Goal: Task Accomplishment & Management: Use online tool/utility

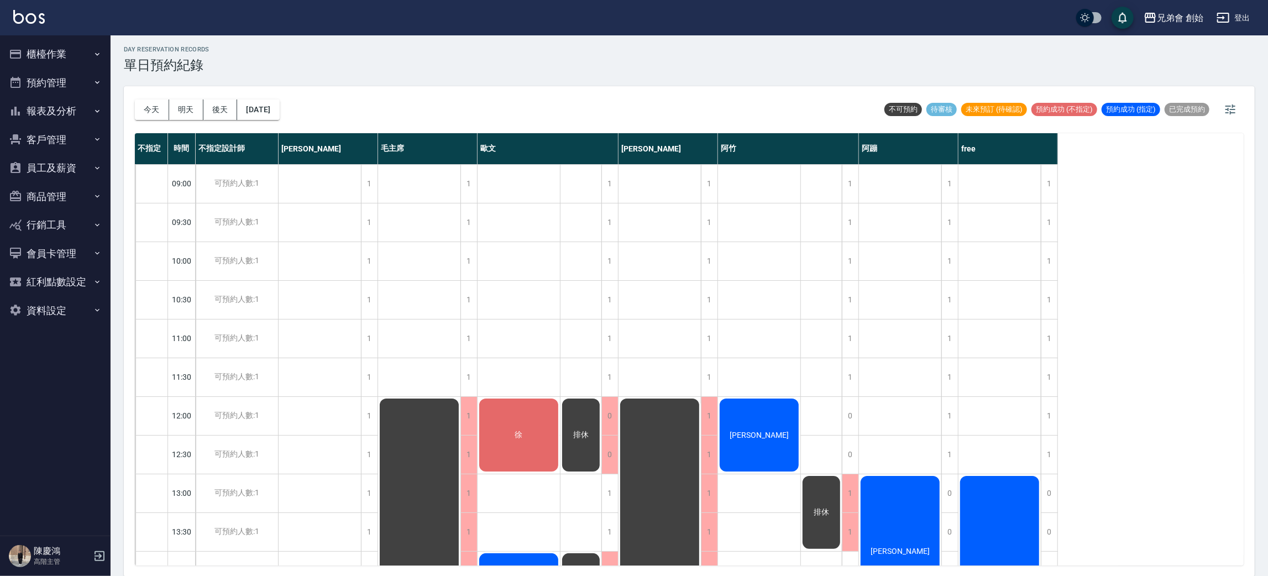
scroll to position [178, 0]
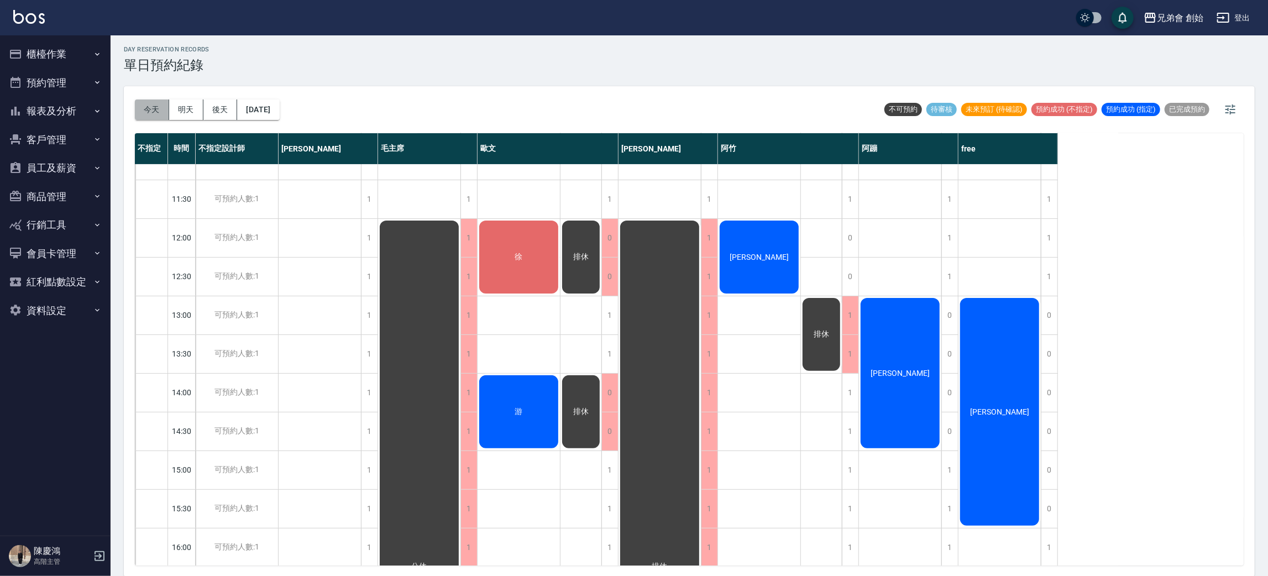
click at [139, 113] on button "今天" at bounding box center [152, 109] width 34 height 20
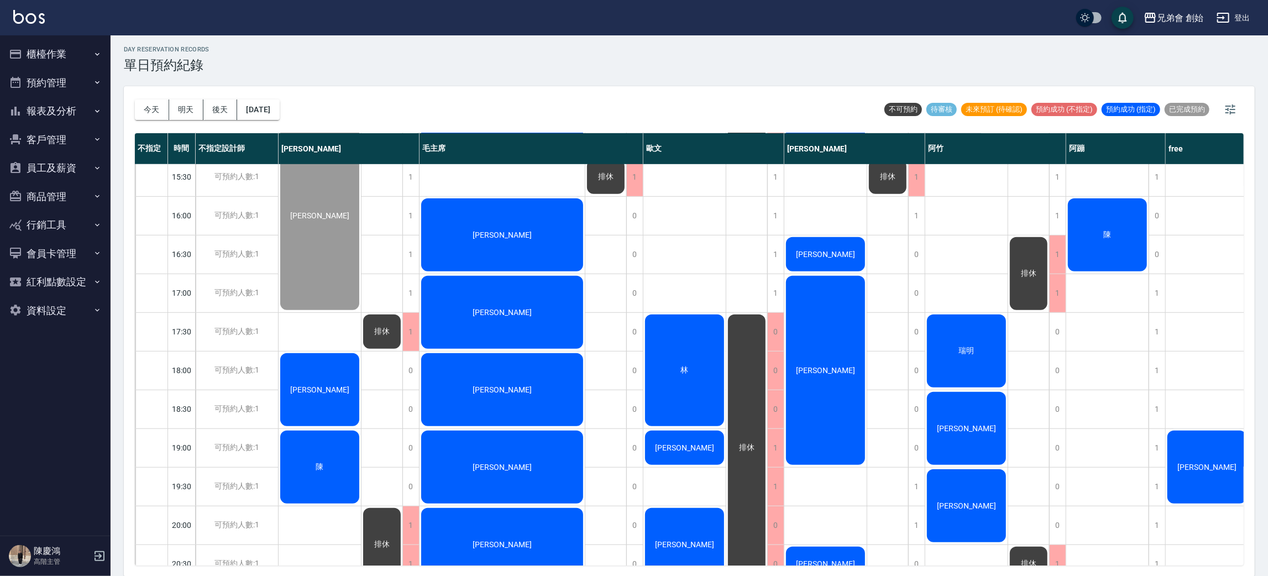
scroll to position [675, 0]
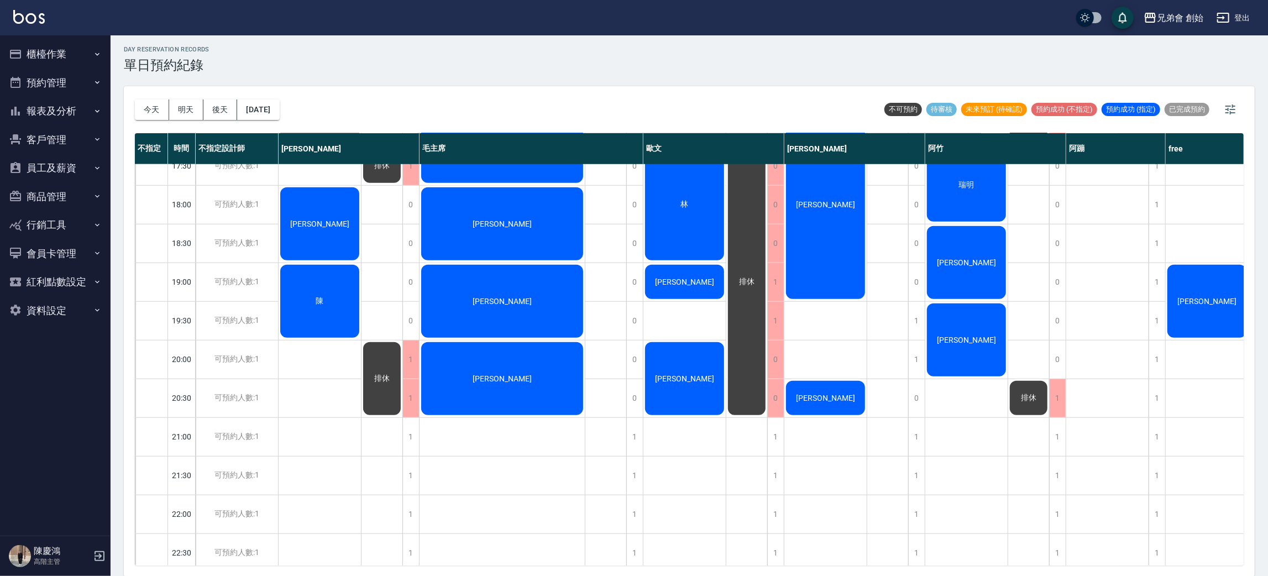
click at [823, 96] on div "今天 明天 後天 2025/08/16 不可預約 待審核 未來預訂 (待確認) 預約成功 (不指定) 預約成功 (指定) 已完成預約" at bounding box center [689, 109] width 1109 height 47
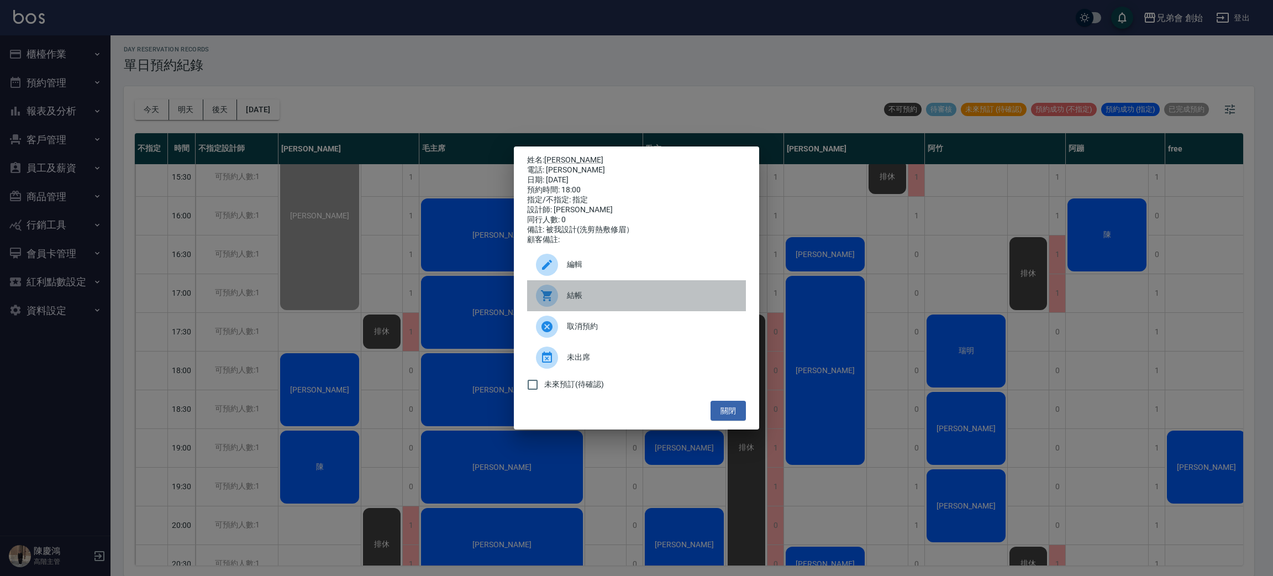
click at [662, 301] on span "結帳" at bounding box center [652, 296] width 170 height 12
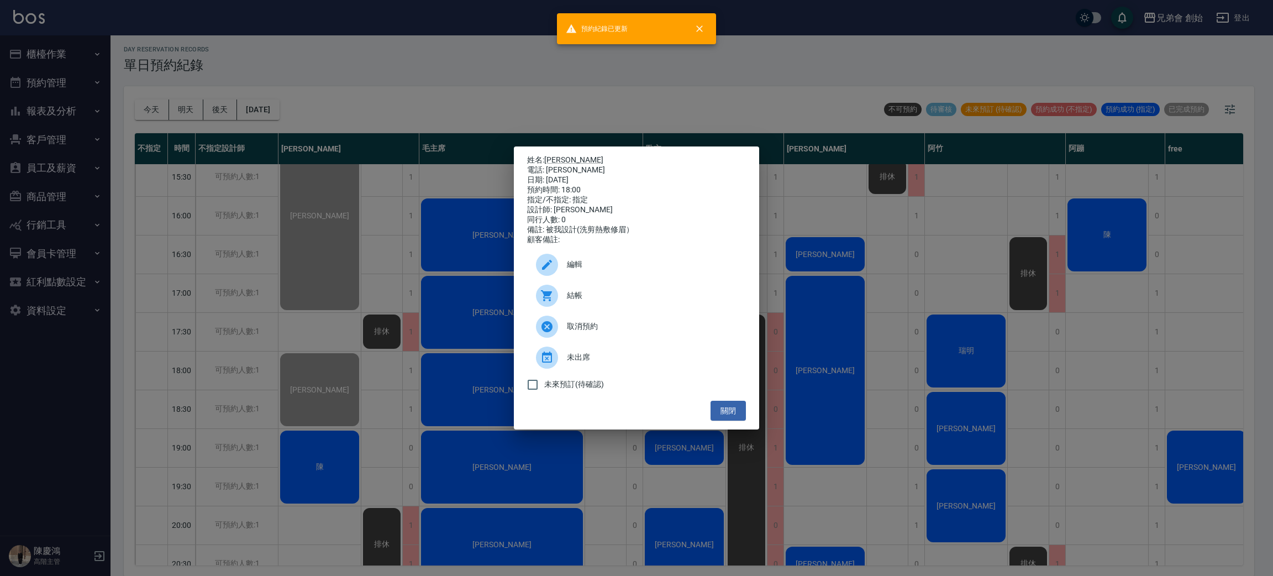
click at [320, 124] on div "姓名: 詹德桾 電話: 詹德桾 日期: 2025/08/16 預約時間: 18:00 指定/不指定: 指定 設計師: 威利 同行人數: 0 備註: 被我設計(…" at bounding box center [636, 288] width 1273 height 576
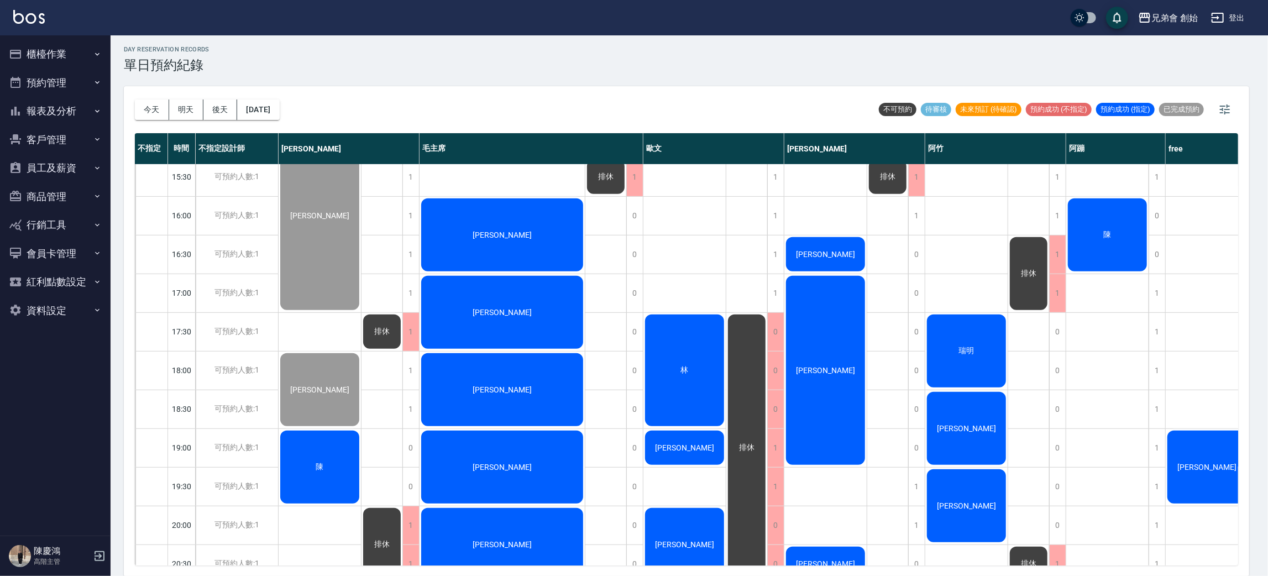
scroll to position [733, 0]
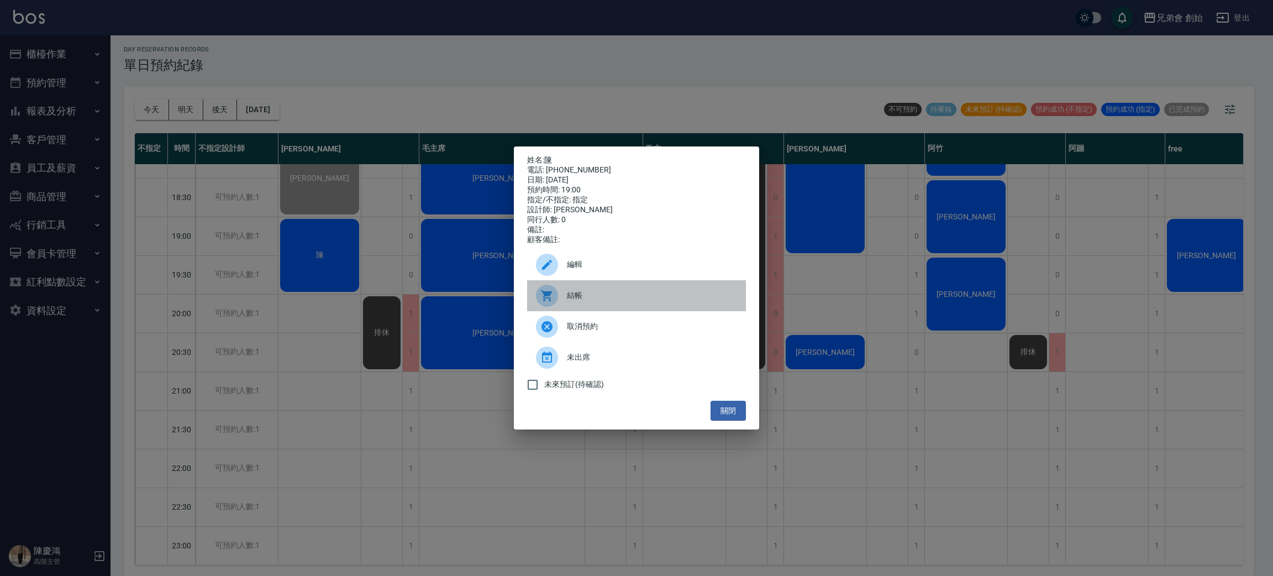
click at [644, 301] on span "結帳" at bounding box center [652, 296] width 170 height 12
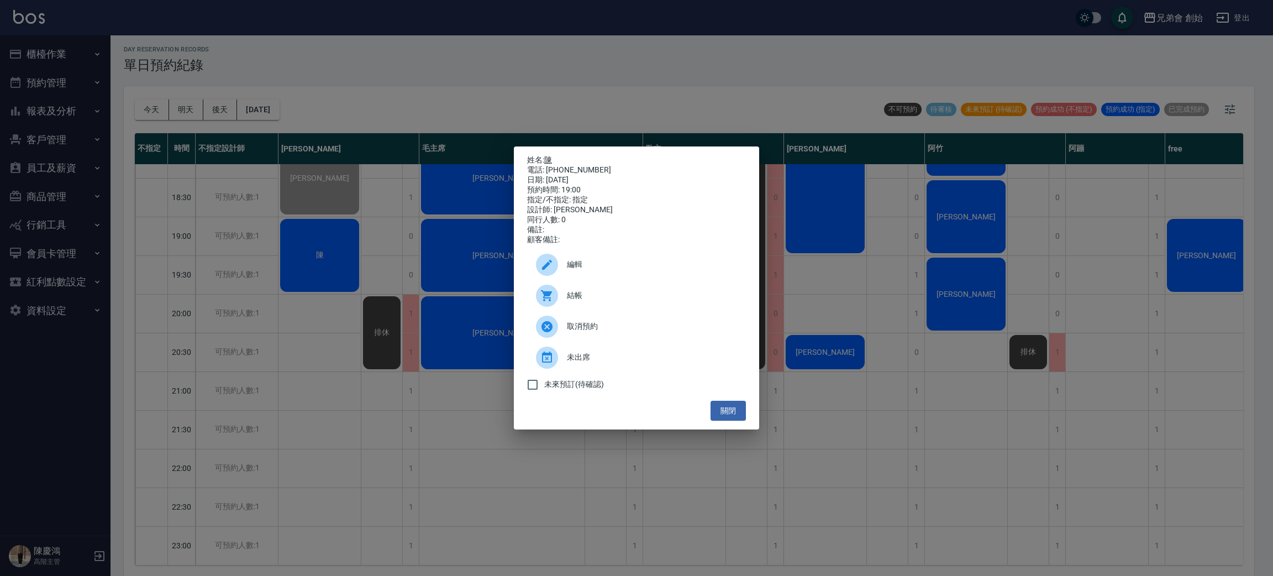
click at [552, 158] on link "陳" at bounding box center [548, 159] width 8 height 9
click at [321, 256] on div "姓名: 陳 電話: 0935318656 日期: 2025/08/16 預約時間: 19:00 指定/不指定: 指定 設計師: 威利 同行人數: 0 備註: …" at bounding box center [636, 288] width 1273 height 576
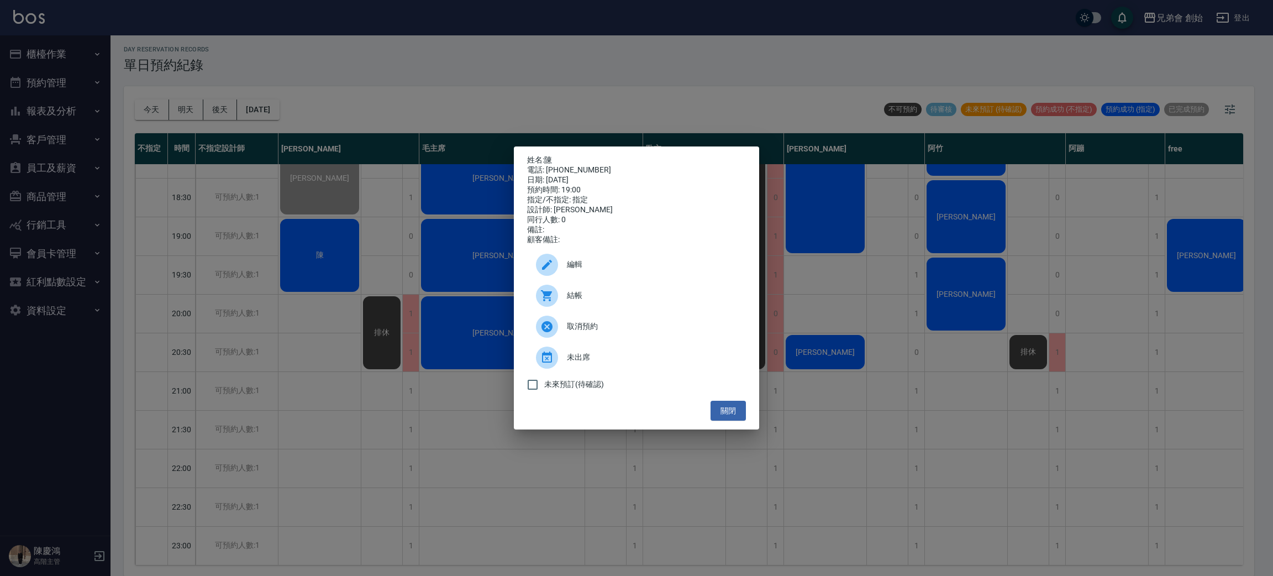
click at [639, 301] on span "結帳" at bounding box center [652, 296] width 170 height 12
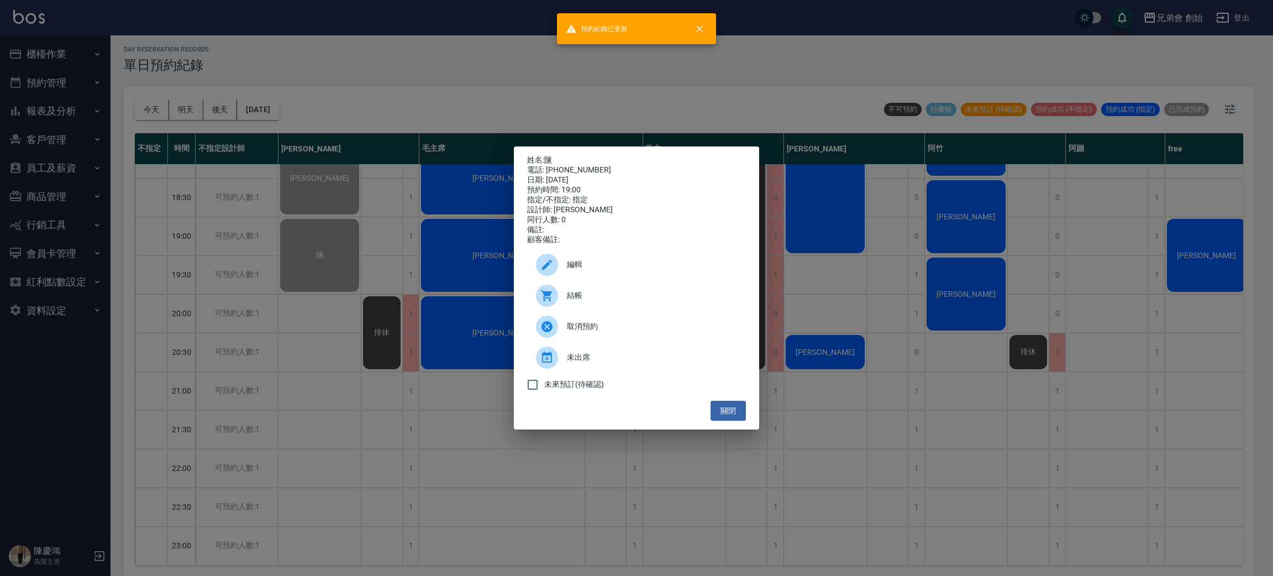
click at [347, 53] on div "姓名: 陳 電話: 0935318656 日期: 2025/08/16 預約時間: 19:00 指定/不指定: 指定 設計師: 威利 同行人數: 0 備註: …" at bounding box center [636, 288] width 1273 height 576
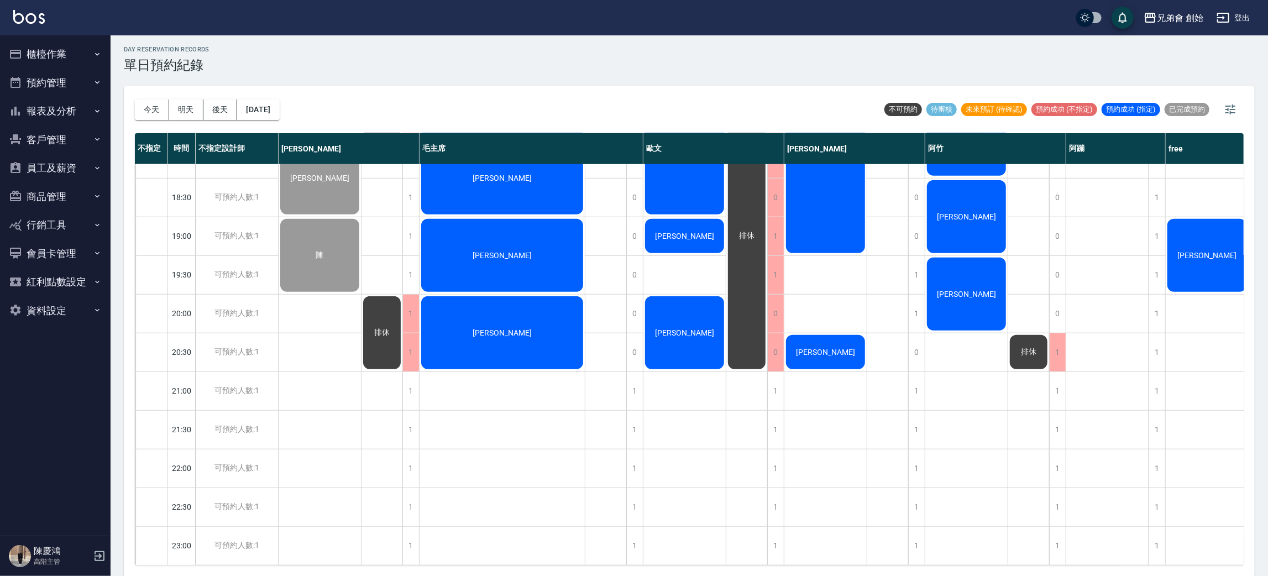
click at [190, 112] on button "明天" at bounding box center [186, 109] width 34 height 20
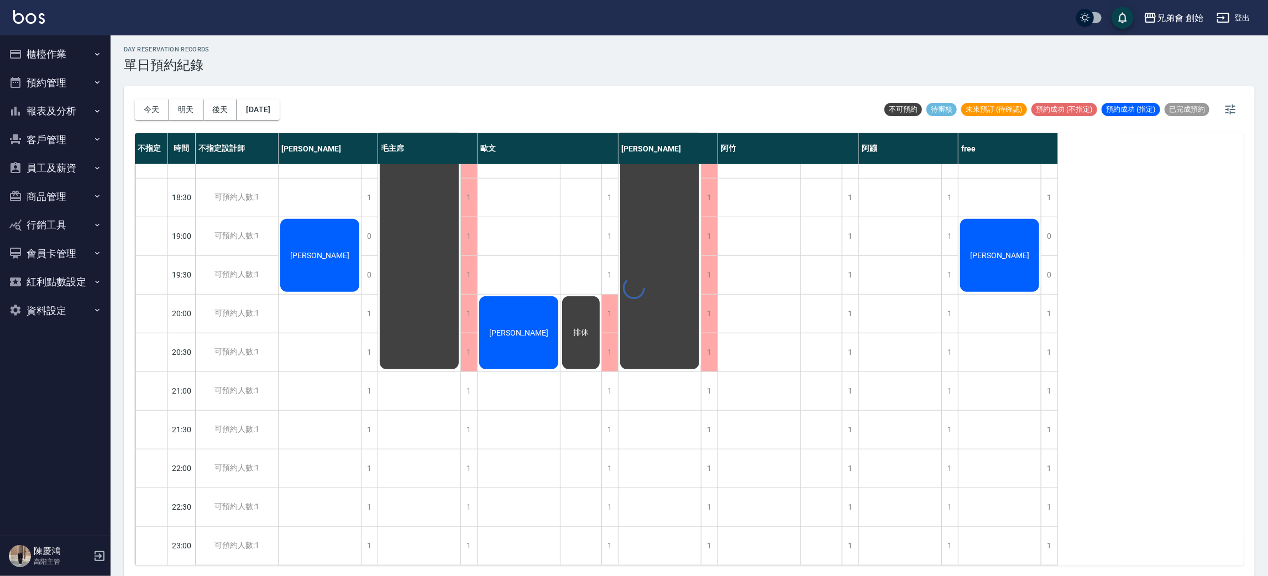
click at [574, 65] on div at bounding box center [634, 288] width 1268 height 576
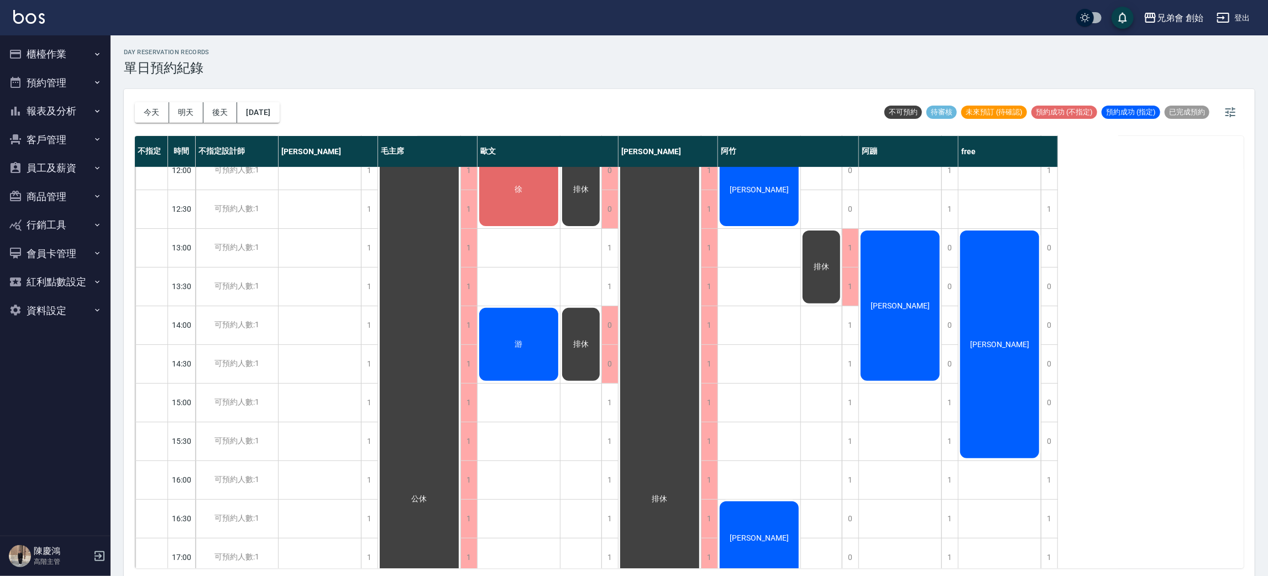
scroll to position [497, 0]
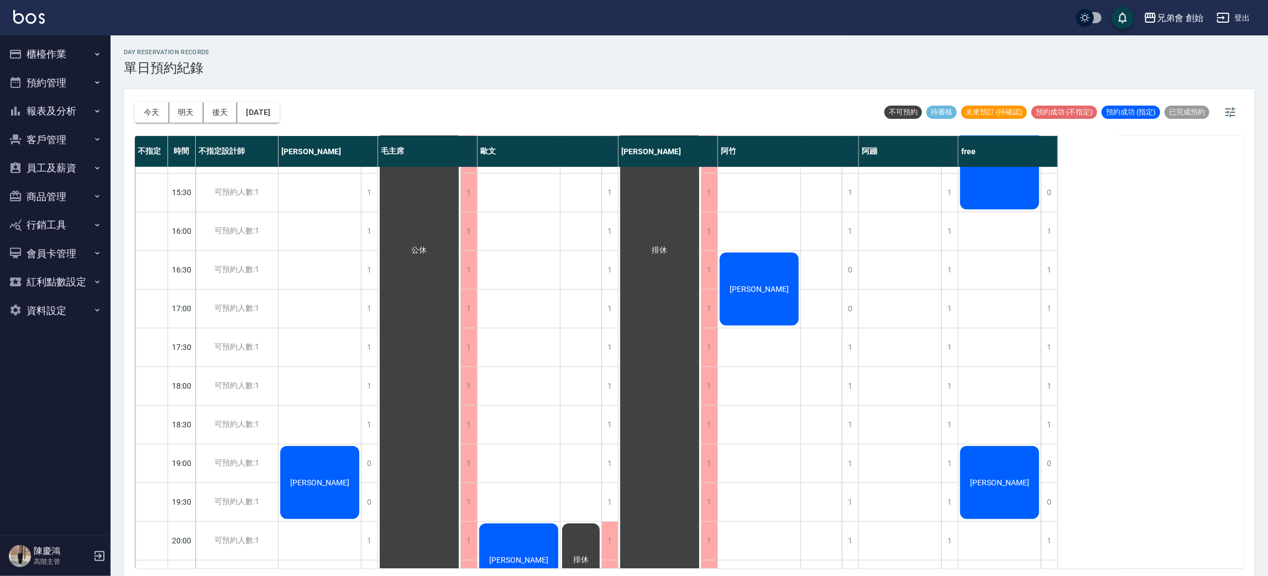
click at [538, 292] on div "徐 游 楊松蒝" at bounding box center [519, 231] width 83 height 1122
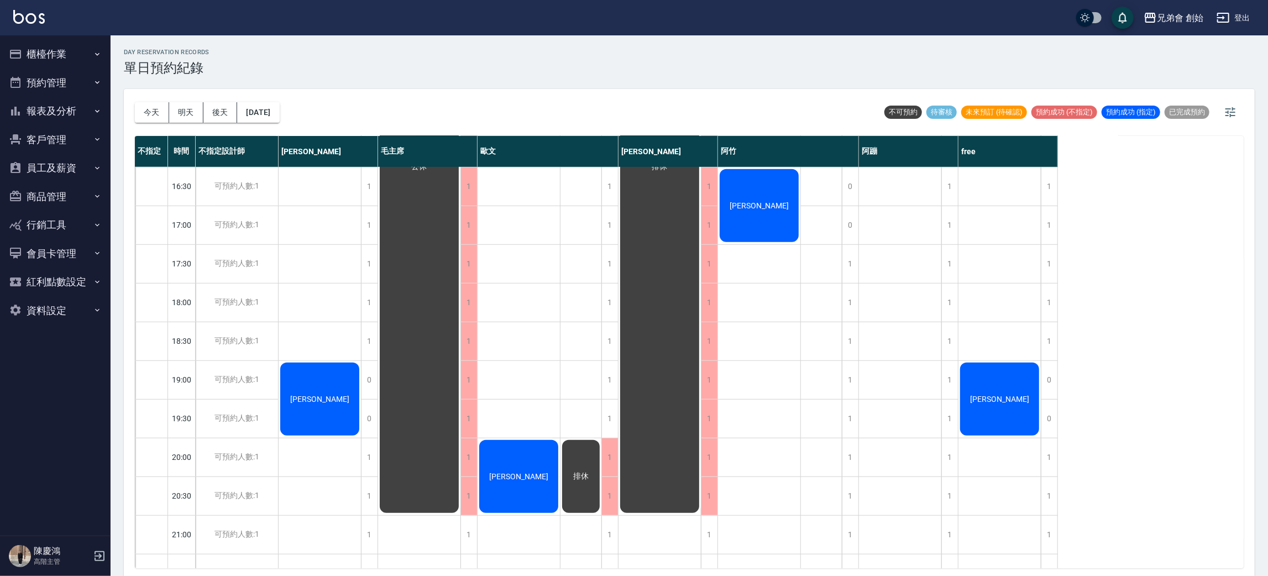
click at [537, 373] on div "徐 游 楊松蒝" at bounding box center [519, 148] width 83 height 1122
click at [299, 328] on div "陳昶翰" at bounding box center [320, 148] width 83 height 1122
click at [151, 107] on button "今天" at bounding box center [152, 112] width 34 height 20
click at [510, 94] on div at bounding box center [634, 288] width 1268 height 576
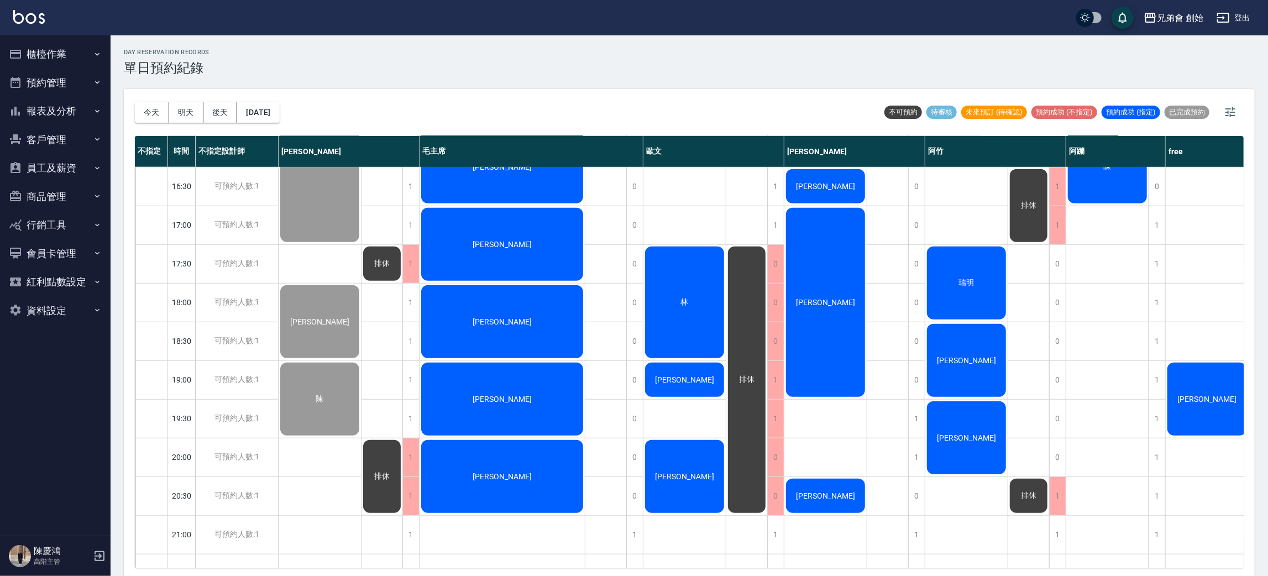
click at [1123, 460] on div "陳" at bounding box center [1107, 148] width 83 height 1122
click at [1109, 454] on div "陳" at bounding box center [1107, 148] width 83 height 1122
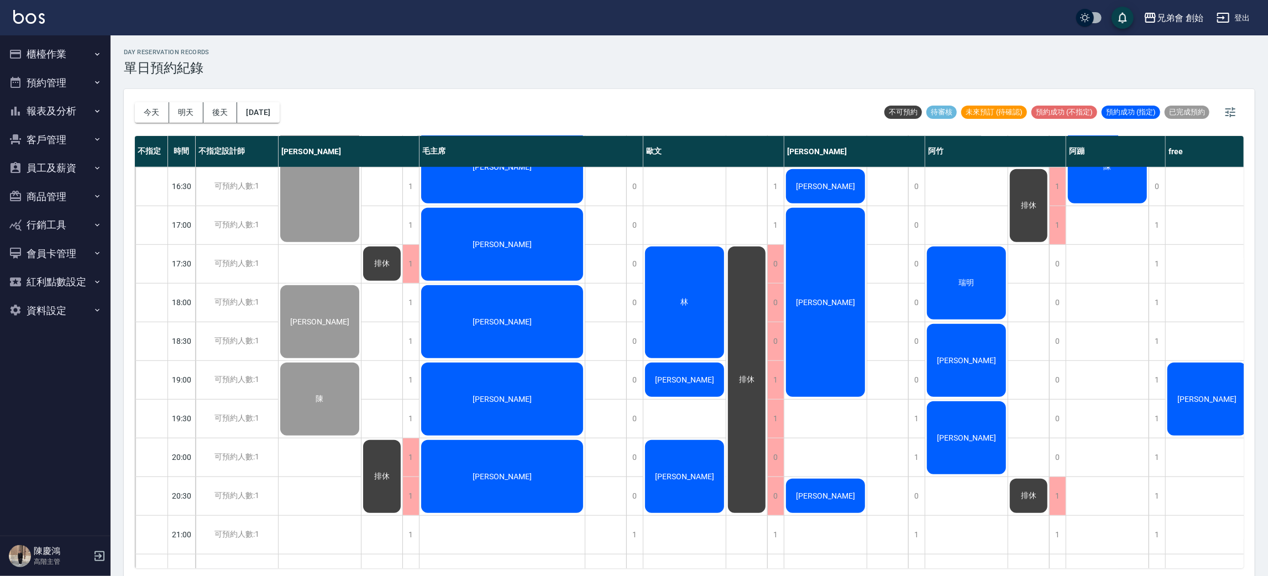
drag, startPoint x: 1090, startPoint y: 416, endPoint x: 1105, endPoint y: 469, distance: 55.1
click at [1090, 417] on div "陳" at bounding box center [1107, 148] width 83 height 1122
click at [1105, 469] on div "陳" at bounding box center [1107, 148] width 83 height 1122
click at [1112, 447] on div "陳" at bounding box center [1107, 148] width 83 height 1122
click at [1107, 454] on div "陳" at bounding box center [1107, 148] width 83 height 1122
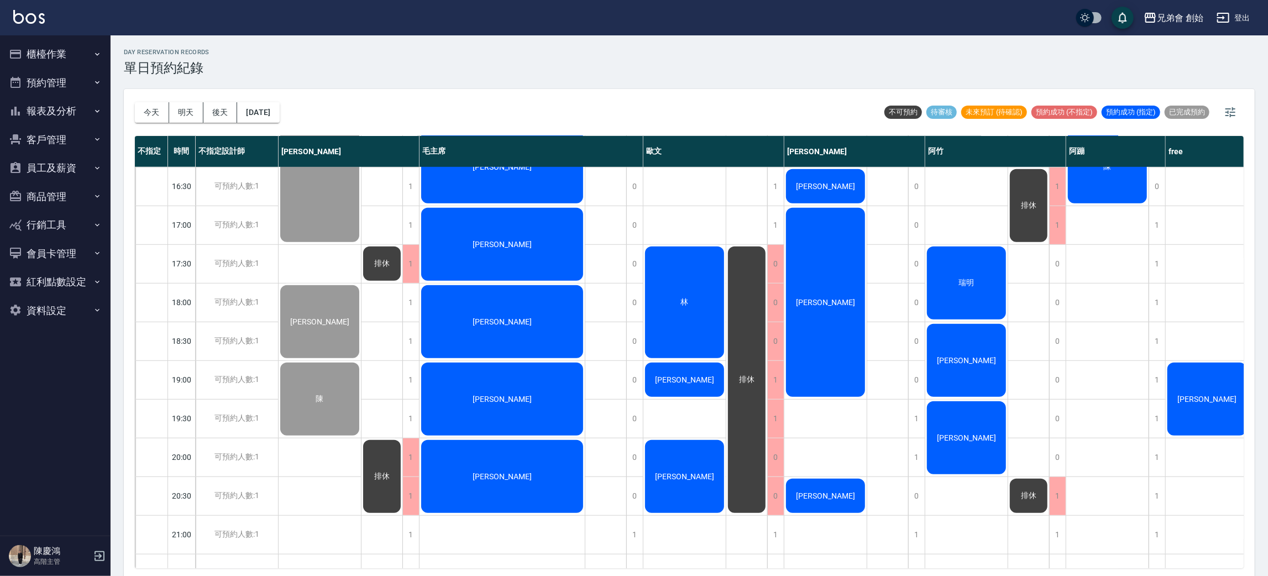
click at [1109, 439] on div "陳" at bounding box center [1107, 148] width 83 height 1122
click at [1113, 449] on div "陳" at bounding box center [1107, 148] width 83 height 1122
click at [1155, 449] on div "1" at bounding box center [1157, 457] width 17 height 38
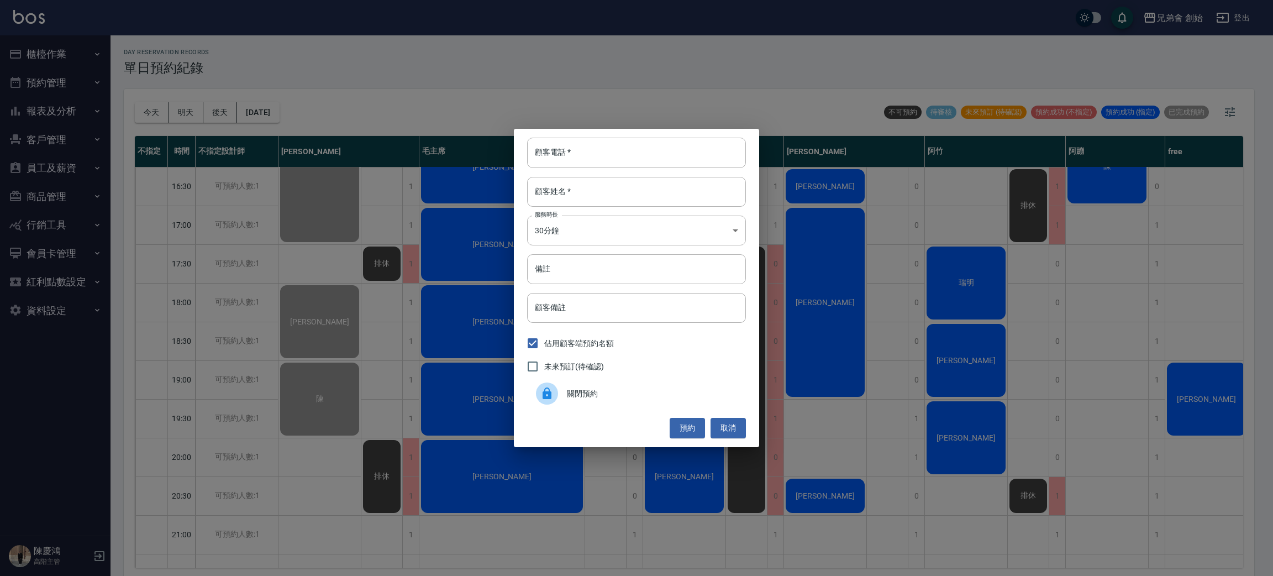
drag, startPoint x: 1088, startPoint y: 440, endPoint x: 831, endPoint y: 417, distance: 258.6
click at [1078, 439] on div "顧客電話   * 顧客電話   * 顧客姓名   * 顧客姓名   * 服務時長 30分鐘 1 服務時長 備註 備註 顧客備註 顧客備註 佔用顧客端預約名額 …" at bounding box center [636, 288] width 1273 height 576
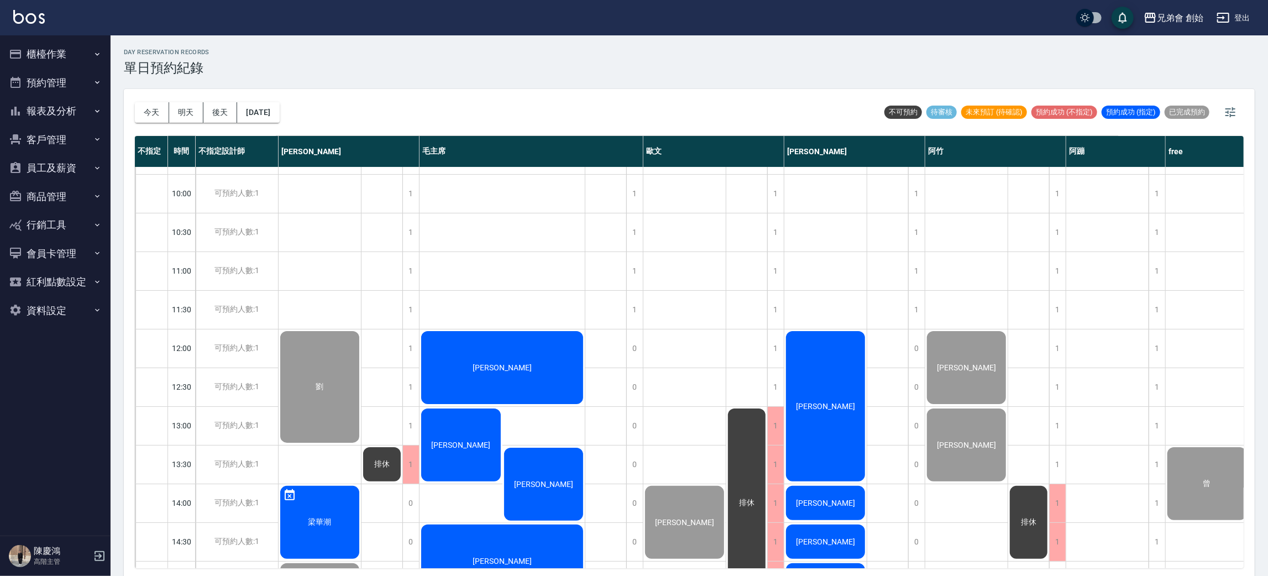
scroll to position [568, 0]
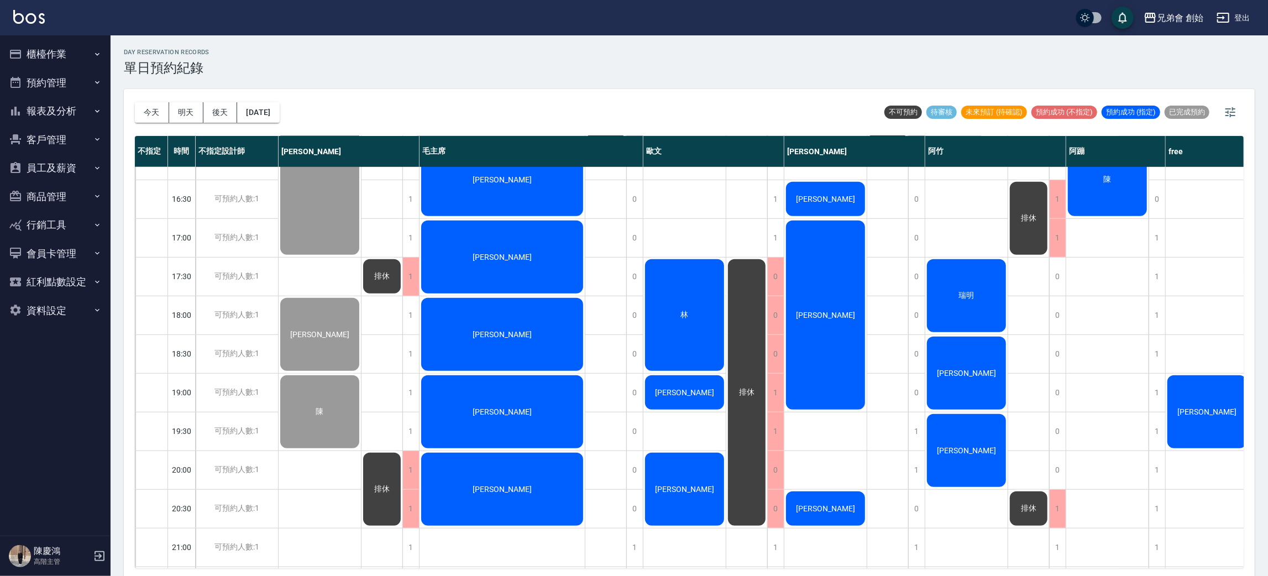
click at [323, 461] on div "劉 梁華潮 彭成瑞 詹德桾 陳" at bounding box center [320, 160] width 83 height 1122
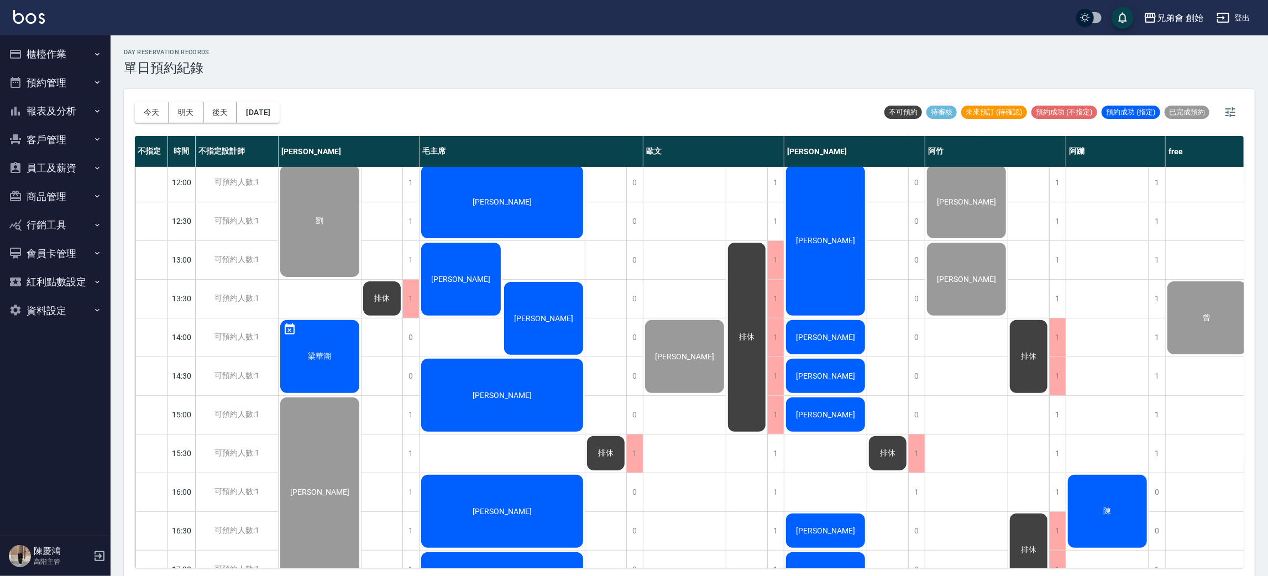
scroll to position [651, 0]
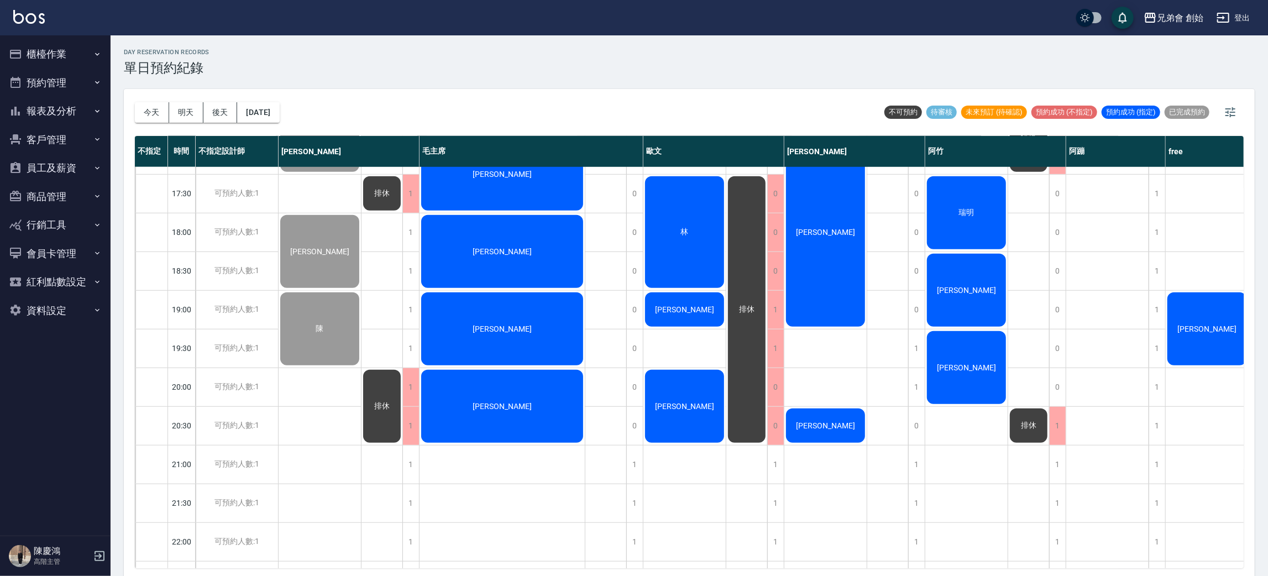
click at [51, 54] on button "櫃檯作業" at bounding box center [55, 54] width 102 height 29
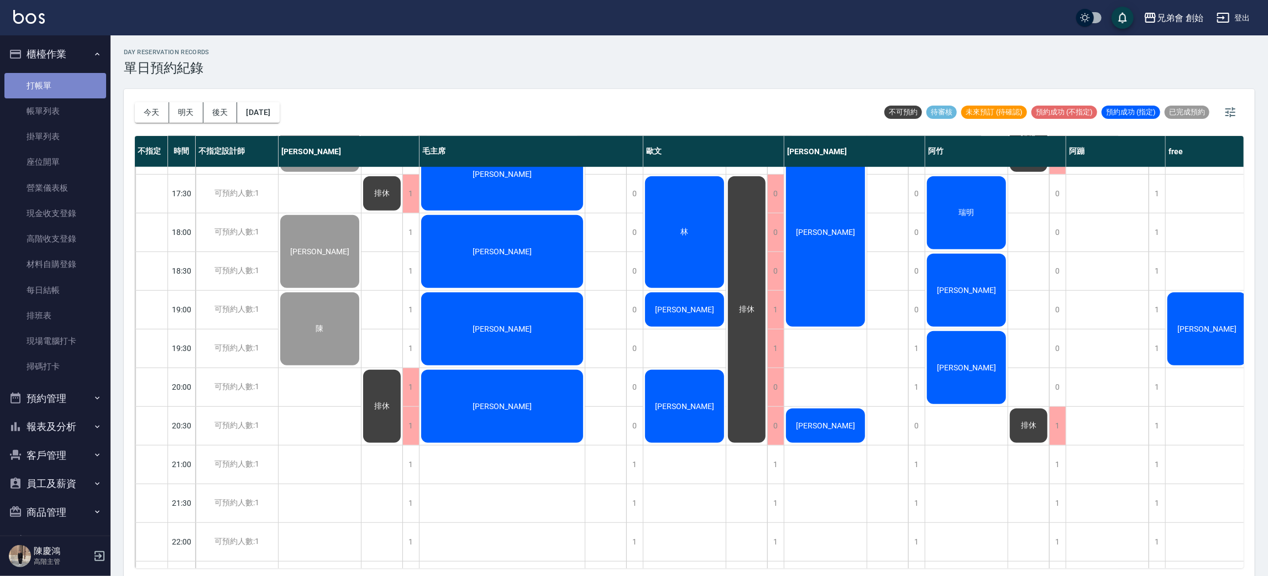
click at [66, 81] on link "打帳單" at bounding box center [55, 85] width 102 height 25
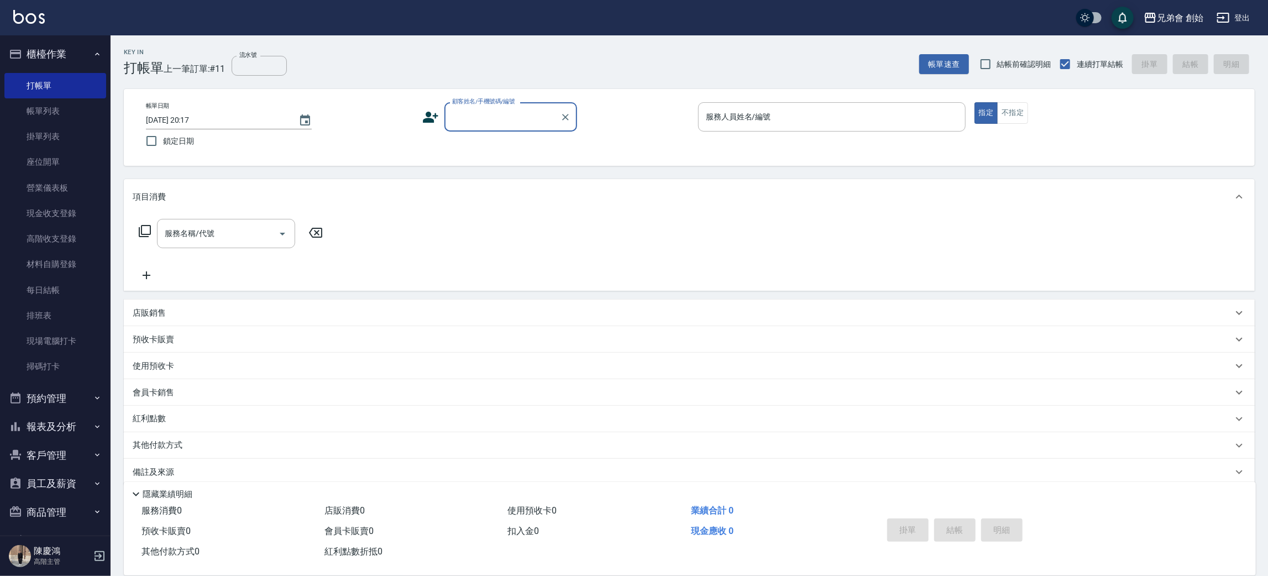
click at [500, 109] on input "顧客姓名/手機號碼/編號" at bounding box center [502, 116] width 106 height 19
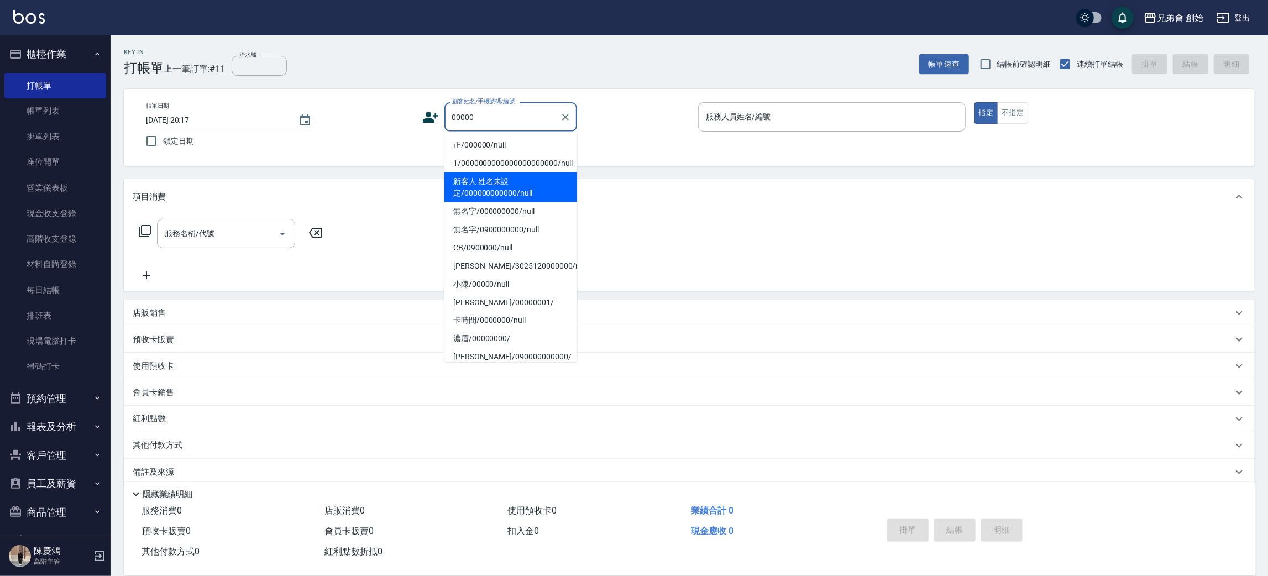
click at [526, 195] on li "新客人 姓名未設定/000000000000/null" at bounding box center [510, 187] width 133 height 30
type input "新客人 姓名未設定/000000000000/null"
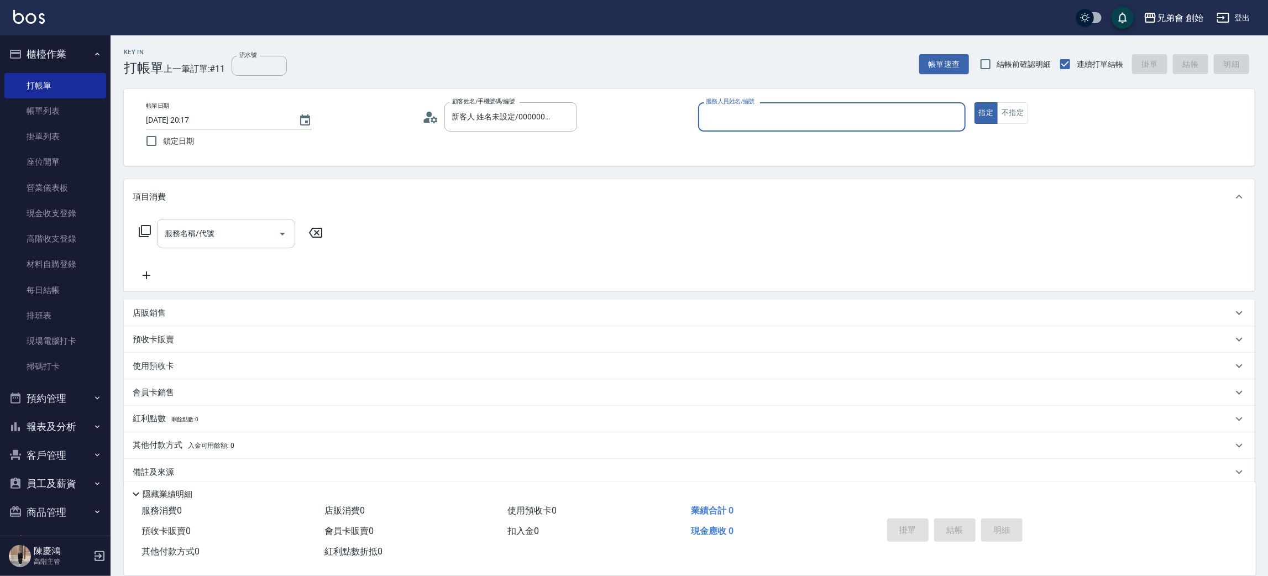
click at [260, 242] on input "服務名稱/代號" at bounding box center [218, 233] width 112 height 19
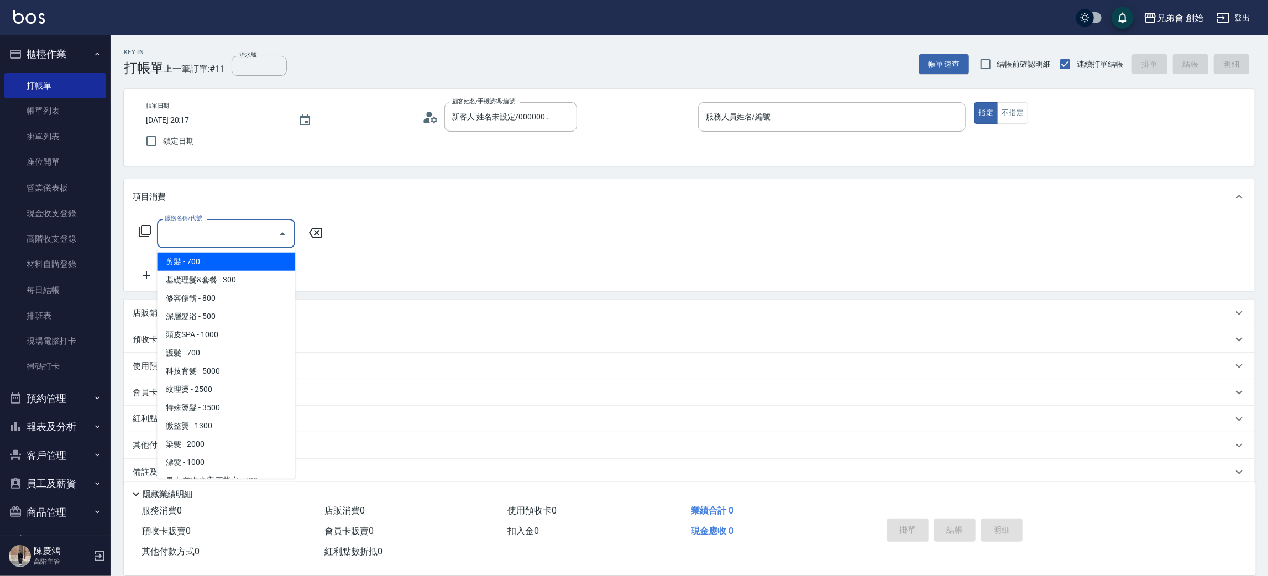
click at [248, 263] on span "剪髮 - 700" at bounding box center [226, 262] width 138 height 18
type input "剪髮(A01)"
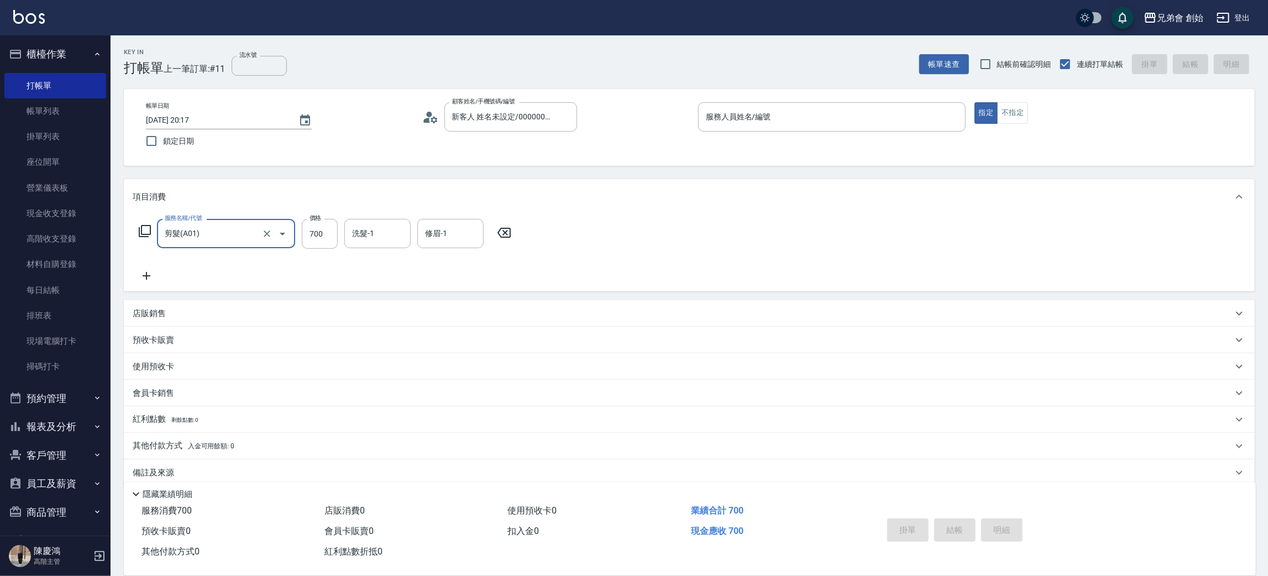
click at [138, 268] on div "服務名稱/代號 剪髮(A01) 服務名稱/代號 價格 700 價格 洗髮-1 洗髮-1 修眉-1 修眉-1" at bounding box center [325, 251] width 385 height 64
click at [151, 271] on icon at bounding box center [147, 275] width 28 height 13
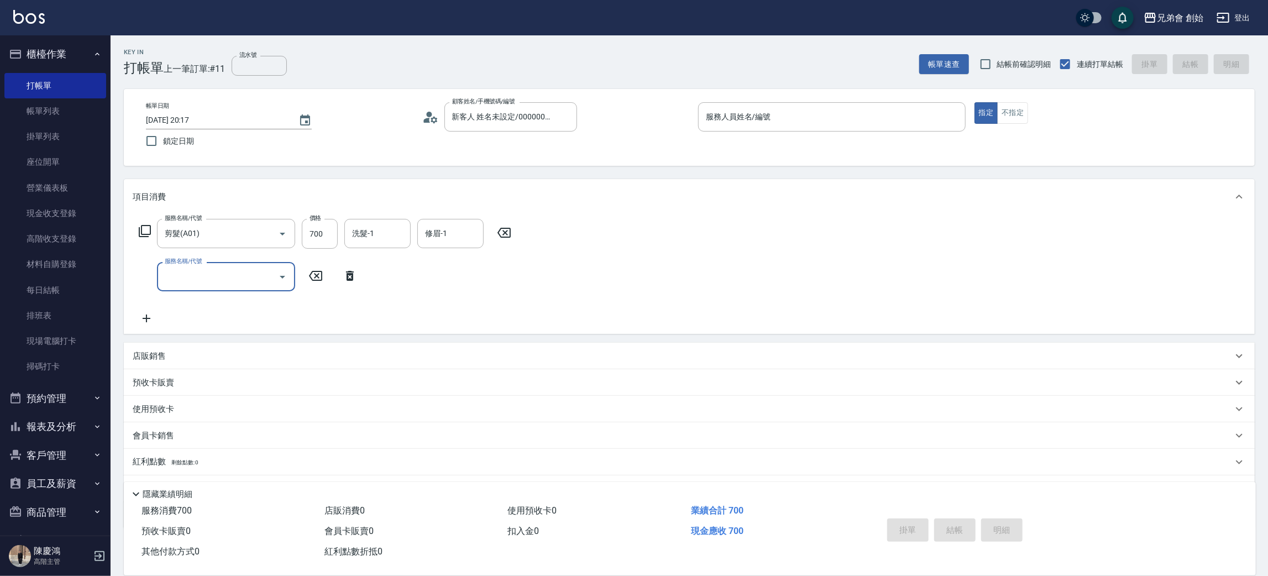
click at [187, 273] on input "服務名稱/代號" at bounding box center [218, 276] width 112 height 19
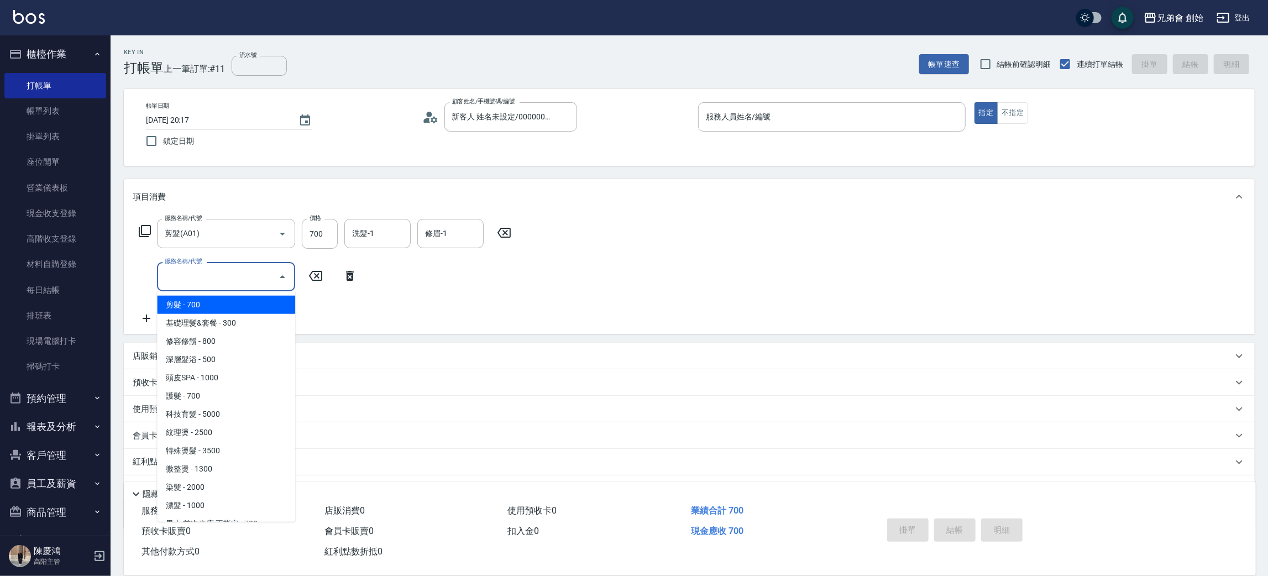
click at [217, 298] on span "剪髮 - 700" at bounding box center [226, 305] width 138 height 18
type input "剪髮(A01)"
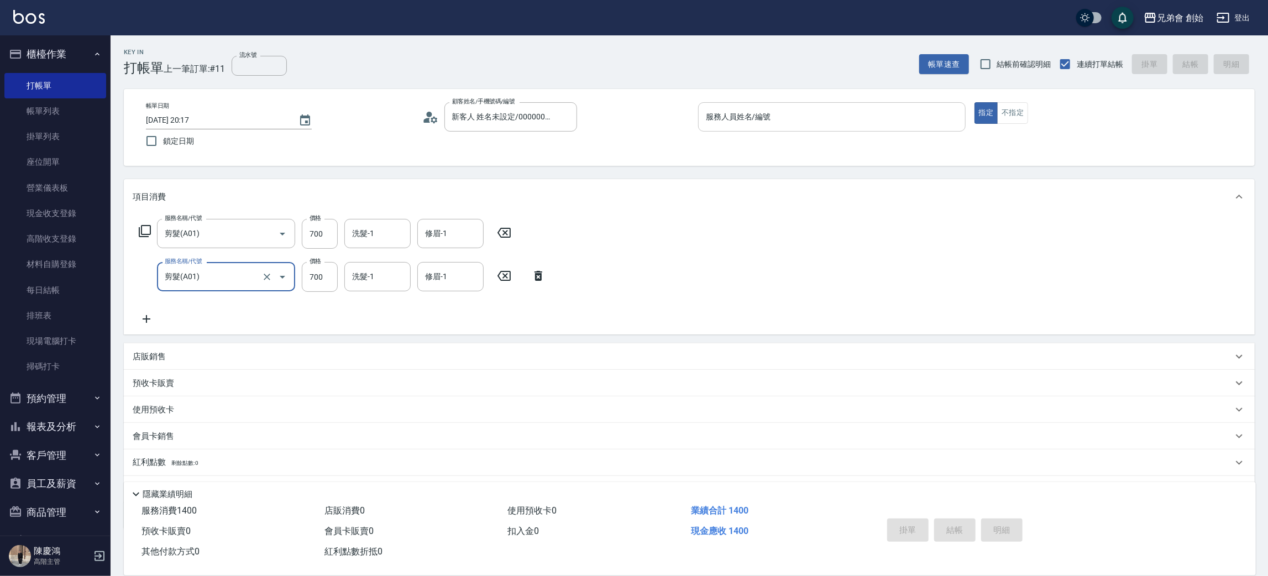
click at [798, 126] on input "服務人員姓名/編號" at bounding box center [832, 116] width 258 height 19
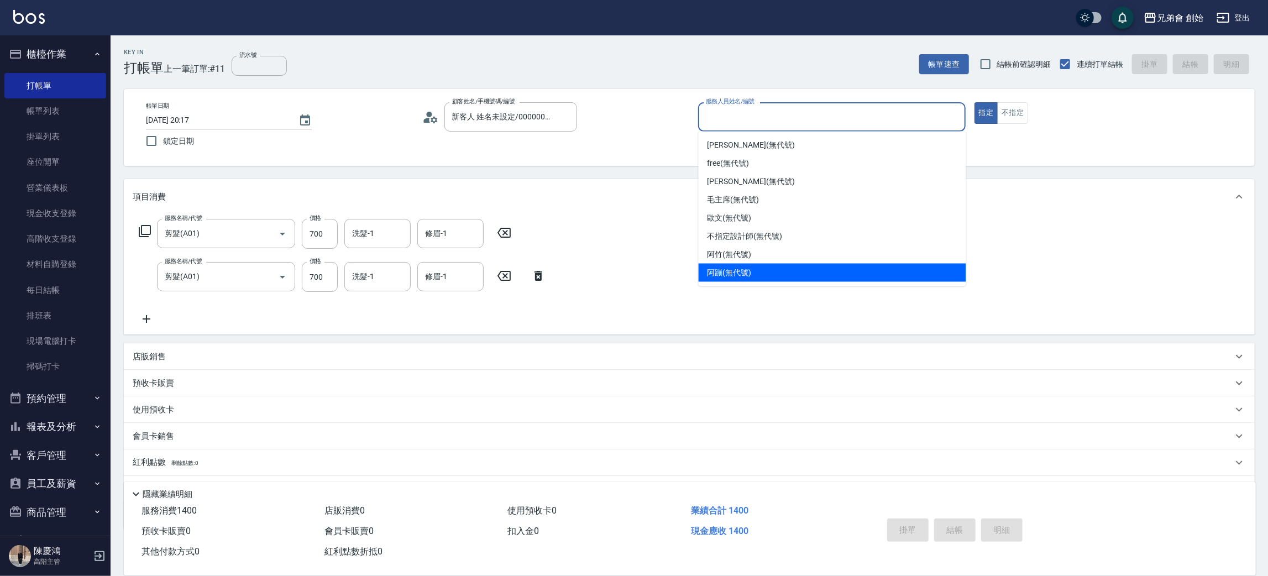
click at [742, 264] on div "阿蹦 (無代號)" at bounding box center [833, 273] width 268 height 18
type input "阿蹦(無代號)"
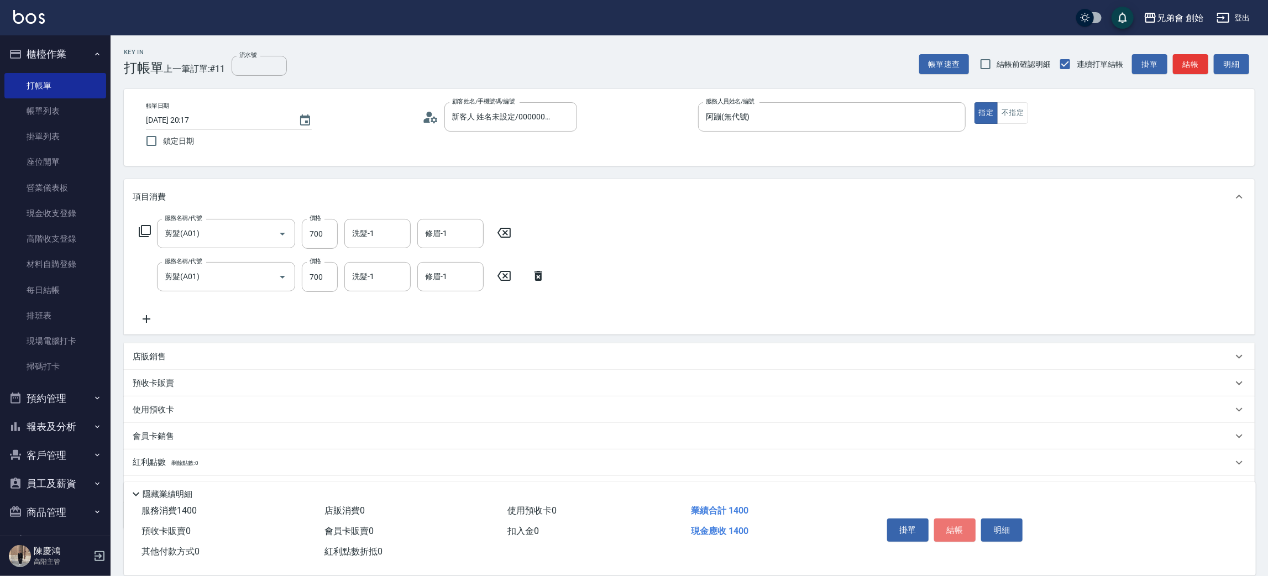
click at [959, 525] on button "結帳" at bounding box center [954, 529] width 41 height 23
type input "2025/08/16 20:18"
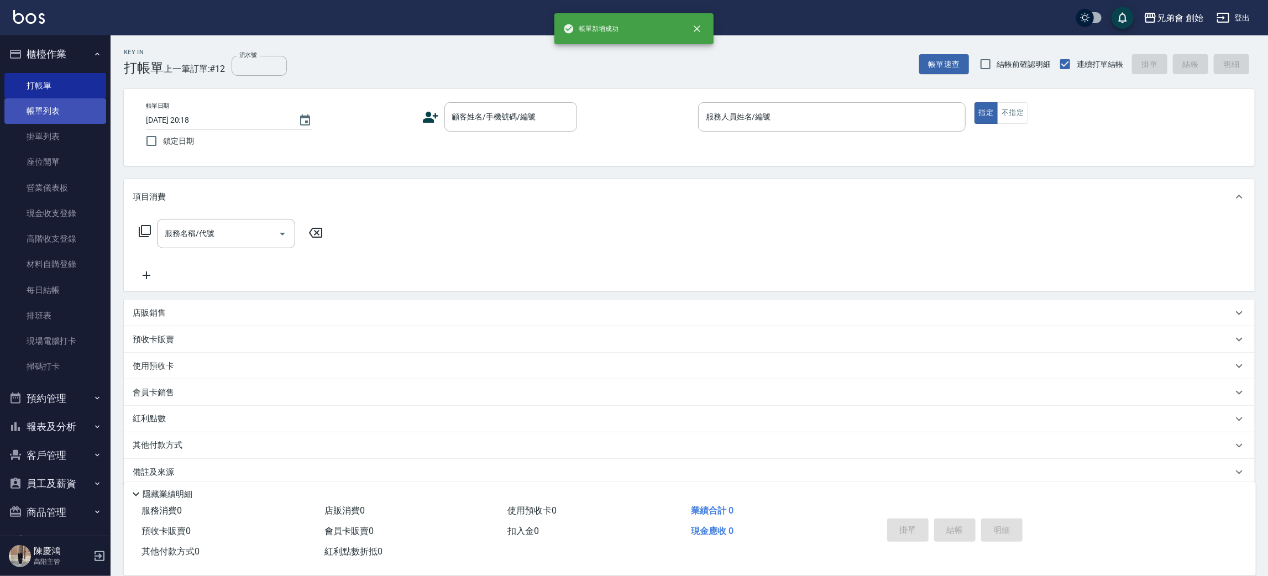
click at [35, 122] on link "帳單列表" at bounding box center [55, 110] width 102 height 25
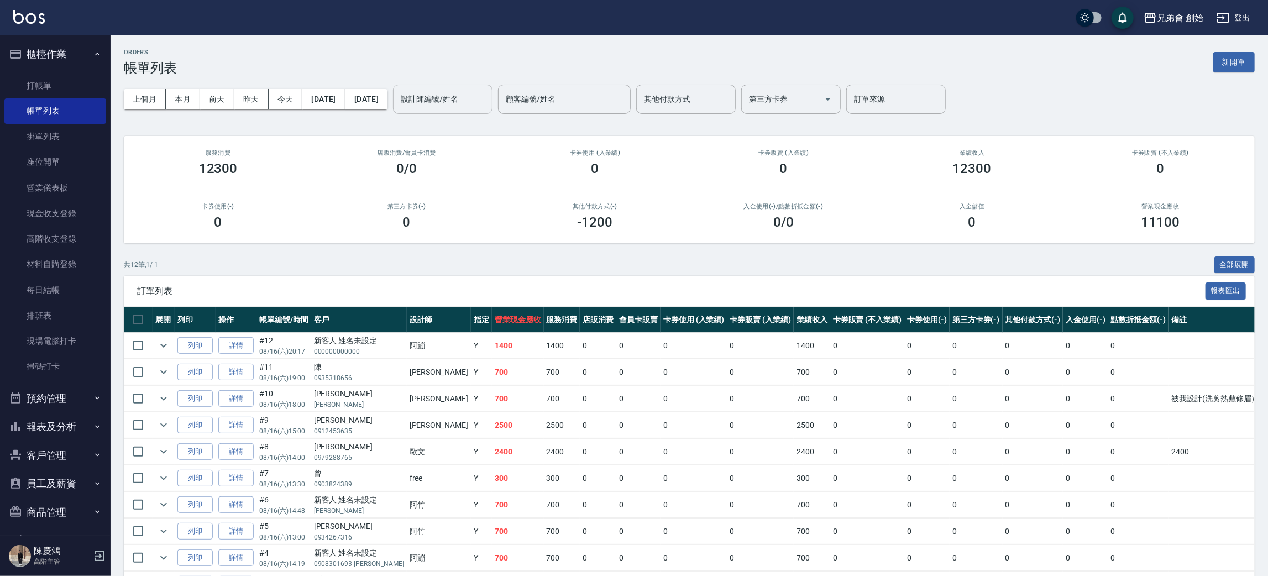
click at [454, 102] on input "設計師編號/姓名" at bounding box center [443, 99] width 90 height 19
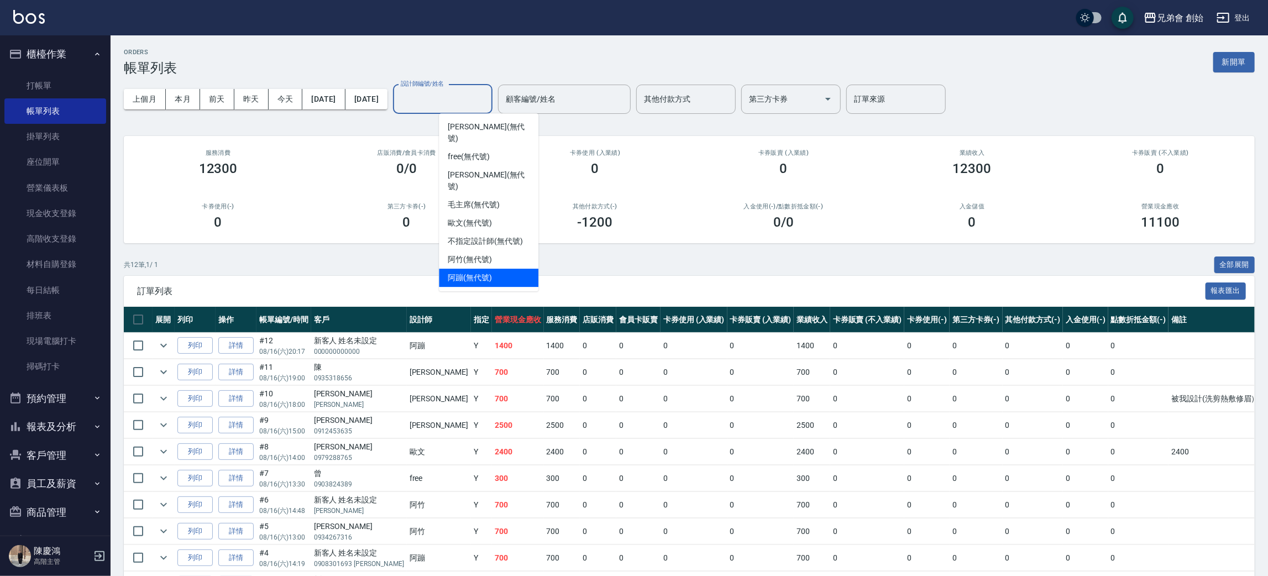
click at [501, 269] on div "阿蹦 (無代號)" at bounding box center [488, 278] width 99 height 18
type input "阿蹦(無代號)"
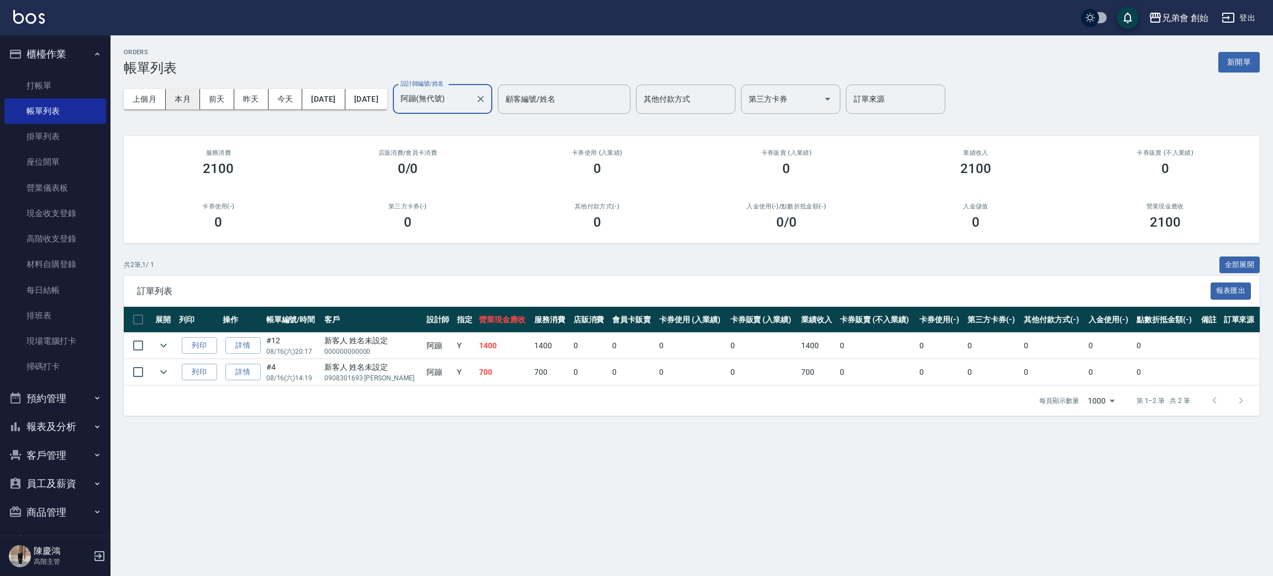
click at [187, 99] on button "本月" at bounding box center [183, 99] width 34 height 20
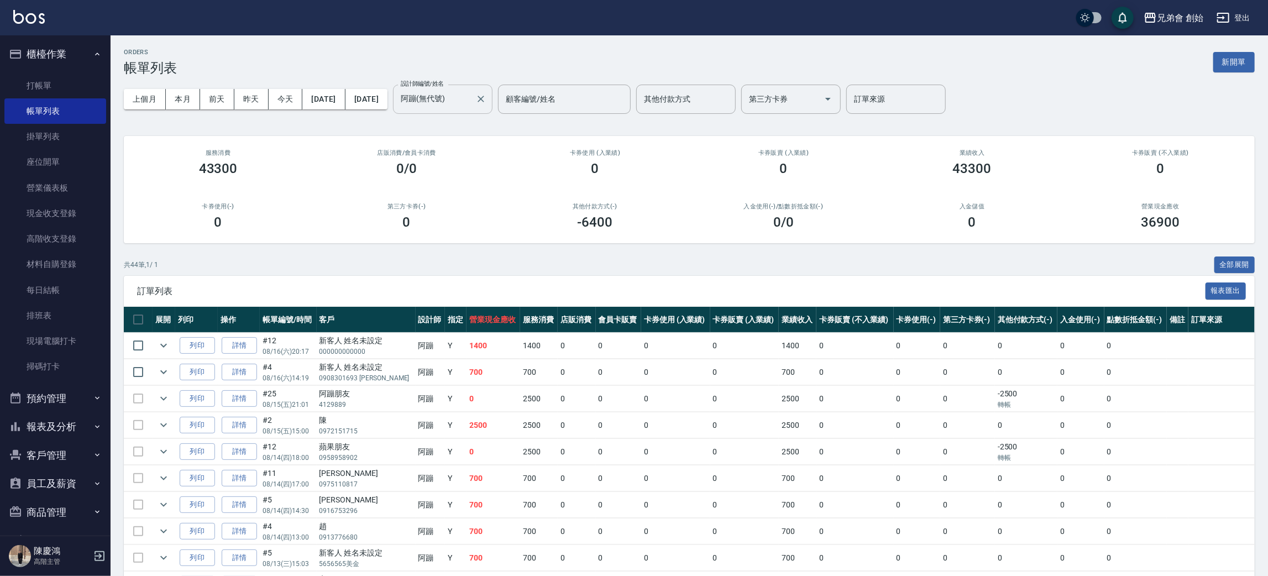
click at [486, 98] on icon "Clear" at bounding box center [480, 98] width 11 height 11
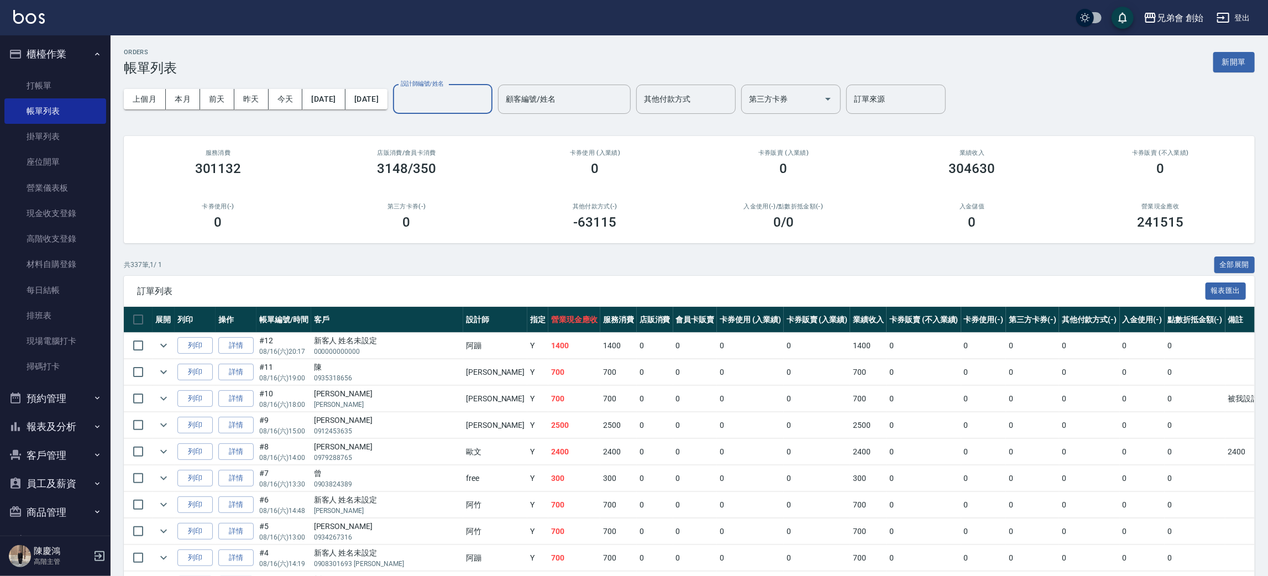
click at [55, 80] on link "打帳單" at bounding box center [55, 85] width 102 height 25
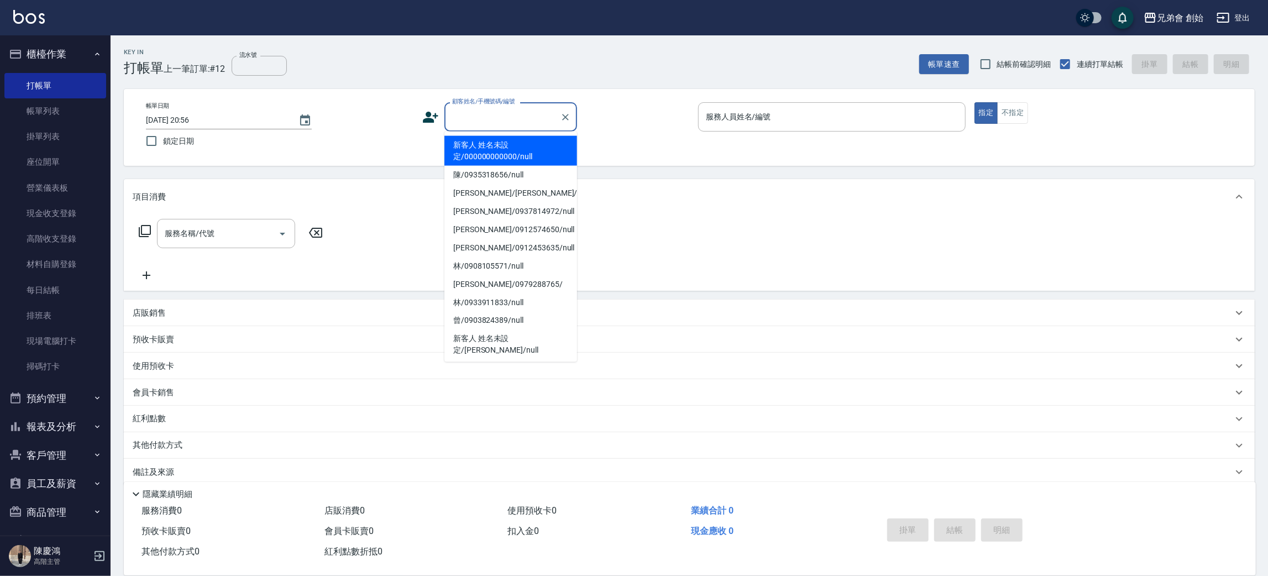
click at [536, 119] on input "顧客姓名/手機號碼/編號" at bounding box center [502, 116] width 106 height 19
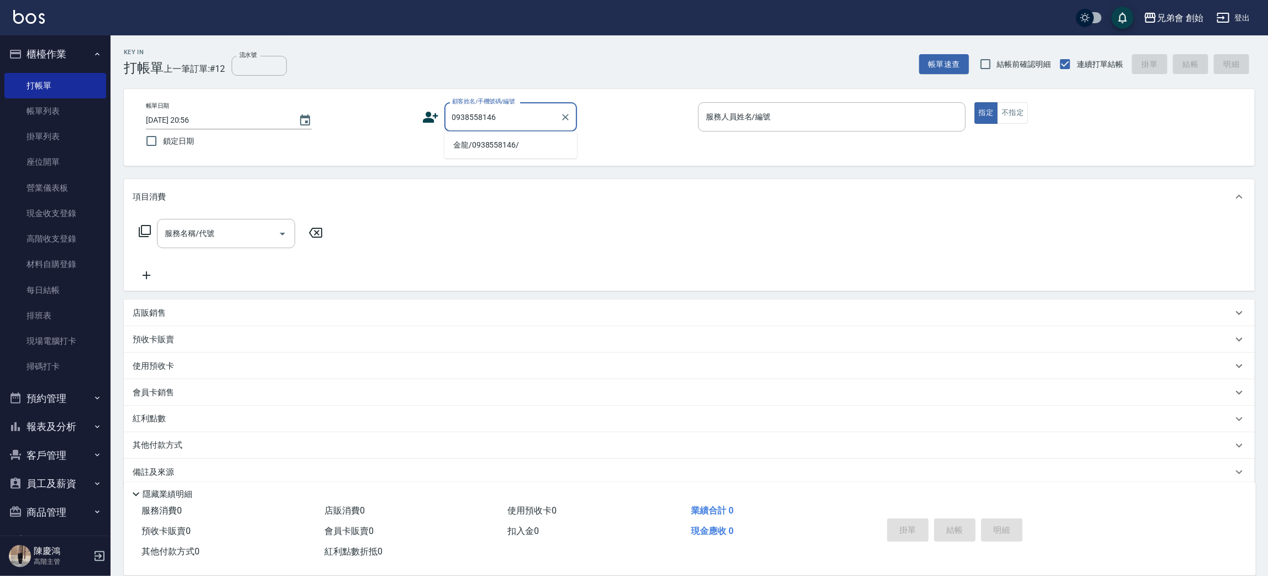
click at [512, 143] on li "金龍/0938558146/" at bounding box center [510, 145] width 133 height 18
type input "金龍/0938558146/"
type input "歐文(無代號)"
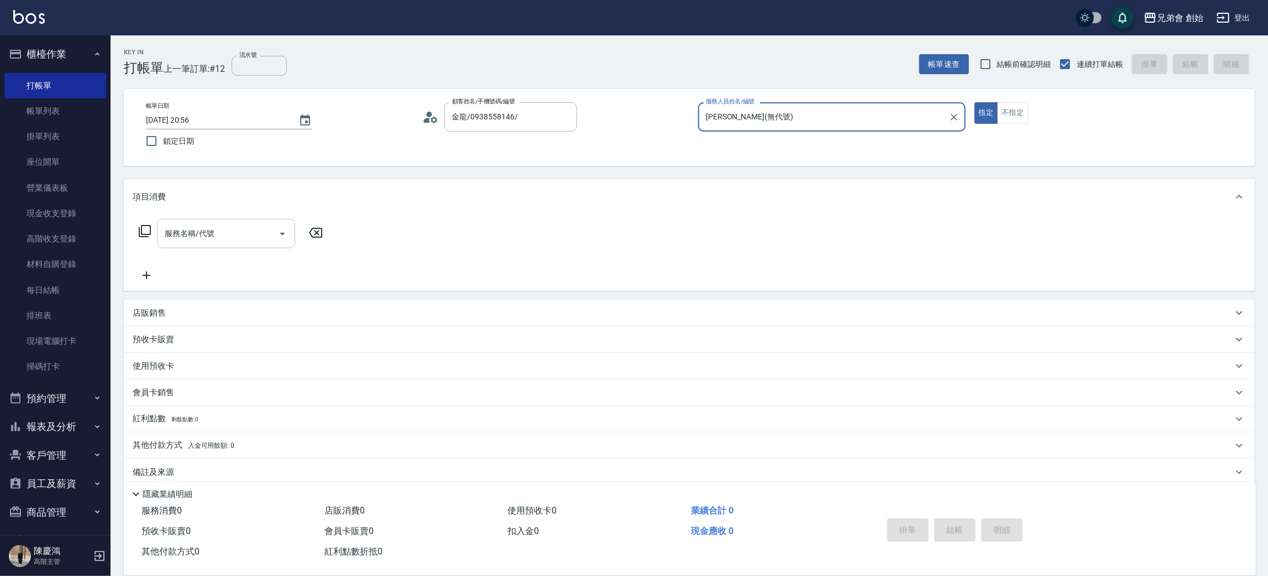
click at [253, 227] on input "服務名稱/代號" at bounding box center [218, 233] width 112 height 19
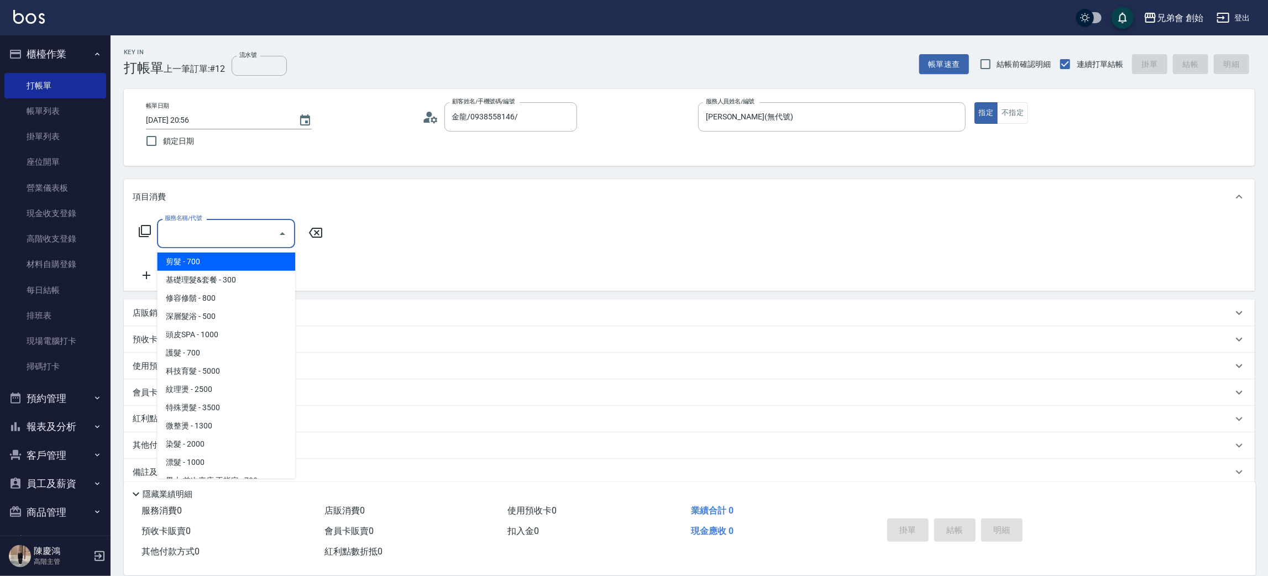
click at [205, 250] on ul "剪髮 - 700 基礎理髮&套餐 - 300 修容修鬍 - 800 深層髮浴 - 500 頭皮SPA - 1000 護髮 - 700 科技育髮 - 5000 …" at bounding box center [226, 363] width 138 height 230
click at [211, 261] on span "剪髮 - 700" at bounding box center [226, 262] width 138 height 18
type input "剪髮(A01)"
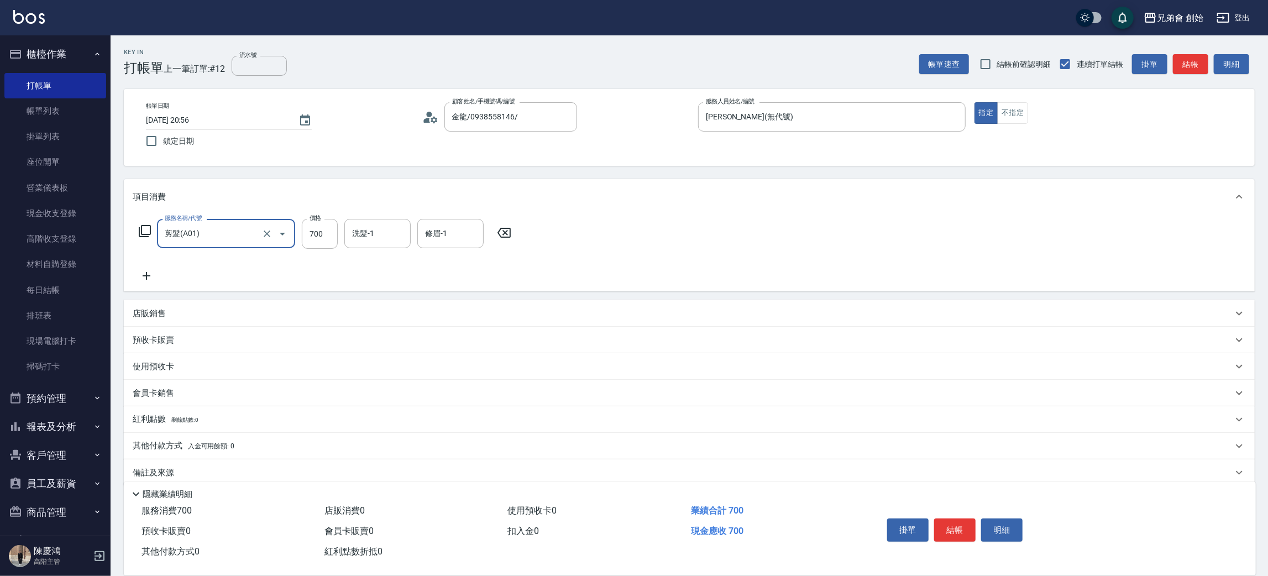
drag, startPoint x: 744, startPoint y: 244, endPoint x: 743, endPoint y: 229, distance: 15.0
click at [746, 244] on div "服務名稱/代號 剪髮(A01) 服務名稱/代號 價格 700 價格 洗髮-1 洗髮-1 修眉-1 修眉-1" at bounding box center [689, 252] width 1131 height 77
click at [861, 255] on div "服務名稱/代號 剪髮(A01) 服務名稱/代號 價格 700 價格 洗髮-1 洗髮-1 修眉-1 修眉-1" at bounding box center [689, 252] width 1131 height 77
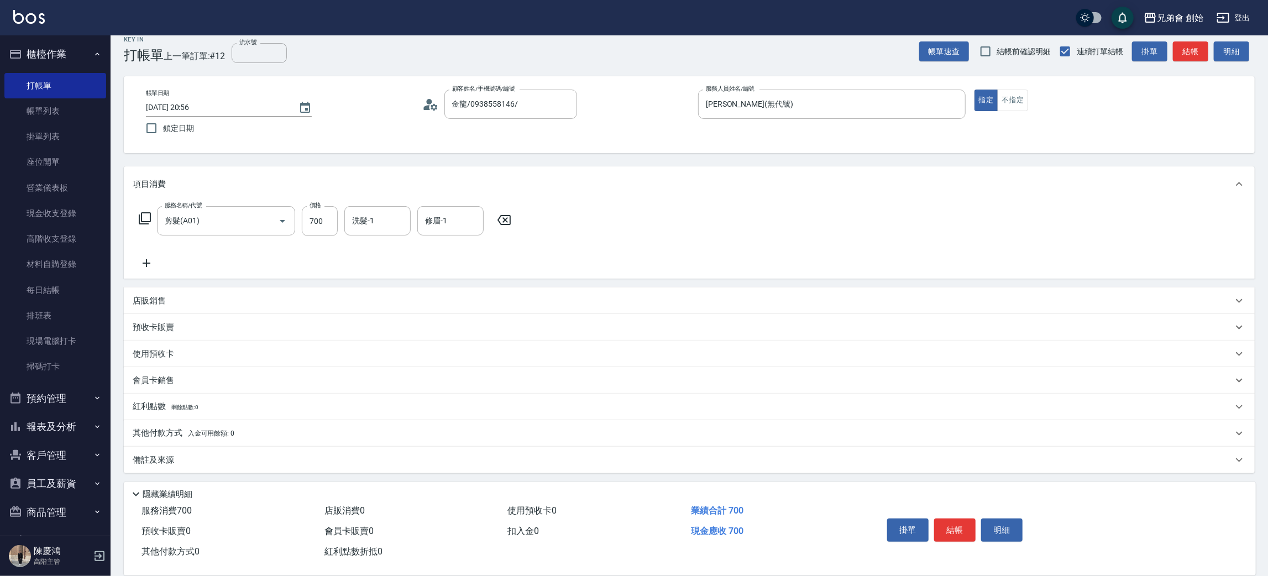
click at [956, 495] on div "隱藏業績明細" at bounding box center [692, 493] width 1126 height 13
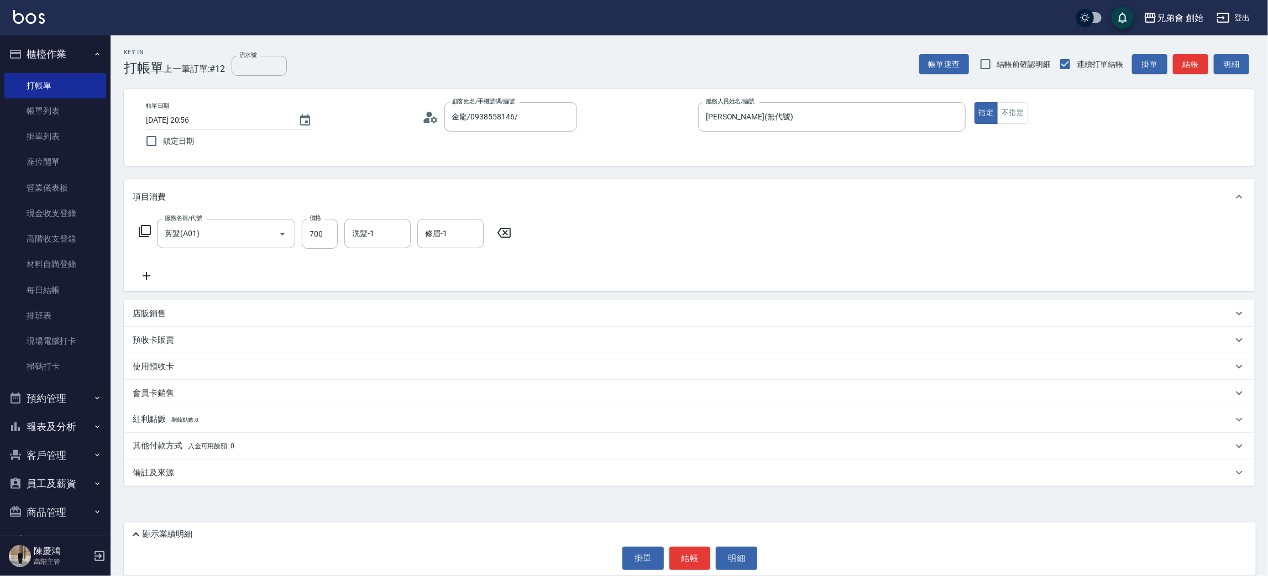
scroll to position [0, 0]
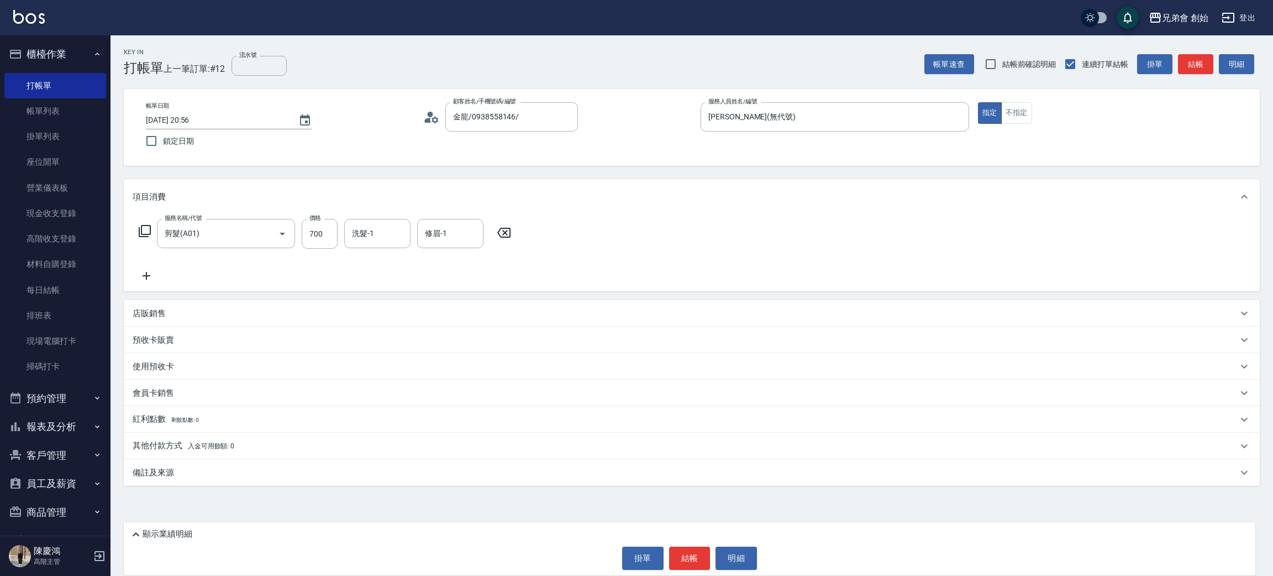
click at [971, 563] on div "掛單 結帳 明細" at bounding box center [689, 558] width 1121 height 23
click at [421, 548] on div "掛單 結帳 明細" at bounding box center [689, 558] width 1121 height 23
click at [197, 522] on div "顯示業績明細" at bounding box center [690, 531] width 1132 height 19
drag, startPoint x: 201, startPoint y: 529, endPoint x: 194, endPoint y: 532, distance: 7.4
click at [194, 532] on div "顯示業績明細" at bounding box center [692, 534] width 1126 height 13
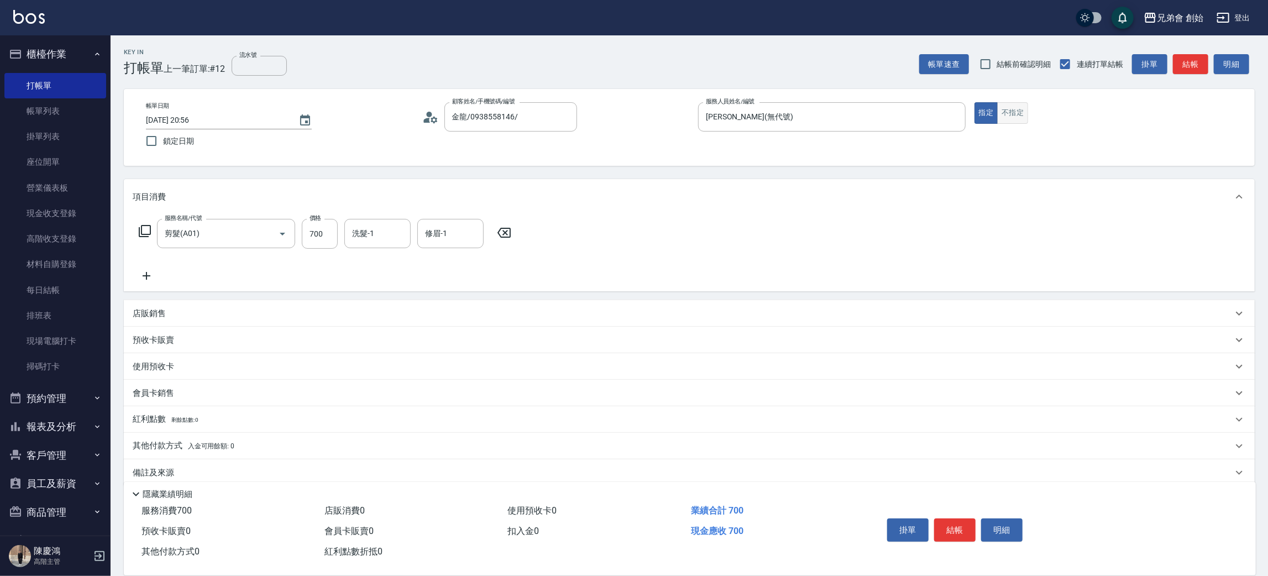
click at [1019, 108] on button "不指定" at bounding box center [1012, 113] width 31 height 22
click at [956, 253] on div "服務名稱/代號 剪髮(A01) 服務名稱/代號 價格 700 價格 洗髮-1 洗髮-1 修眉-1 修眉-1" at bounding box center [689, 252] width 1131 height 77
click at [930, 248] on div "服務名稱/代號 剪髮(A01) 服務名稱/代號 價格 700 價格 洗髮-1 洗髮-1 修眉-1 修眉-1" at bounding box center [689, 252] width 1131 height 77
click at [989, 107] on button "指定" at bounding box center [986, 113] width 24 height 22
click at [956, 212] on div "項目消費" at bounding box center [689, 196] width 1131 height 35
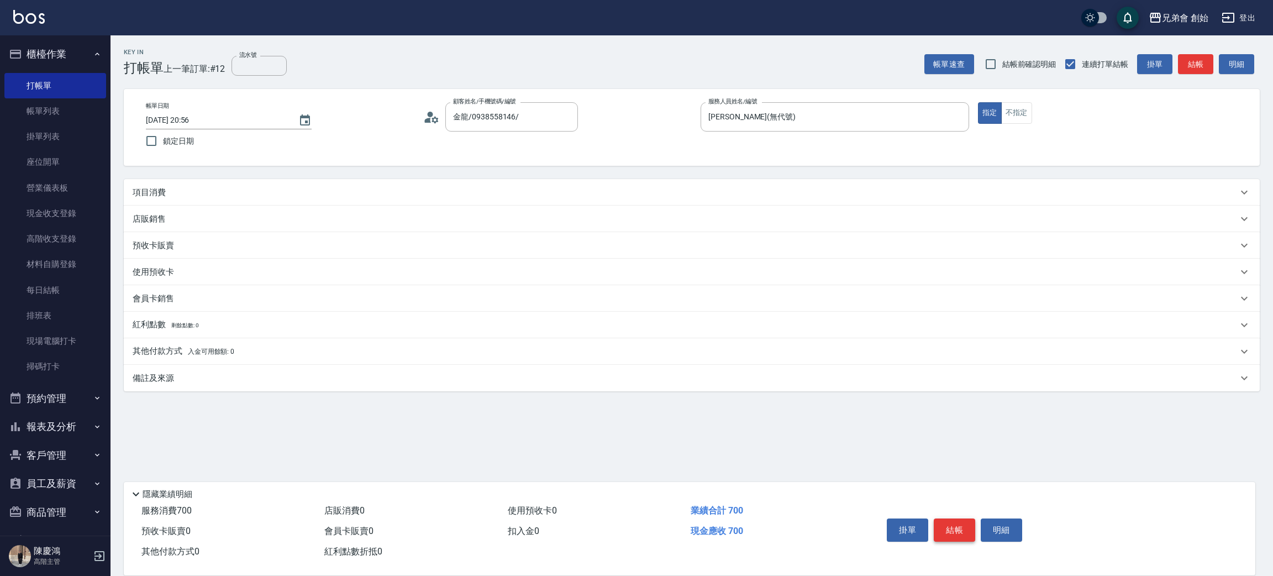
click at [952, 531] on button "結帳" at bounding box center [954, 529] width 41 height 23
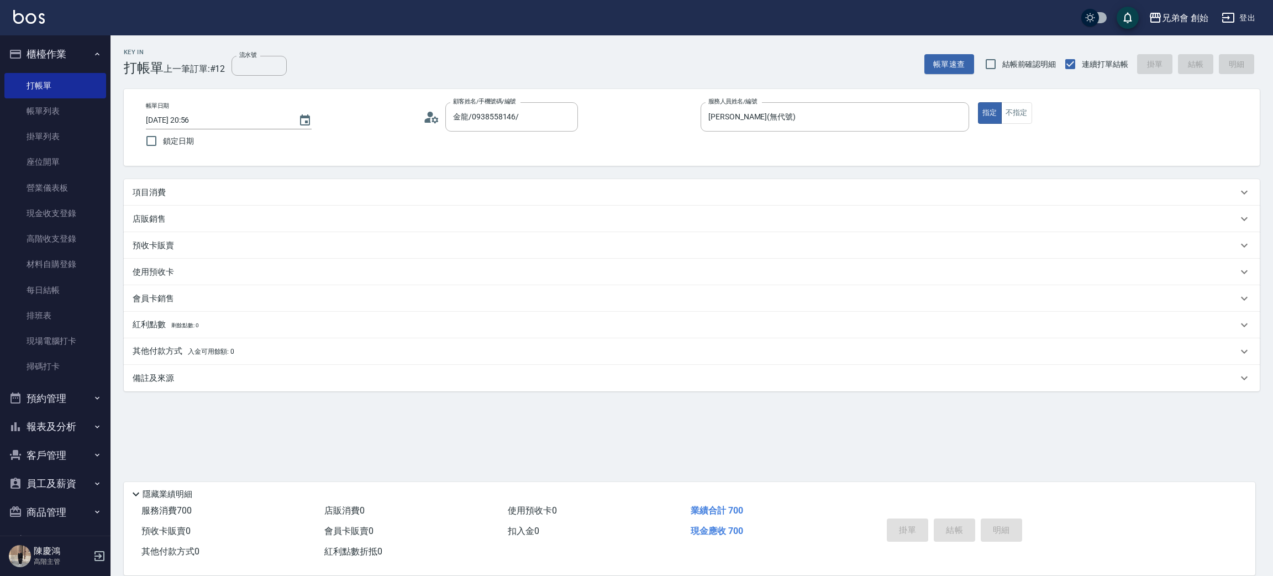
type input "2025/08/16 20:57"
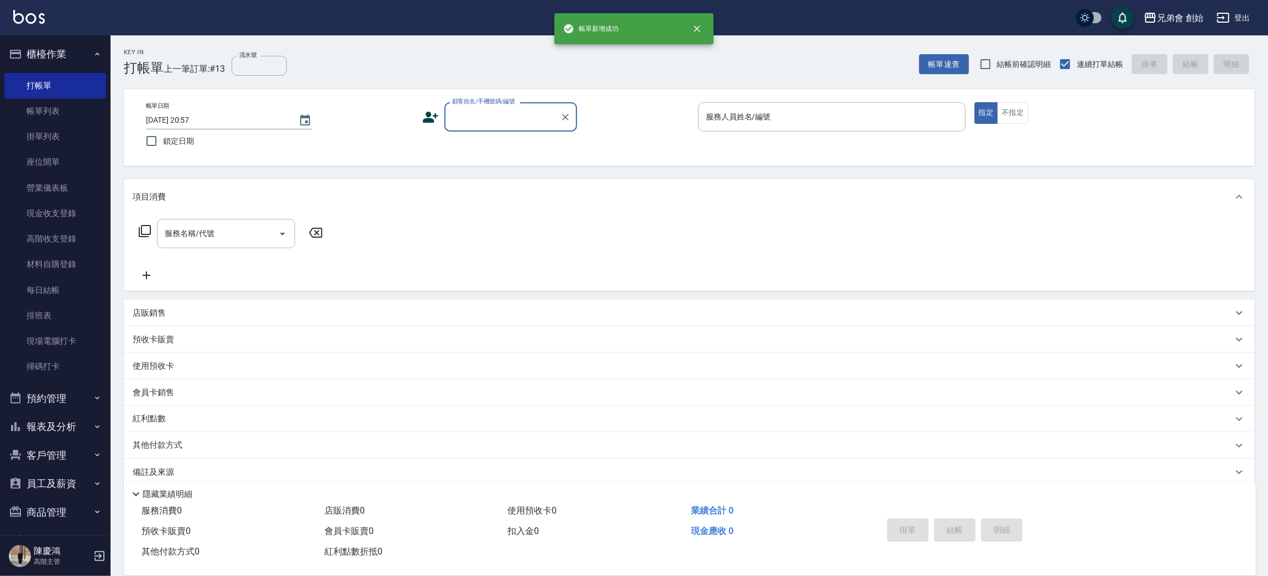
click at [68, 52] on button "櫃檯作業" at bounding box center [55, 54] width 102 height 29
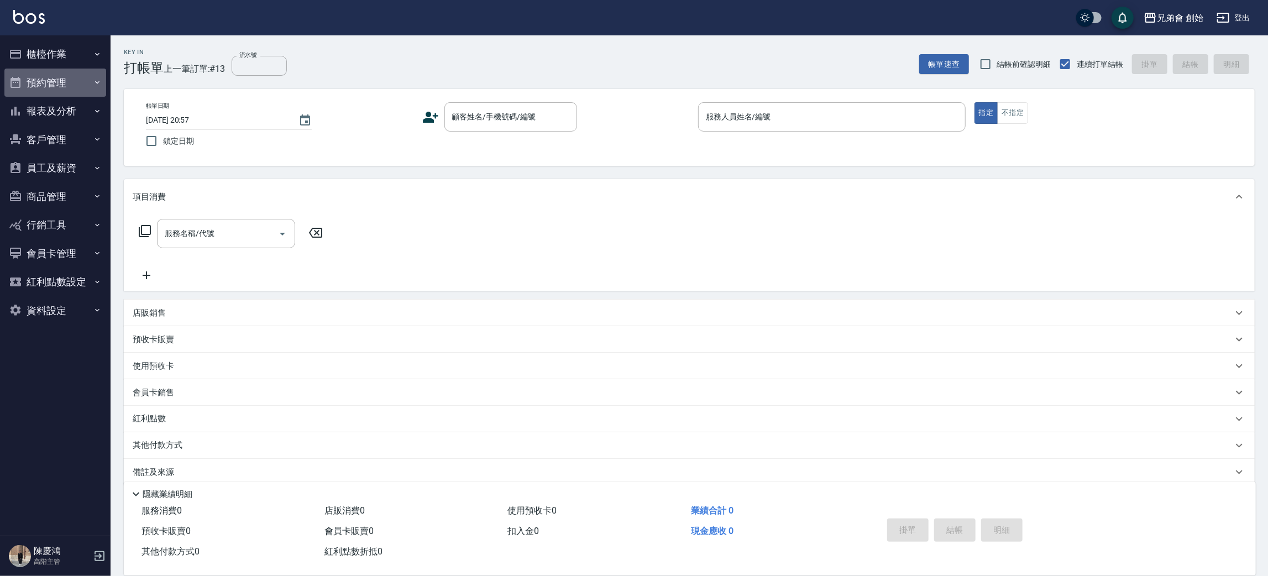
click at [65, 90] on button "預約管理" at bounding box center [55, 83] width 102 height 29
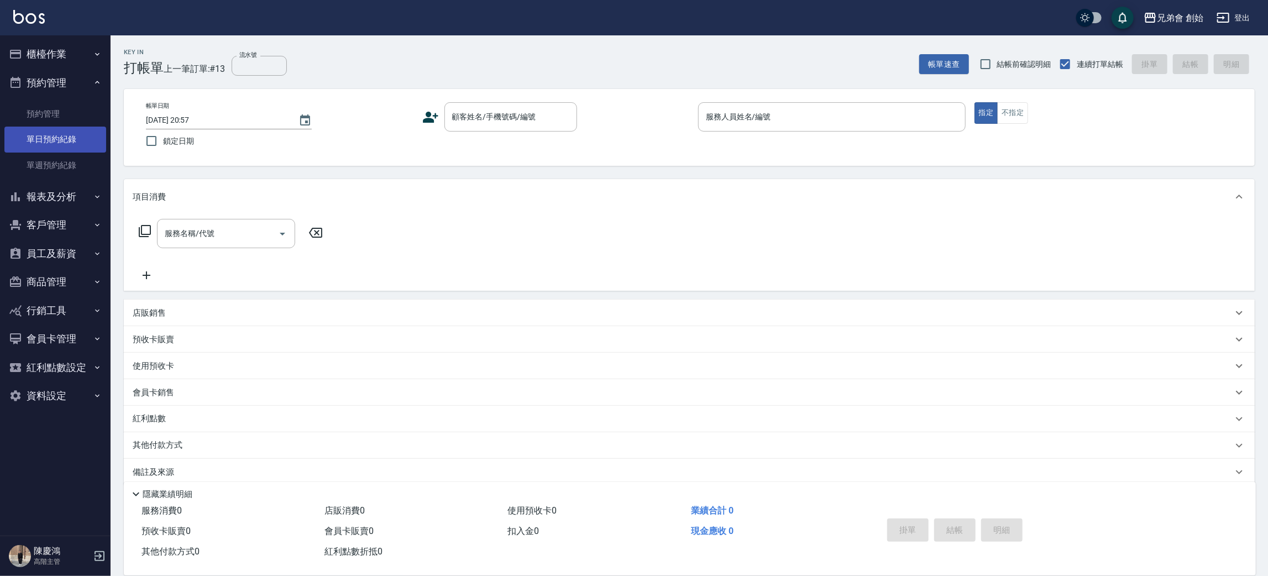
click at [65, 140] on link "單日預約紀錄" at bounding box center [55, 139] width 102 height 25
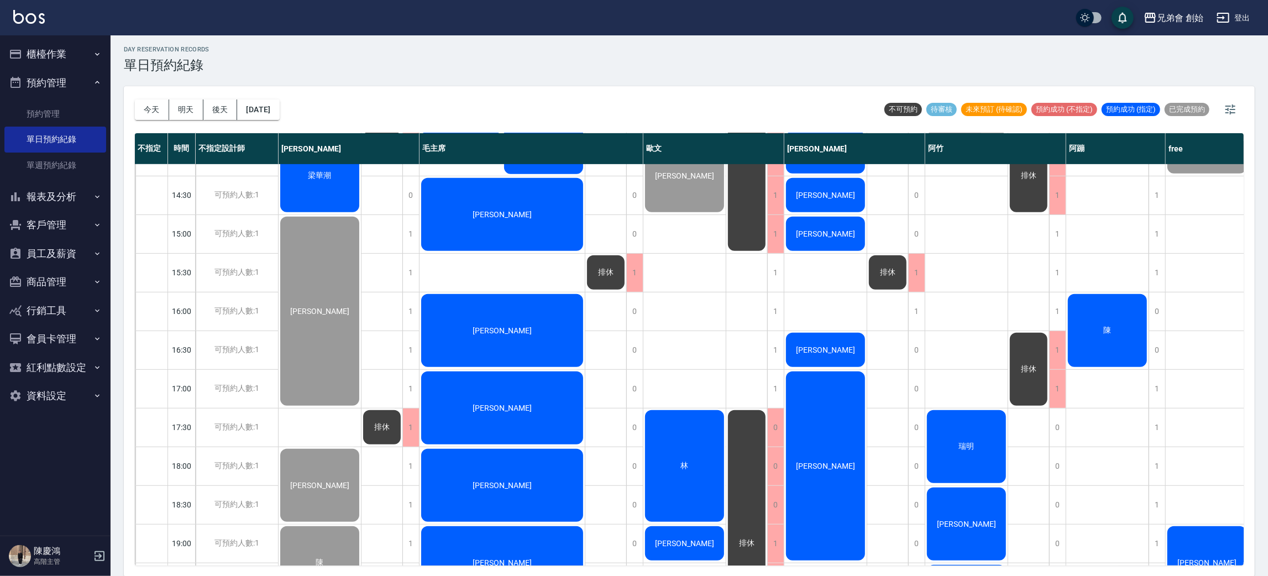
scroll to position [248, 0]
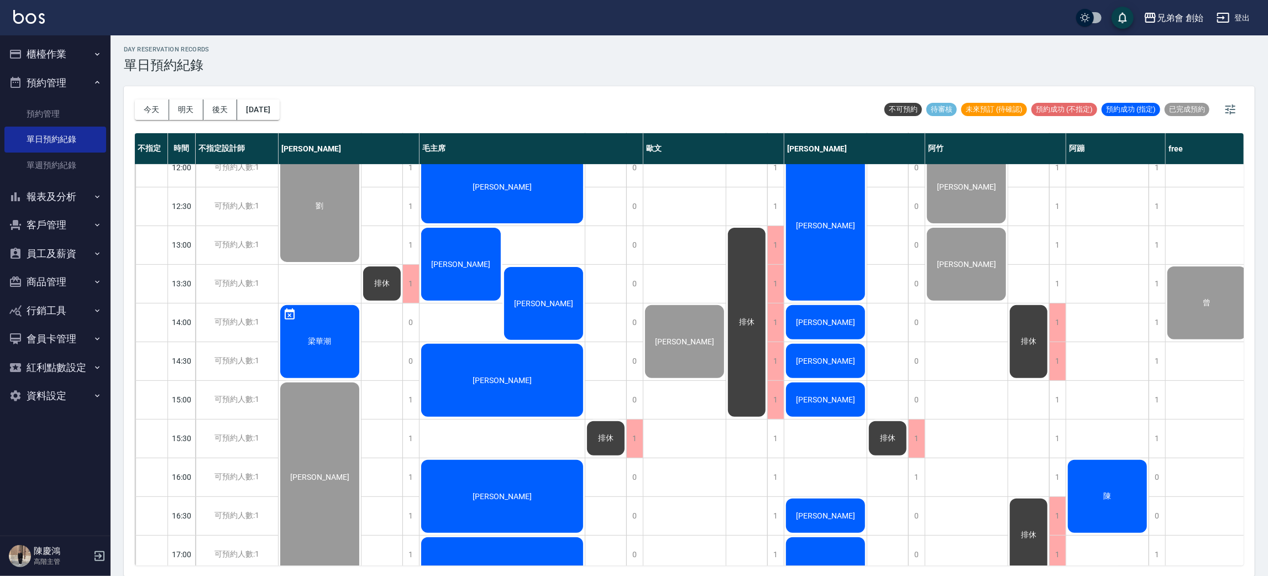
click at [579, 81] on div "day Reservation records 單日預約紀錄 今天 明天 後天 2025/08/16 不可預約 待審核 未來預訂 (待確認) 預約成功 (不指…" at bounding box center [689, 305] width 1157 height 544
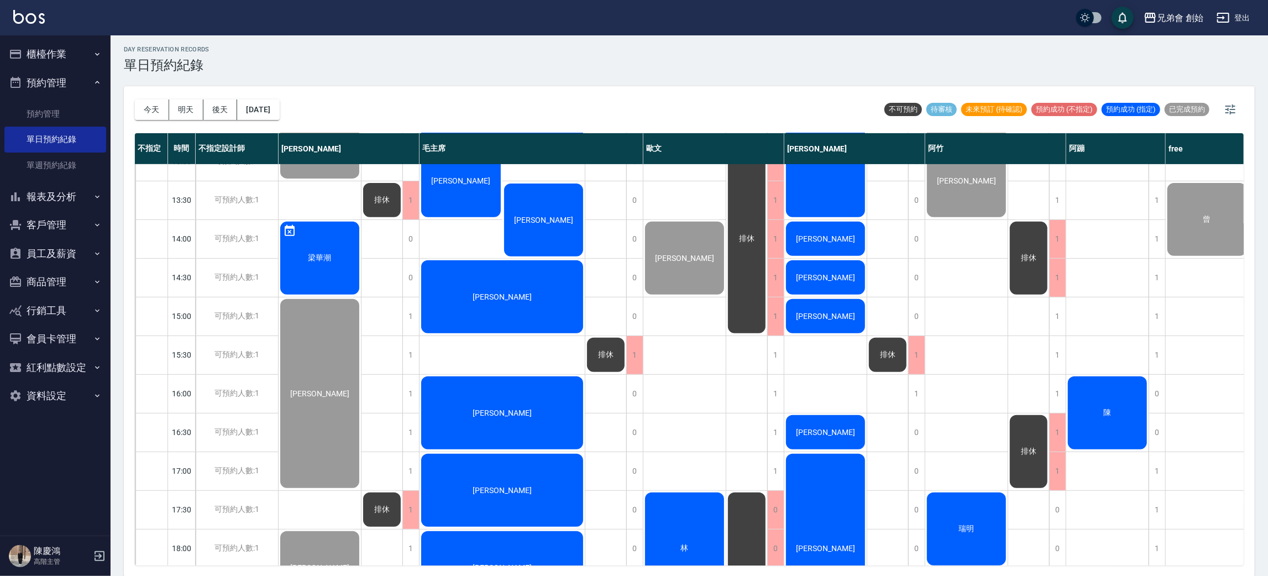
scroll to position [580, 0]
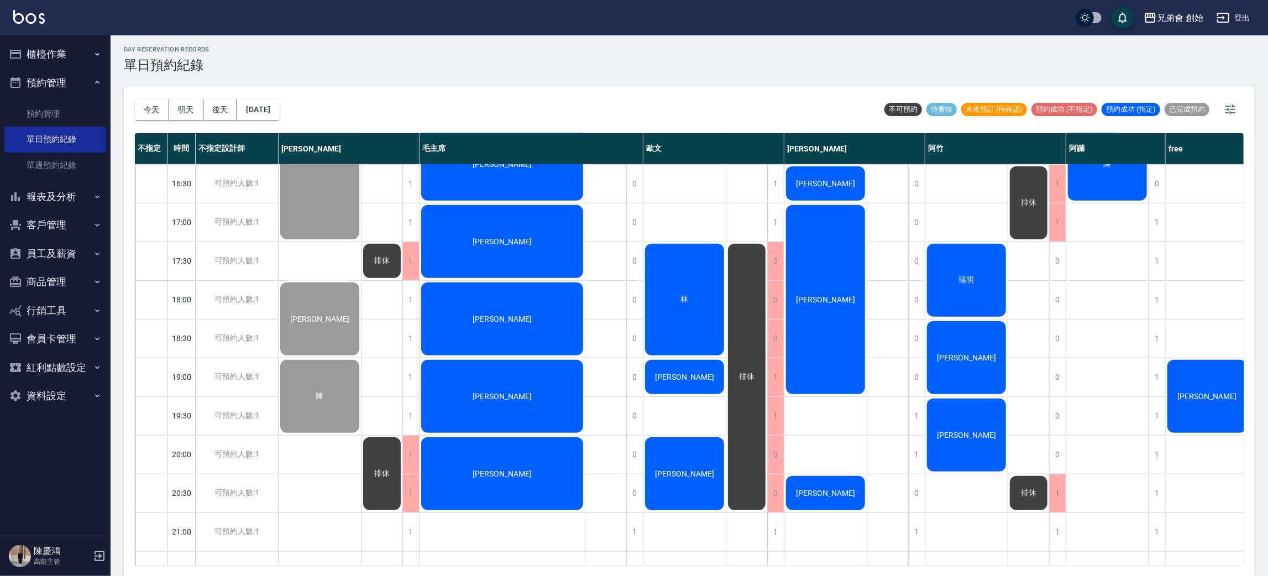
click at [506, 99] on div "今天 明天 後天 2025/08/16 不可預約 待審核 未來預訂 (待確認) 預約成功 (不指定) 預約成功 (指定) 已完成預約" at bounding box center [689, 109] width 1109 height 47
click at [473, 91] on div "今天 明天 後天 2025/08/16 不可預約 待審核 未來預訂 (待確認) 預約成功 (不指定) 預約成功 (指定) 已完成預約" at bounding box center [689, 109] width 1109 height 47
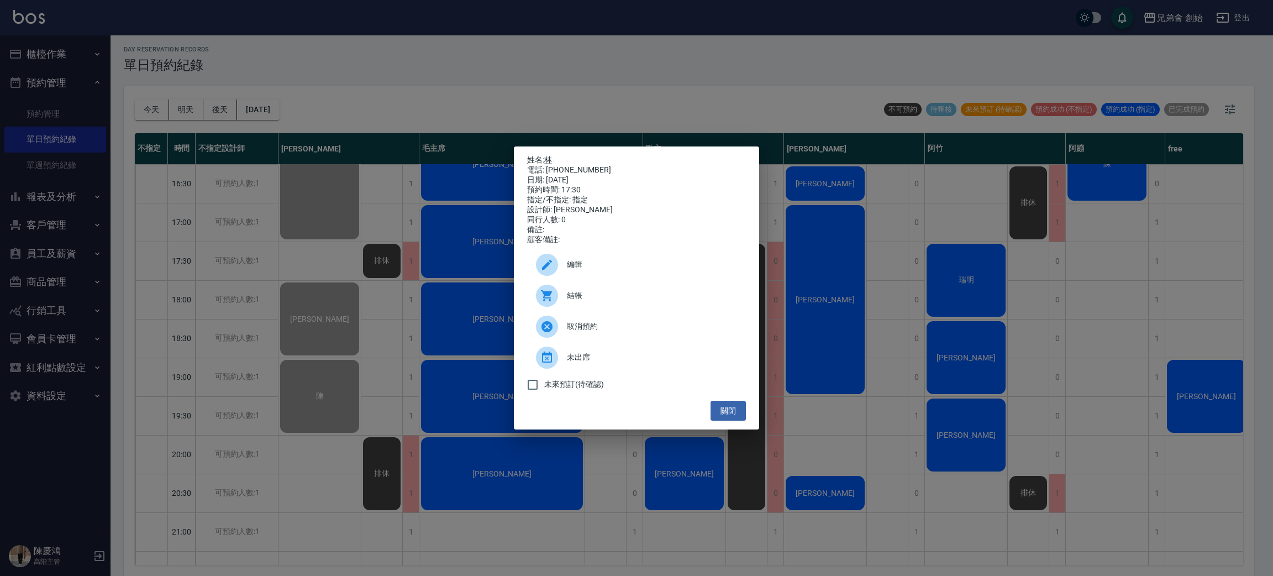
drag, startPoint x: 578, startPoint y: 53, endPoint x: 679, endPoint y: 335, distance: 299.7
click at [578, 54] on div "姓名: 林 電話: 0933911833 日期: 2025/08/16 預約時間: 17:30 指定/不指定: 指定 設計師: 歐文 同行人數: 0 備註: …" at bounding box center [636, 288] width 1273 height 576
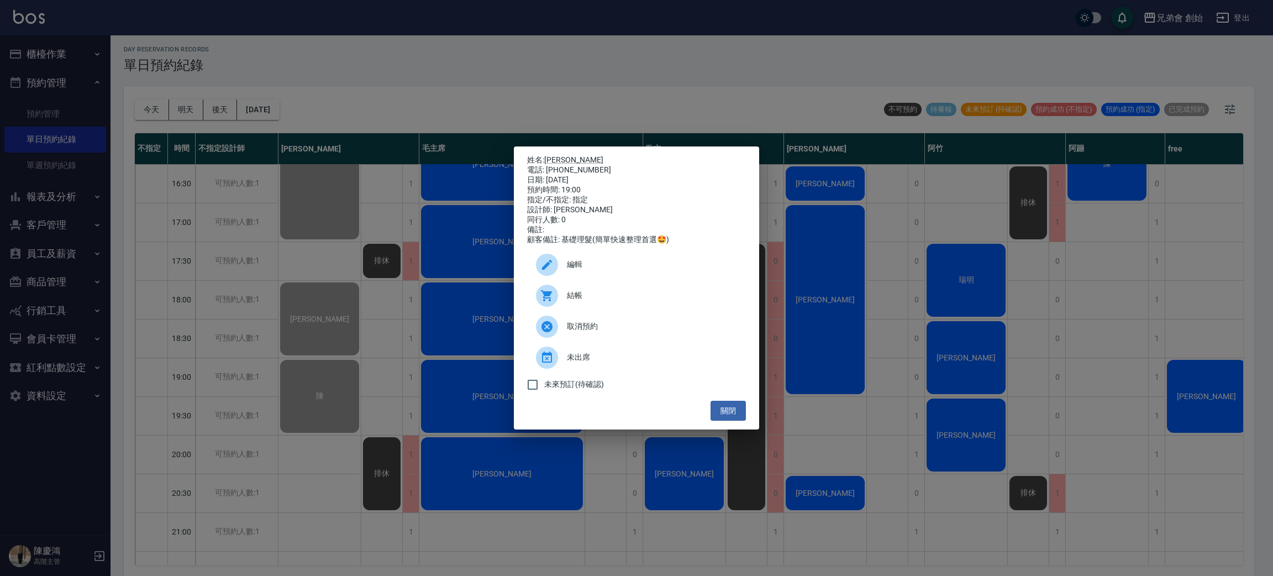
click at [574, 81] on div "姓名: 洪家凱 電話: 0905011763 日期: 2025/08/16 預約時間: 19:00 指定/不指定: 指定 設計師: 歐文 同行人數: 0 備註…" at bounding box center [636, 288] width 1273 height 576
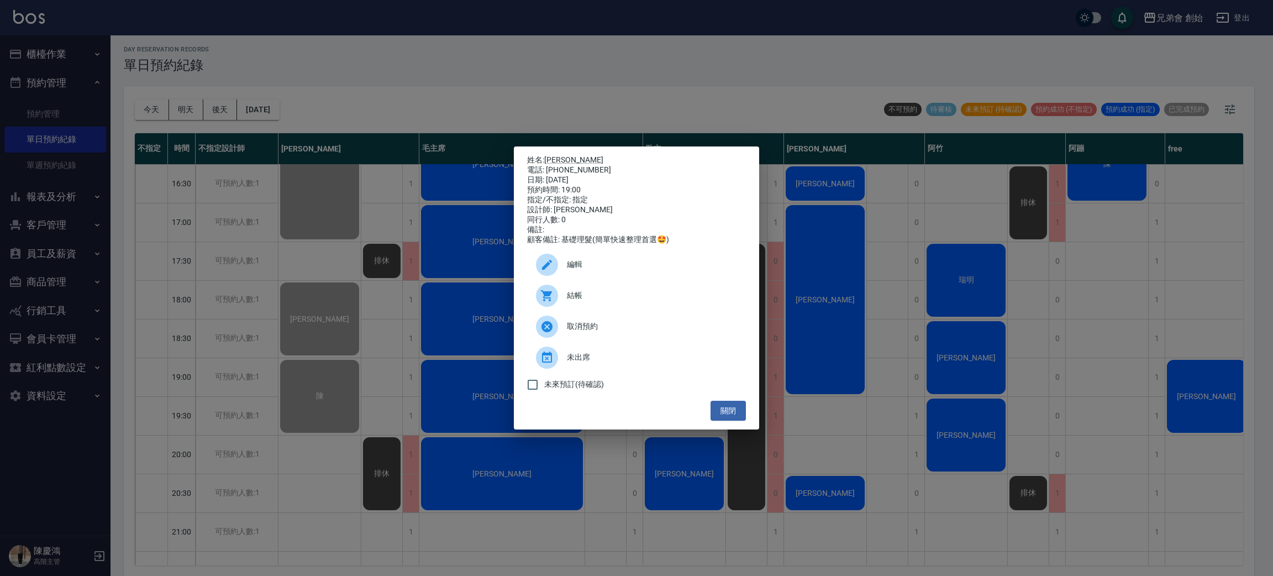
click at [489, 55] on div "姓名: 洪家凱 電話: 0905011763 日期: 2025/08/16 預約時間: 19:00 指定/不指定: 指定 設計師: 歐文 同行人數: 0 備註…" at bounding box center [636, 288] width 1273 height 576
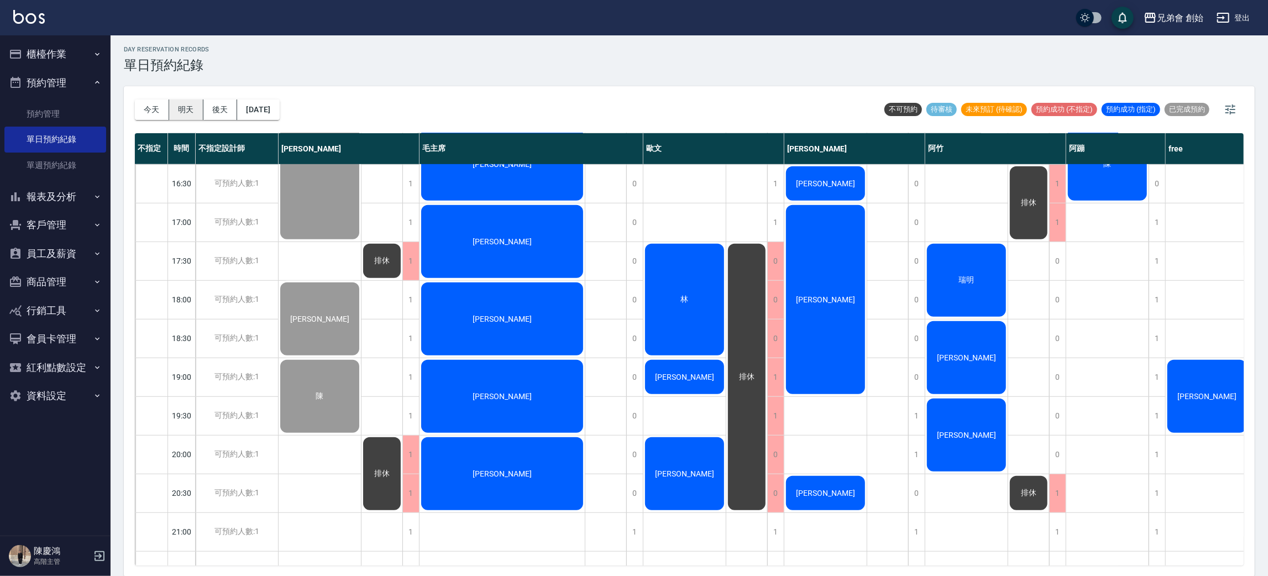
click at [180, 99] on button "明天" at bounding box center [186, 109] width 34 height 20
click at [536, 92] on div at bounding box center [634, 288] width 1268 height 576
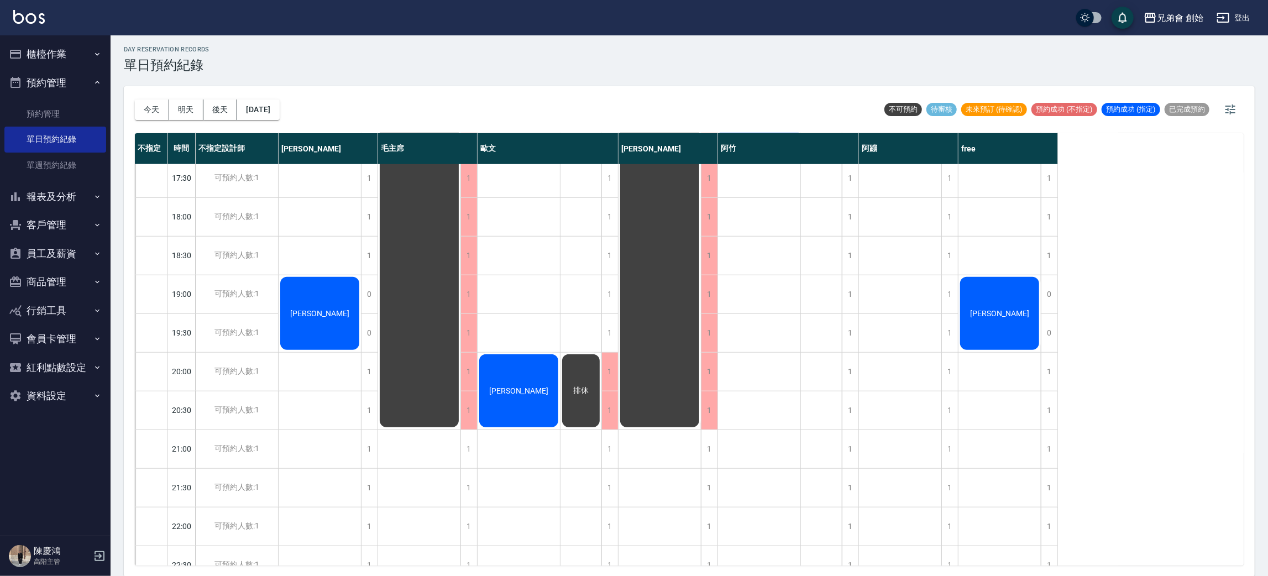
scroll to position [166, 0]
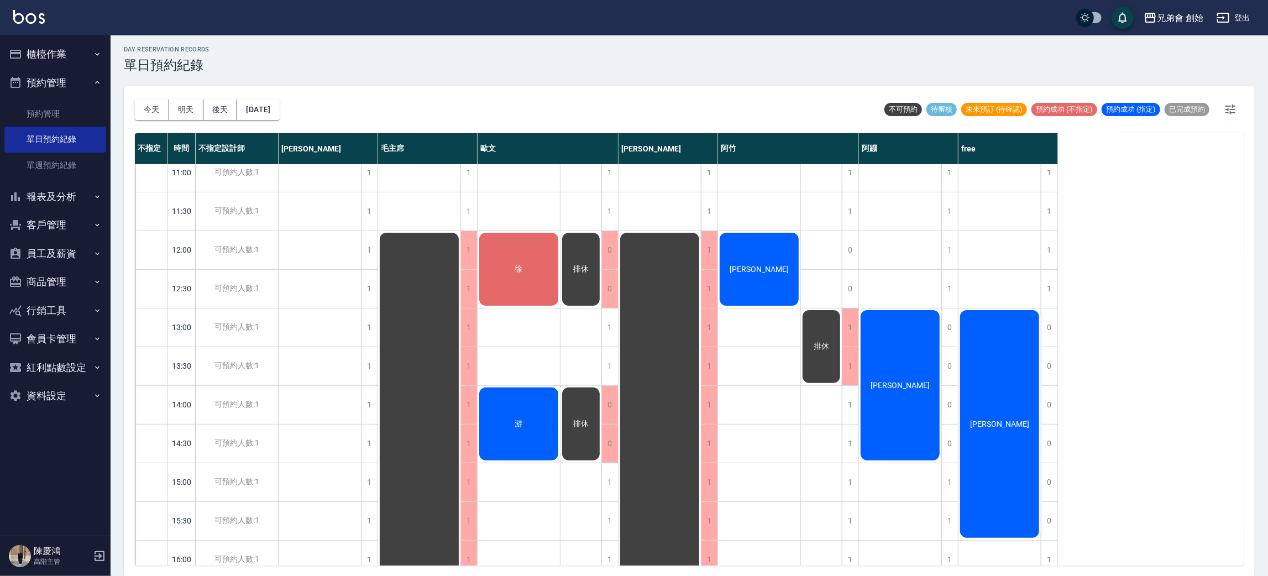
click at [323, 349] on div "陳昶翰" at bounding box center [320, 559] width 83 height 1122
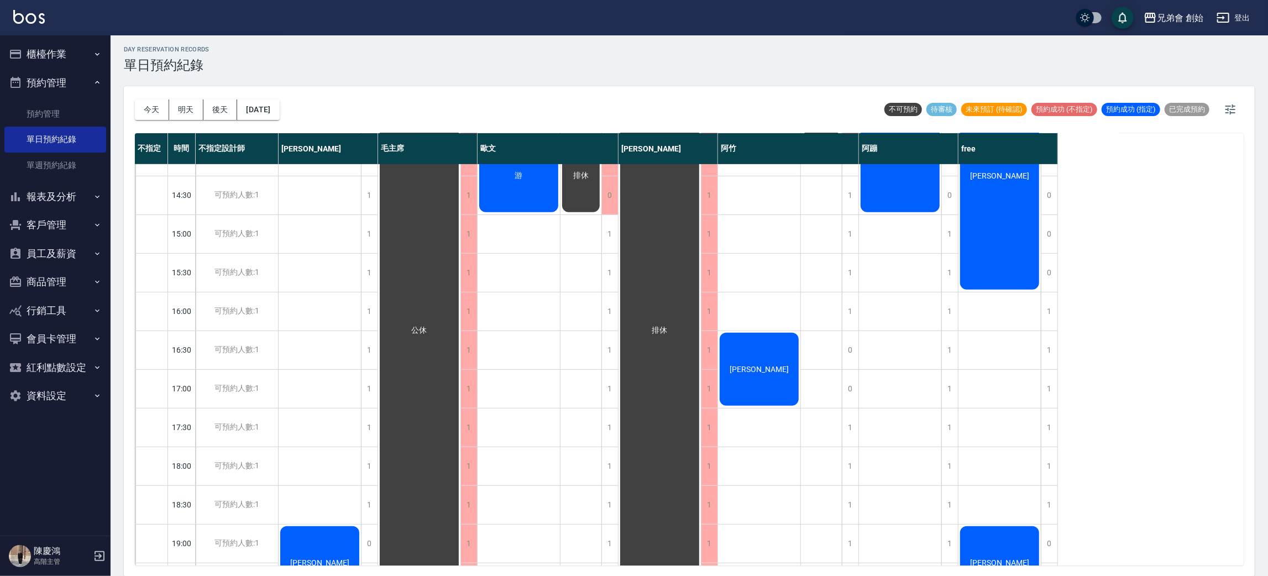
scroll to position [83, 0]
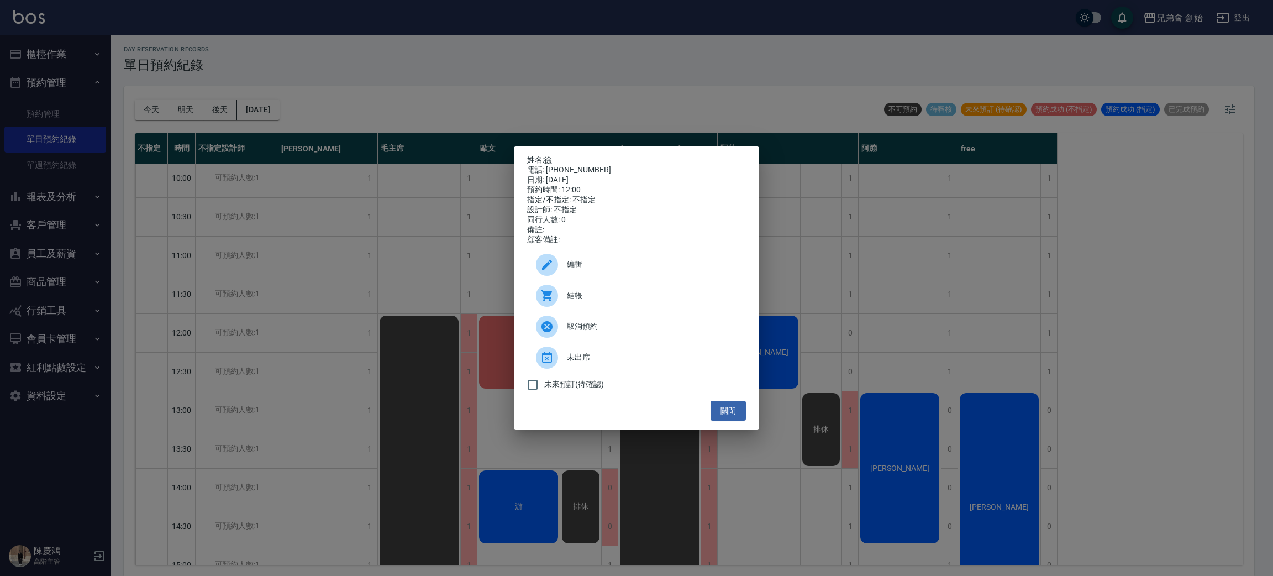
click at [557, 48] on div "姓名: 徐 電話: 0912574650 日期: 2025/08/17 預約時間: 12:00 指定/不指定: 不指定 設計師: 不指定 同行人數: 0 備註…" at bounding box center [636, 288] width 1273 height 576
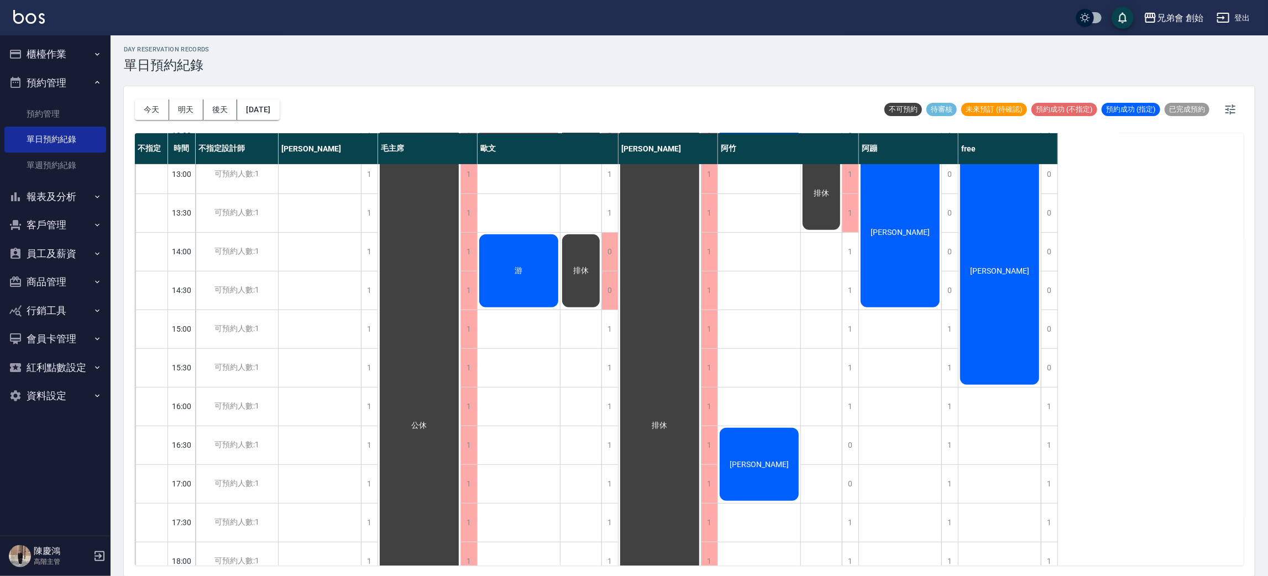
scroll to position [70, 0]
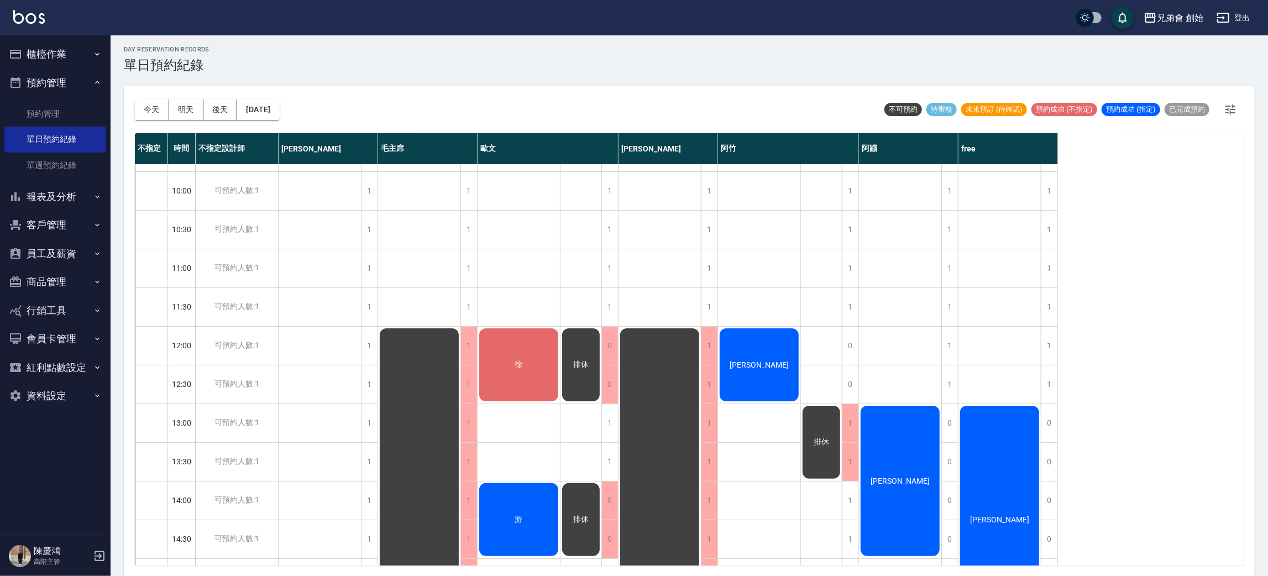
click at [217, 115] on button "後天" at bounding box center [220, 109] width 34 height 20
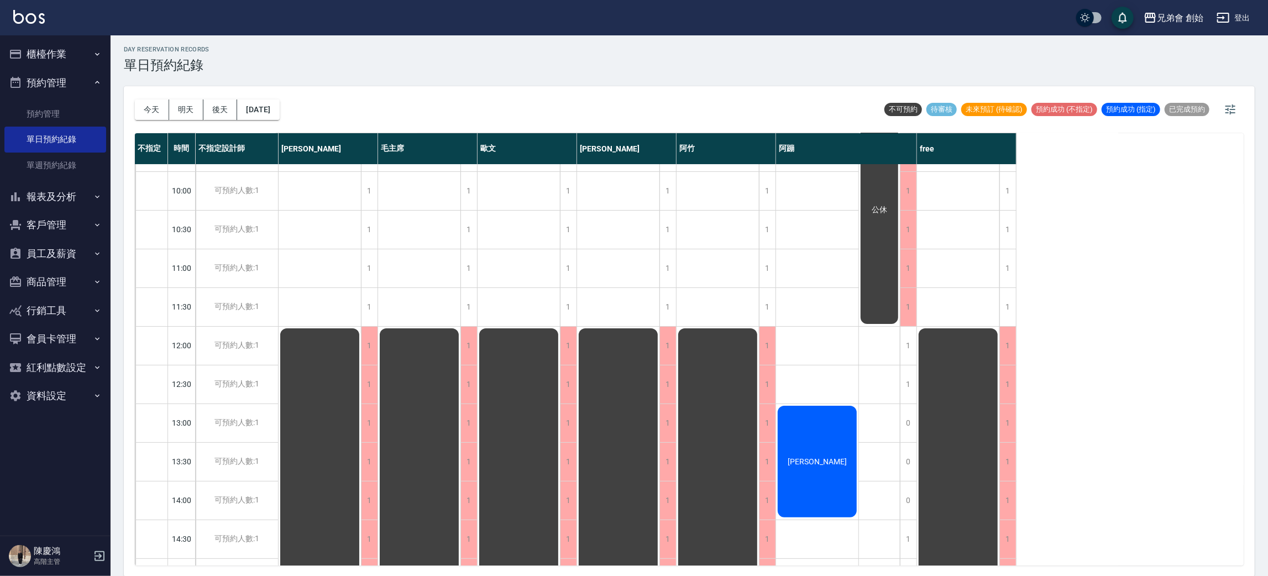
click at [549, 58] on div "day Reservation records 單日預約紀錄" at bounding box center [689, 59] width 1131 height 27
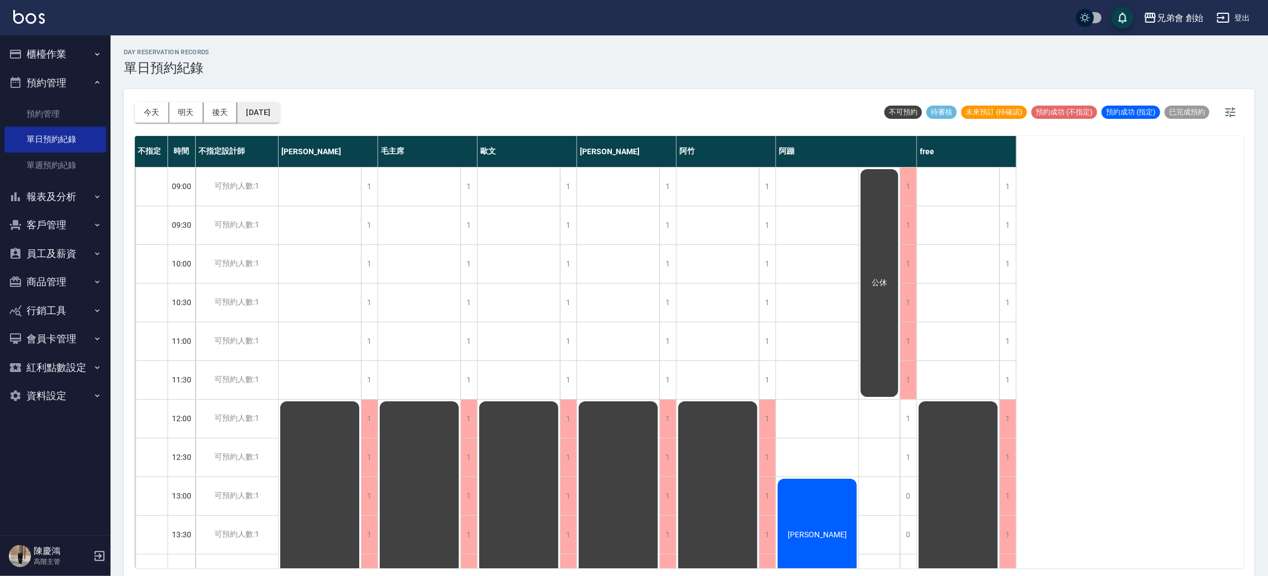
click at [274, 109] on button "2025/08/18" at bounding box center [258, 112] width 42 height 20
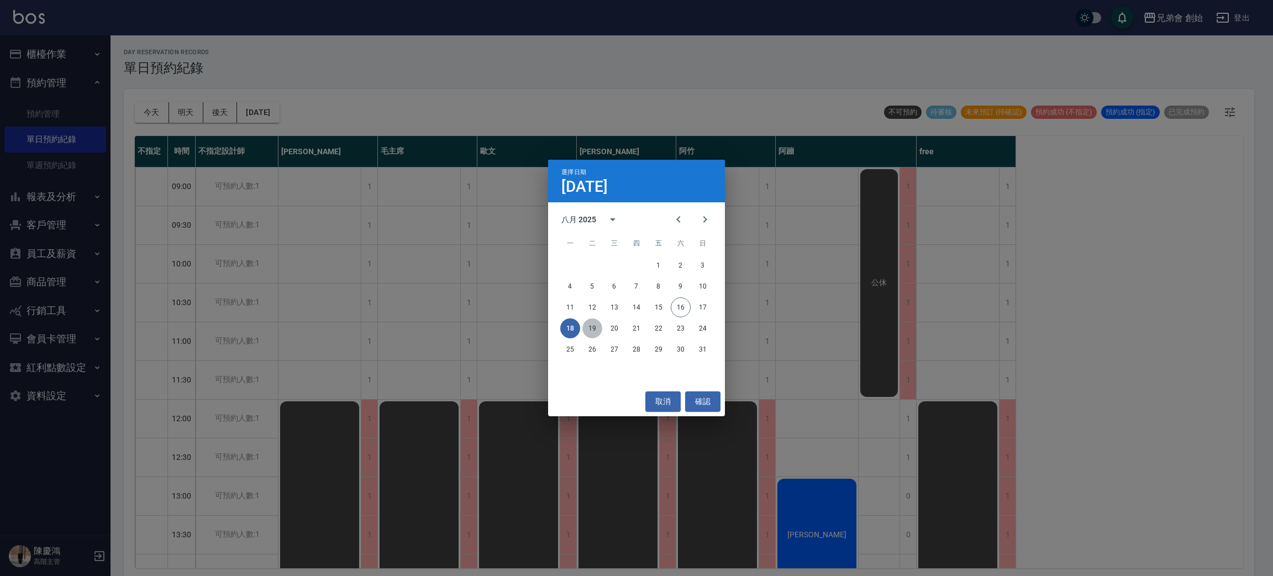
click at [594, 330] on button "19" at bounding box center [593, 328] width 20 height 20
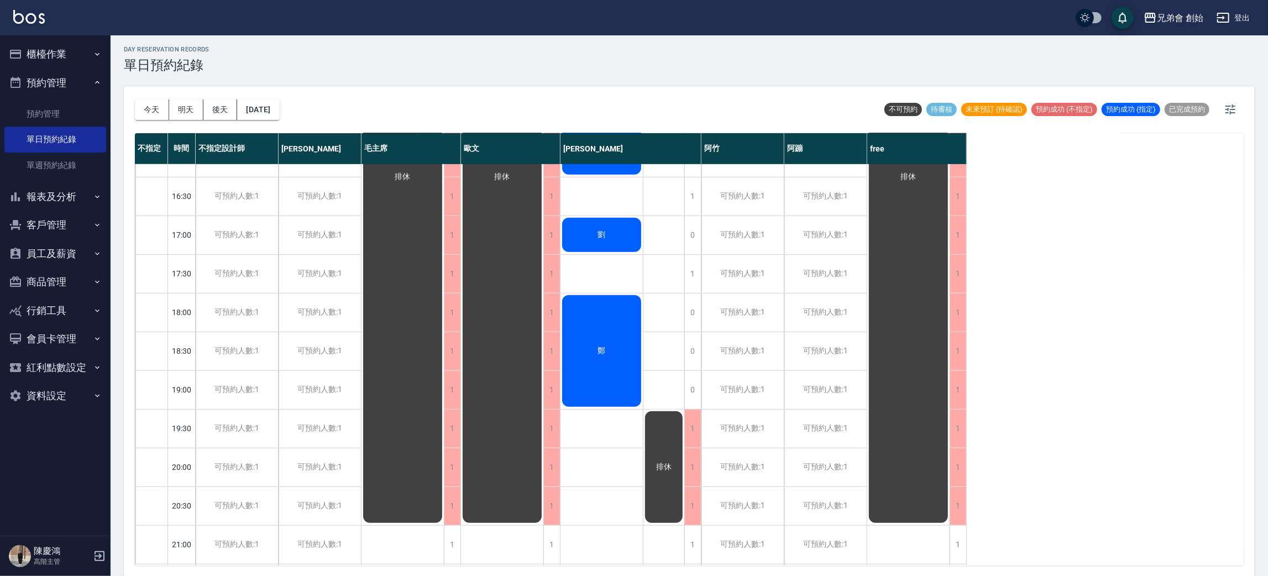
scroll to position [236, 0]
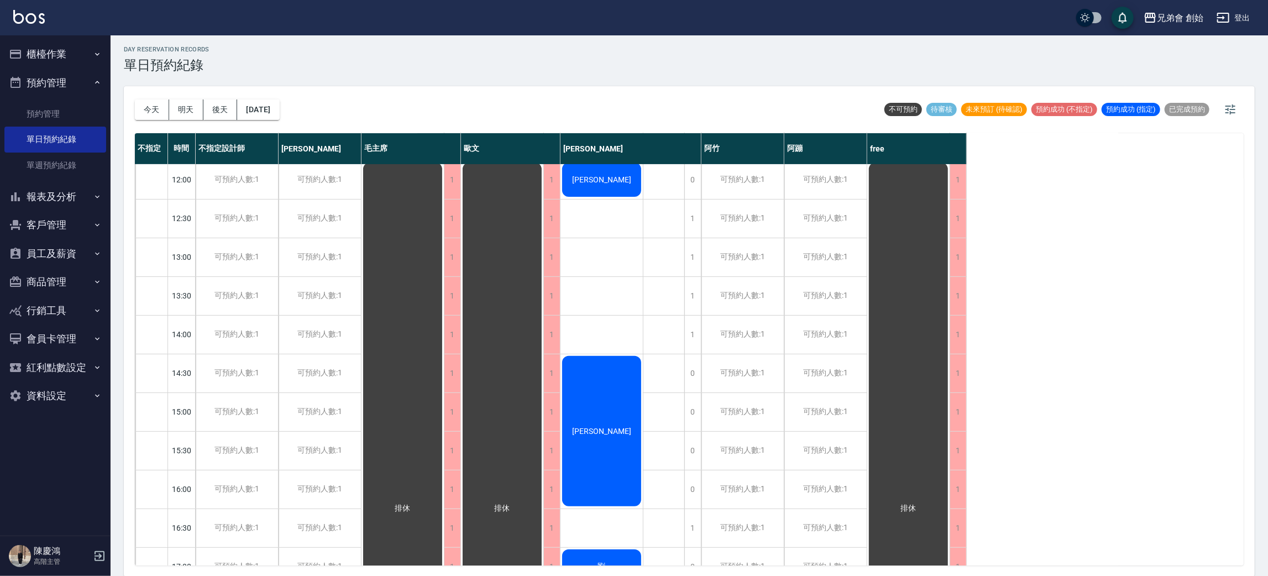
click at [272, 124] on div "今天 明天 後天 2025/08/19" at bounding box center [207, 109] width 145 height 47
click at [268, 109] on button "2025/08/19" at bounding box center [258, 109] width 42 height 20
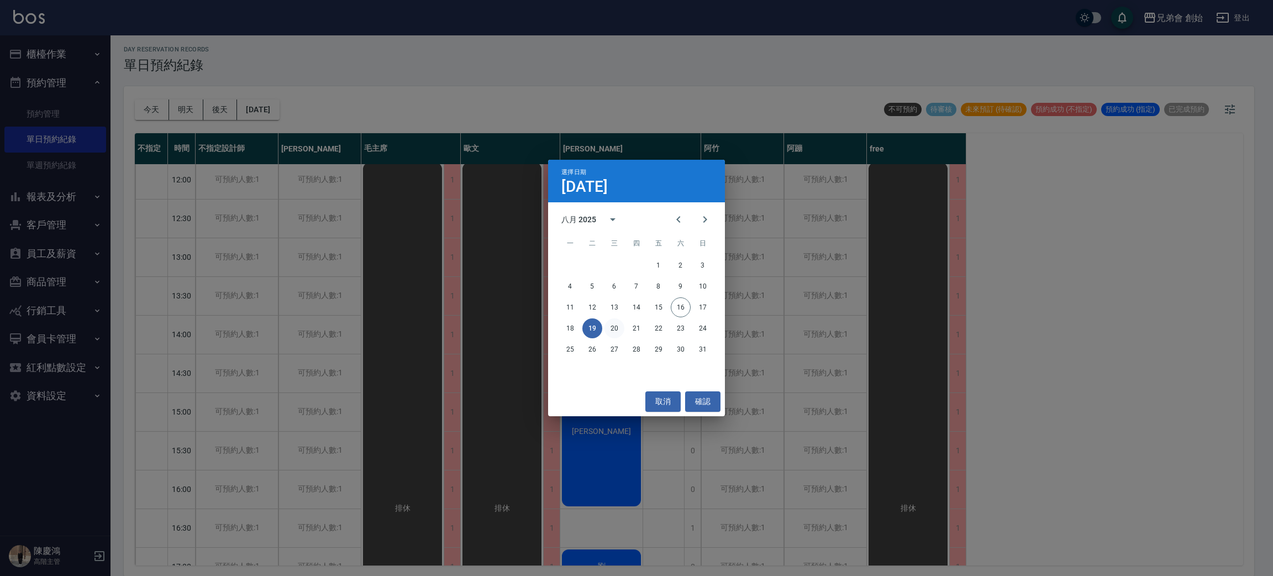
click at [613, 323] on button "20" at bounding box center [615, 328] width 20 height 20
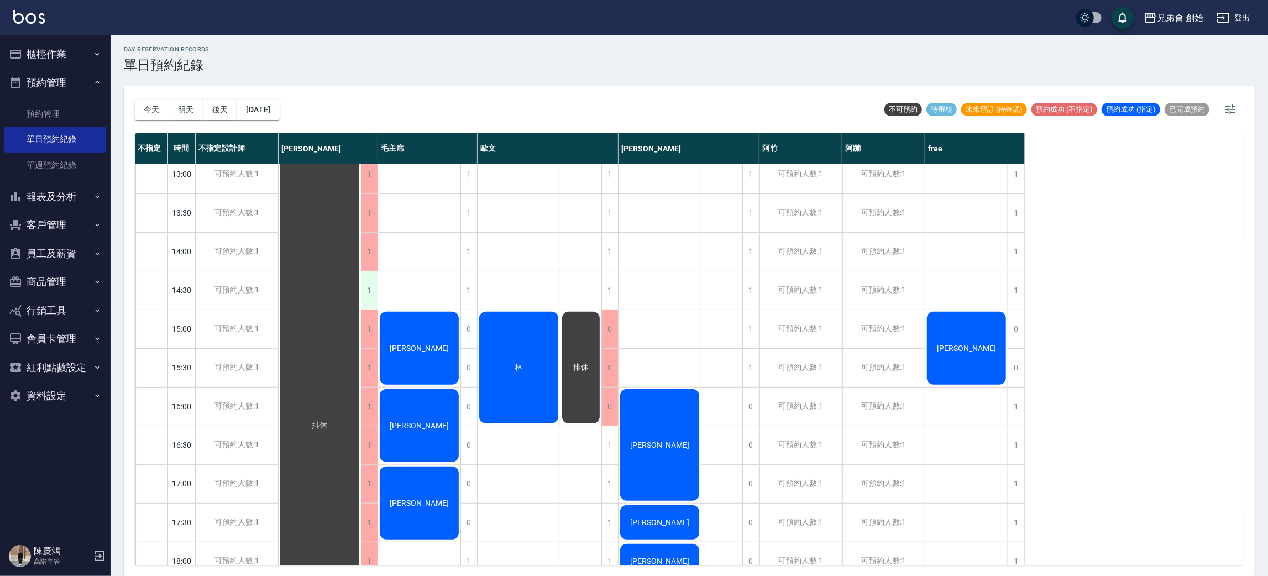
scroll to position [236, 0]
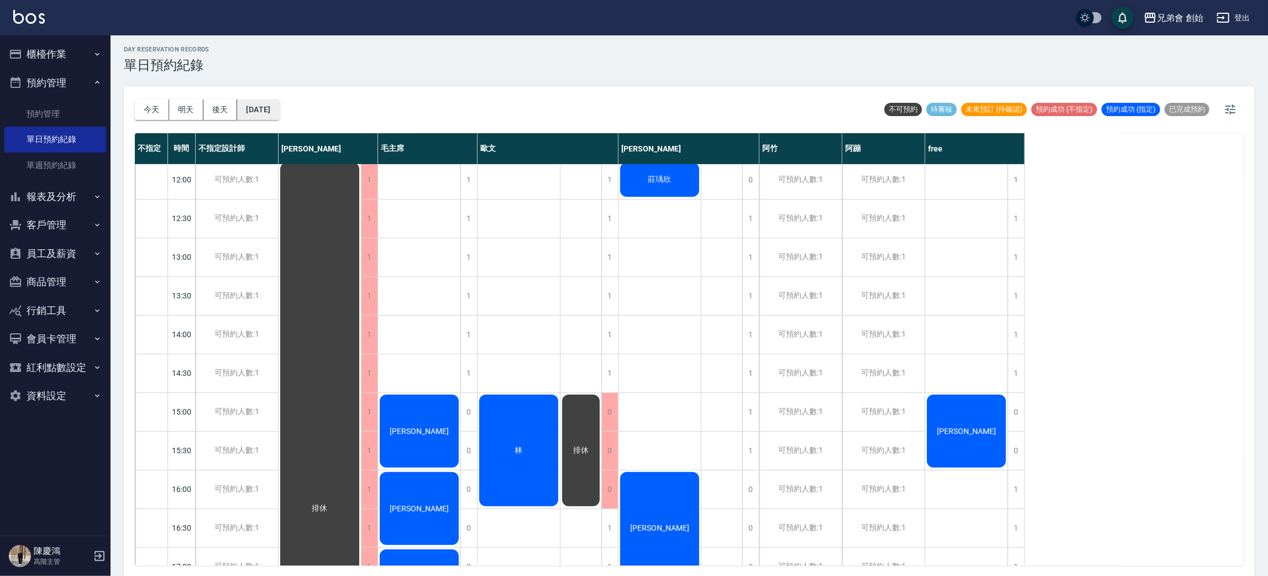
click at [279, 115] on button "2025/08/20" at bounding box center [258, 109] width 42 height 20
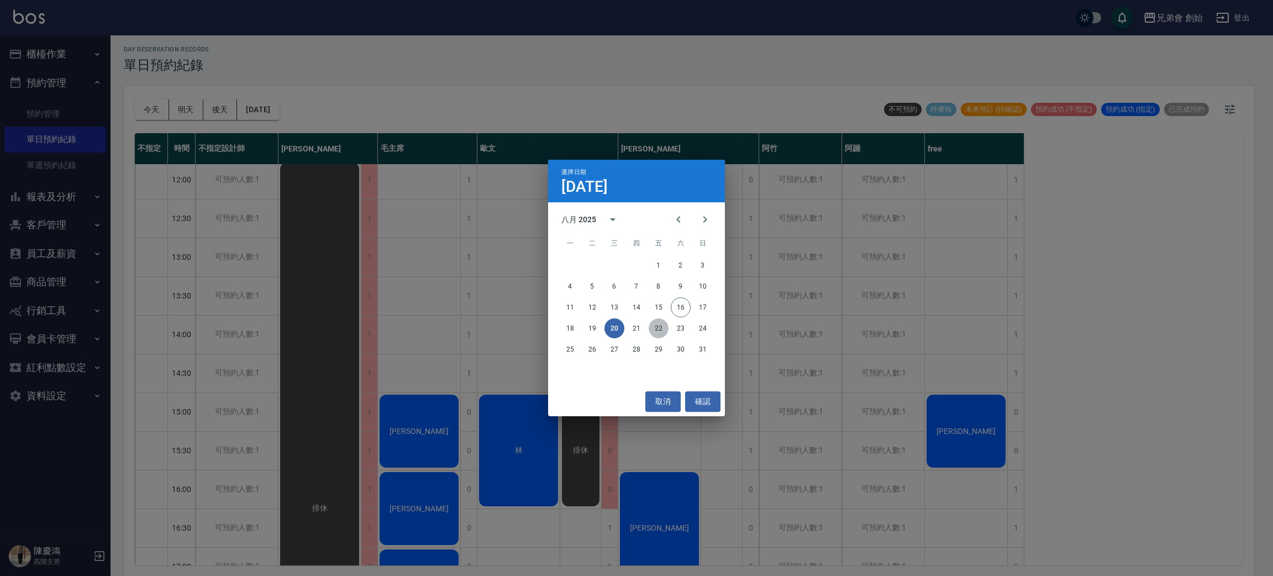
click at [661, 330] on button "22" at bounding box center [659, 328] width 20 height 20
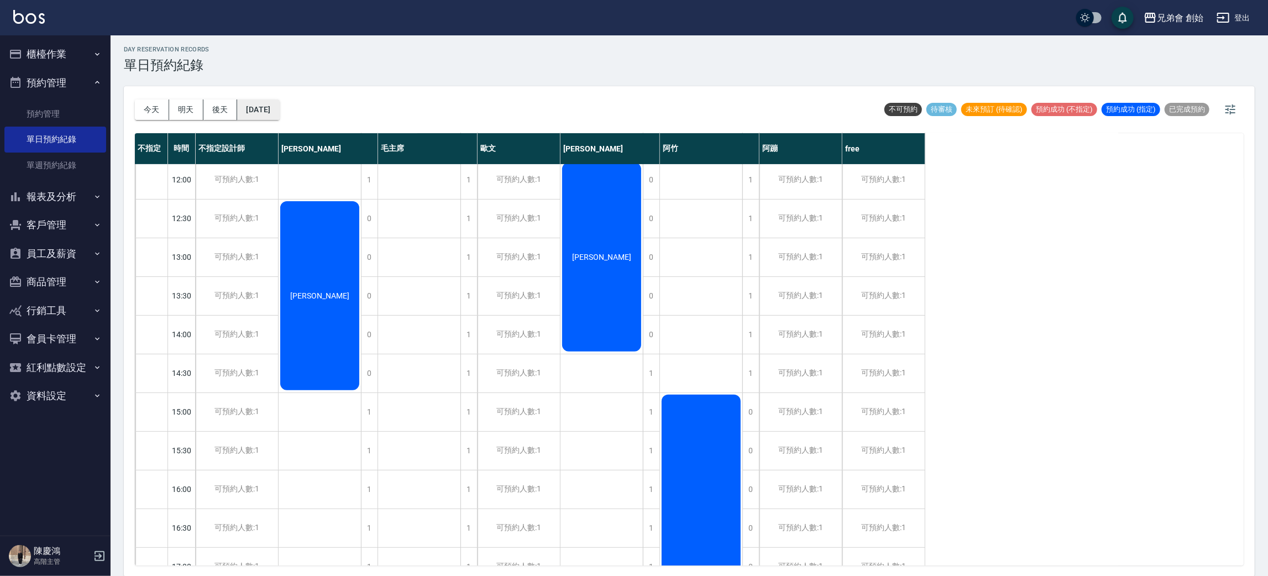
click at [274, 102] on button "2025/08/22" at bounding box center [258, 109] width 42 height 20
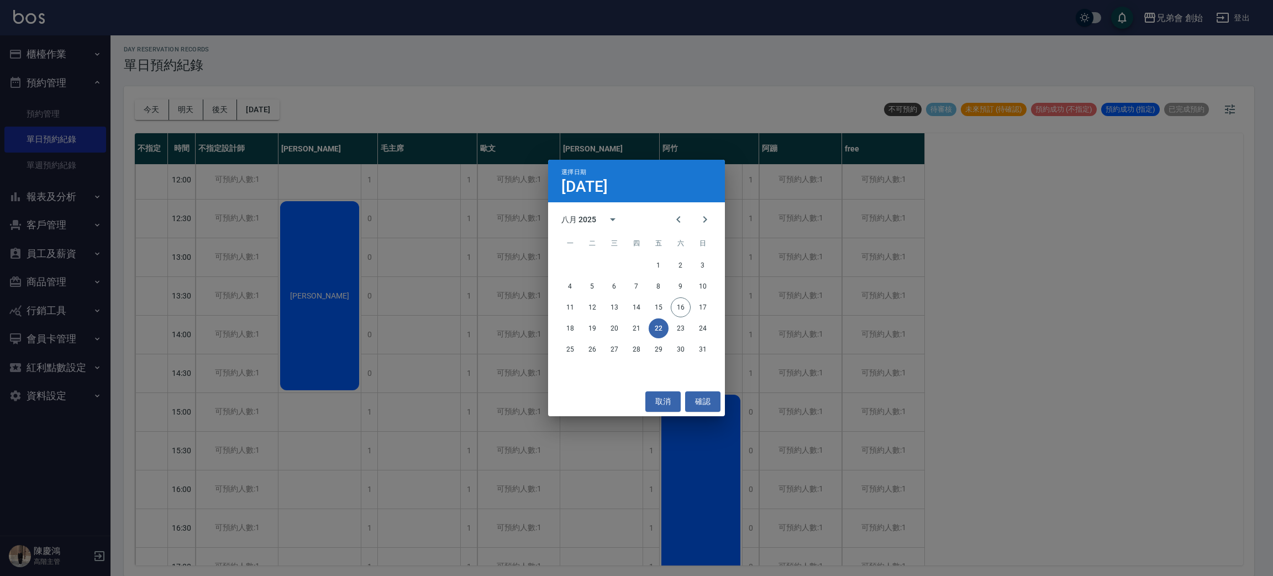
click at [329, 221] on div "選擇日期 8月22日 八月 2025 一 二 三 四 五 六 日 1 2 3 4 5 6 7 8 9 10 11 12 13 14 15 16 17 18 1…" at bounding box center [636, 288] width 1273 height 576
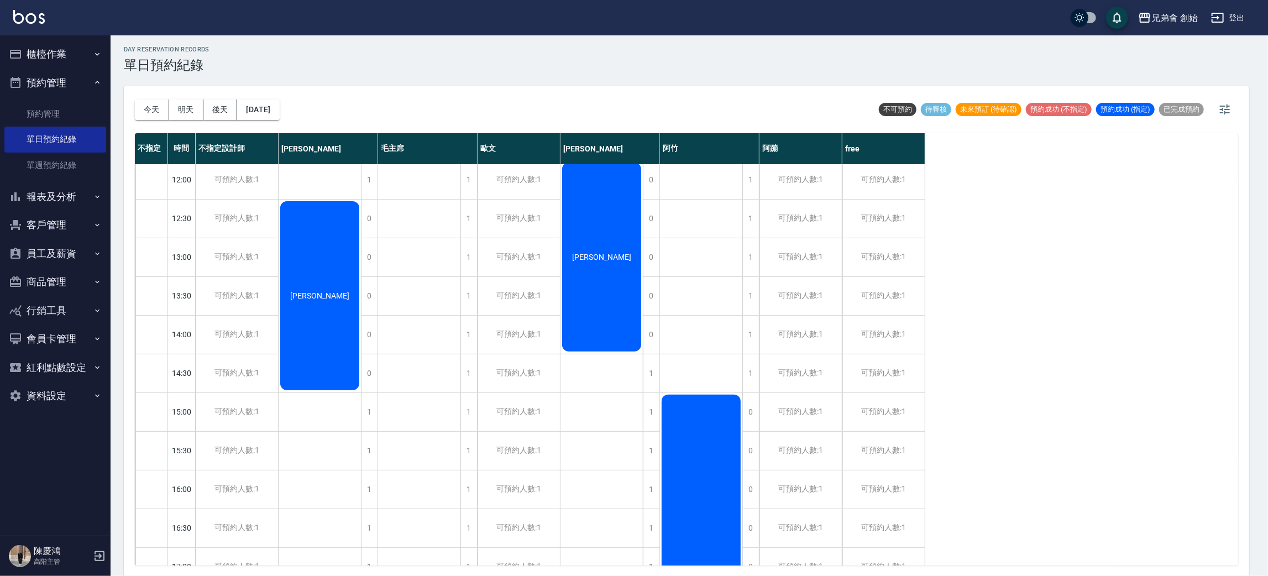
click at [316, 266] on div "莊明翰" at bounding box center [320, 296] width 82 height 192
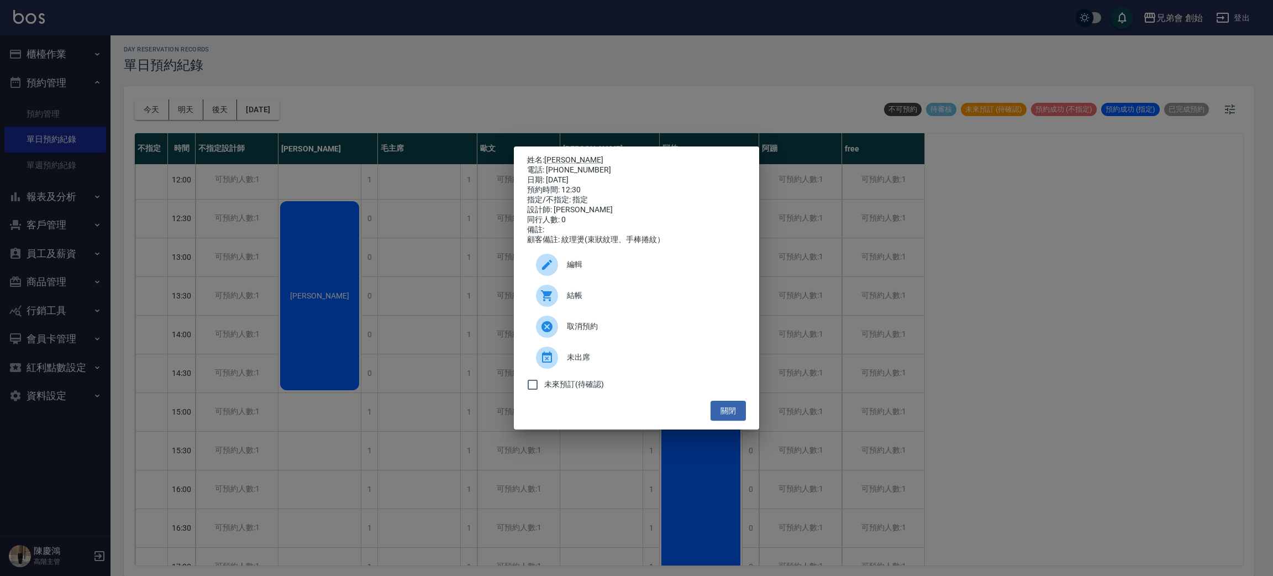
click at [347, 93] on div "姓名: 莊明翰 電話: 0938640923 日期: 2025/08/22 預約時間: 12:30 指定/不指定: 指定 設計師: 威利 同行人數: 0 備註…" at bounding box center [636, 288] width 1273 height 576
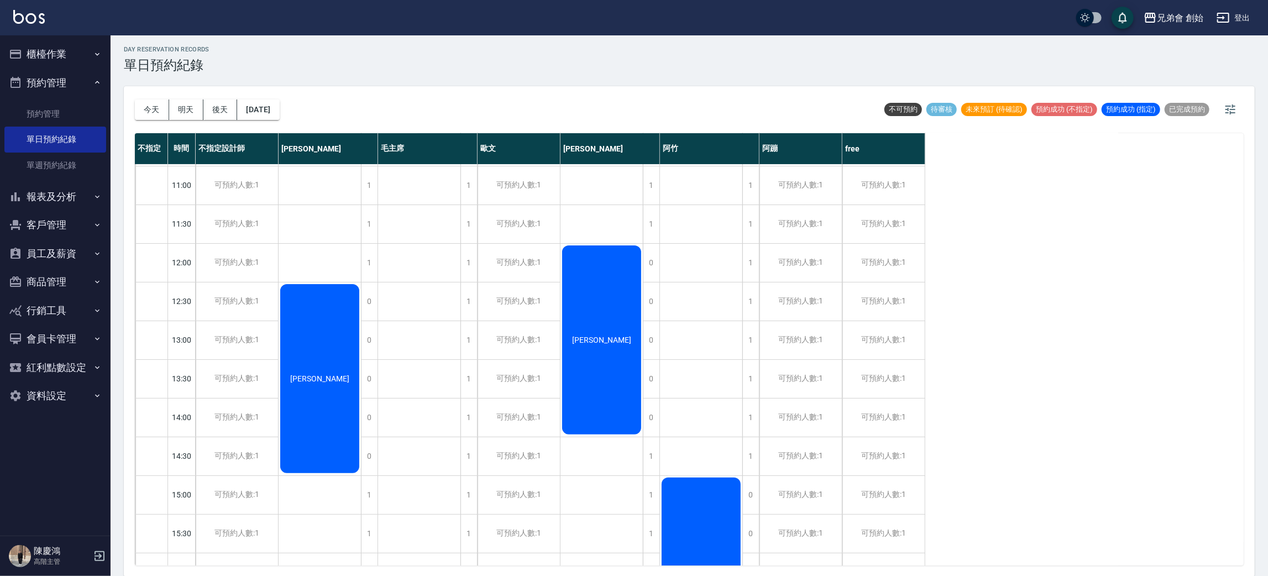
scroll to position [236, 0]
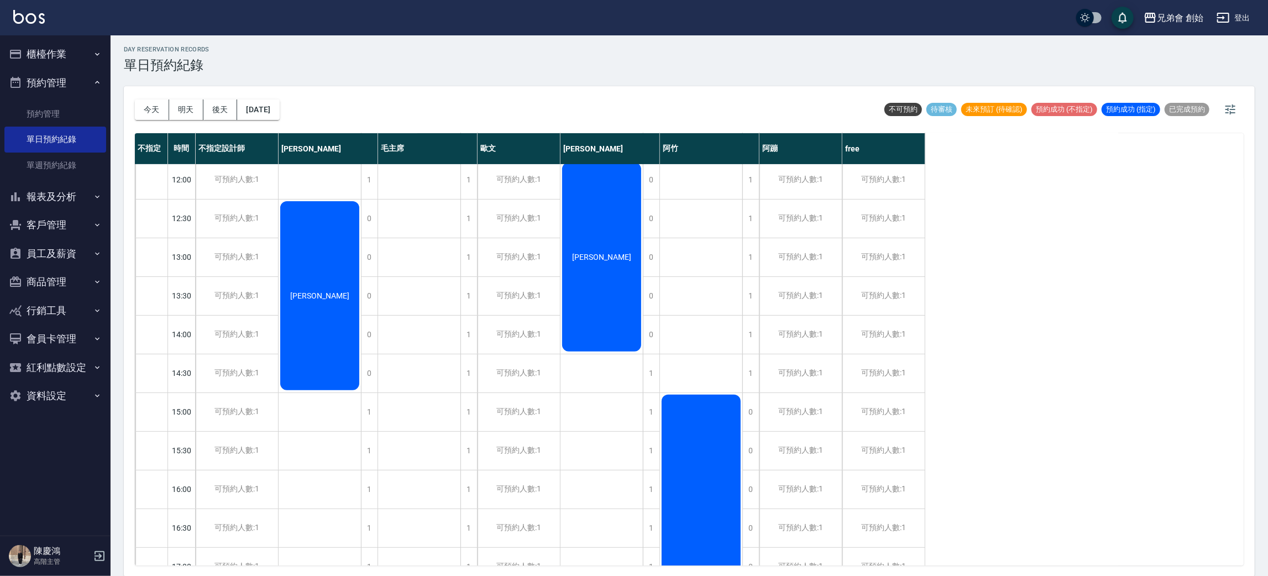
click at [334, 411] on div "莊明翰" at bounding box center [320, 489] width 83 height 1122
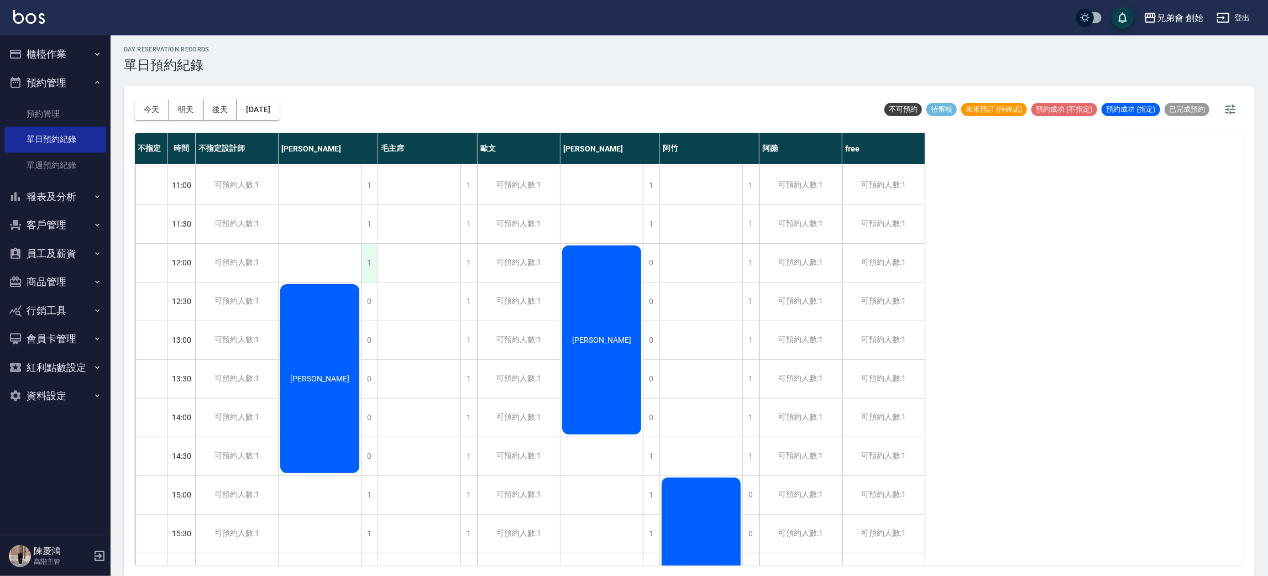
click at [370, 248] on div "1" at bounding box center [369, 263] width 17 height 38
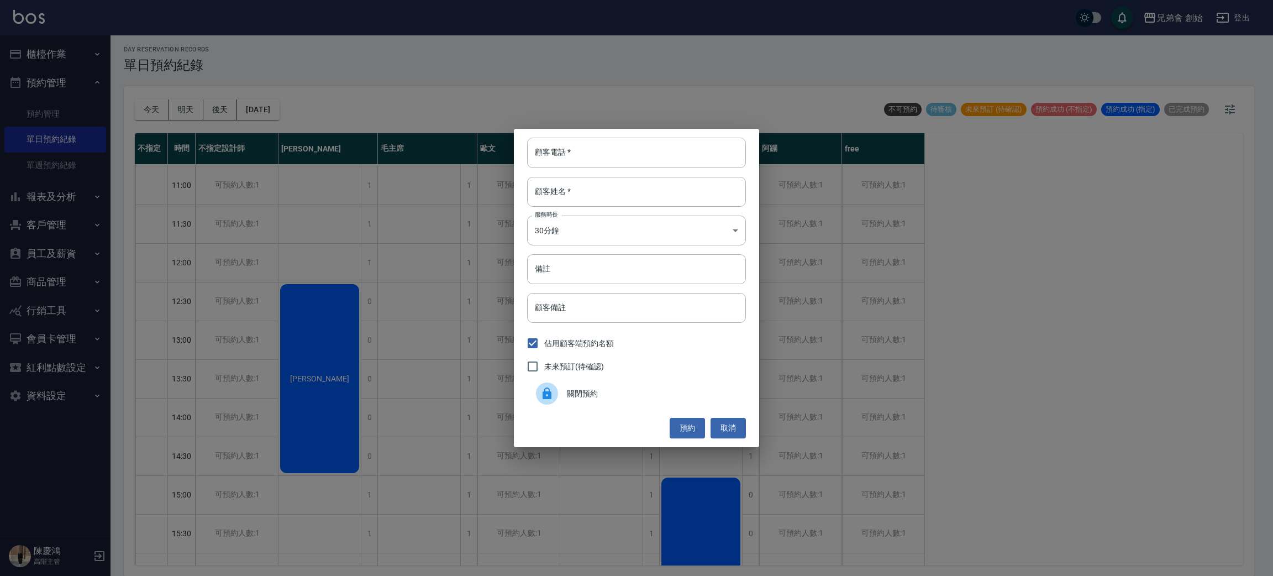
click at [562, 400] on div at bounding box center [551, 393] width 31 height 22
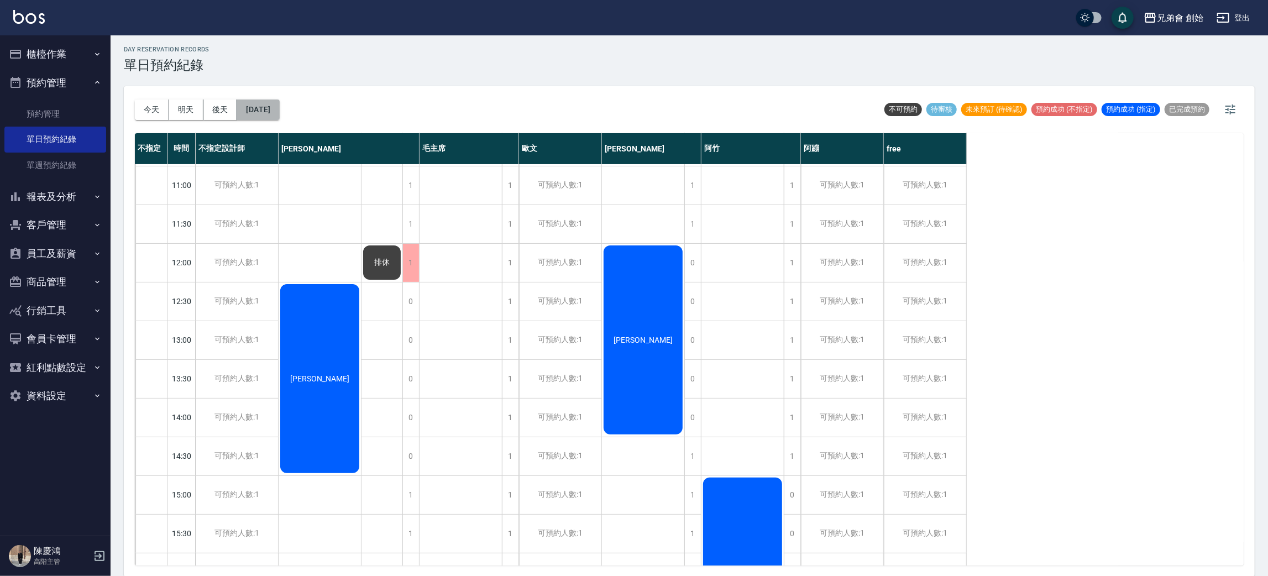
click at [259, 99] on button "2025/08/22" at bounding box center [258, 109] width 42 height 20
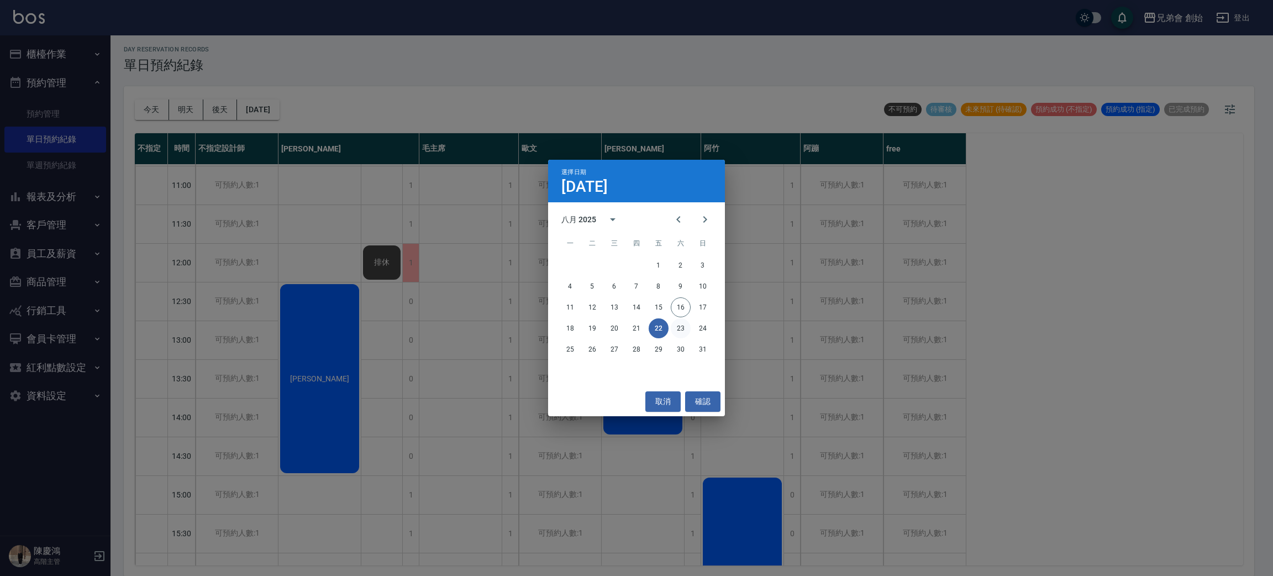
click at [672, 333] on button "23" at bounding box center [681, 328] width 20 height 20
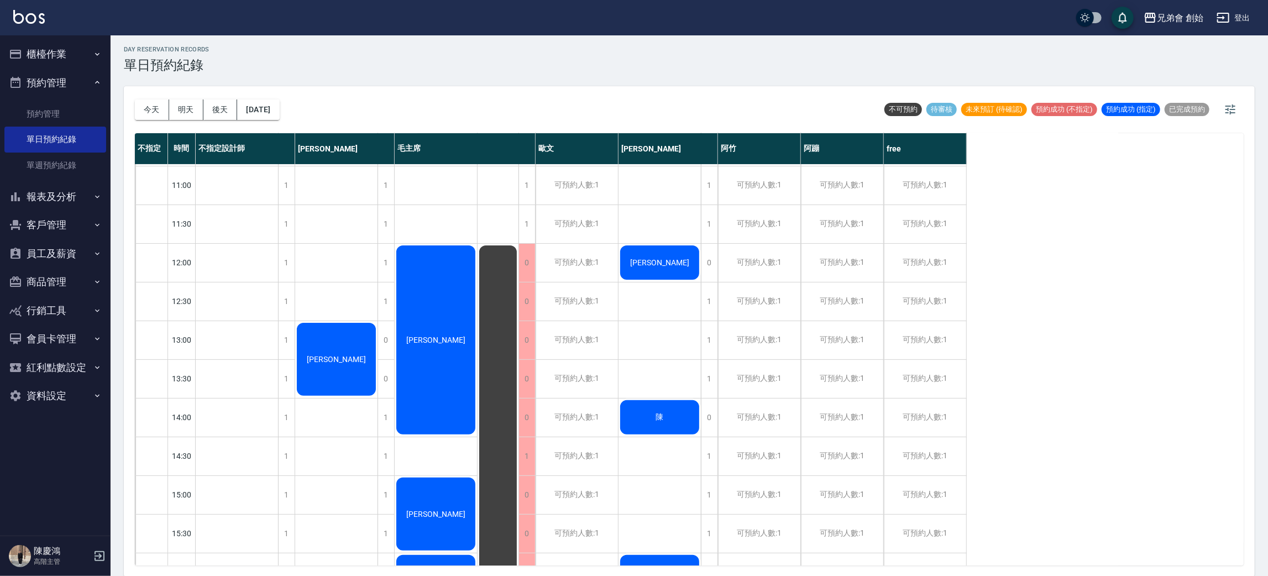
click at [484, 72] on div "day Reservation records 單日預約紀錄" at bounding box center [689, 59] width 1131 height 27
click at [340, 304] on div "高睿宏" at bounding box center [336, 572] width 83 height 1122
click at [258, 99] on button "2025/08/23" at bounding box center [258, 109] width 42 height 20
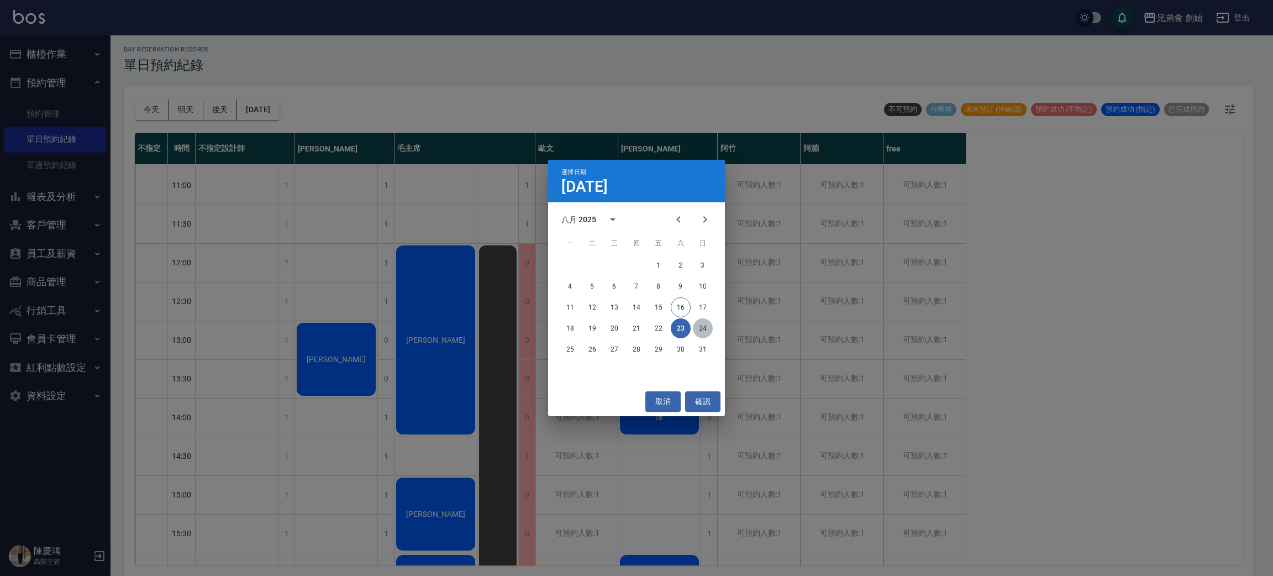
click at [701, 333] on button "24" at bounding box center [703, 328] width 20 height 20
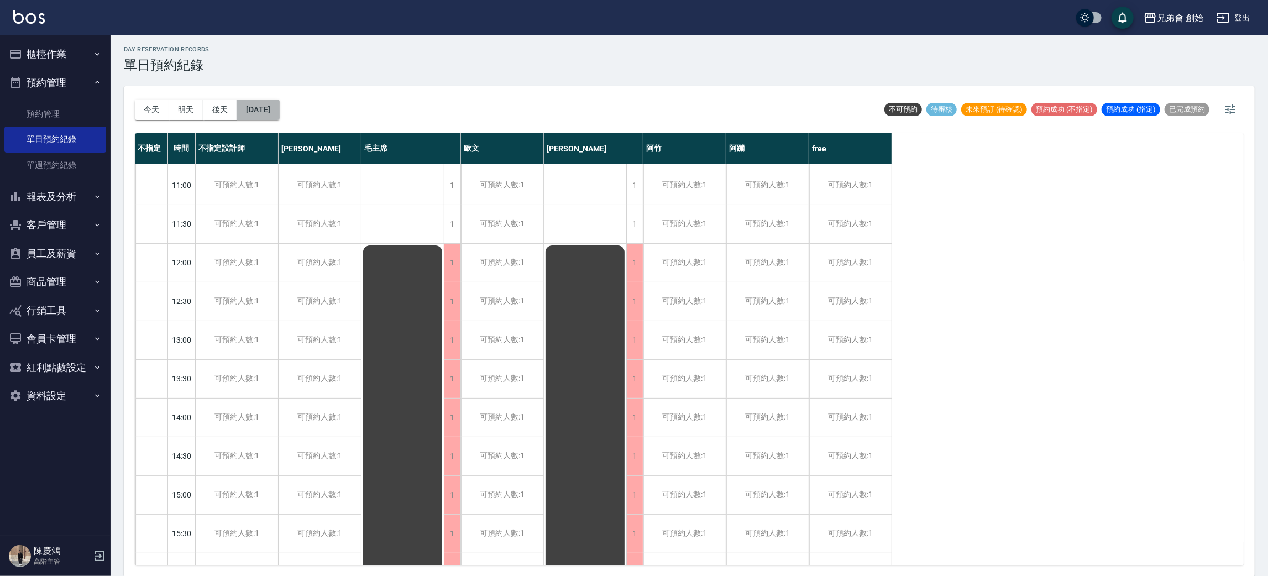
click at [279, 116] on button "2025/08/24" at bounding box center [258, 109] width 42 height 20
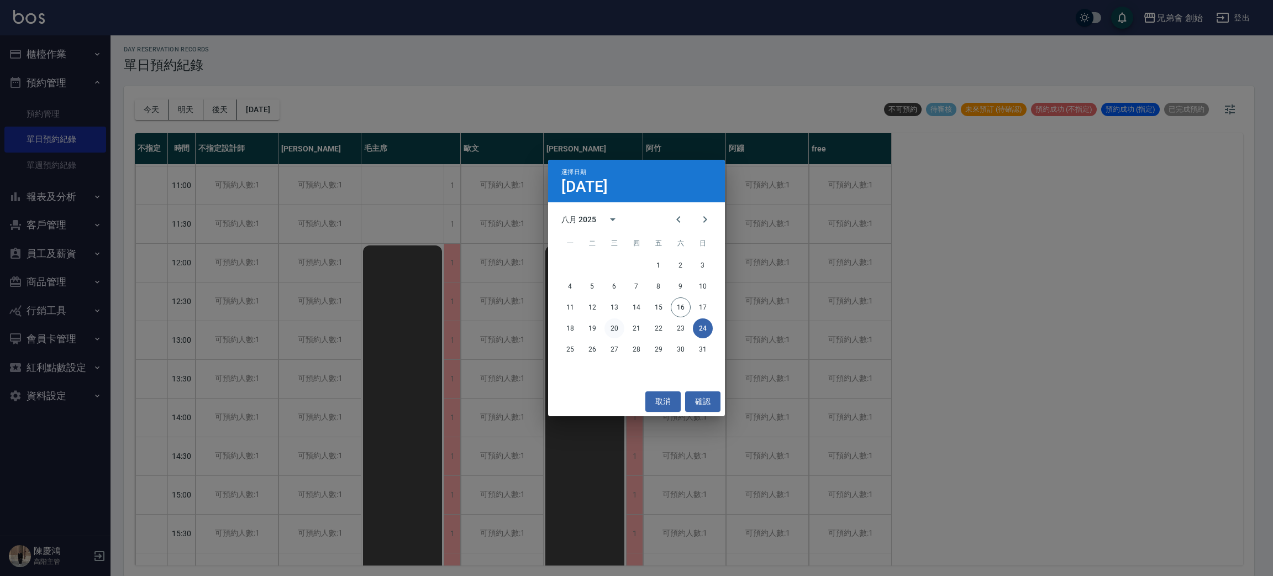
click at [615, 321] on button "20" at bounding box center [615, 328] width 20 height 20
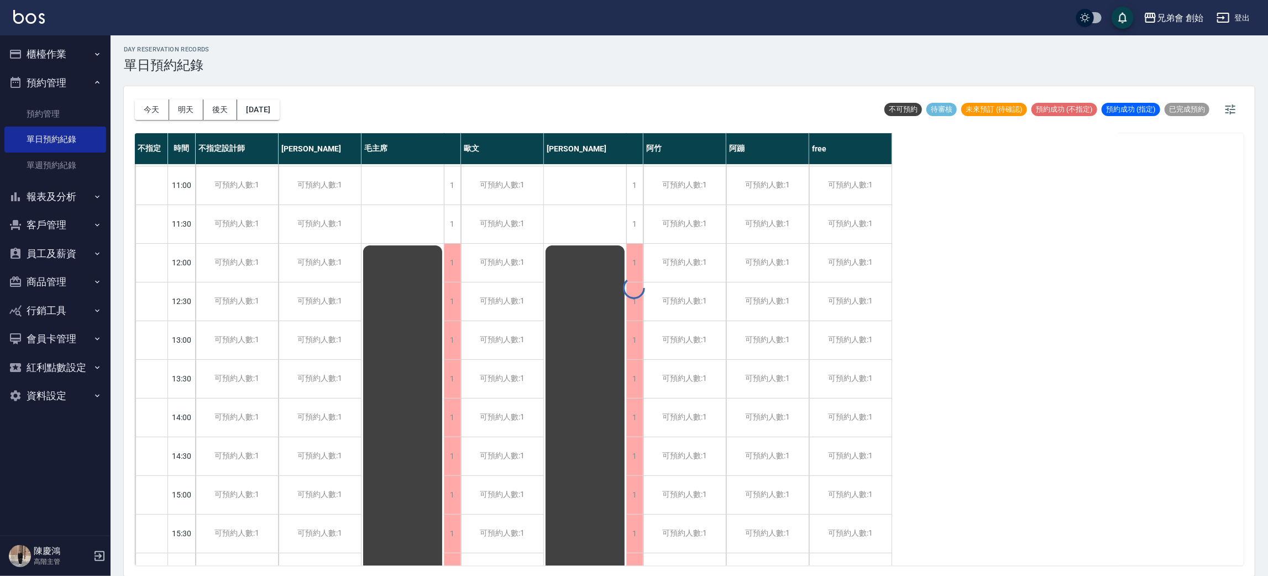
click at [637, 329] on div at bounding box center [634, 288] width 1268 height 576
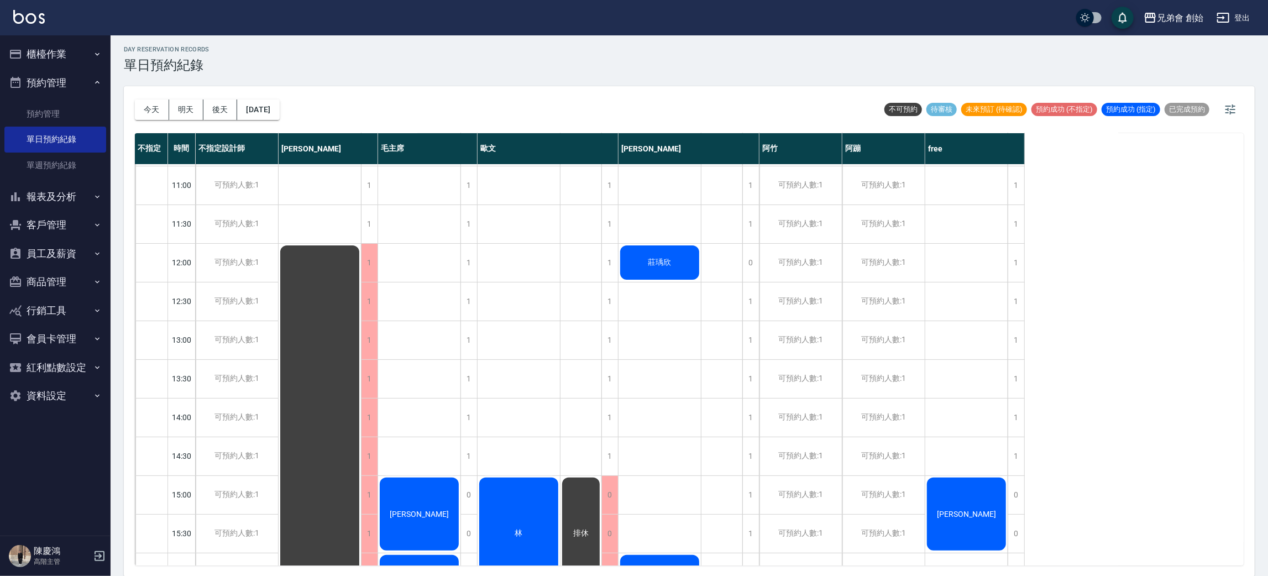
scroll to position [485, 0]
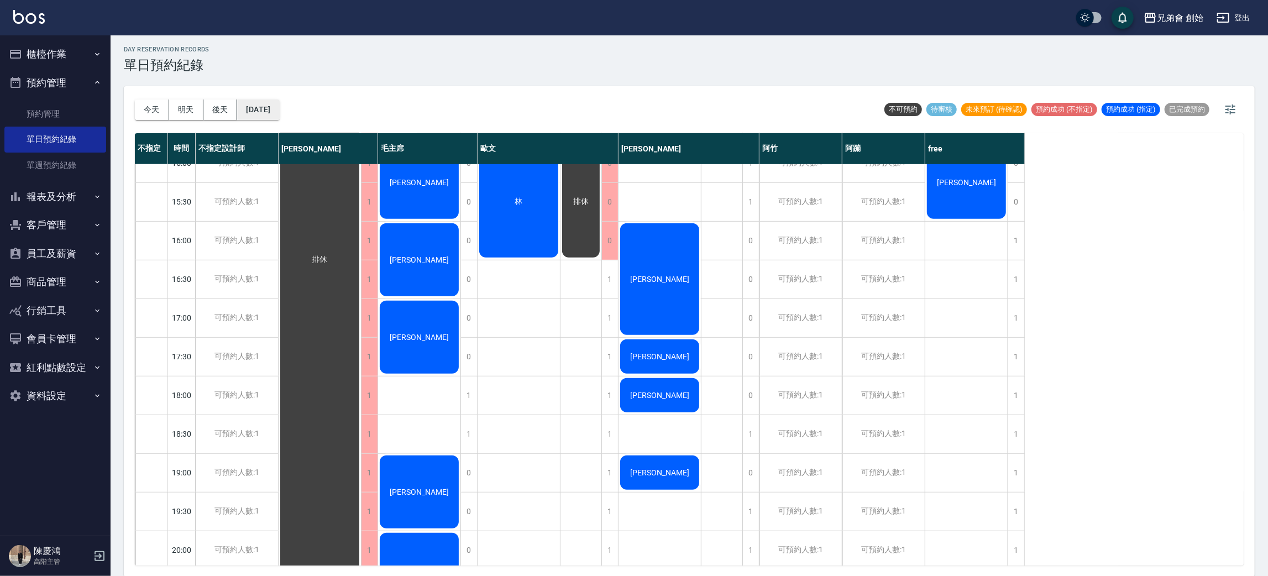
click at [279, 108] on button "2025/08/20" at bounding box center [258, 109] width 42 height 20
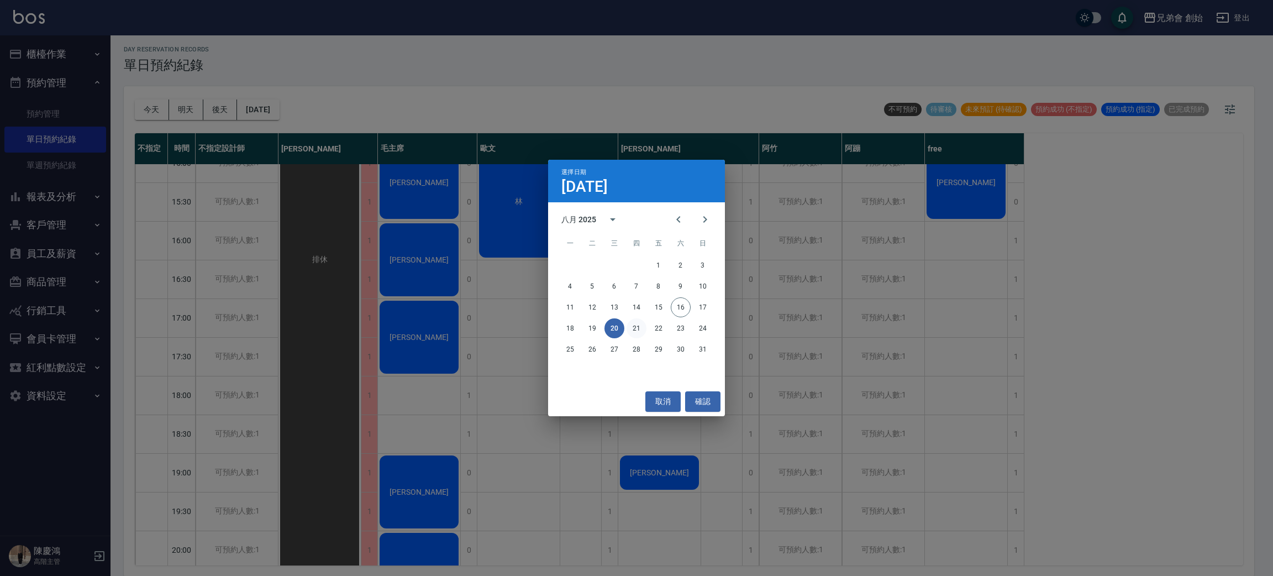
click at [630, 325] on button "21" at bounding box center [637, 328] width 20 height 20
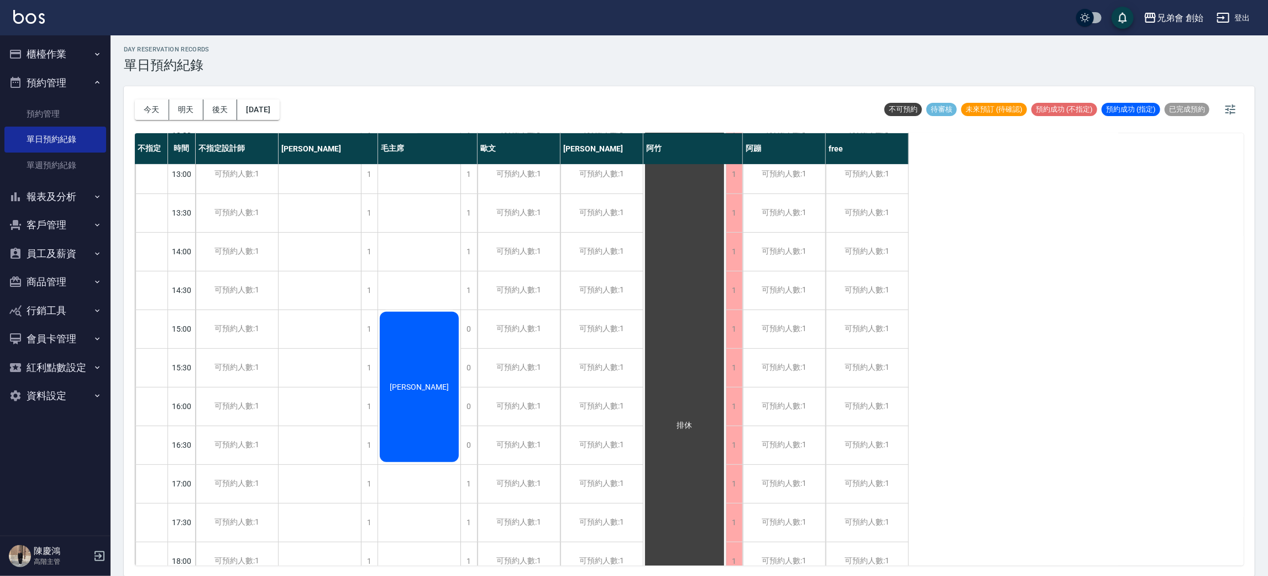
scroll to position [651, 0]
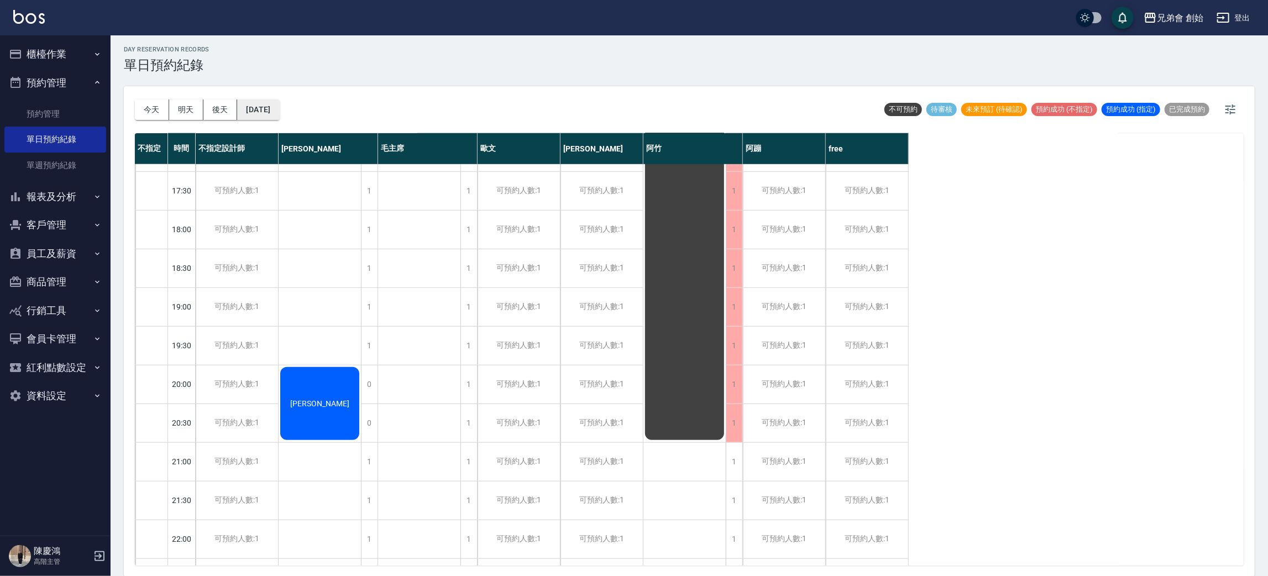
click at [279, 101] on button "2025/08/21" at bounding box center [258, 109] width 42 height 20
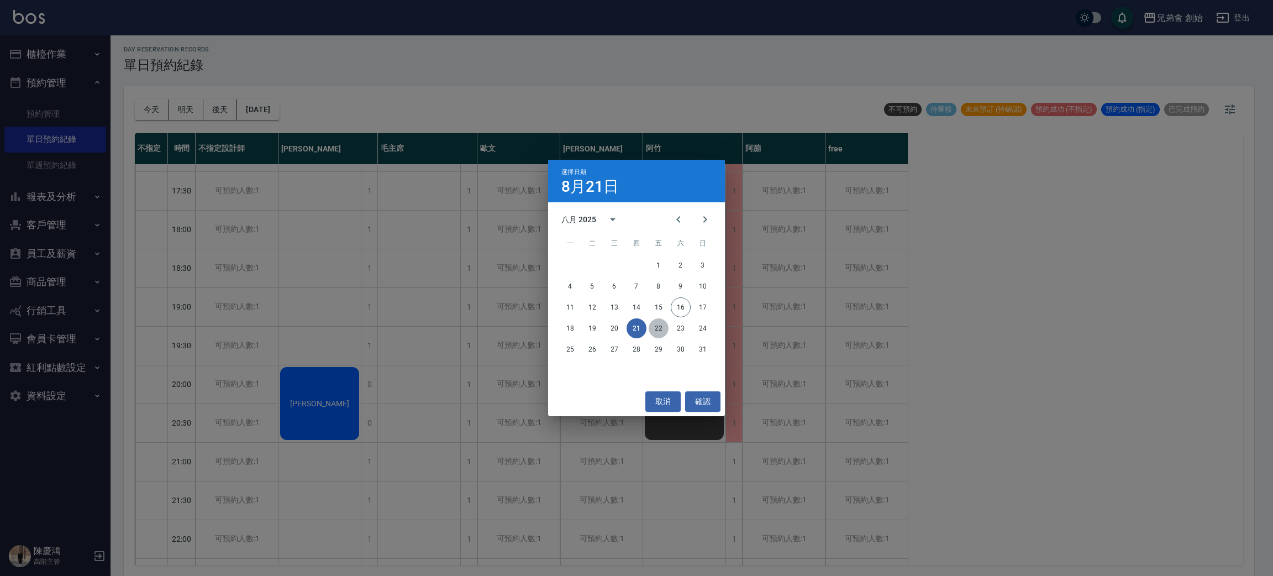
click at [658, 330] on button "22" at bounding box center [659, 328] width 20 height 20
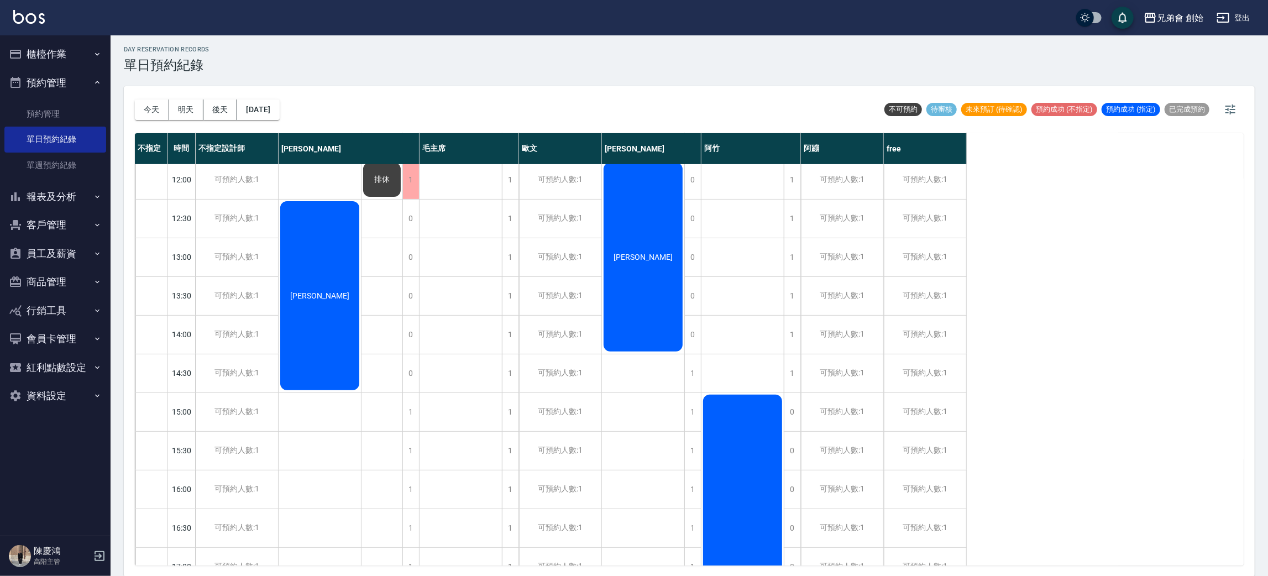
scroll to position [733, 0]
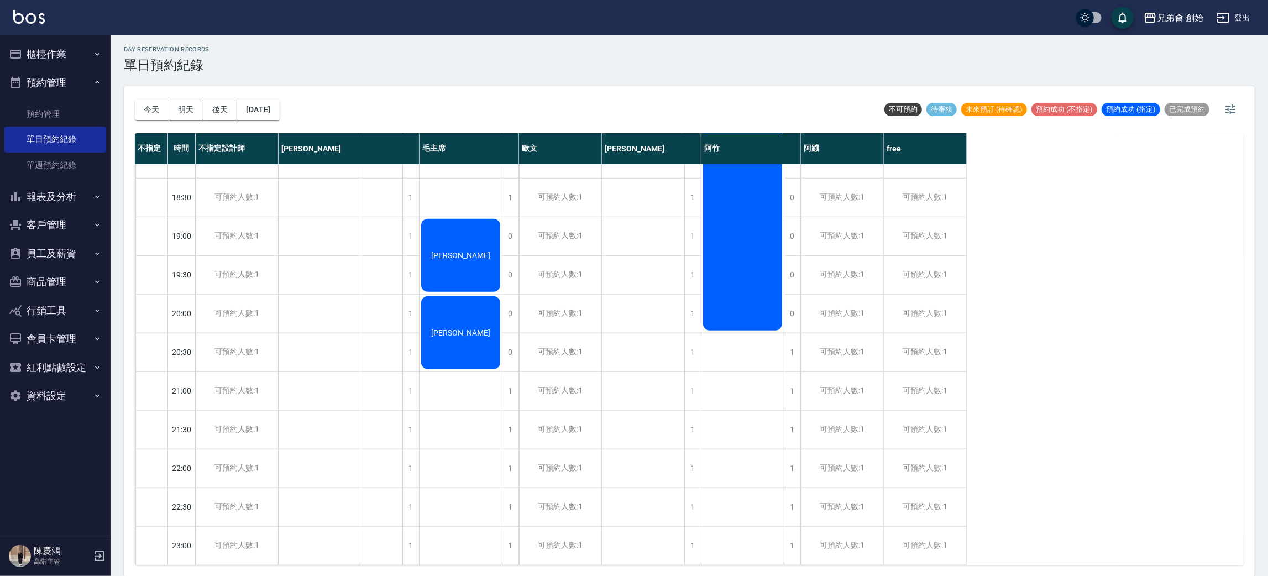
click at [280, 93] on div "今天 明天 後天 2025/08/22" at bounding box center [207, 109] width 145 height 47
click at [279, 114] on button "2025/08/22" at bounding box center [258, 109] width 42 height 20
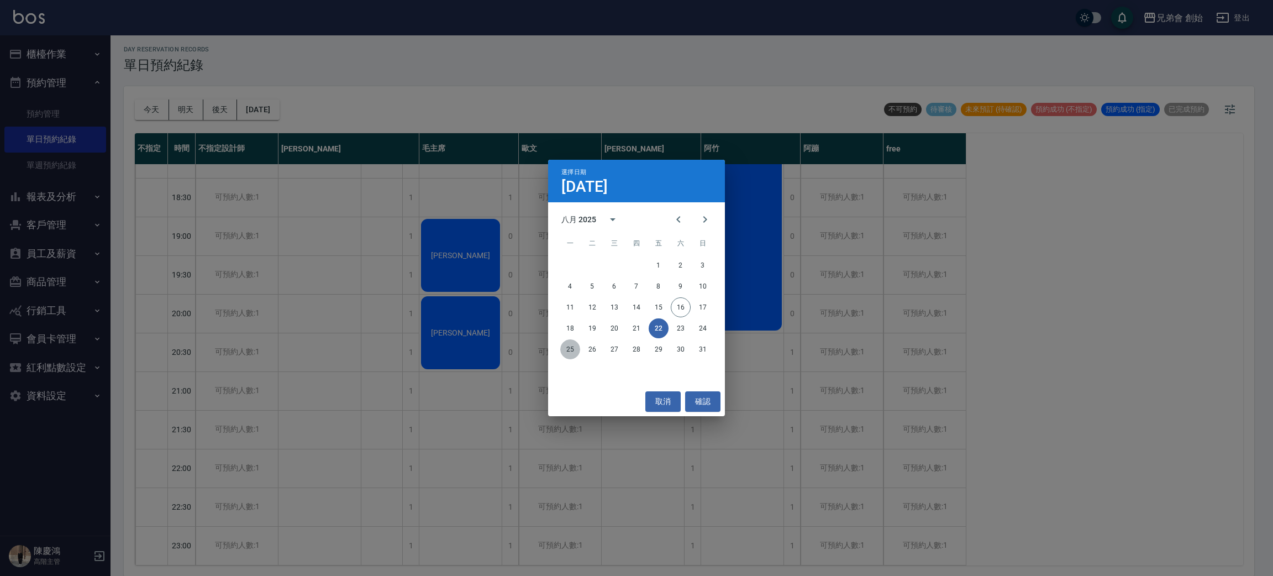
click at [576, 343] on button "25" at bounding box center [570, 349] width 20 height 20
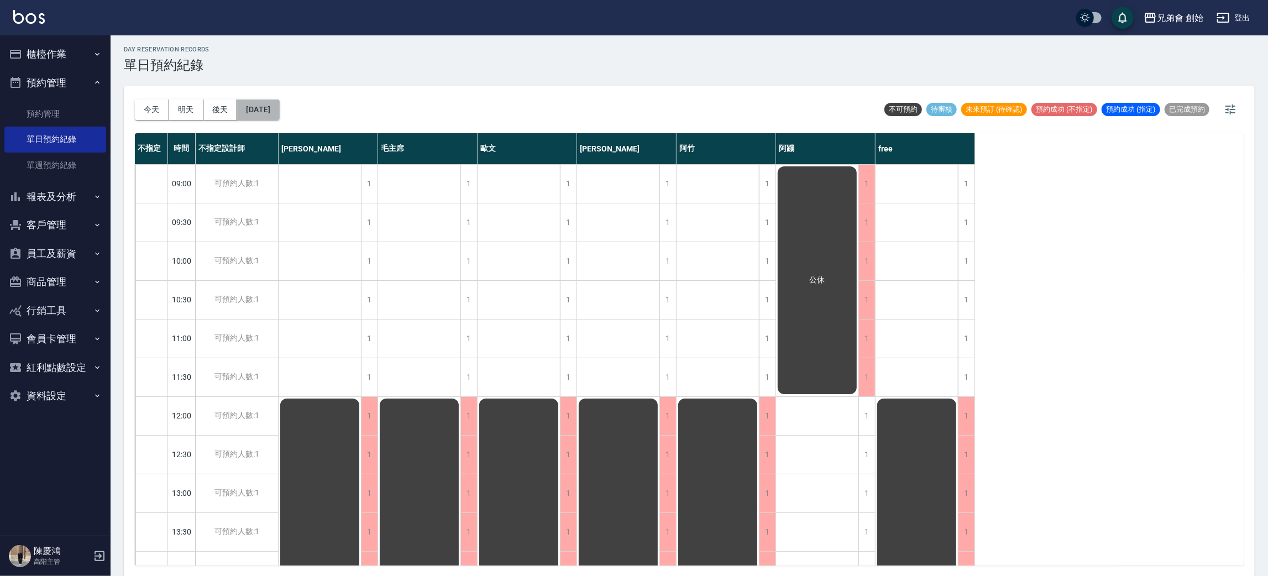
click at [279, 106] on button "2025/08/25" at bounding box center [258, 109] width 42 height 20
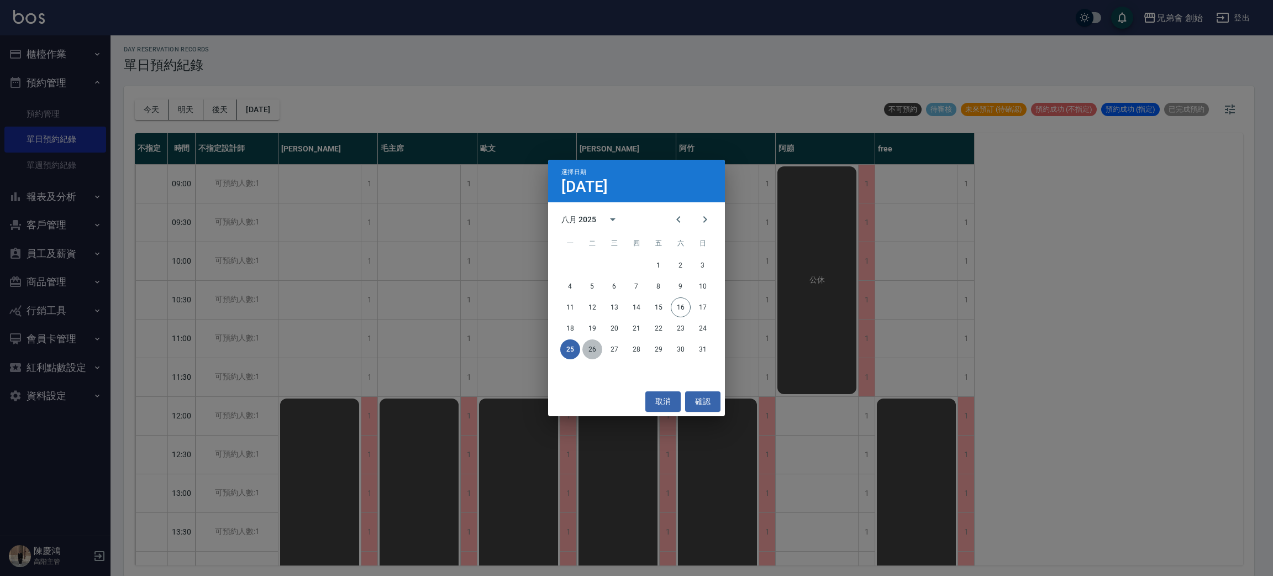
click at [589, 346] on button "26" at bounding box center [593, 349] width 20 height 20
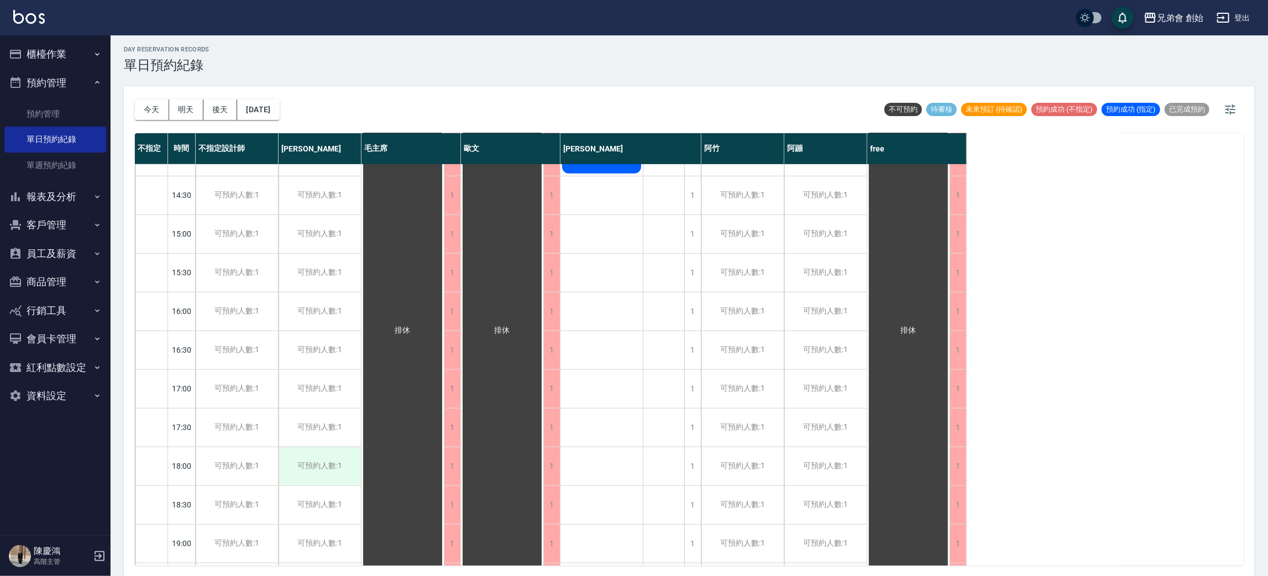
scroll to position [733, 0]
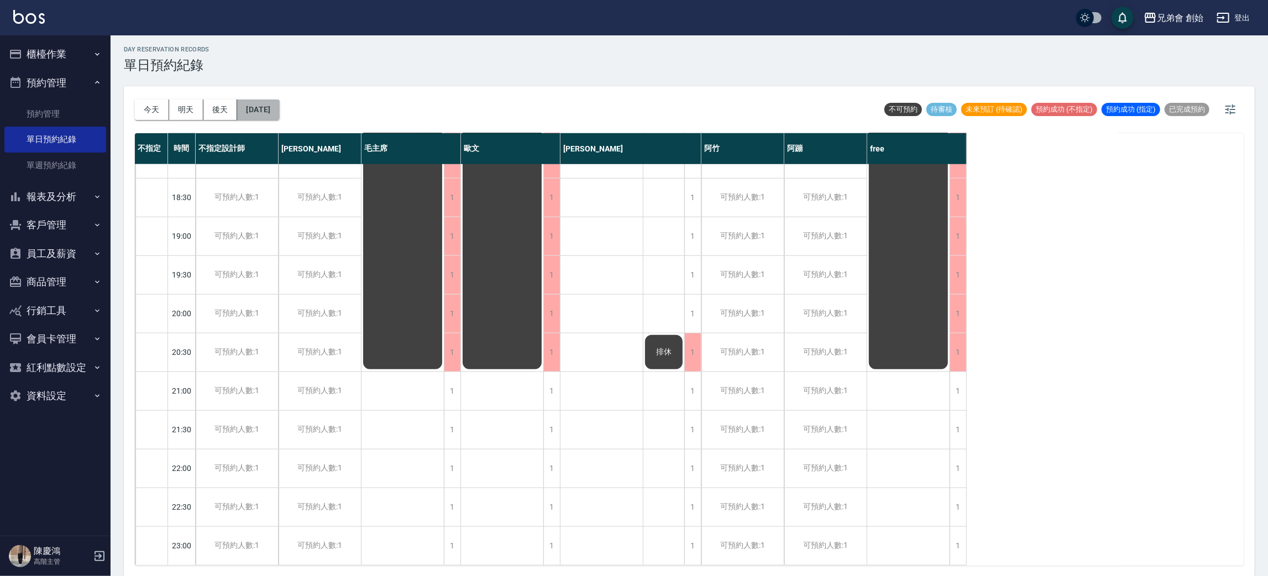
click at [279, 105] on button "2025/08/26" at bounding box center [258, 109] width 42 height 20
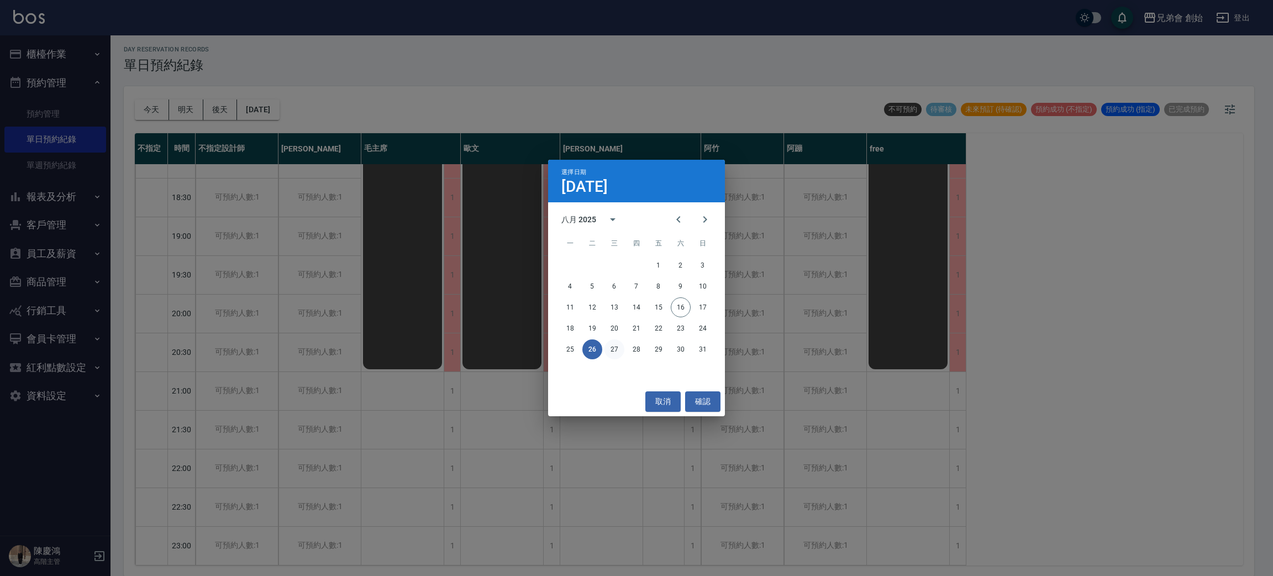
click at [621, 347] on button "27" at bounding box center [615, 349] width 20 height 20
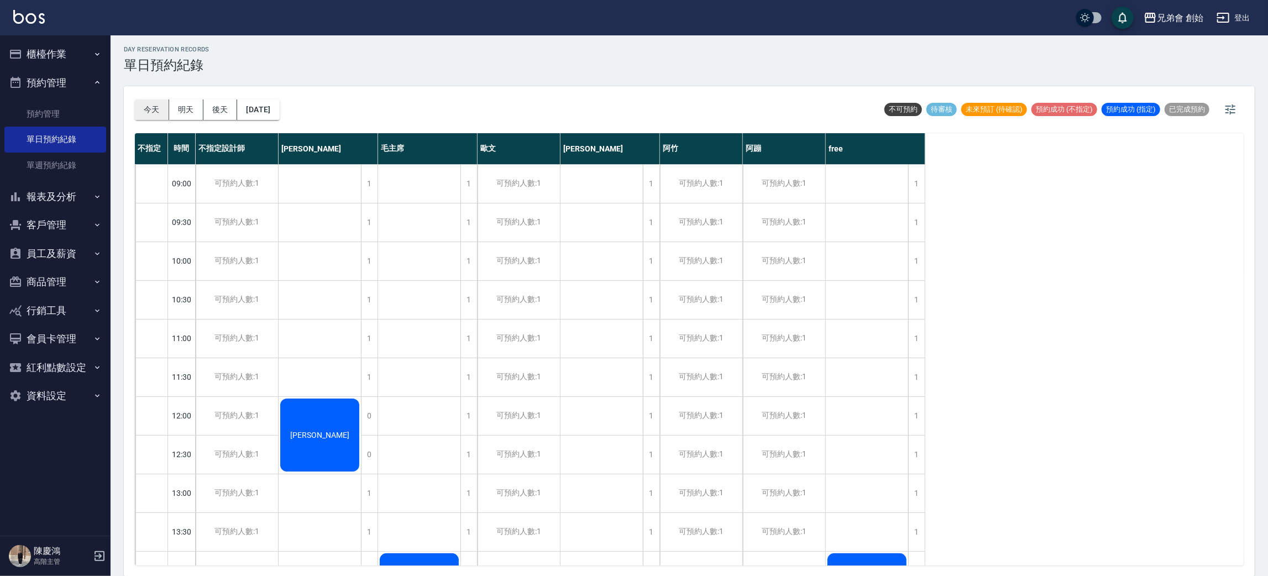
click at [145, 112] on button "今天" at bounding box center [152, 109] width 34 height 20
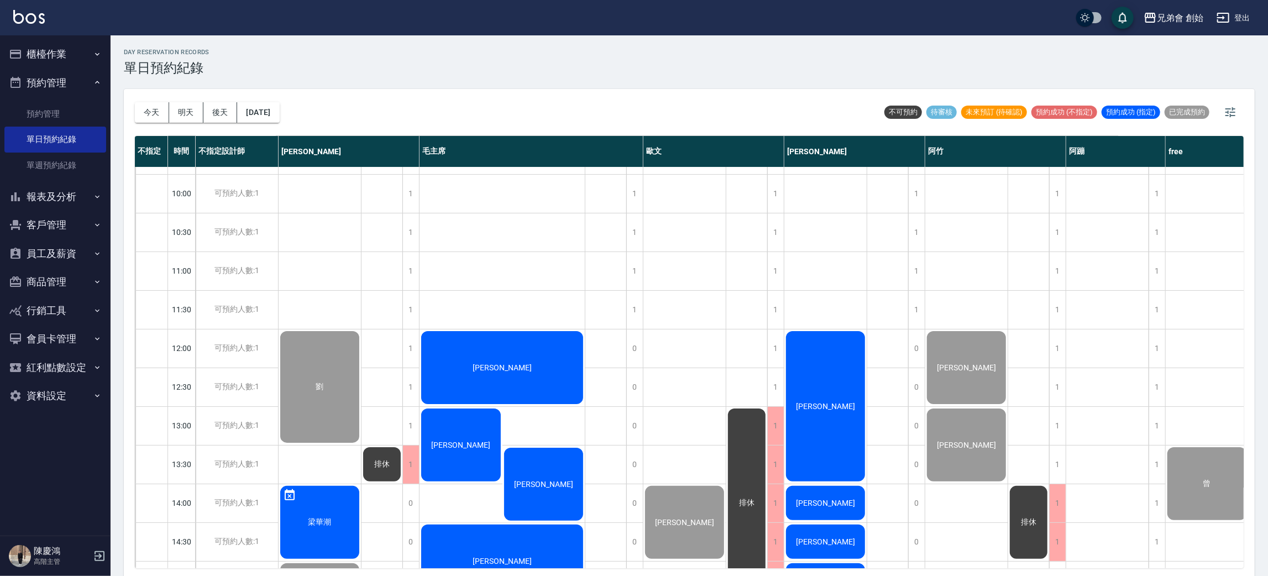
scroll to position [153, 0]
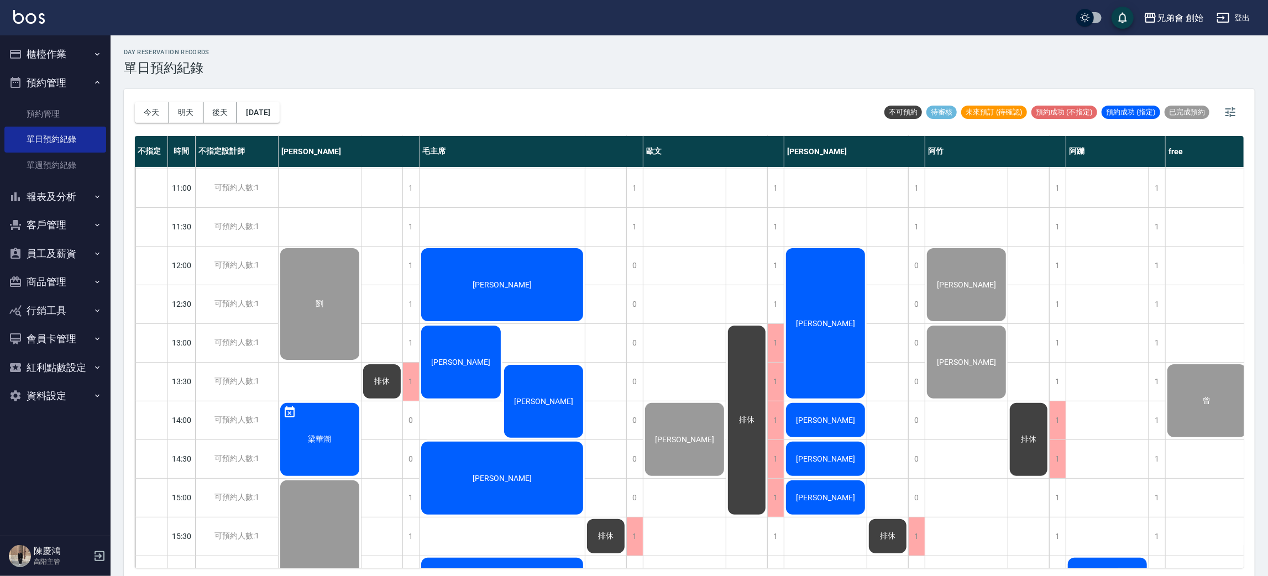
click at [361, 275] on div "[PERSON_NAME]" at bounding box center [320, 304] width 82 height 115
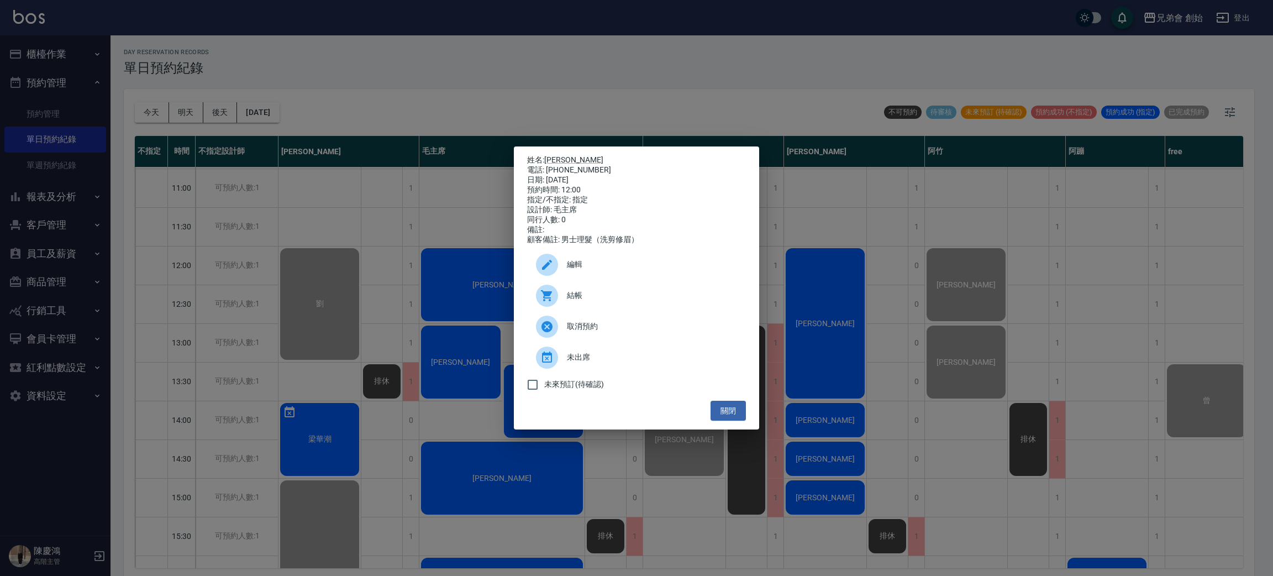
drag, startPoint x: 581, startPoint y: 98, endPoint x: 585, endPoint y: 134, distance: 35.5
click at [581, 99] on div "姓名: 鄭冠鴻 電話: 0966823109 日期: 2025/08/16 預約時間: 12:00 指定/不指定: 指定 設計師: 毛主席 同行人數: 0 備…" at bounding box center [636, 288] width 1273 height 576
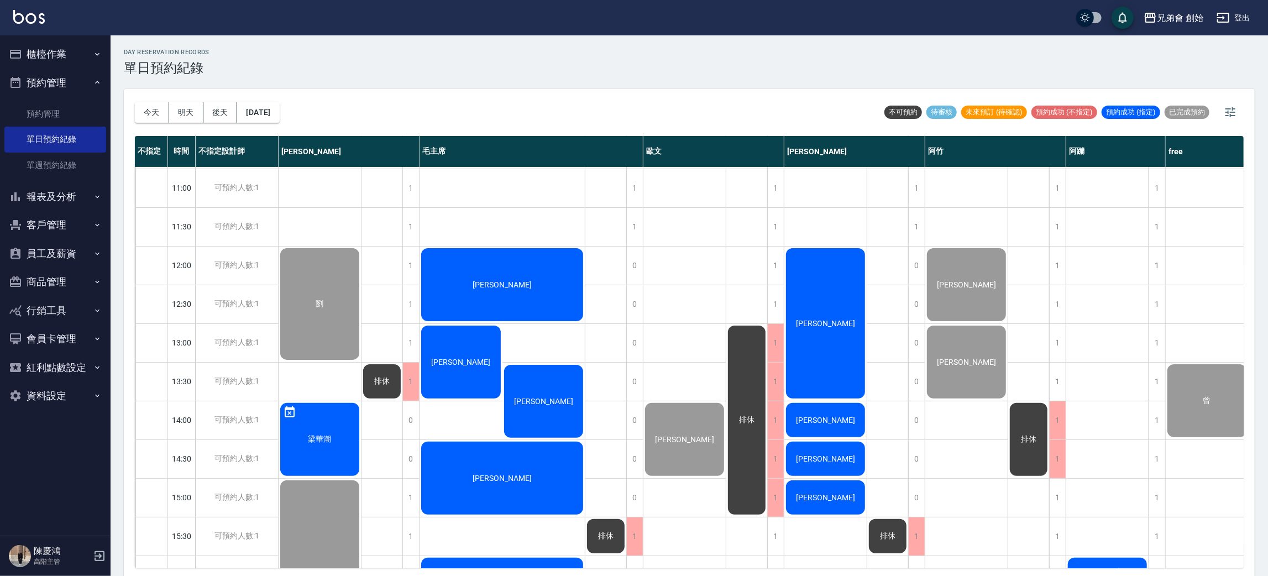
drag, startPoint x: 462, startPoint y: 300, endPoint x: 458, endPoint y: 310, distance: 10.2
click at [361, 310] on div "[PERSON_NAME]" at bounding box center [320, 304] width 82 height 115
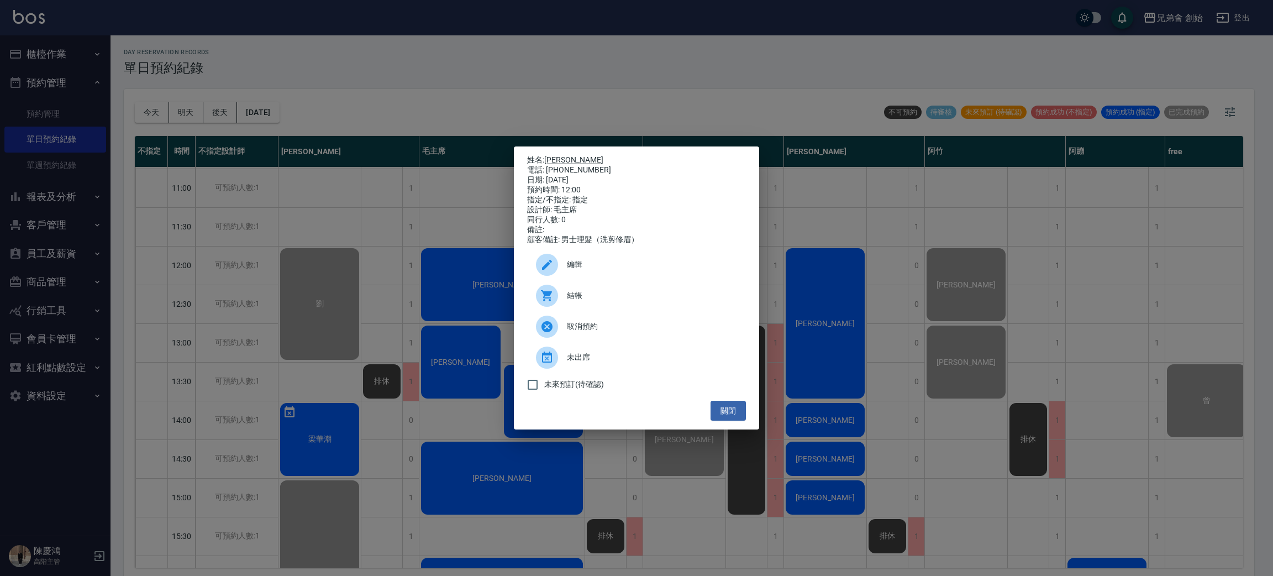
drag, startPoint x: 581, startPoint y: 68, endPoint x: 574, endPoint y: 69, distance: 6.7
click at [575, 68] on div "姓名: 鄭冠鴻 電話: 0966823109 日期: 2025/08/16 預約時間: 12:00 指定/不指定: 指定 設計師: 毛主席 同行人數: 0 備…" at bounding box center [636, 288] width 1273 height 576
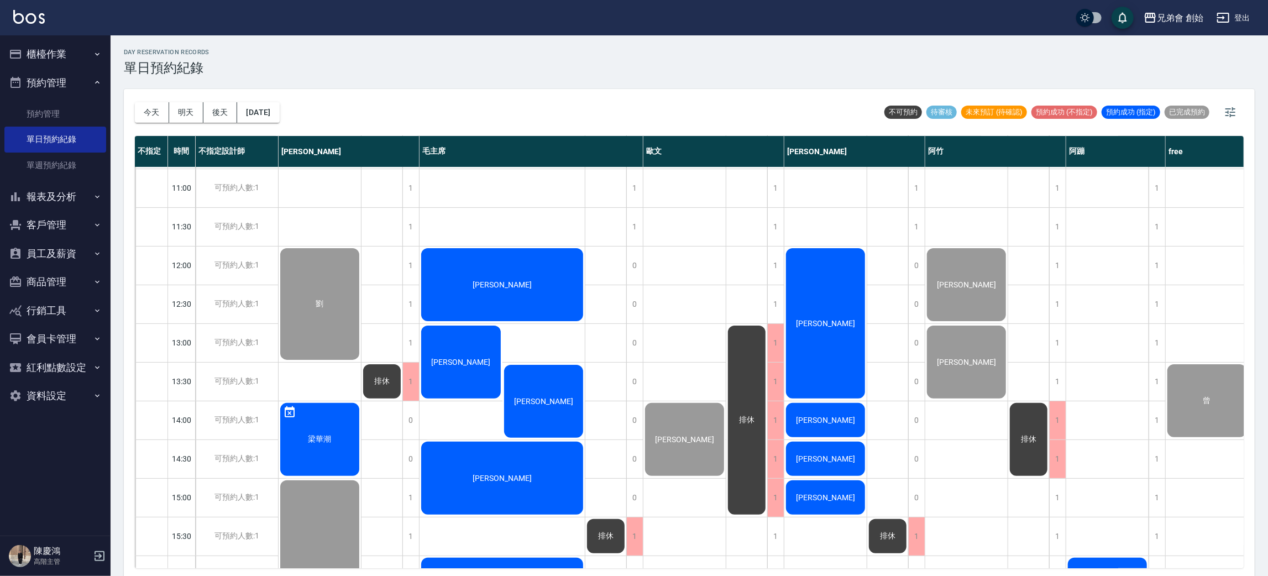
click at [326, 299] on span "[PERSON_NAME]" at bounding box center [320, 304] width 12 height 10
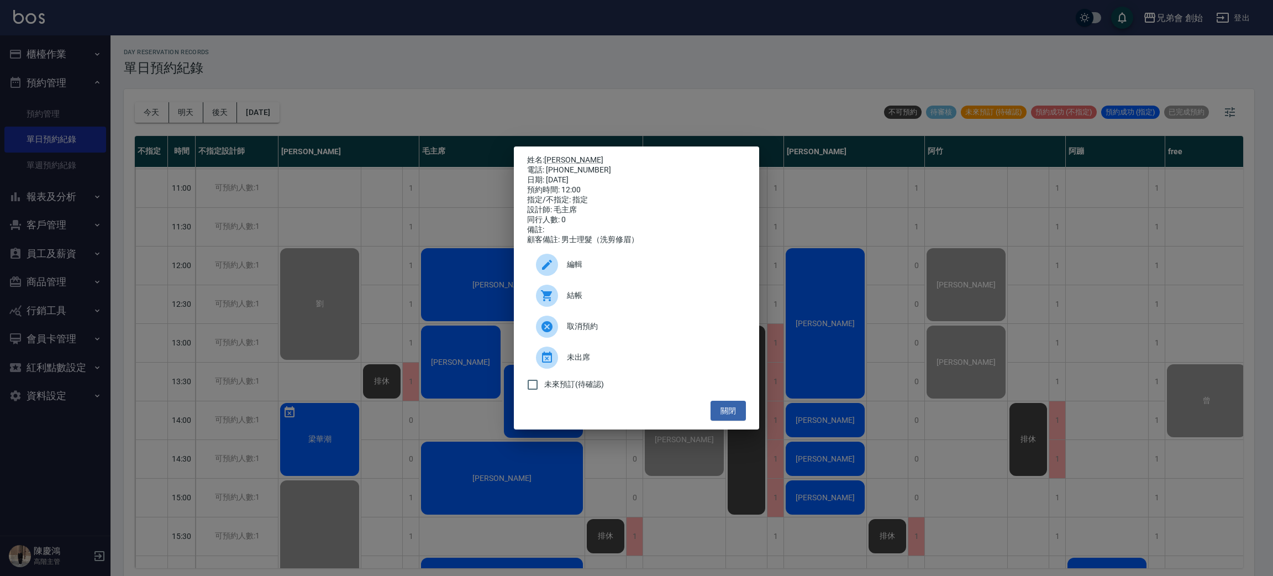
drag, startPoint x: 297, startPoint y: 20, endPoint x: 286, endPoint y: 26, distance: 13.1
click at [297, 21] on div "姓名: 鄭冠鴻 電話: 0966823109 日期: 2025/08/16 預約時間: 12:00 指定/不指定: 指定 設計師: 毛主席 同行人數: 0 備…" at bounding box center [636, 288] width 1273 height 576
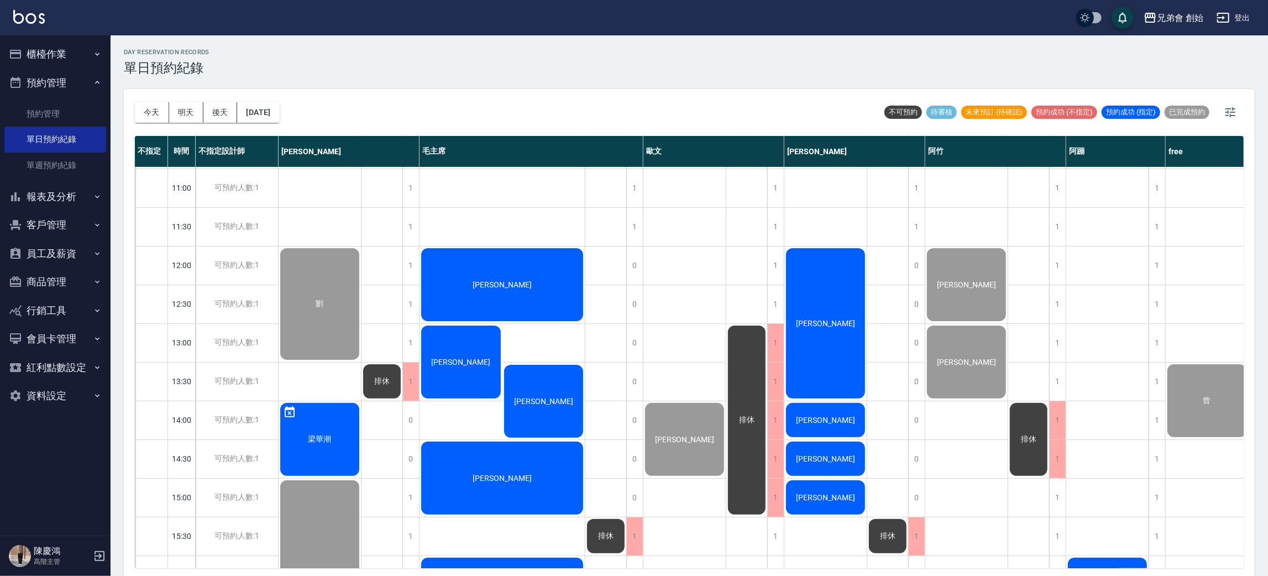
drag, startPoint x: 450, startPoint y: 99, endPoint x: 447, endPoint y: 119, distance: 20.6
click at [449, 98] on div "今天 明天 後天 2025/08/16 不可預約 待審核 未來預訂 (待確認) 預約成功 (不指定) 預約成功 (指定) 已完成預約" at bounding box center [689, 112] width 1109 height 47
click at [361, 271] on div "[PERSON_NAME]" at bounding box center [320, 304] width 82 height 115
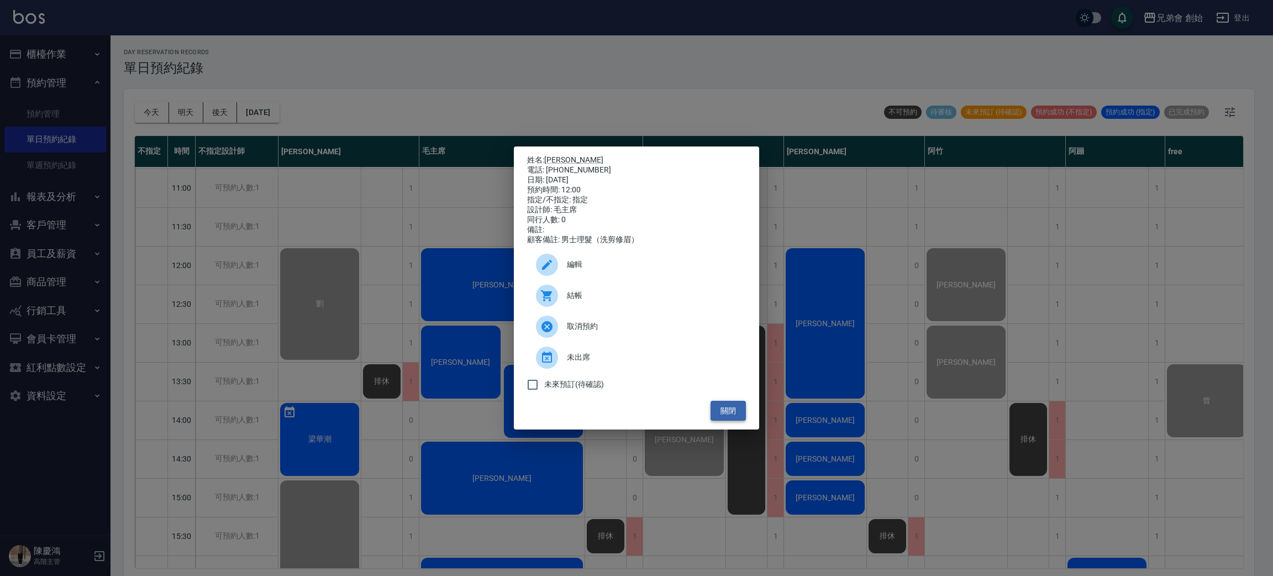
click at [744, 416] on button "關閉" at bounding box center [728, 411] width 35 height 20
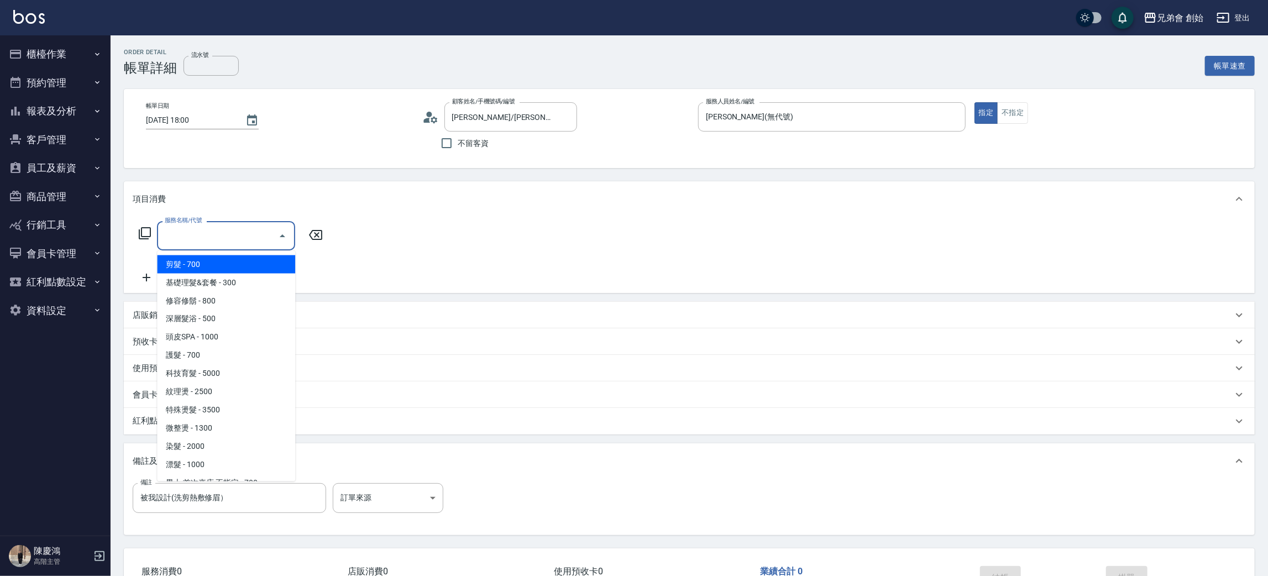
click at [201, 262] on span "剪髮 - 700" at bounding box center [226, 264] width 138 height 18
type input "剪髮(A01)"
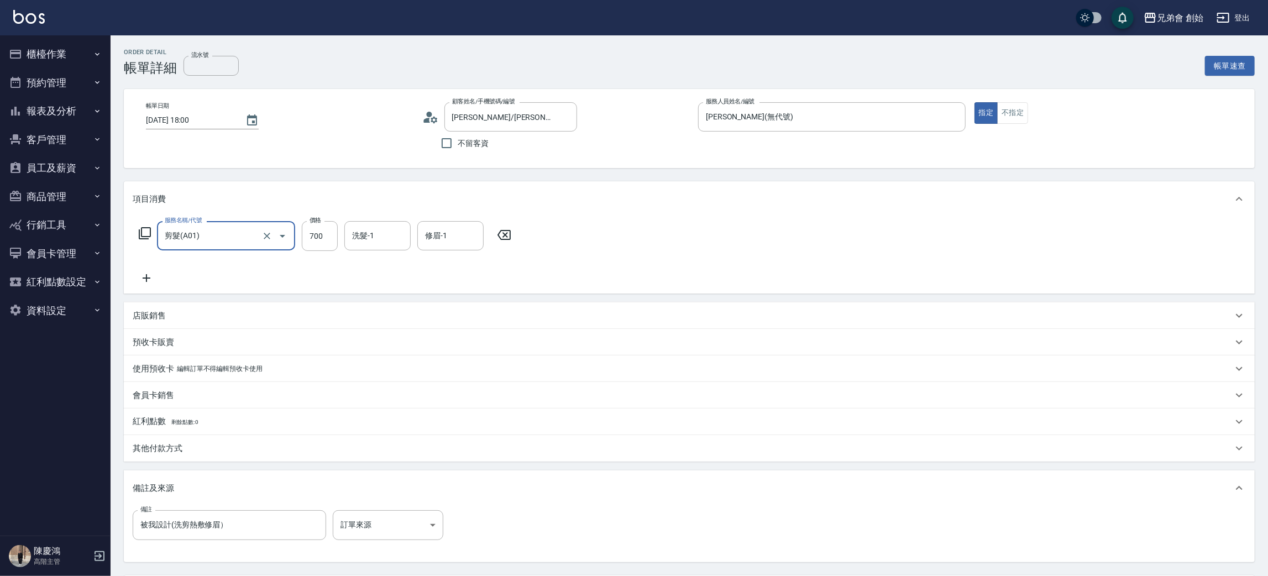
scroll to position [103, 0]
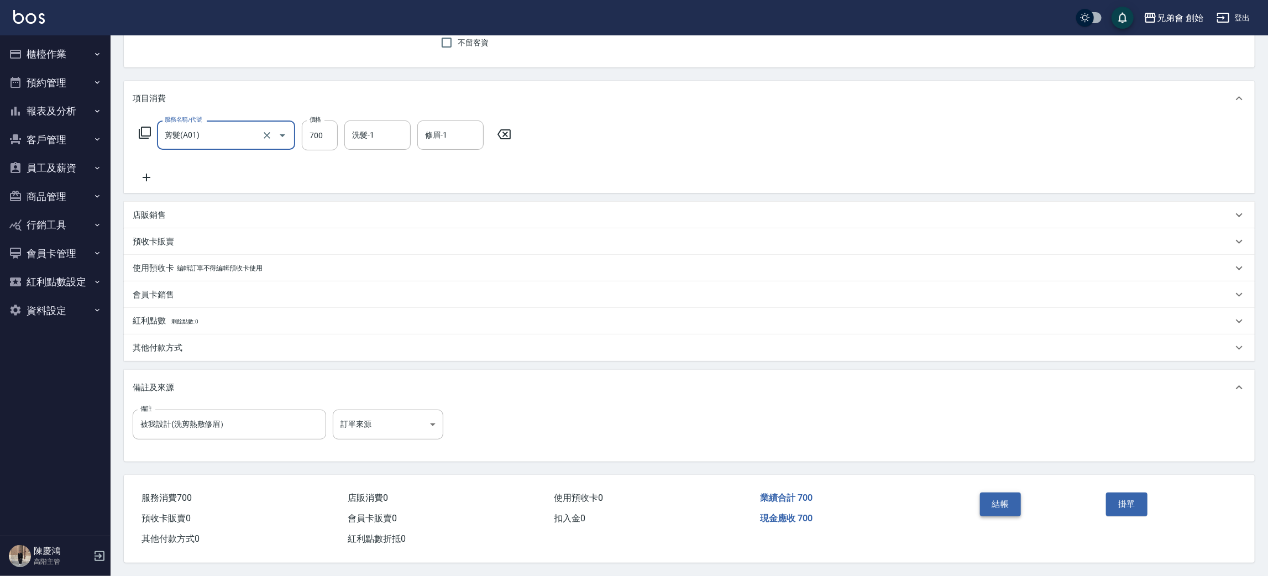
click at [1012, 496] on button "結帳" at bounding box center [1000, 503] width 41 height 23
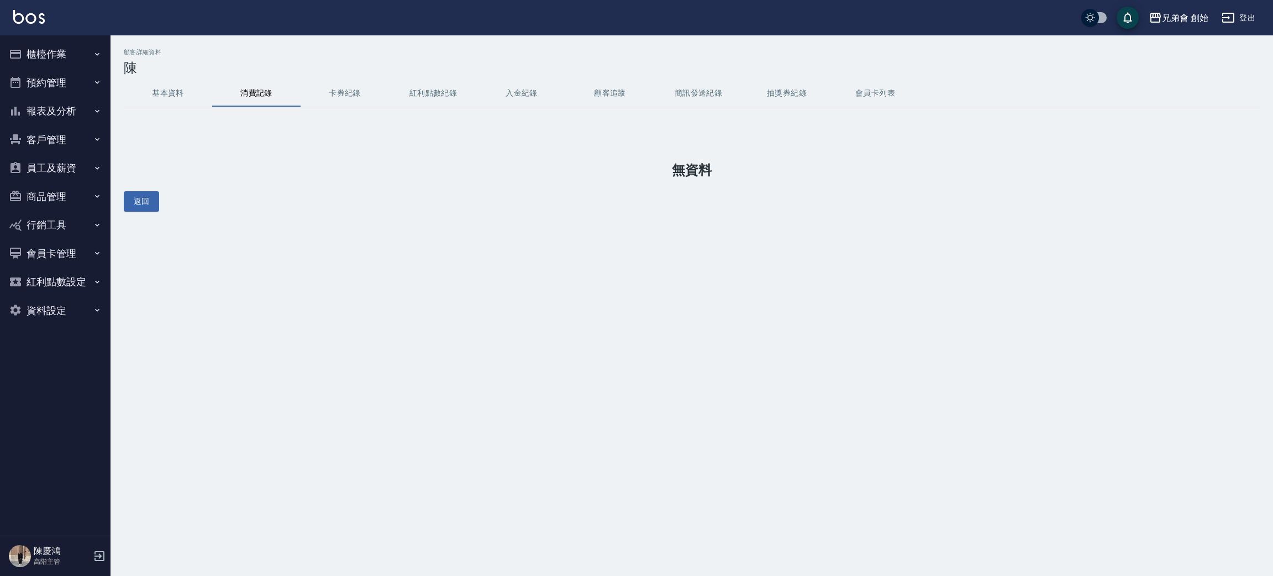
click at [150, 101] on button "基本資料" at bounding box center [168, 93] width 88 height 27
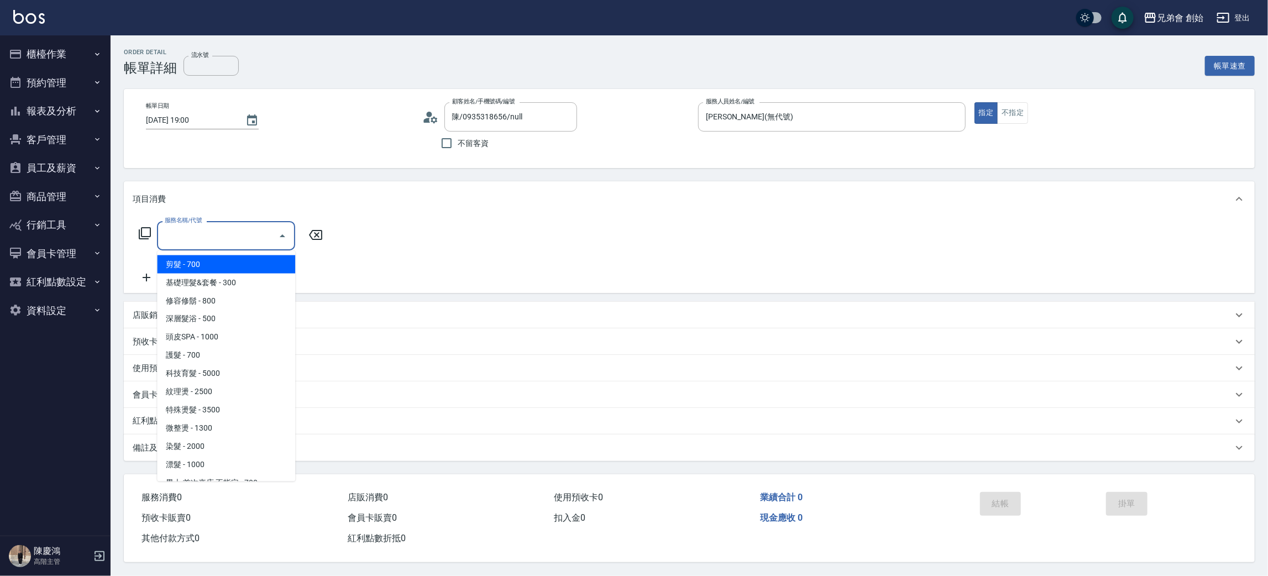
click at [211, 261] on span "剪髮 - 700" at bounding box center [226, 264] width 138 height 18
type input "剪髮(A01)"
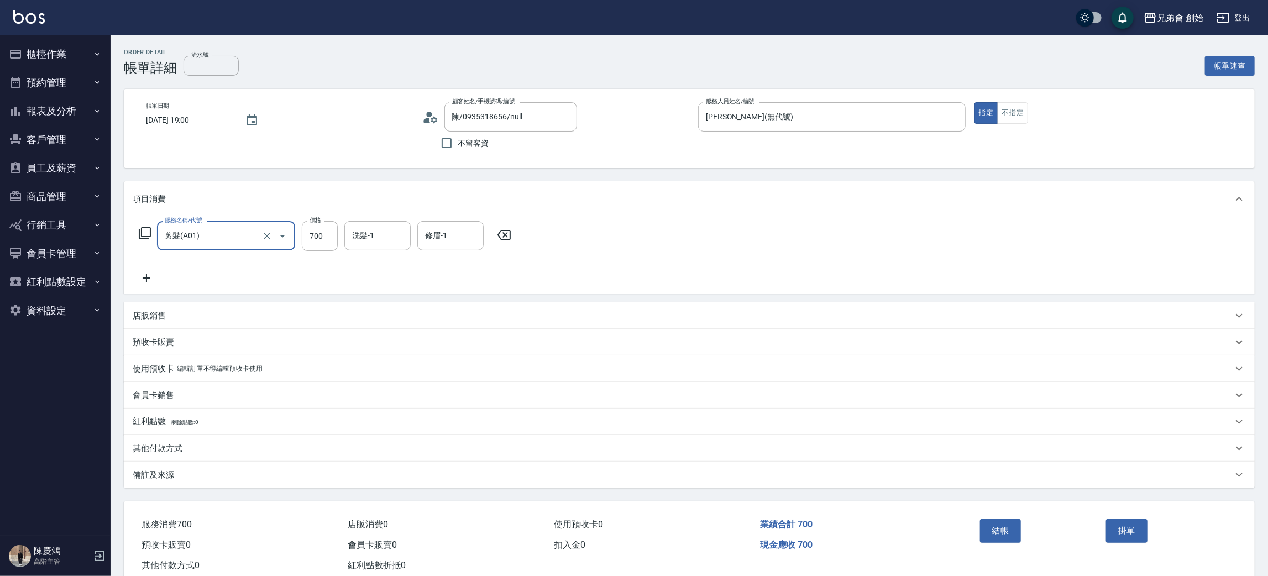
click at [907, 244] on div "服務名稱/代號 剪髮(A01) 服務名稱/代號 價格 700 價格 洗髮-1 洗髮-1 修眉-1 修眉-1" at bounding box center [689, 255] width 1131 height 77
click at [999, 536] on button "結帳" at bounding box center [1000, 530] width 41 height 23
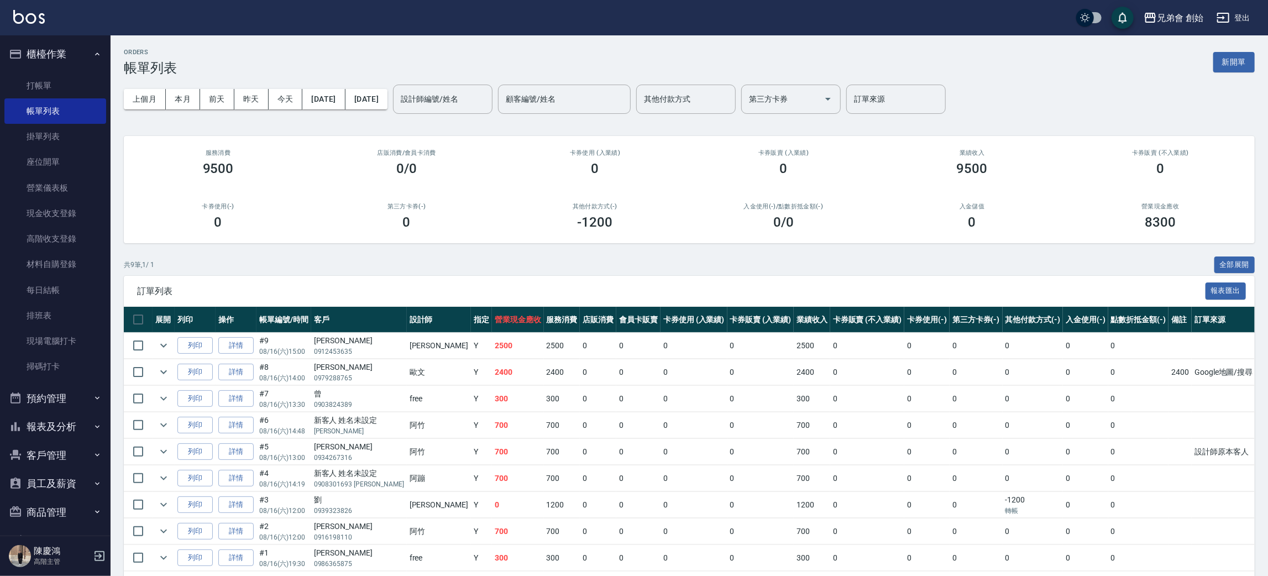
click at [480, 78] on div "上個月 本月 [DATE] [DATE] [DATE] [DATE] [DATE] 設計師編號/姓名 設計師編號/姓名 顧客編號/姓名 顧客編號/姓名 其他付…" at bounding box center [689, 99] width 1131 height 47
click at [479, 102] on input "設計師編號/姓名" at bounding box center [443, 99] width 90 height 19
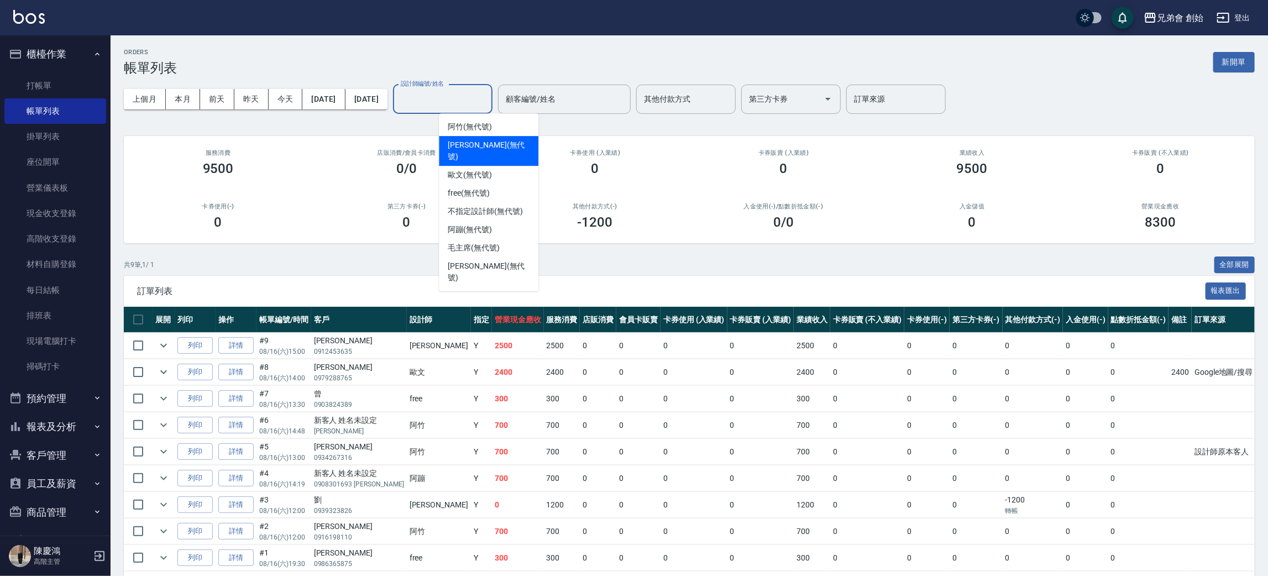
click at [490, 141] on span "[PERSON_NAME] (無代號)" at bounding box center [489, 150] width 82 height 23
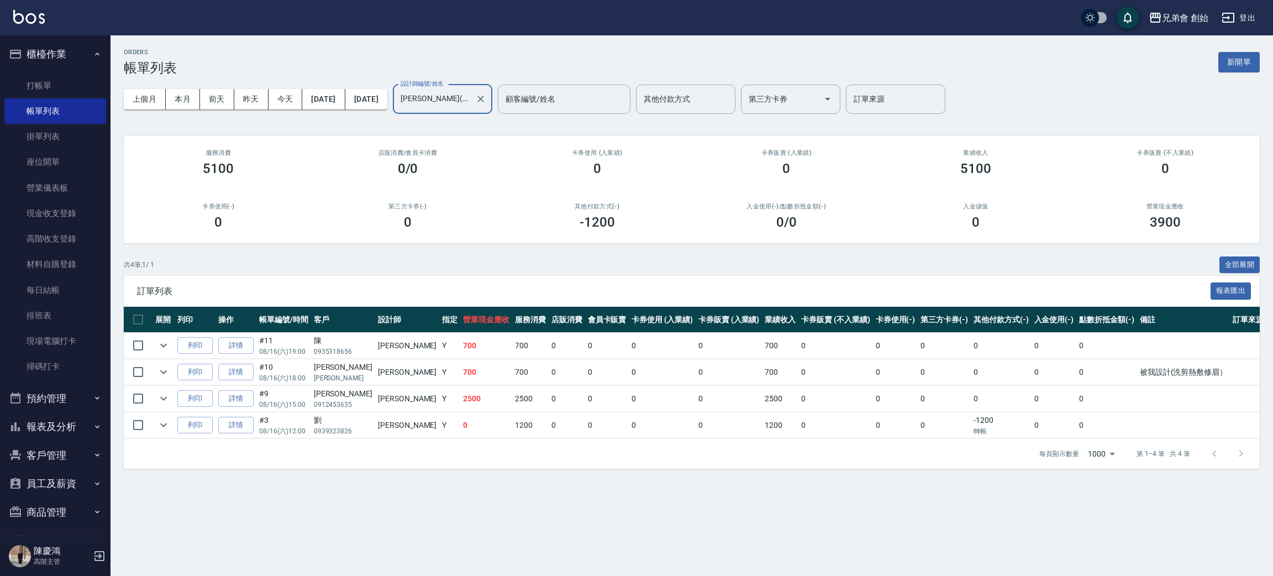
click at [503, 259] on div "共 4 筆, 1 / 1 全部展開" at bounding box center [692, 264] width 1136 height 17
click at [473, 257] on div "共 4 筆, 1 / 1 全部展開" at bounding box center [692, 264] width 1136 height 17
click at [184, 99] on button "本月" at bounding box center [183, 99] width 34 height 20
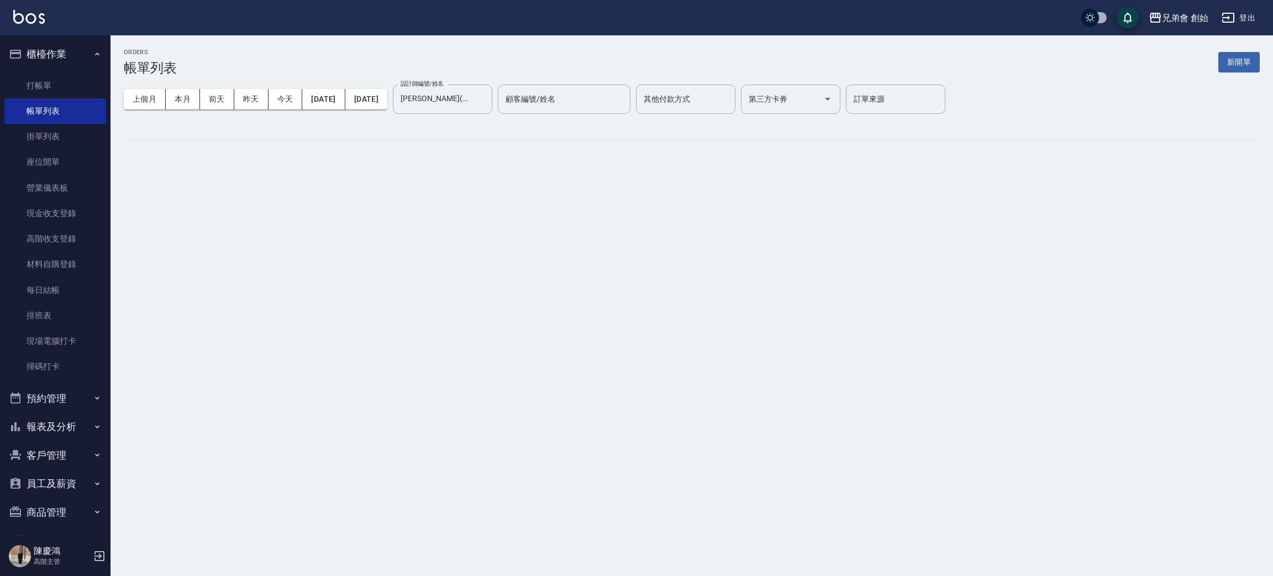
click at [387, 48] on div "ORDERS 帳單列表 新開單 上個月 本月 [DATE] [DATE] [DATE] [DATE] [DATE] 設計師編號/姓名 [PERSON_NAME…" at bounding box center [692, 103] width 1163 height 136
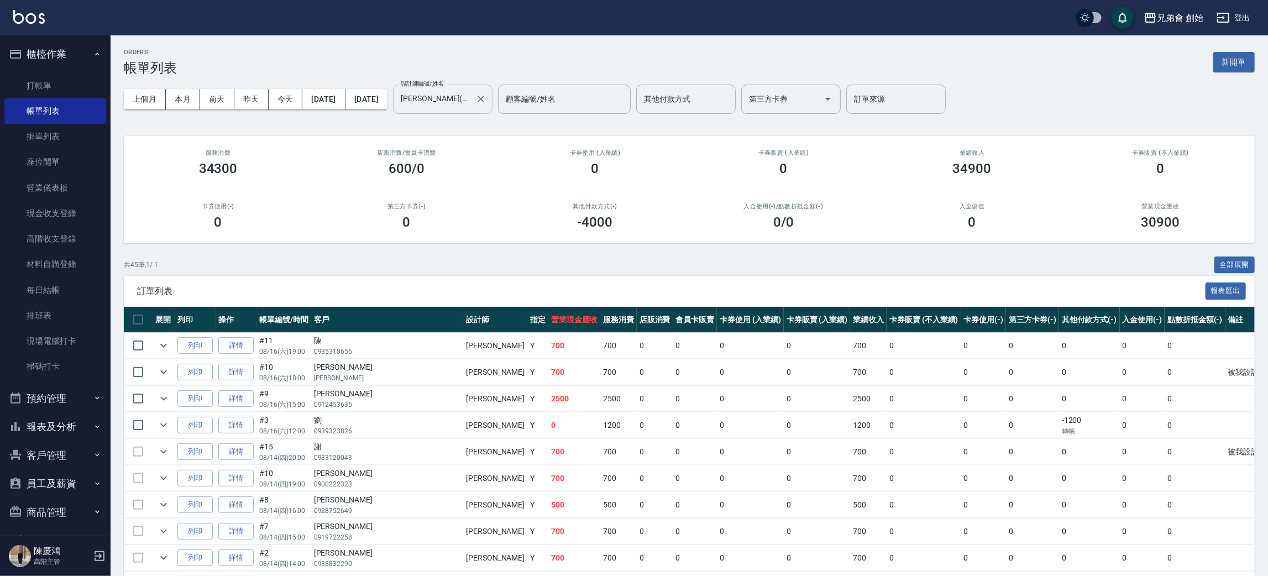
click at [455, 97] on input "[PERSON_NAME](無代號)" at bounding box center [434, 99] width 73 height 19
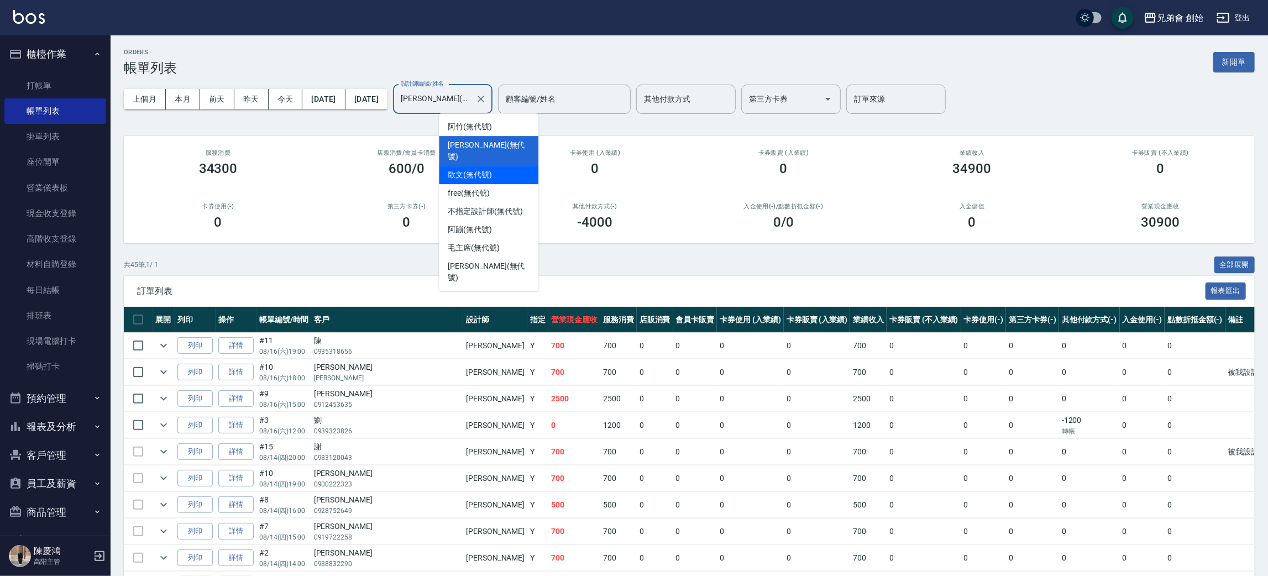
click at [483, 169] on span "歐文 (無代號)" at bounding box center [470, 175] width 44 height 12
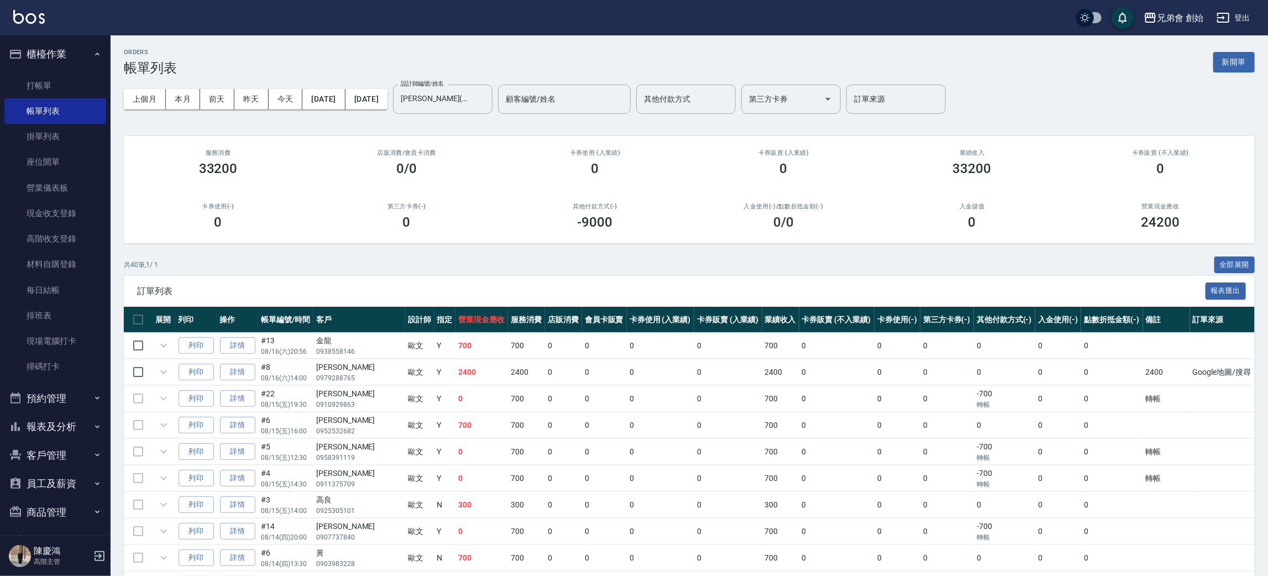
click at [460, 59] on div "ORDERS 帳單列表 新開單" at bounding box center [689, 62] width 1131 height 27
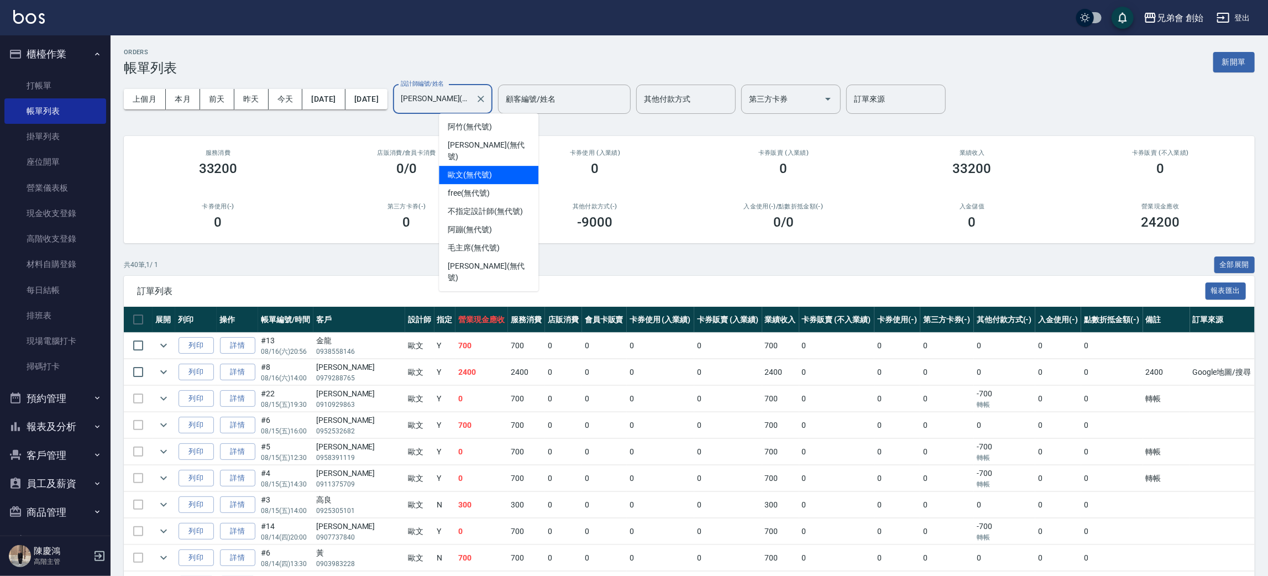
click at [471, 92] on input "[PERSON_NAME](無代號)" at bounding box center [434, 99] width 73 height 19
click at [486, 148] on span "威利 (無代號)" at bounding box center [489, 150] width 82 height 23
type input "威利(無代號)"
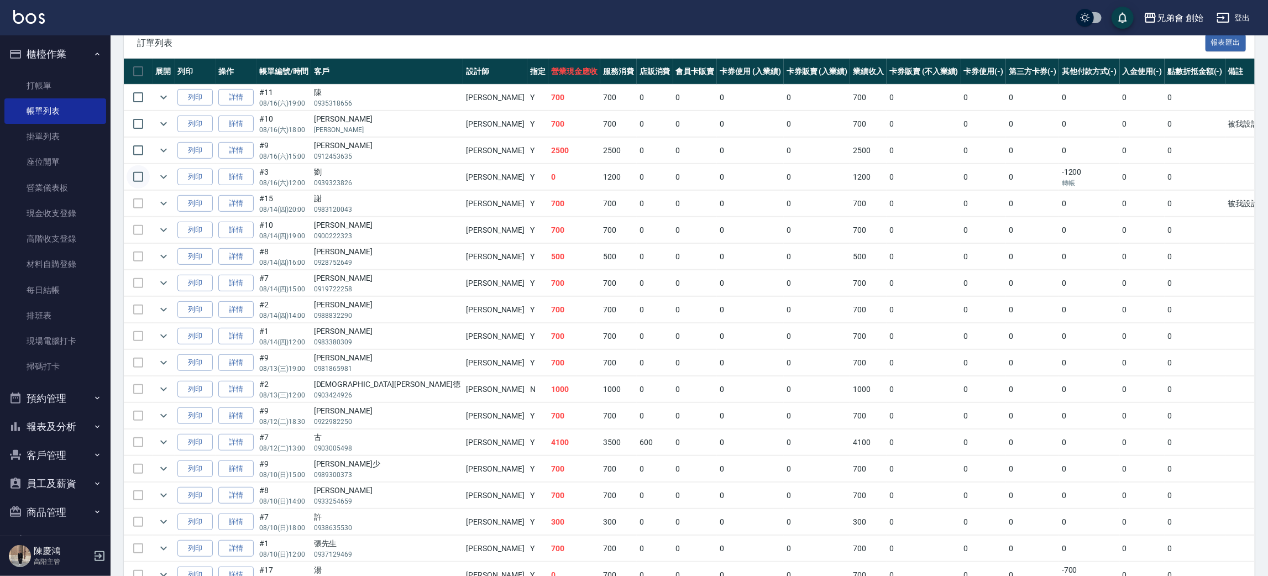
scroll to position [332, 0]
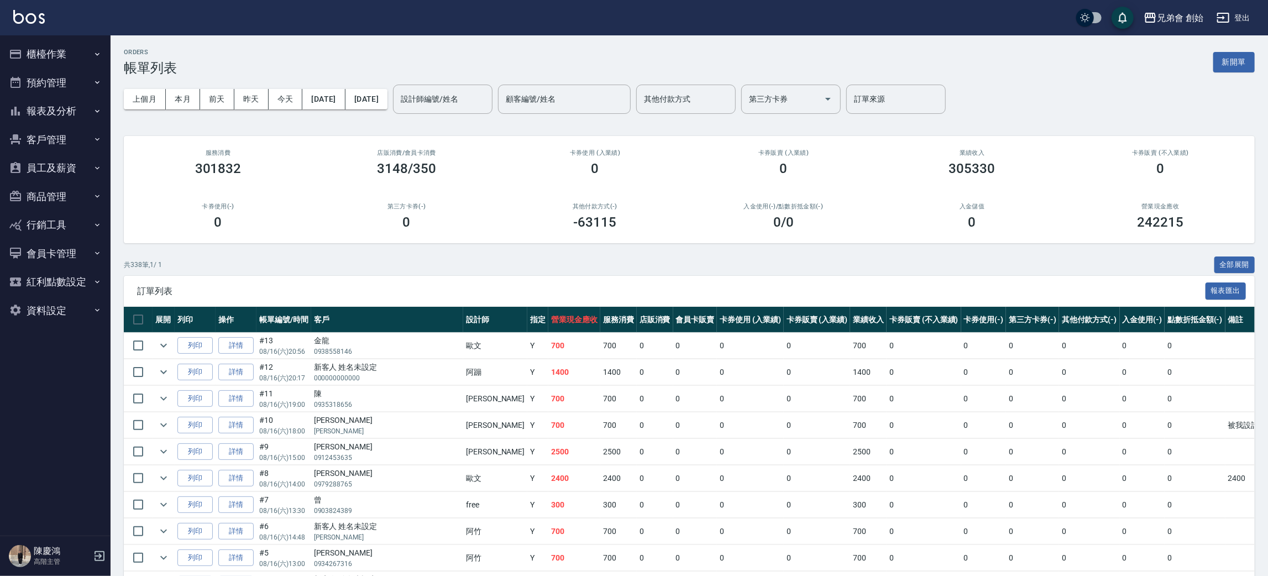
drag, startPoint x: 476, startPoint y: 46, endPoint x: 179, endPoint y: 2, distance: 300.7
click at [392, 59] on div "ORDERS 帳單列表 新開單" at bounding box center [689, 62] width 1131 height 27
click at [1245, 54] on button "新開單" at bounding box center [1233, 62] width 41 height 20
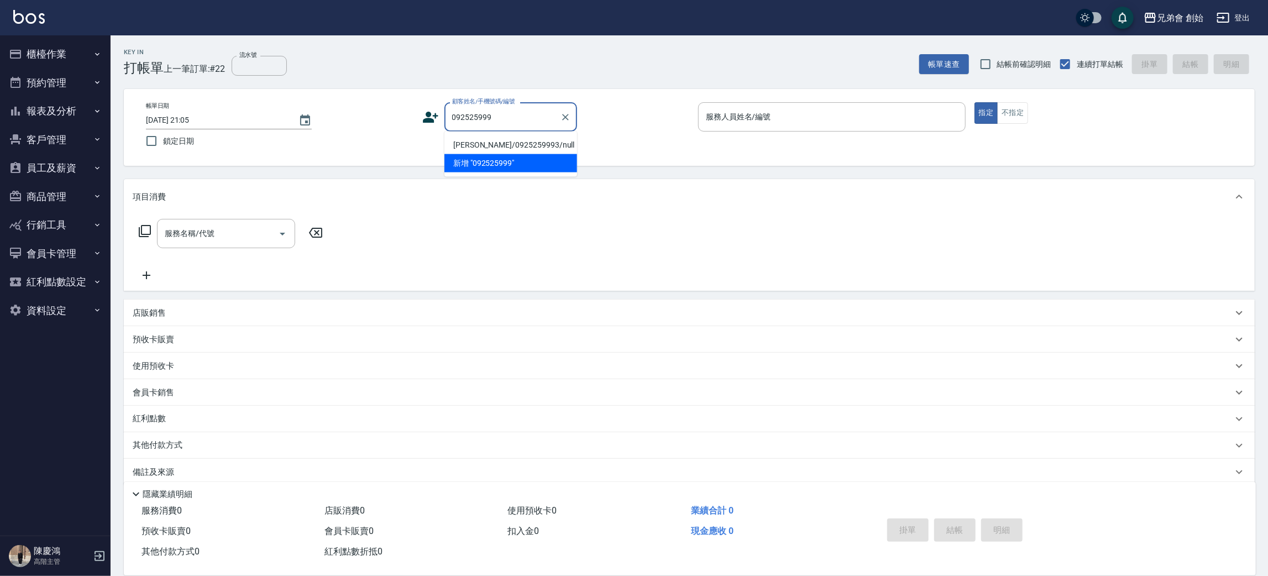
drag, startPoint x: 505, startPoint y: 148, endPoint x: 528, endPoint y: 140, distance: 24.8
click at [505, 147] on li "陳益詮/0925259993/null" at bounding box center [510, 145] width 133 height 18
type input "陳益詮/0925259993/null"
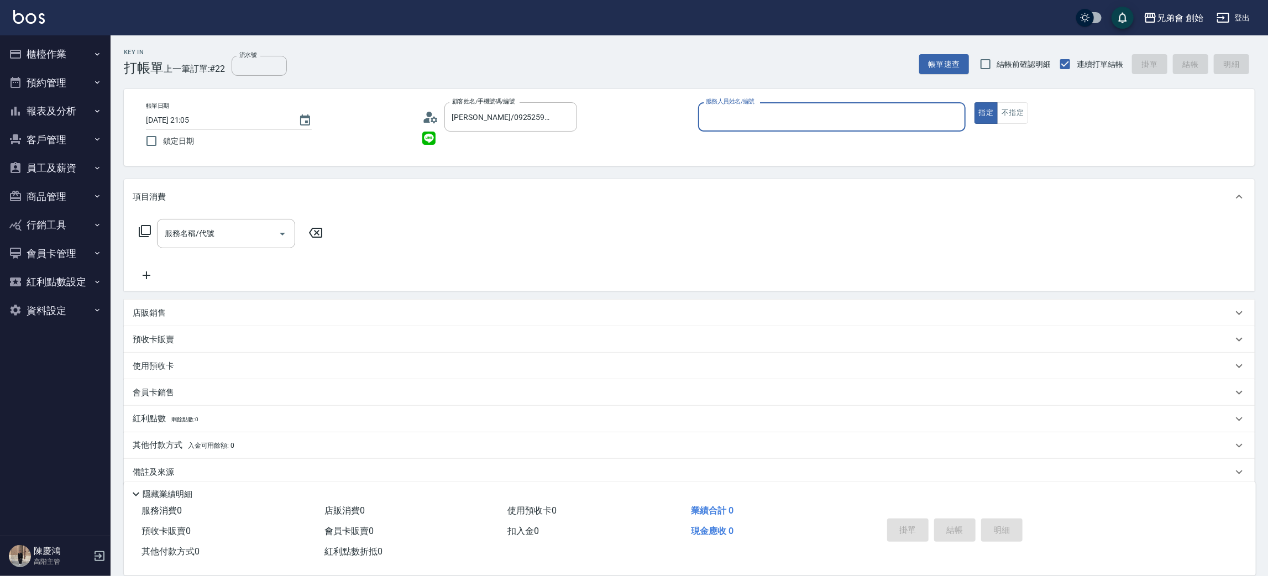
drag, startPoint x: 725, startPoint y: 120, endPoint x: 722, endPoint y: 126, distance: 6.2
click at [728, 118] on input "服務人員姓名/編號" at bounding box center [832, 116] width 258 height 19
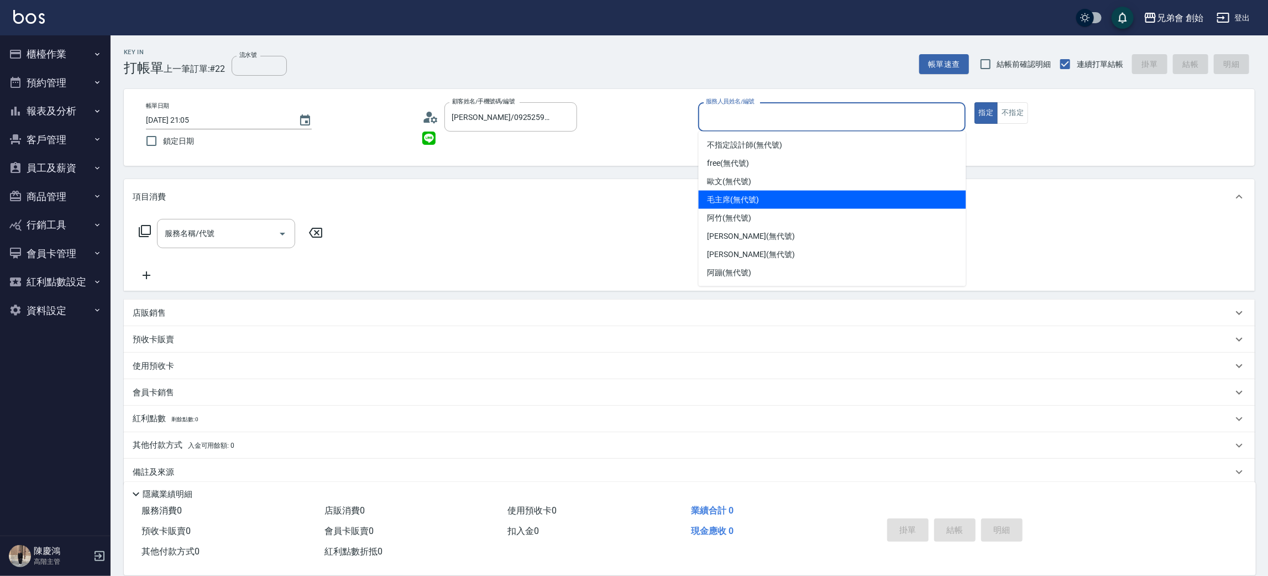
click at [747, 203] on span "毛主席 (無代號)" at bounding box center [733, 200] width 52 height 12
type input "毛主席(無代號)"
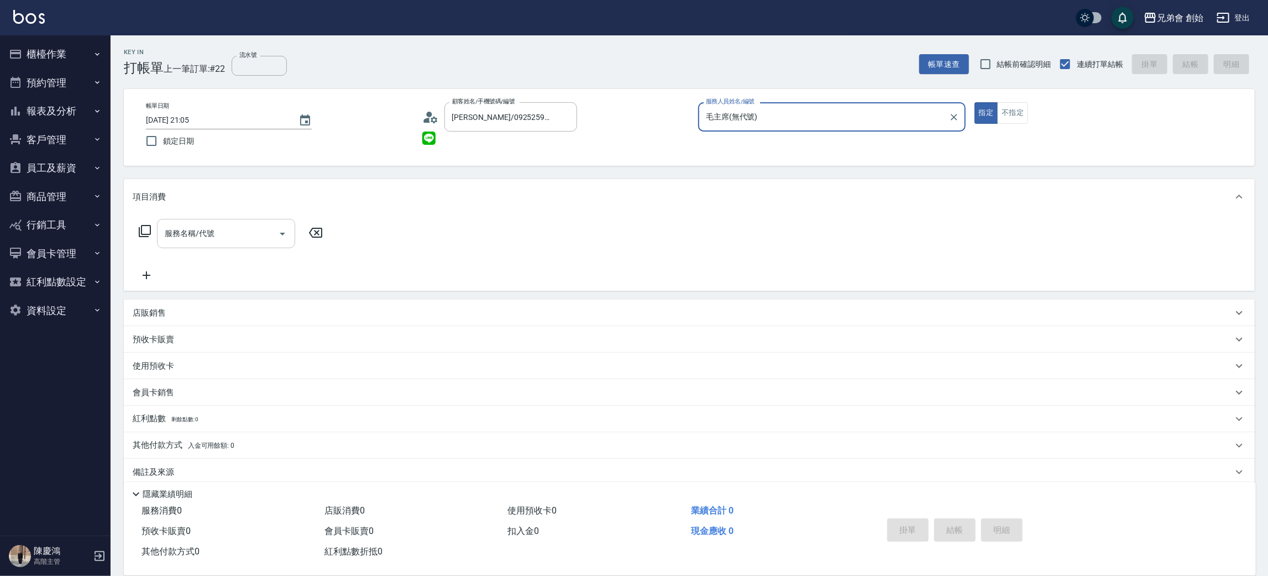
click at [208, 229] on input "服務名稱/代號" at bounding box center [218, 233] width 112 height 19
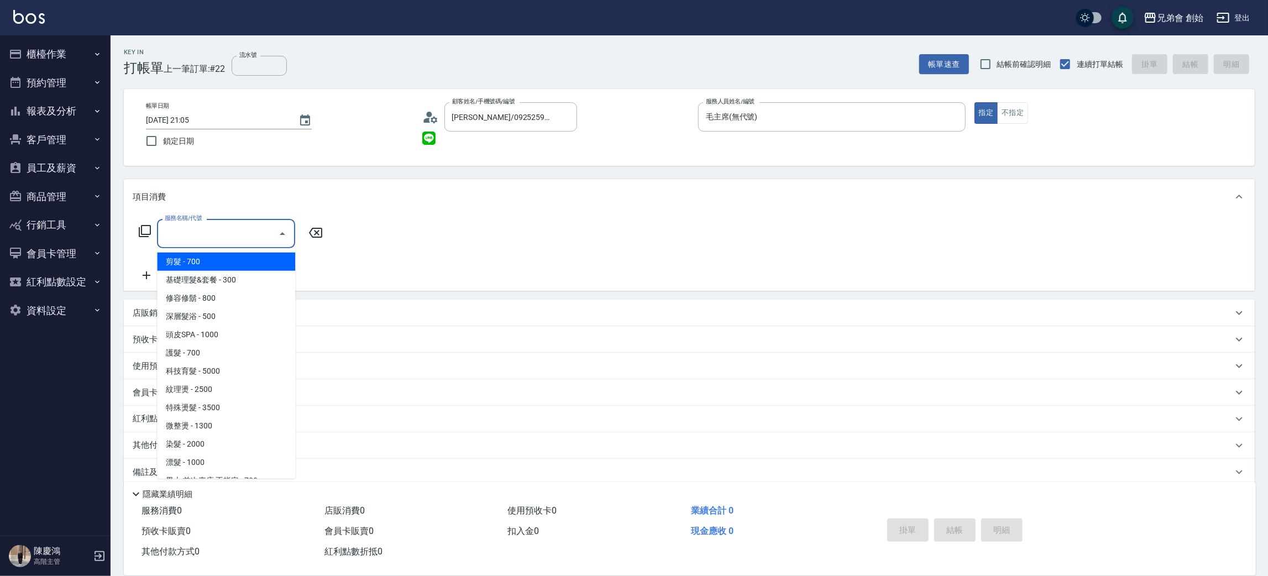
click at [217, 255] on span "剪髮 - 700" at bounding box center [226, 262] width 138 height 18
type input "剪髮(A01)"
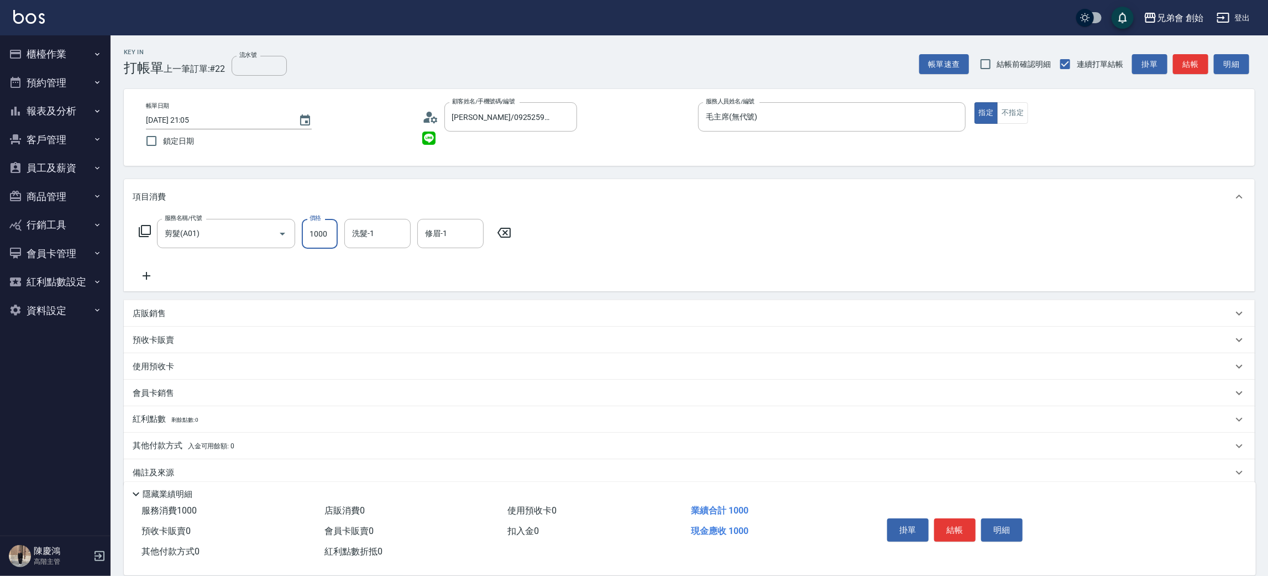
scroll to position [13, 0]
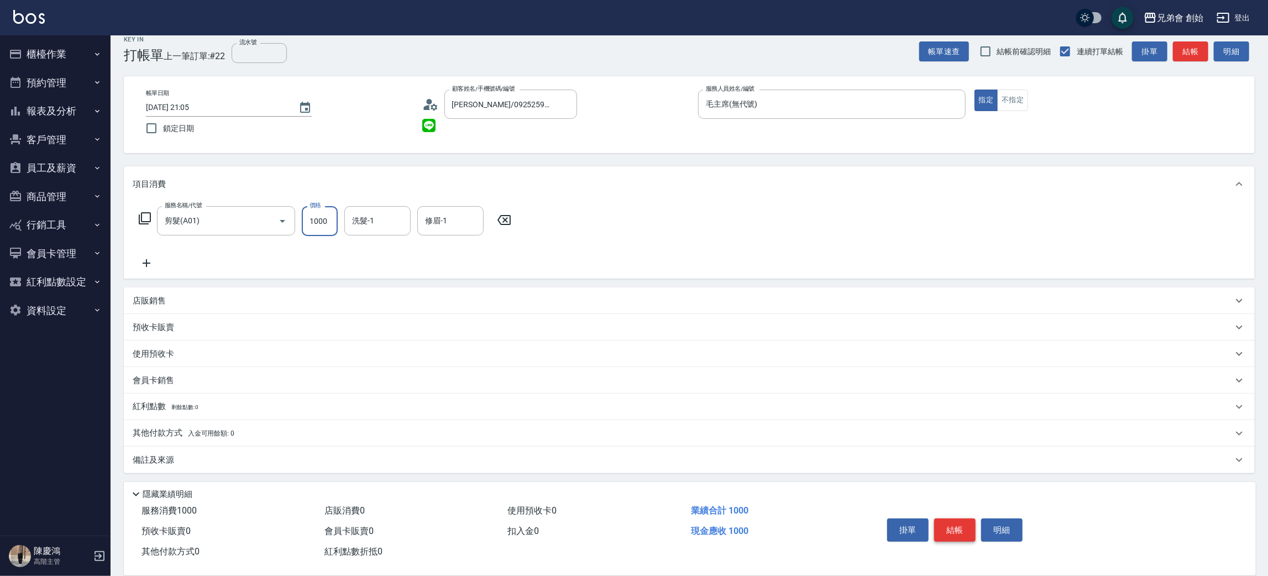
type input "1000"
click at [964, 530] on button "結帳" at bounding box center [954, 529] width 41 height 23
type input "2025/08/16 21:06"
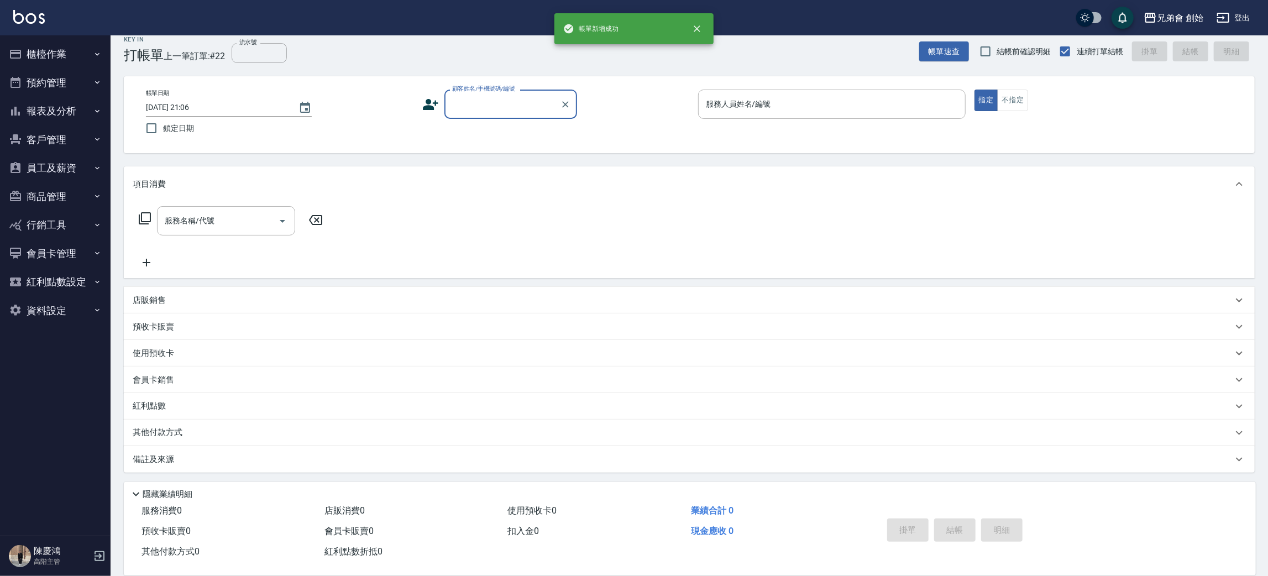
scroll to position [12, 0]
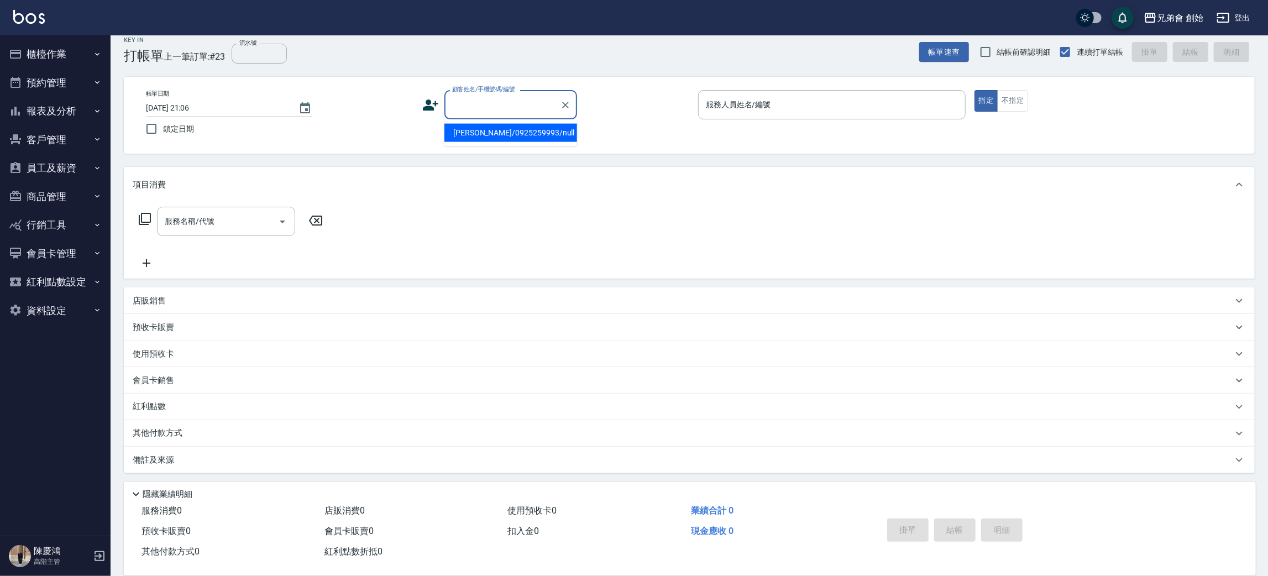
paste input "0936095977"
click at [505, 133] on li "李振綸/0936095977/null" at bounding box center [510, 133] width 133 height 18
type input "李振綸/0936095977/null"
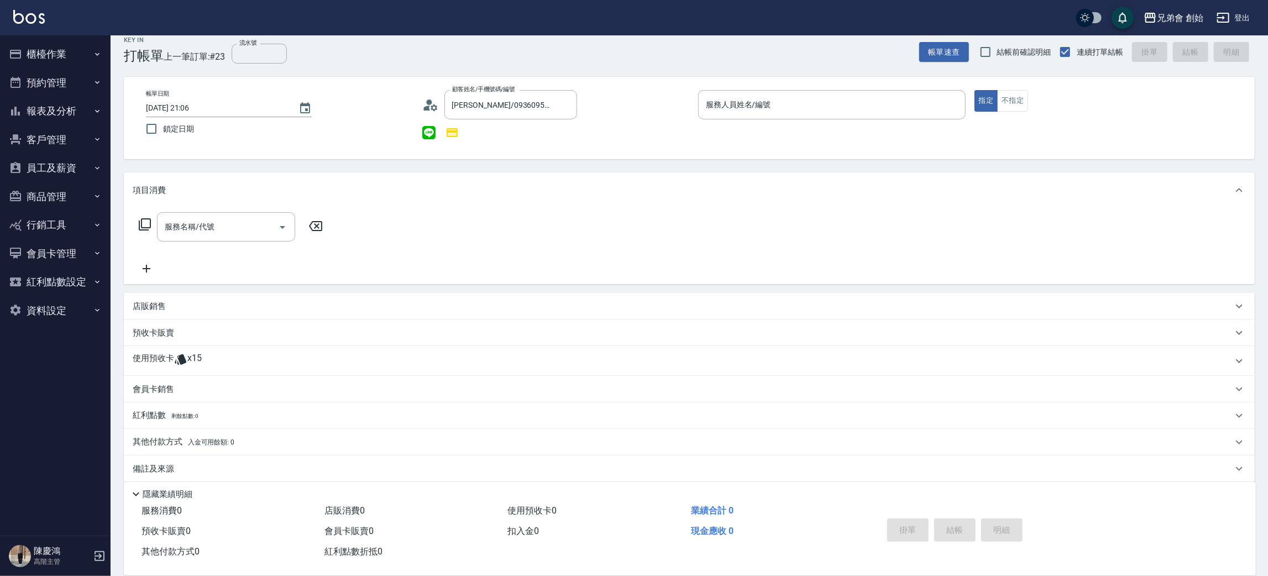
click at [188, 356] on span "x15" at bounding box center [194, 361] width 14 height 17
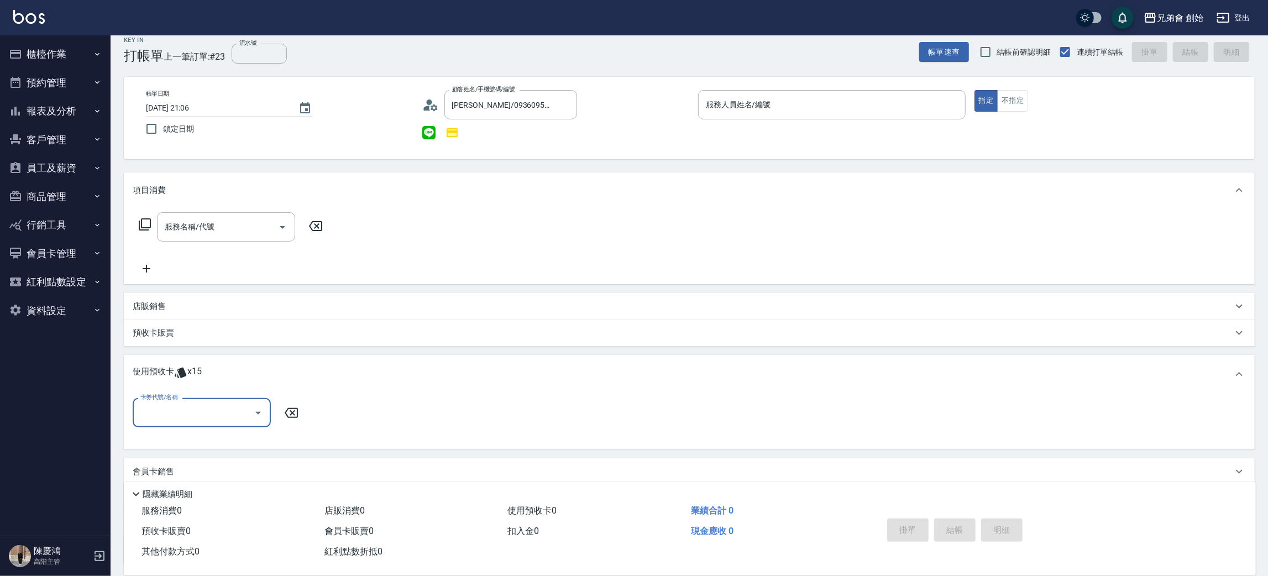
scroll to position [0, 0]
drag, startPoint x: 179, startPoint y: 410, endPoint x: 183, endPoint y: 416, distance: 7.5
click at [180, 411] on input "卡券代號/名稱" at bounding box center [194, 412] width 112 height 19
click at [175, 444] on div "儲值7000 剩餘11張" at bounding box center [202, 440] width 138 height 18
type input "儲值7000"
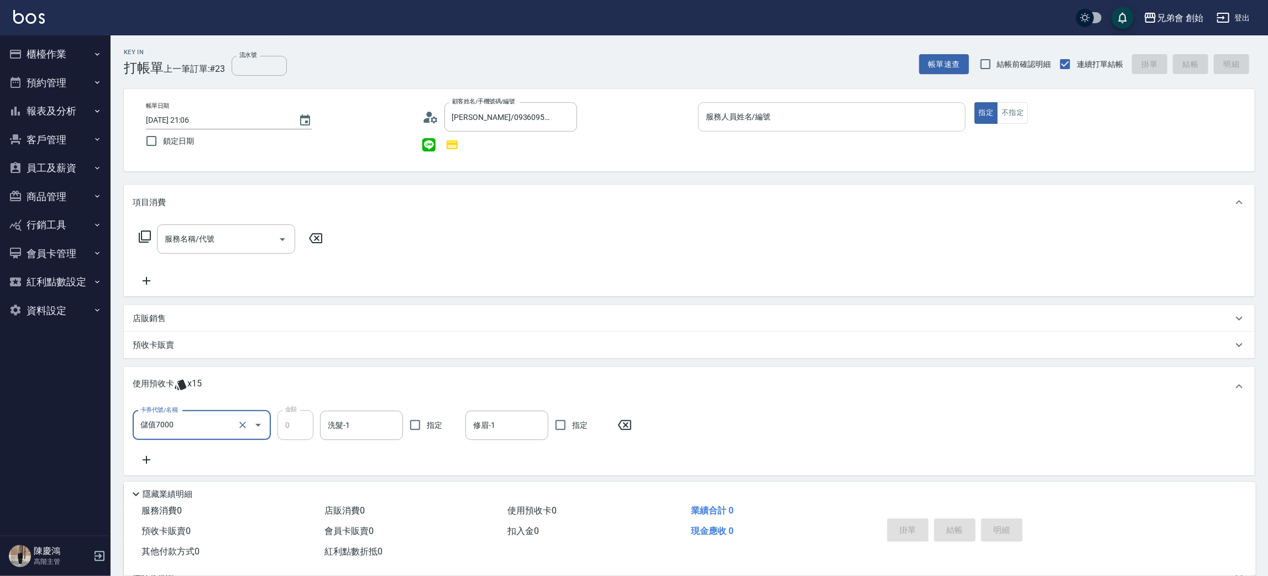
click at [788, 115] on input "服務人員姓名/編號" at bounding box center [832, 116] width 258 height 19
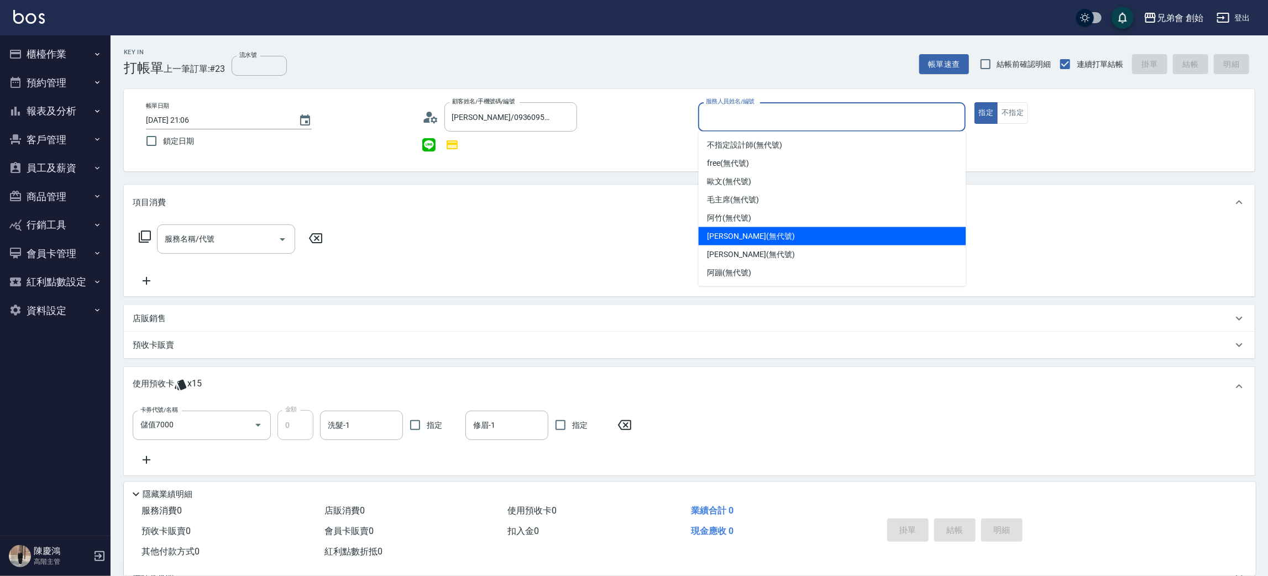
click at [747, 232] on span "潘潘 (無代號)" at bounding box center [750, 236] width 87 height 12
type input "潘潘(無代號)"
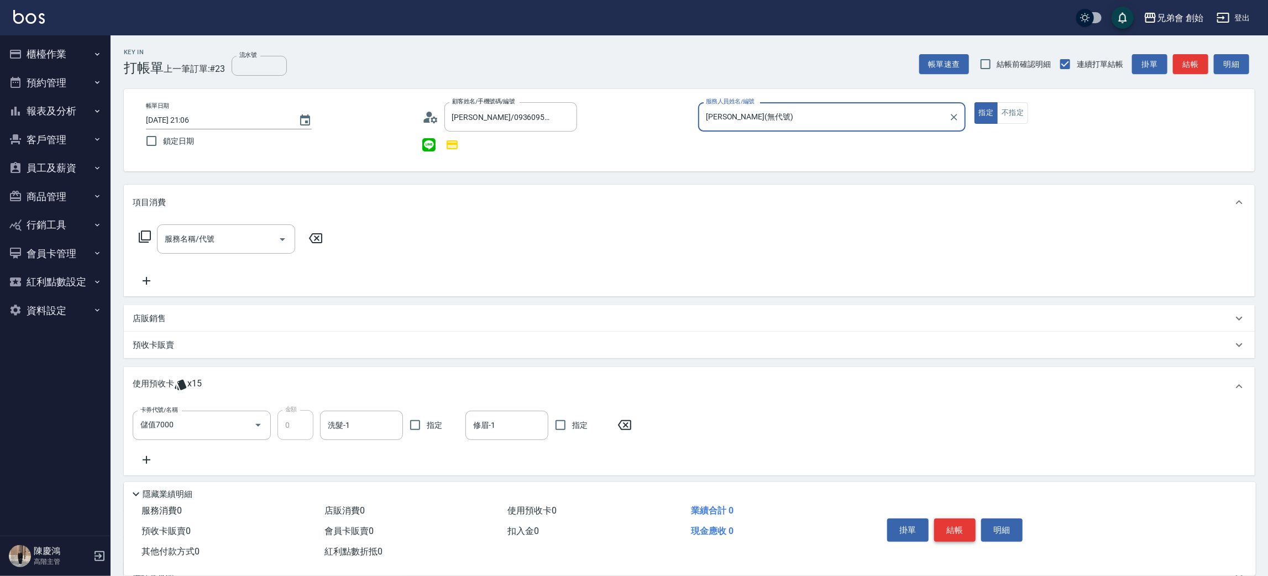
click at [968, 532] on button "結帳" at bounding box center [954, 529] width 41 height 23
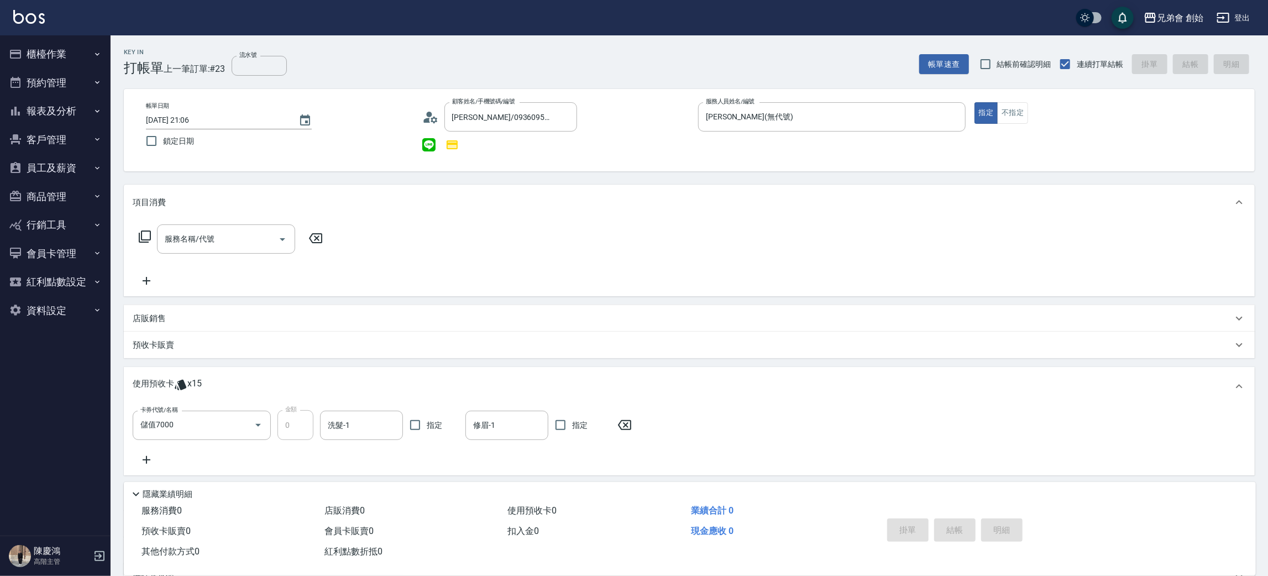
type input "2025/08/16 21:19"
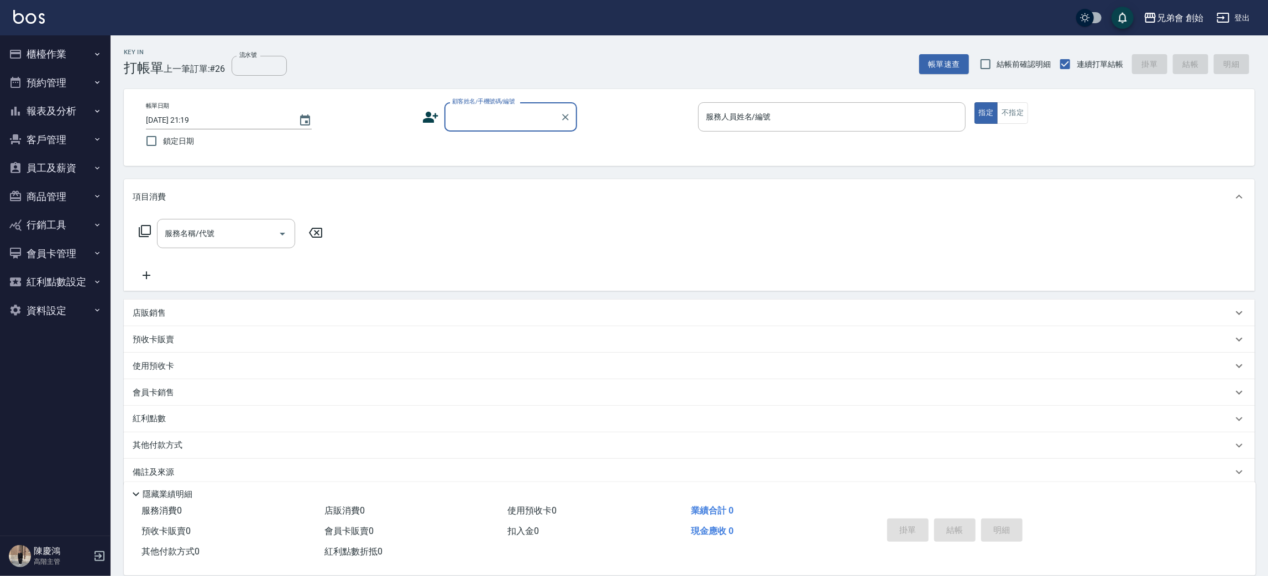
click at [467, 124] on input "顧客姓名/手機號碼/編號" at bounding box center [502, 116] width 106 height 19
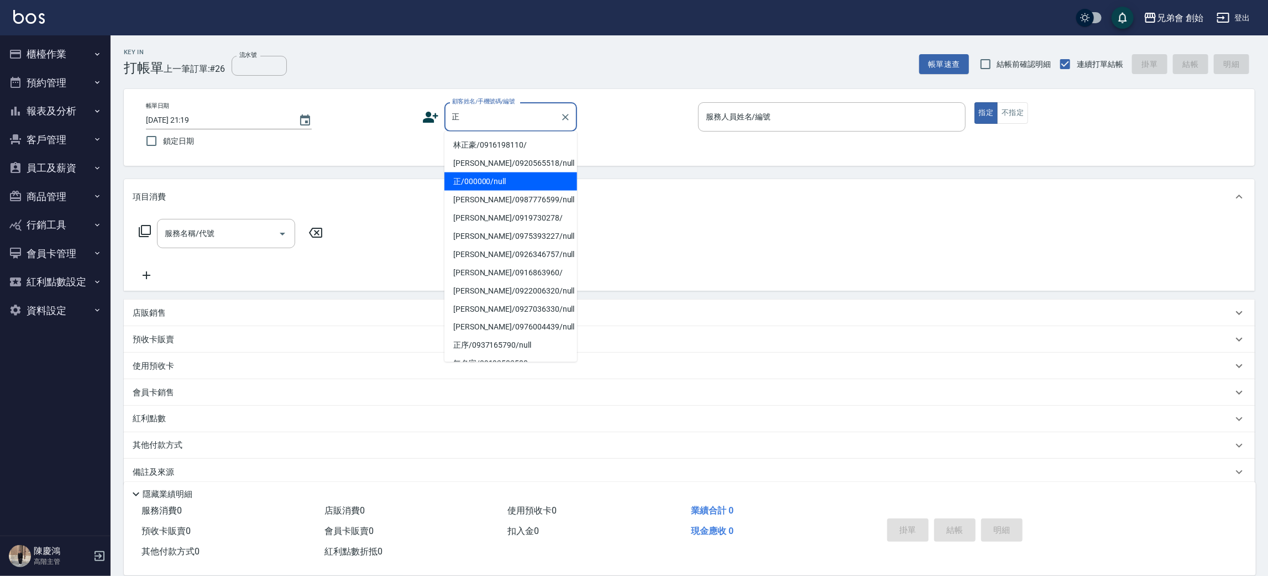
click at [519, 175] on li "正/000000/null" at bounding box center [510, 181] width 133 height 18
type input "正/000000/null"
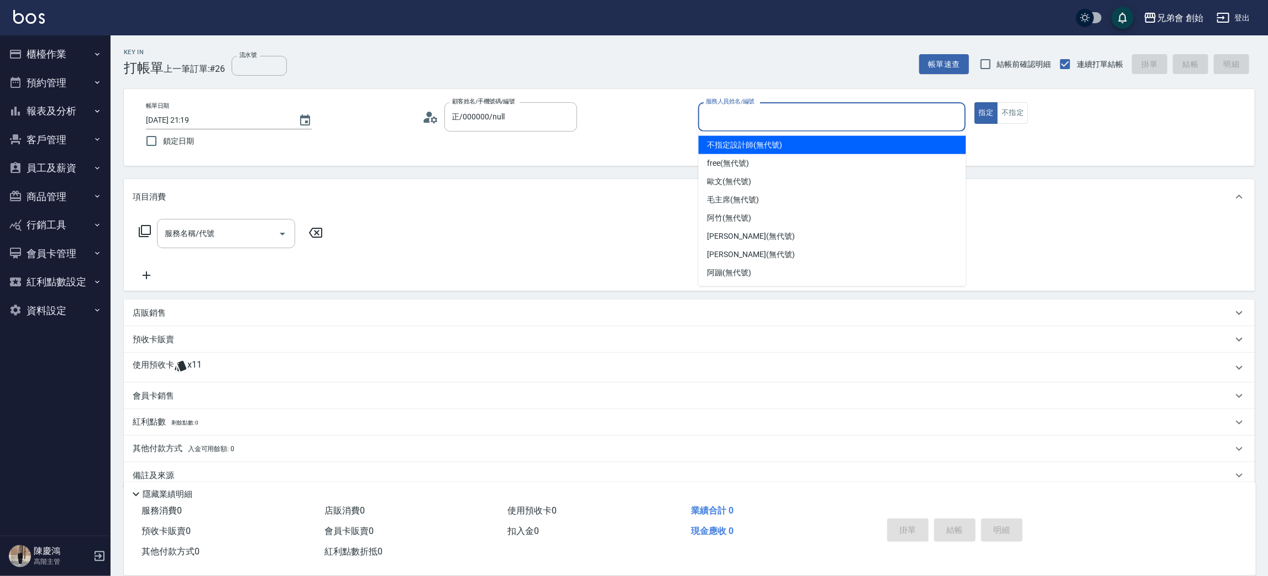
click at [756, 107] on input "服務人員姓名/編號" at bounding box center [832, 116] width 258 height 19
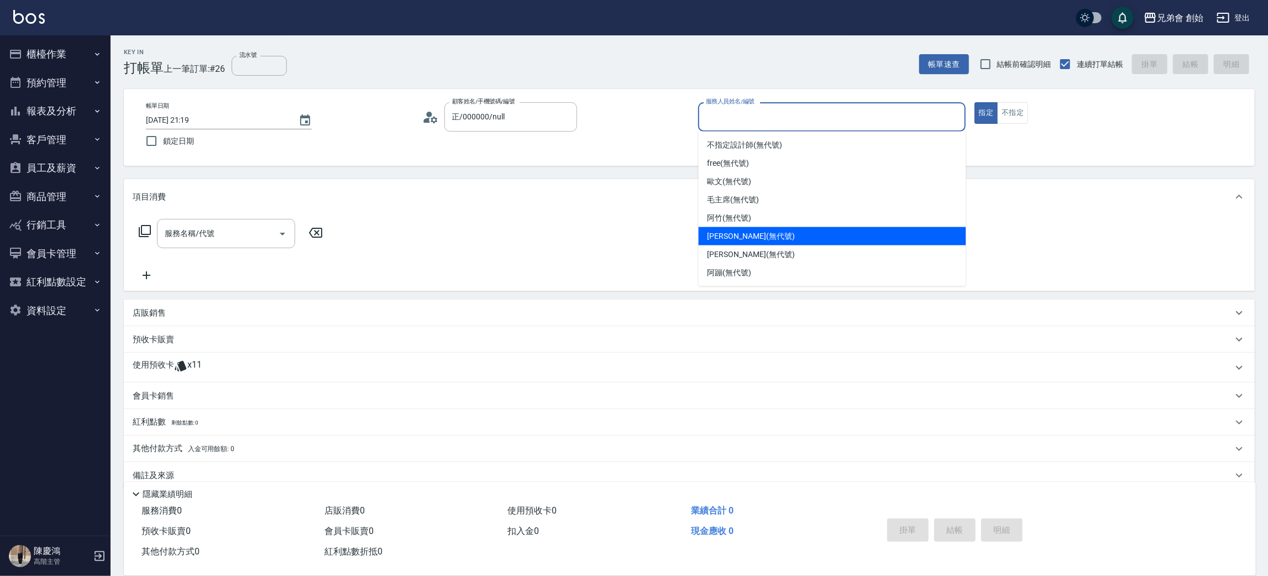
click at [727, 233] on span "潘潘 (無代號)" at bounding box center [750, 236] width 87 height 12
type input "潘潘(無代號)"
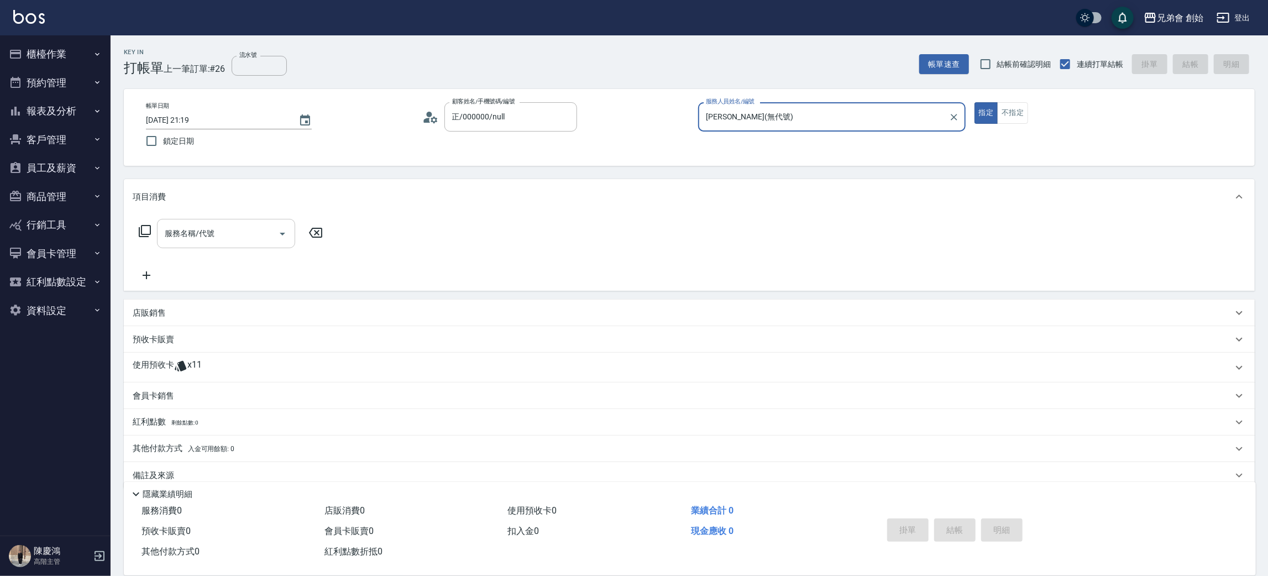
click at [207, 234] on input "服務名稱/代號" at bounding box center [218, 233] width 112 height 19
click at [470, 242] on div "服務名稱/代號 服務名稱/代號" at bounding box center [689, 252] width 1131 height 76
click at [155, 343] on p "預收卡販賣" at bounding box center [153, 340] width 41 height 12
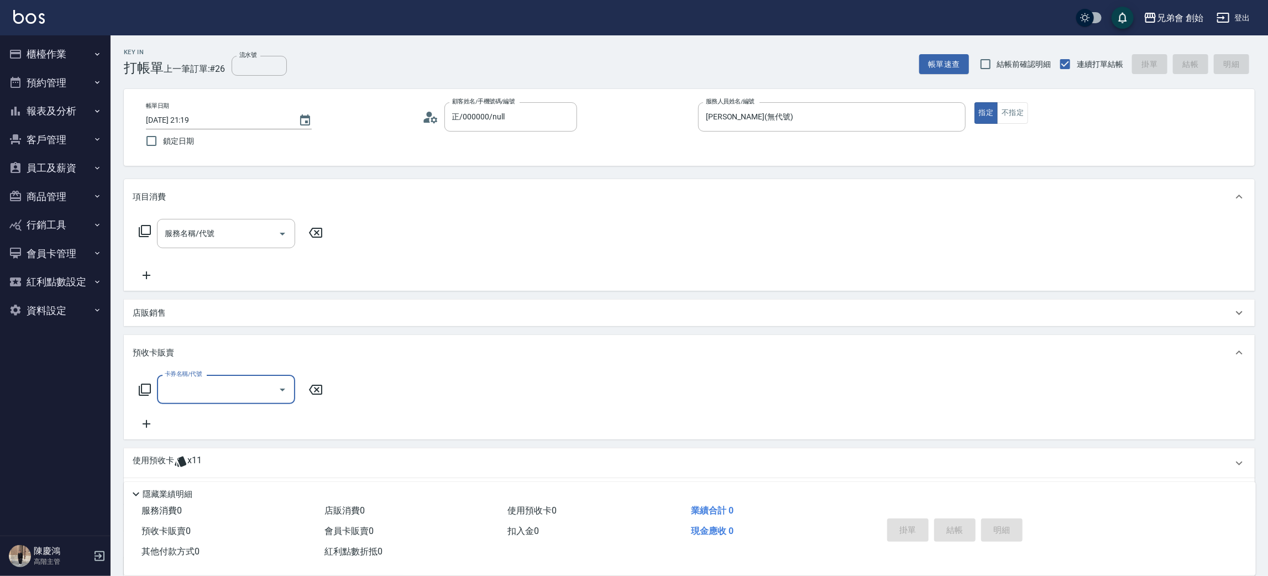
click at [191, 390] on input "卡券名稱/代號" at bounding box center [218, 389] width 112 height 19
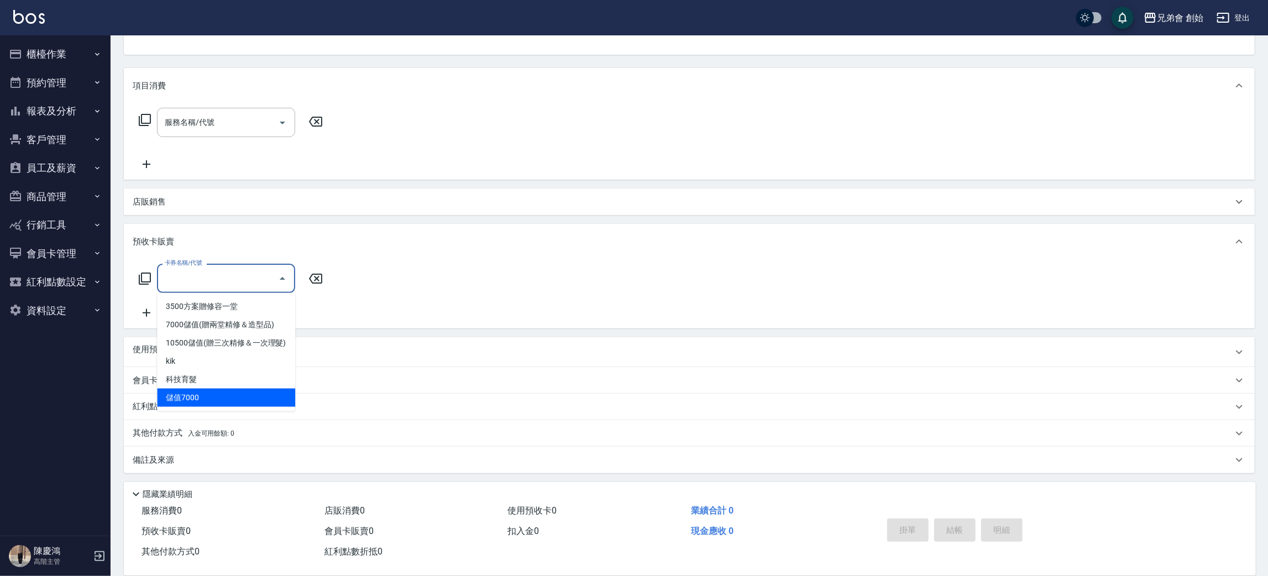
click at [201, 407] on span "儲值7000" at bounding box center [226, 398] width 138 height 18
type input "儲值7000(H001)"
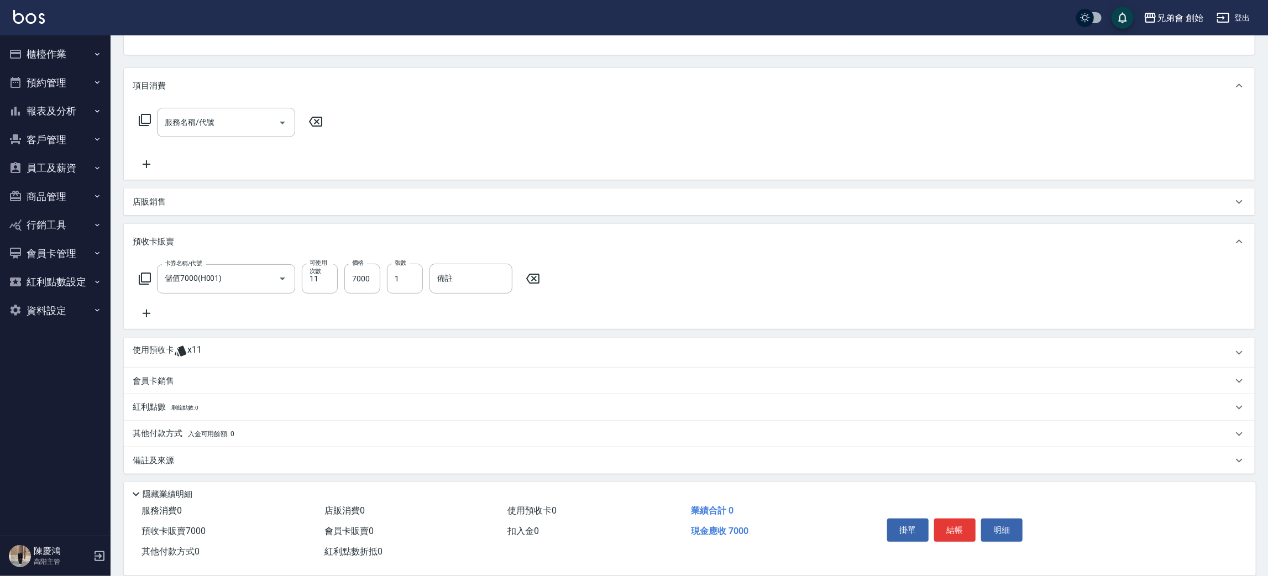
click at [178, 349] on icon at bounding box center [180, 350] width 13 height 13
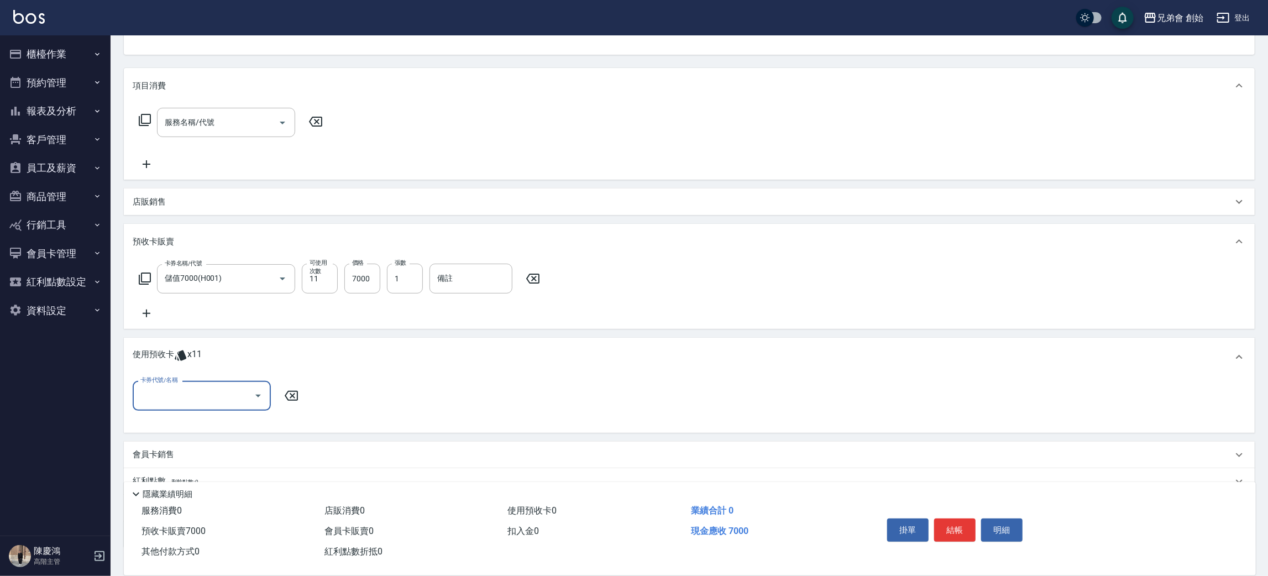
scroll to position [185, 0]
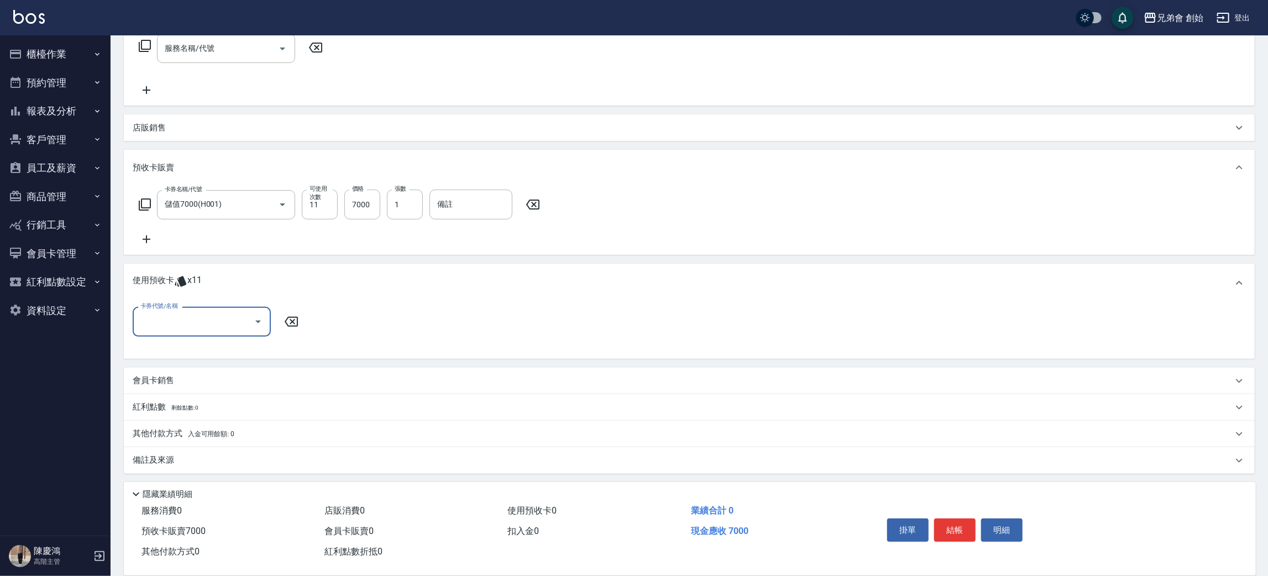
click at [191, 317] on input "卡券代號/名稱" at bounding box center [194, 321] width 112 height 19
click at [176, 354] on div "10500儲值(贈三次精修＆一次理髮) 剩餘11張" at bounding box center [202, 355] width 138 height 30
type input "10500儲值(贈三次精修＆一次理髮)"
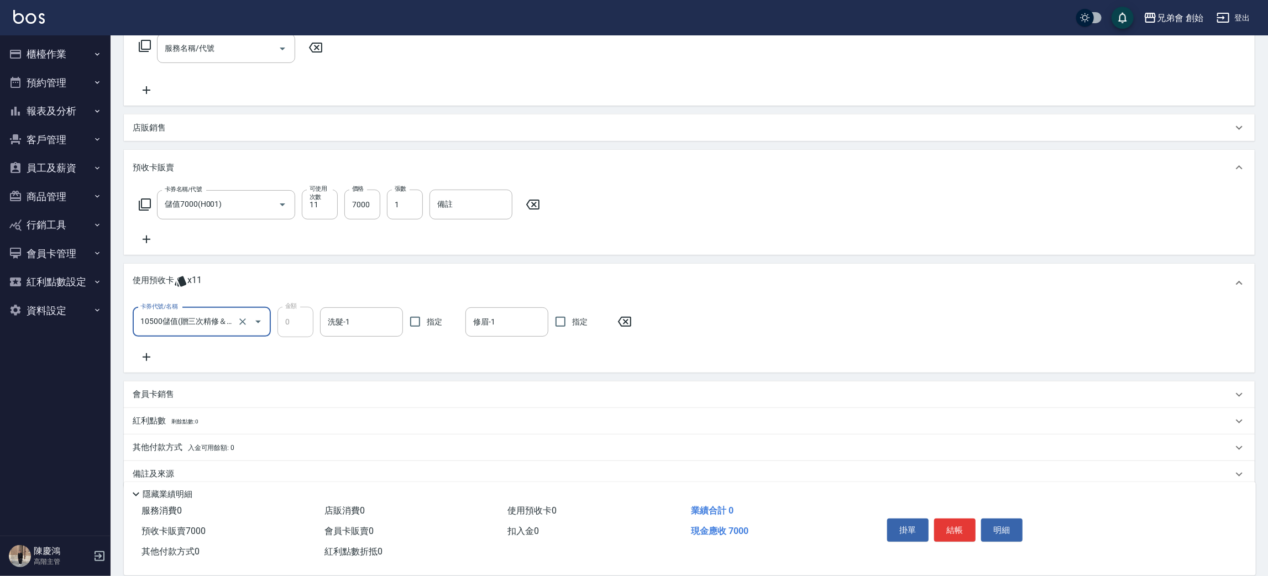
click at [146, 364] on div "卡券代號/名稱 10500儲值(贈三次精修＆一次理髮) 卡券代號/名稱 金額 0 金額 洗髮-1 洗髮-1 指定 修眉-1 修眉-1 指定" at bounding box center [689, 337] width 1131 height 70
click at [148, 357] on icon at bounding box center [147, 356] width 28 height 13
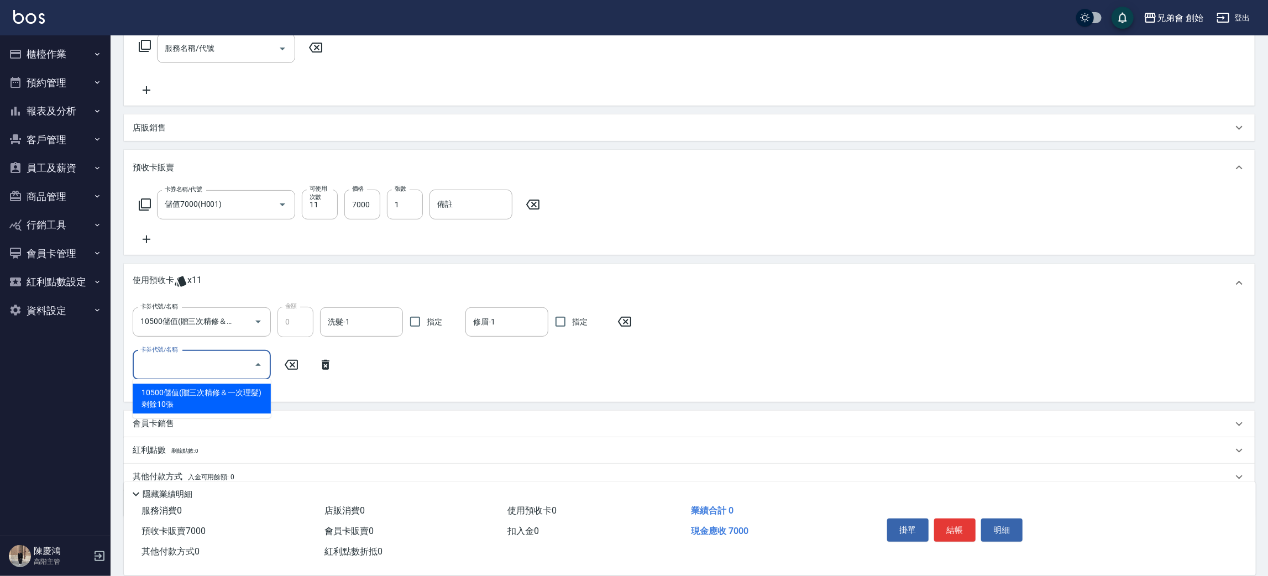
click at [175, 358] on input "卡券代號/名稱" at bounding box center [194, 364] width 112 height 19
click at [169, 387] on div "10500儲值(贈三次精修＆一次理髮) 剩餘10張" at bounding box center [202, 399] width 138 height 30
type input "10500儲值(贈三次精修＆一次理髮)"
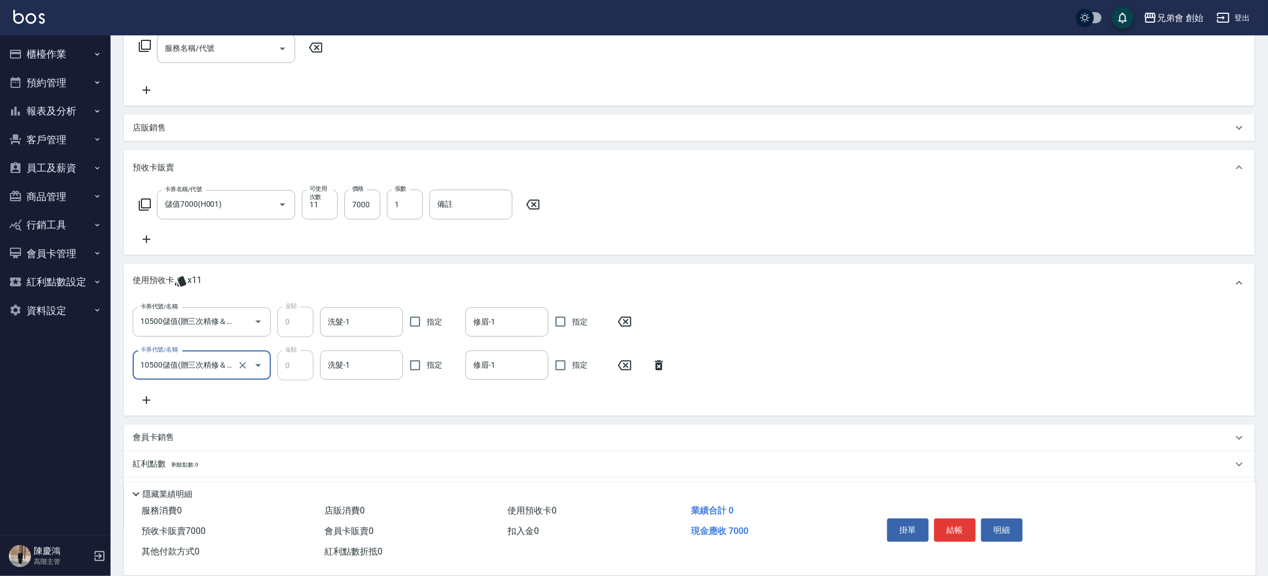
scroll to position [243, 0]
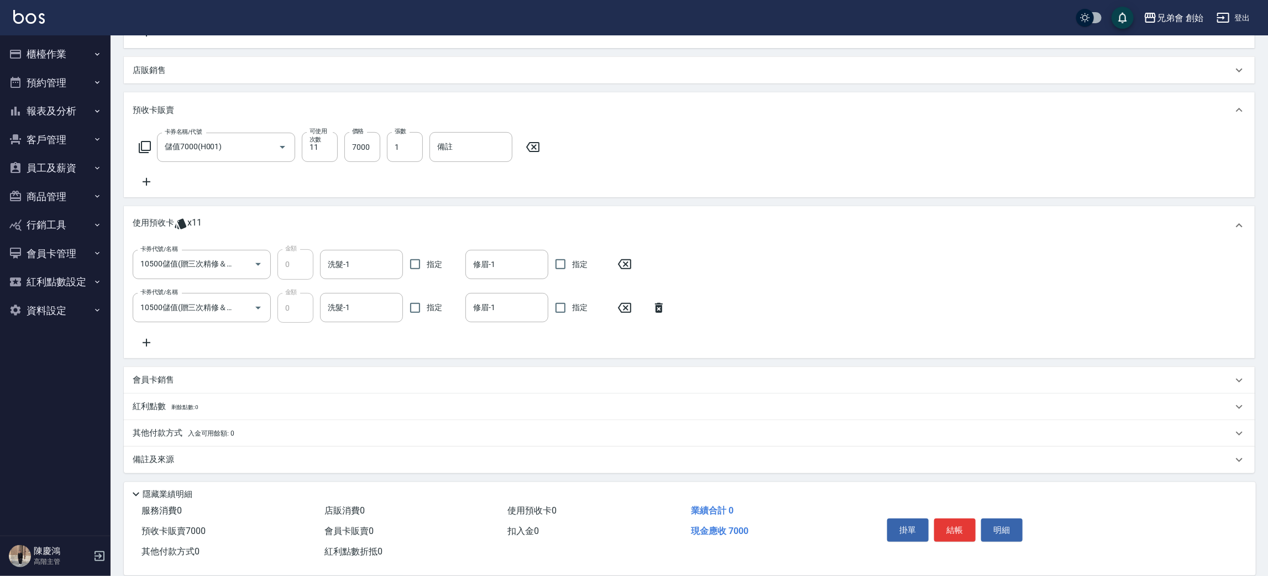
click at [141, 344] on icon at bounding box center [147, 342] width 28 height 13
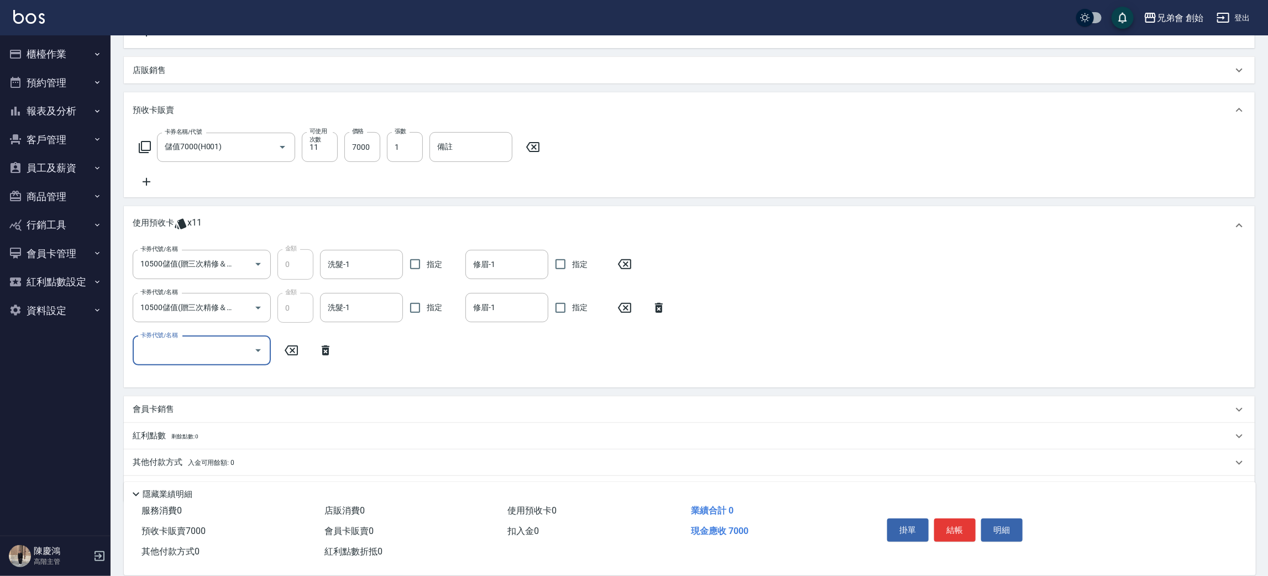
click at [148, 351] on input "卡券代號/名稱" at bounding box center [194, 350] width 112 height 19
click at [147, 376] on div "10500儲值(贈三次精修＆一次理髮) 剩餘9張" at bounding box center [202, 384] width 138 height 30
type input "10500儲值(贈三次精修＆一次理髮)"
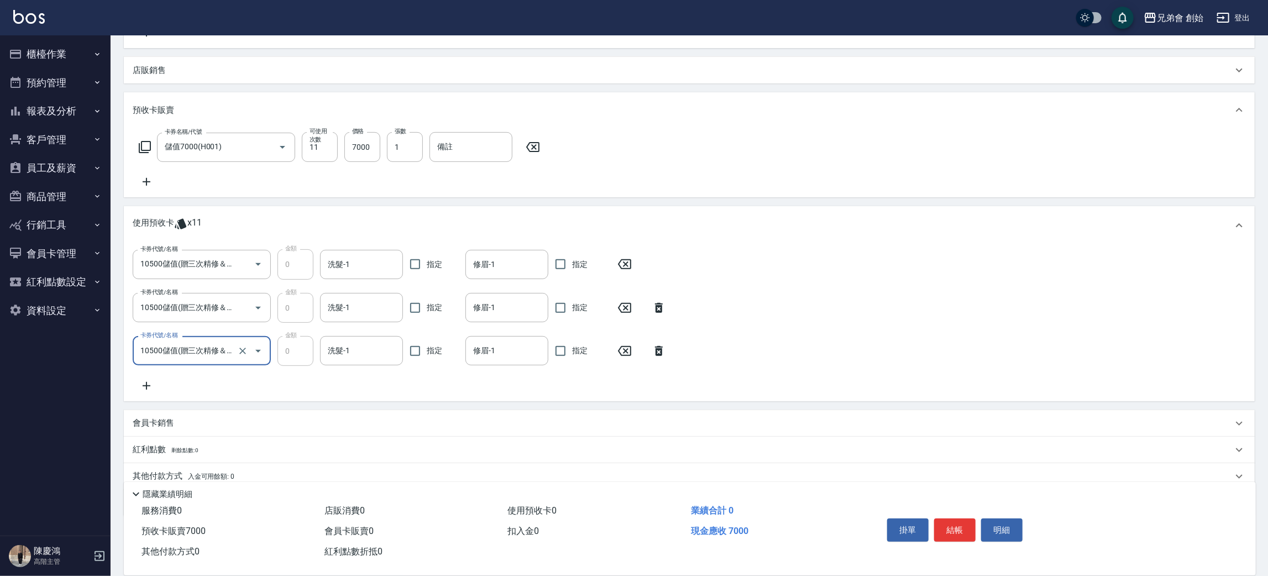
click at [140, 385] on icon at bounding box center [147, 385] width 28 height 13
click at [153, 380] on label "卡券代號/名稱" at bounding box center [158, 378] width 37 height 8
click at [153, 384] on input "卡券代號/名稱" at bounding box center [194, 393] width 112 height 19
click at [154, 408] on div "卡券代號/名稱 10500儲值(贈三次精修＆一次理髮) 卡券代號/名稱 金額 0 金額 洗髮-1 洗髮-1 指定 修眉-1 修眉-1 指定 卡券代號/名稱 1…" at bounding box center [689, 335] width 1113 height 172
click at [156, 399] on input "卡券代號/名稱" at bounding box center [194, 393] width 112 height 19
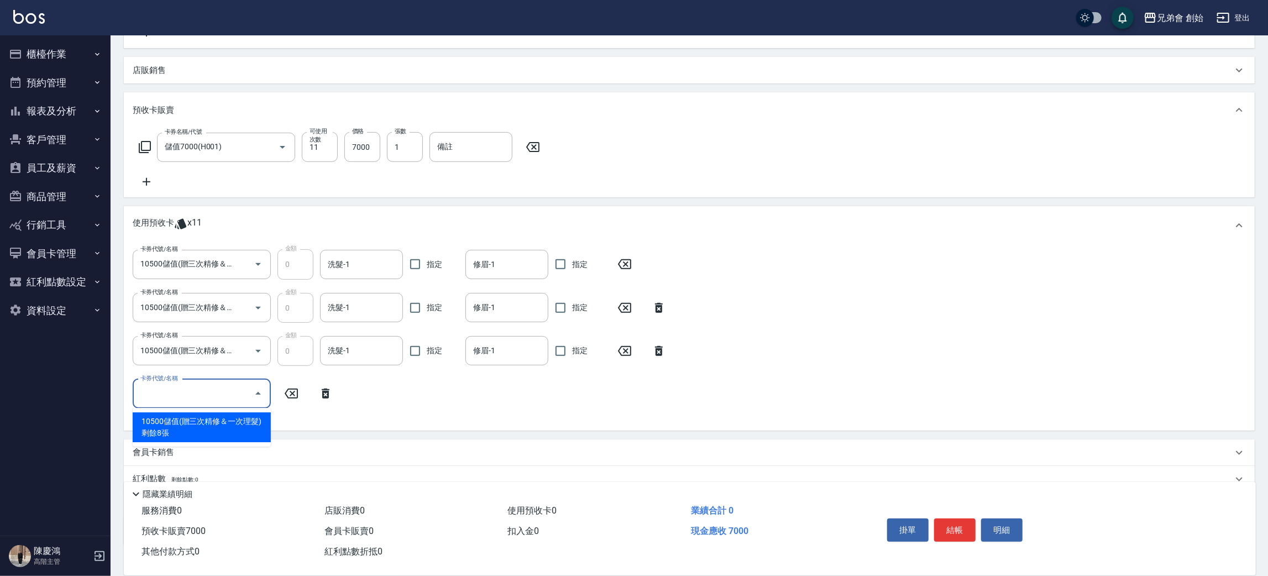
click at [158, 419] on div "10500儲值(贈三次精修＆一次理髮) 剩餘8張" at bounding box center [202, 427] width 138 height 30
type input "10500儲值(贈三次精修＆一次理髮)"
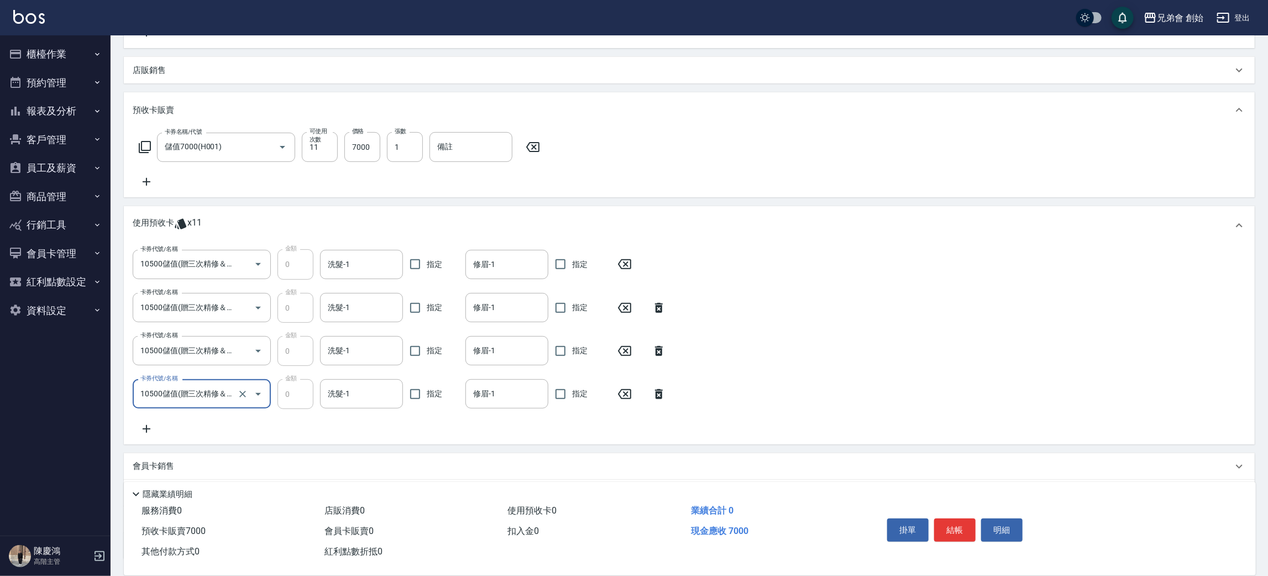
click at [140, 426] on icon at bounding box center [147, 428] width 28 height 13
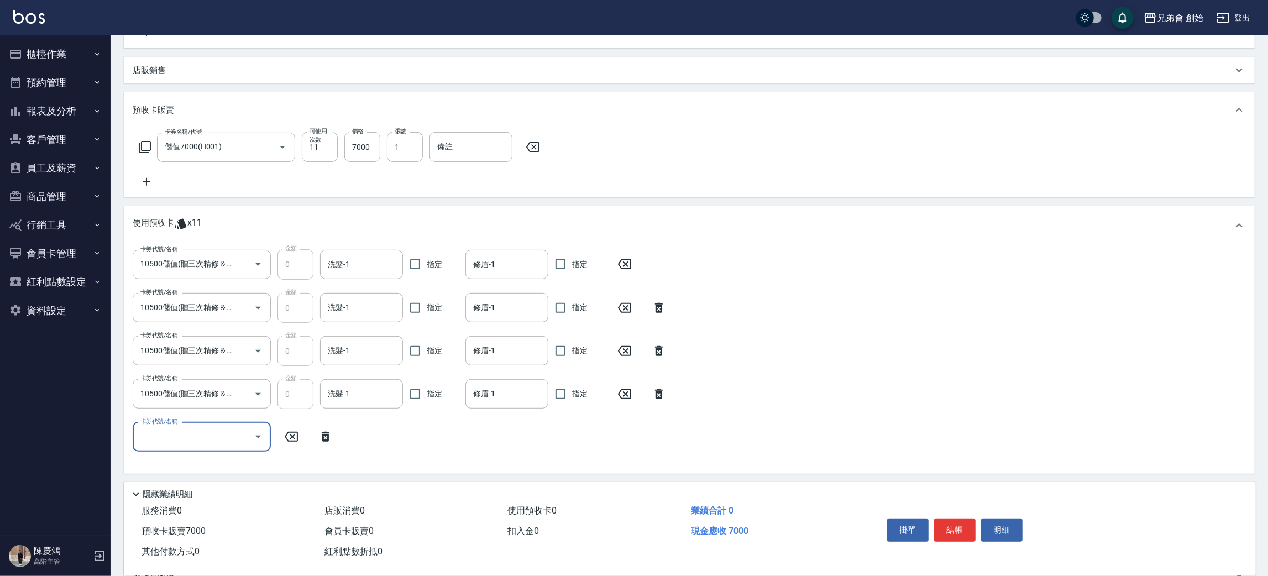
click at [161, 423] on label "卡券代號/名稱" at bounding box center [158, 421] width 37 height 8
click at [161, 427] on input "卡券代號/名稱" at bounding box center [194, 436] width 112 height 19
click at [154, 439] on input "卡券代號/名稱" at bounding box center [194, 436] width 112 height 19
click at [156, 460] on div "10500儲值(贈三次精修＆一次理髮) 剩餘7張" at bounding box center [202, 470] width 138 height 30
type input "10500儲值(贈三次精修＆一次理髮)"
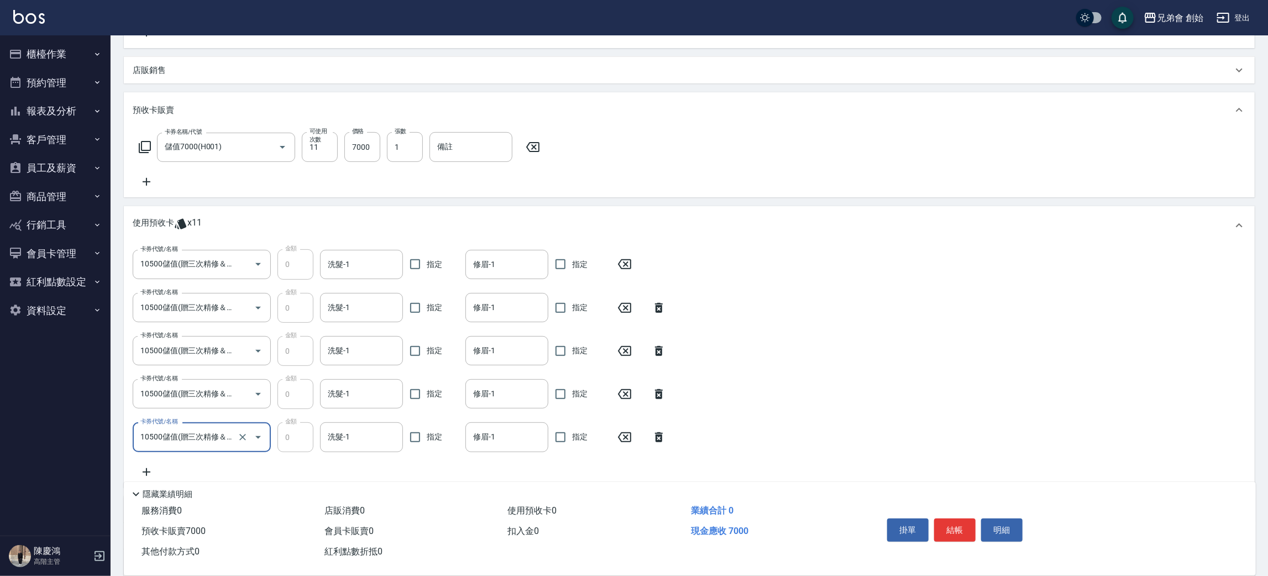
scroll to position [372, 0]
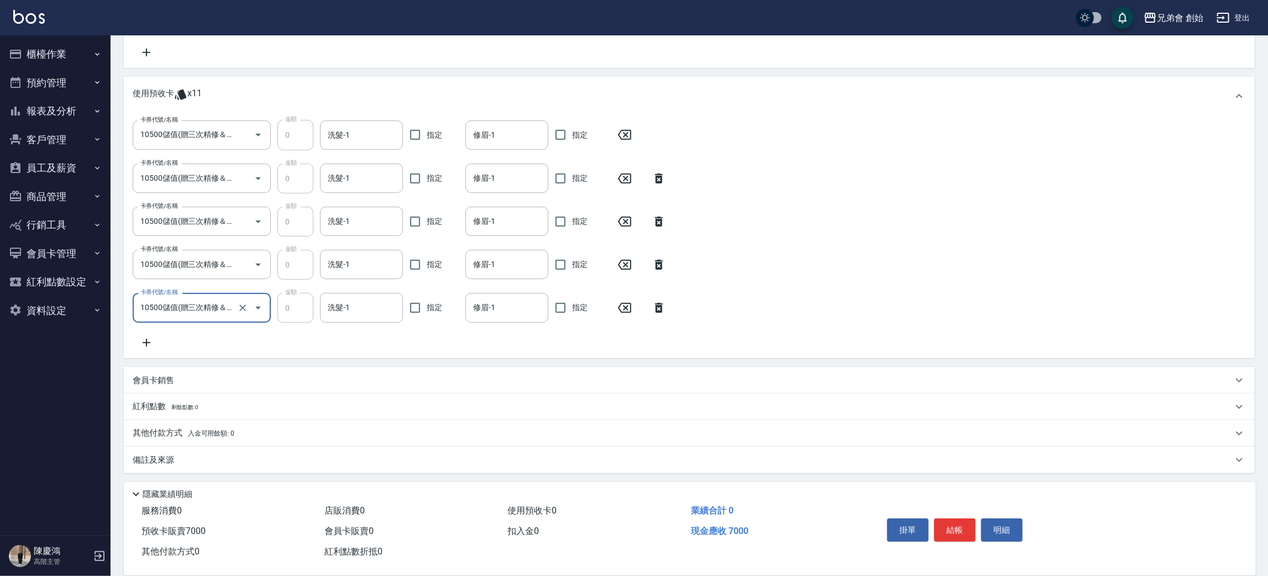
click at [149, 341] on icon at bounding box center [147, 342] width 28 height 13
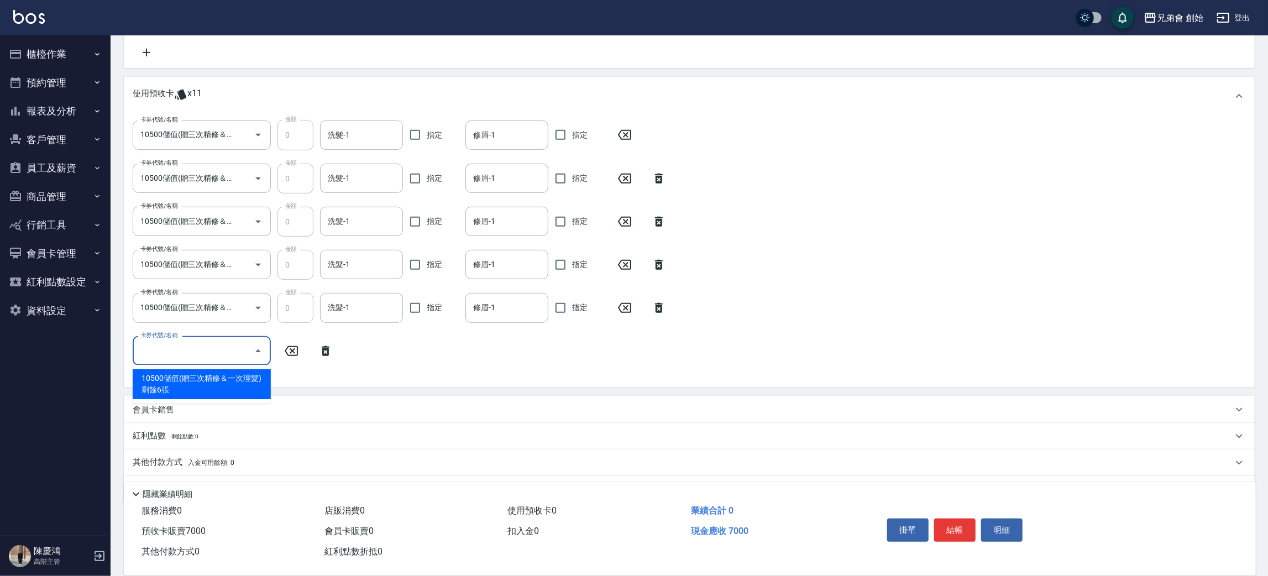
click at [164, 358] on input "卡券代號/名稱" at bounding box center [194, 350] width 112 height 19
click at [150, 380] on div "10500儲值(贈三次精修＆一次理髮) 剩餘6張" at bounding box center [202, 384] width 138 height 30
type input "10500儲值(贈三次精修＆一次理髮)"
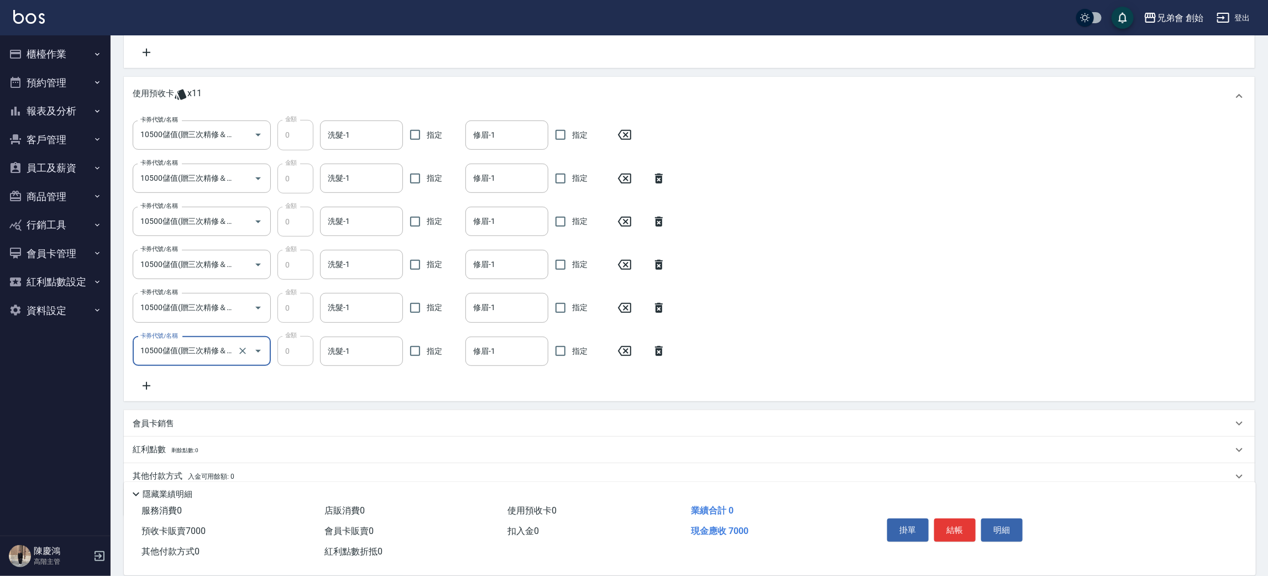
click at [146, 382] on icon at bounding box center [147, 386] width 8 height 8
click at [167, 381] on label "卡券代號/名稱" at bounding box center [158, 378] width 37 height 8
click at [167, 384] on input "卡券代號/名稱" at bounding box center [194, 393] width 112 height 19
click at [166, 395] on input "卡券代號/名稱" at bounding box center [194, 393] width 112 height 19
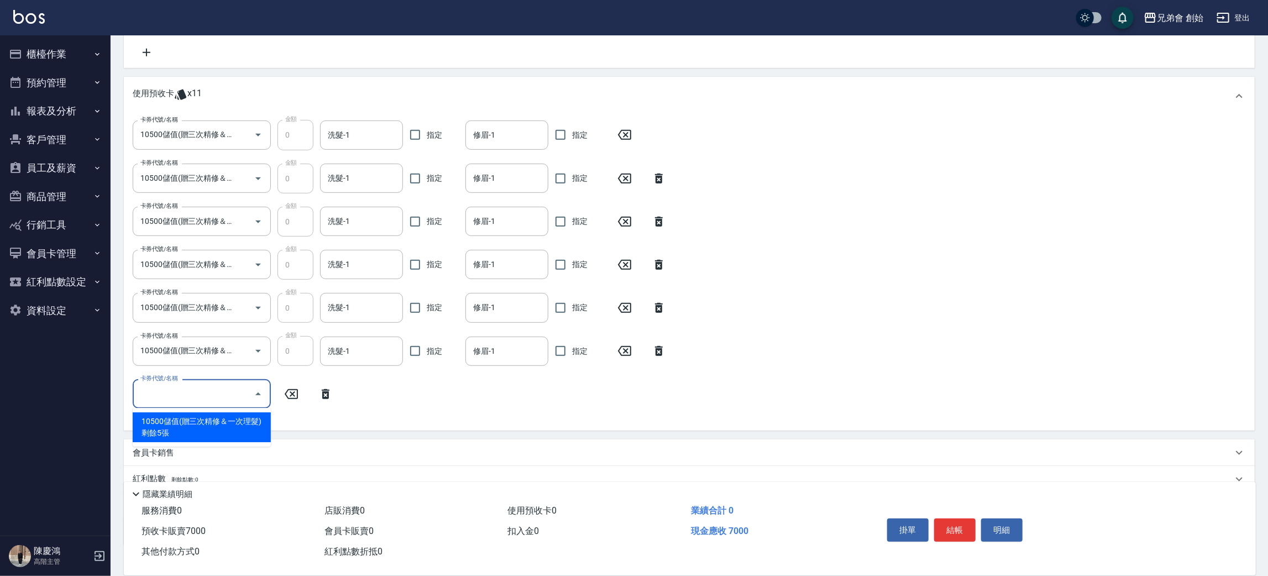
click at [168, 419] on div "10500儲值(贈三次精修＆一次理髮) 剩餘5張" at bounding box center [202, 427] width 138 height 30
type input "10500儲值(贈三次精修＆一次理髮)"
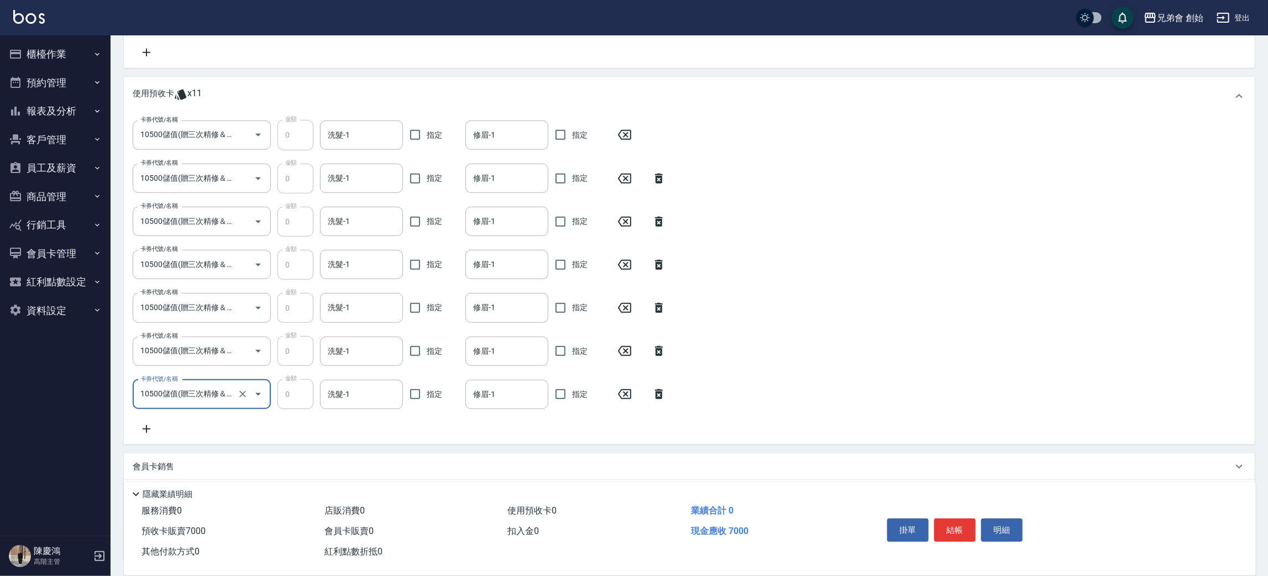
scroll to position [458, 0]
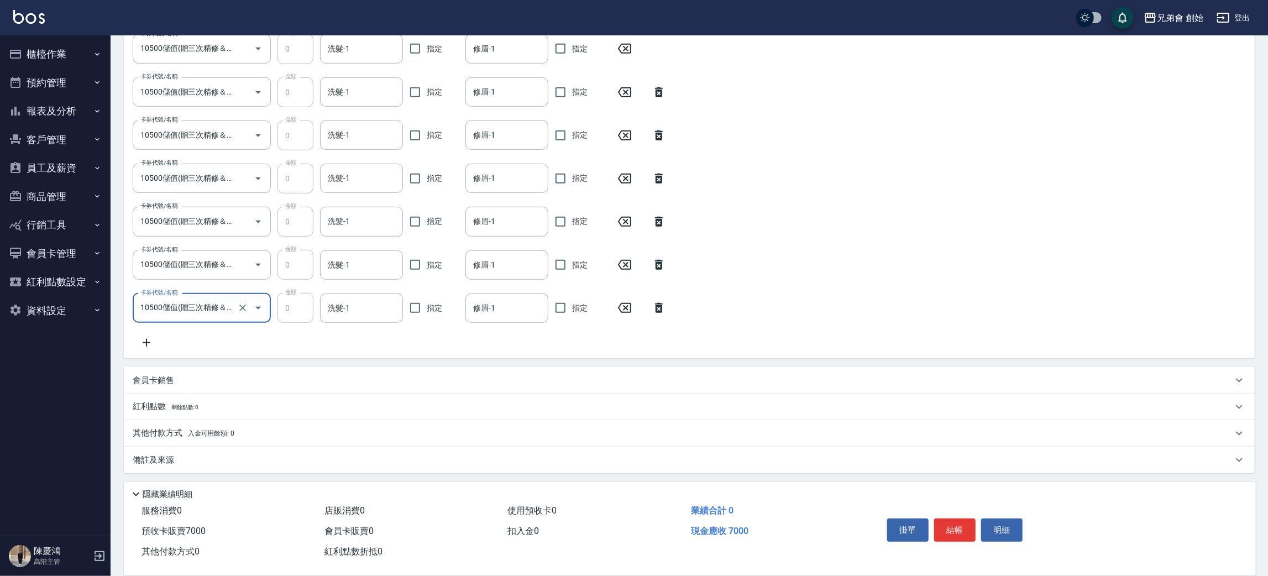
click at [149, 343] on icon at bounding box center [147, 342] width 28 height 13
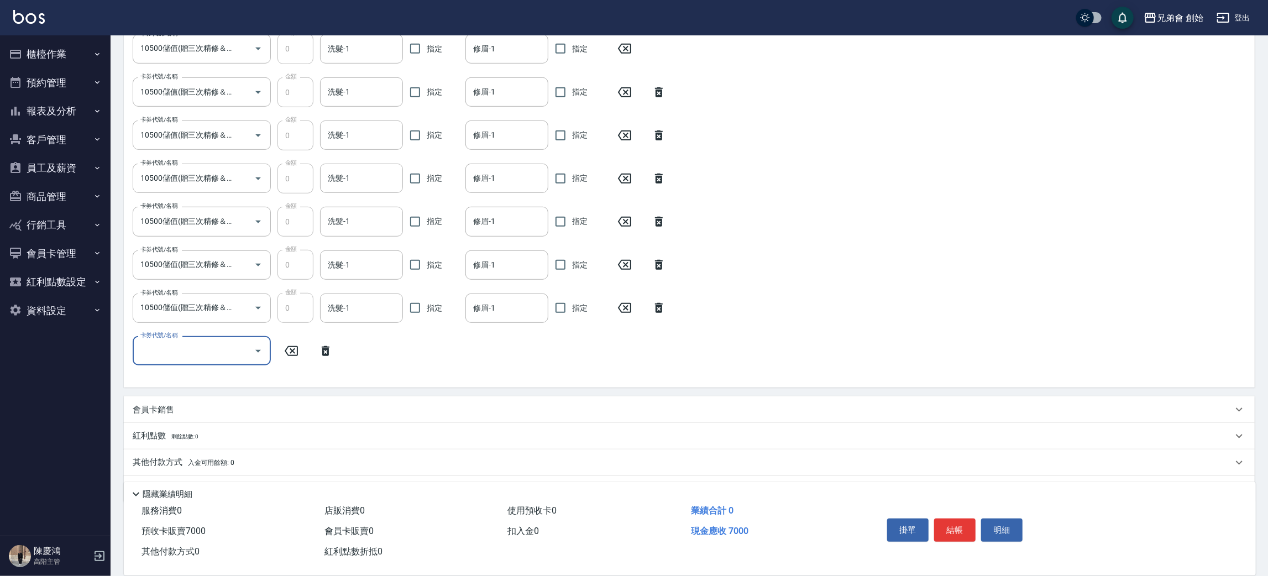
click at [181, 356] on input "卡券代號/名稱" at bounding box center [194, 350] width 112 height 19
click at [174, 384] on div "10500儲值(贈三次精修＆一次理髮) 剩餘4張" at bounding box center [202, 384] width 138 height 30
type input "10500儲值(贈三次精修＆一次理髮)"
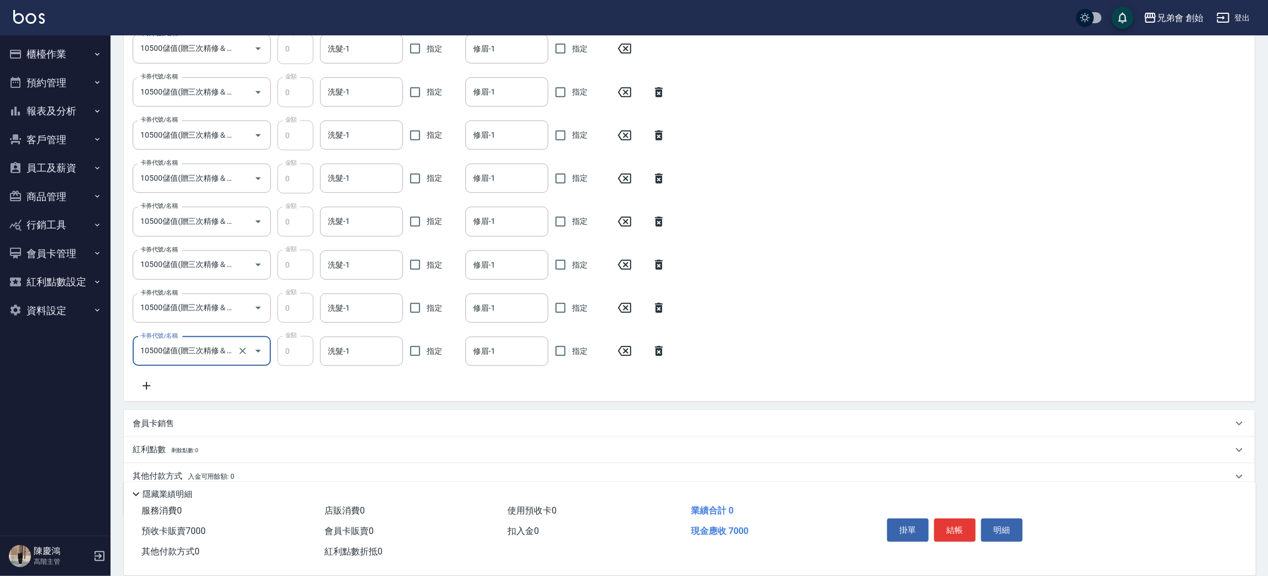
click at [146, 390] on icon at bounding box center [147, 385] width 28 height 13
click at [155, 391] on input "卡券代號/名稱" at bounding box center [194, 393] width 112 height 19
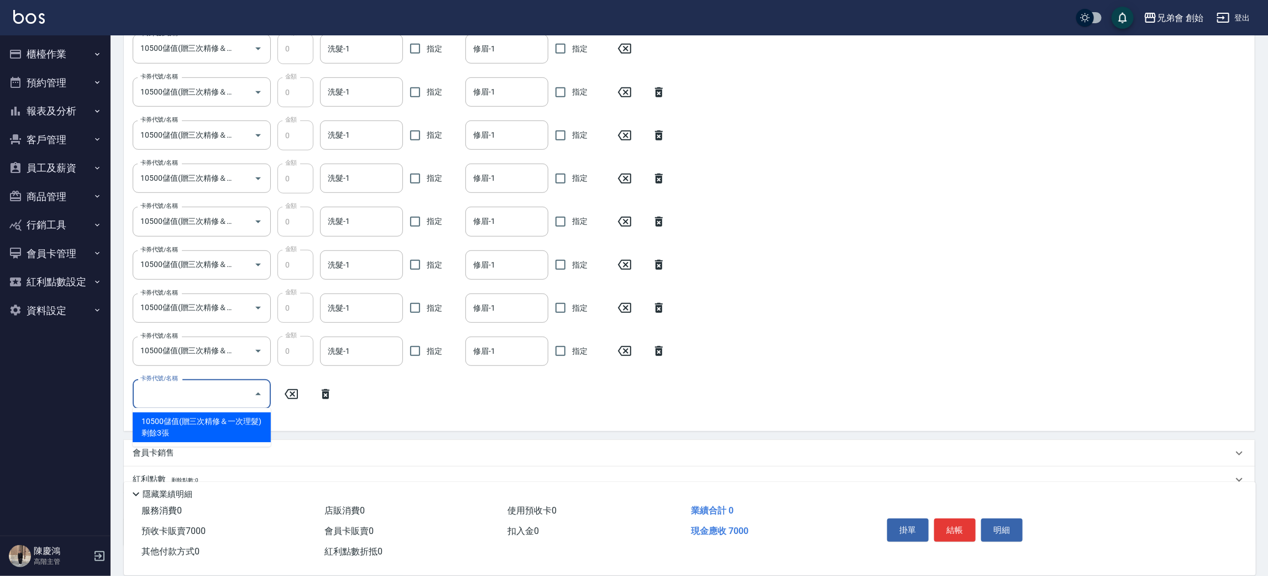
click at [156, 419] on div "10500儲值(贈三次精修＆一次理髮) 剩餘3張" at bounding box center [202, 427] width 138 height 30
type input "10500儲值(贈三次精修＆一次理髮)"
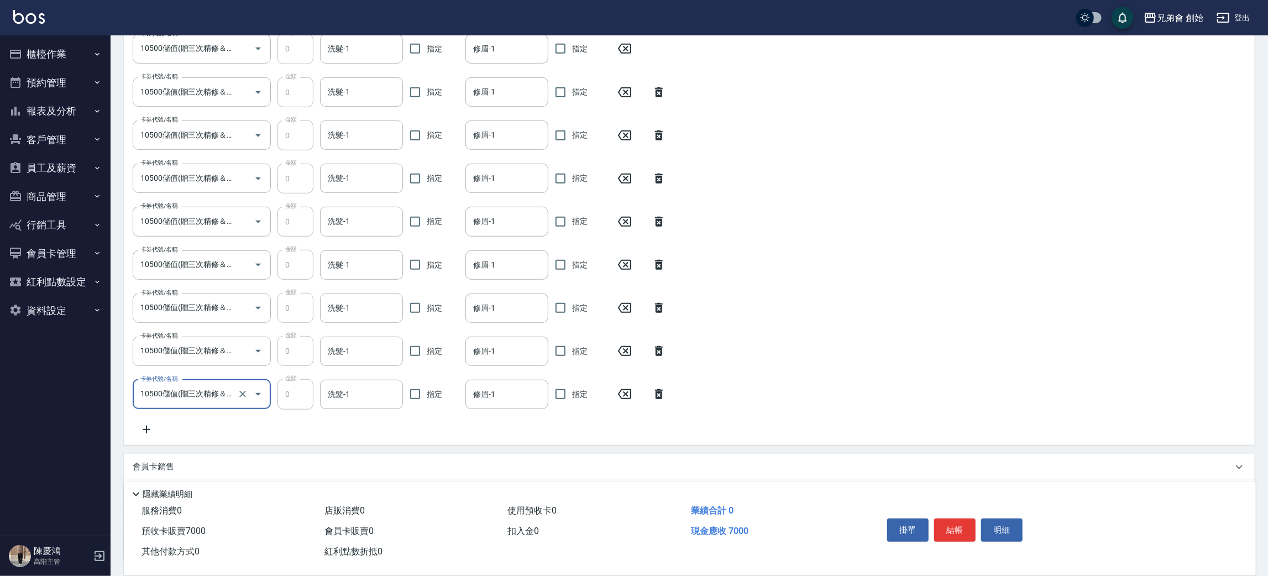
scroll to position [544, 0]
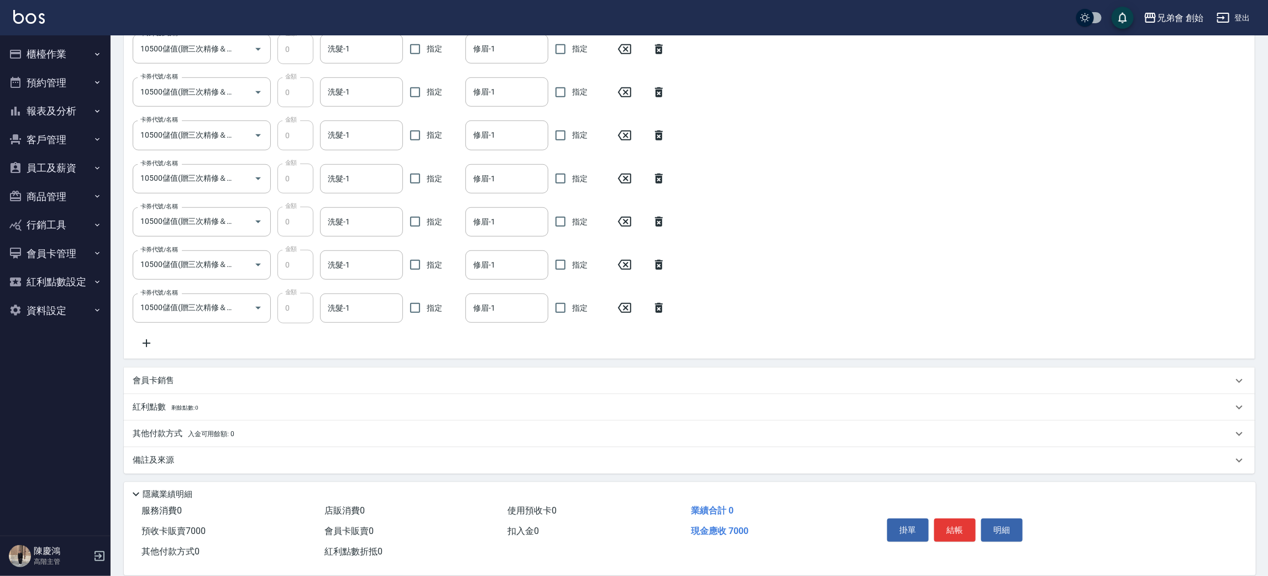
click at [146, 340] on icon at bounding box center [147, 343] width 8 height 8
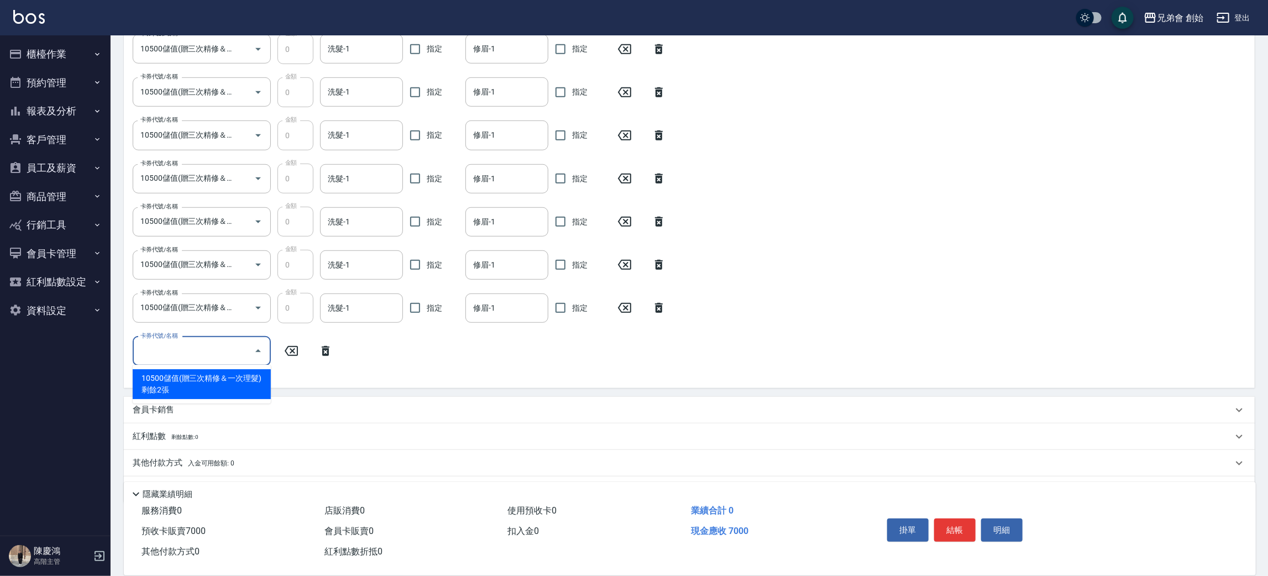
click at [172, 356] on input "卡券代號/名稱" at bounding box center [194, 351] width 112 height 19
click at [161, 387] on div "10500儲值(贈三次精修＆一次理髮) 剩餘2張" at bounding box center [202, 384] width 138 height 30
type input "10500儲值(贈三次精修＆一次理髮)"
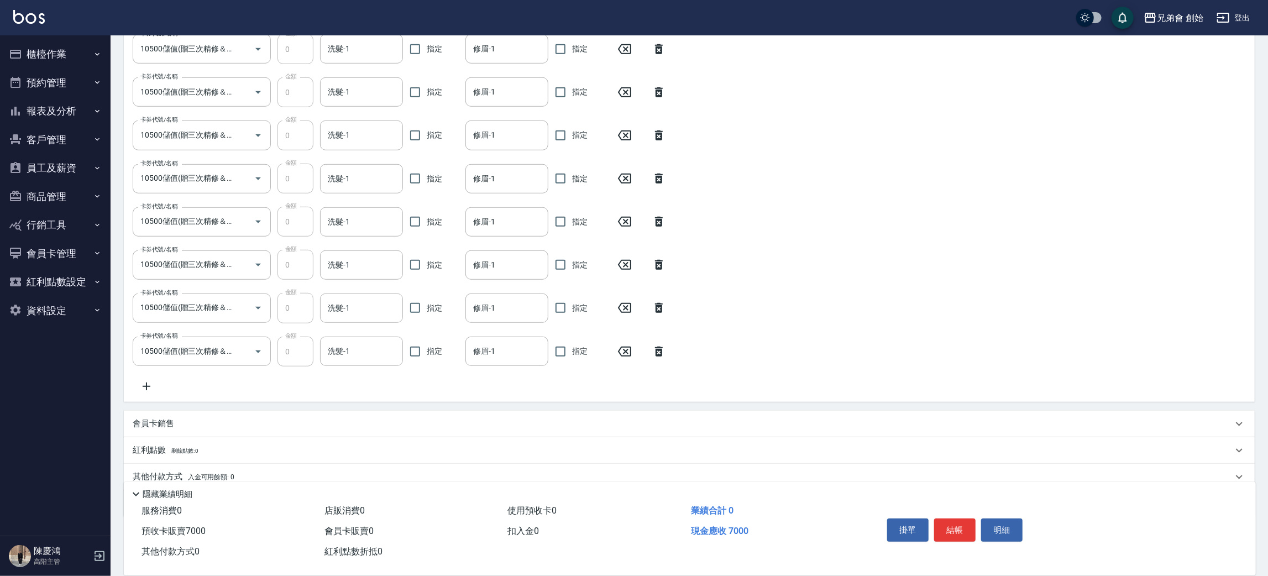
click at [149, 382] on icon at bounding box center [147, 386] width 28 height 13
click at [175, 386] on input "卡券代號/名稱" at bounding box center [194, 394] width 112 height 19
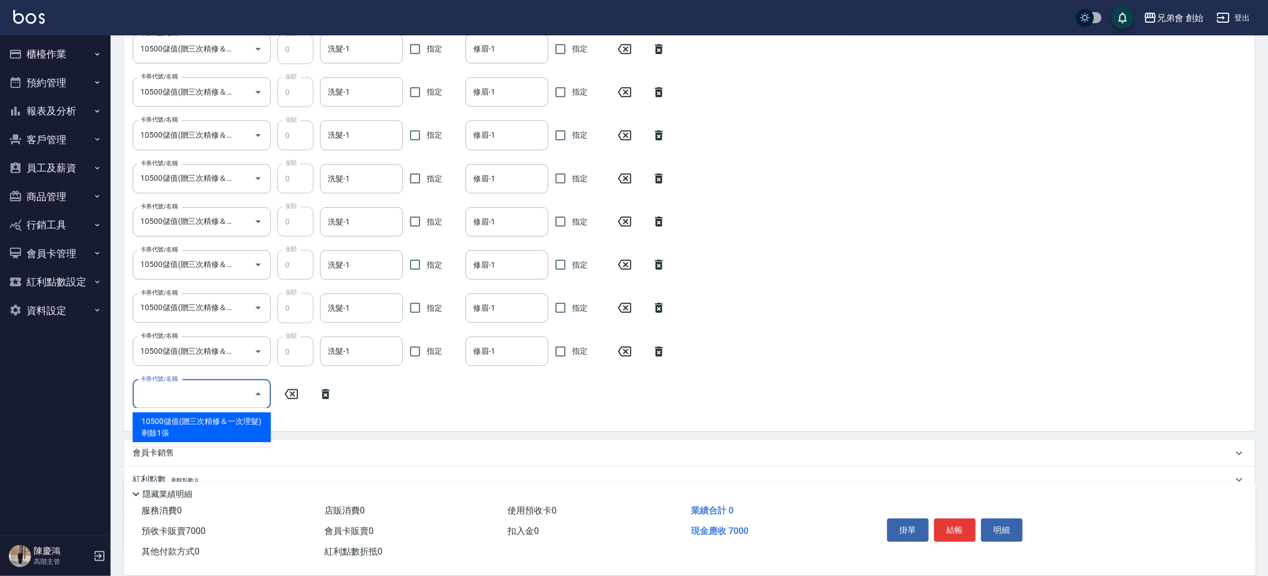
click at [171, 414] on div "10500儲值(贈三次精修＆一次理髮) 剩餘1張" at bounding box center [202, 427] width 138 height 30
type input "10500儲值(贈三次精修＆一次理髮)"
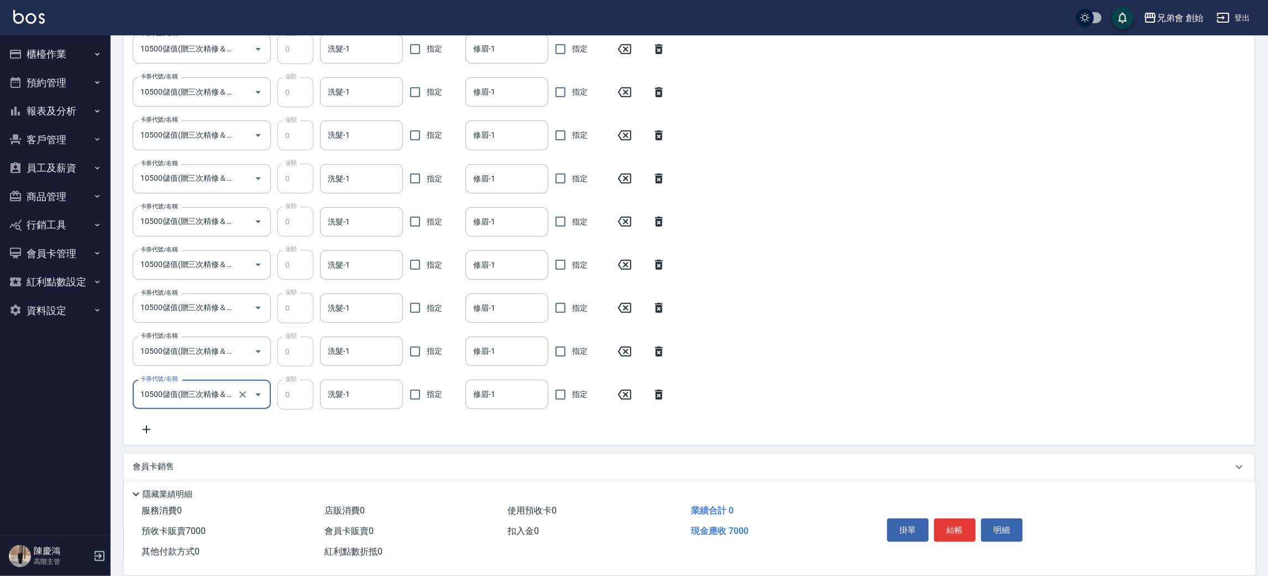
scroll to position [631, 0]
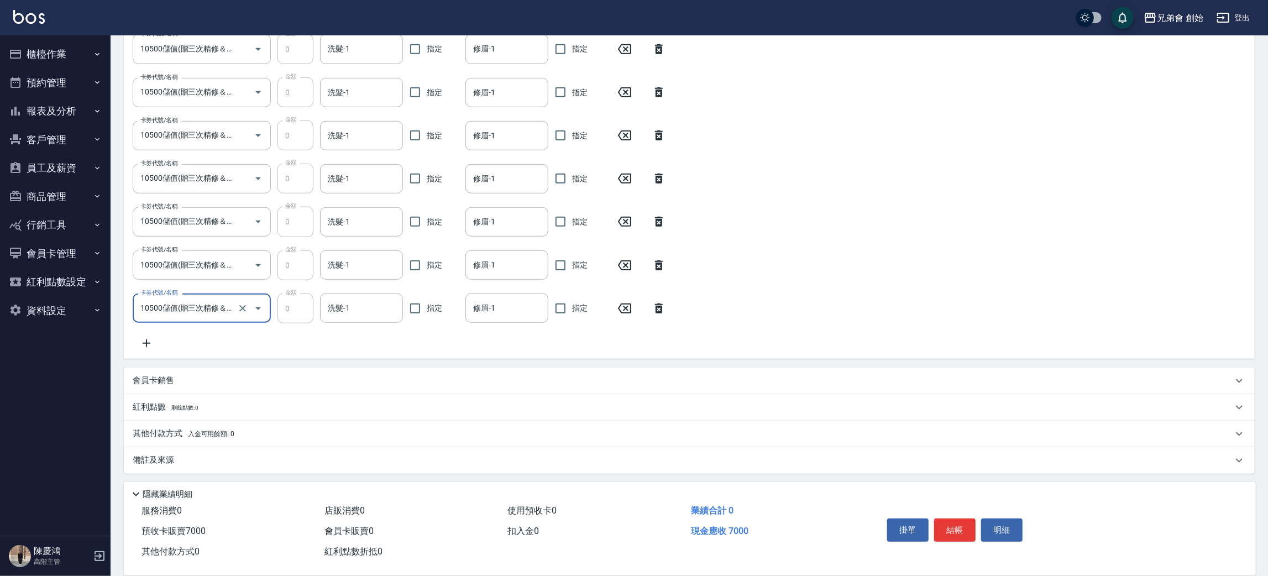
click at [143, 348] on icon at bounding box center [147, 343] width 28 height 13
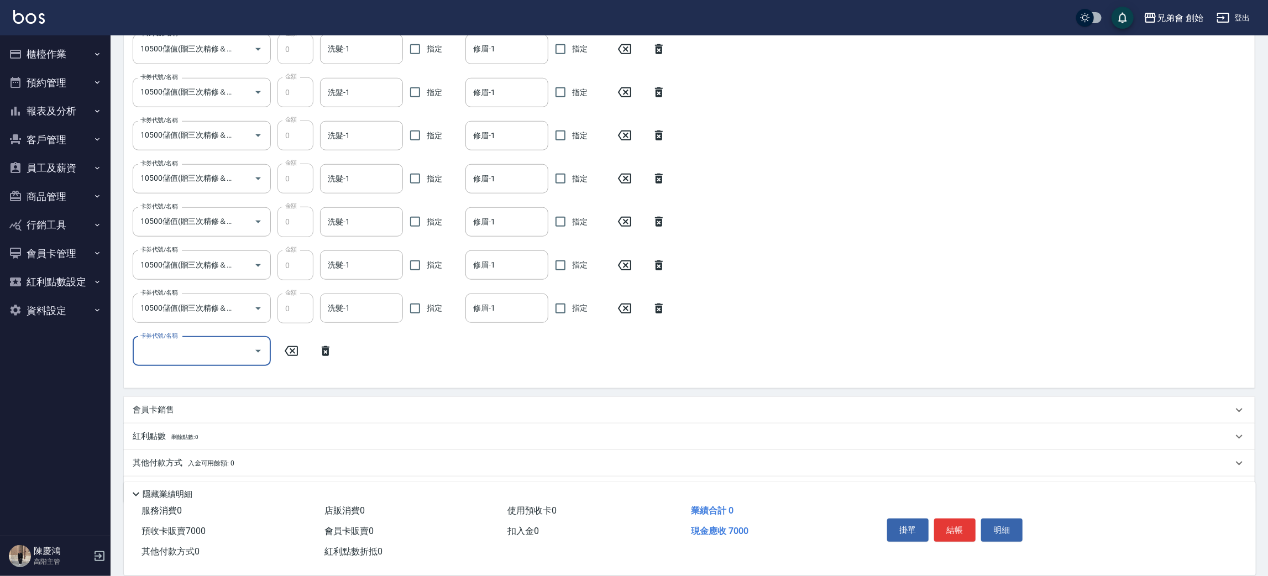
click at [176, 363] on div "卡券代號/名稱" at bounding box center [202, 351] width 138 height 29
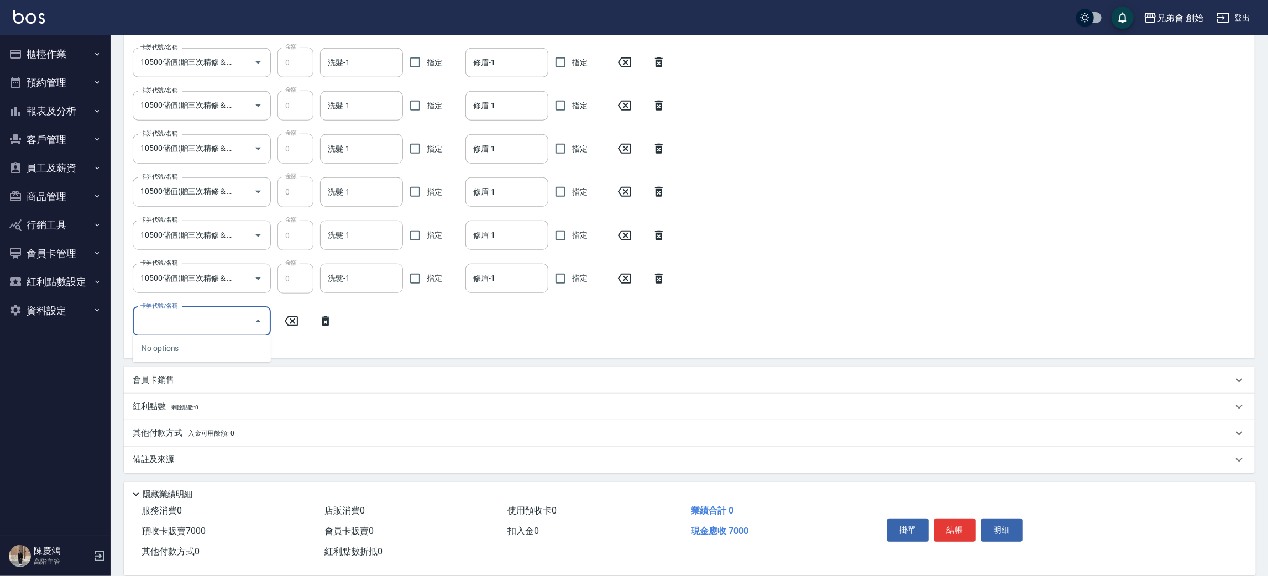
click at [253, 430] on div "其他付款方式 入金可用餘額: 0" at bounding box center [683, 433] width 1100 height 12
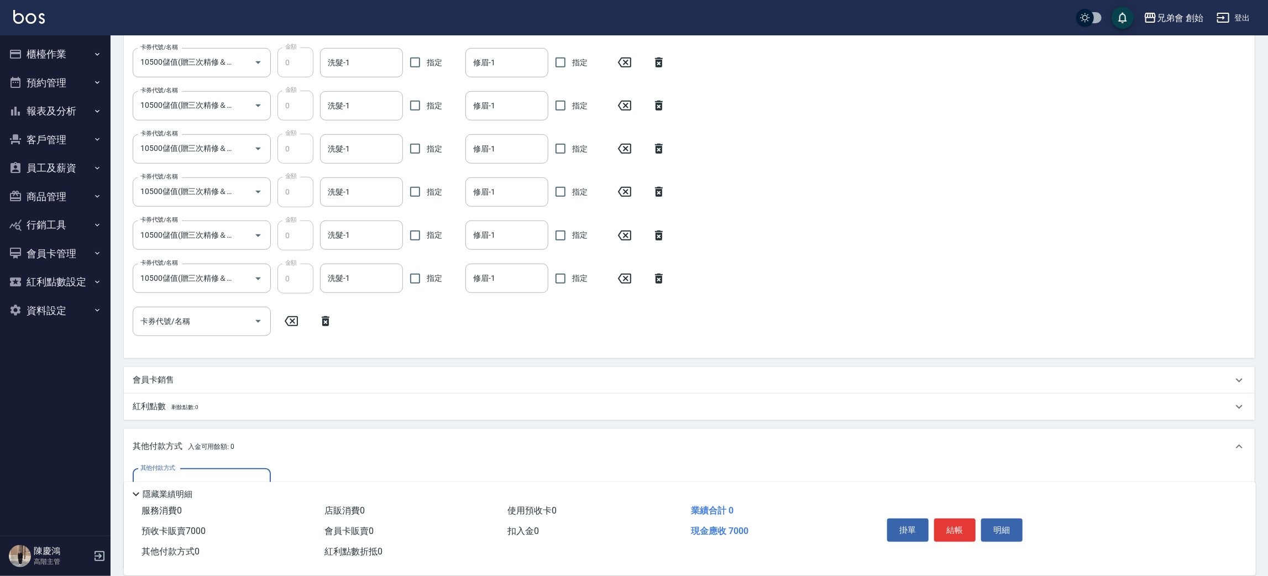
scroll to position [743, 0]
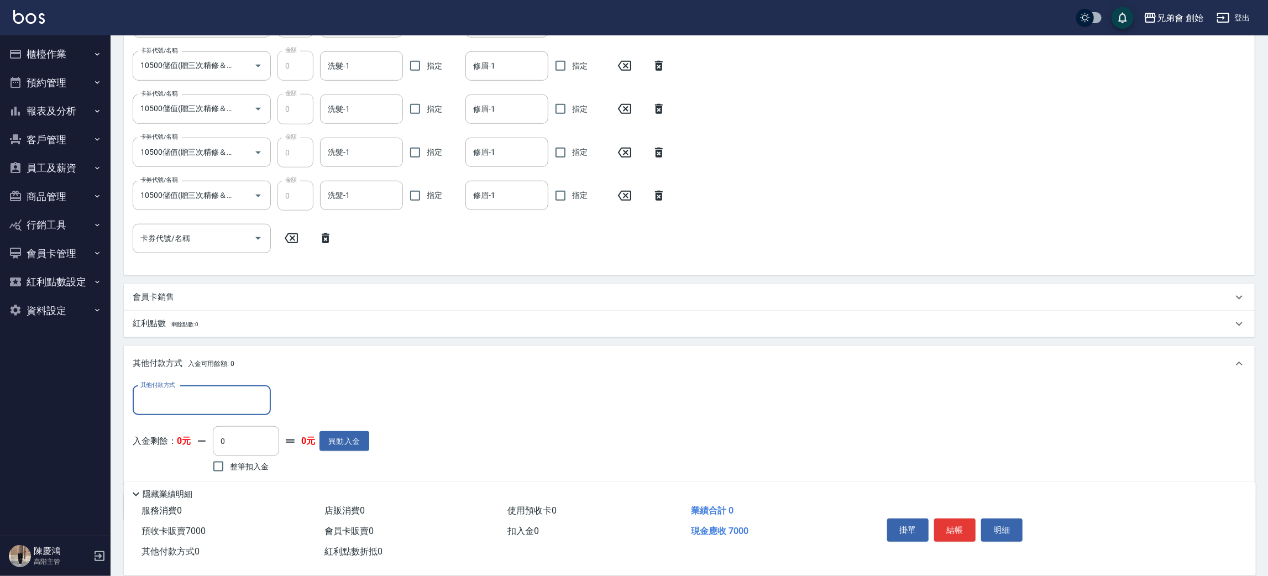
click at [229, 400] on input "其他付款方式" at bounding box center [202, 400] width 128 height 19
click at [223, 436] on span "台灣Pay" at bounding box center [202, 428] width 138 height 18
click at [218, 396] on input "台灣Pay" at bounding box center [194, 400] width 112 height 19
click at [194, 443] on span "轉帳" at bounding box center [202, 446] width 138 height 18
type input "轉帳"
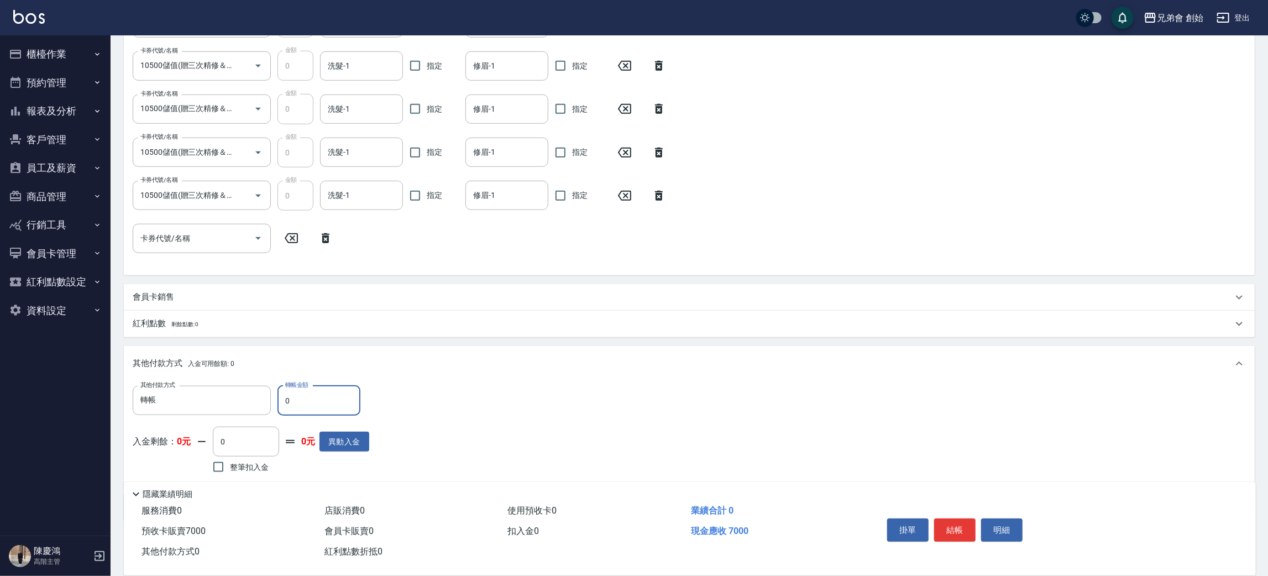
click at [313, 401] on input "0" at bounding box center [318, 401] width 83 height 30
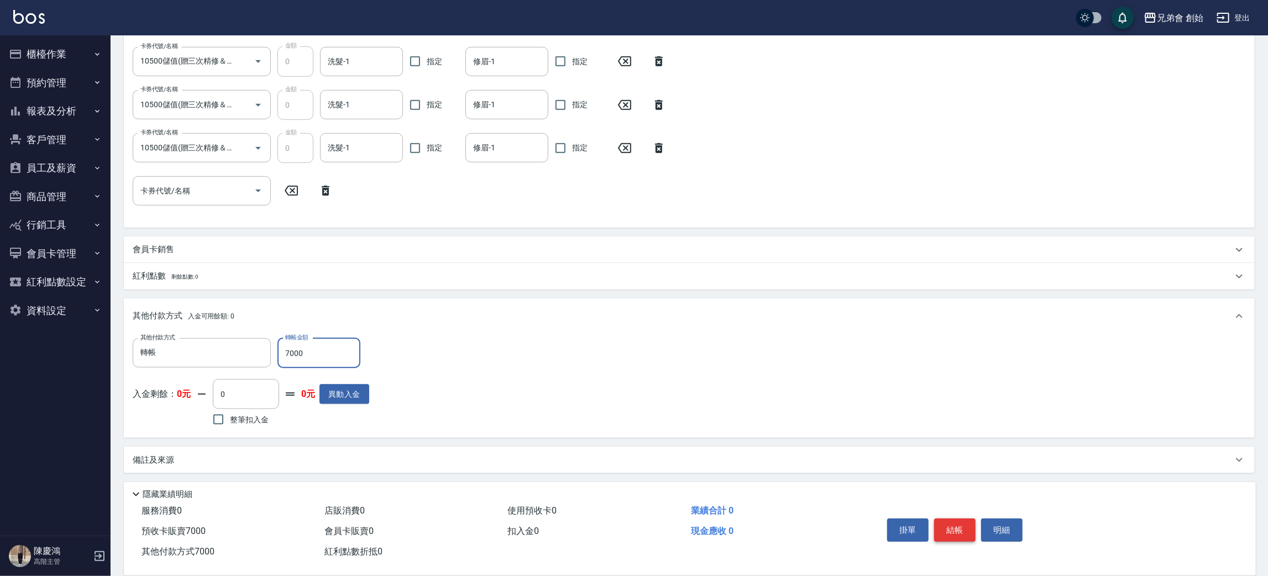
type input "7000"
click at [957, 533] on button "結帳" at bounding box center [954, 529] width 41 height 23
type input "2025/08/16 21:22"
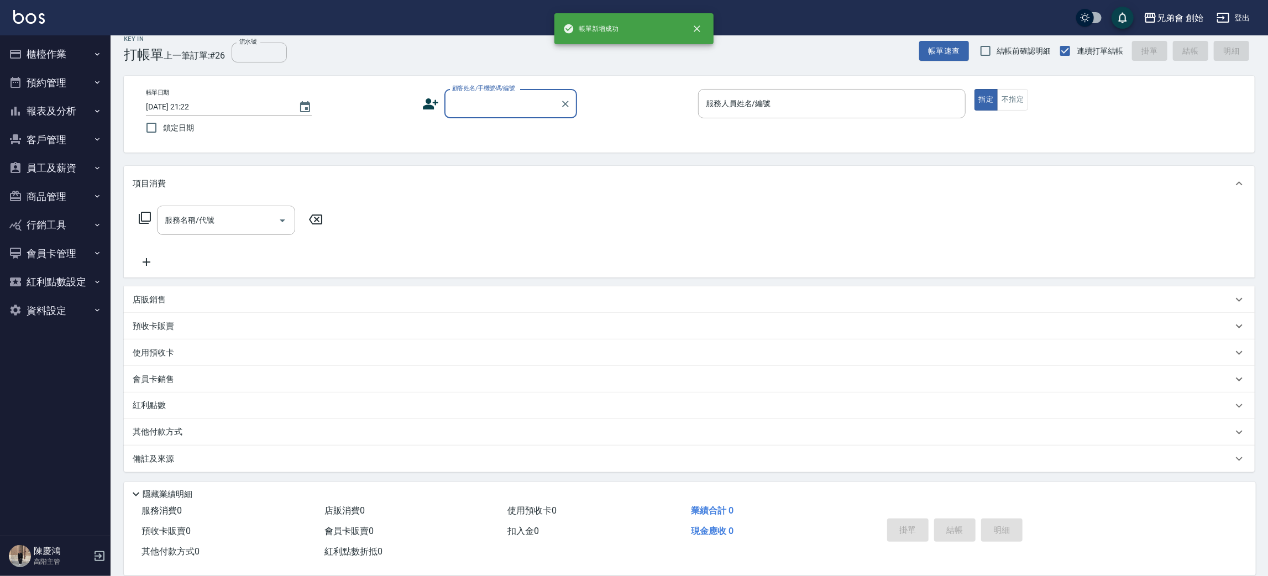
scroll to position [0, 0]
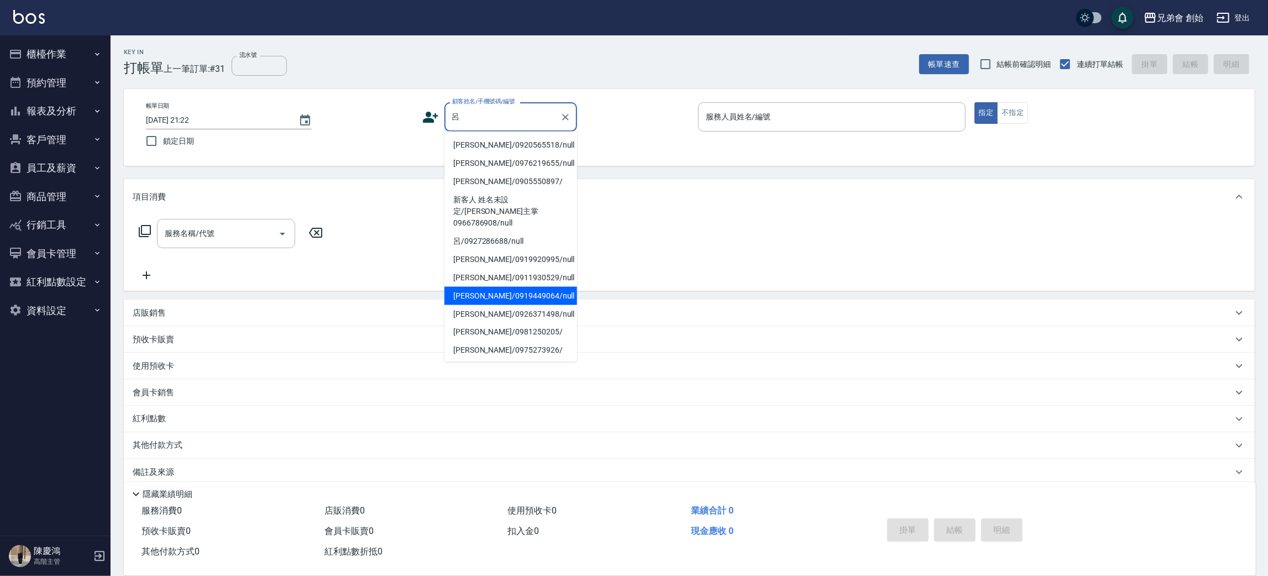
click at [555, 287] on li "呂冠頡/0919449064/null" at bounding box center [510, 296] width 133 height 18
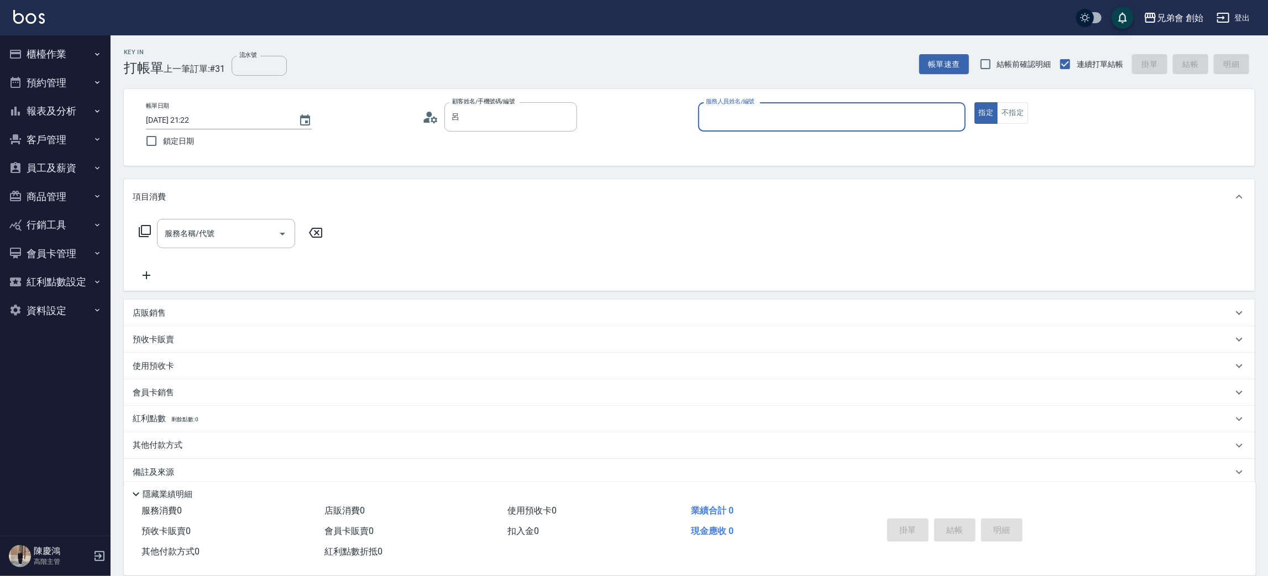
type input "呂冠頡/0919449064/null"
click at [786, 132] on p at bounding box center [832, 138] width 268 height 12
click at [794, 122] on input "服務人員姓名/編號" at bounding box center [832, 116] width 258 height 19
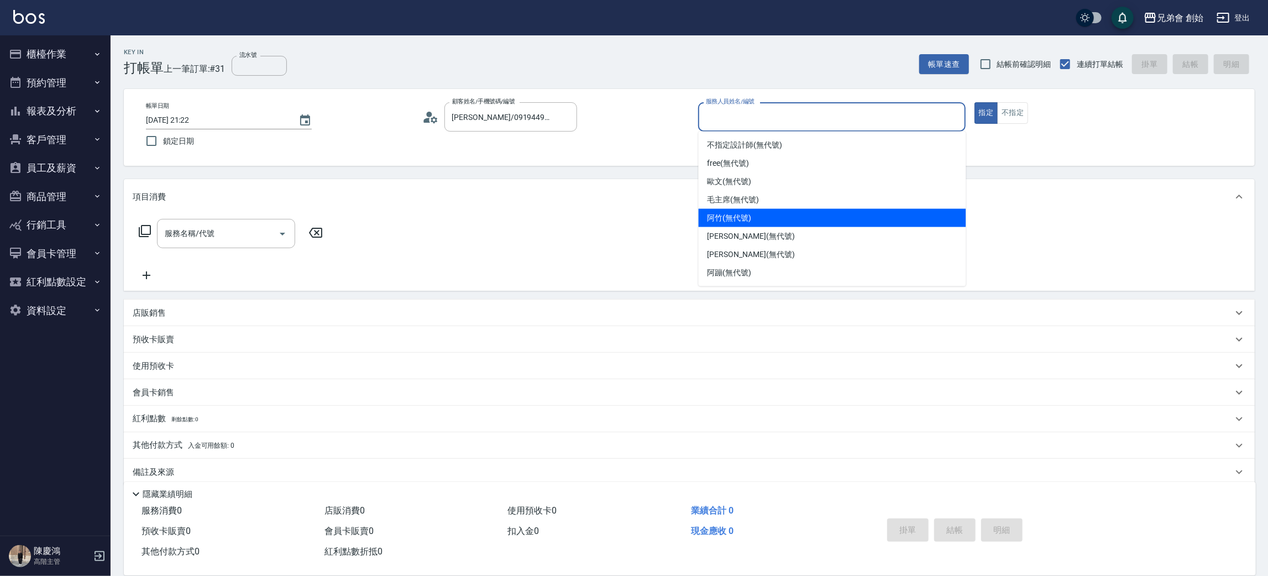
click at [747, 227] on div "潘潘 (無代號)" at bounding box center [833, 236] width 268 height 18
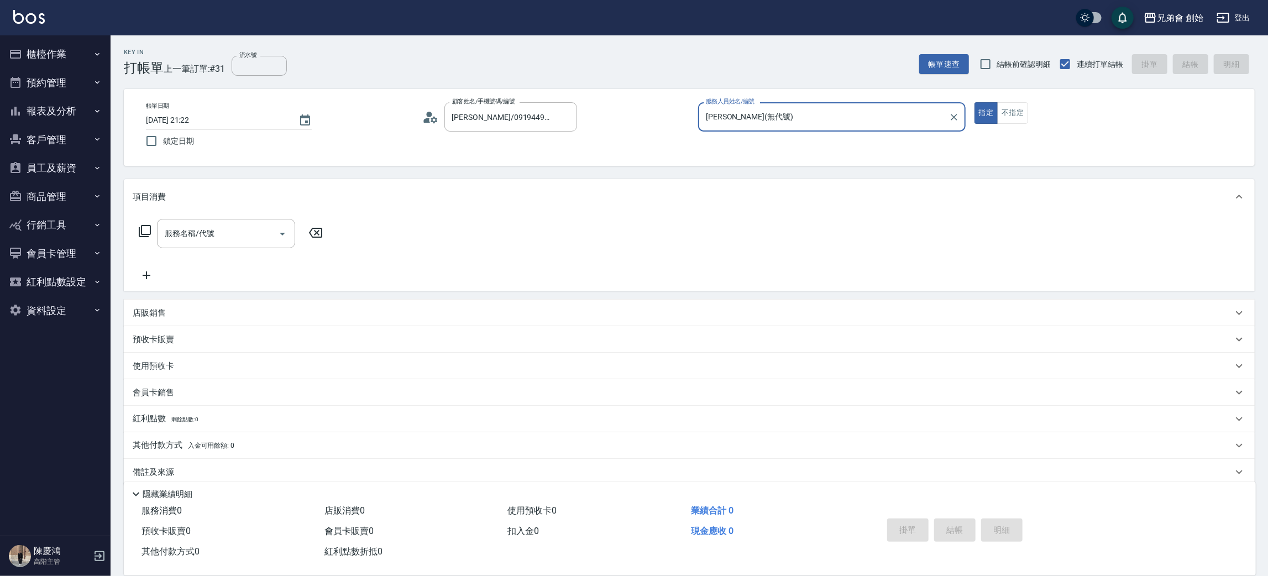
click at [761, 112] on input "潘潘(無代號)" at bounding box center [823, 116] width 241 height 19
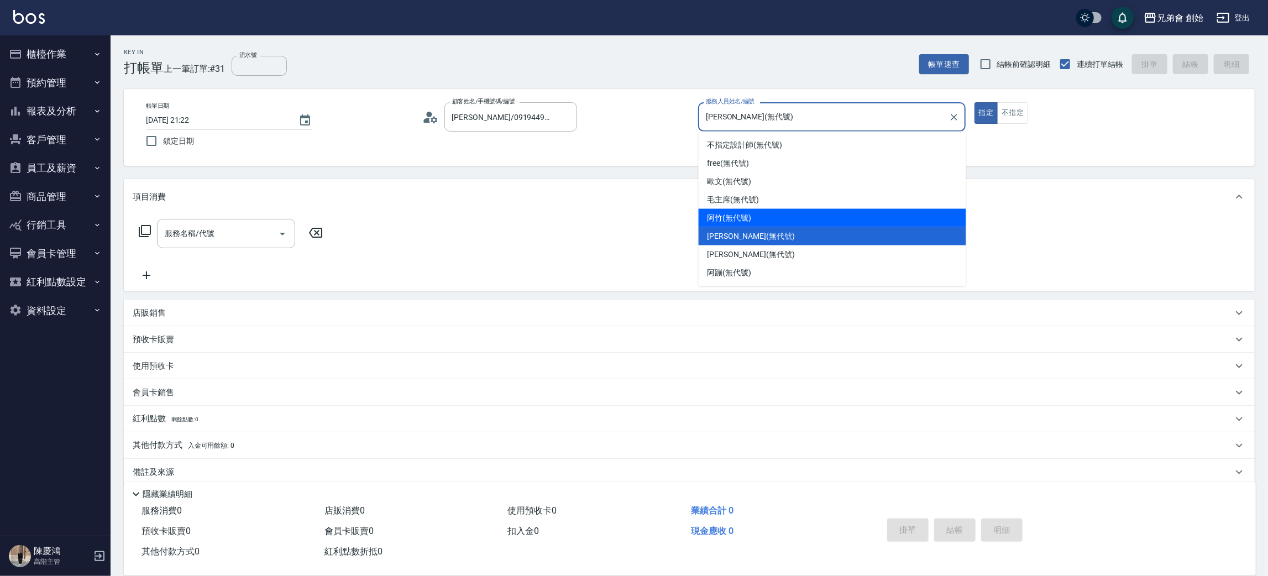
click at [744, 218] on span "阿竹 (無代號)" at bounding box center [729, 218] width 44 height 12
type input "阿竹 (無代號)"
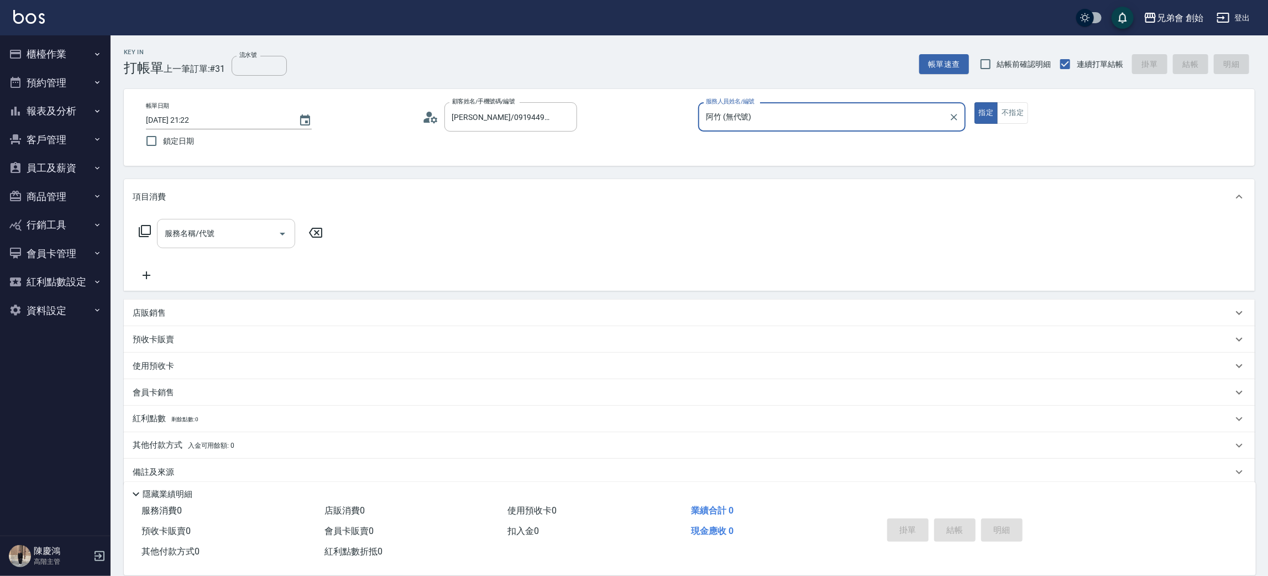
click at [196, 225] on div "服務名稱/代號 服務名稱/代號" at bounding box center [226, 233] width 138 height 29
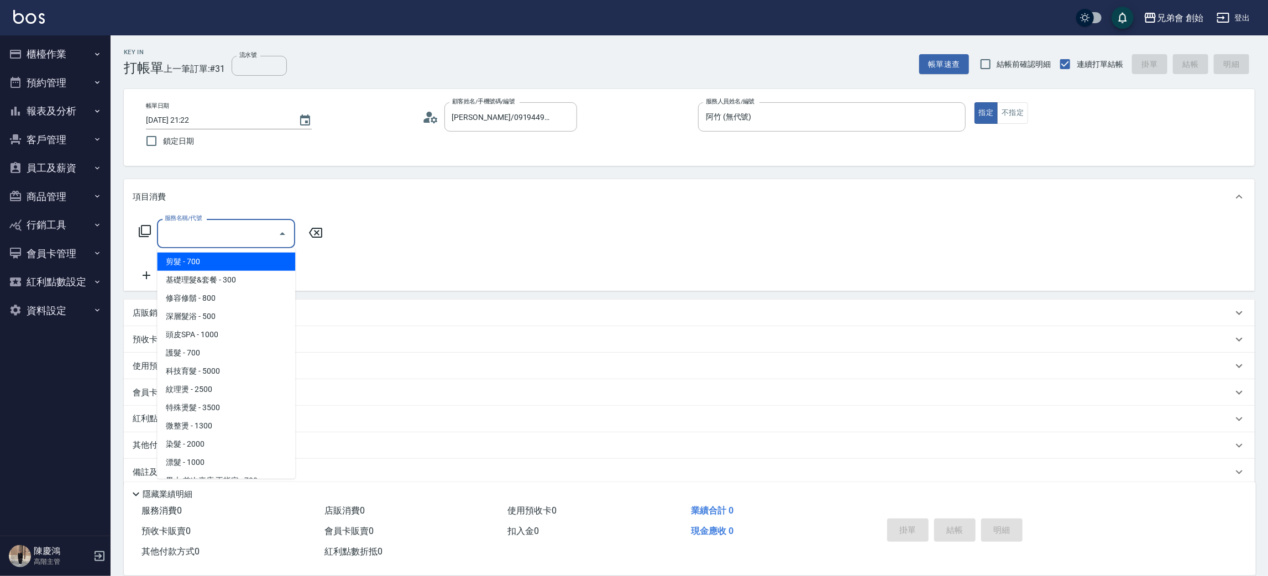
drag, startPoint x: 220, startPoint y: 260, endPoint x: 396, endPoint y: 261, distance: 176.3
click at [221, 260] on span "剪髮 - 700" at bounding box center [226, 262] width 138 height 18
type input "剪髮(A01)"
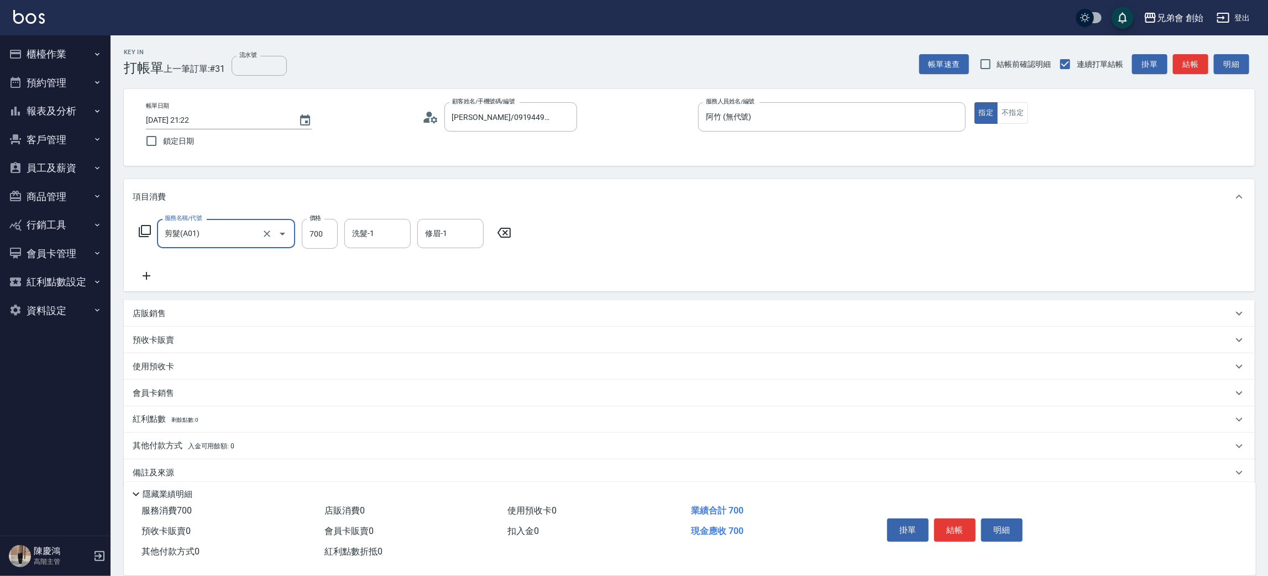
click at [1186, 51] on div "Key In 打帳單 上一筆訂單:#31 流水號 流水號 帳單速查 結帳前確認明細 連續打單結帳 掛單 結帳 明細" at bounding box center [683, 55] width 1144 height 40
click at [1186, 65] on button "結帳" at bounding box center [1190, 64] width 35 height 20
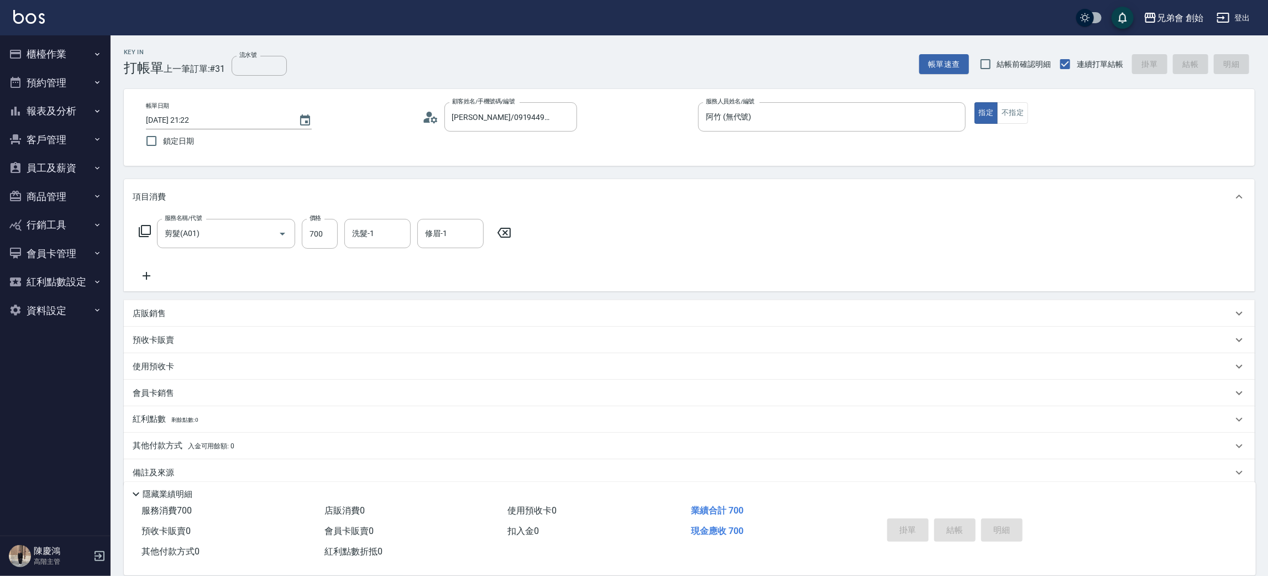
type input "2025/08/16 21:32"
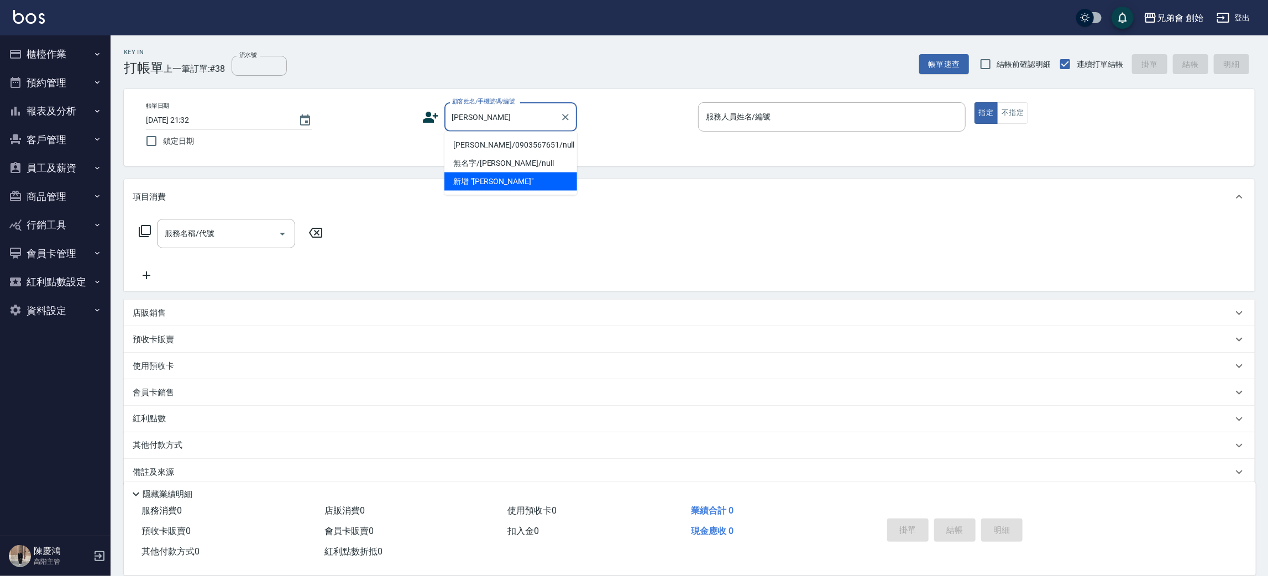
click at [536, 147] on li "黃雅婷/0903567651/null" at bounding box center [510, 145] width 133 height 18
type input "黃雅婷/0903567651/null"
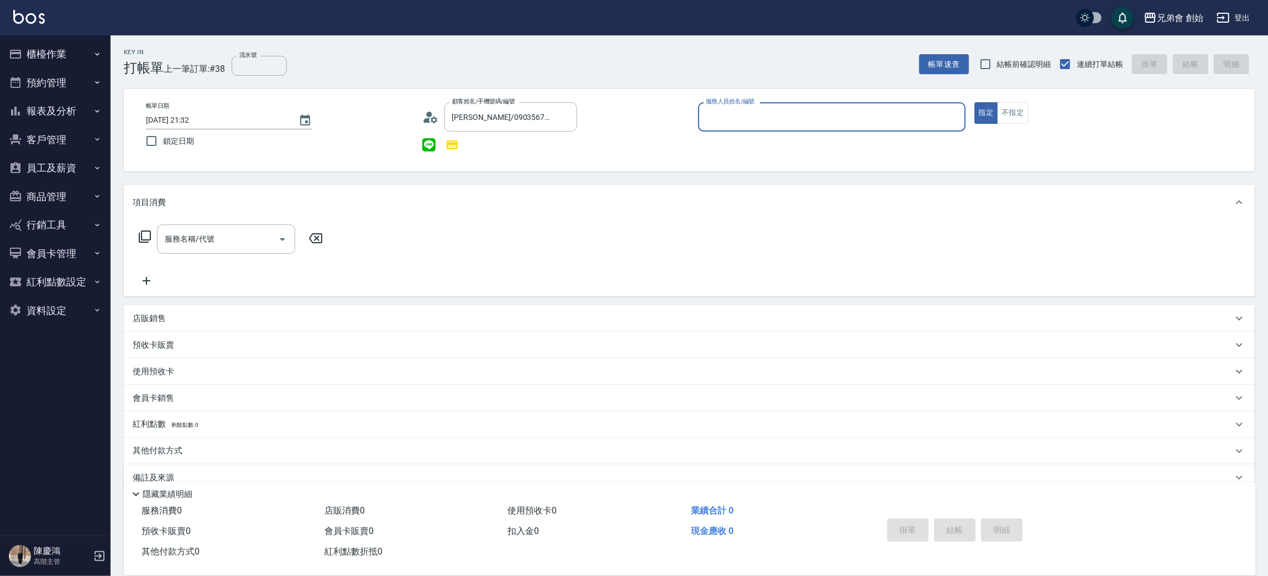
click at [794, 132] on p at bounding box center [832, 138] width 268 height 12
click at [820, 122] on input "服務人員姓名/編號" at bounding box center [832, 116] width 258 height 19
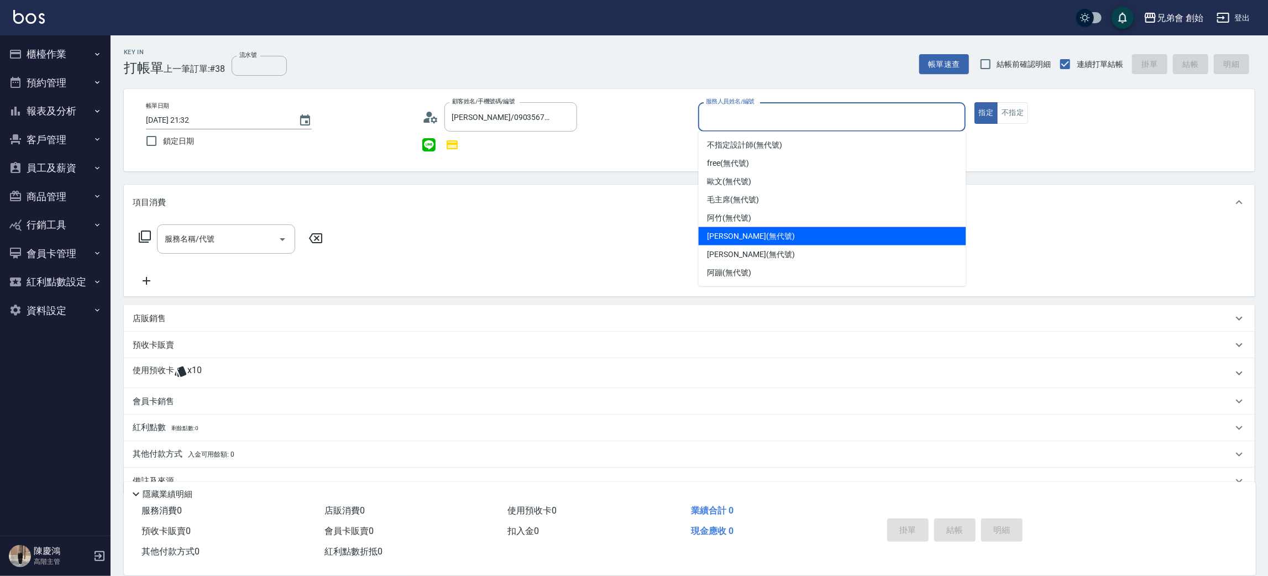
click at [775, 228] on div "潘潘 (無代號)" at bounding box center [833, 236] width 268 height 18
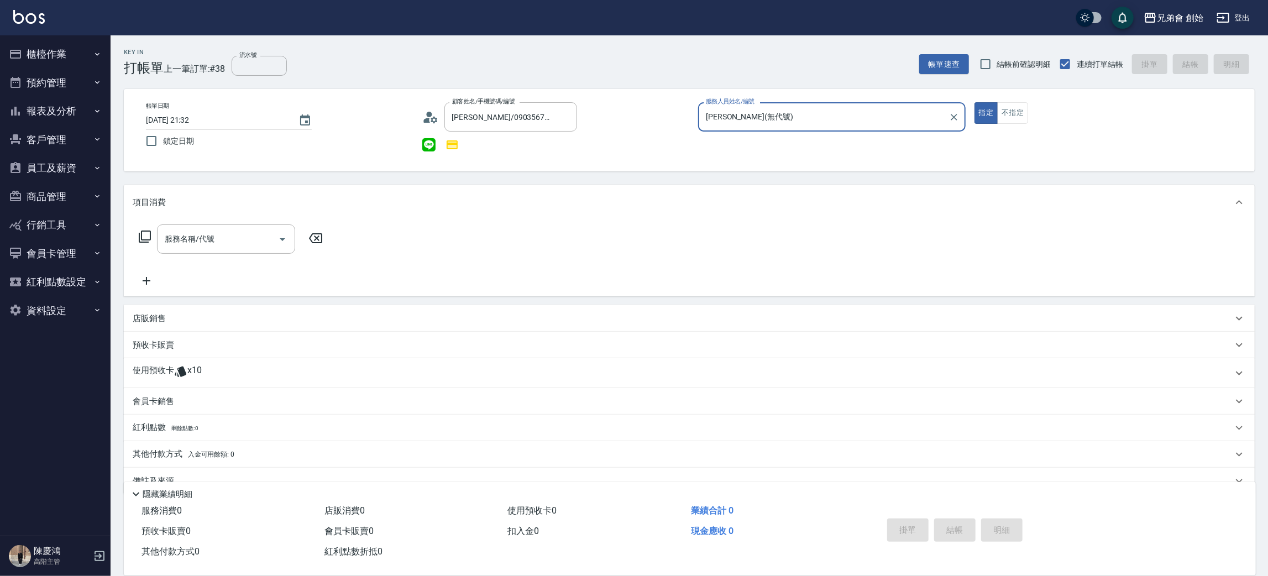
click at [760, 119] on input "潘潘(無代號)" at bounding box center [823, 116] width 241 height 19
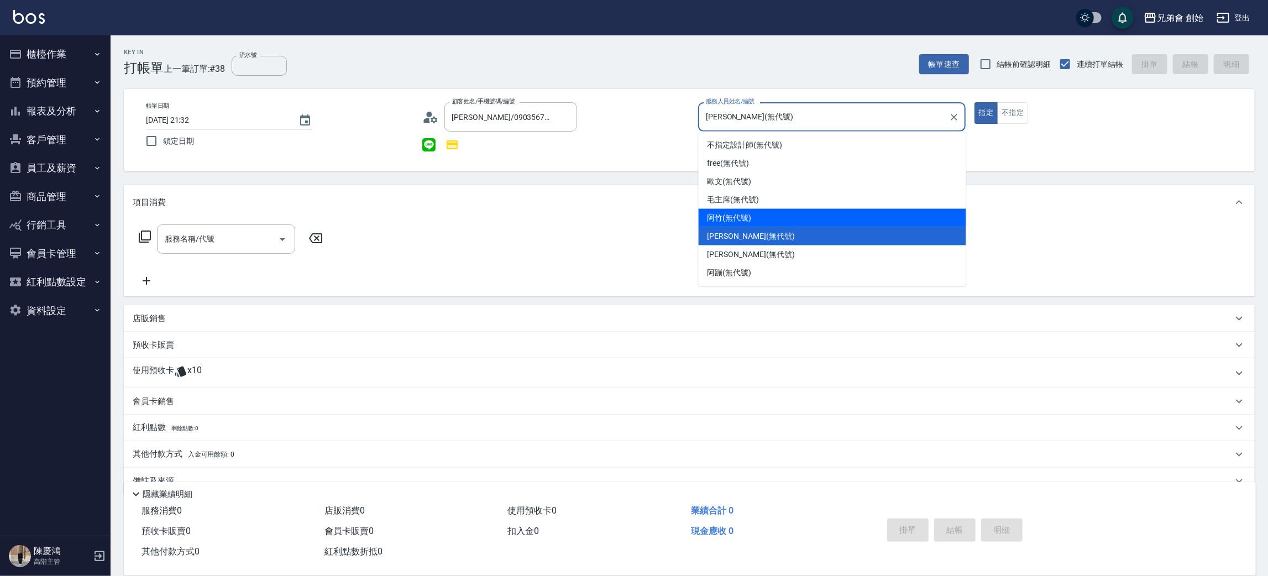
click at [757, 217] on div "阿竹 (無代號)" at bounding box center [833, 218] width 268 height 18
type input "阿竹 (無代號)"
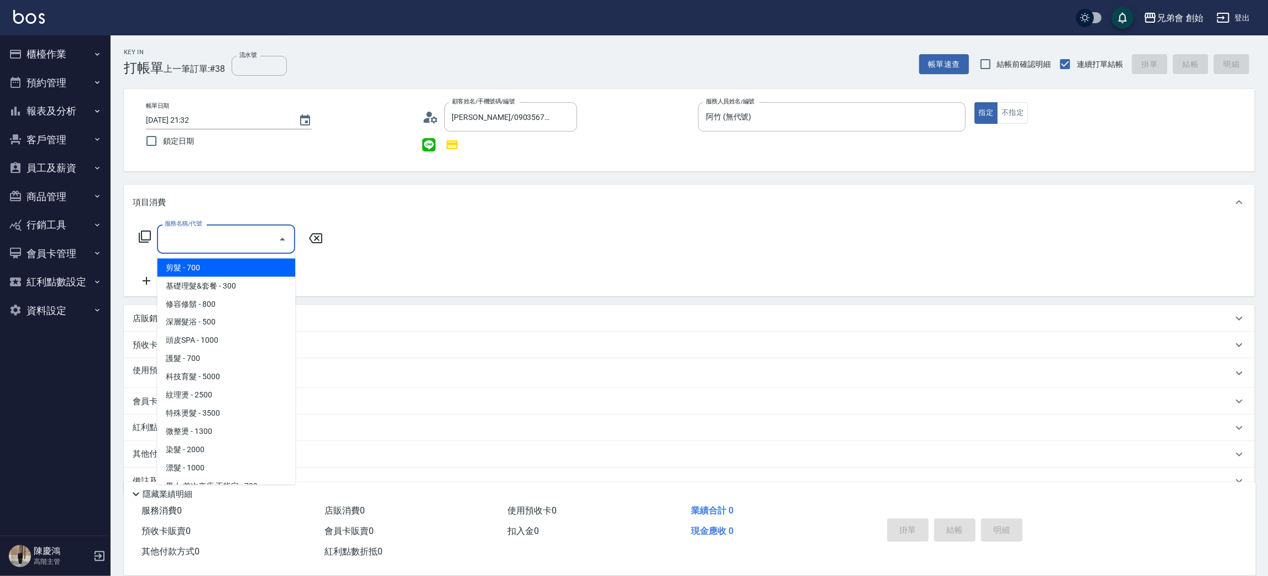
click at [253, 233] on input "服務名稱/代號" at bounding box center [218, 238] width 112 height 19
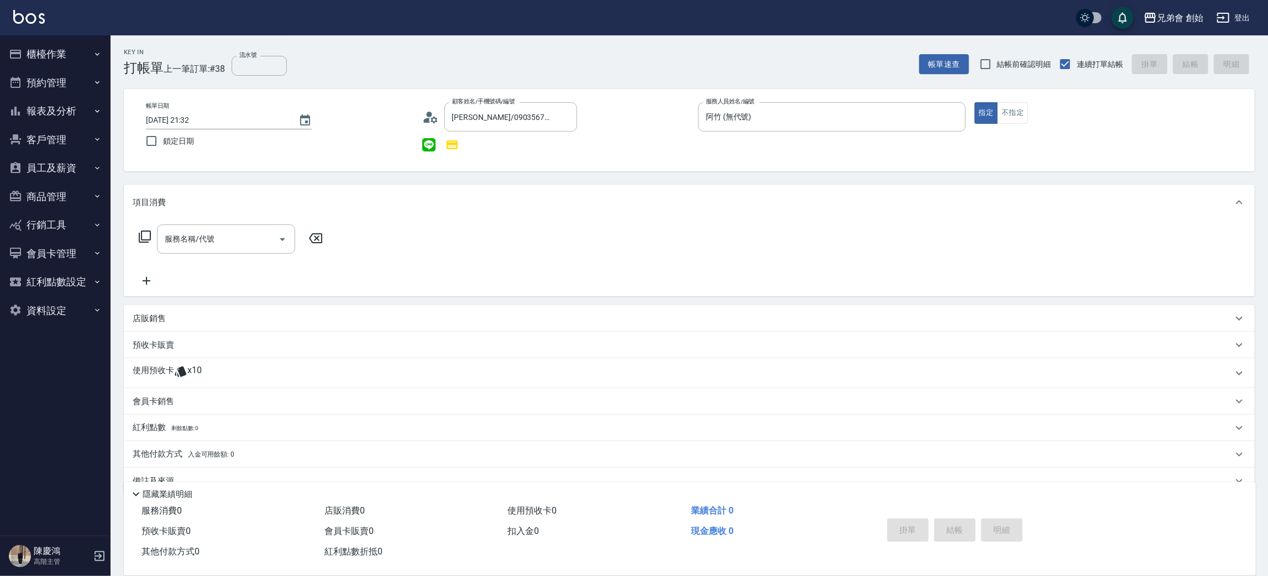
drag, startPoint x: 471, startPoint y: 239, endPoint x: 286, endPoint y: 293, distance: 193.4
click at [456, 237] on div "服務名稱/代號 服務名稱/代號" at bounding box center [689, 258] width 1131 height 76
click at [245, 365] on div "使用預收卡 x10" at bounding box center [683, 373] width 1100 height 17
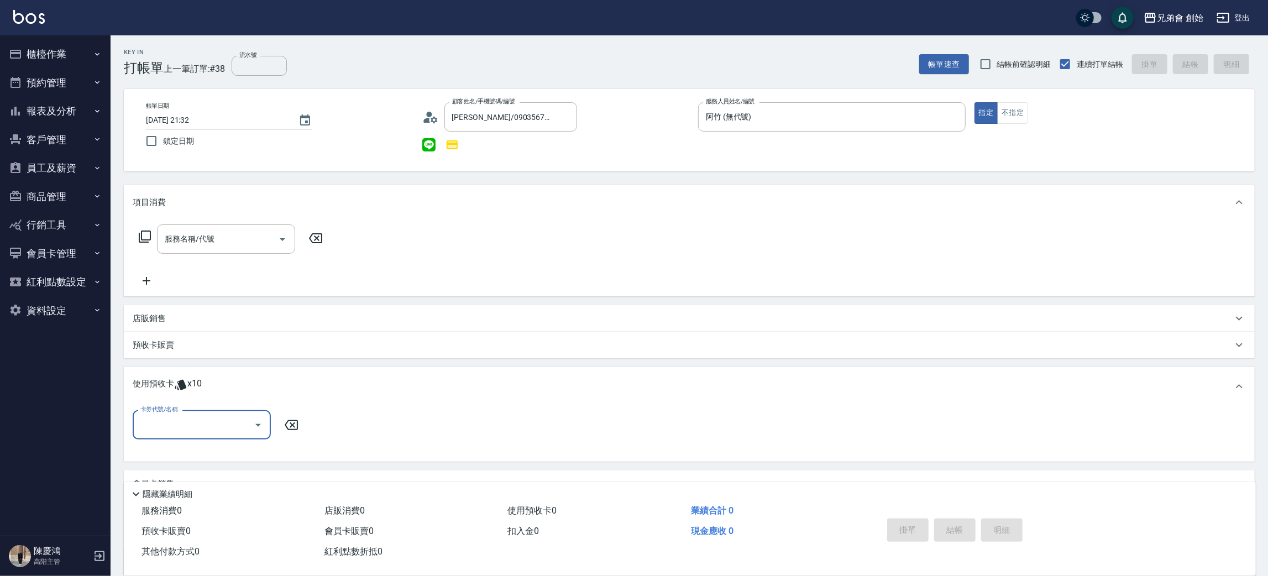
click at [238, 420] on input "卡券代號/名稱" at bounding box center [194, 424] width 112 height 19
click at [250, 449] on div "儲值7000 剩餘10張" at bounding box center [202, 452] width 138 height 18
type input "儲值7000"
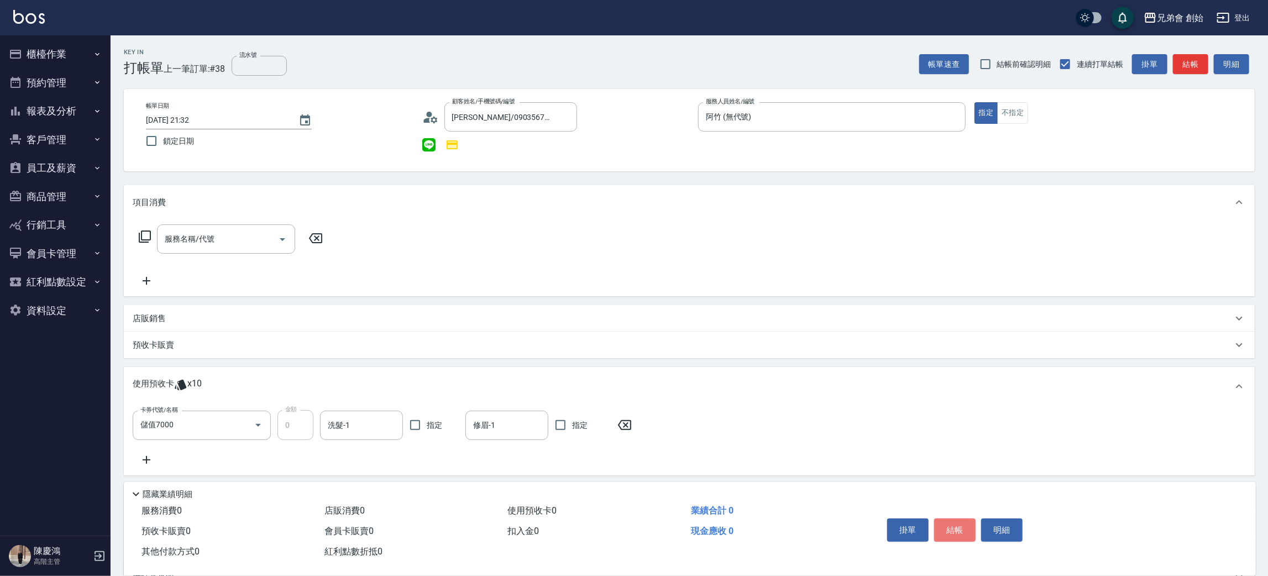
click at [970, 537] on button "結帳" at bounding box center [954, 529] width 41 height 23
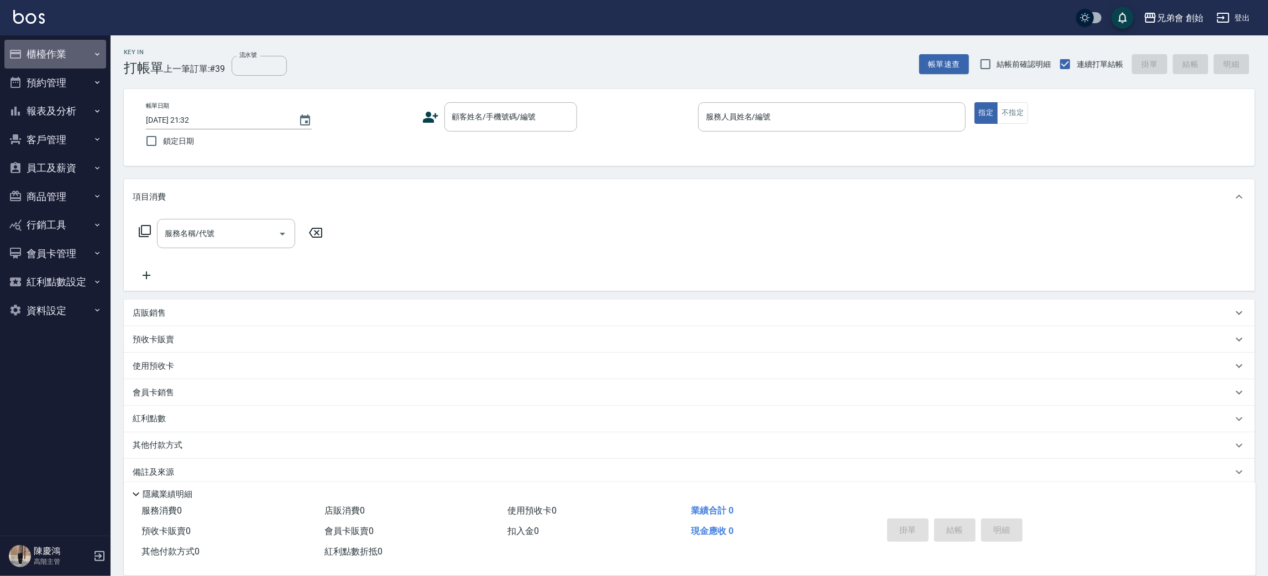
click at [61, 61] on button "櫃檯作業" at bounding box center [55, 54] width 102 height 29
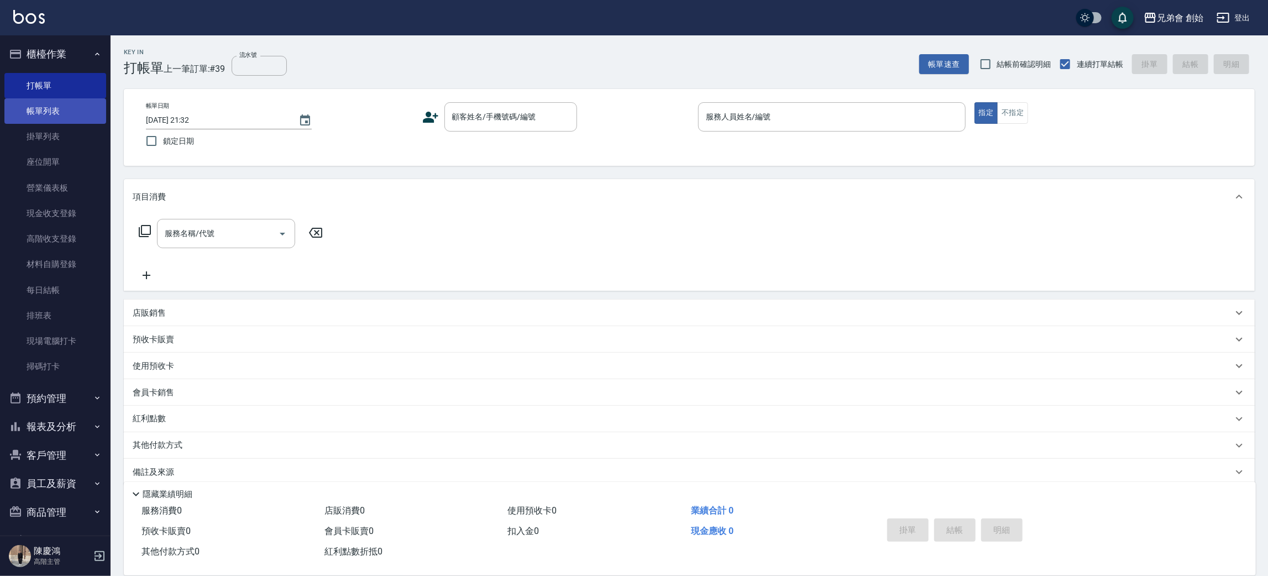
drag, startPoint x: 77, startPoint y: 121, endPoint x: 72, endPoint y: 117, distance: 6.3
click at [77, 121] on link "帳單列表" at bounding box center [55, 110] width 102 height 25
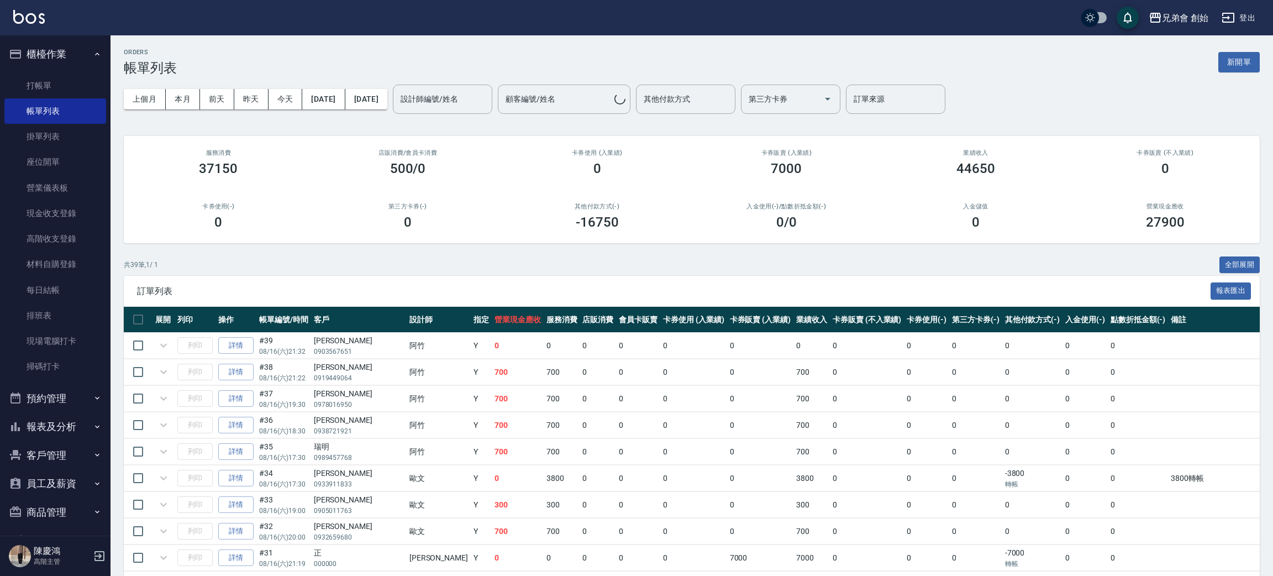
click at [476, 104] on div "設計師編號/姓名 設計師編號/姓名" at bounding box center [442, 99] width 99 height 29
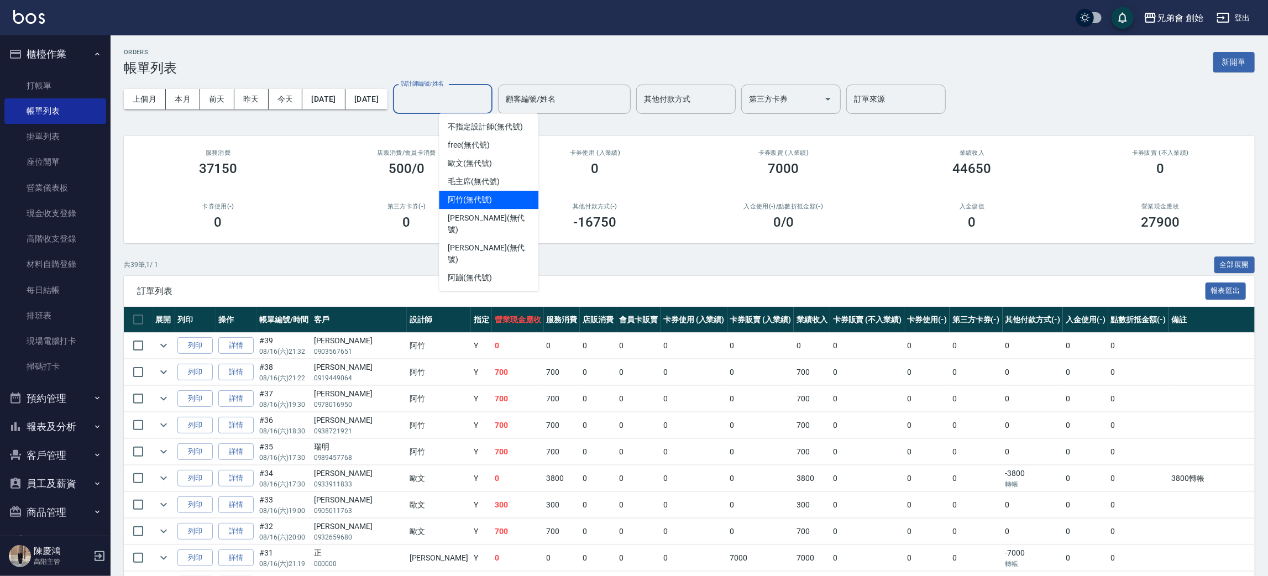
click at [500, 201] on div "阿竹 (無代號)" at bounding box center [488, 200] width 99 height 18
type input "阿竹 (無代號)"
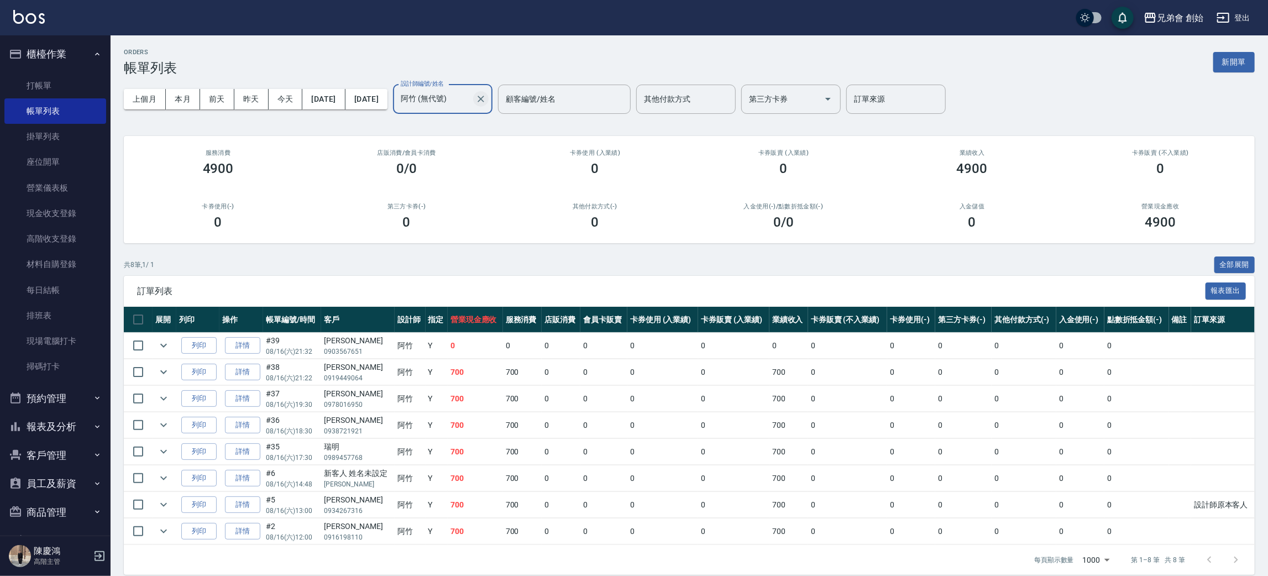
click at [486, 94] on icon "Clear" at bounding box center [480, 98] width 11 height 11
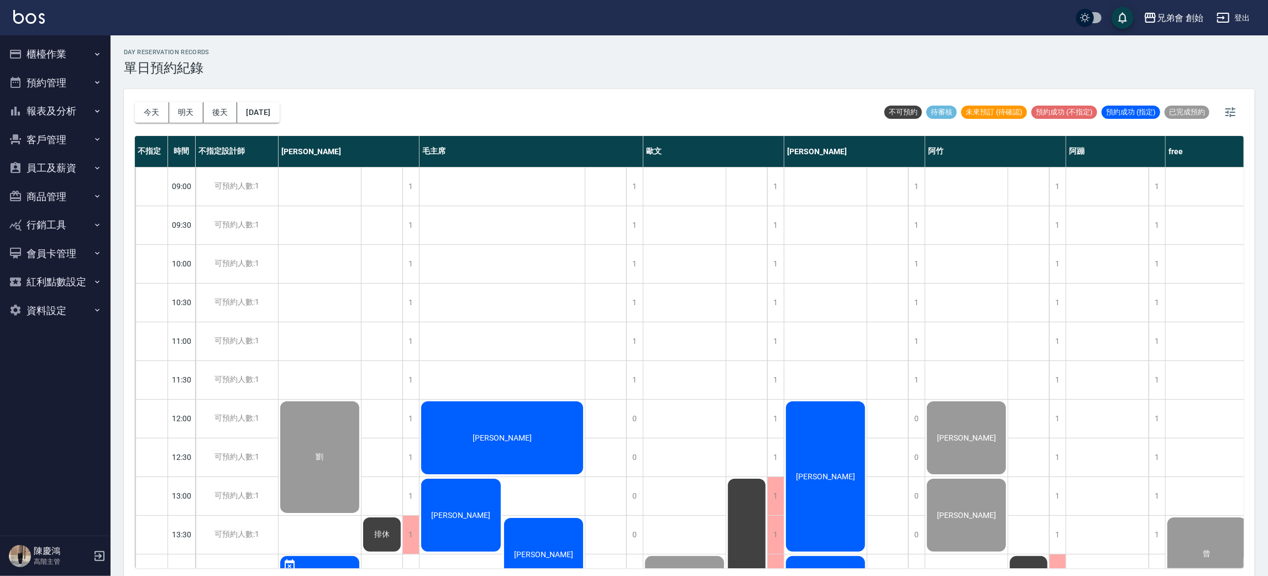
click at [326, 452] on span "[PERSON_NAME]" at bounding box center [320, 457] width 12 height 10
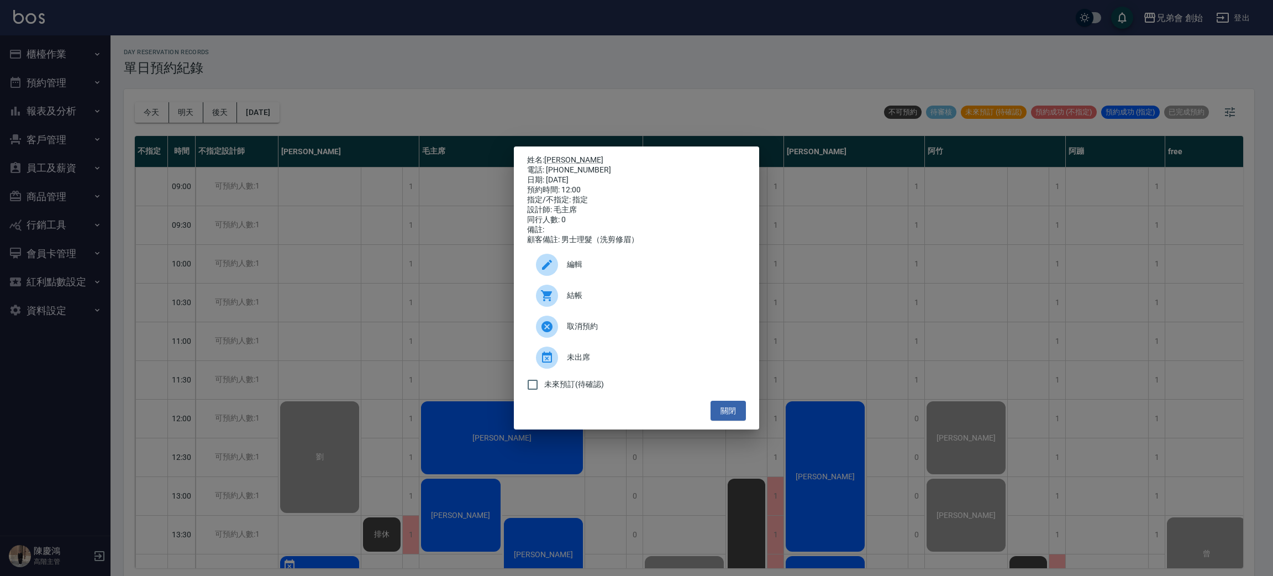
click at [578, 301] on span "結帳" at bounding box center [652, 296] width 170 height 12
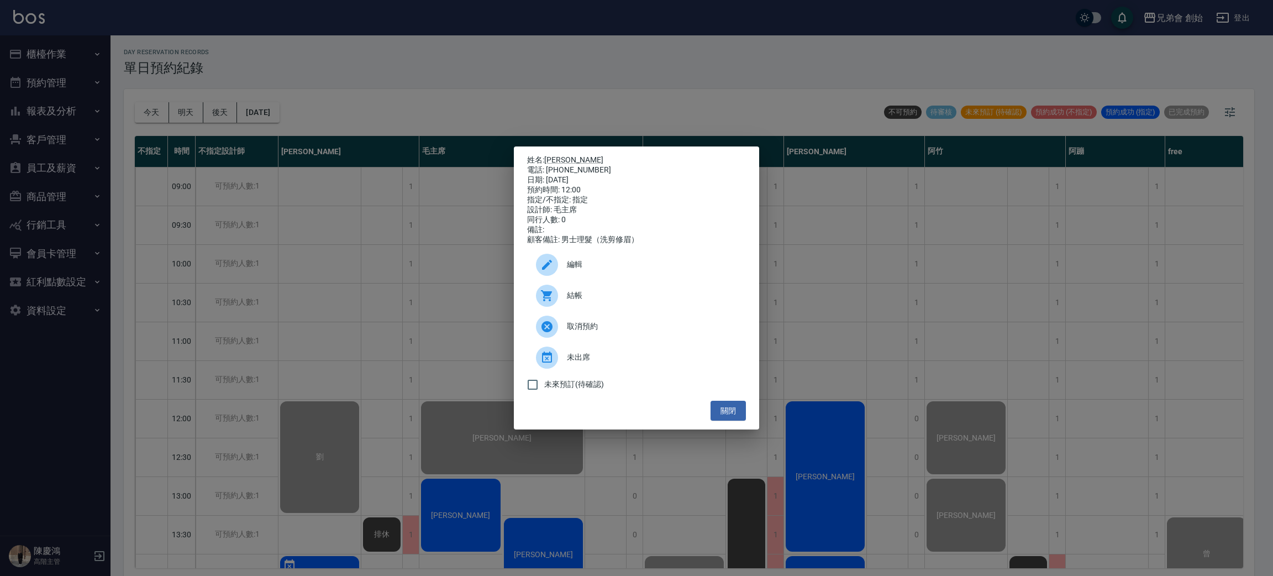
click at [468, 125] on div "姓名: [PERSON_NAME] 電話: [PHONE_NUMBER] 日期: [DATE] 預約時間: 12:00 指定/不指定: 指定 設計師: [PE…" at bounding box center [636, 288] width 1273 height 576
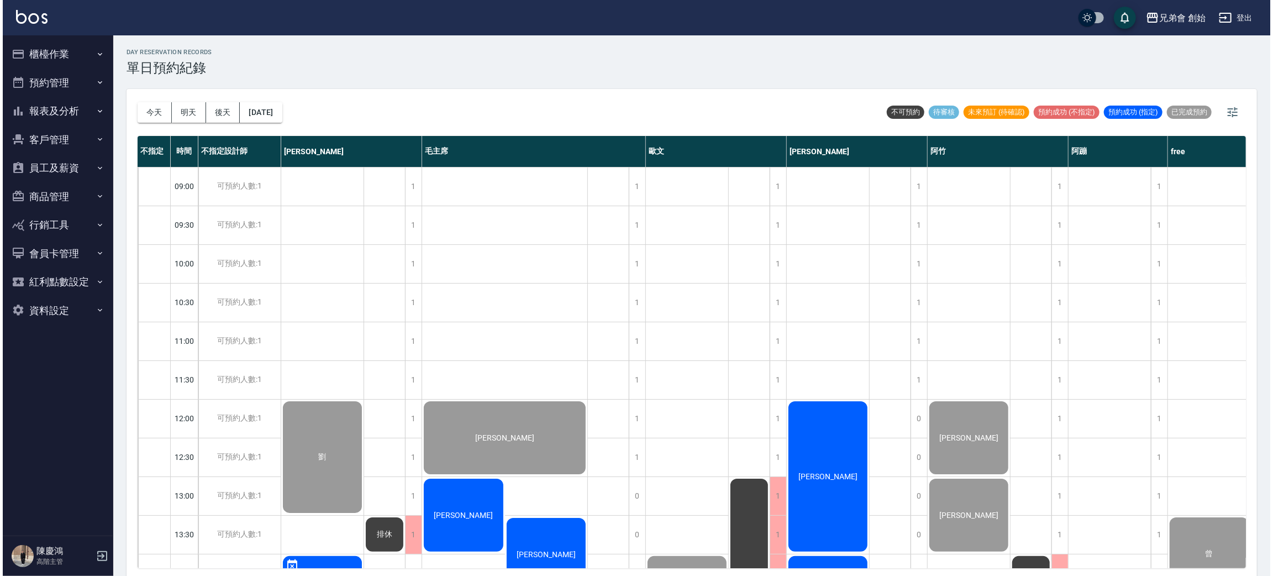
scroll to position [166, 0]
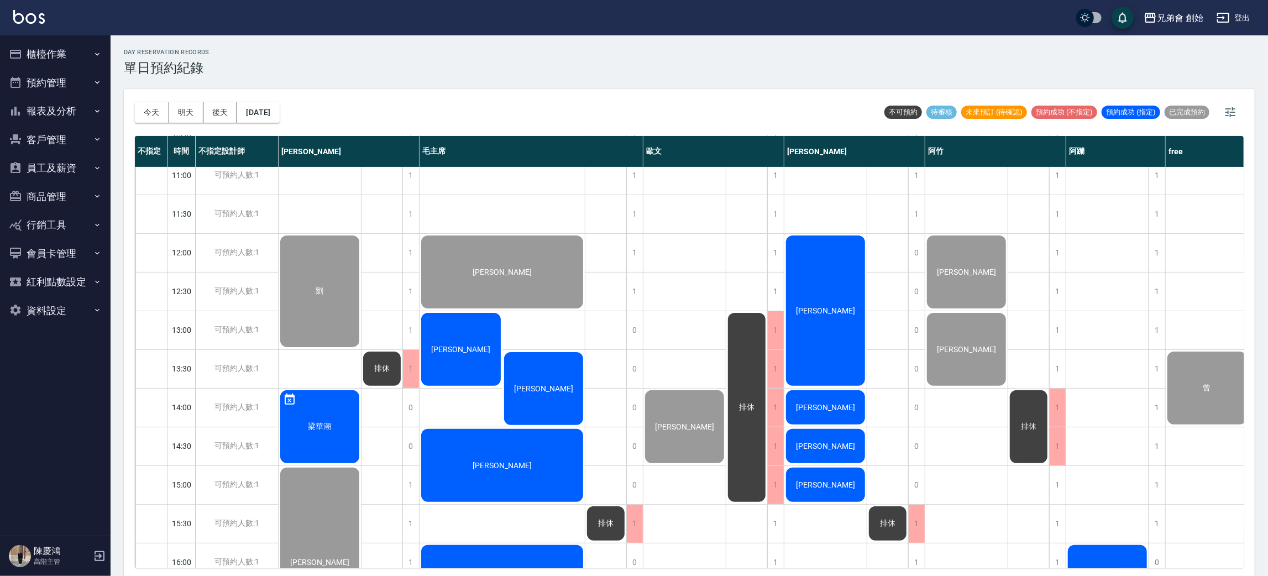
click at [361, 317] on div "林威任" at bounding box center [320, 291] width 82 height 115
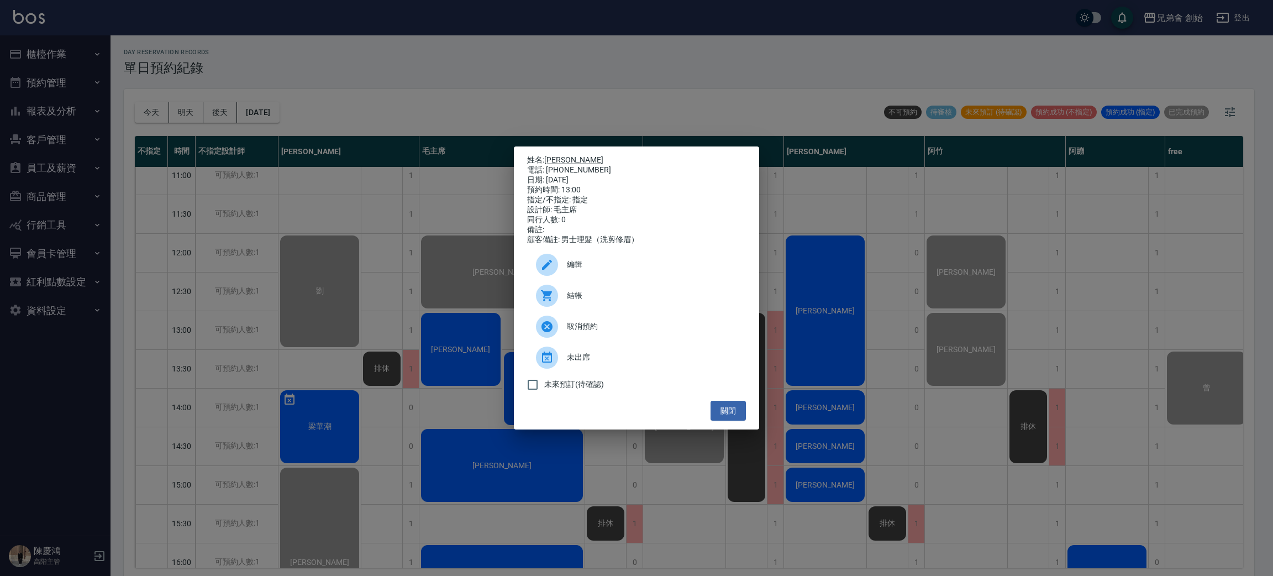
click at [563, 297] on div at bounding box center [551, 296] width 31 height 22
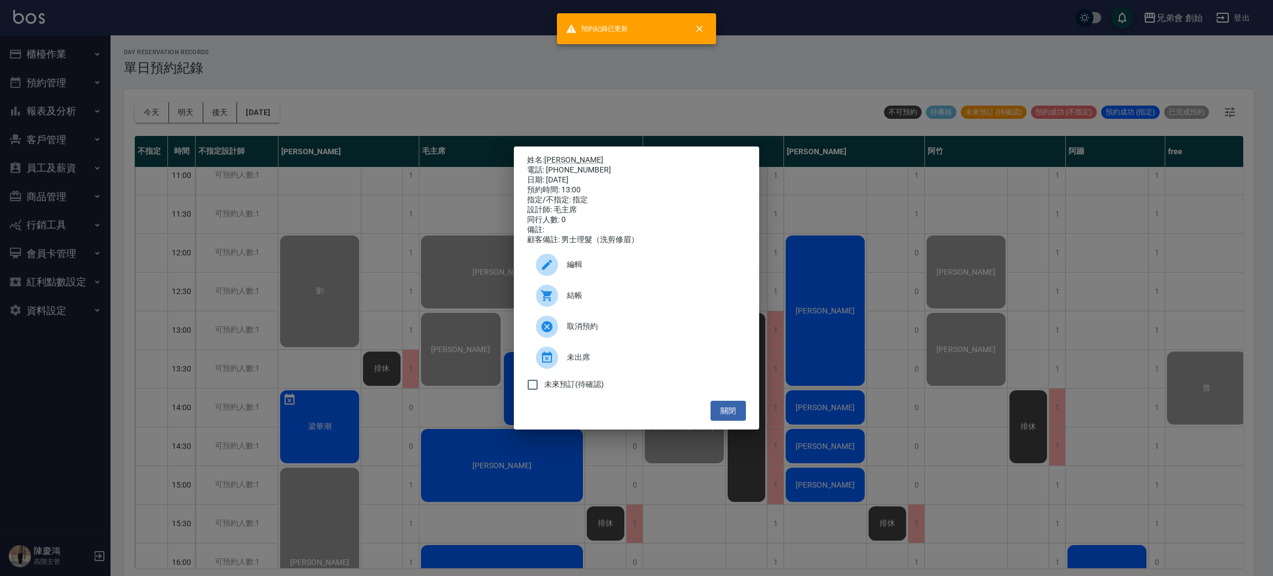
click at [477, 92] on div "姓名: 林威任 電話: 0989726063 日期: 2025/08/16 預約時間: 13:00 指定/不指定: 指定 設計師: 毛主席 同行人數: 0 備…" at bounding box center [636, 288] width 1273 height 576
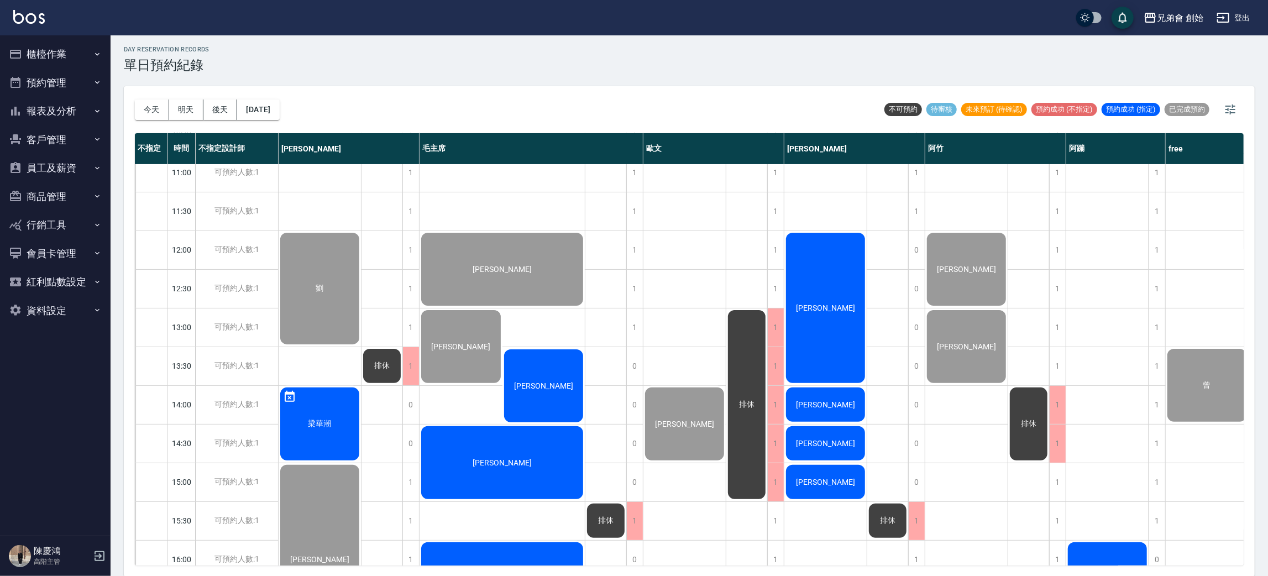
scroll to position [248, 0]
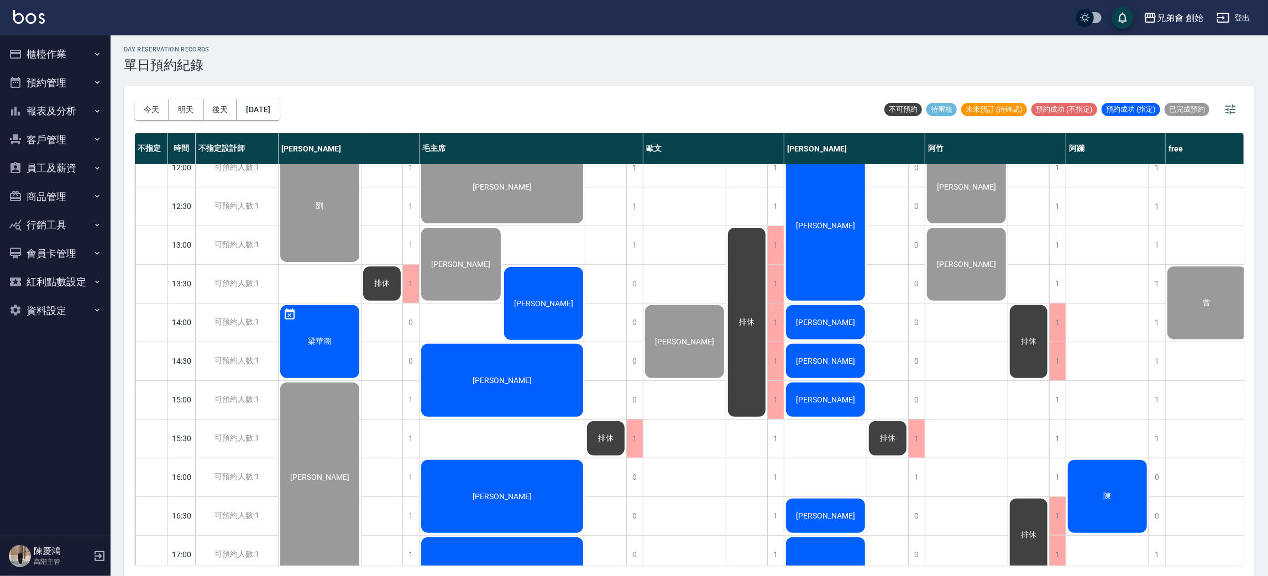
click at [556, 295] on div "李桀輝" at bounding box center [543, 303] width 83 height 76
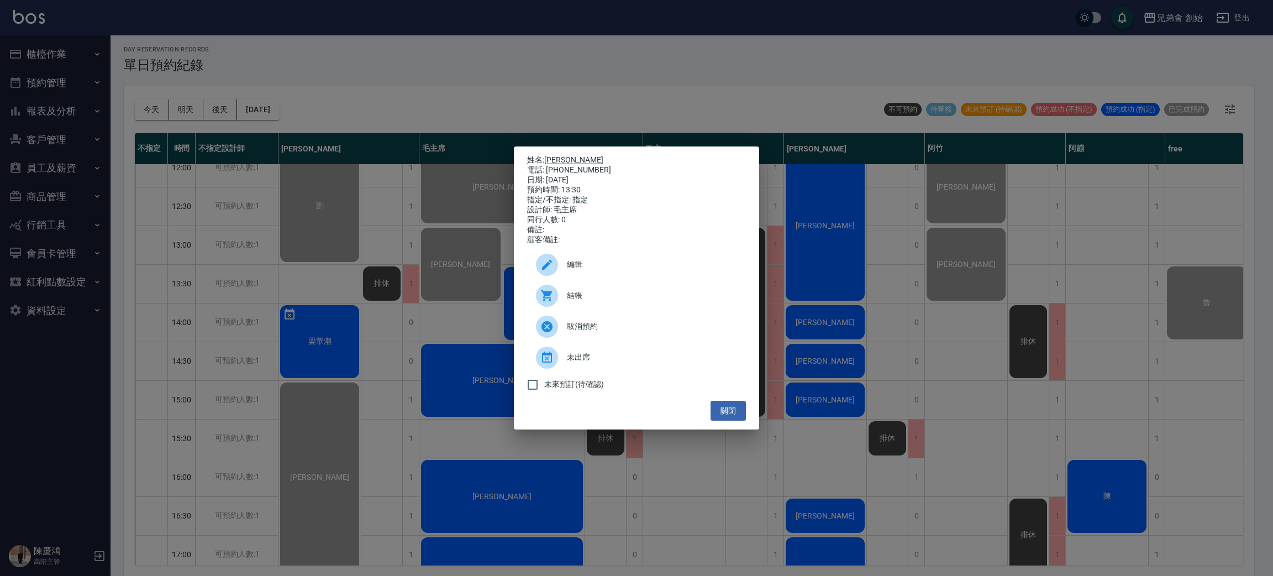
click at [573, 296] on span "結帳" at bounding box center [652, 296] width 170 height 12
drag, startPoint x: 485, startPoint y: 76, endPoint x: 477, endPoint y: 213, distance: 137.3
click at [484, 80] on div "姓名: 李桀輝 電話: 0917979184 日期: 2025/08/16 預約時間: 13:30 指定/不指定: 指定 設計師: 毛主席 同行人數: 0 備…" at bounding box center [636, 288] width 1273 height 576
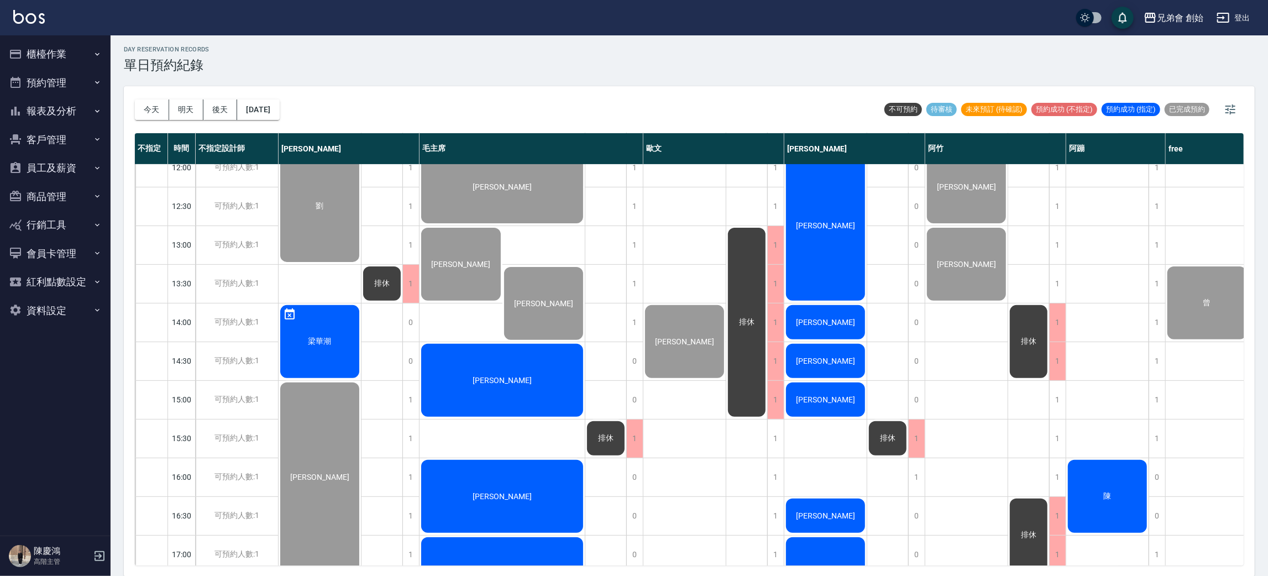
click at [326, 211] on span "陳至軒" at bounding box center [320, 206] width 12 height 10
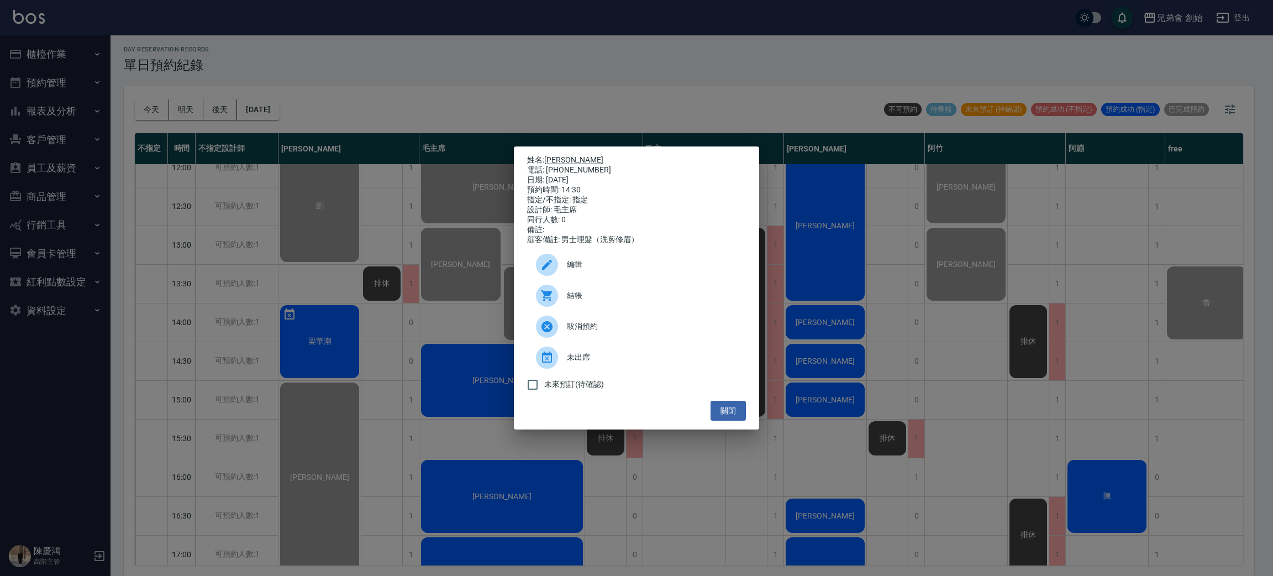
click at [568, 293] on div "結帳" at bounding box center [636, 295] width 219 height 31
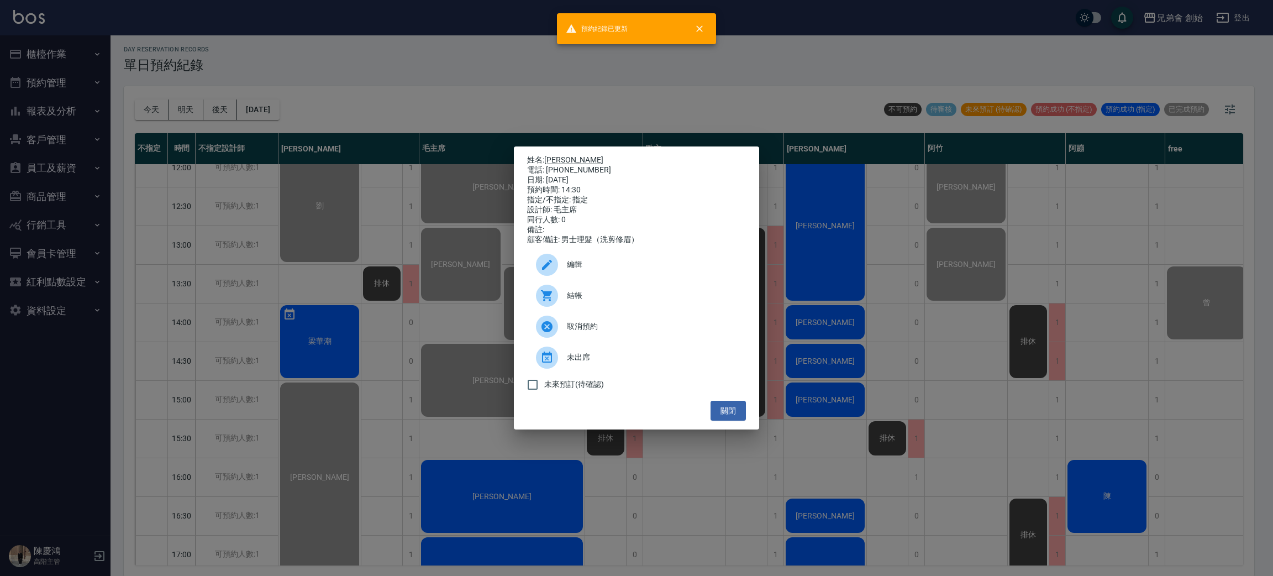
drag, startPoint x: 538, startPoint y: 81, endPoint x: 541, endPoint y: 126, distance: 44.9
click at [538, 82] on div "姓名: 陳至軒 電話: 0929900208 日期: 2025/08/16 預約時間: 14:30 指定/不指定: 指定 設計師: 毛主席 同行人數: 0 備…" at bounding box center [636, 288] width 1273 height 576
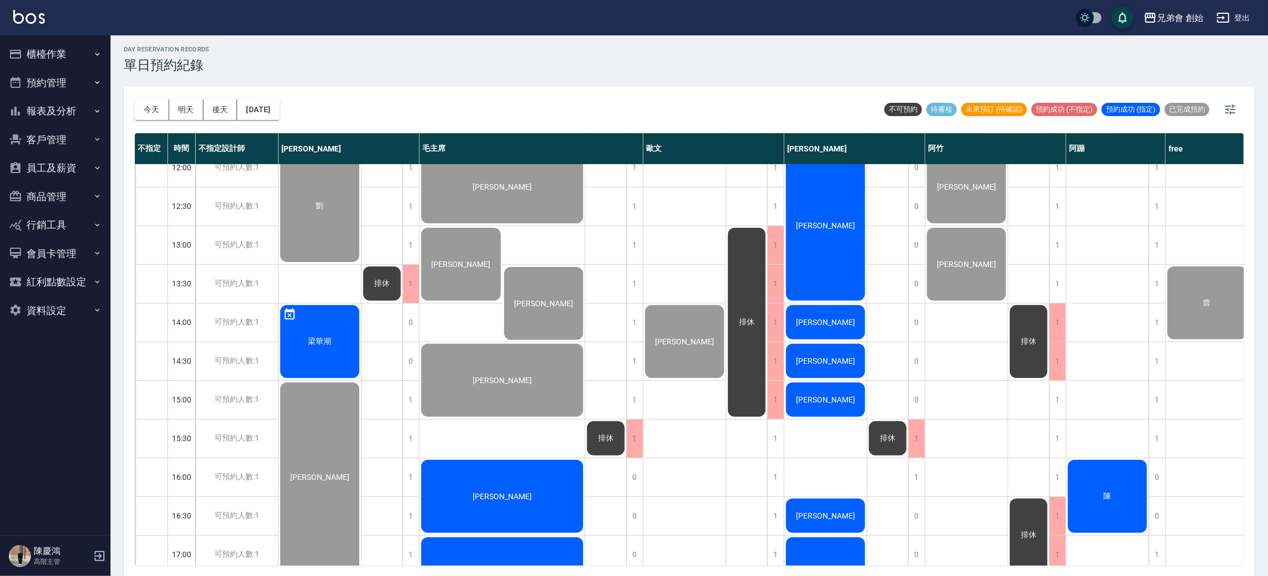
scroll to position [414, 0]
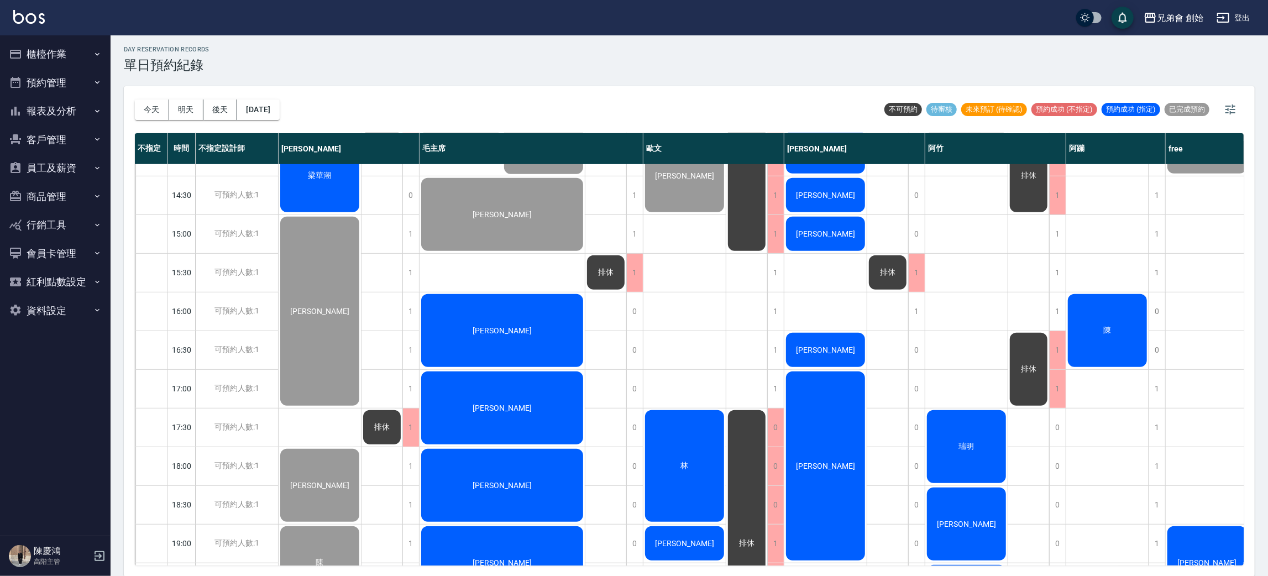
click at [361, 98] on div "陳開暐" at bounding box center [320, 40] width 82 height 115
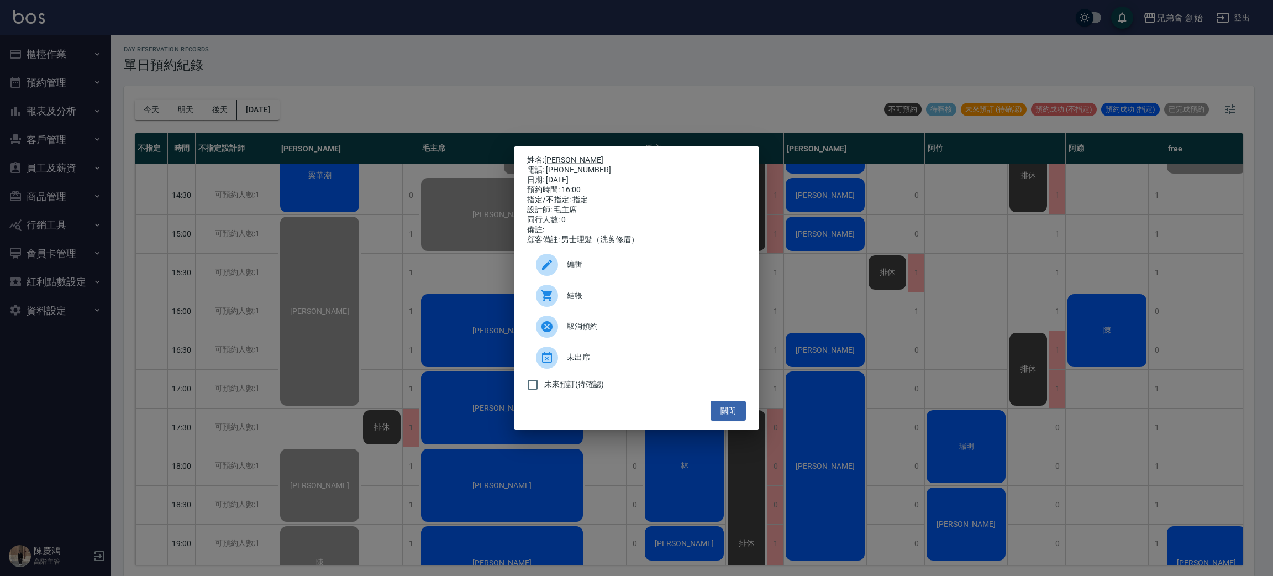
click at [445, 86] on div "姓名: 陳開暐 電話: 0968780853 日期: 2025/08/16 預約時間: 16:00 指定/不指定: 指定 設計師: 毛主席 同行人數: 0 備…" at bounding box center [636, 288] width 1273 height 576
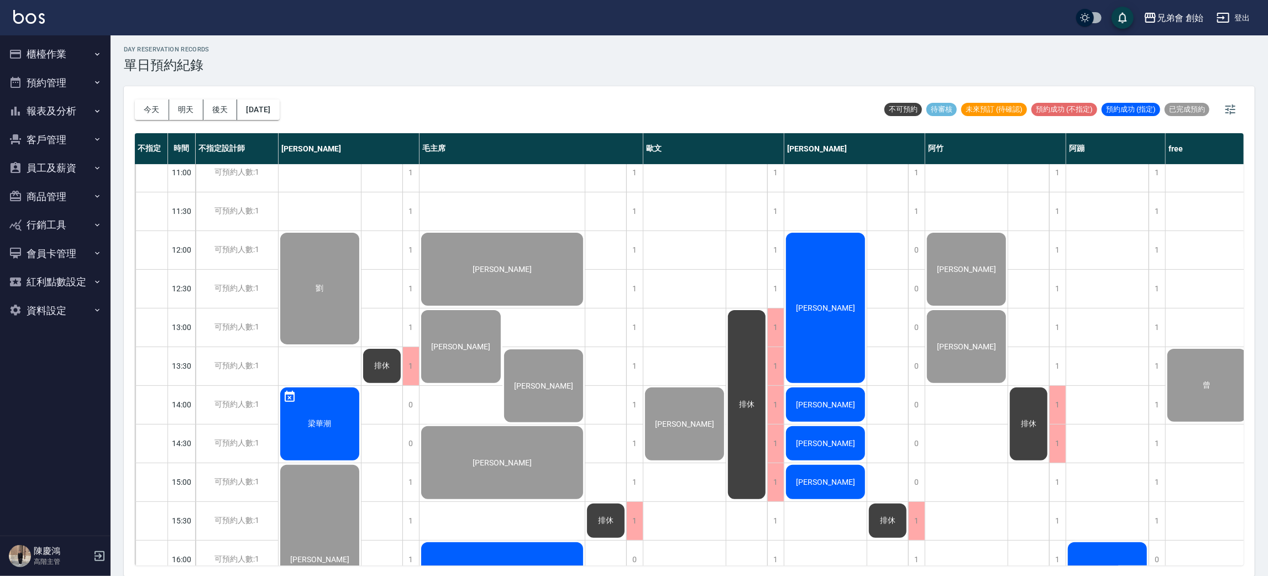
scroll to position [332, 0]
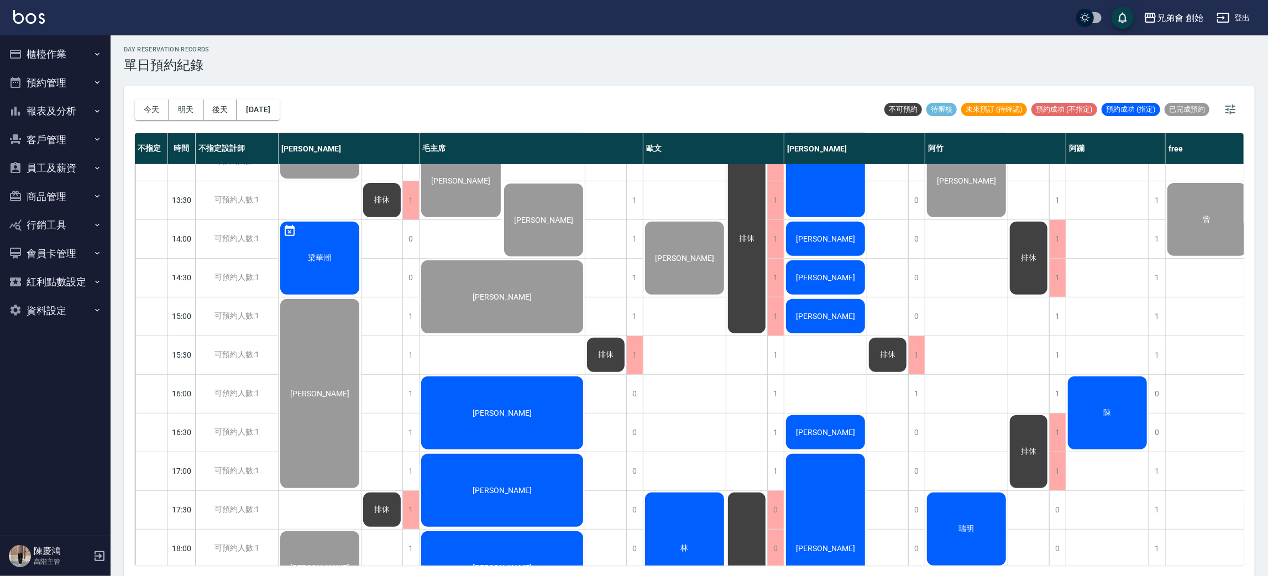
click at [361, 180] on div "陳開暐" at bounding box center [320, 122] width 82 height 115
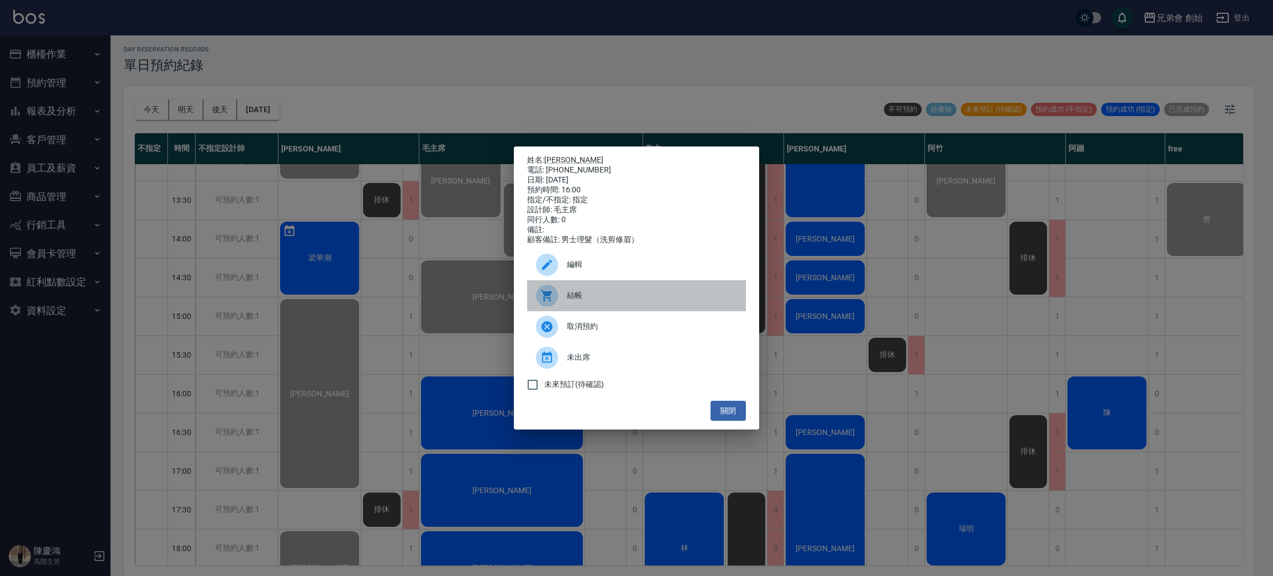
click at [555, 297] on div at bounding box center [547, 296] width 22 height 22
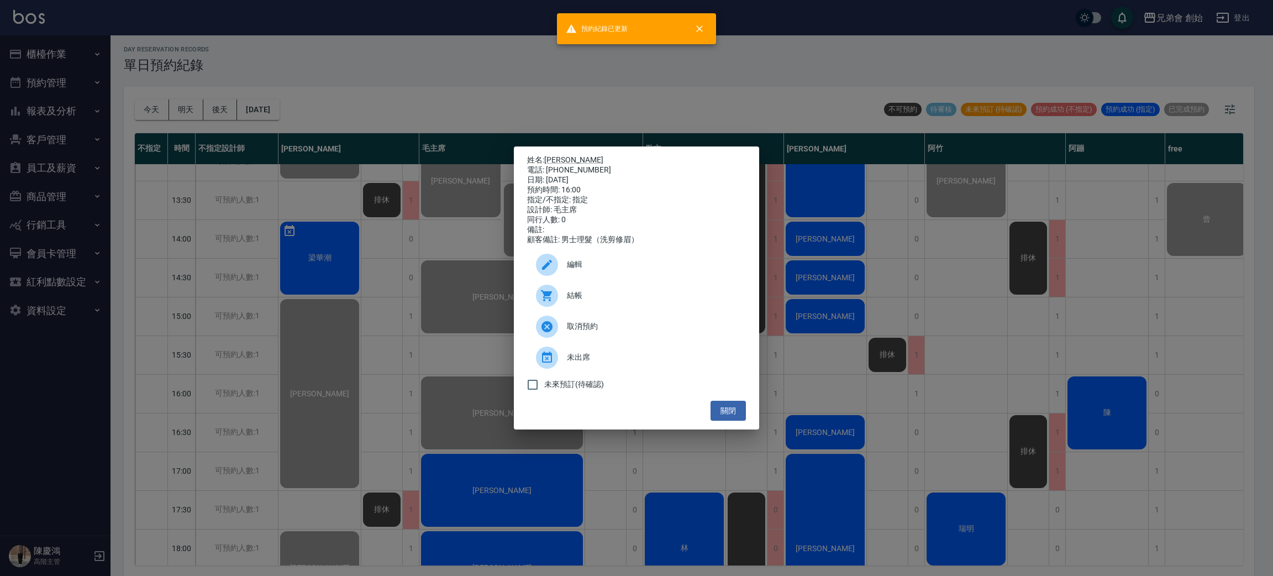
click at [464, 73] on div "姓名: 陳開暐 電話: 0968780853 日期: 2025/08/16 預約時間: 16:00 指定/不指定: 指定 設計師: 毛主席 同行人數: 0 備…" at bounding box center [636, 288] width 1273 height 576
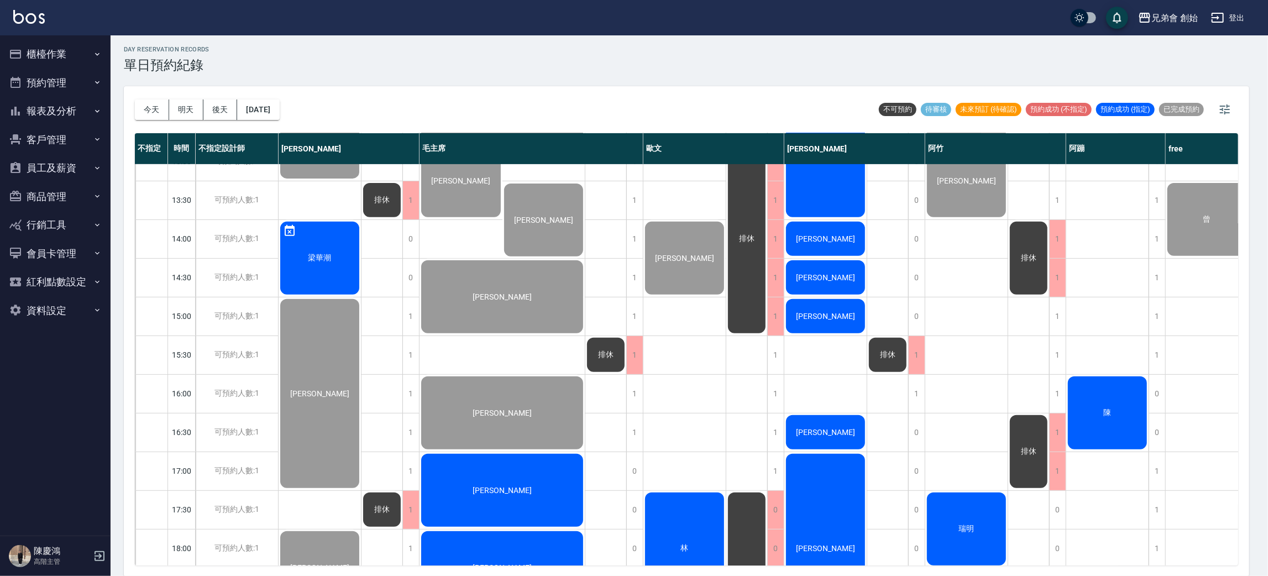
scroll to position [497, 0]
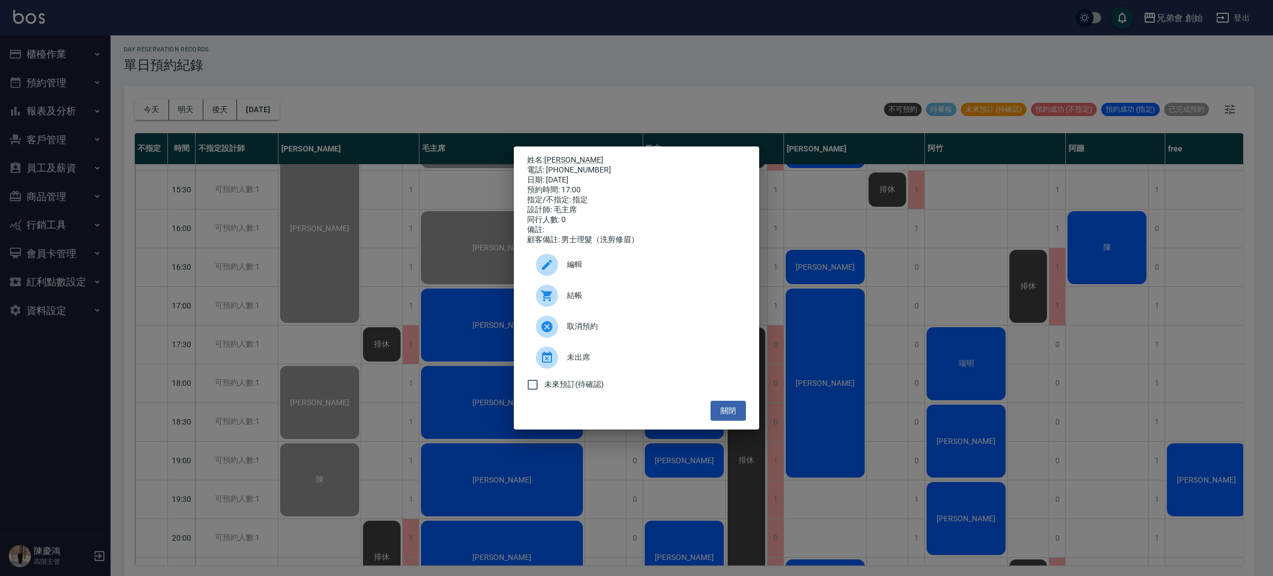
click at [558, 301] on div at bounding box center [547, 296] width 22 height 22
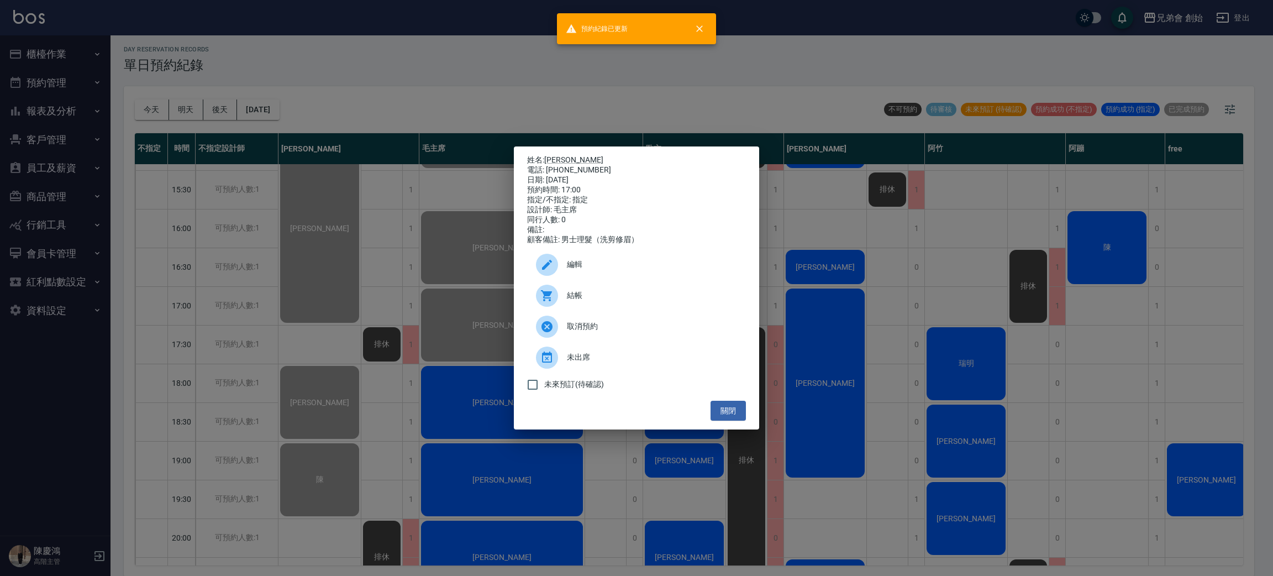
drag, startPoint x: 449, startPoint y: 71, endPoint x: 540, endPoint y: 269, distance: 217.9
click at [450, 71] on div "姓名: 洪名璽 電話: 0972006587 日期: 2025/08/16 預約時間: 17:00 指定/不指定: 指定 設計師: 毛主席 同行人數: 0 備…" at bounding box center [636, 288] width 1273 height 576
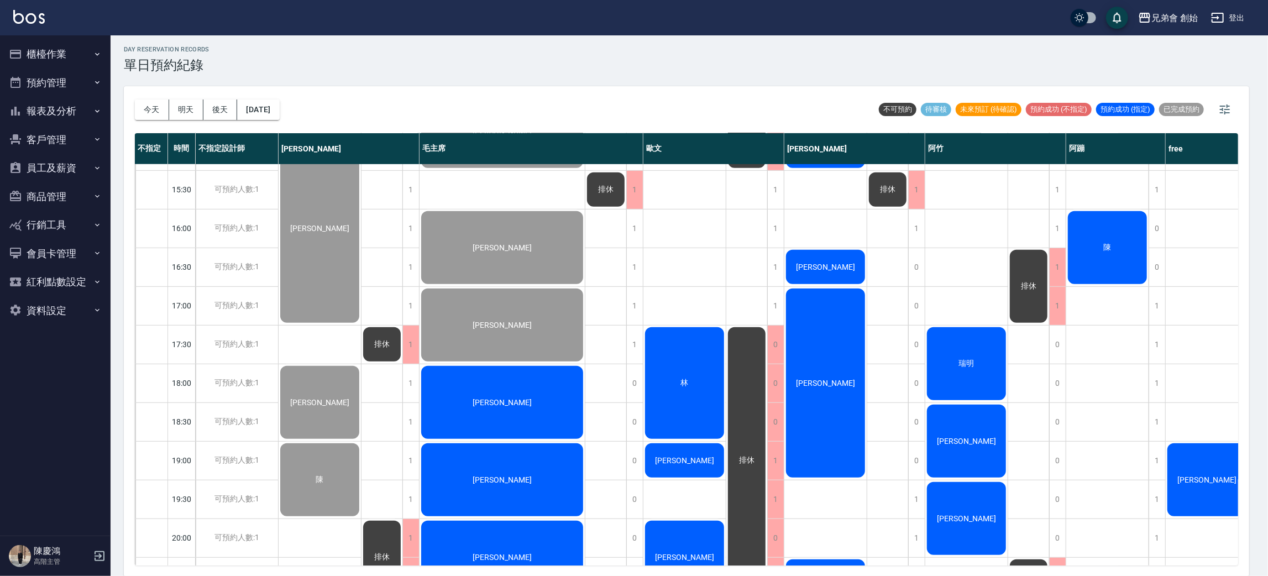
scroll to position [580, 0]
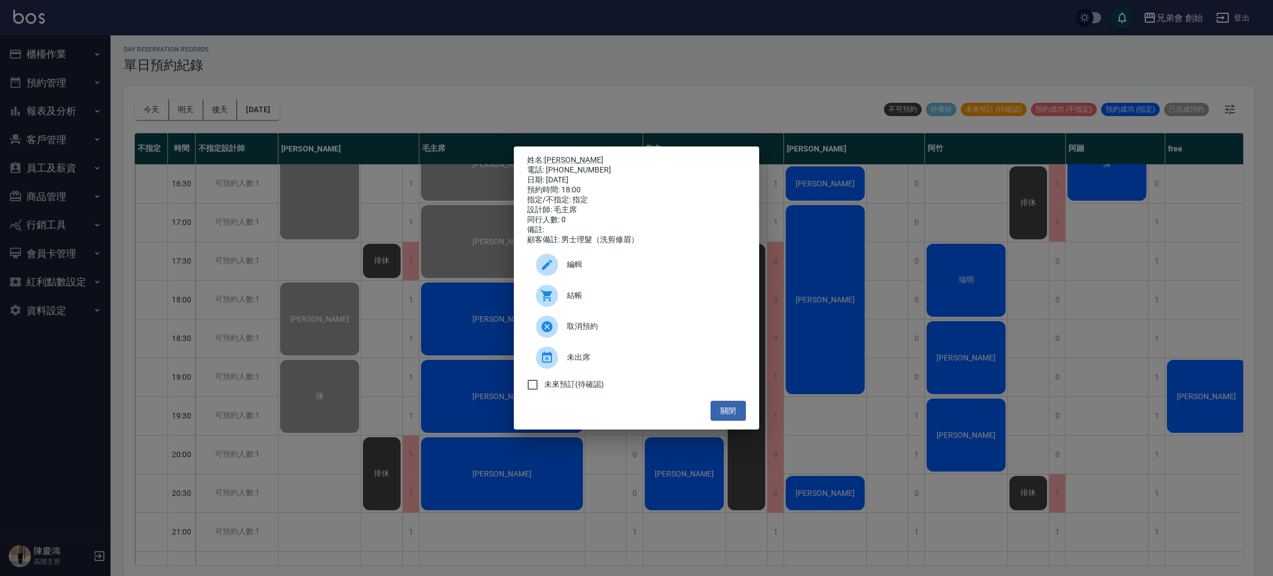
click at [565, 307] on div at bounding box center [551, 296] width 31 height 22
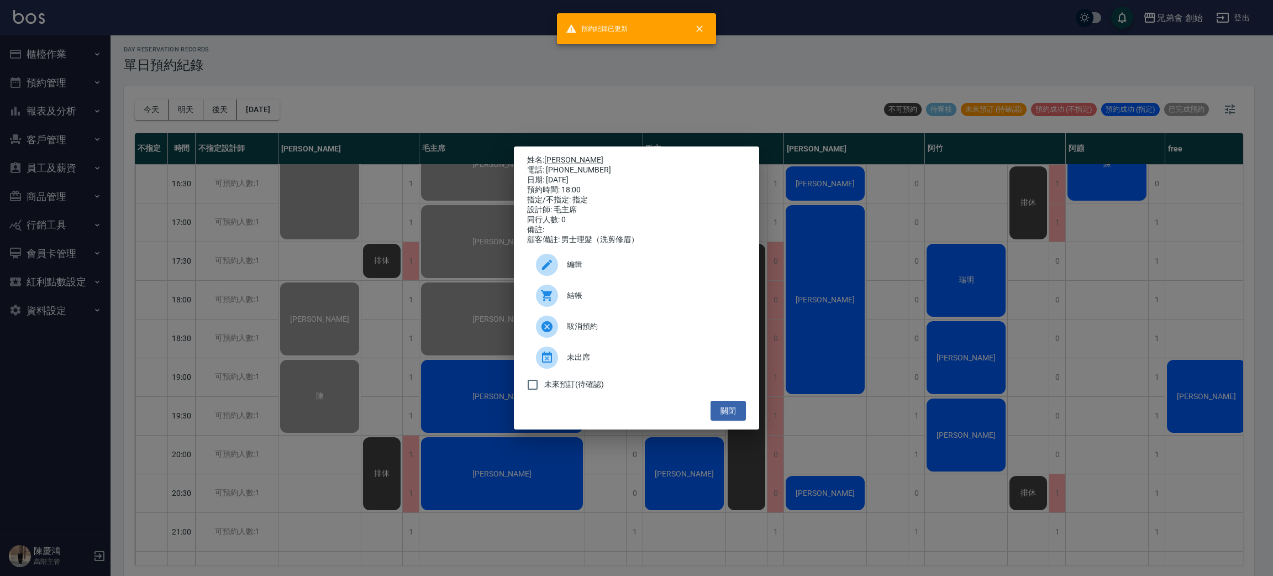
drag, startPoint x: 439, startPoint y: 51, endPoint x: 462, endPoint y: 91, distance: 46.3
click at [442, 56] on div "姓名: 曲哲寬 電話: 0982003191 日期: 2025/08/16 預約時間: 18:00 指定/不指定: 指定 設計師: 毛主席 同行人數: 0 備…" at bounding box center [636, 288] width 1273 height 576
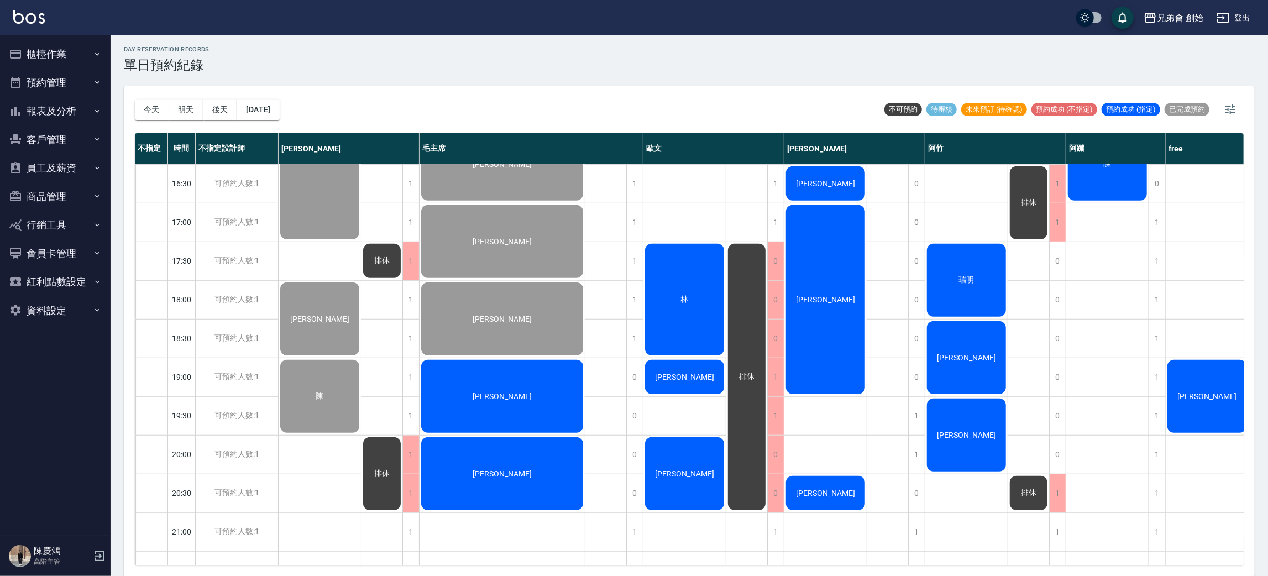
scroll to position [733, 0]
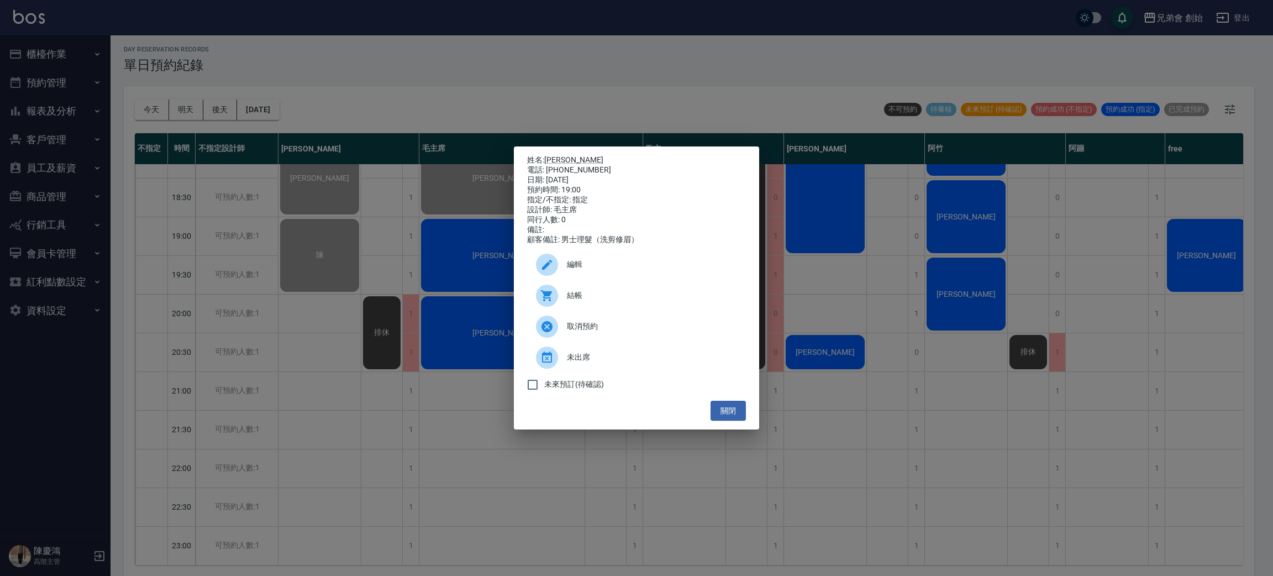
click at [576, 297] on span "結帳" at bounding box center [652, 296] width 170 height 12
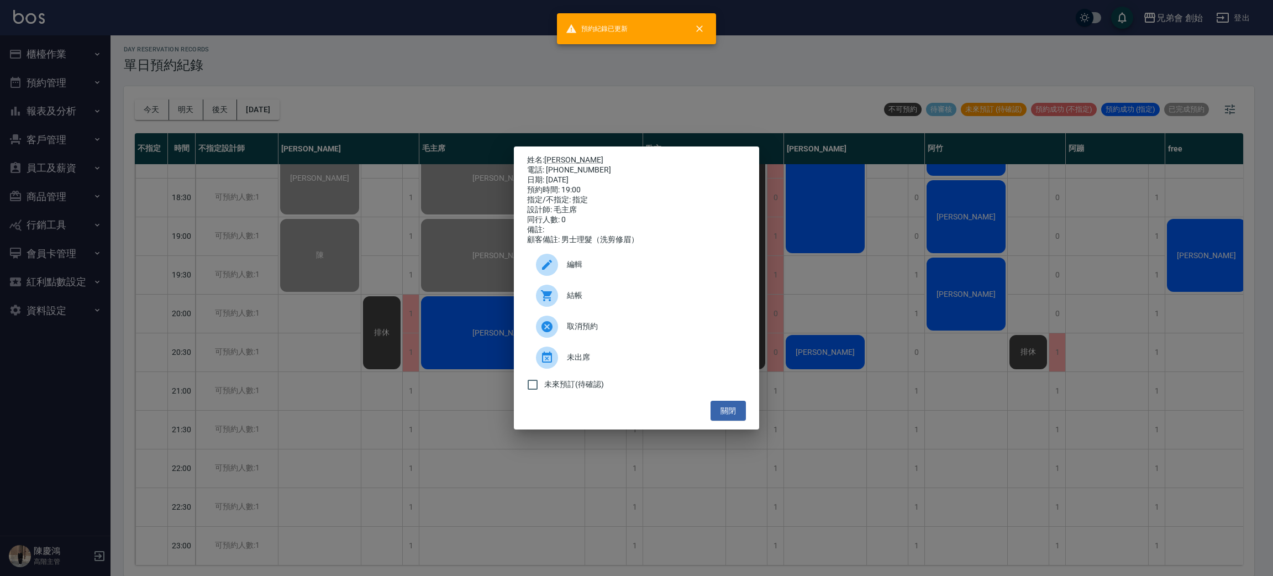
click at [428, 92] on div "姓名: 鄧又銨 電話: 0962002933 日期: 2025/08/16 預約時間: 19:00 指定/不指定: 指定 設計師: 毛主席 同行人數: 0 備…" at bounding box center [636, 288] width 1273 height 576
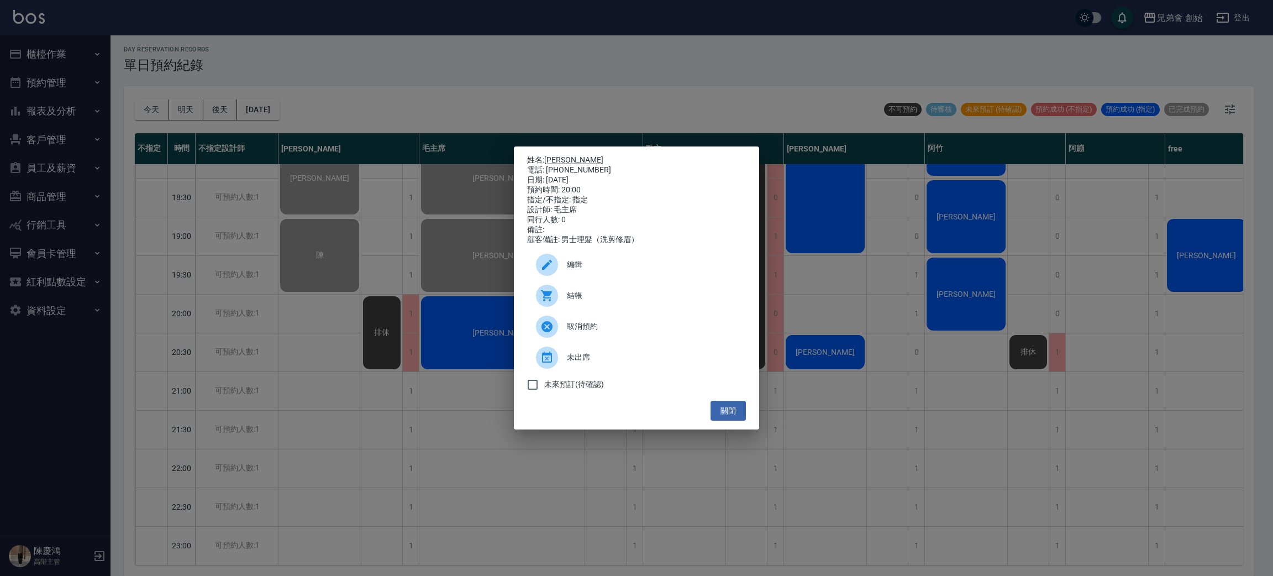
click at [571, 295] on div "結帳" at bounding box center [636, 295] width 219 height 31
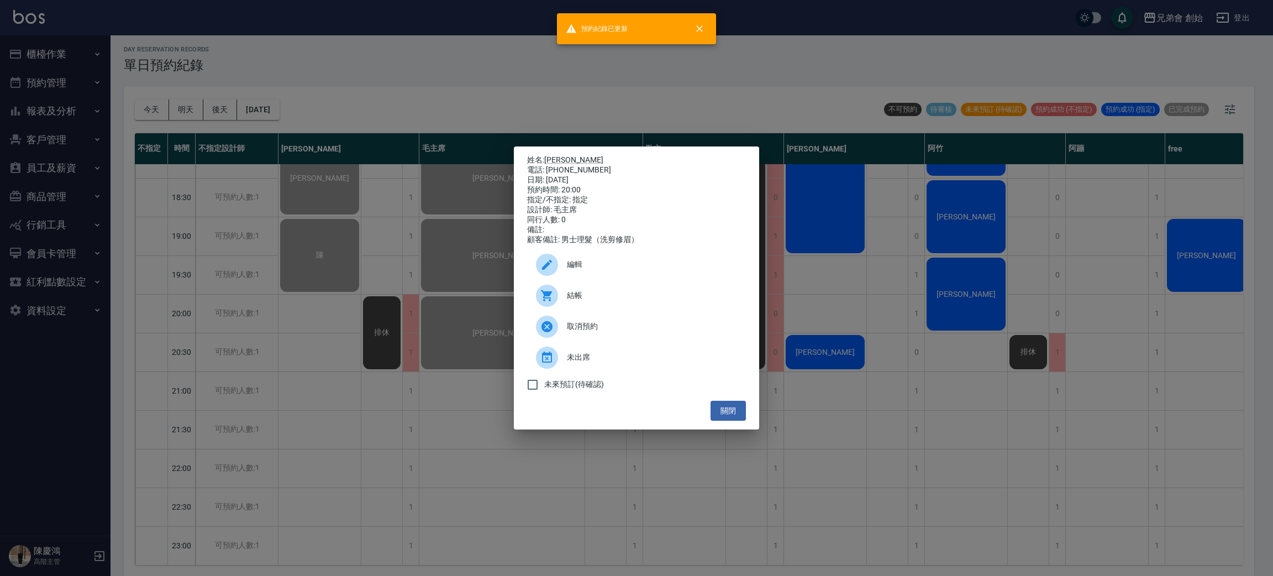
drag, startPoint x: 435, startPoint y: 79, endPoint x: 466, endPoint y: 75, distance: 31.3
click at [436, 78] on div "姓名: 張益焜 電話: 0916026368 日期: 2025/08/16 預約時間: 20:00 指定/不指定: 指定 設計師: 毛主席 同行人數: 0 備…" at bounding box center [636, 288] width 1273 height 576
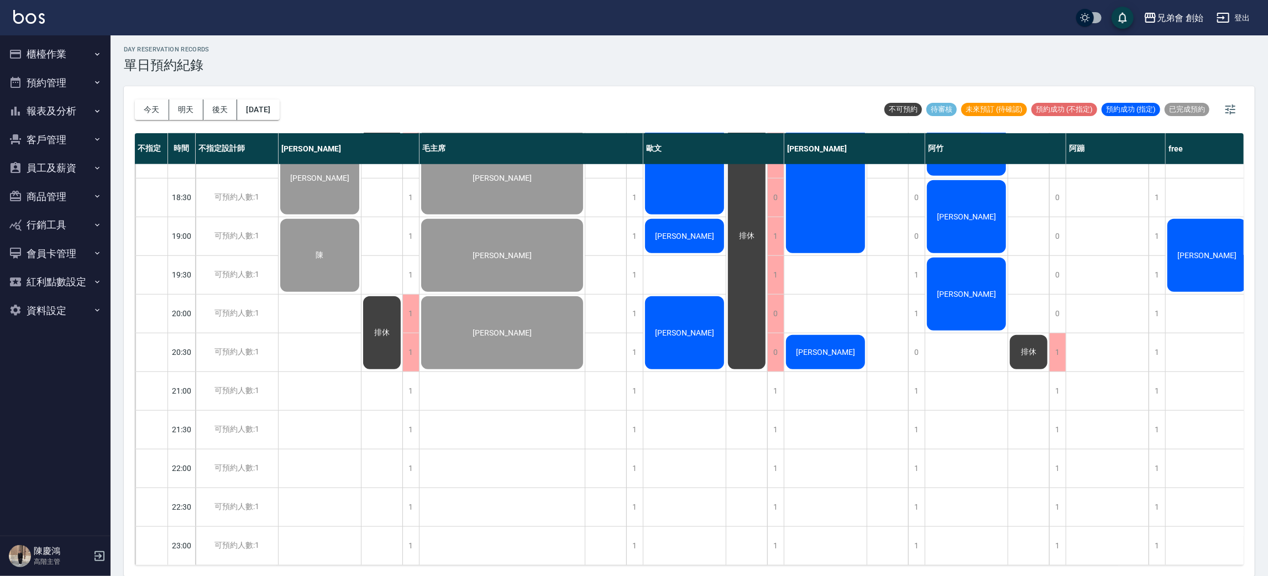
scroll to position [651, 0]
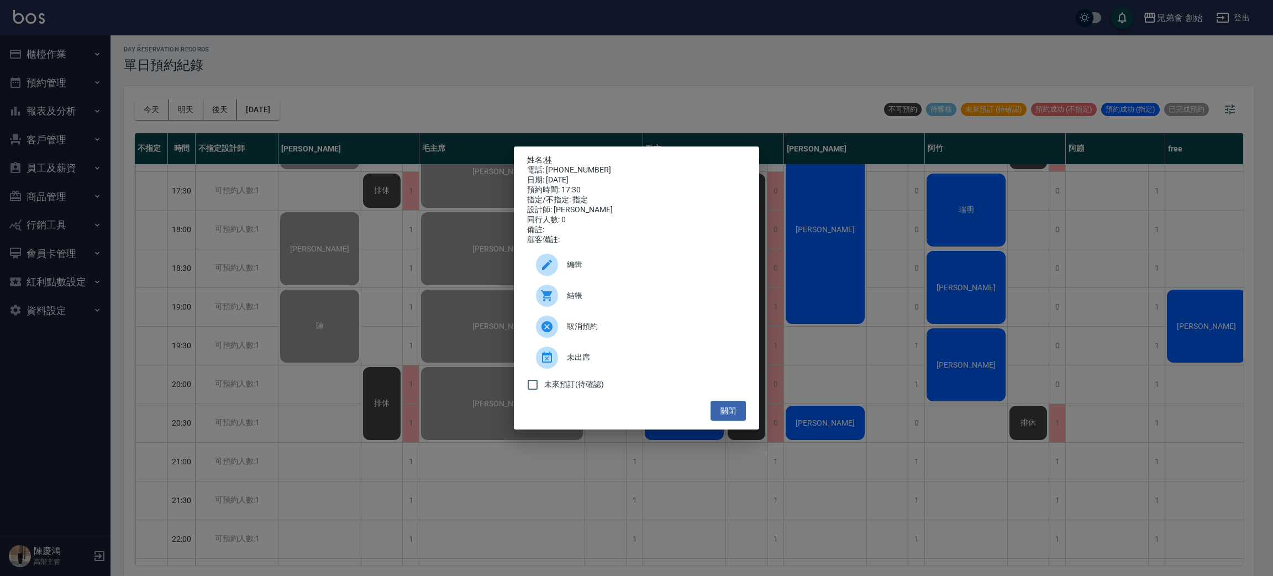
click at [597, 265] on span "編輯" at bounding box center [652, 265] width 170 height 12
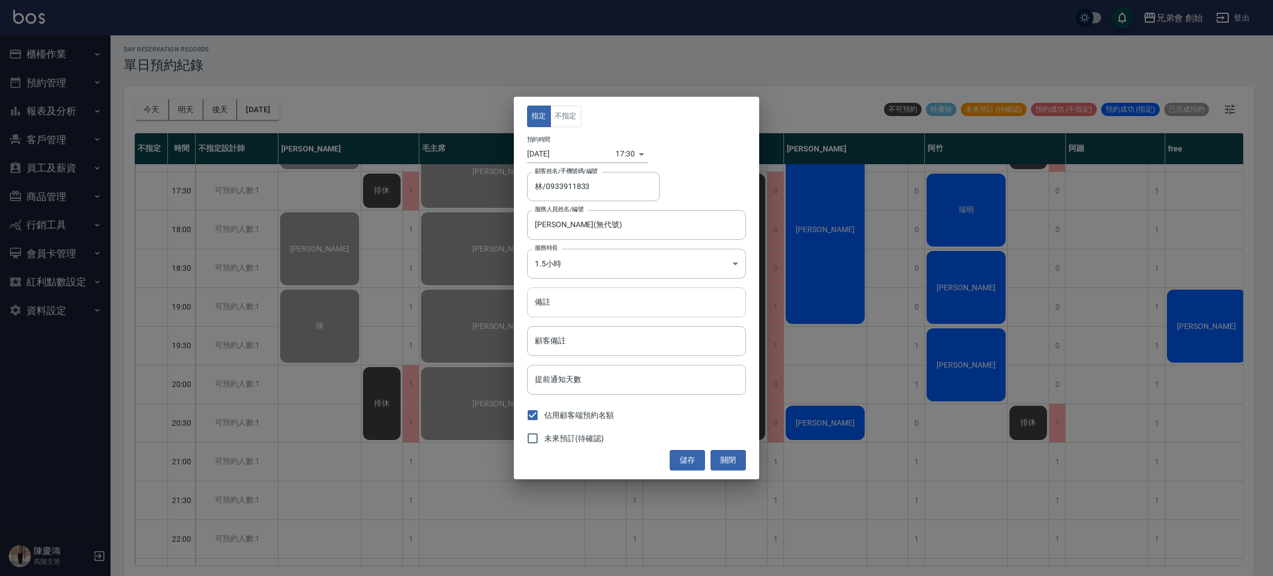
type input "林/0933911833"
type input "歐文(無代號)"
click at [564, 303] on input "備註" at bounding box center [636, 302] width 219 height 30
type input "3800轉帳"
click at [683, 459] on button "儲存" at bounding box center [687, 460] width 35 height 20
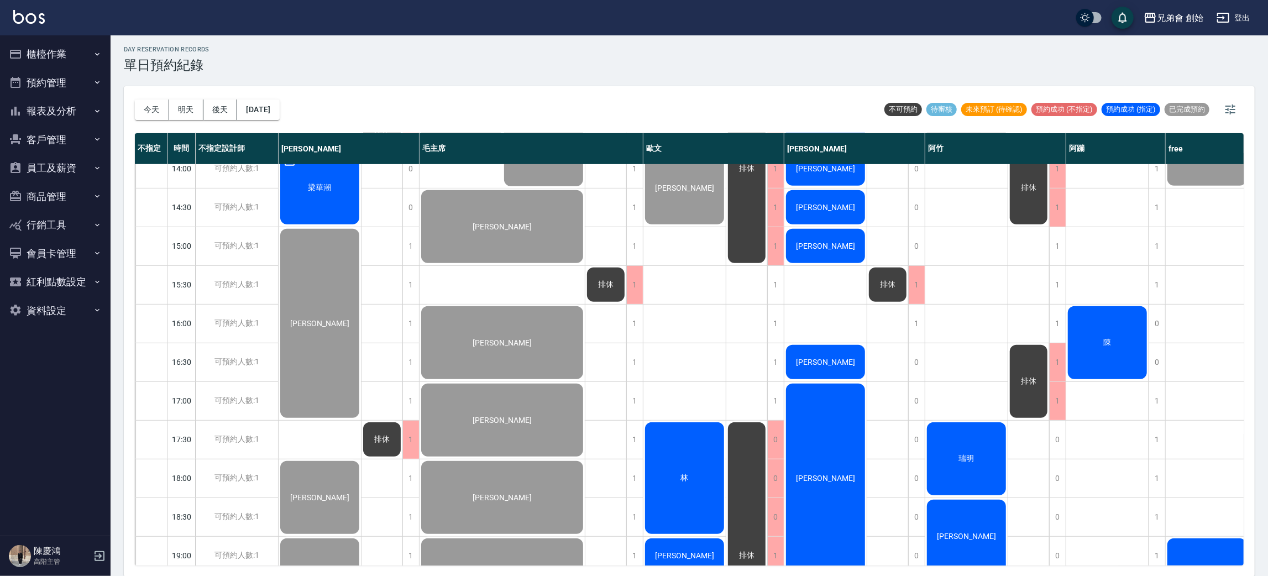
scroll to position [153, 0]
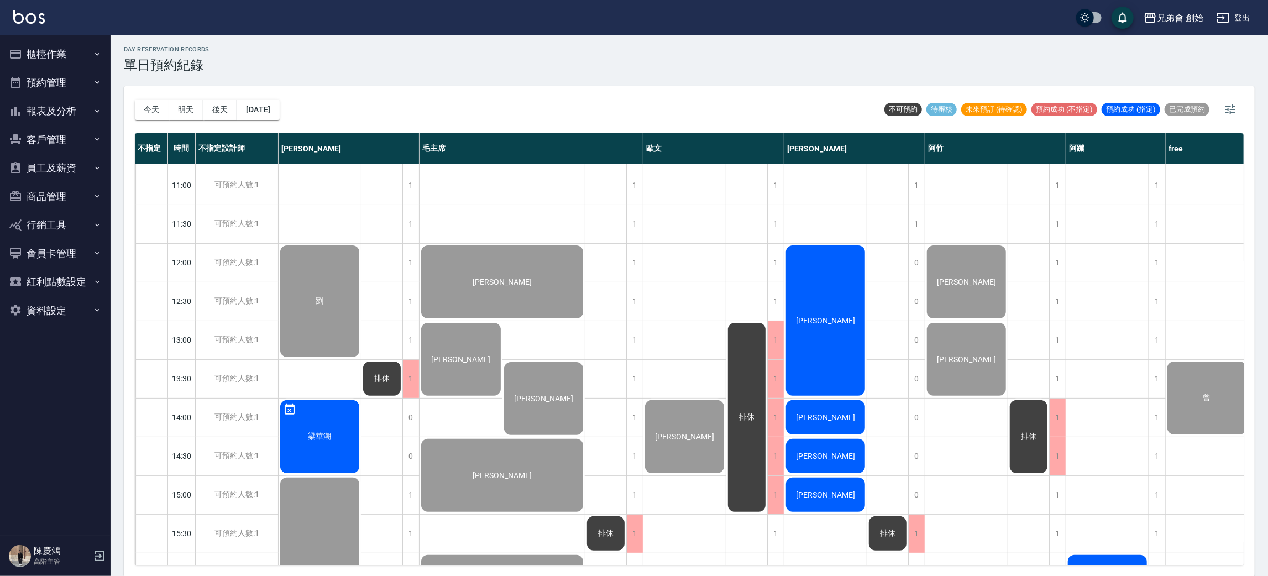
click at [361, 284] on div "盧淳賢" at bounding box center [320, 301] width 82 height 115
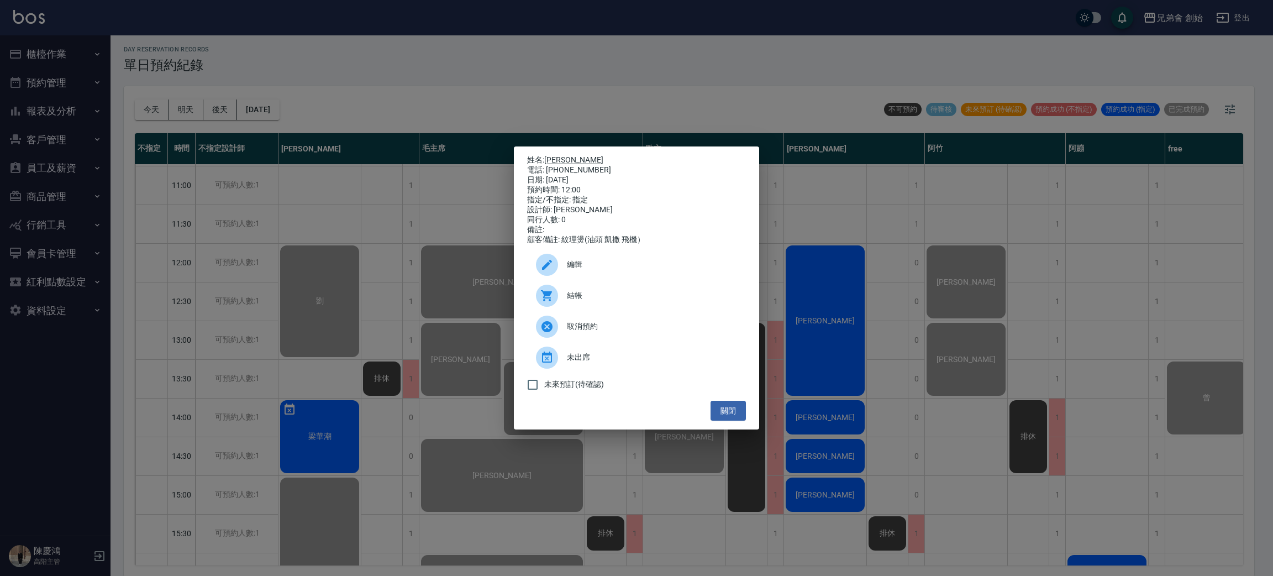
click at [691, 296] on span "結帳" at bounding box center [652, 296] width 170 height 12
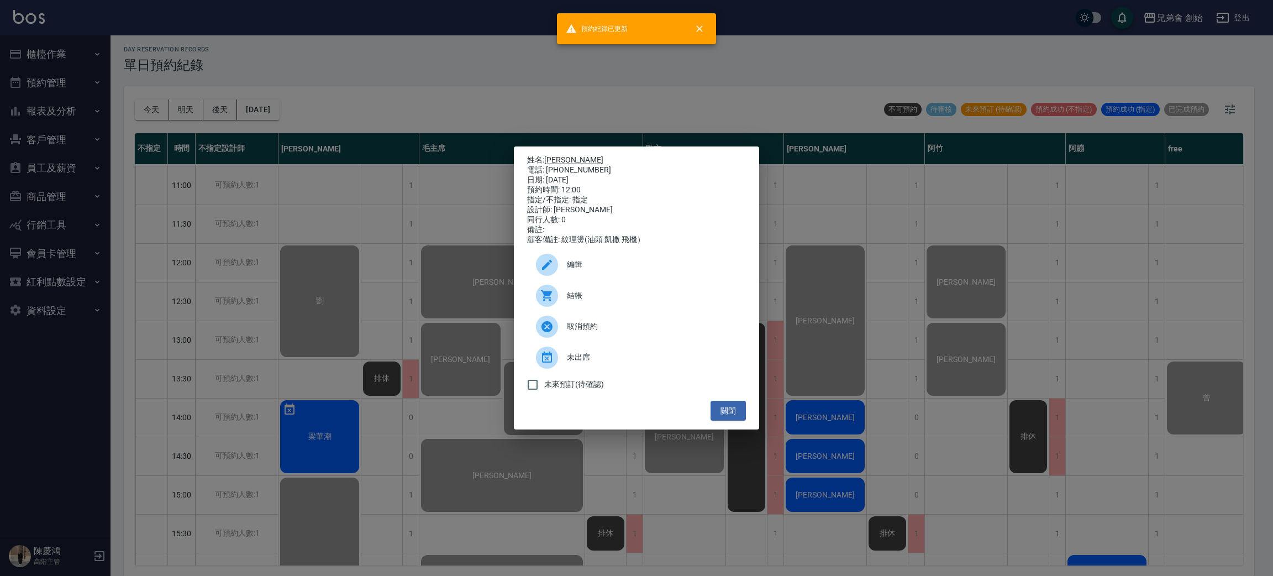
click at [311, 142] on div "姓名: 盧淳賢 電話: 0916808945 日期: 2025/08/16 預約時間: 12:00 指定/不指定: 指定 設計師: 潘潘 同行人數: 0 備註…" at bounding box center [636, 288] width 1273 height 576
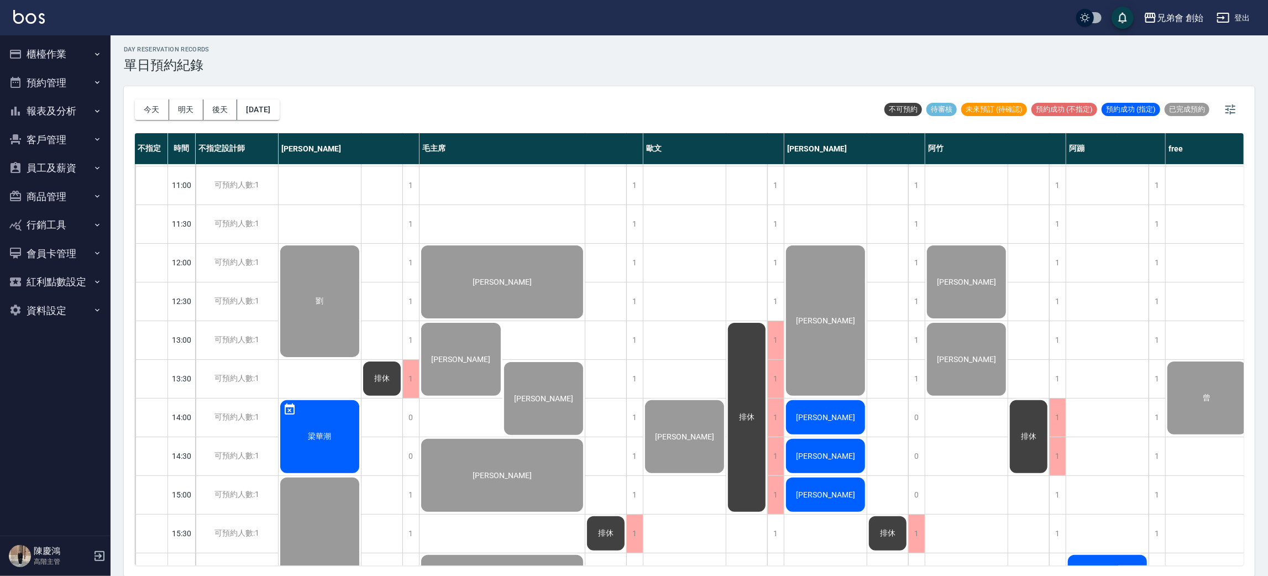
click at [326, 306] on span "李鼎侖" at bounding box center [320, 301] width 12 height 10
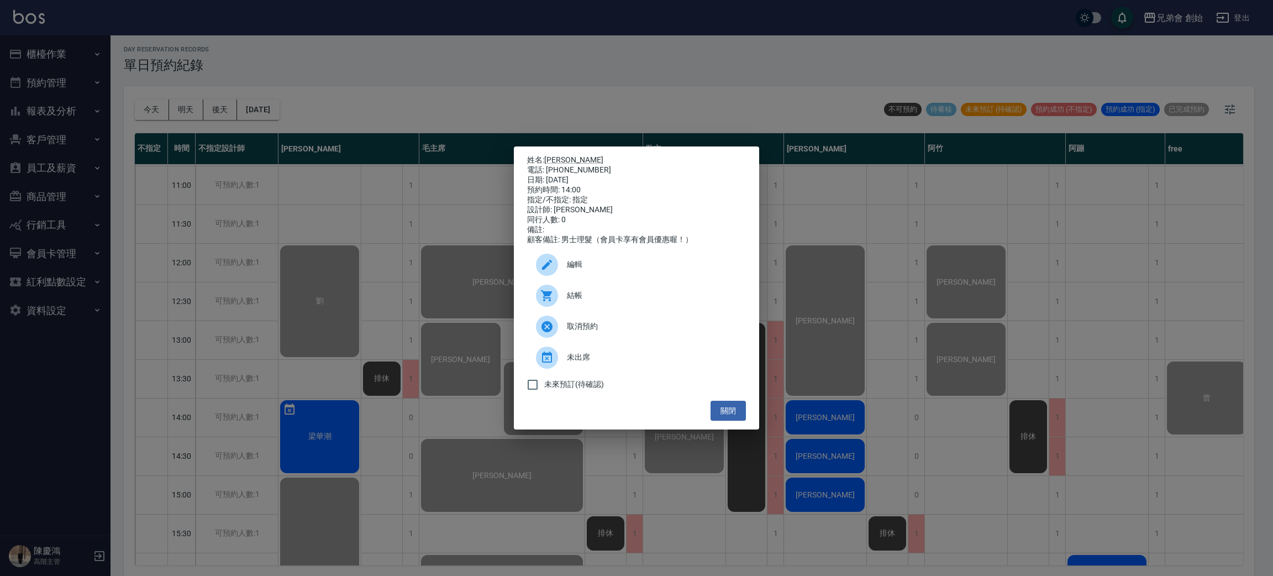
click at [642, 301] on span "結帳" at bounding box center [652, 296] width 170 height 12
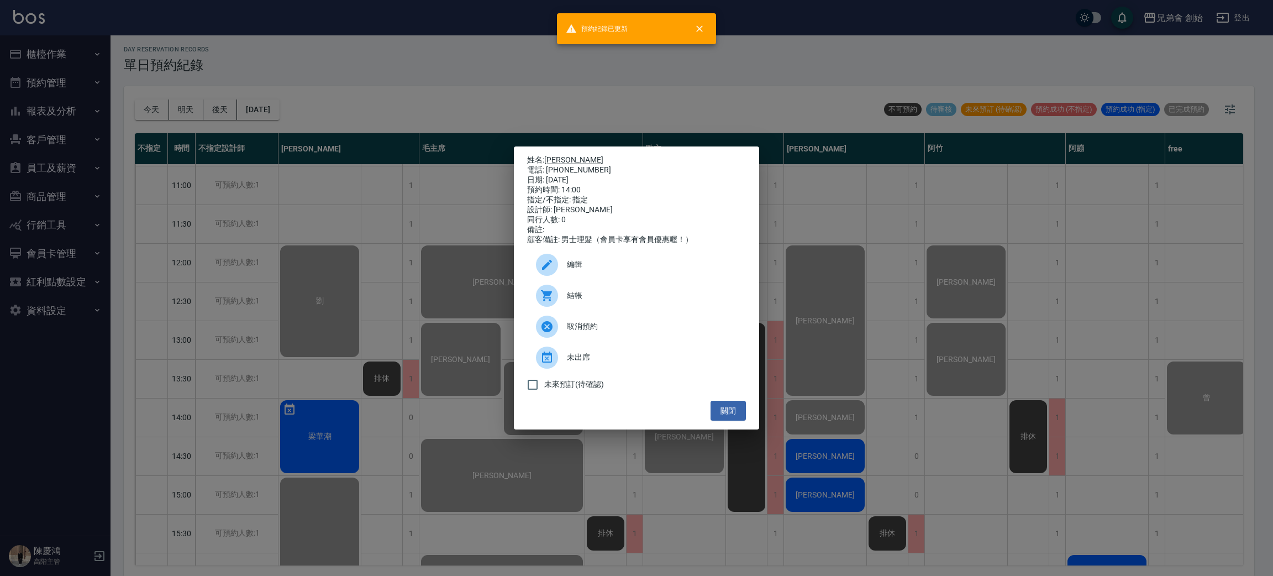
drag, startPoint x: 263, startPoint y: 180, endPoint x: 376, endPoint y: 250, distance: 133.5
click at [263, 181] on div "姓名: 李鼎侖 電話: 0928336077 日期: 2025/08/16 預約時間: 14:00 指定/不指定: 指定 設計師: 潘潘 同行人數: 0 備註…" at bounding box center [636, 288] width 1273 height 576
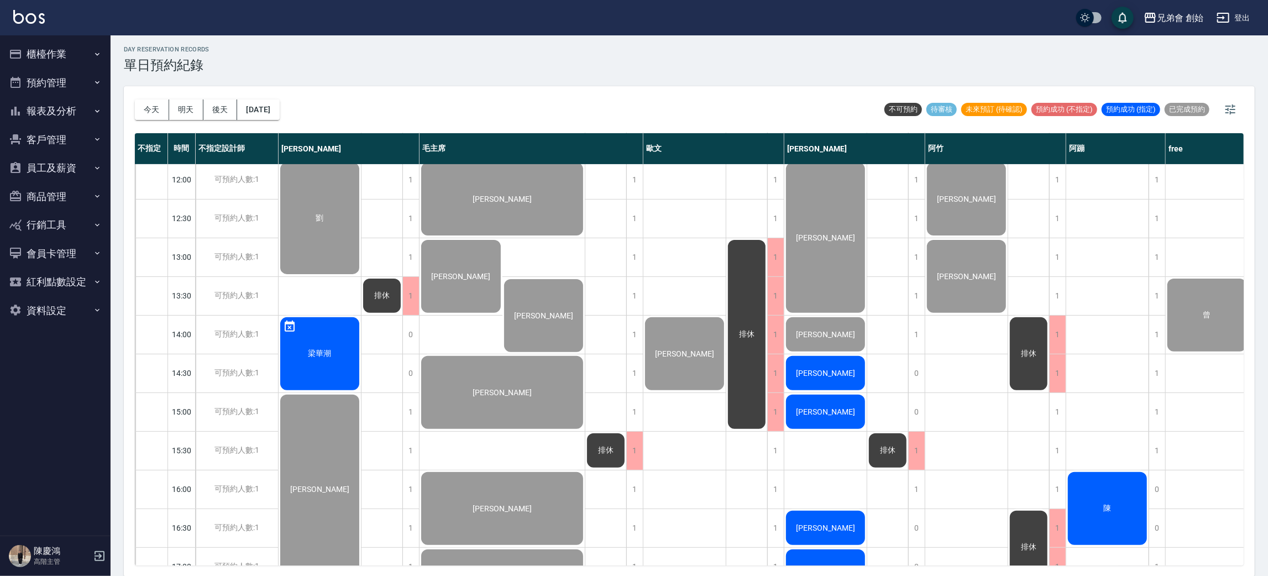
scroll to position [402, 0]
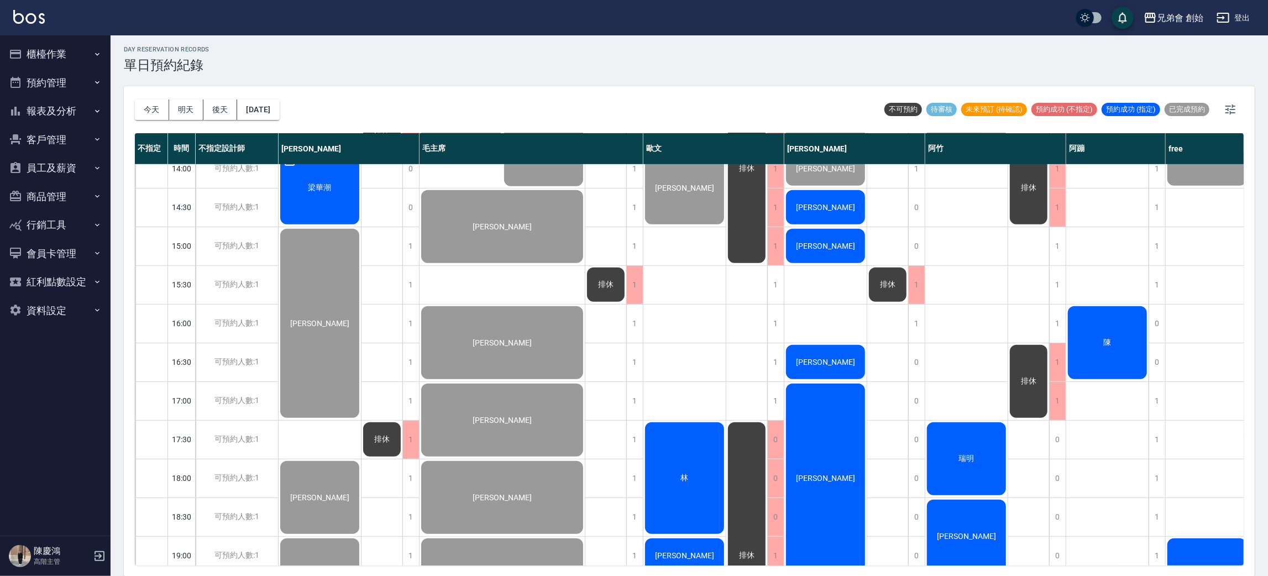
click at [361, 110] on div "李振綸" at bounding box center [320, 52] width 82 height 115
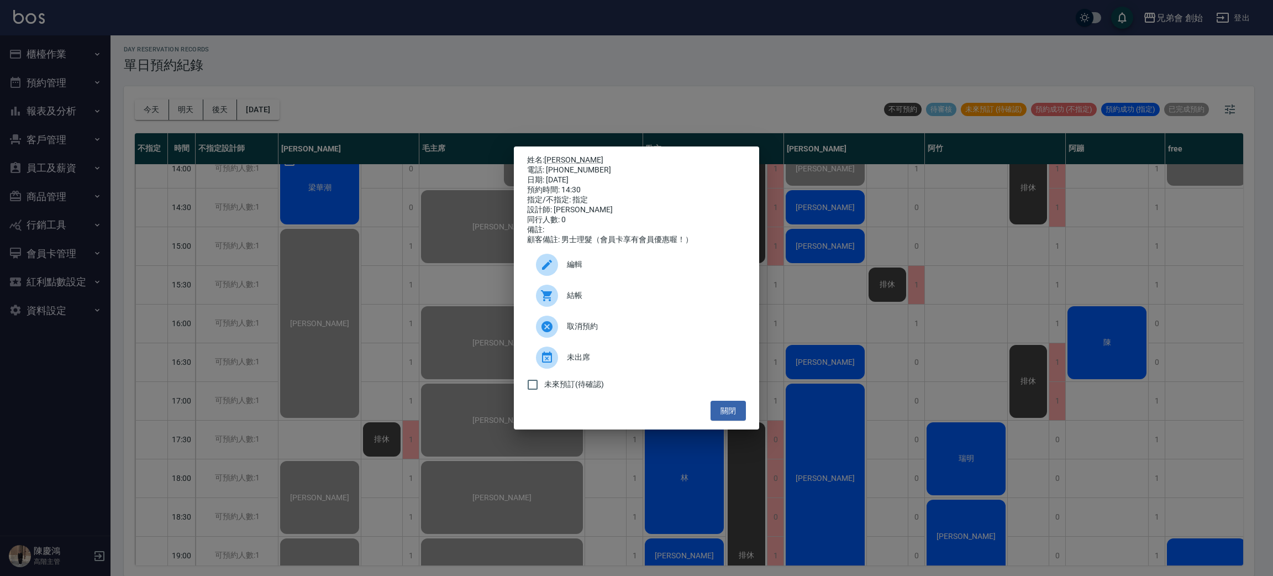
click at [575, 166] on div "電話: 0936095977" at bounding box center [636, 170] width 219 height 10
click at [573, 166] on div "電話: 0936095977" at bounding box center [636, 170] width 219 height 10
click at [581, 165] on div "電話: 0936095977" at bounding box center [636, 170] width 219 height 10
copy div "0936095977"
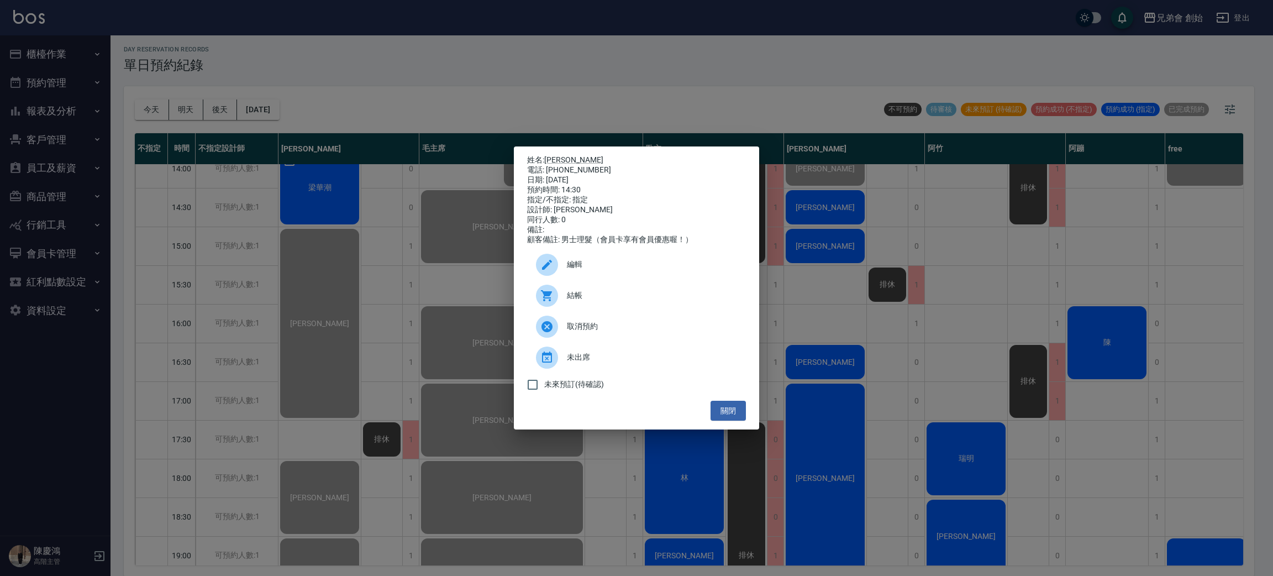
click at [300, 272] on div "姓名: 李振綸 電話: 0936095977 日期: 2025/08/16 預約時間: 14:30 指定/不指定: 指定 設計師: 潘潘 同行人數: 0 備註…" at bounding box center [636, 288] width 1273 height 576
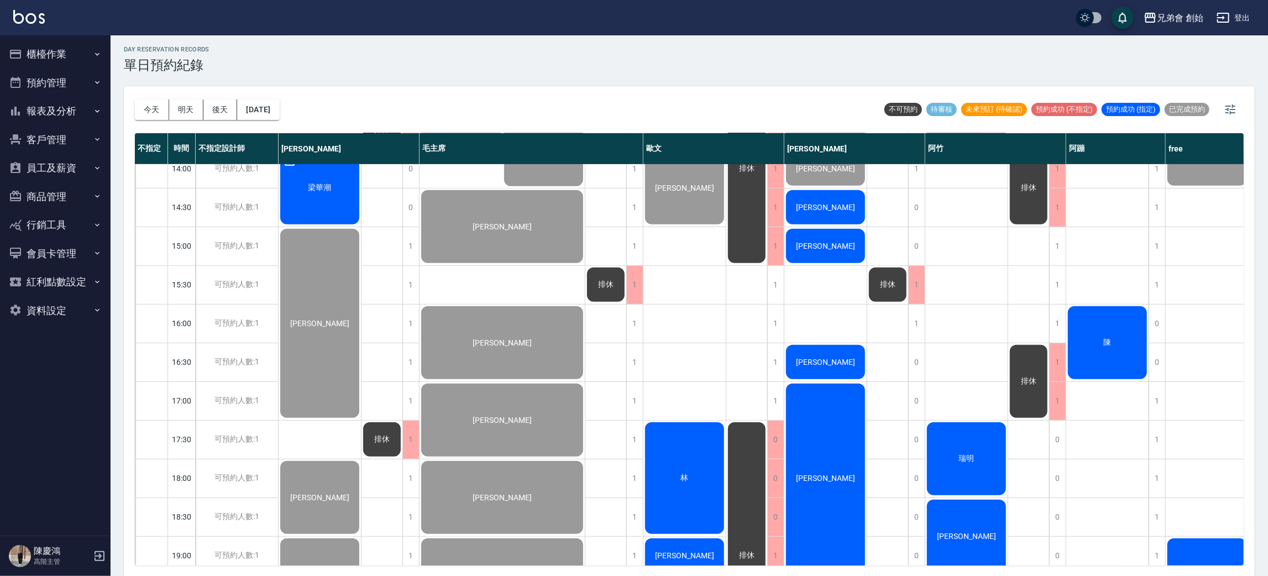
click at [361, 110] on div "范彥騏" at bounding box center [320, 52] width 82 height 115
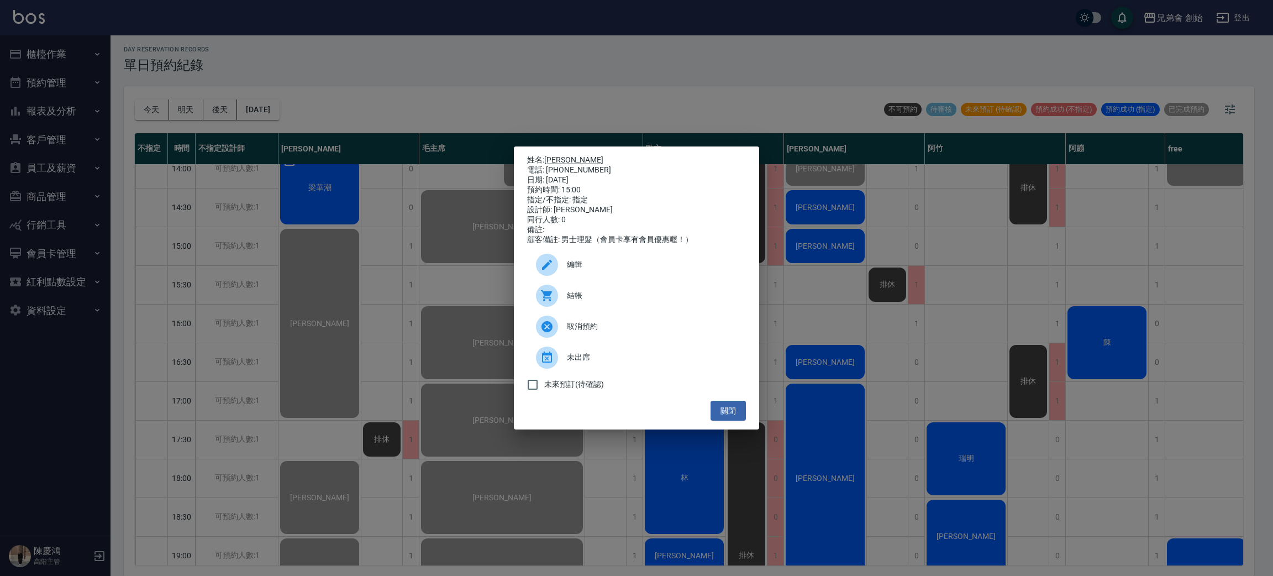
click at [662, 301] on span "結帳" at bounding box center [652, 296] width 170 height 12
click at [258, 207] on div "姓名: 范彥騏 電話: 0903524665 日期: 2025/08/16 預約時間: 15:00 指定/不指定: 指定 設計師: 潘潘 同行人數: 0 備註…" at bounding box center [636, 288] width 1273 height 576
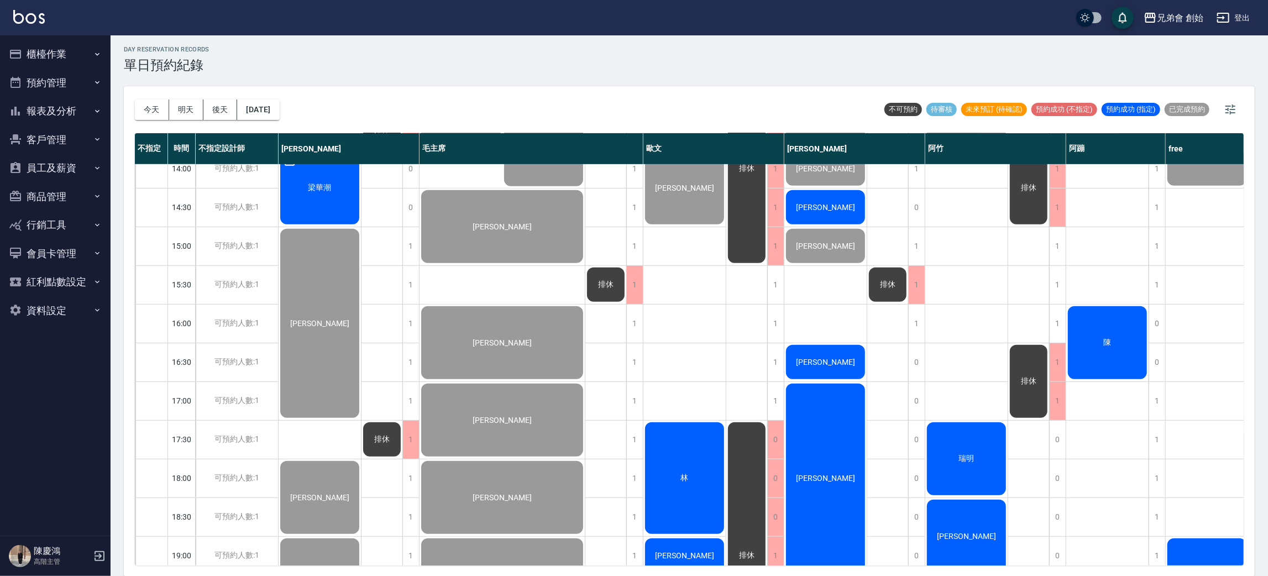
click at [326, 57] on span "周志偉" at bounding box center [320, 53] width 12 height 10
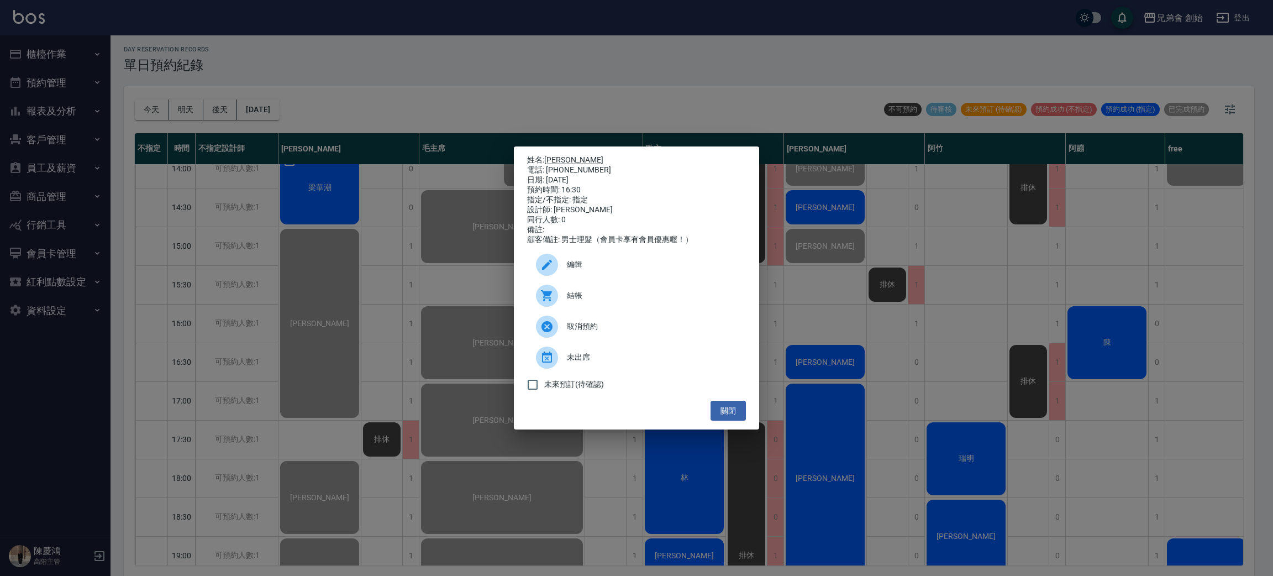
click at [667, 308] on div "結帳" at bounding box center [636, 295] width 219 height 31
click at [848, 448] on div "姓名: 周志偉 電話: 0925195718 日期: 2025/08/16 預約時間: 16:30 指定/不指定: 指定 設計師: 潘潘 同行人數: 0 備註…" at bounding box center [636, 288] width 1273 height 576
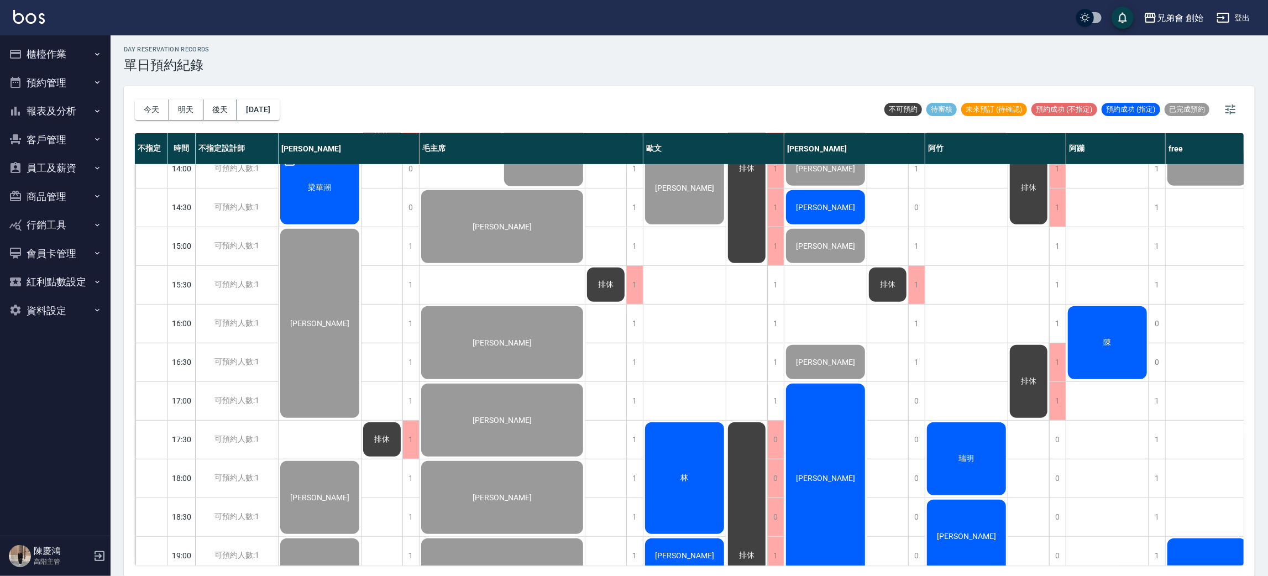
click at [361, 110] on div "吳俊德" at bounding box center [320, 52] width 82 height 115
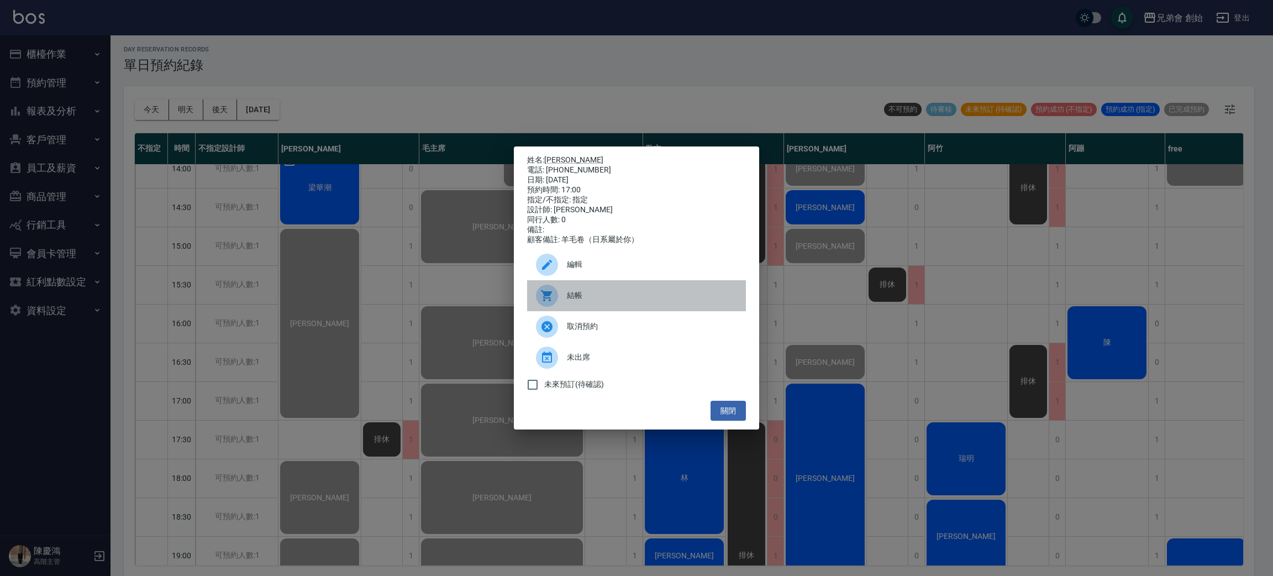
click at [586, 307] on div "結帳" at bounding box center [636, 295] width 219 height 31
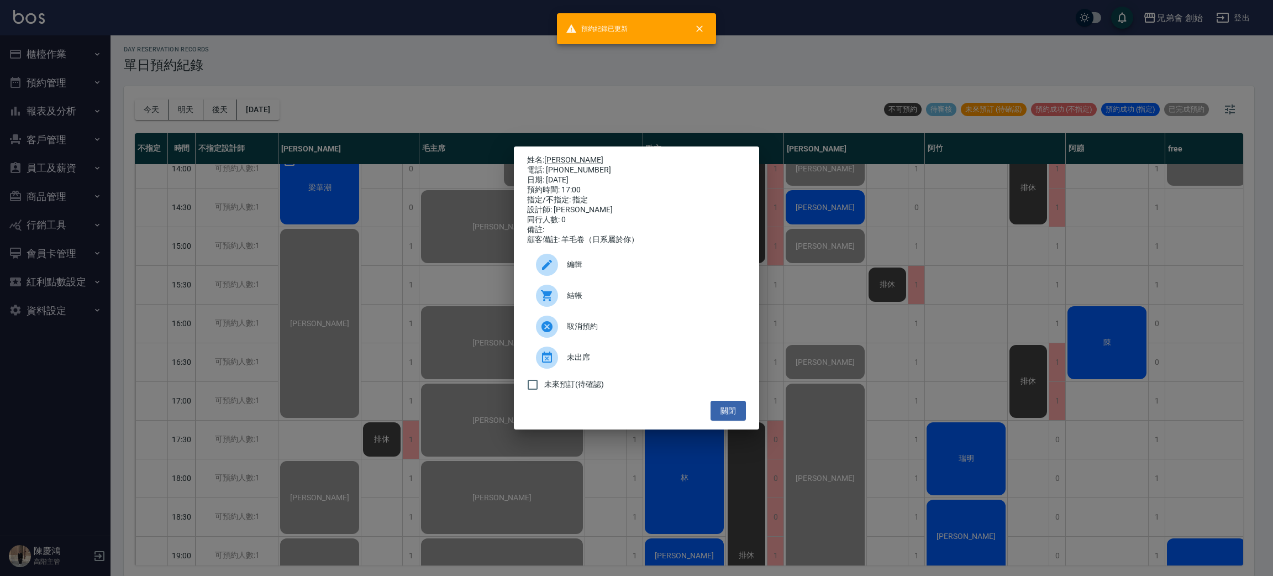
click at [963, 481] on div "姓名: 吳俊德 電話: 0913990207 日期: 2025/08/16 預約時間: 17:00 指定/不指定: 指定 設計師: 潘潘 同行人數: 0 備註…" at bounding box center [636, 288] width 1273 height 576
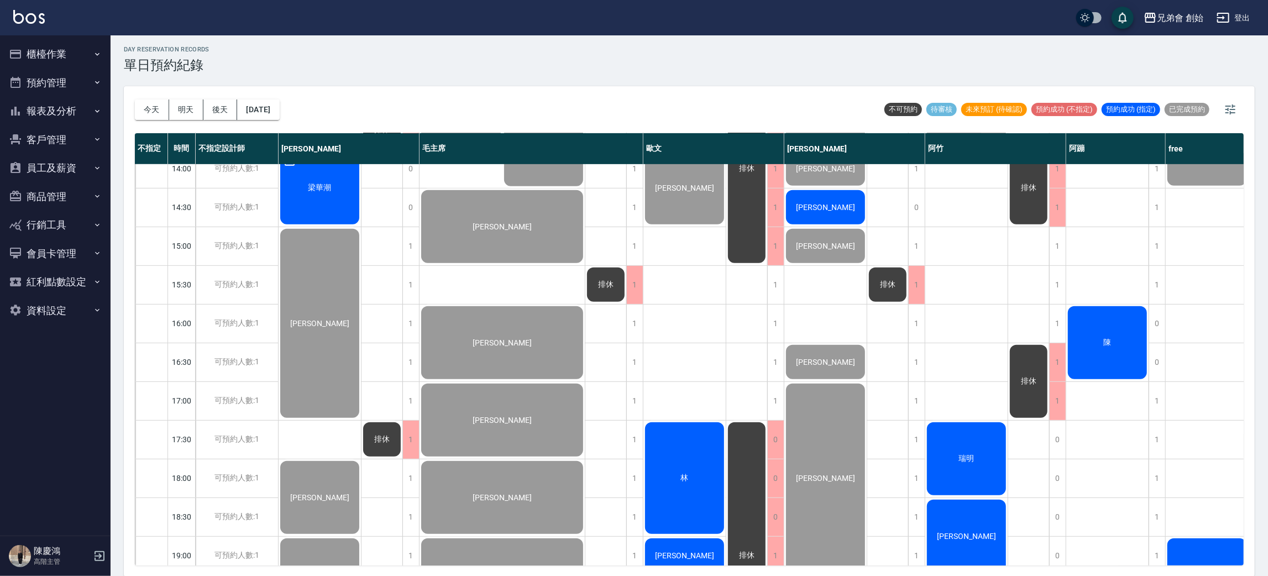
scroll to position [651, 0]
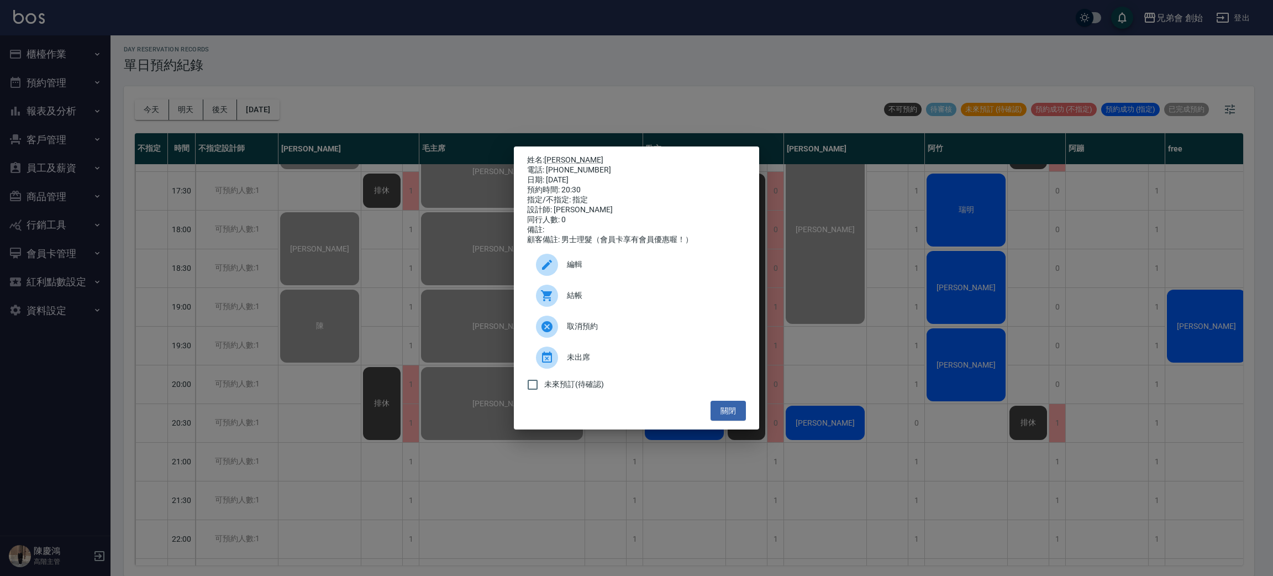
click at [567, 301] on span "結帳" at bounding box center [652, 296] width 170 height 12
click at [586, 89] on div "姓名: 葉律葦 電話: 0978310369 日期: 2025/08/16 預約時間: 20:30 指定/不指定: 指定 設計師: 潘潘 同行人數: 0 備註…" at bounding box center [636, 288] width 1273 height 576
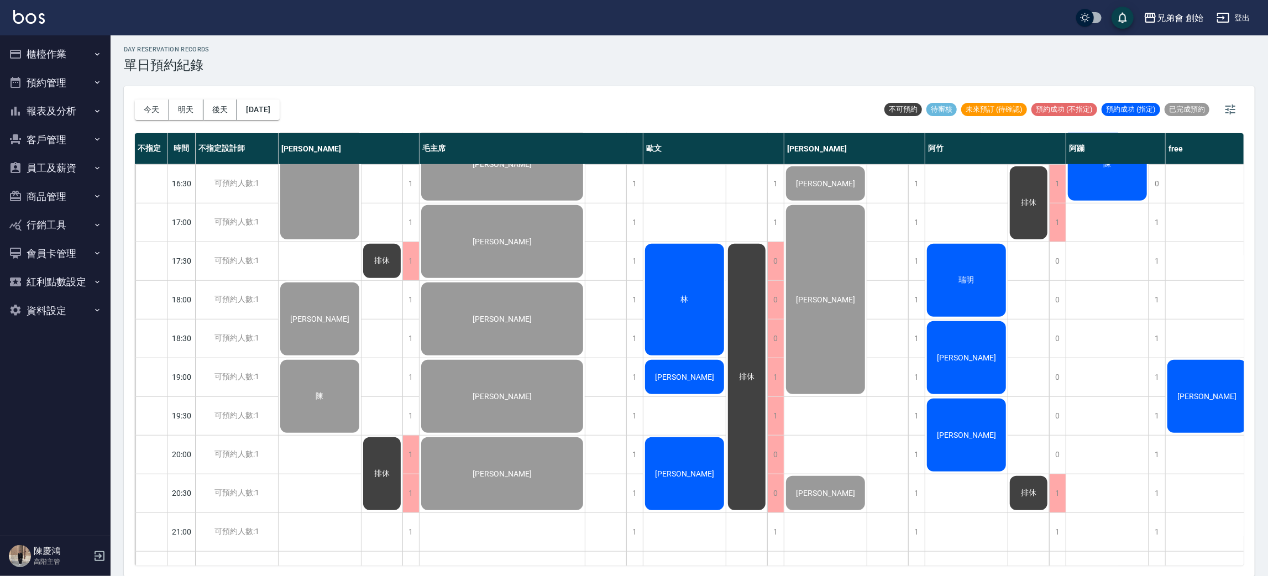
scroll to position [733, 0]
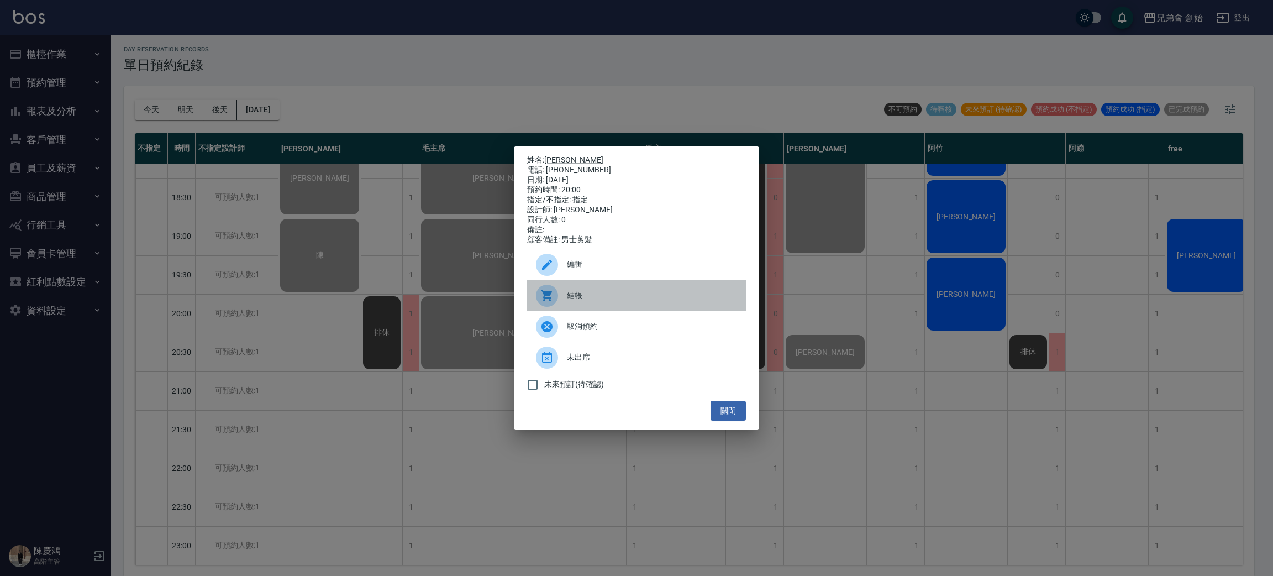
click at [573, 294] on div "結帳" at bounding box center [636, 295] width 219 height 31
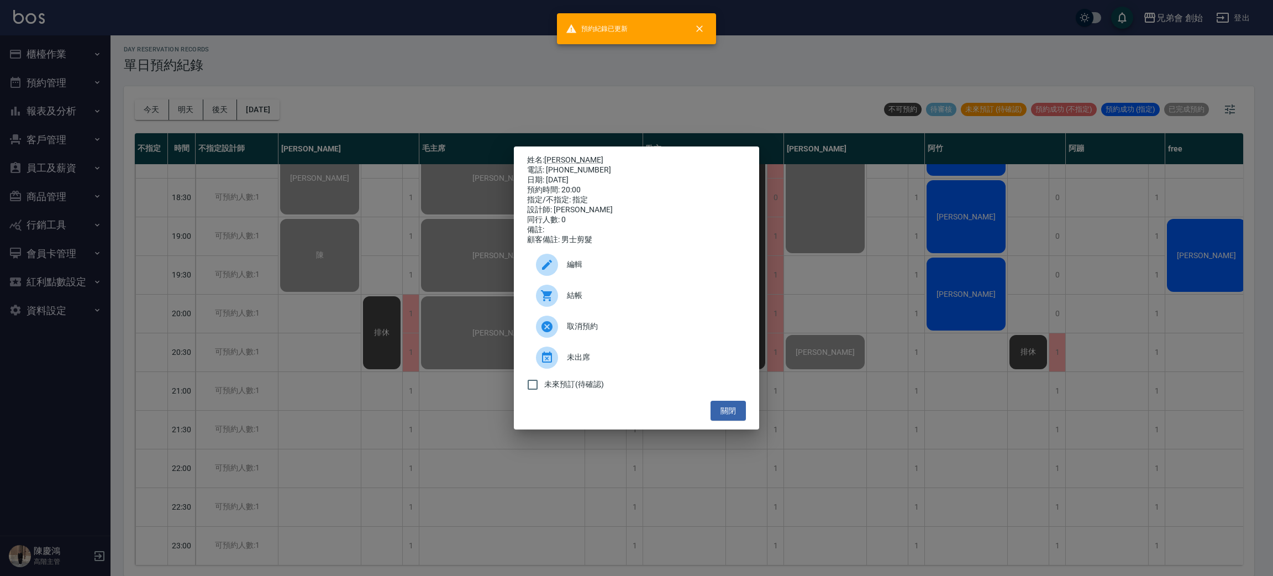
click at [735, 88] on div "姓名: 劉人豪 電話: 0932659680 日期: 2025/08/16 預約時間: 20:00 指定/不指定: 指定 設計師: 歐文 同行人數: 0 備註…" at bounding box center [636, 288] width 1273 height 576
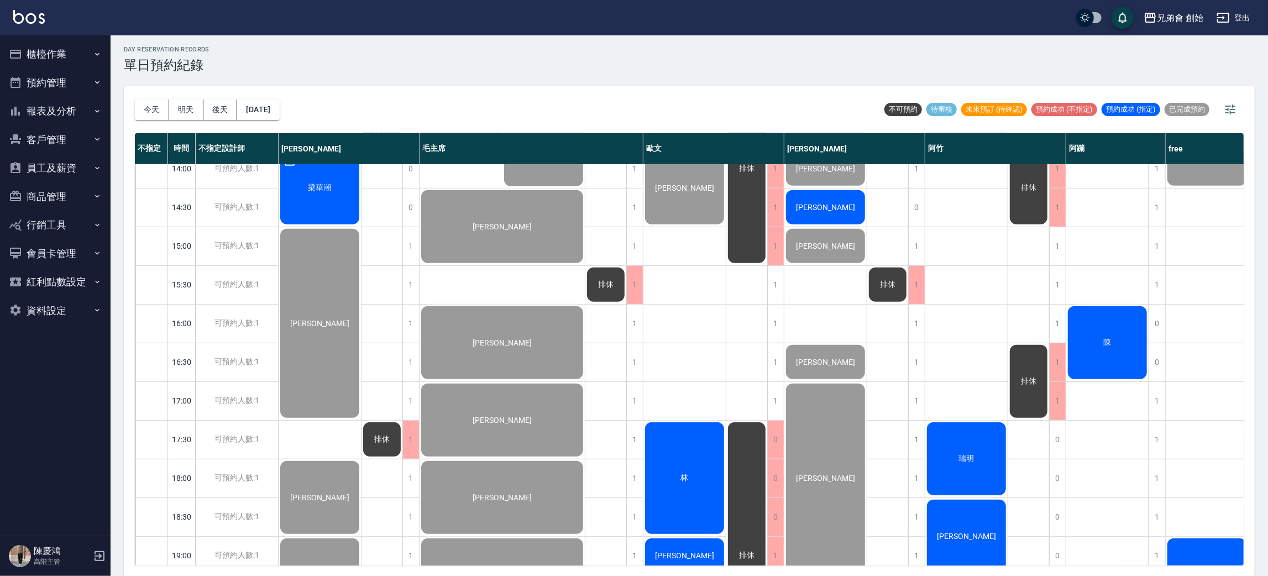
scroll to position [651, 0]
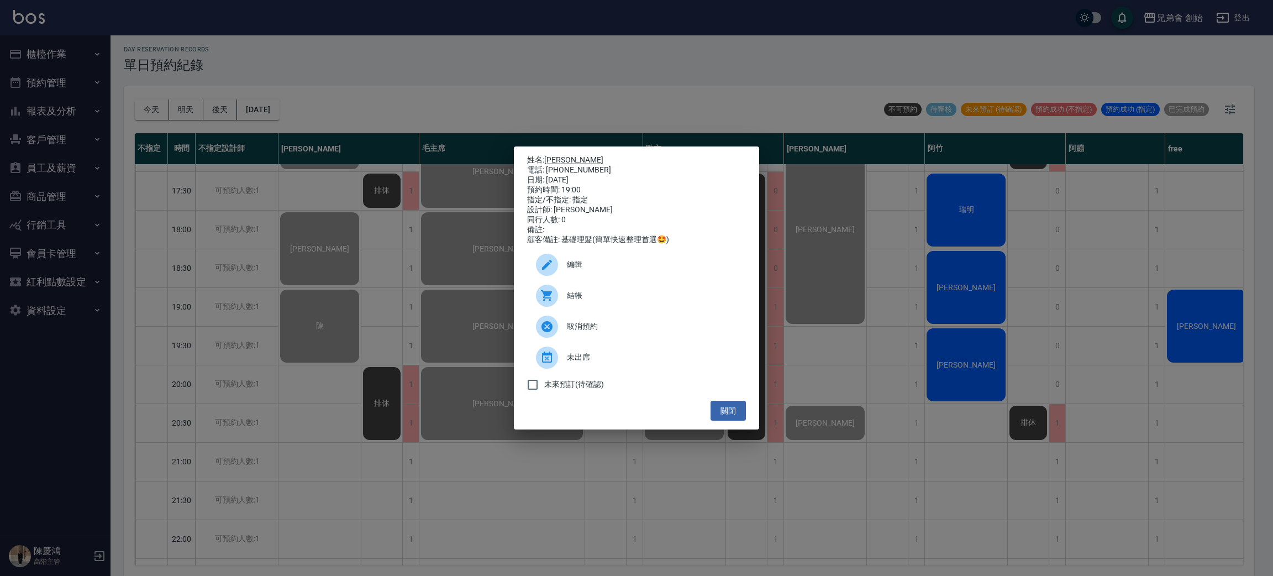
click at [611, 300] on span "結帳" at bounding box center [652, 296] width 170 height 12
click at [341, 92] on div "姓名: 洪家凱 電話: 0905011763 日期: 2025/08/16 預約時間: 19:00 指定/不指定: 指定 設計師: 歐文 同行人數: 0 備註…" at bounding box center [636, 288] width 1273 height 576
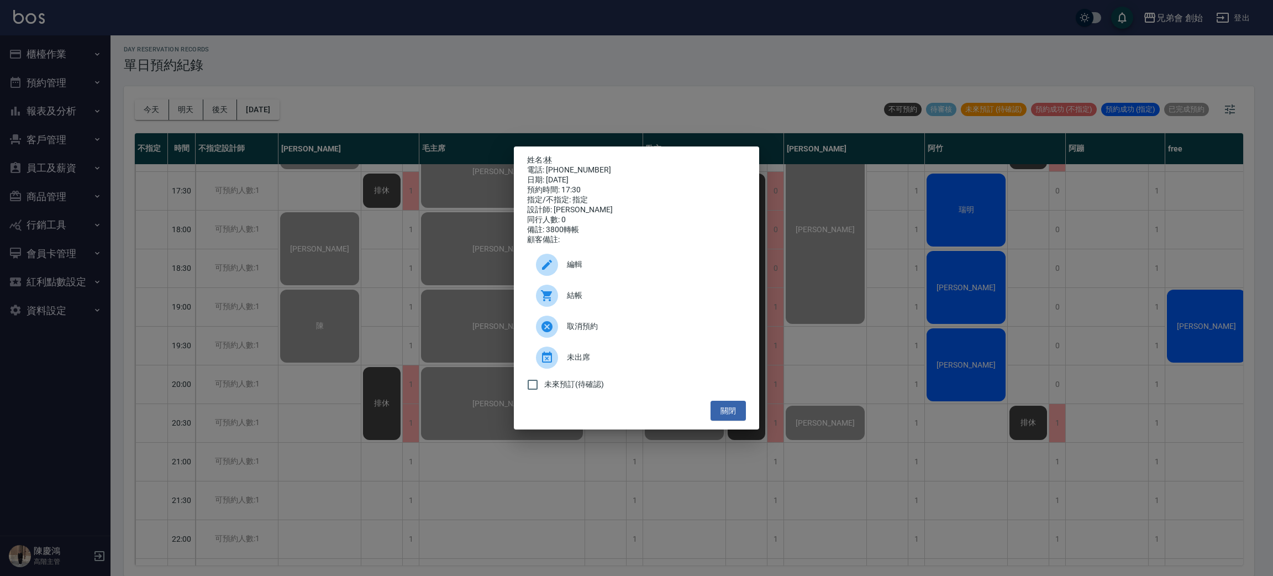
click at [582, 290] on div "結帳" at bounding box center [636, 295] width 219 height 31
click at [245, 111] on div "姓名: 林 電話: 0933911833 日期: 2025/08/16 預約時間: 17:30 指定/不指定: 指定 設計師: 歐文 同行人數: 0 備註: …" at bounding box center [636, 288] width 1273 height 576
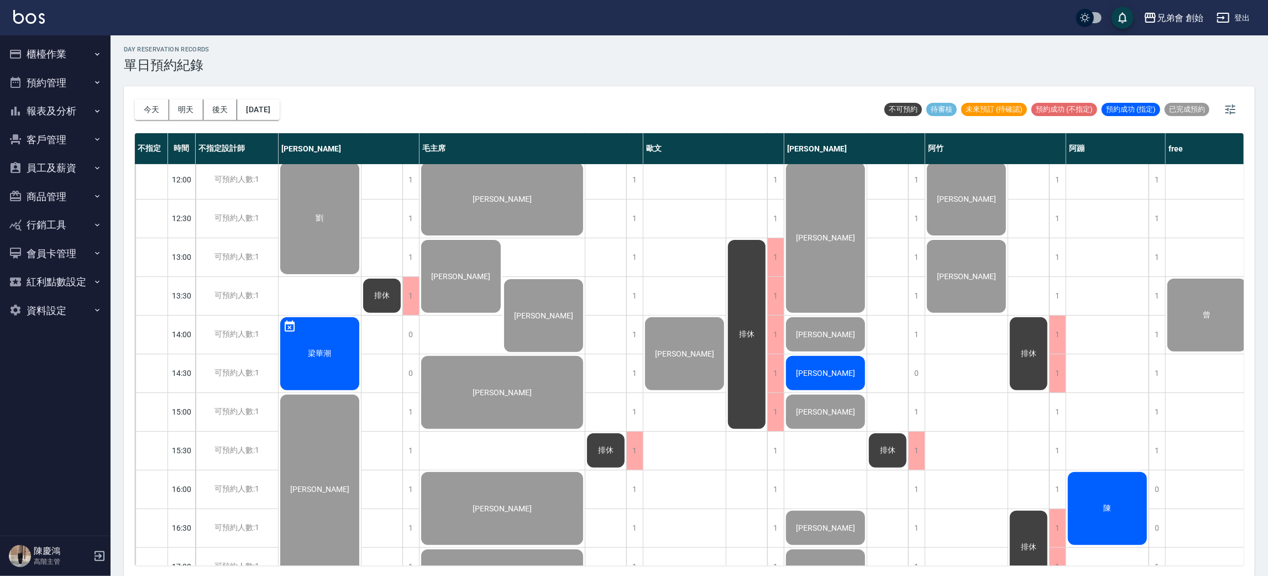
scroll to position [319, 0]
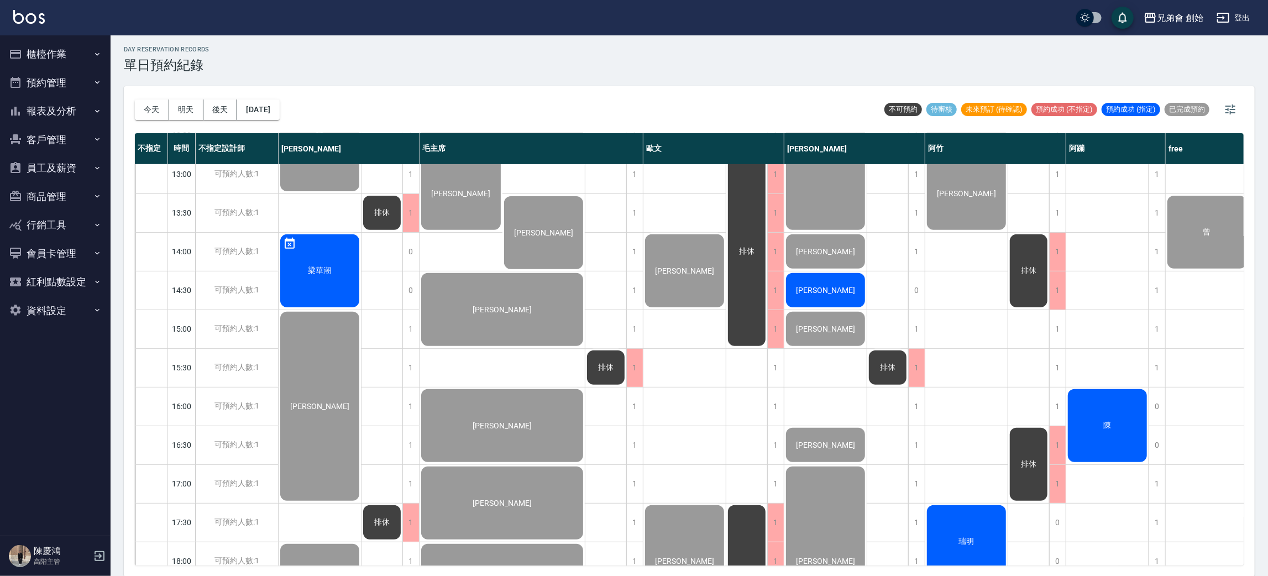
click at [326, 140] on span "[PERSON_NAME]" at bounding box center [320, 135] width 12 height 10
click at [340, 95] on div "今天 明天 後天 2025/08/16 不可預約 待審核 未來預訂 (待確認) 預約成功 (不指定) 預約成功 (指定) 已完成預約" at bounding box center [689, 109] width 1109 height 47
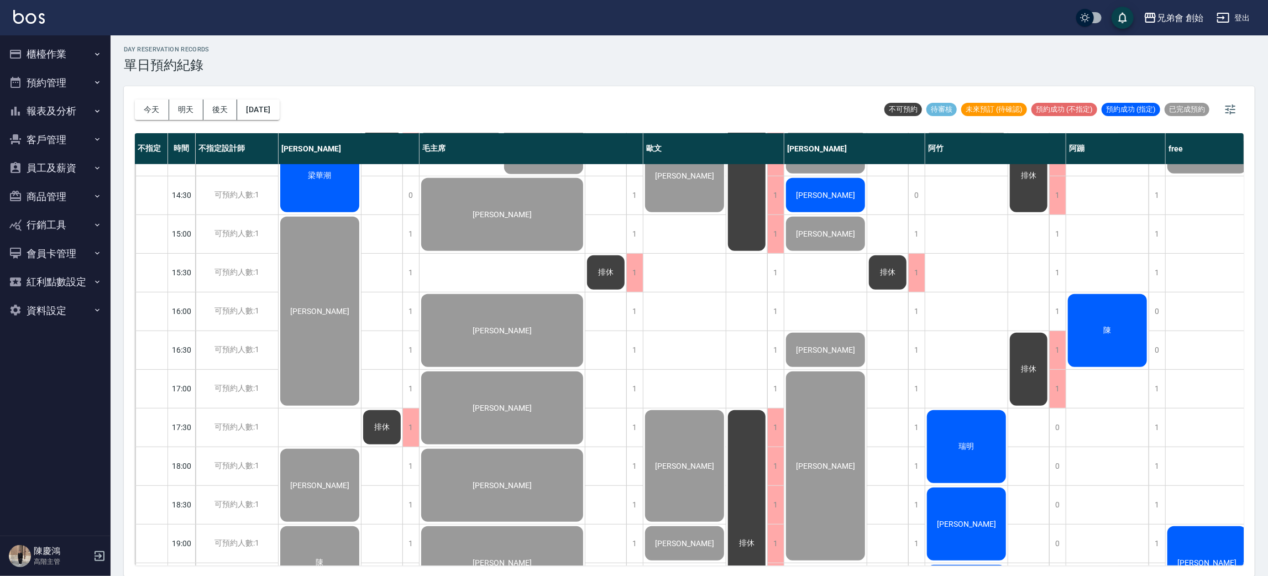
scroll to position [332, 0]
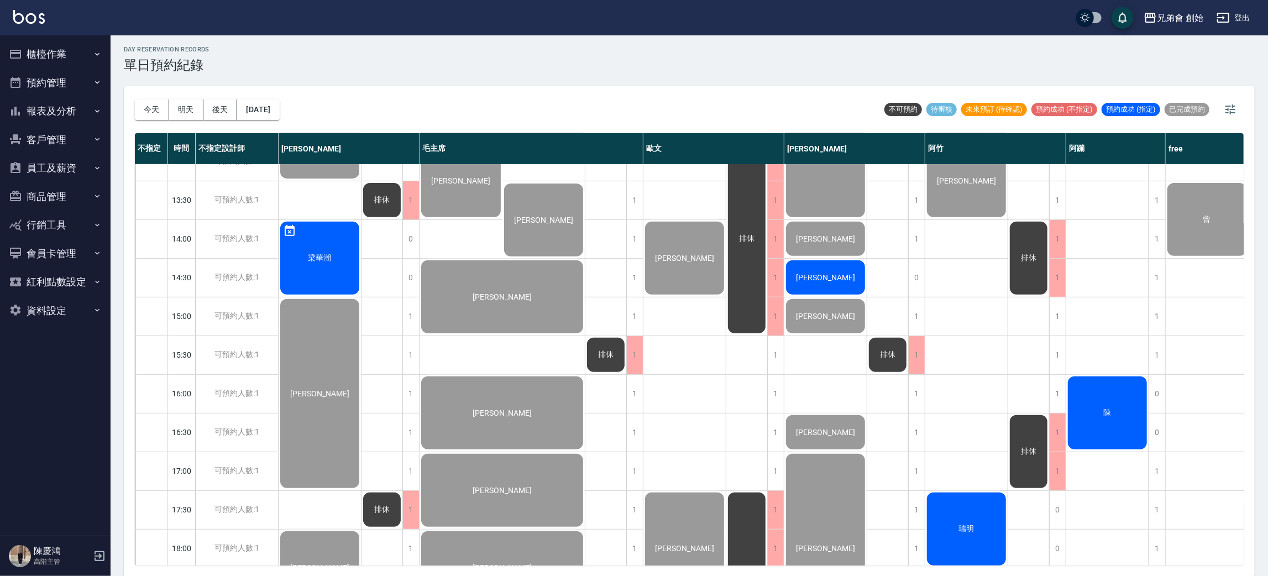
click at [326, 128] on span "[PERSON_NAME]" at bounding box center [320, 123] width 12 height 10
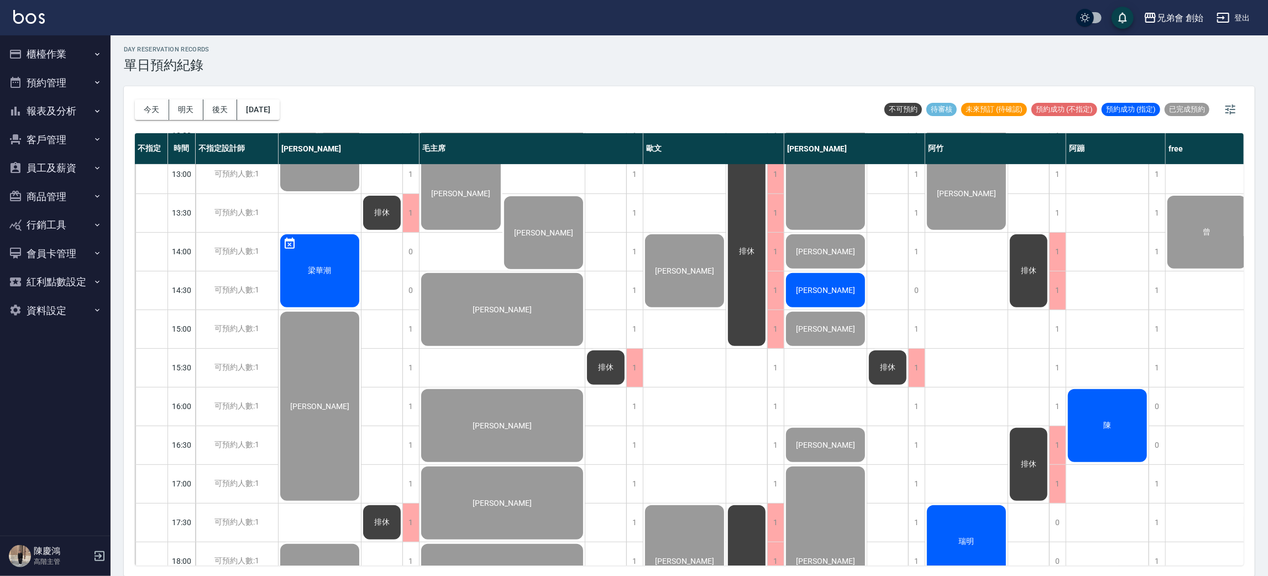
scroll to position [485, 0]
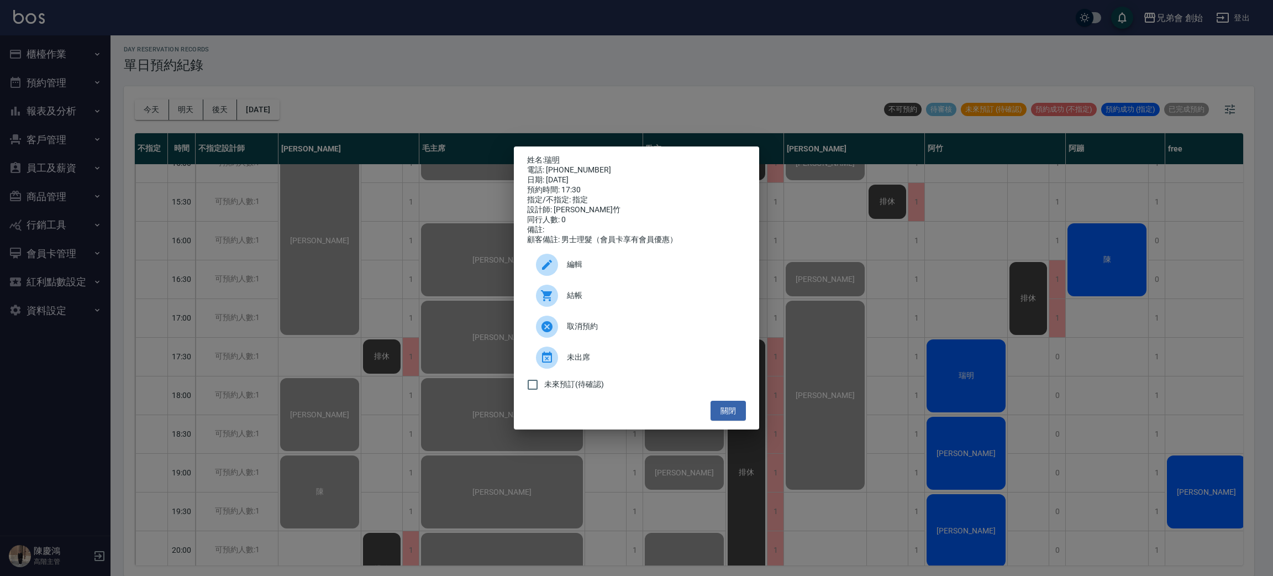
click at [655, 290] on div "結帳" at bounding box center [636, 295] width 219 height 31
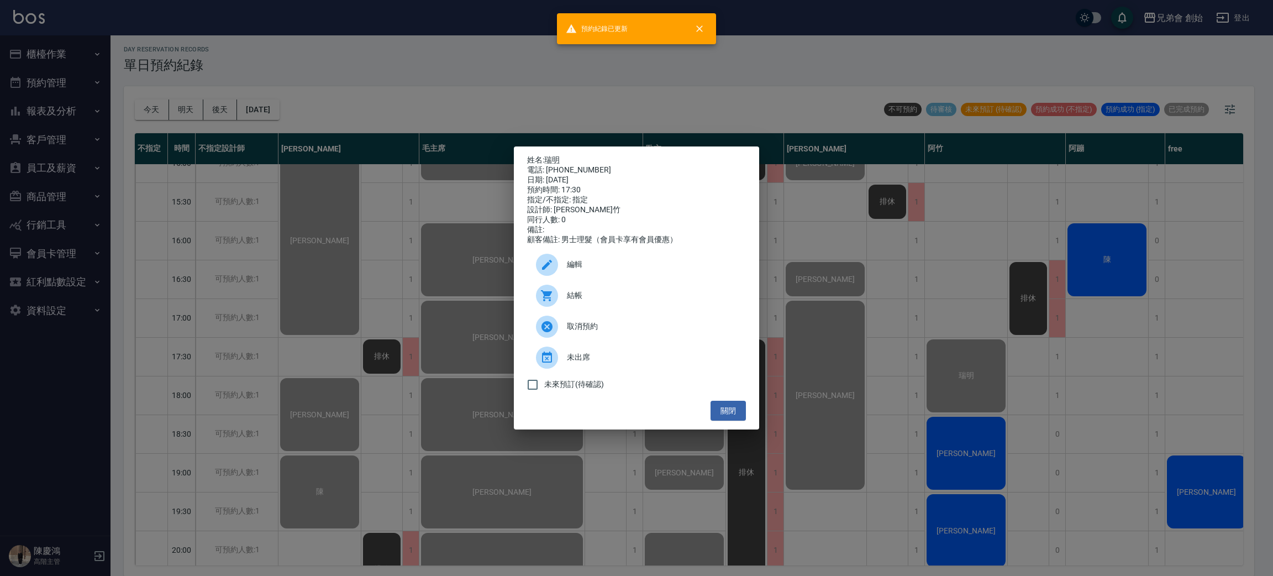
click at [950, 265] on div "姓名: 瑞明 電話: 0989457768 日期: 2025/08/16 預約時間: 17:30 指定/不指定: 指定 設計師: 阿竹 同行人數: 0 備註:…" at bounding box center [636, 288] width 1273 height 576
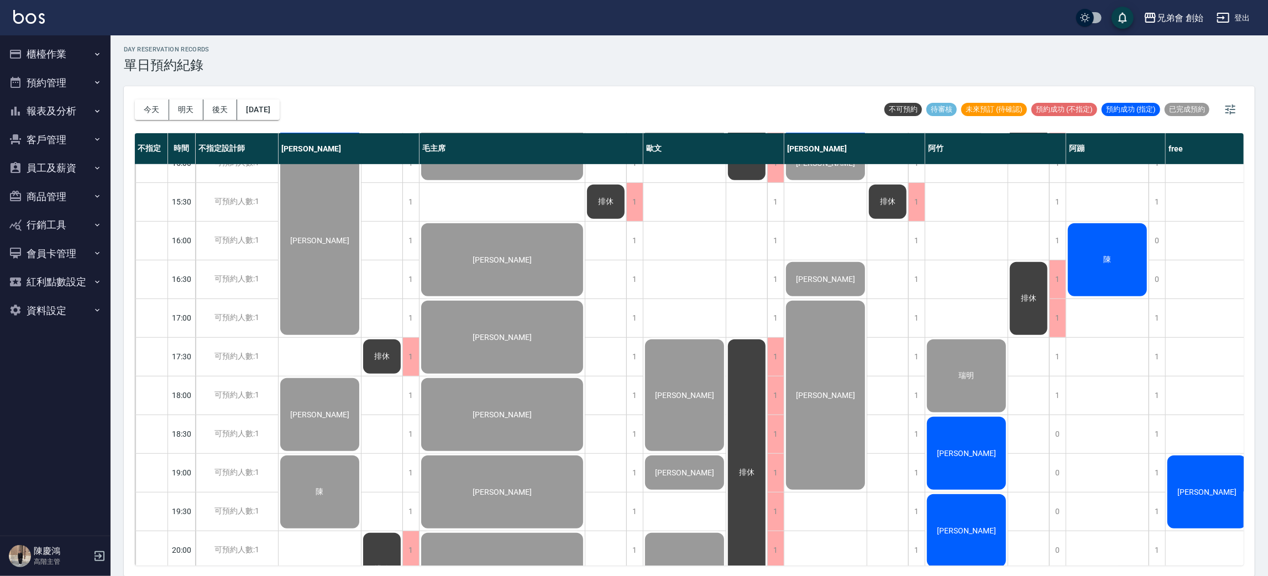
scroll to position [568, 0]
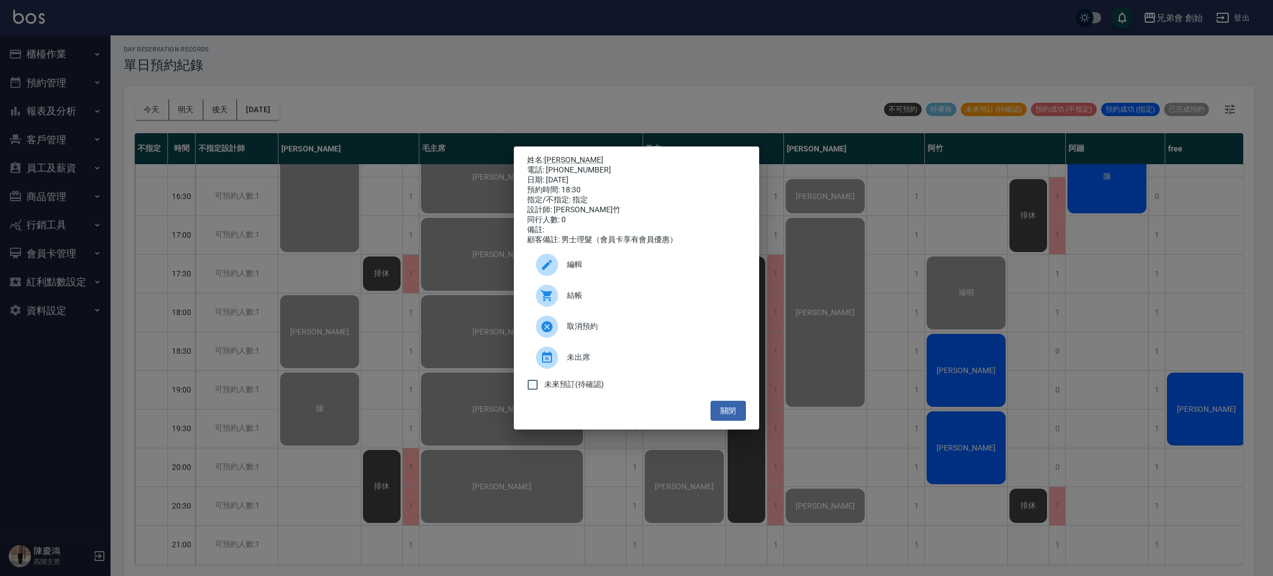
click at [576, 301] on span "結帳" at bounding box center [652, 296] width 170 height 12
drag, startPoint x: 781, startPoint y: 80, endPoint x: 811, endPoint y: 98, distance: 35.7
click at [782, 81] on div "姓名: 陳崇立 電話: 0938721921 日期: 2025/08/16 預約時間: 18:30 指定/不指定: 指定 設計師: 阿竹 同行人數: 0 備註…" at bounding box center [636, 288] width 1273 height 576
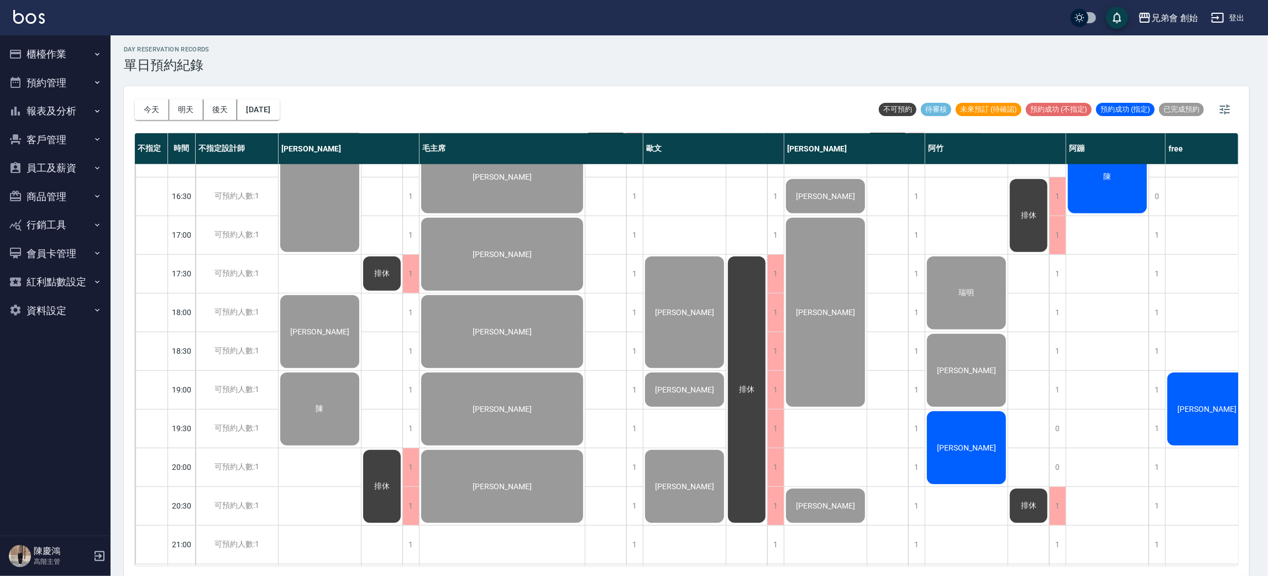
scroll to position [733, 0]
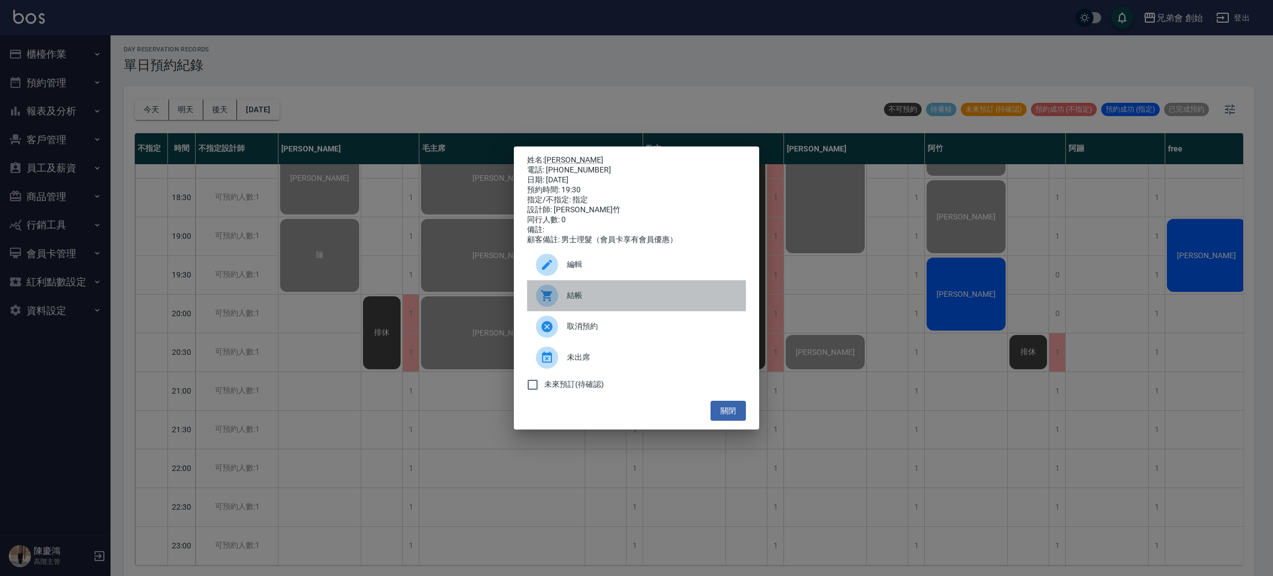
click at [689, 298] on span "結帳" at bounding box center [652, 296] width 170 height 12
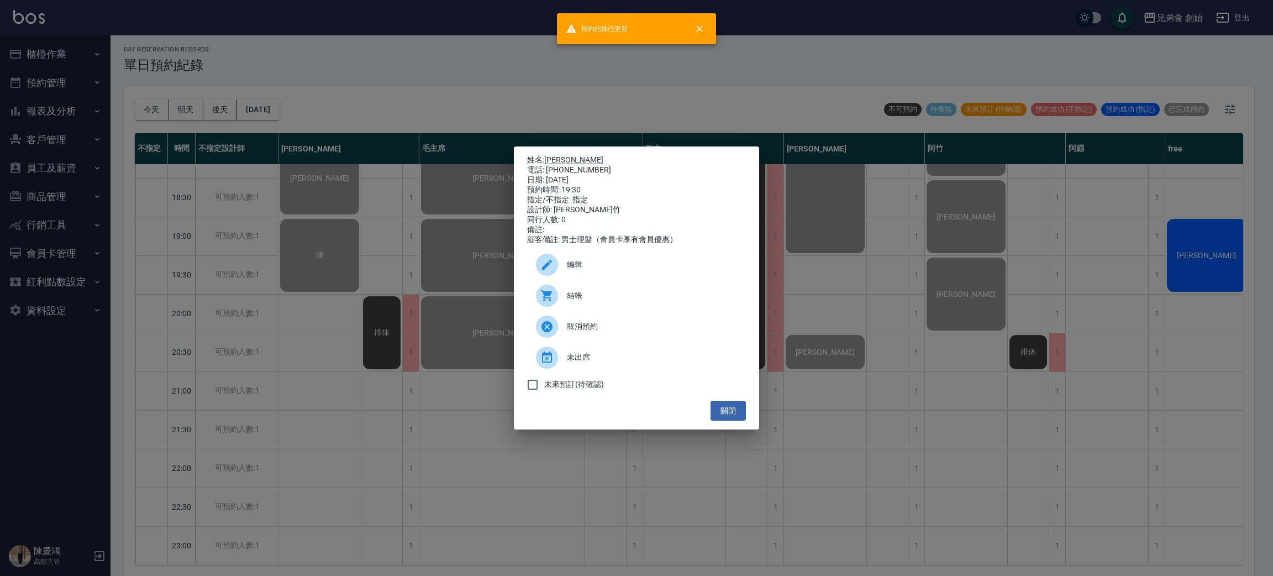
click at [1009, 237] on div "姓名: 李訓銘 電話: 0978016950 日期: 2025/08/16 預約時間: 19:30 指定/不指定: 指定 設計師: 阿竹 同行人數: 0 備註…" at bounding box center [636, 288] width 1273 height 576
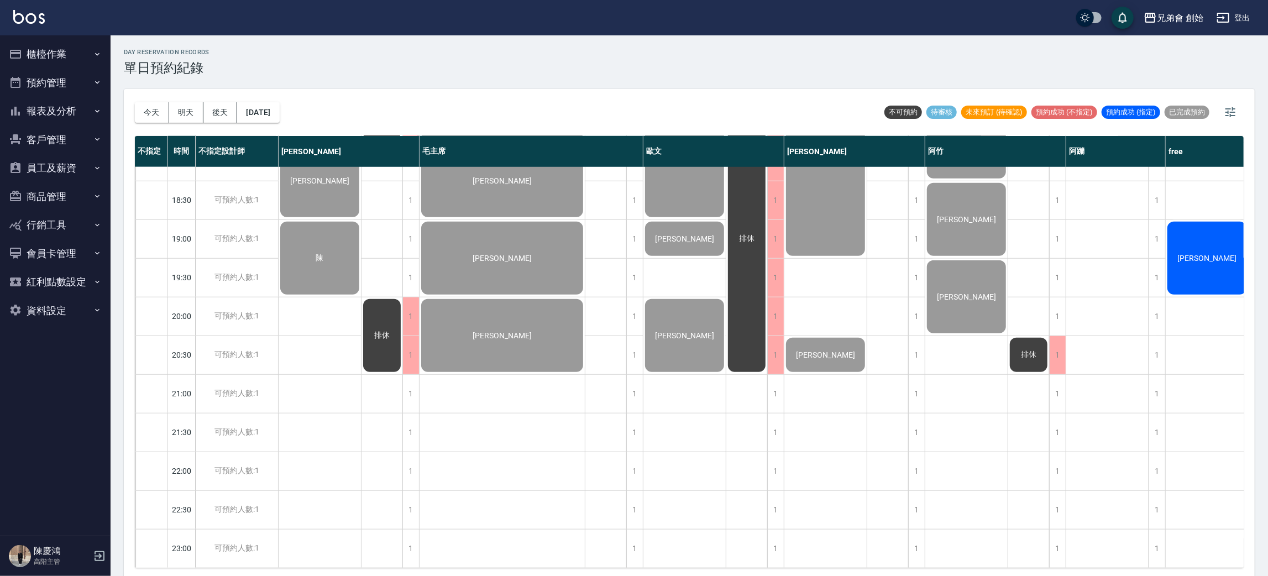
scroll to position [568, 0]
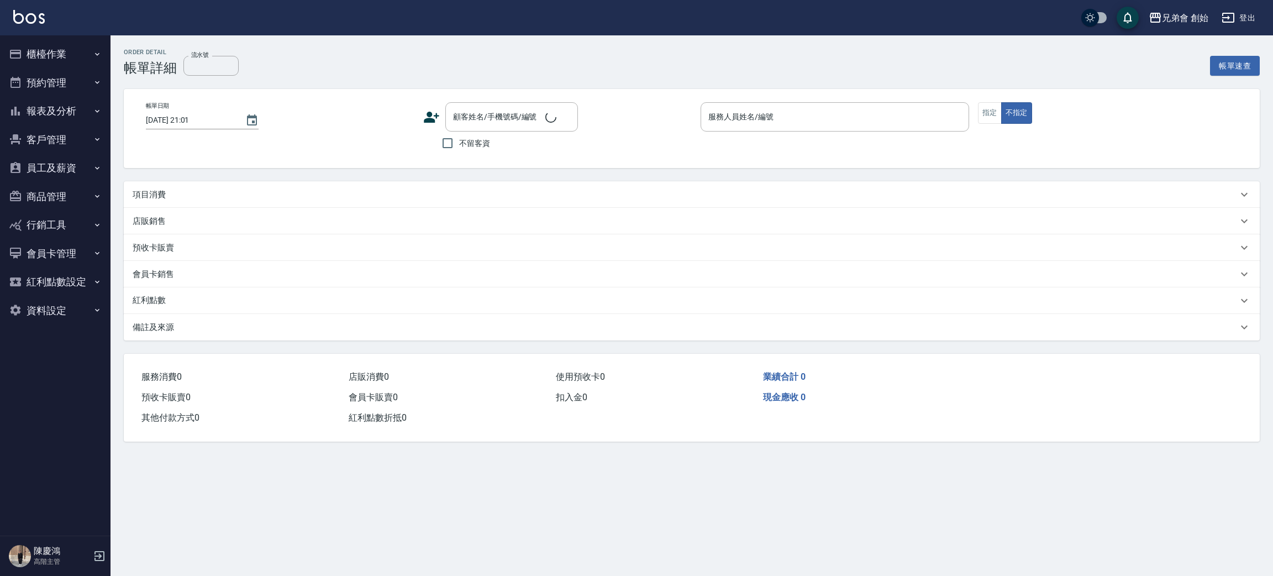
type input "[DATE] 12:00"
type input "毛主席(無代號)"
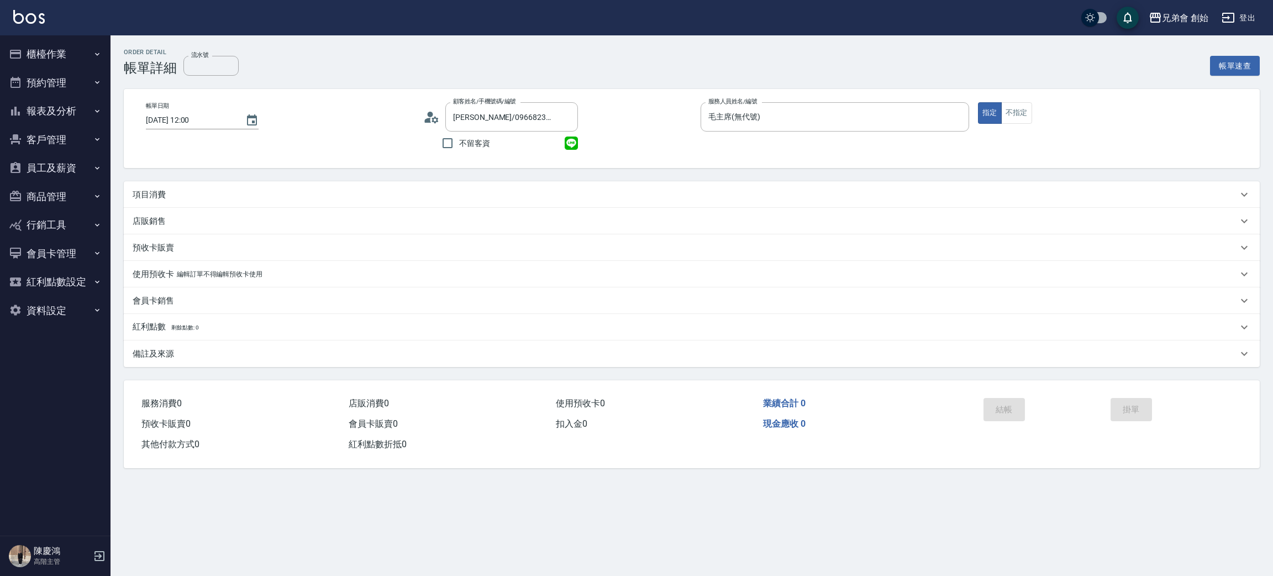
type input "[PERSON_NAME]/0966823109/null"
click at [160, 198] on p "項目消費" at bounding box center [149, 195] width 33 height 12
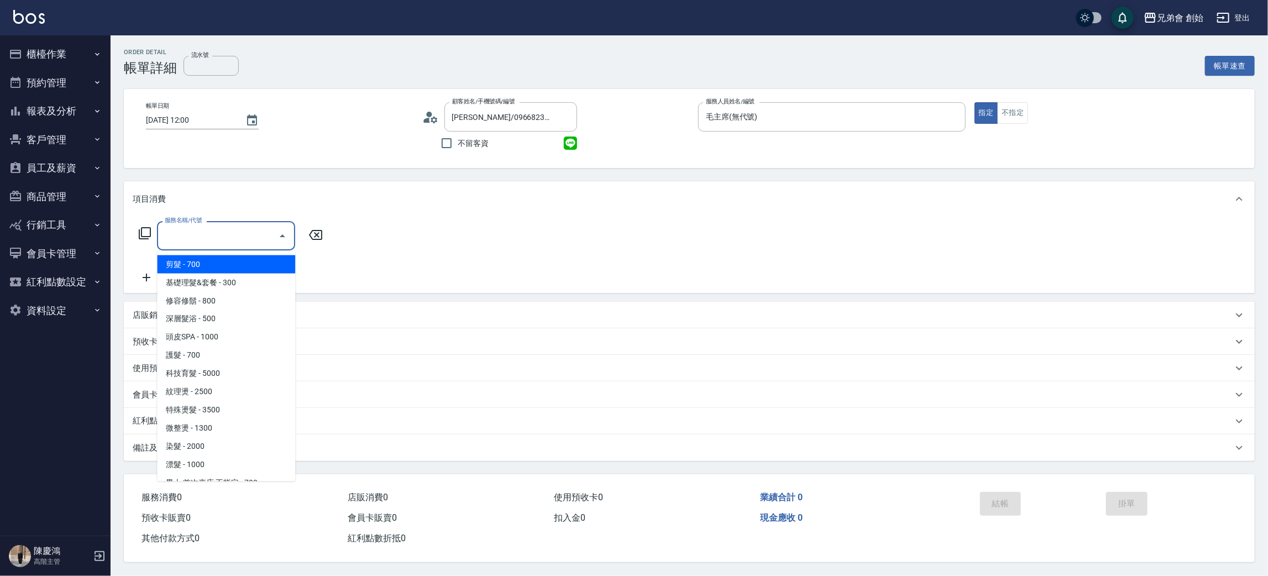
click at [201, 227] on input "服務名稱/代號" at bounding box center [218, 235] width 112 height 19
drag, startPoint x: 211, startPoint y: 264, endPoint x: 290, endPoint y: 241, distance: 82.9
click at [213, 264] on span "剪髮 - 700" at bounding box center [226, 264] width 138 height 18
type input "剪髮(A01)"
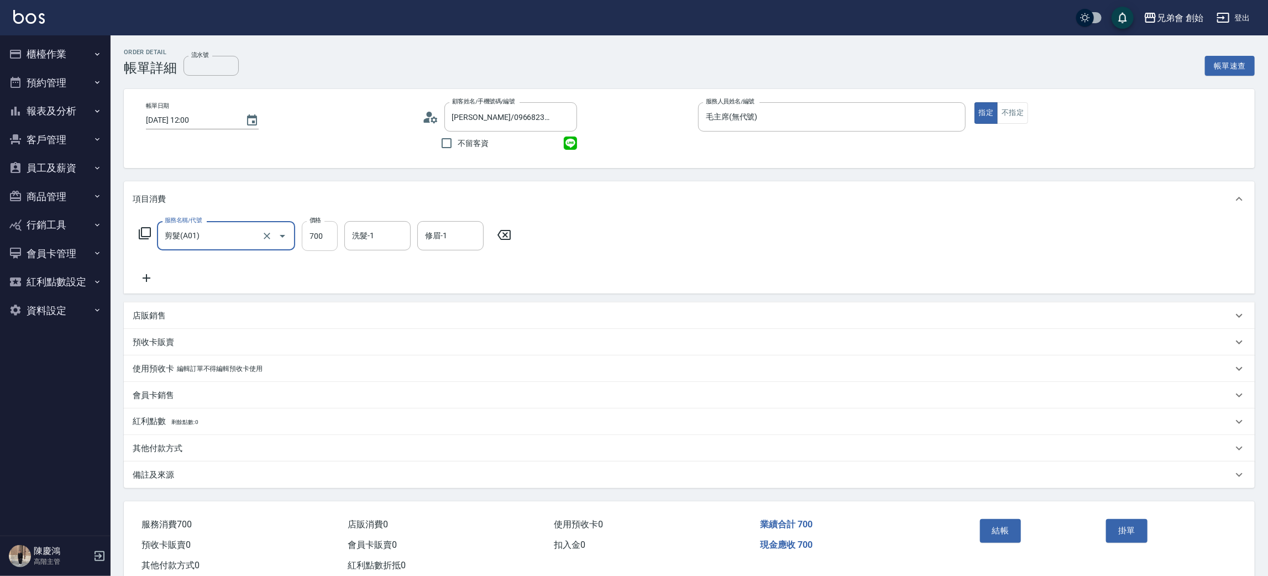
click at [323, 228] on input "700" at bounding box center [320, 236] width 36 height 30
type input "800"
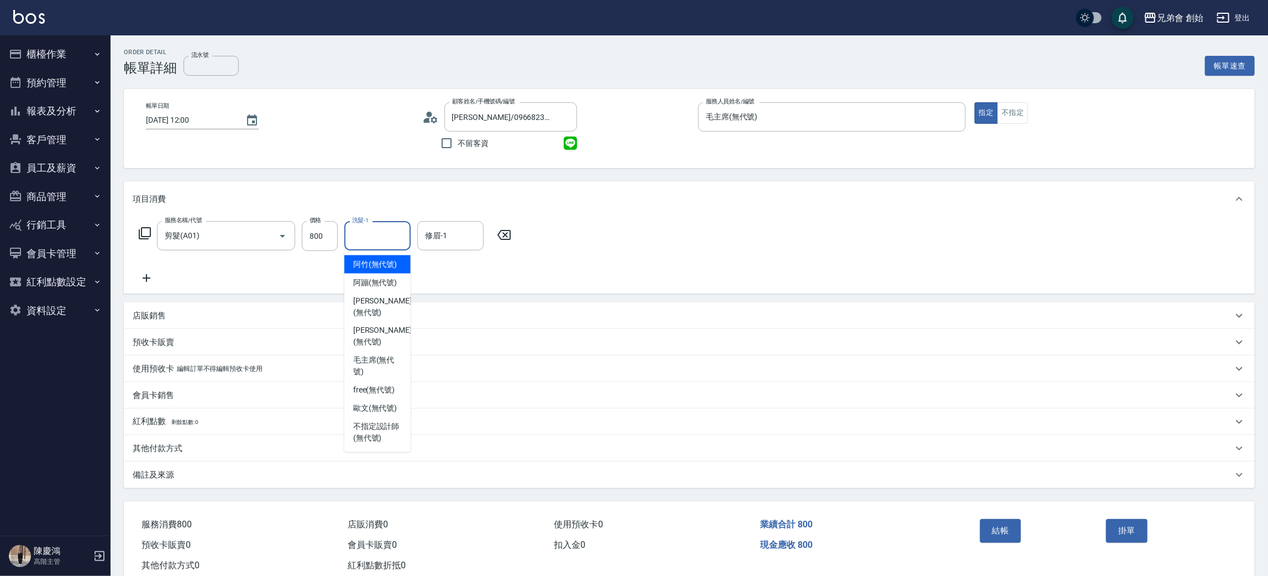
click at [355, 235] on input "洗髮-1" at bounding box center [377, 235] width 56 height 19
drag, startPoint x: 371, startPoint y: 364, endPoint x: 448, endPoint y: 265, distance: 125.6
click at [373, 385] on span "free (無代號)" at bounding box center [374, 391] width 42 height 12
type input "free(無代號)"
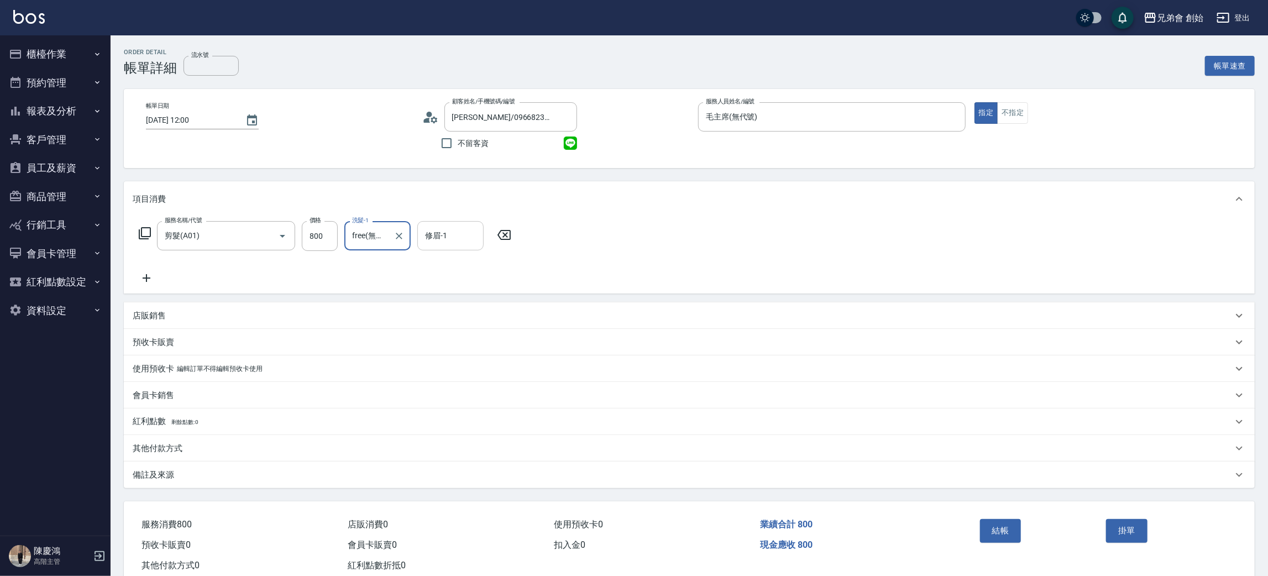
click at [455, 238] on input "修眉-1" at bounding box center [450, 235] width 56 height 19
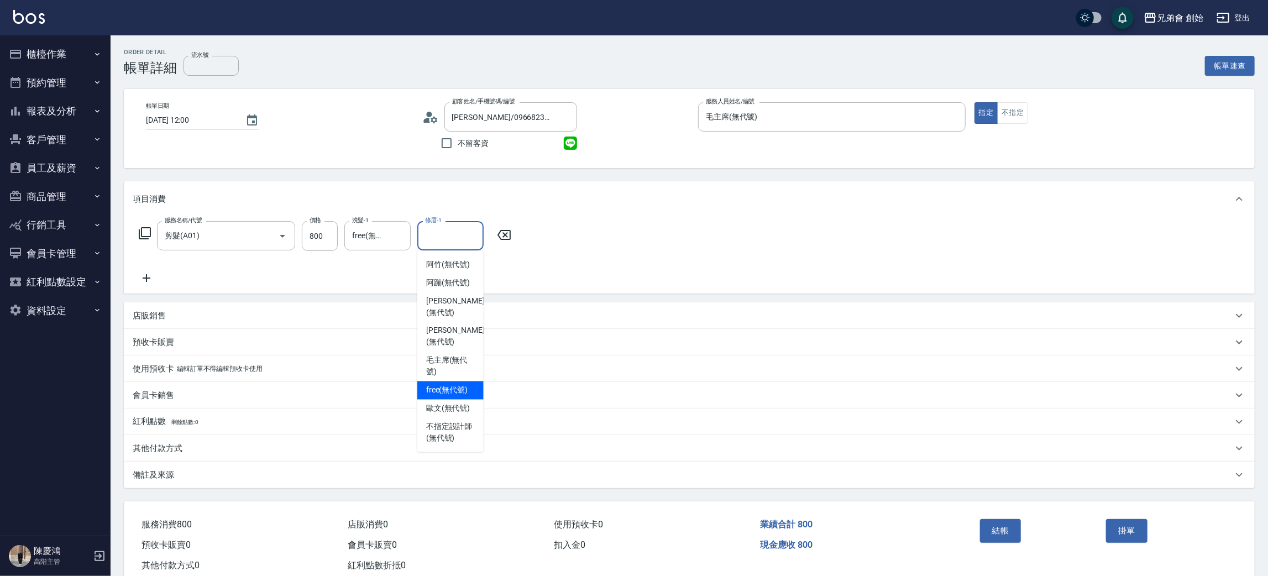
drag, startPoint x: 437, startPoint y: 369, endPoint x: 444, endPoint y: 369, distance: 7.2
click at [437, 385] on span "free (無代號)" at bounding box center [447, 391] width 42 height 12
type input "free(無代號)"
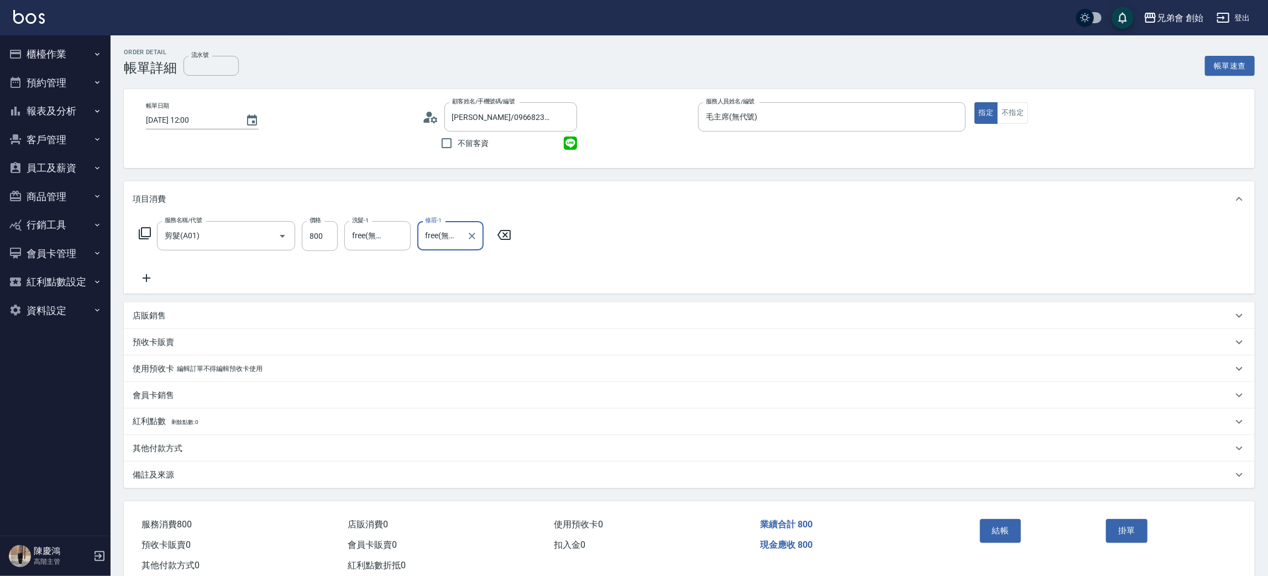
click at [998, 527] on button "結帳" at bounding box center [1000, 530] width 41 height 23
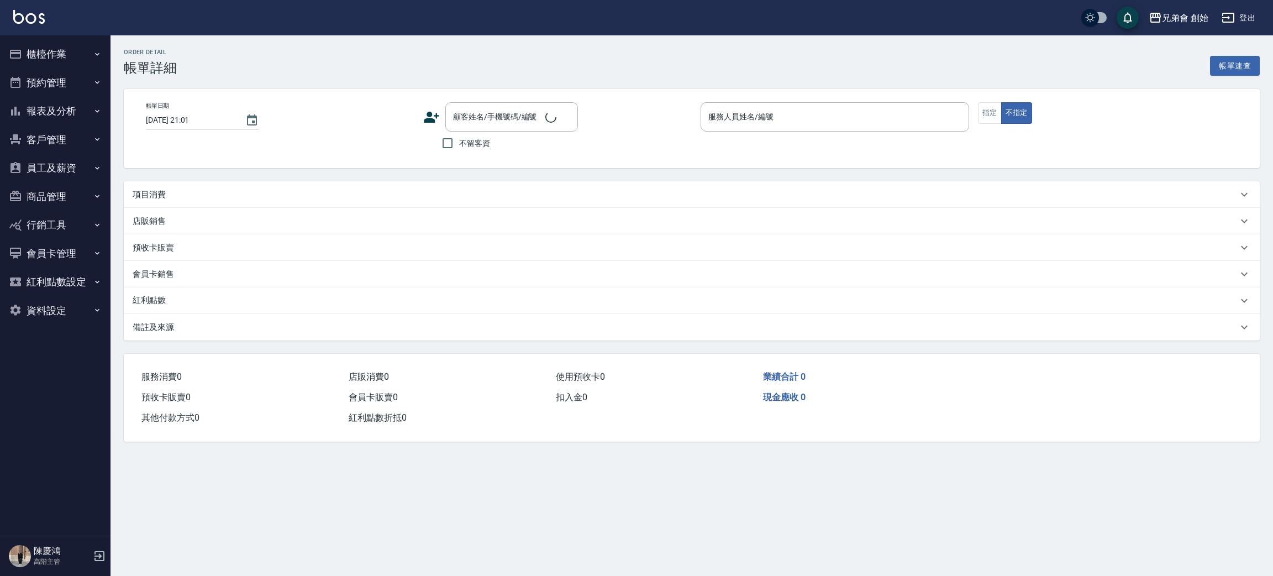
type input "[DATE] 13:00"
type input "毛主席(無代號)"
click at [157, 199] on p "項目消費" at bounding box center [149, 195] width 33 height 12
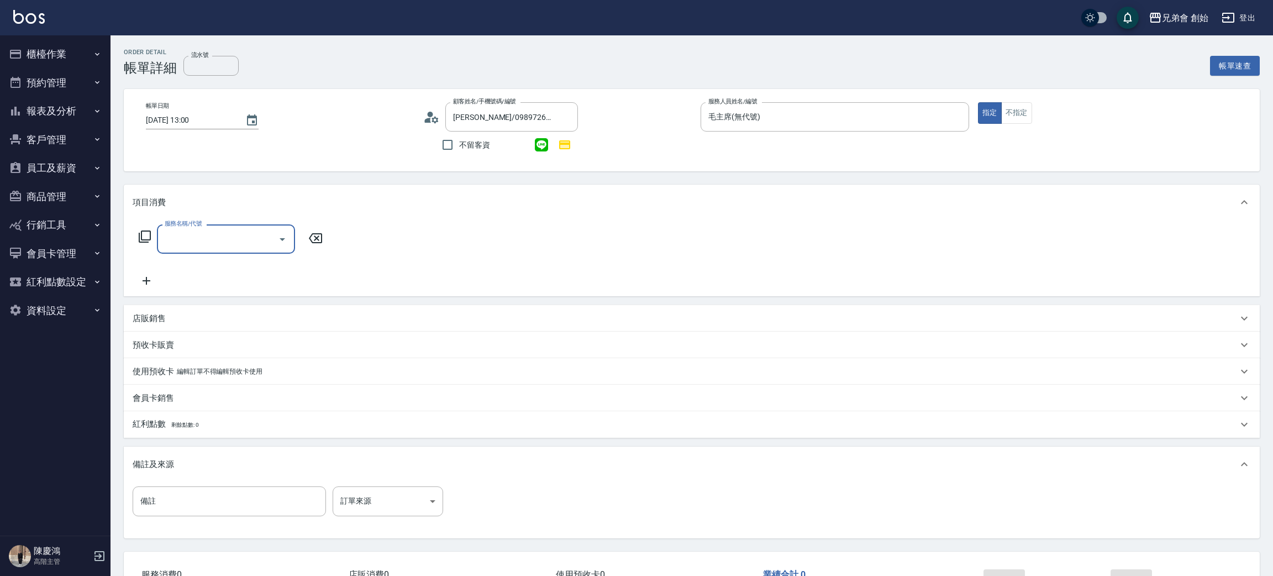
type input "[PERSON_NAME]/0989726063/null"
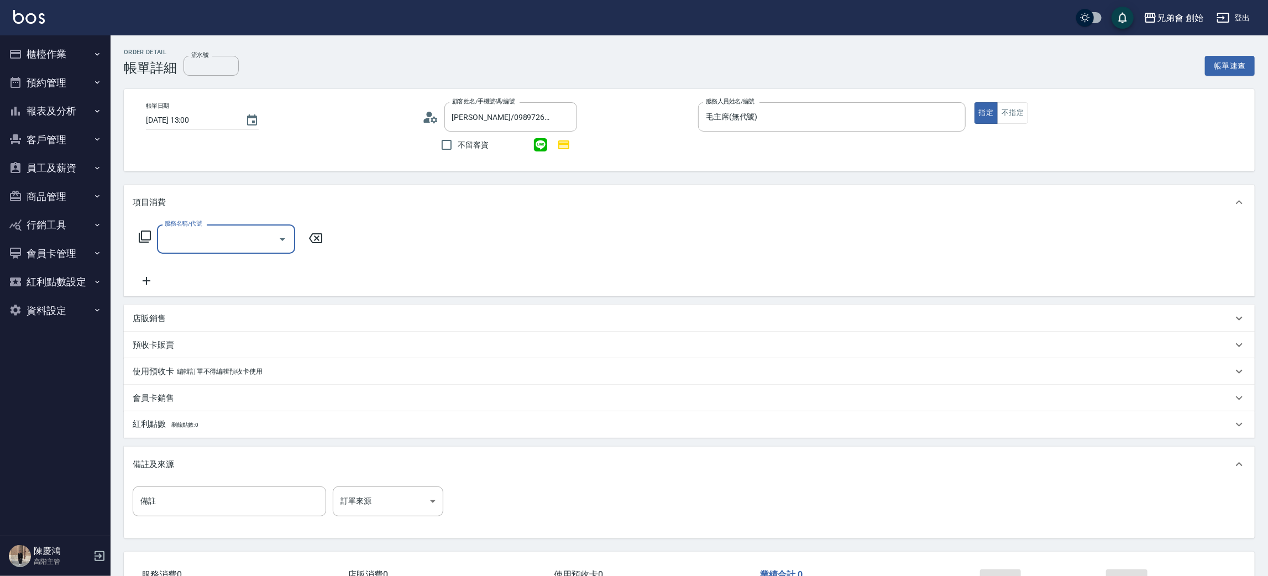
click at [238, 237] on input "服務名稱/代號" at bounding box center [218, 238] width 112 height 19
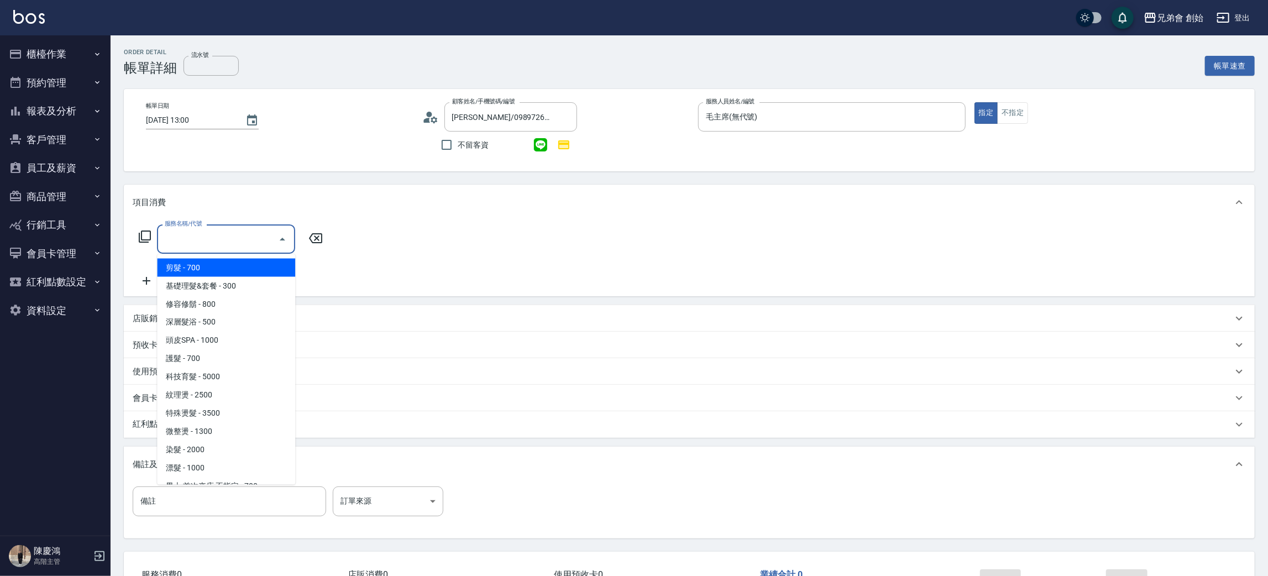
click at [237, 267] on span "剪髮 - 700" at bounding box center [226, 268] width 138 height 18
type input "剪髮(A01)"
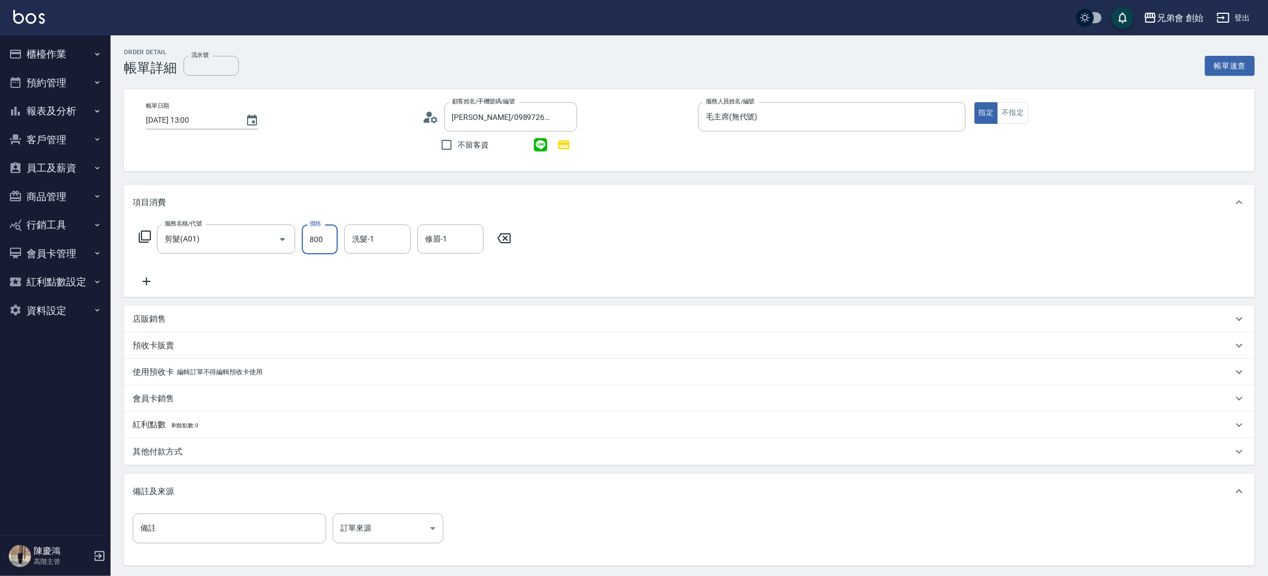
type input "800"
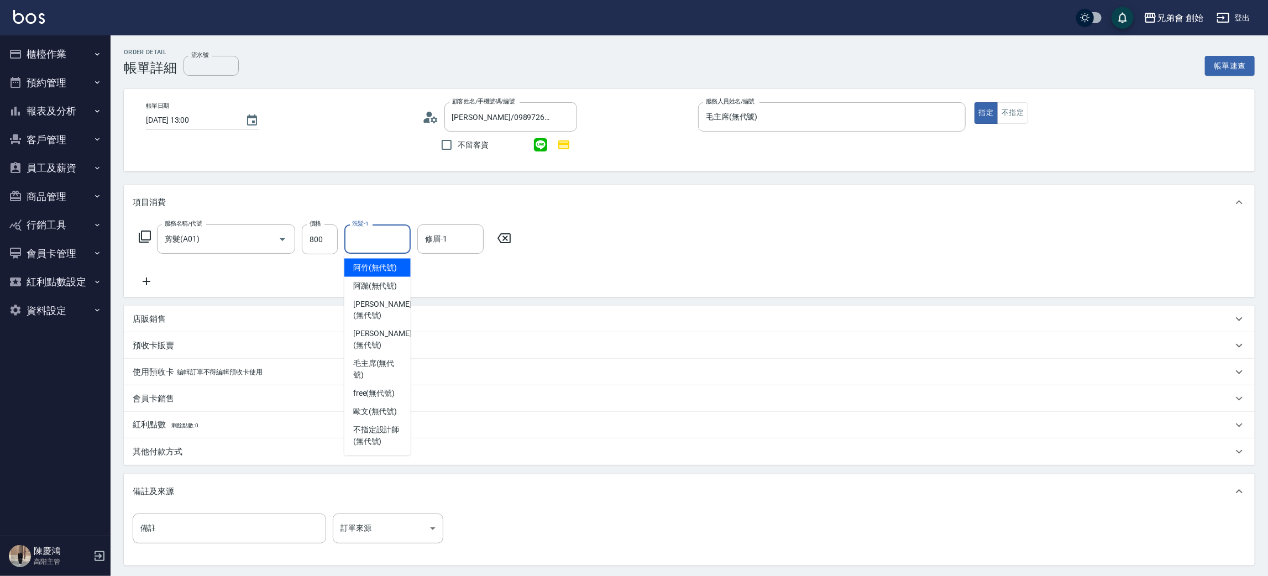
click at [370, 235] on div "洗髮-1 洗髮-1" at bounding box center [377, 238] width 66 height 29
click at [386, 388] on span "free (無代號)" at bounding box center [374, 394] width 42 height 12
type input "free(無代號)"
click at [429, 239] on div "修眉-1 修眉-1" at bounding box center [450, 238] width 66 height 29
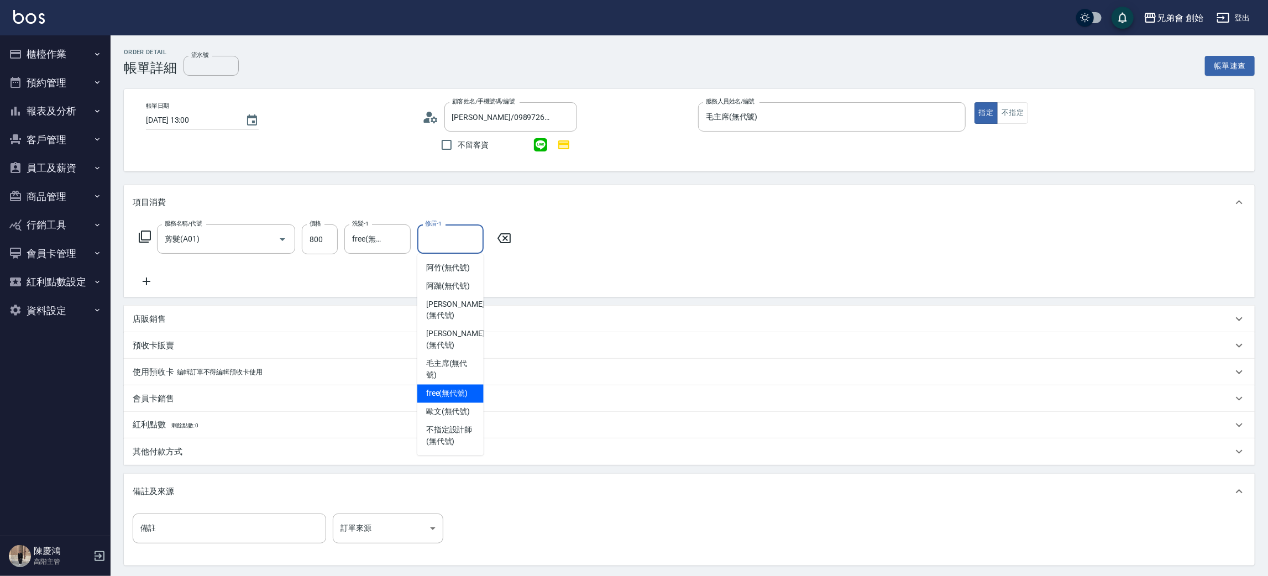
click at [454, 388] on span "free (無代號)" at bounding box center [447, 394] width 42 height 12
type input "free(無代號)"
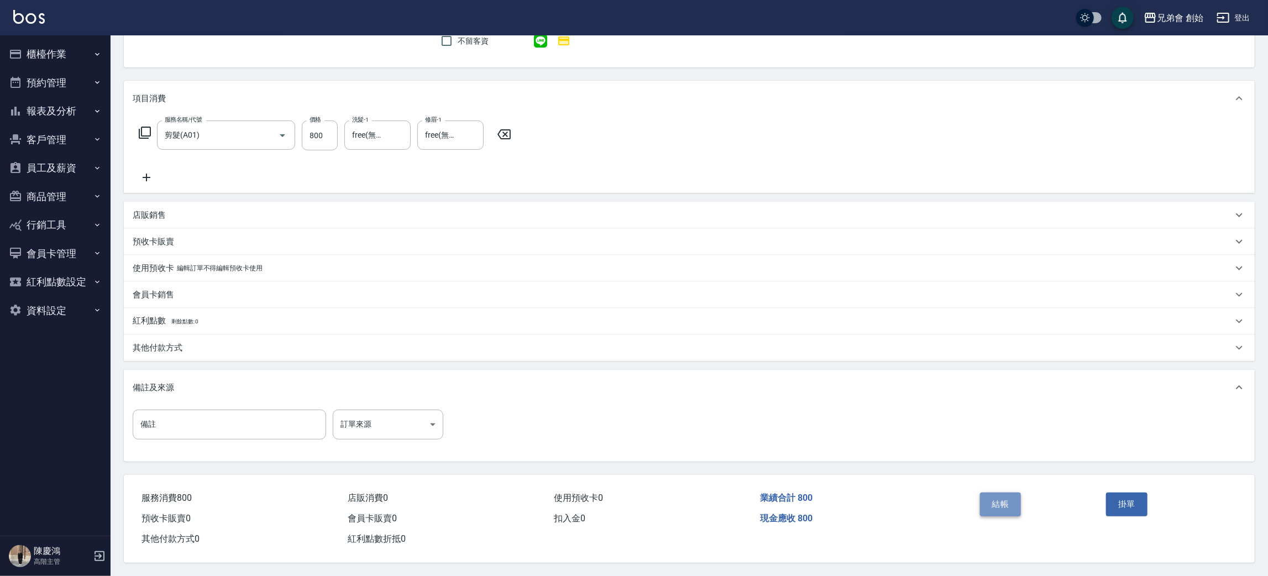
click at [1010, 499] on button "結帳" at bounding box center [1000, 503] width 41 height 23
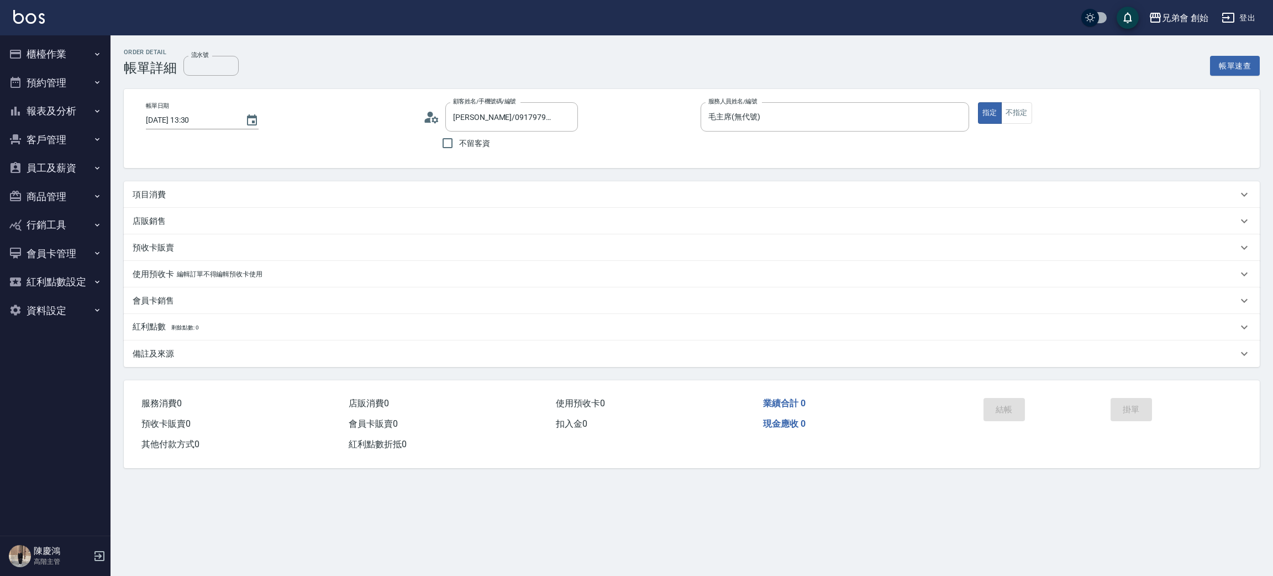
click at [170, 199] on div "項目消費" at bounding box center [685, 195] width 1105 height 12
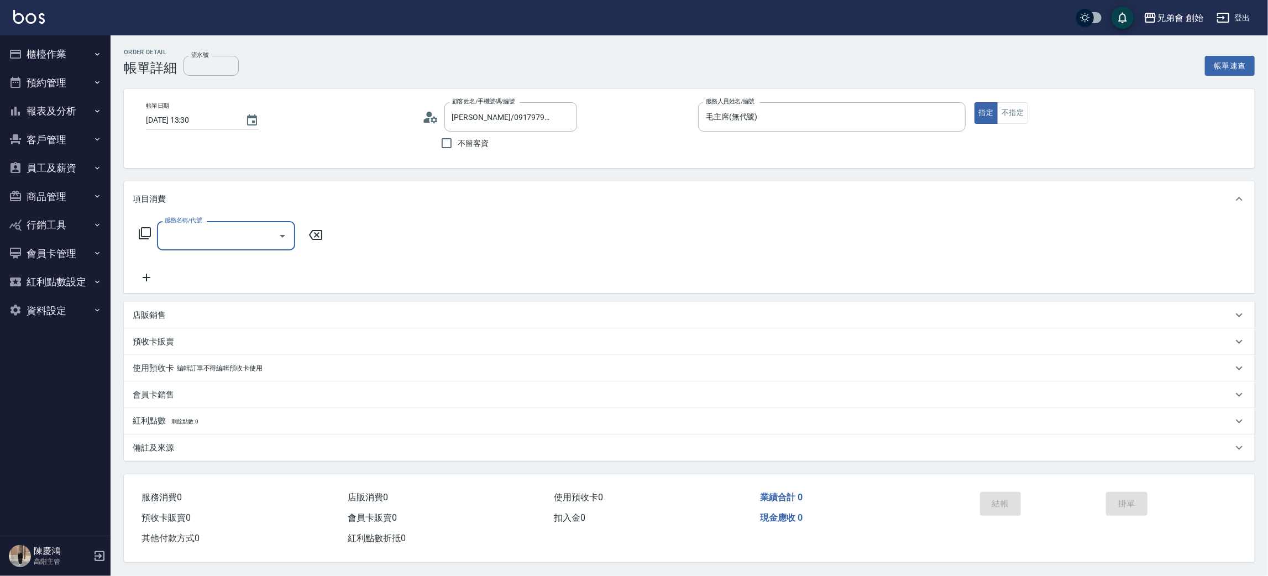
click at [222, 239] on input "服務名稱/代號" at bounding box center [218, 235] width 112 height 19
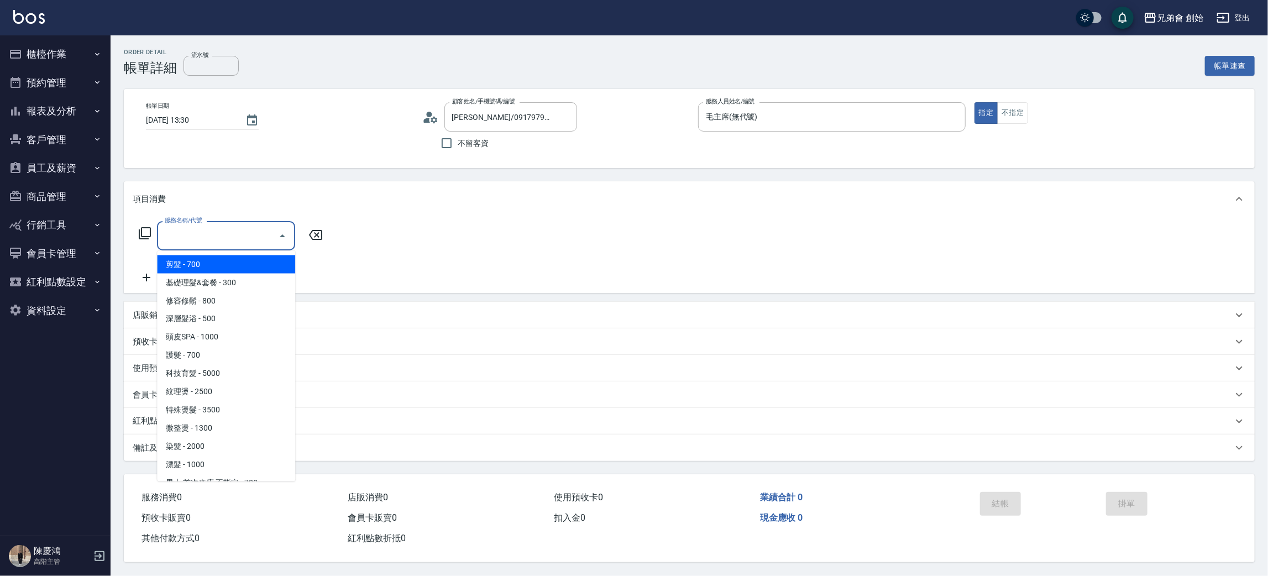
click at [213, 266] on span "剪髮 - 700" at bounding box center [226, 264] width 138 height 18
type input "剪髮(A01)"
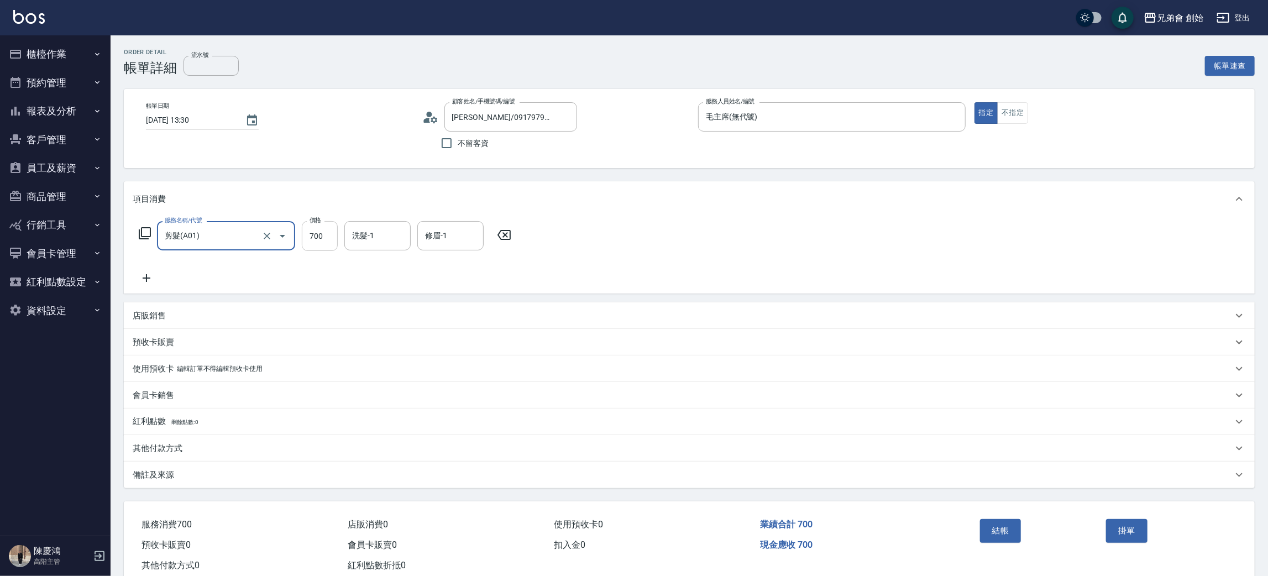
drag, startPoint x: 323, startPoint y: 242, endPoint x: 314, endPoint y: 250, distance: 12.9
click at [323, 242] on input "700" at bounding box center [320, 236] width 36 height 30
type input "1000"
click at [369, 233] on div "洗髮-1 洗髮-1" at bounding box center [377, 235] width 66 height 29
click at [1009, 528] on button "結帳" at bounding box center [1000, 530] width 41 height 23
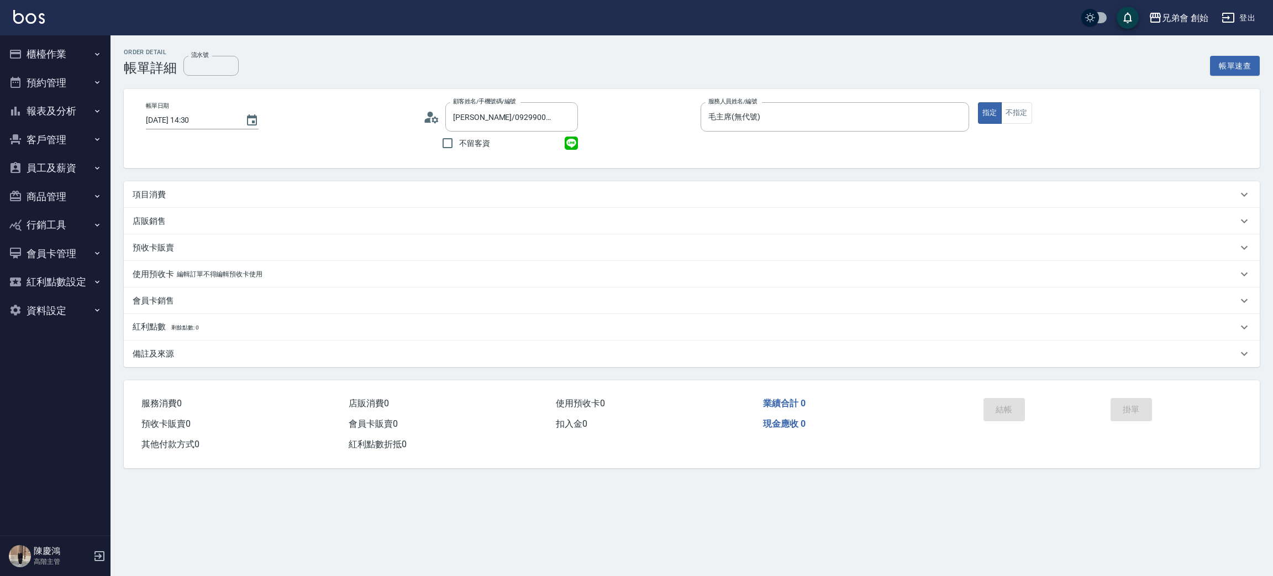
click at [159, 196] on p "項目消費" at bounding box center [149, 195] width 33 height 12
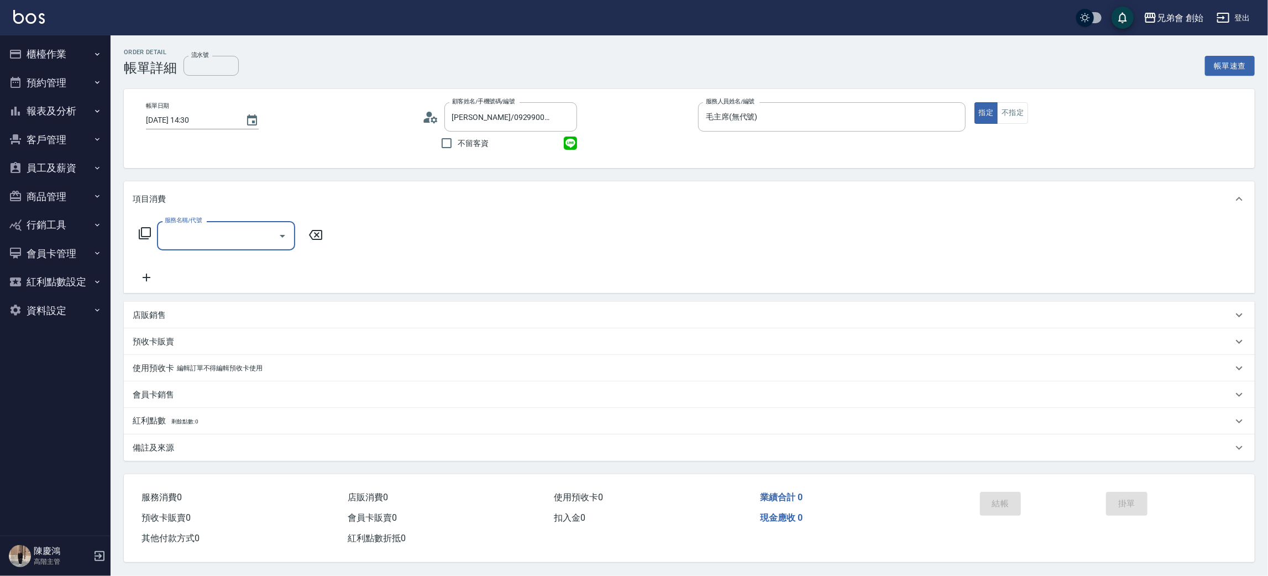
click at [234, 233] on input "服務名稱/代號" at bounding box center [218, 235] width 112 height 19
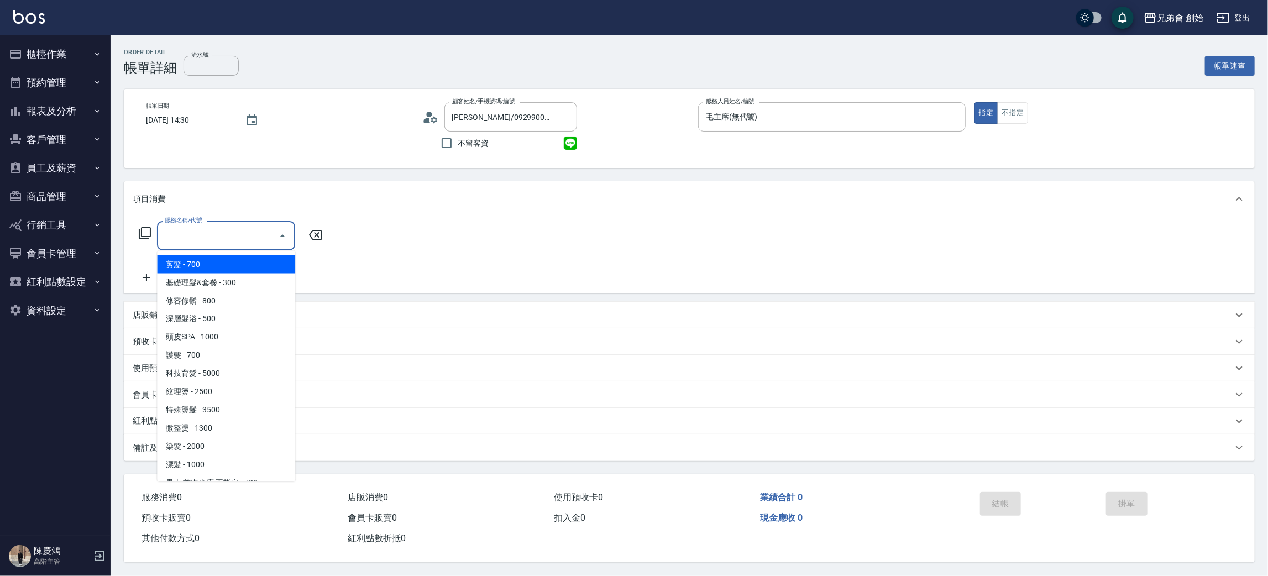
click at [254, 256] on span "剪髮 - 700" at bounding box center [226, 264] width 138 height 18
type input "剪髮(A01)"
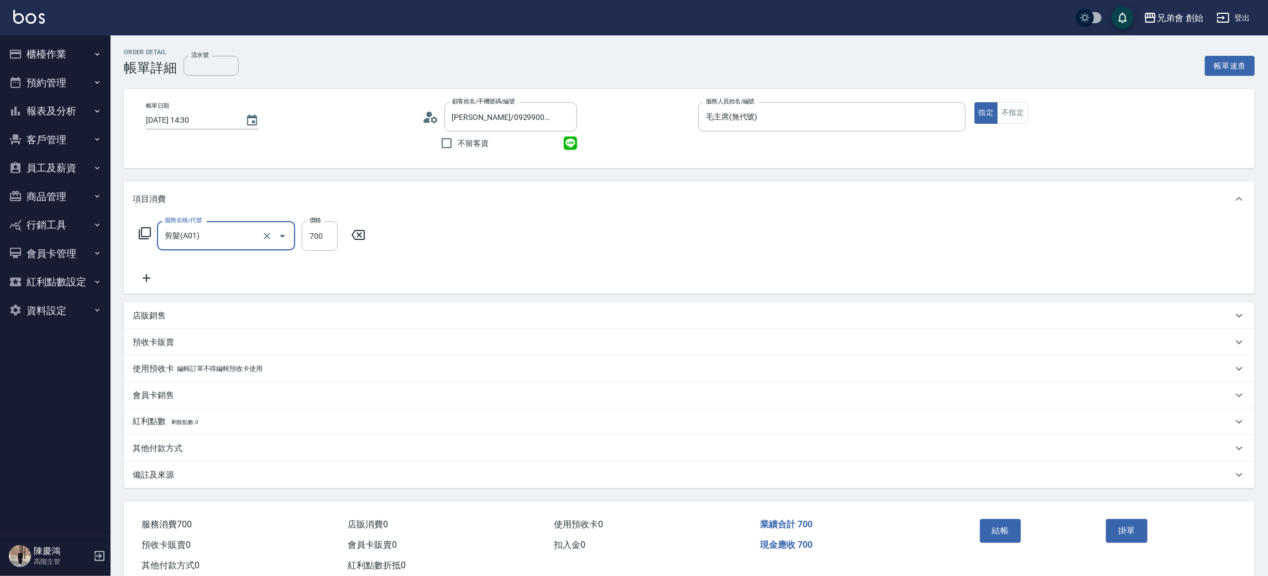
click at [338, 230] on div "服務名稱/代號 剪髮(A01) 服務名稱/代號 價格 700 價格" at bounding box center [252, 236] width 239 height 30
drag, startPoint x: 326, startPoint y: 233, endPoint x: 329, endPoint y: 247, distance: 13.5
click at [326, 233] on input "700" at bounding box center [320, 236] width 36 height 30
type input "1000"
click at [361, 235] on div "洗髮-1 洗髮-1" at bounding box center [377, 235] width 66 height 29
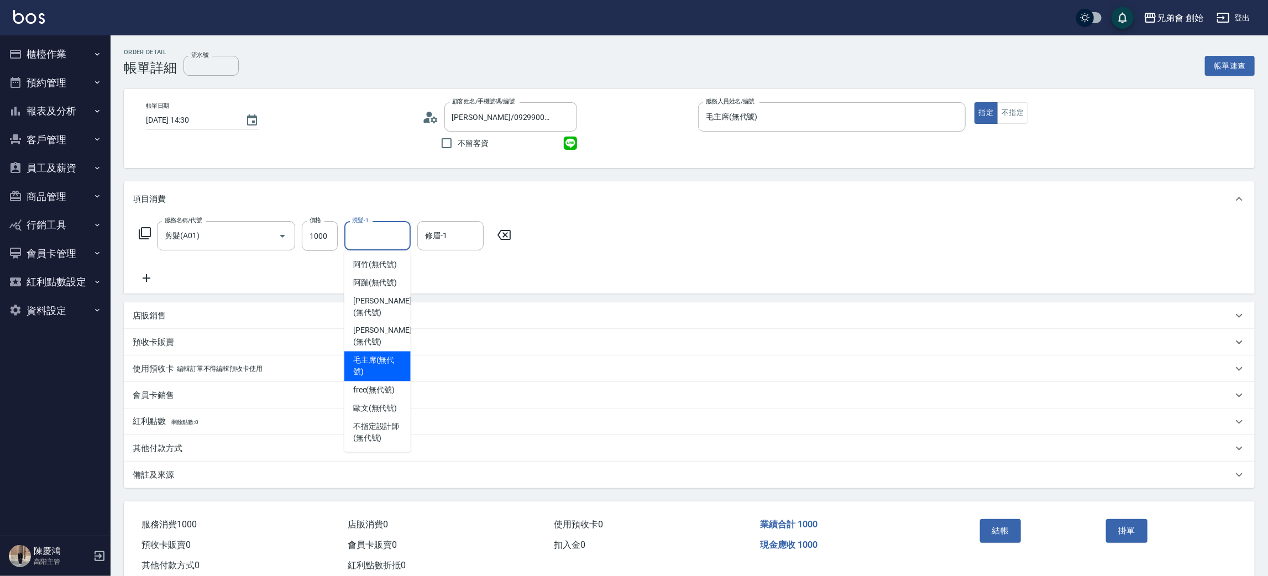
click at [397, 355] on span "毛主席 (無代號)" at bounding box center [377, 366] width 49 height 23
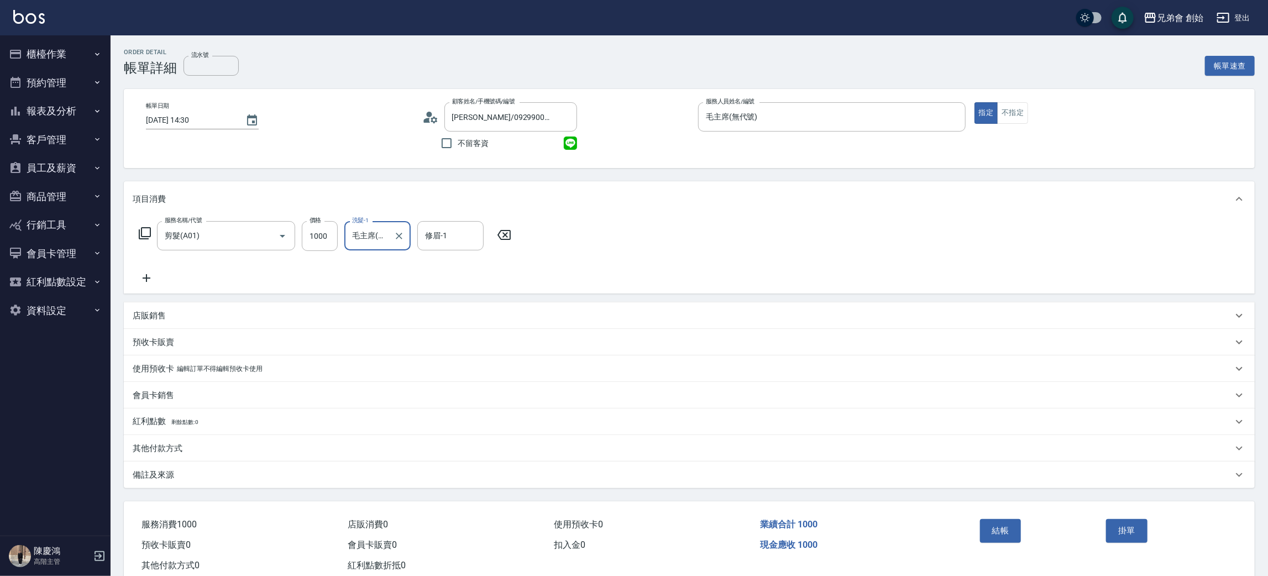
click at [380, 227] on input "毛主席(無代號)" at bounding box center [369, 235] width 40 height 19
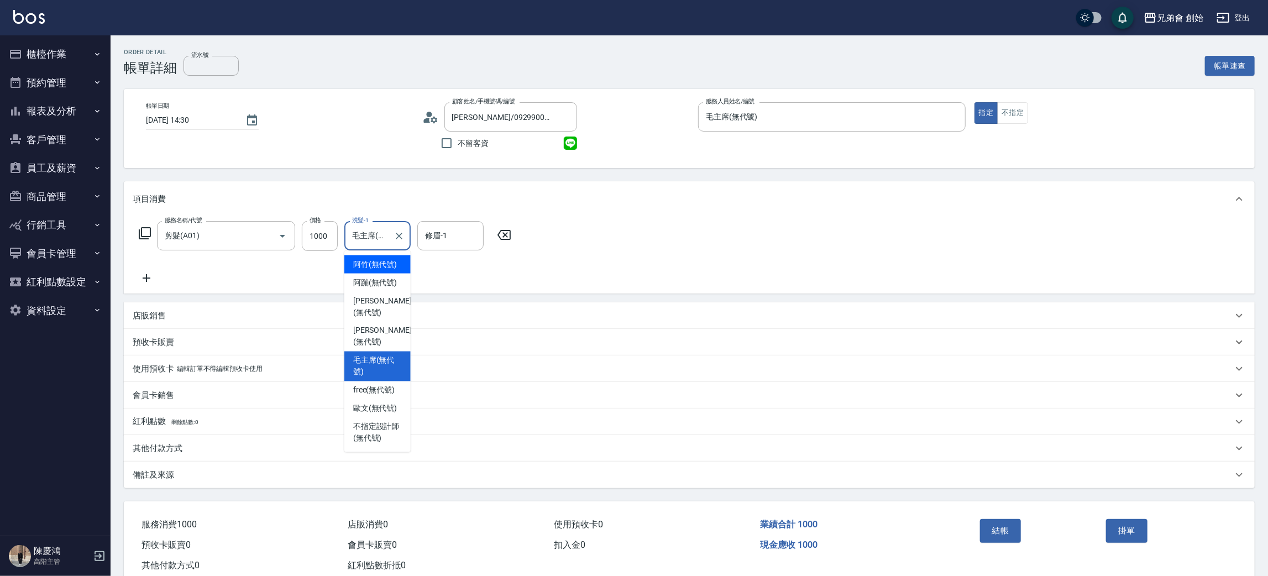
click at [384, 265] on span "阿竹 (無代號)" at bounding box center [375, 265] width 44 height 12
type input "阿竹 (無代號)"
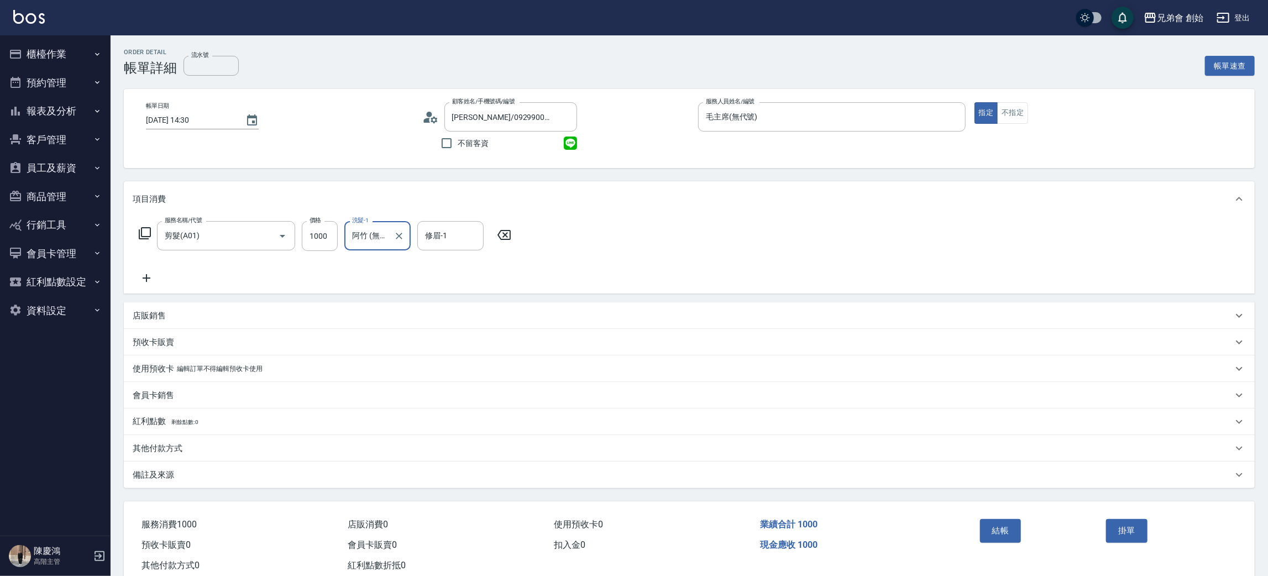
click at [443, 232] on div "修眉-1 修眉-1" at bounding box center [450, 235] width 66 height 29
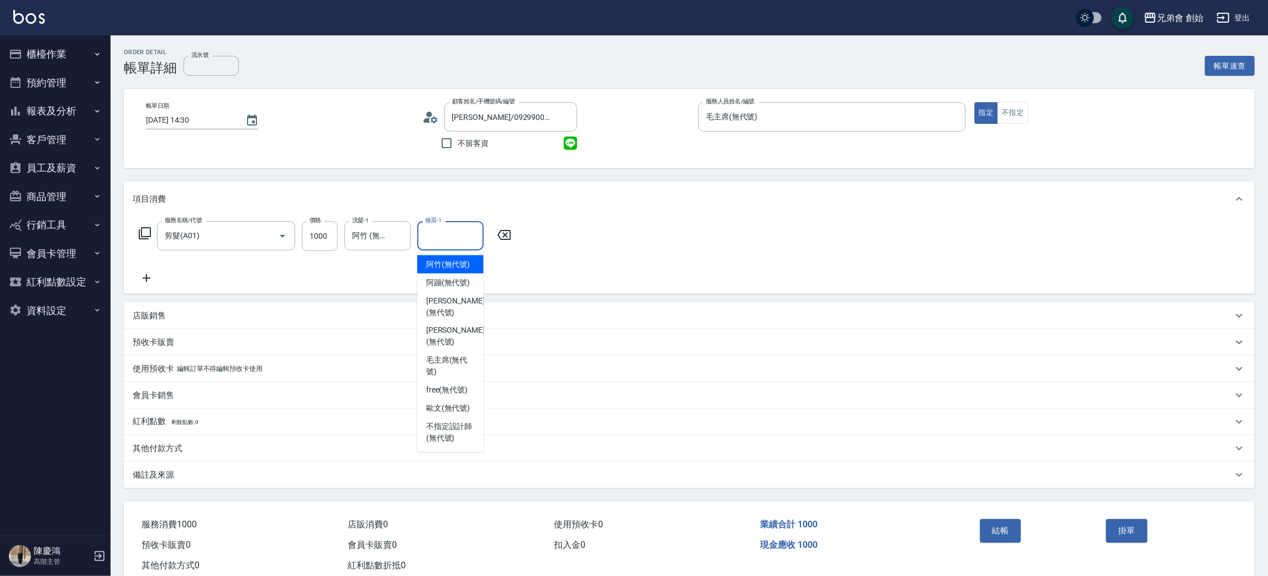
click at [447, 266] on span "阿竹 (無代號)" at bounding box center [448, 265] width 44 height 12
type input "阿竹 (無代號)"
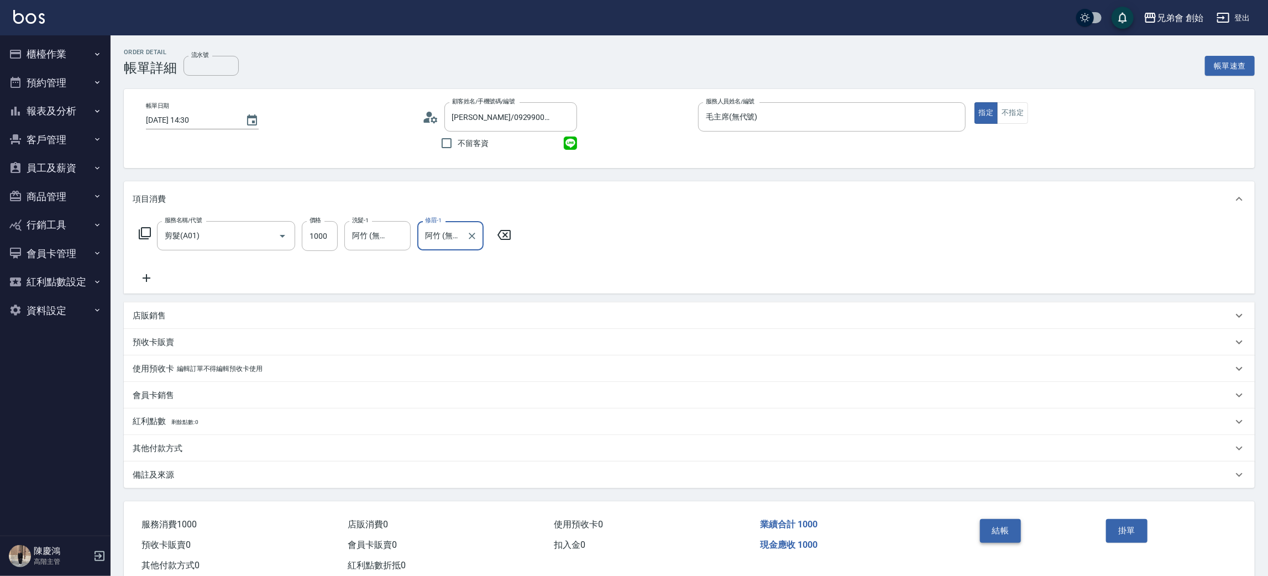
scroll to position [29, 0]
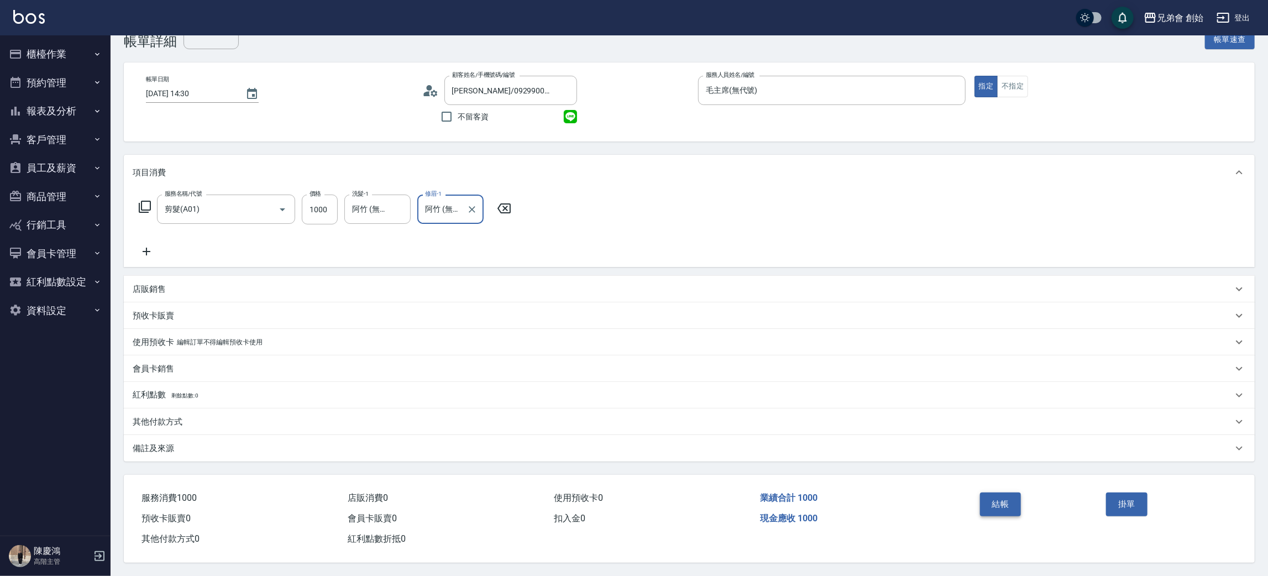
click at [1003, 497] on button "結帳" at bounding box center [1000, 503] width 41 height 23
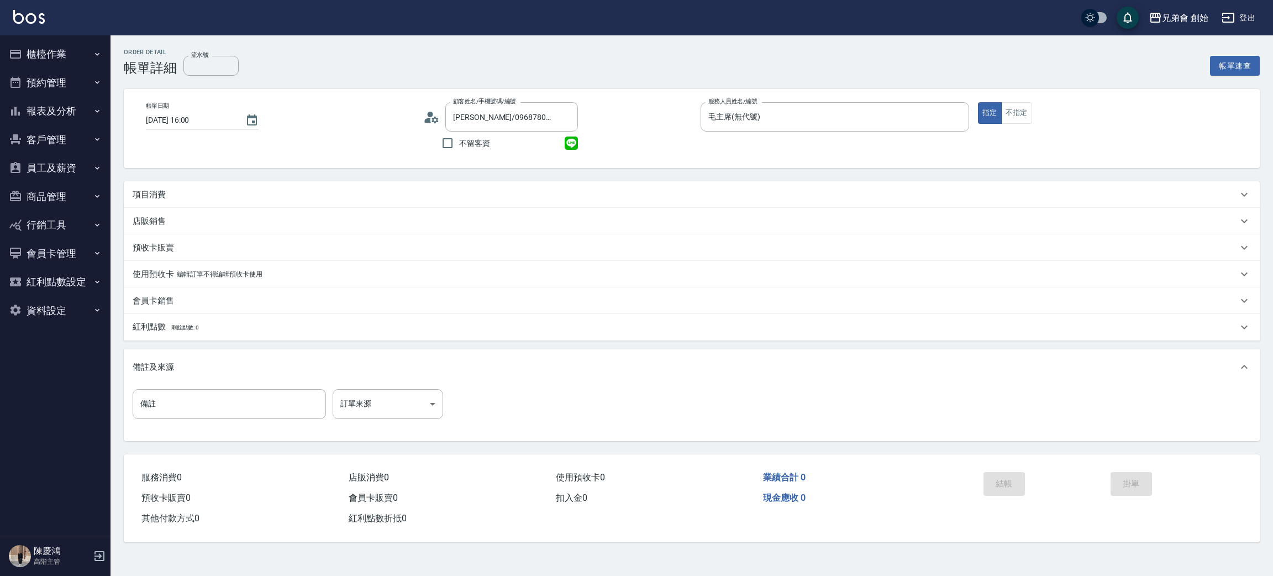
click at [98, 197] on icon "button" at bounding box center [97, 196] width 4 height 3
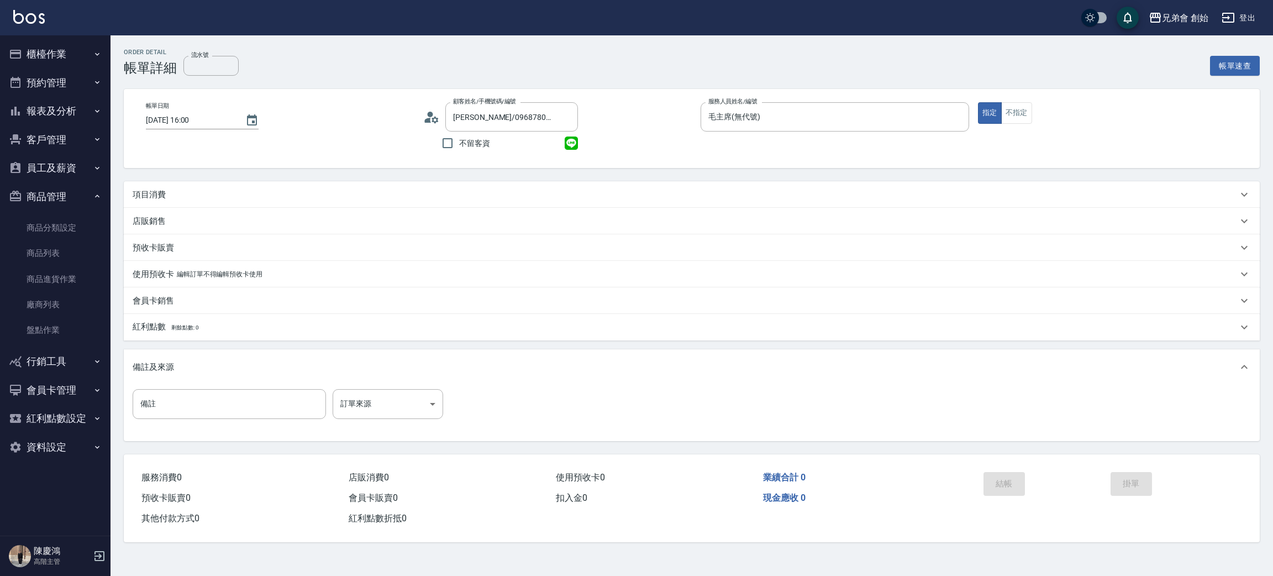
click at [139, 192] on p "項目消費" at bounding box center [149, 195] width 33 height 12
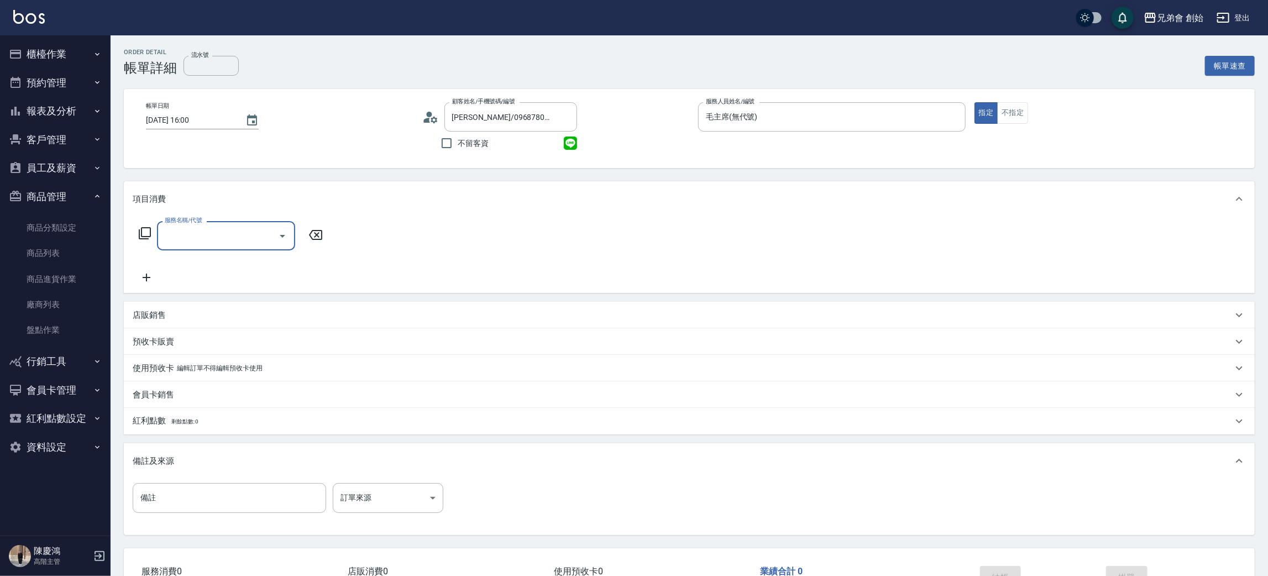
click at [217, 247] on div "服務名稱/代號" at bounding box center [226, 235] width 138 height 29
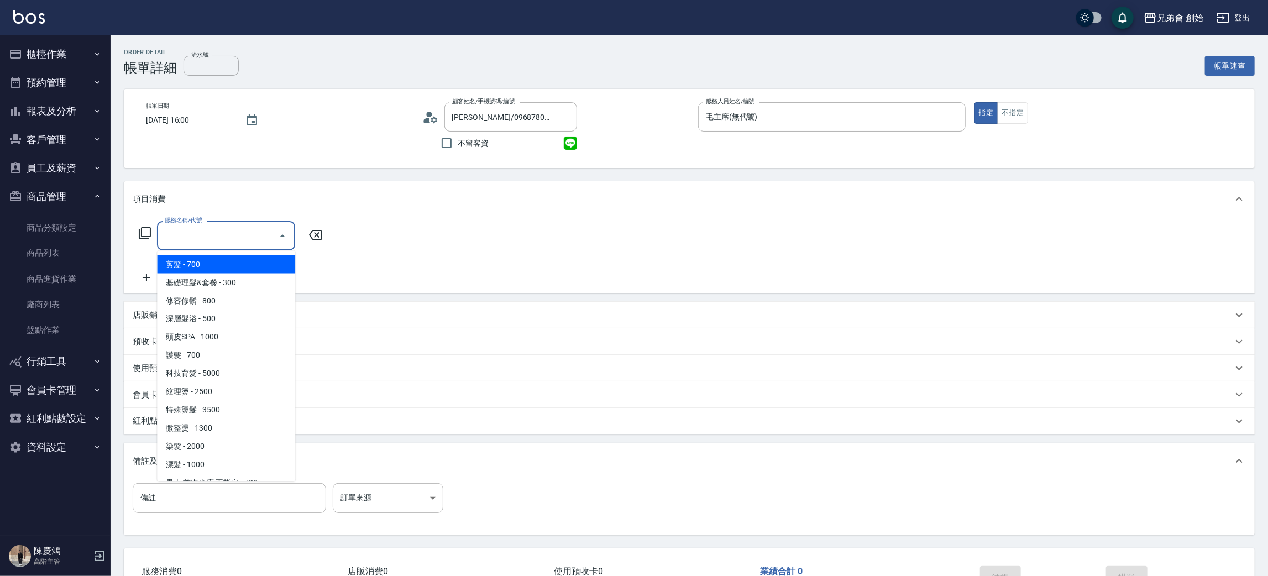
drag, startPoint x: 235, startPoint y: 261, endPoint x: 266, endPoint y: 257, distance: 31.3
click at [235, 262] on span "剪髮 - 700" at bounding box center [226, 264] width 138 height 18
type input "剪髮(A01)"
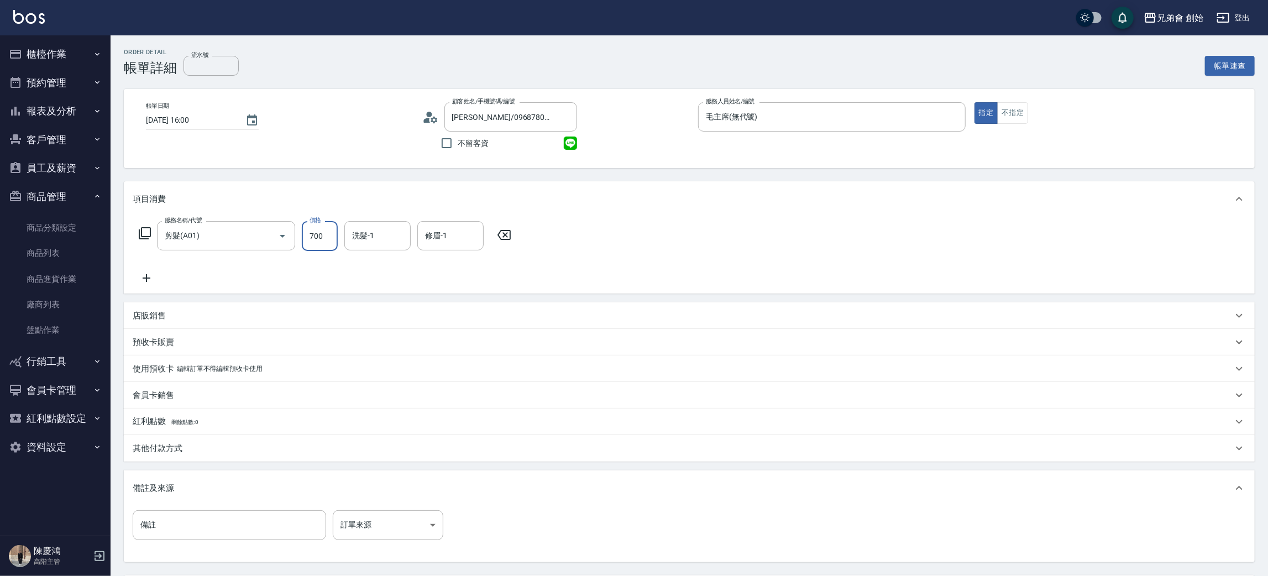
drag, startPoint x: 316, startPoint y: 235, endPoint x: 323, endPoint y: 238, distance: 7.2
click at [316, 237] on input "700" at bounding box center [320, 236] width 36 height 30
type input "1000"
click at [177, 310] on div "店販銷售" at bounding box center [683, 316] width 1100 height 12
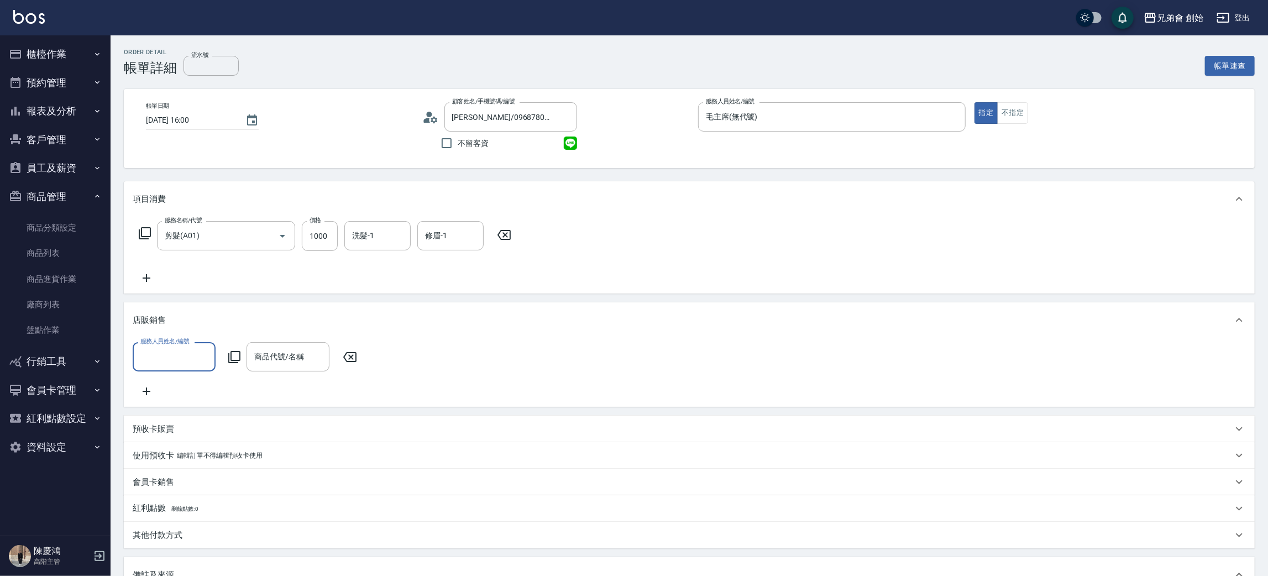
click at [162, 338] on label "服務人員姓名/編號" at bounding box center [164, 341] width 49 height 8
click at [162, 347] on input "服務人員姓名/編號" at bounding box center [174, 356] width 73 height 19
click at [164, 359] on input "服務人員姓名/編號" at bounding box center [174, 356] width 73 height 19
drag, startPoint x: 176, startPoint y: 454, endPoint x: 194, endPoint y: 444, distance: 20.6
click at [177, 475] on span "毛主席 (無代號)" at bounding box center [167, 481] width 52 height 12
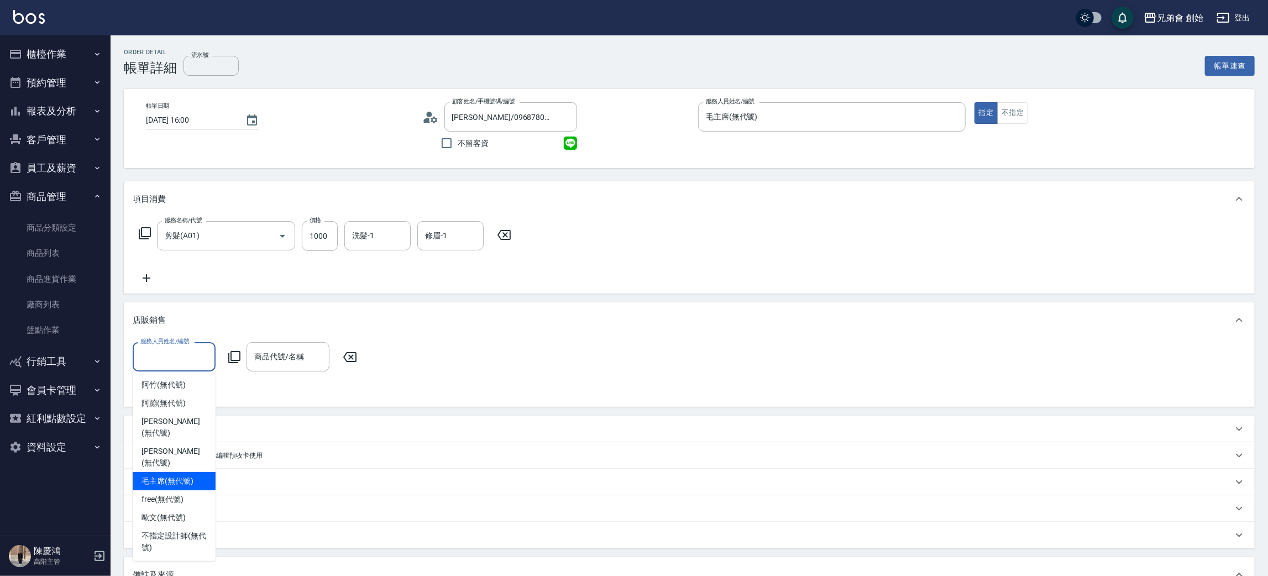
type input "毛主席(無代號)"
click at [284, 358] on input "商品代號/名稱" at bounding box center [287, 356] width 73 height 19
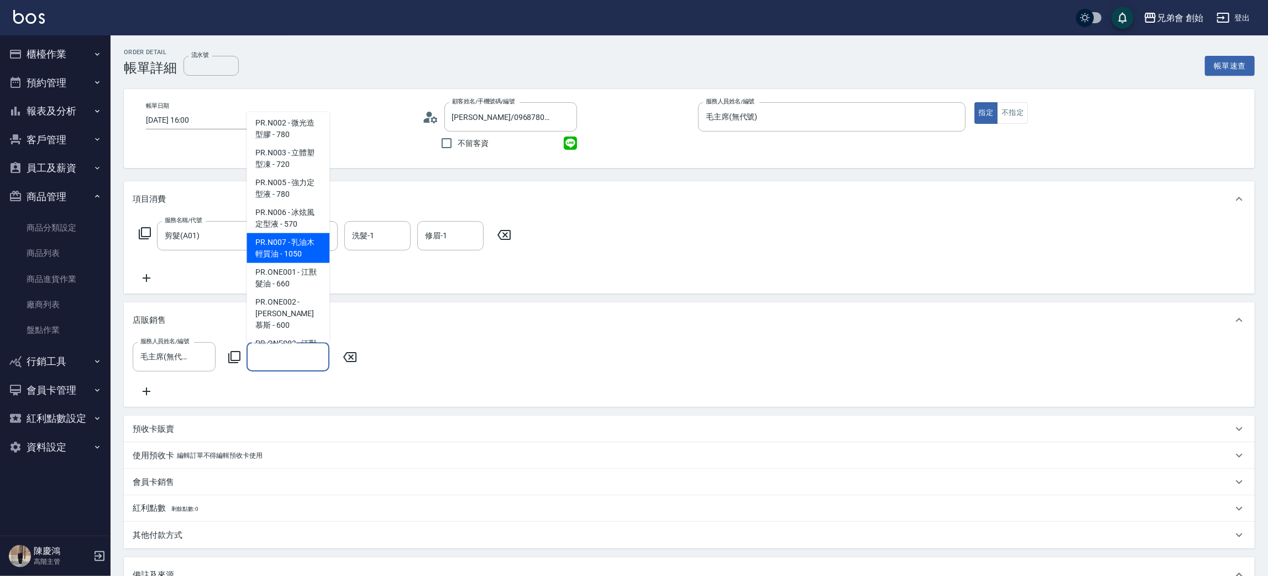
scroll to position [580, 0]
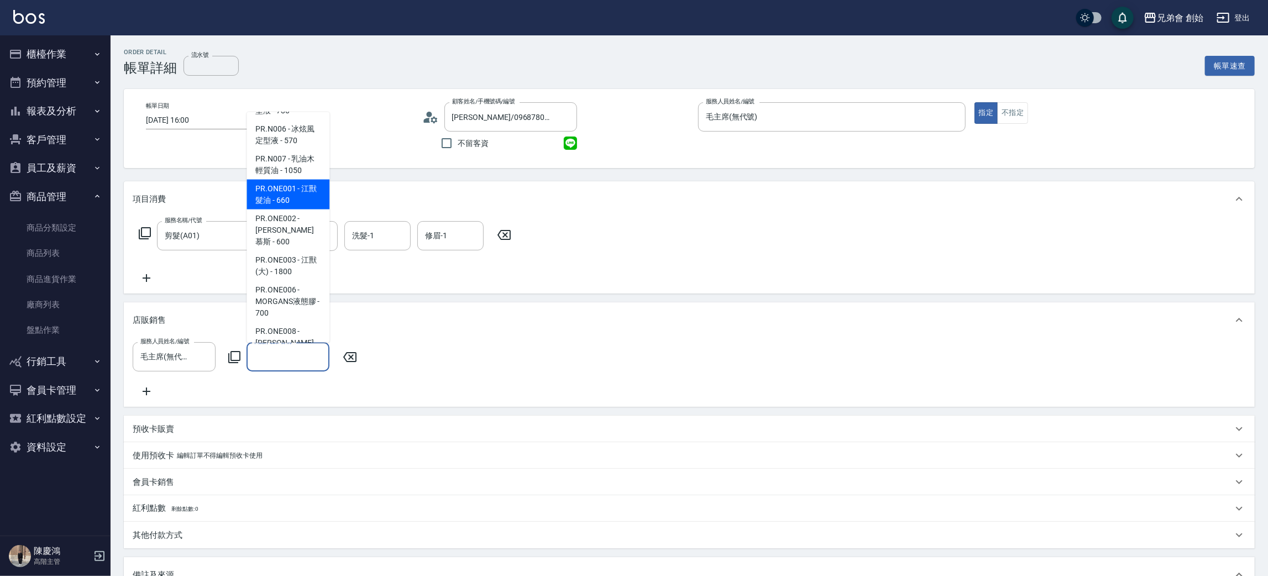
click at [297, 209] on span "PR.ONE001 - 江獸髮油 - 660" at bounding box center [288, 195] width 83 height 30
type input "江獸髮油"
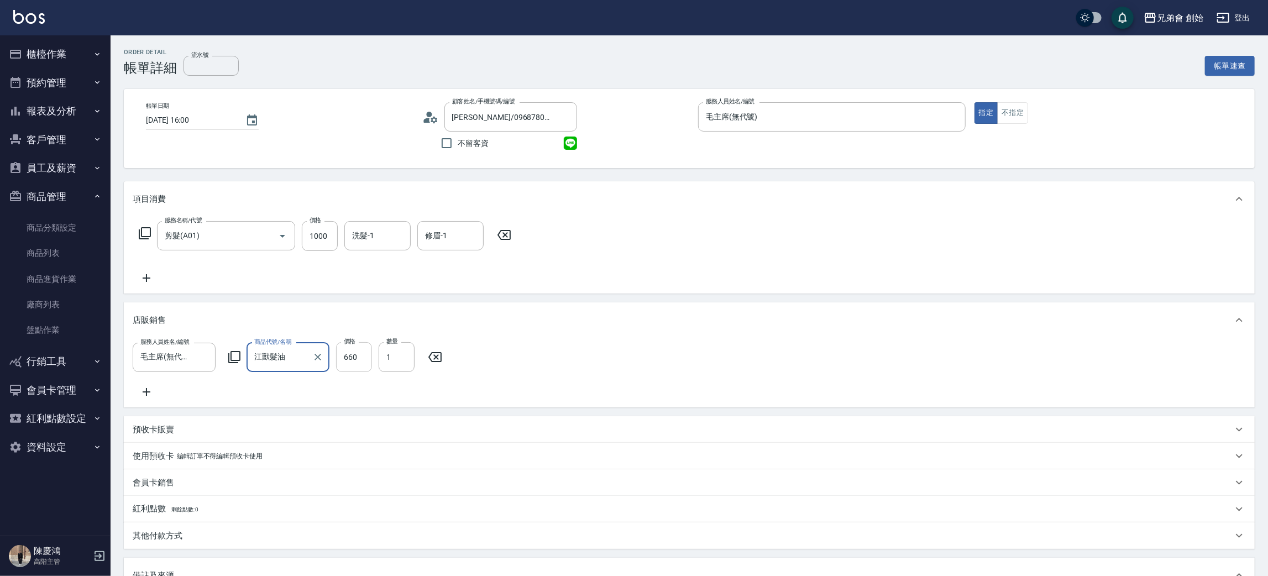
click at [353, 359] on input "660" at bounding box center [354, 357] width 36 height 30
type input "500"
click at [370, 241] on input "洗髮-1" at bounding box center [377, 235] width 56 height 19
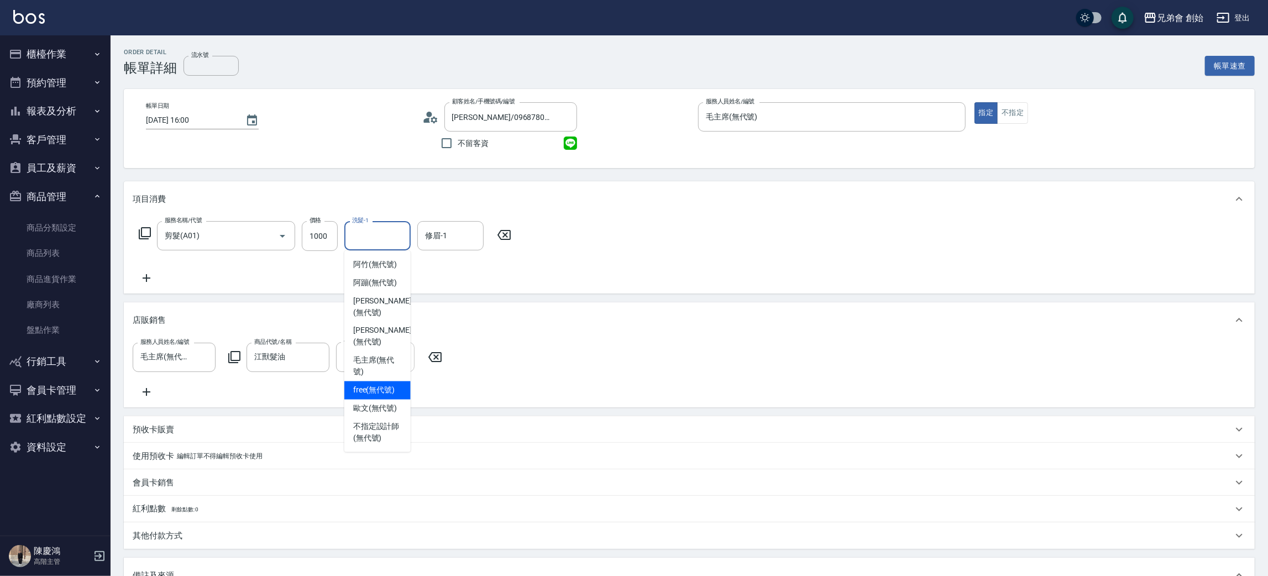
drag, startPoint x: 379, startPoint y: 364, endPoint x: 384, endPoint y: 347, distance: 17.8
click at [377, 385] on span "free (無代號)" at bounding box center [374, 391] width 42 height 12
type input "free(無代號)"
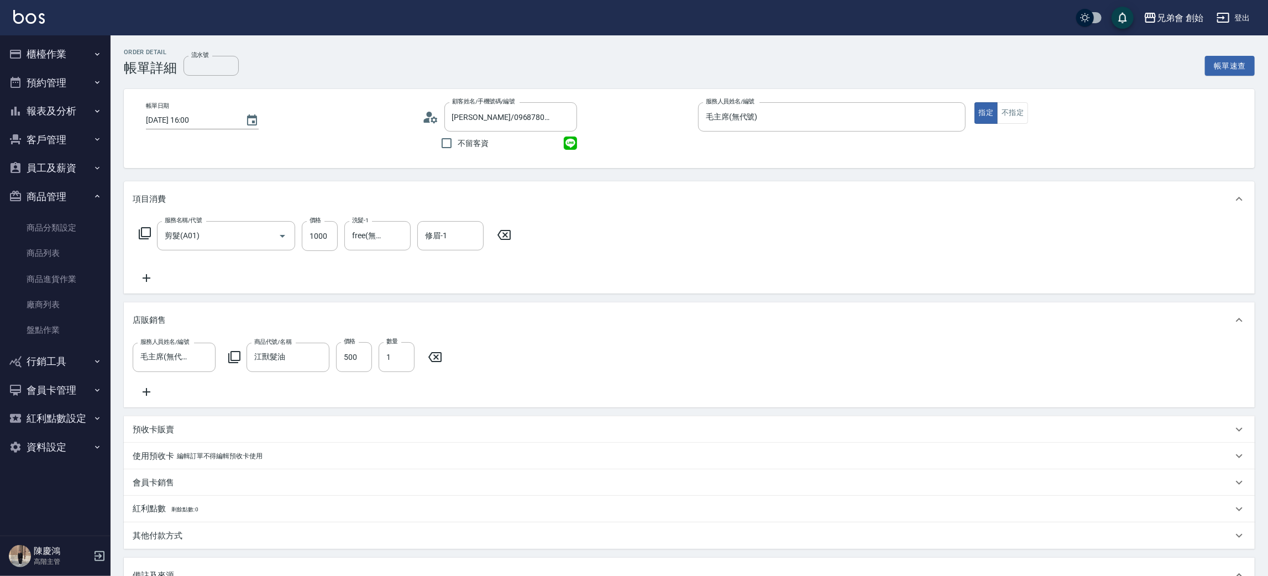
click at [440, 220] on div "服務名稱/代號 剪髮(A01) 服務名稱/代號 價格 1000 價格 洗髮-1 free(無代號) 洗髮-1 修眉-1 修眉-1" at bounding box center [689, 255] width 1131 height 77
click at [442, 237] on input "修眉-1" at bounding box center [450, 235] width 56 height 19
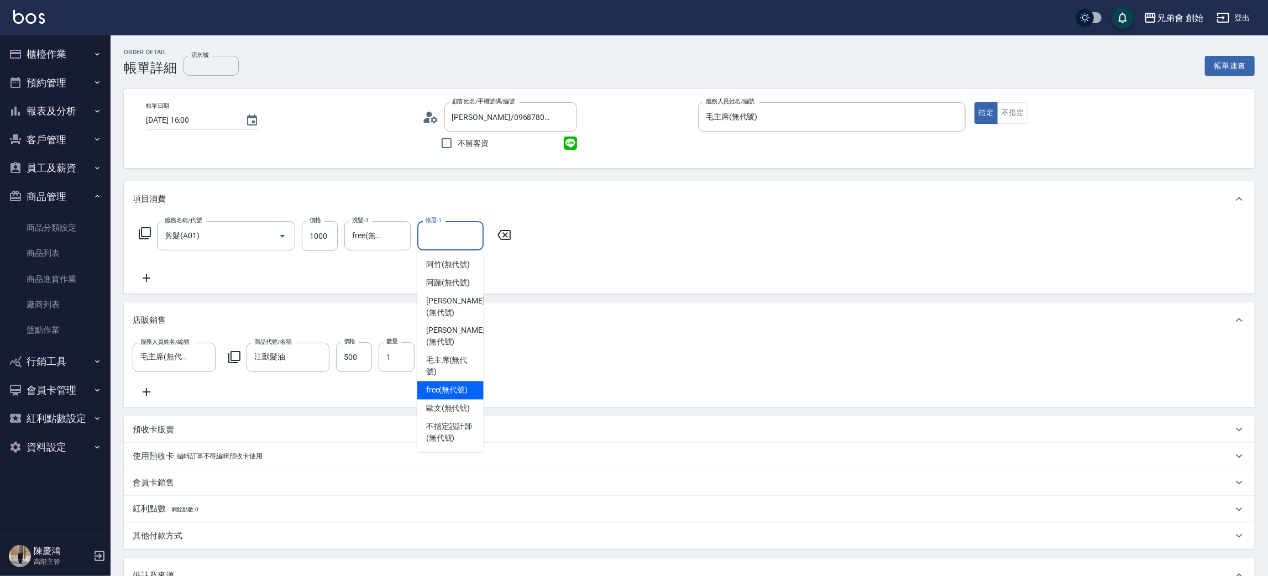
click at [455, 385] on span "free (無代號)" at bounding box center [447, 391] width 42 height 12
type input "free(無代號)"
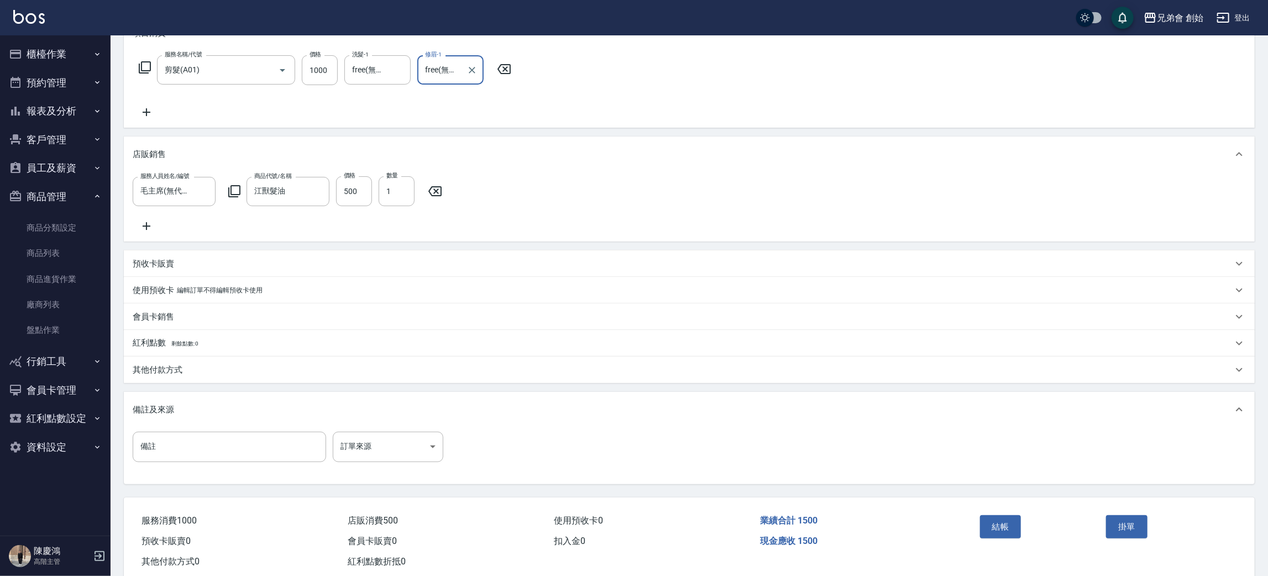
scroll to position [203, 0]
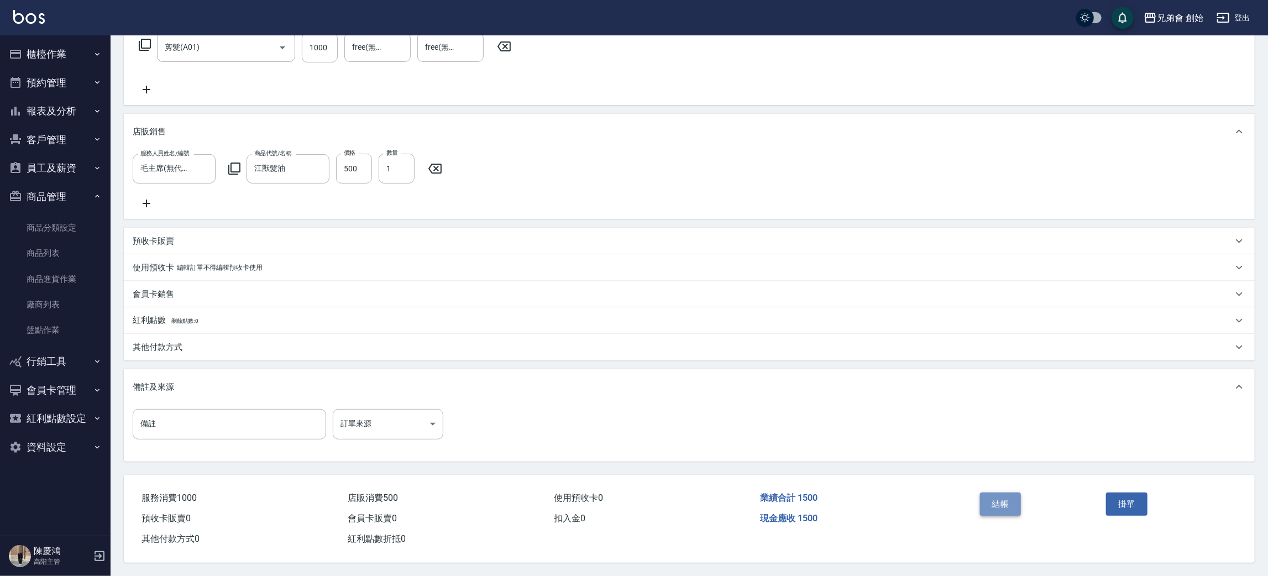
click at [988, 499] on button "結帳" at bounding box center [1000, 503] width 41 height 23
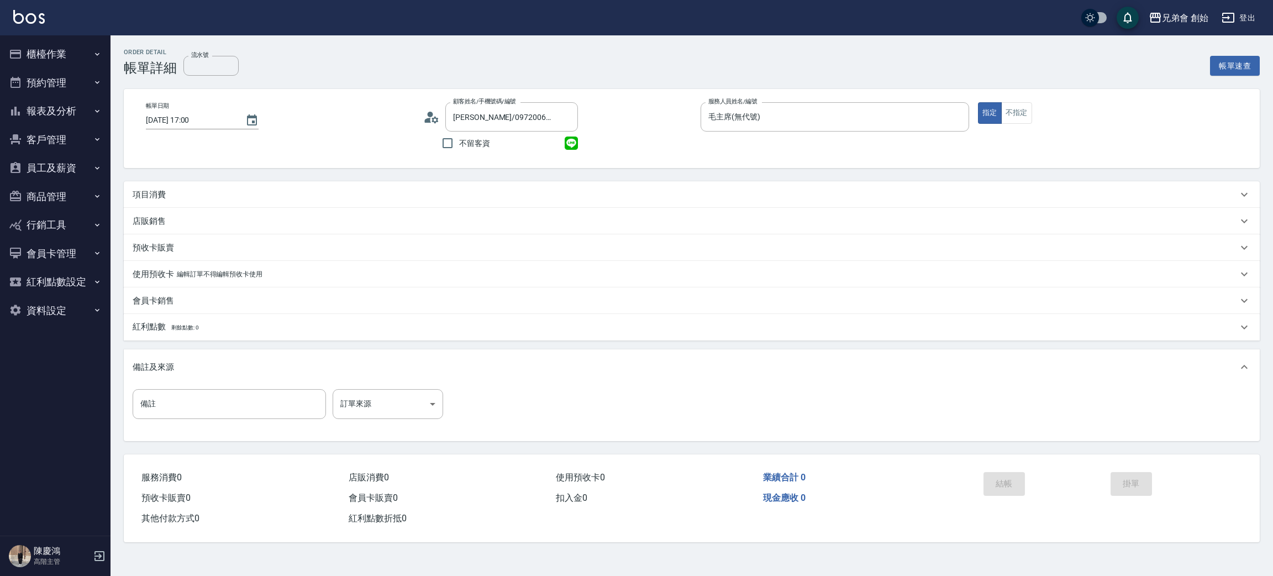
click at [168, 189] on div "項目消費" at bounding box center [685, 195] width 1105 height 12
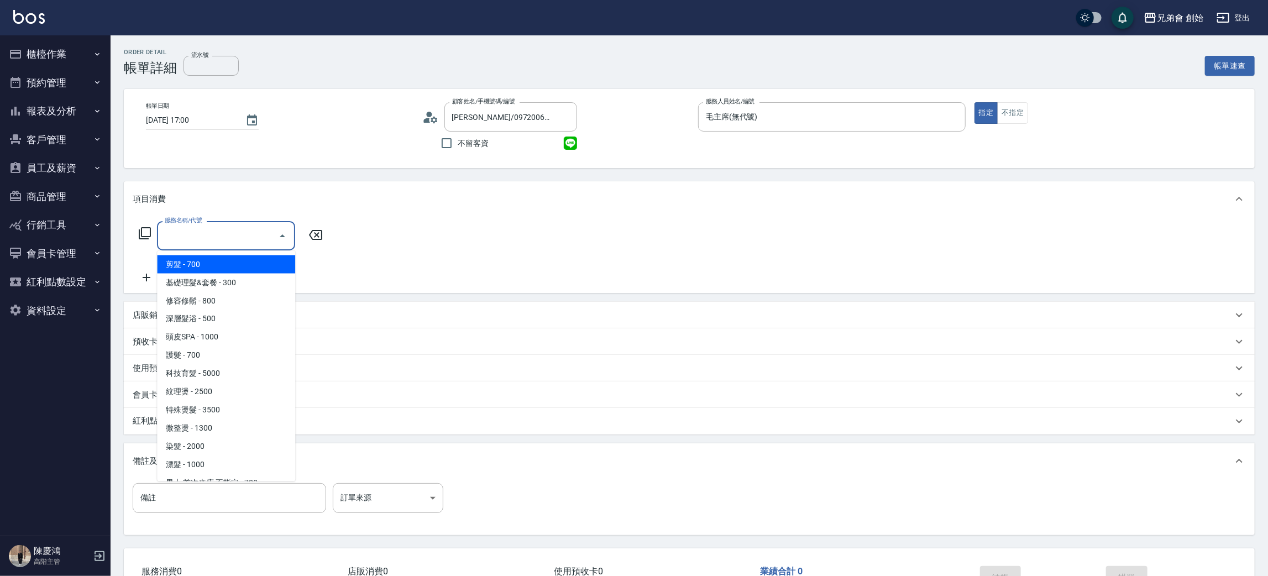
click at [196, 232] on input "服務名稱/代號" at bounding box center [218, 235] width 112 height 19
click at [208, 262] on span "剪髮 - 700" at bounding box center [226, 264] width 138 height 18
type input "剪髮(A01)"
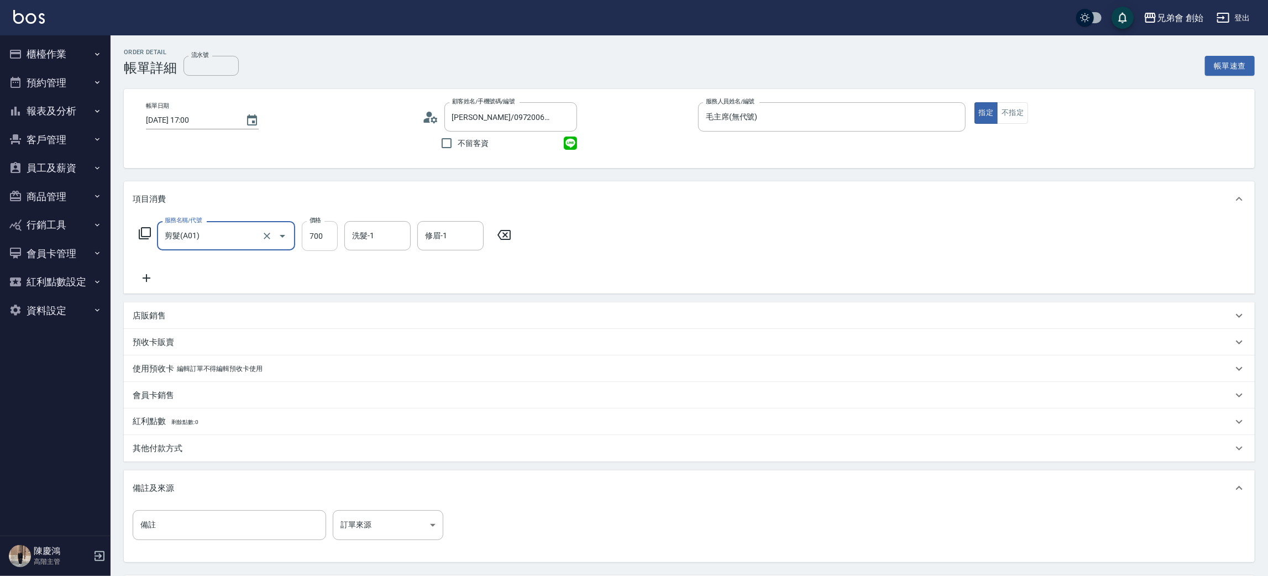
click at [336, 241] on input "700" at bounding box center [320, 236] width 36 height 30
type input "1000"
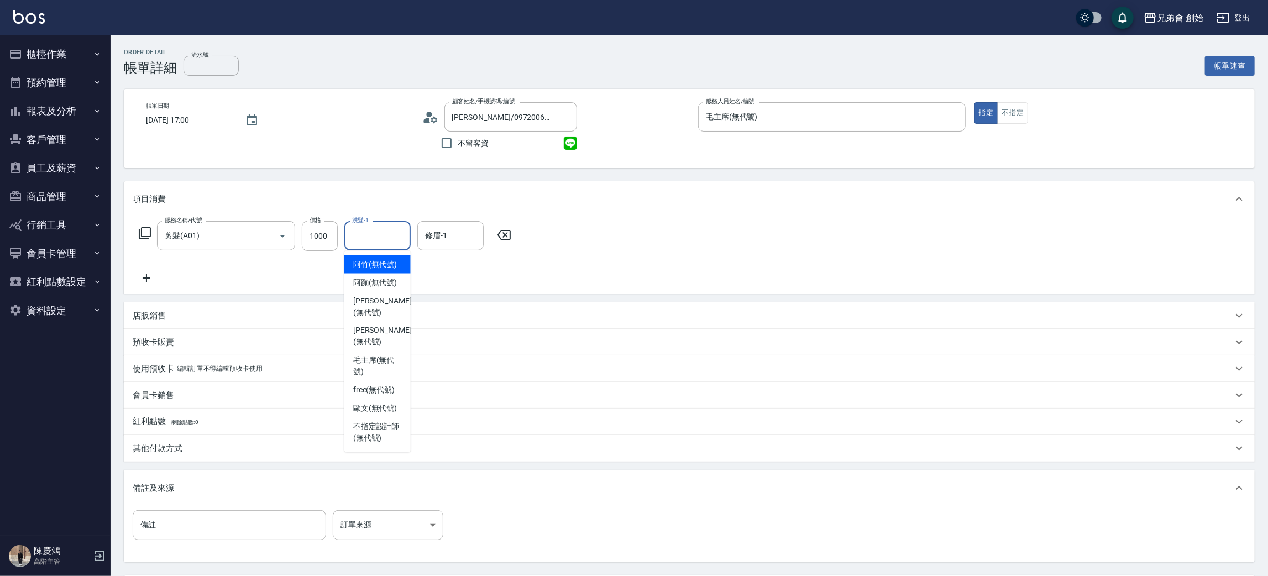
click at [390, 238] on input "洗髮-1" at bounding box center [377, 235] width 56 height 19
click at [396, 271] on div "阿竹 (無代號)" at bounding box center [377, 264] width 66 height 18
drag, startPoint x: 382, startPoint y: 232, endPoint x: 393, endPoint y: 250, distance: 21.5
click at [382, 230] on input "阿竹 (無代號)" at bounding box center [369, 235] width 40 height 19
drag, startPoint x: 393, startPoint y: 290, endPoint x: 433, endPoint y: 264, distance: 47.8
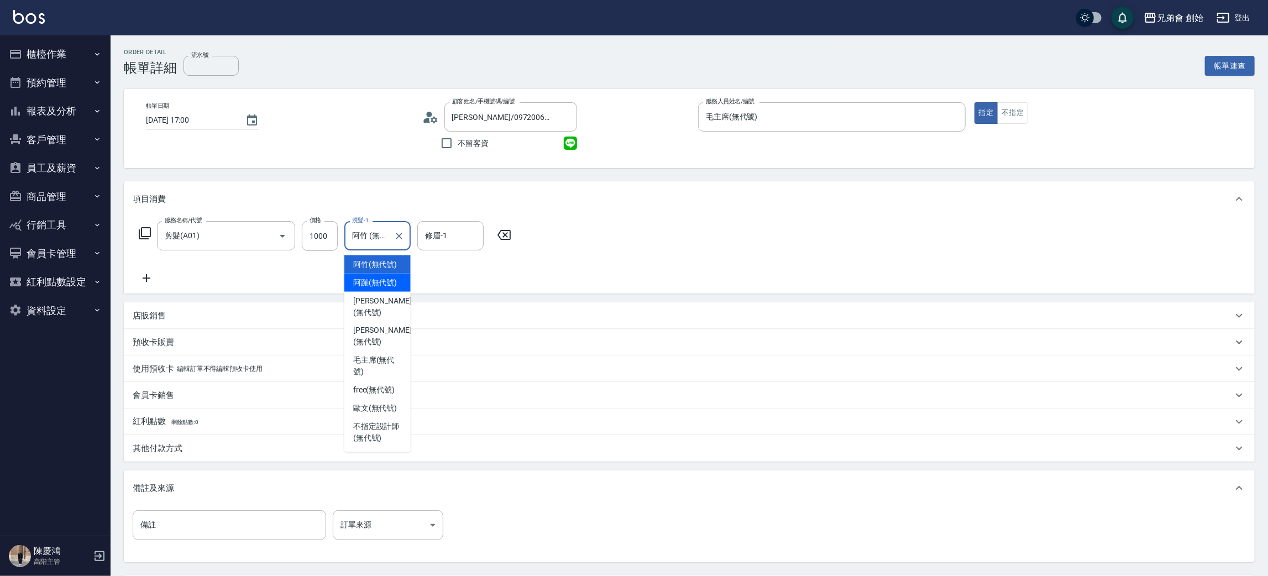
click at [393, 291] on ul "阿竹 (無代號) 阿蹦 (無代號) 潘潘 (無代號) 威利 (無代號) 毛主席 (無代號) free (無代號) 歐文 (無代號) 不指定設計師 (無代號)" at bounding box center [377, 351] width 66 height 201
click at [459, 237] on input "修眉-1" at bounding box center [450, 235] width 56 height 19
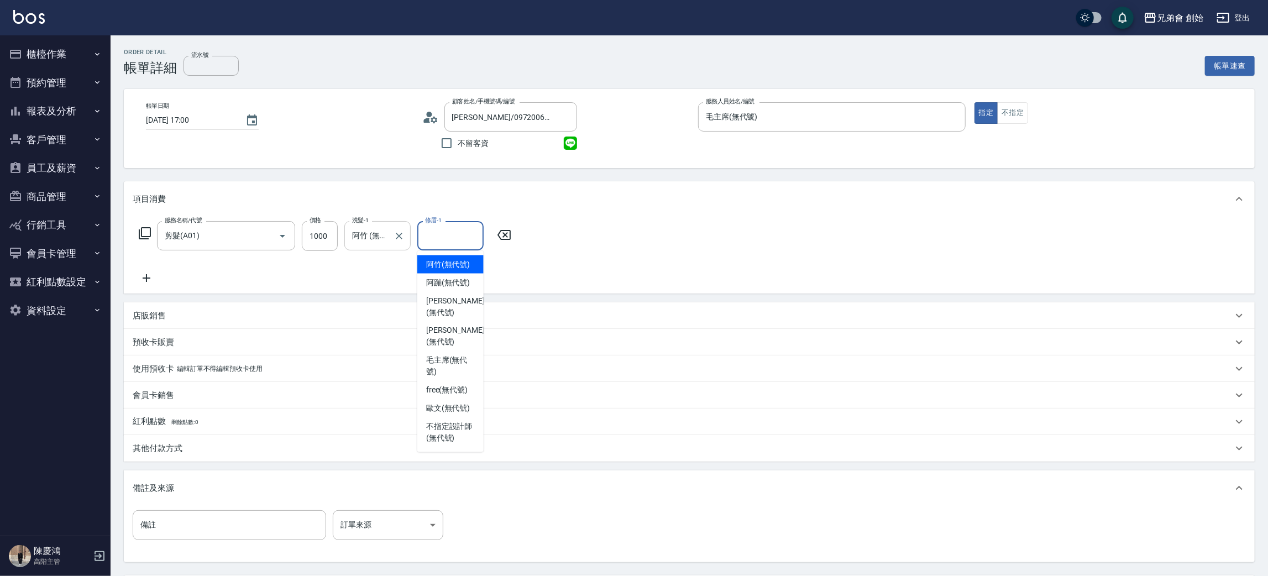
click at [363, 227] on input "阿竹 (無代號)" at bounding box center [369, 235] width 40 height 19
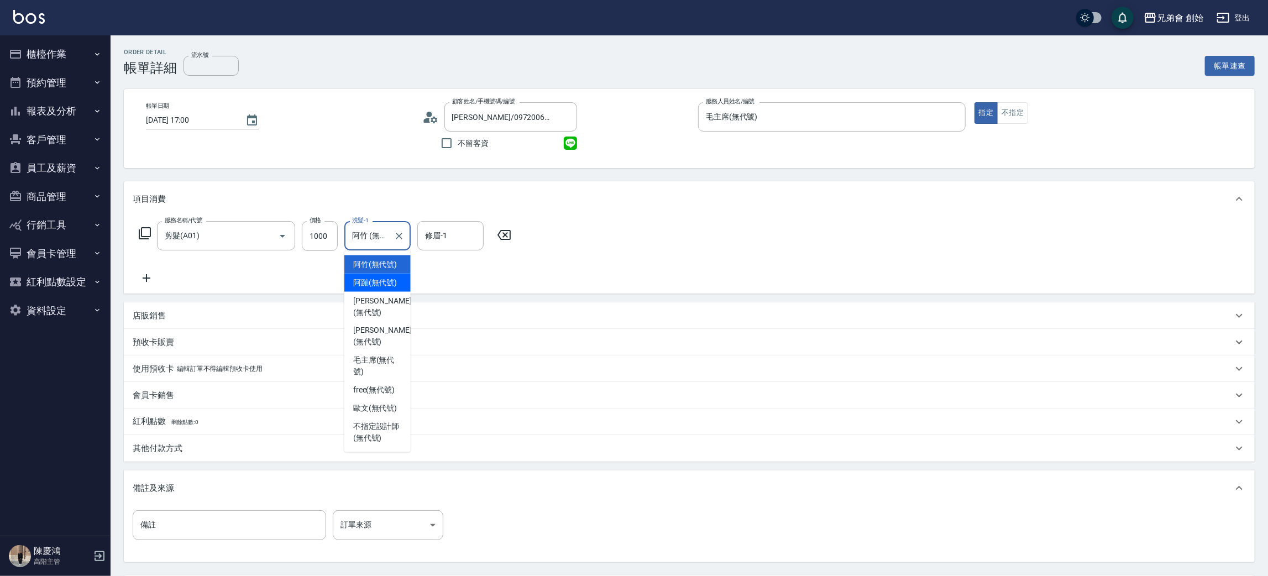
click at [394, 288] on div "阿蹦 (無代號)" at bounding box center [377, 283] width 66 height 18
type input "阿蹦(無代號)"
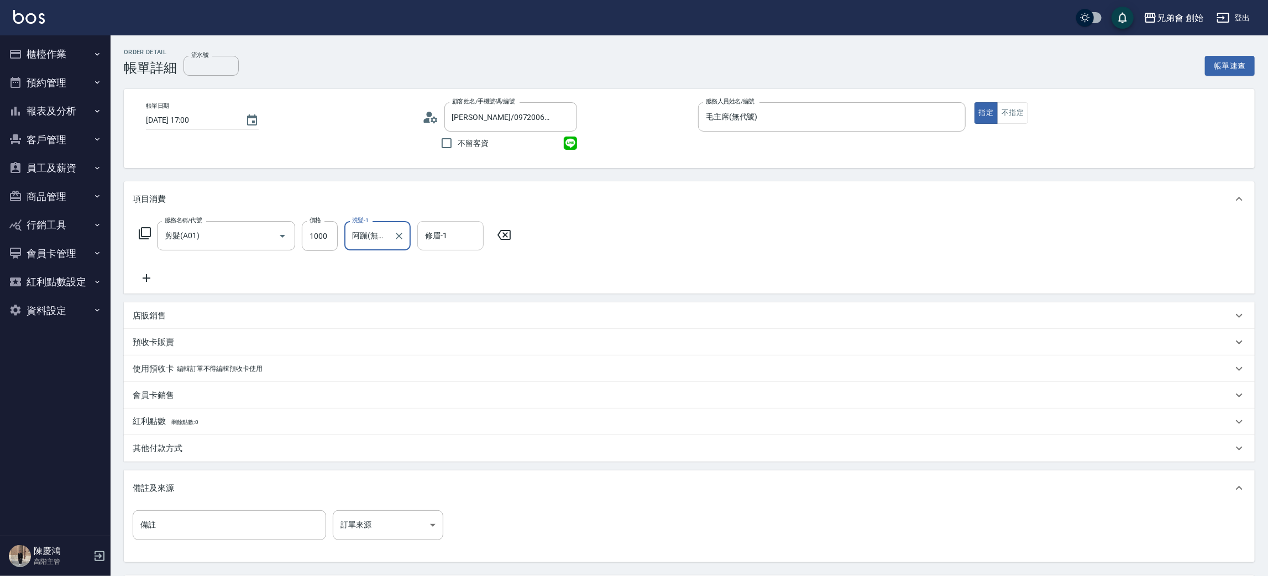
click at [459, 225] on div "修眉-1" at bounding box center [450, 235] width 66 height 29
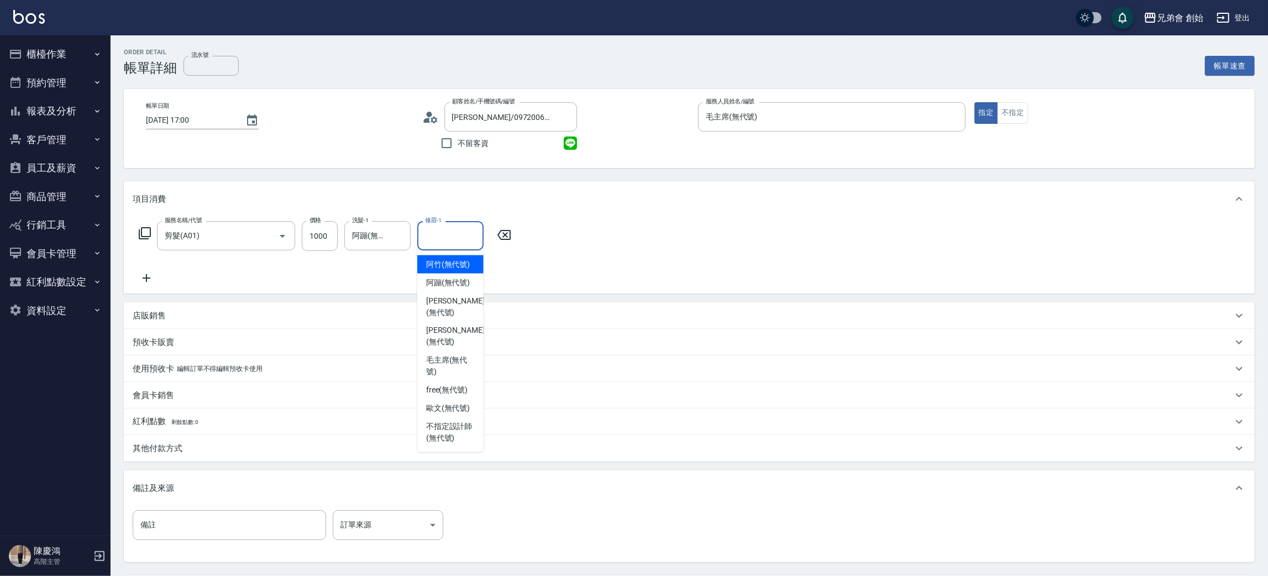
click at [457, 234] on input "修眉-1" at bounding box center [450, 235] width 56 height 19
click at [455, 242] on input "修眉-1" at bounding box center [450, 235] width 56 height 19
click at [455, 287] on span "阿蹦 (無代號)" at bounding box center [448, 283] width 44 height 12
type input "阿蹦(無代號)"
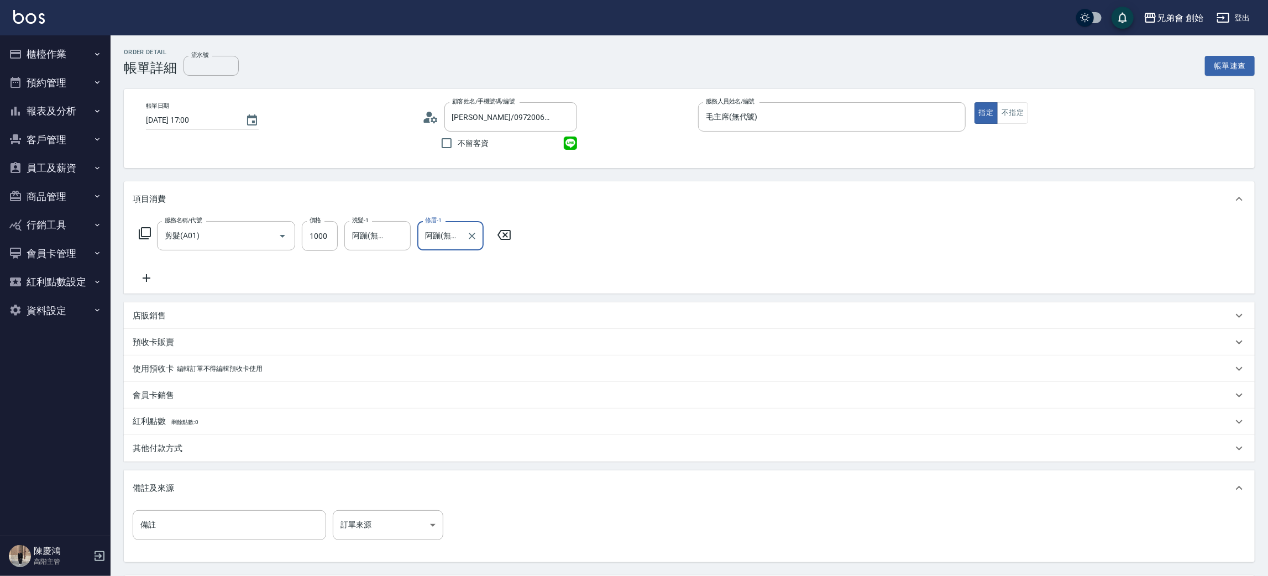
scroll to position [103, 0]
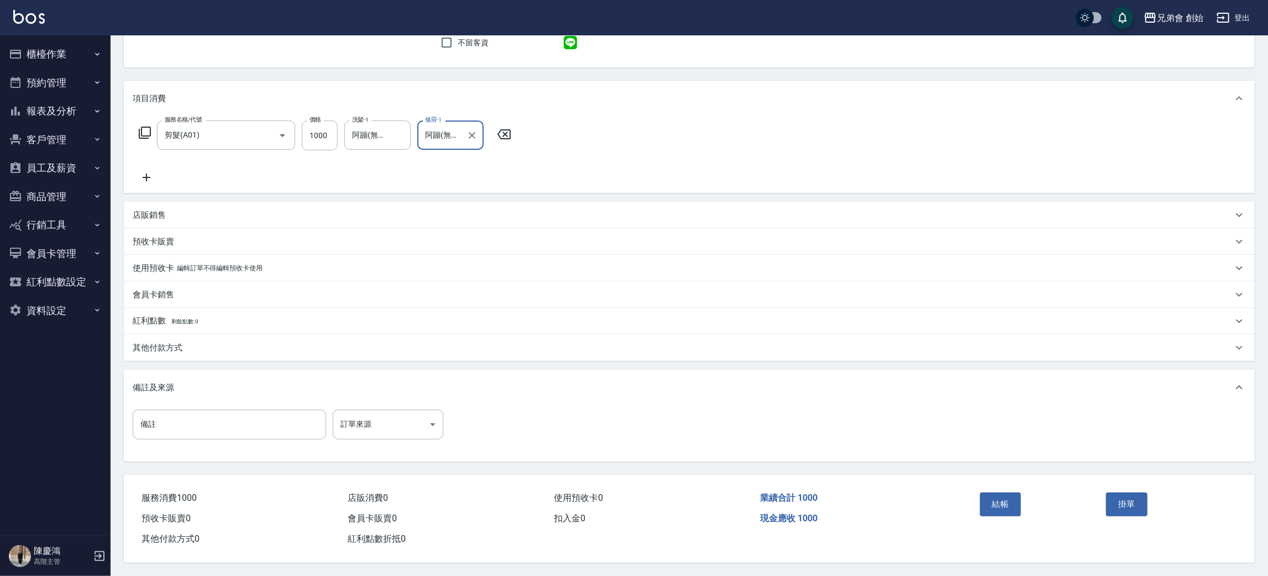
click at [1029, 497] on div "結帳" at bounding box center [1039, 512] width 127 height 48
click at [1003, 499] on button "結帳" at bounding box center [1000, 503] width 41 height 23
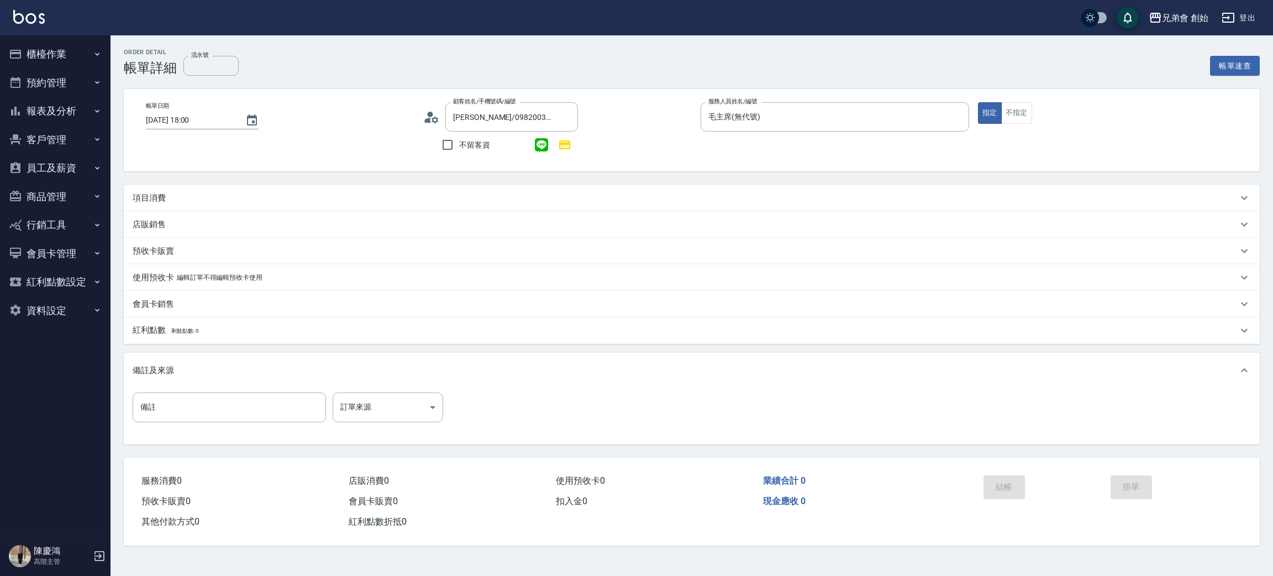
drag, startPoint x: 0, startPoint y: 0, endPoint x: 180, endPoint y: 201, distance: 270.1
click at [155, 205] on div "項目消費" at bounding box center [692, 198] width 1136 height 27
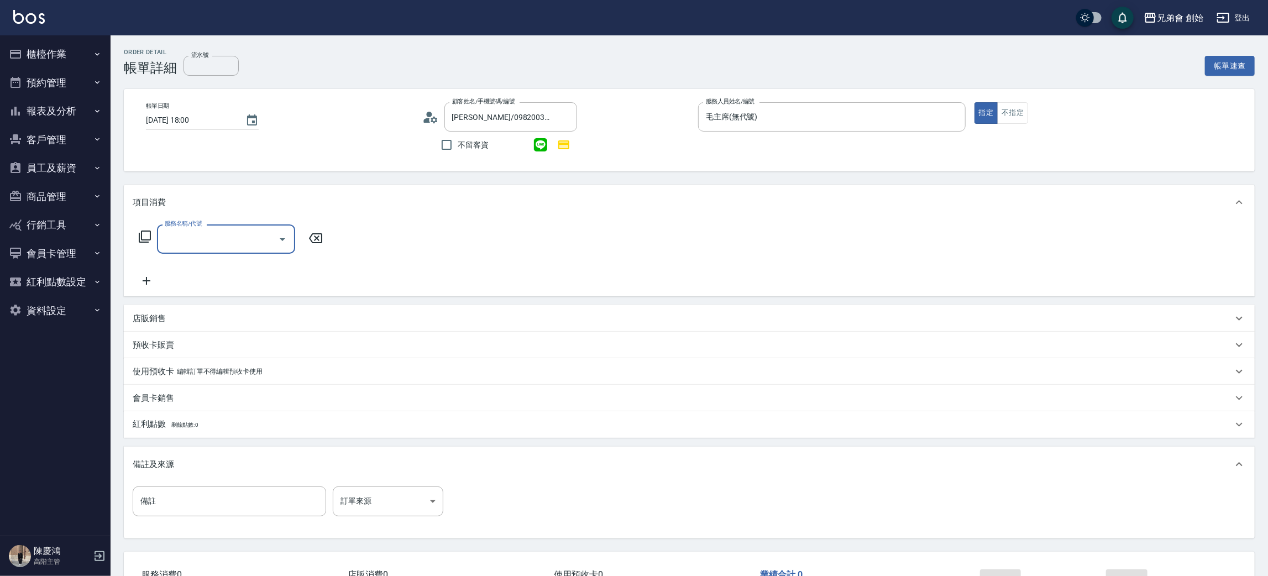
click at [204, 243] on input "服務名稱/代號" at bounding box center [218, 238] width 112 height 19
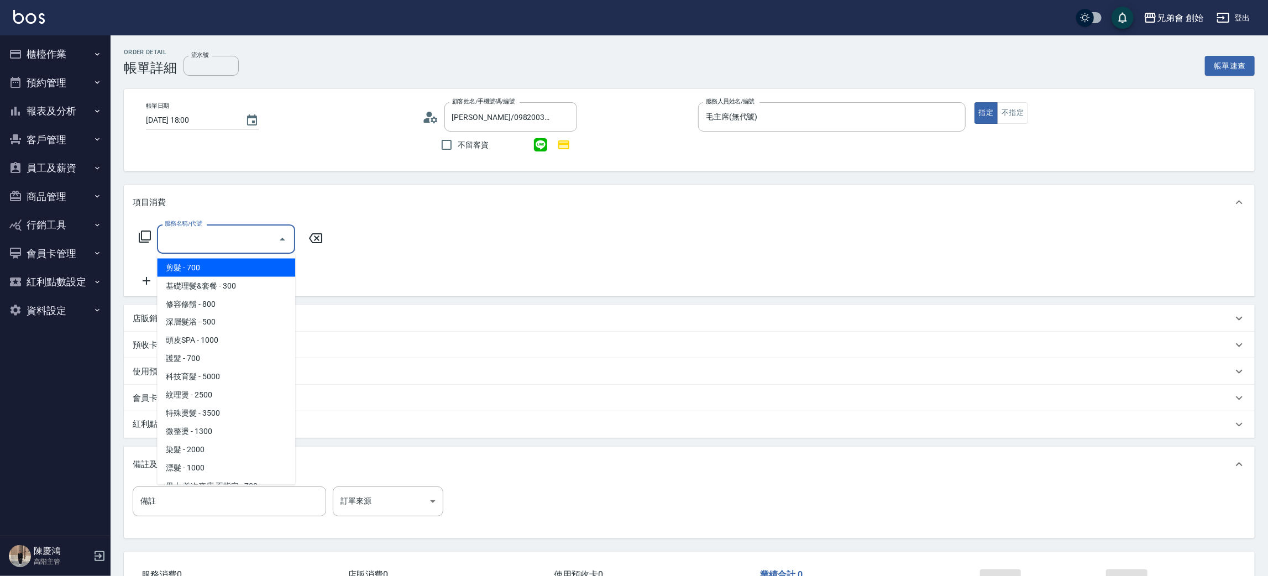
click at [215, 265] on span "剪髮 - 700" at bounding box center [226, 268] width 138 height 18
type input "剪髮(A01)"
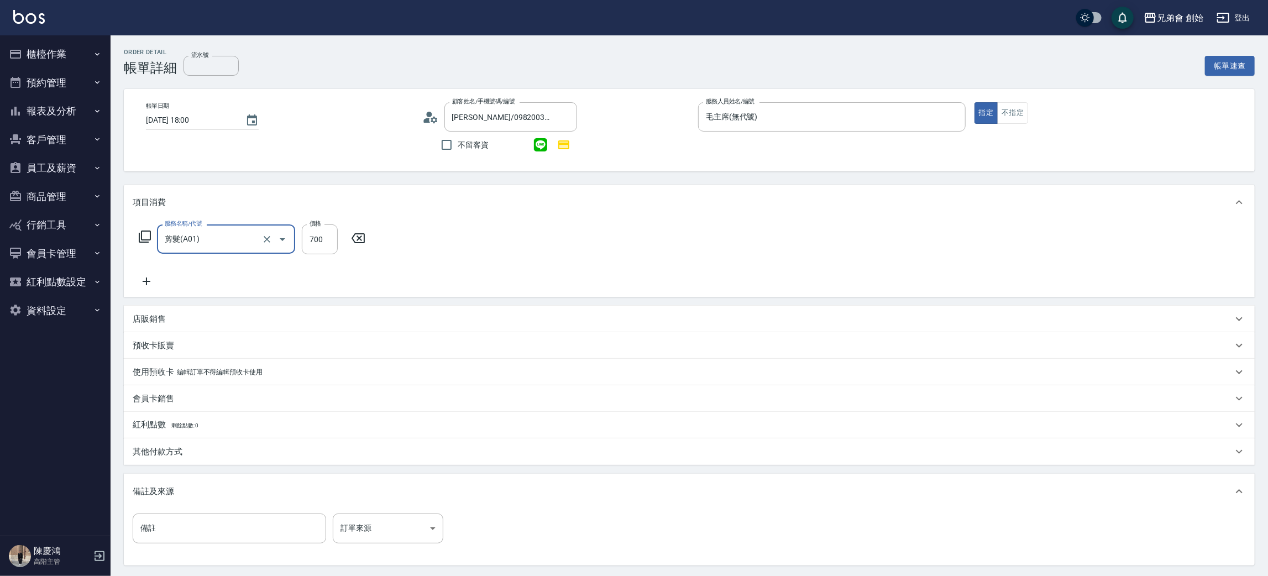
drag, startPoint x: 234, startPoint y: 270, endPoint x: 293, endPoint y: 255, distance: 61.1
click at [236, 270] on div "服務名稱/代號 剪髮(A01) 服務名稱/代號 價格 700 價格" at bounding box center [252, 256] width 239 height 64
drag, startPoint x: 331, startPoint y: 235, endPoint x: 344, endPoint y: 242, distance: 15.1
click at [331, 235] on input "700" at bounding box center [320, 239] width 36 height 30
click at [379, 225] on div "洗髮-1" at bounding box center [377, 238] width 66 height 29
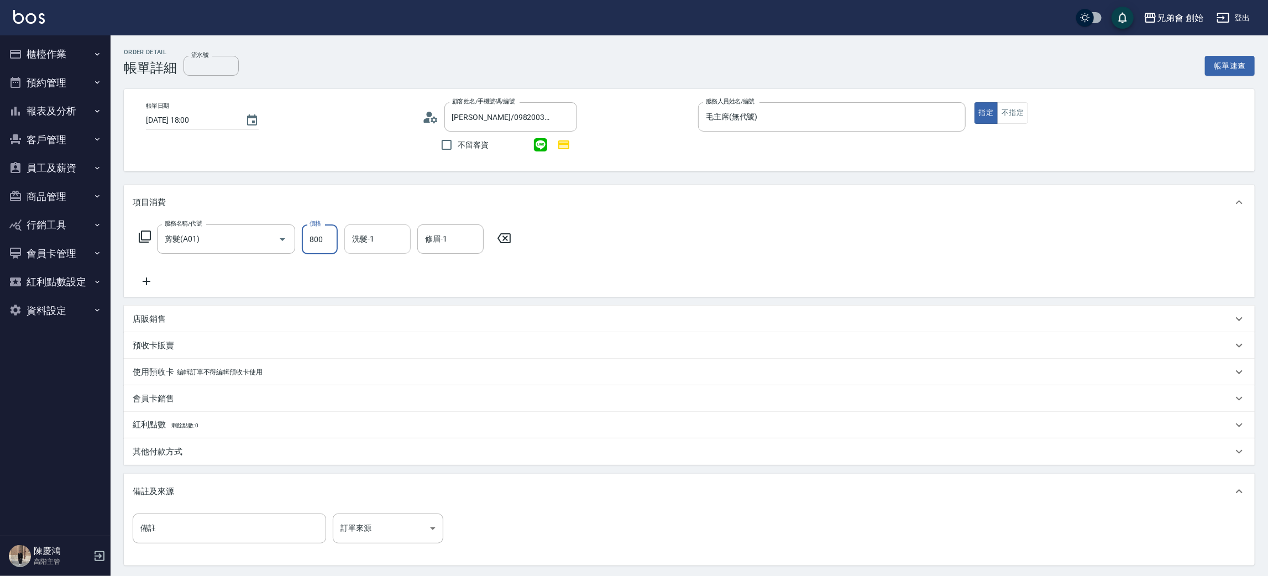
type input "800"
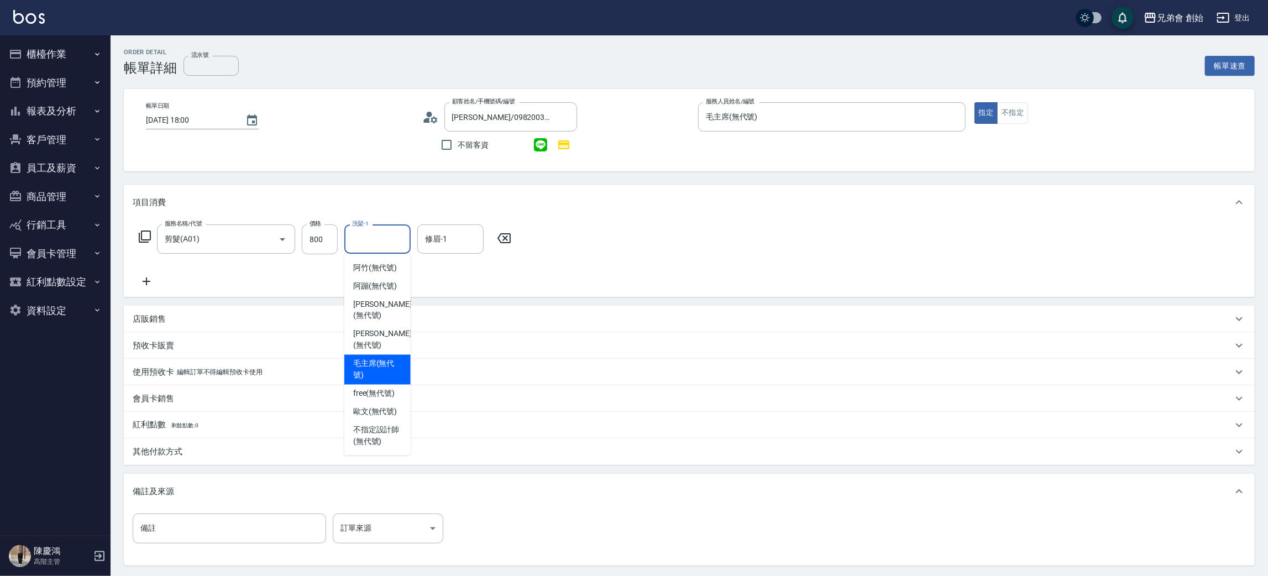
drag, startPoint x: 373, startPoint y: 348, endPoint x: 416, endPoint y: 277, distance: 83.1
click at [373, 358] on span "毛主席 (無代號)" at bounding box center [377, 369] width 49 height 23
type input "毛主席(無代號)"
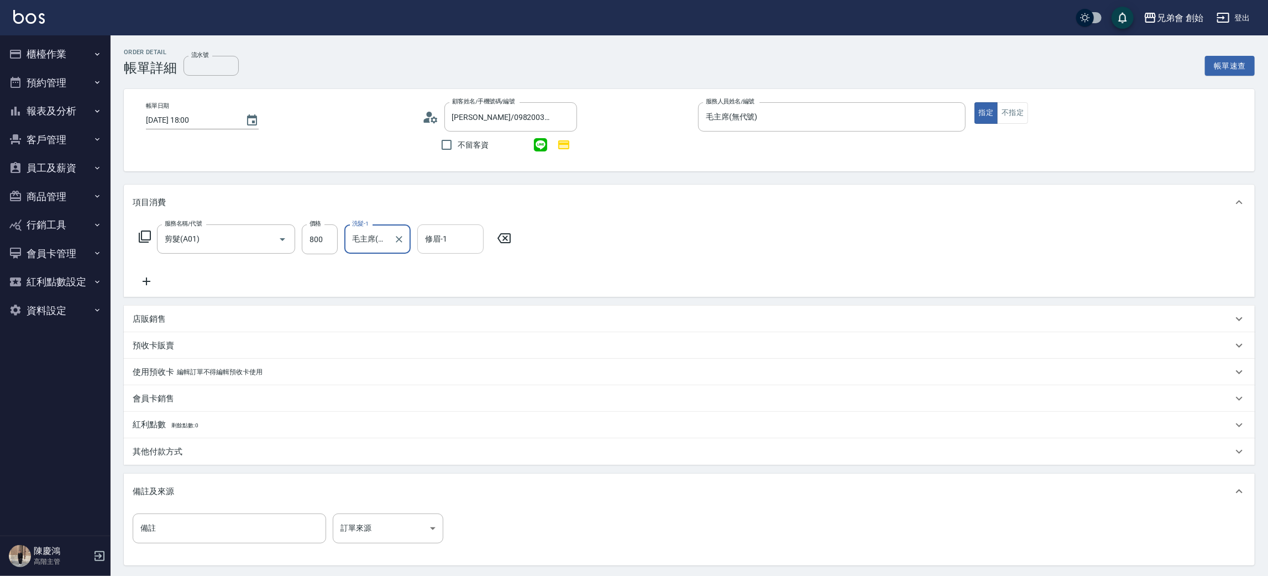
click at [435, 245] on input "修眉-1" at bounding box center [450, 238] width 56 height 19
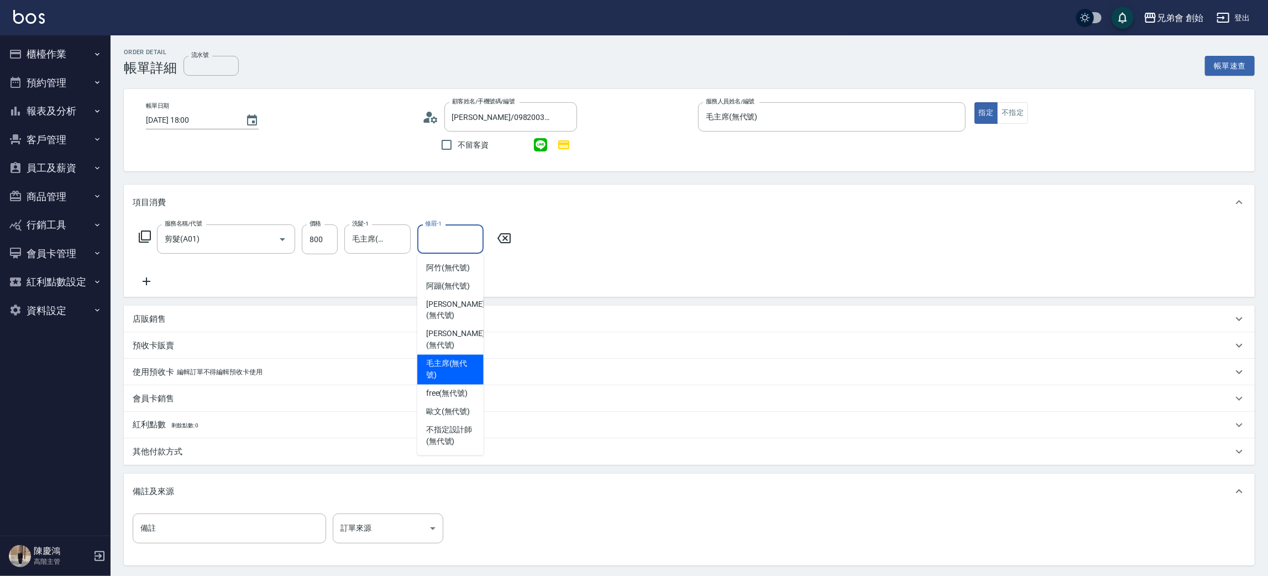
click at [432, 358] on span "毛主席 (無代號)" at bounding box center [450, 369] width 49 height 23
type input "毛主席(無代號)"
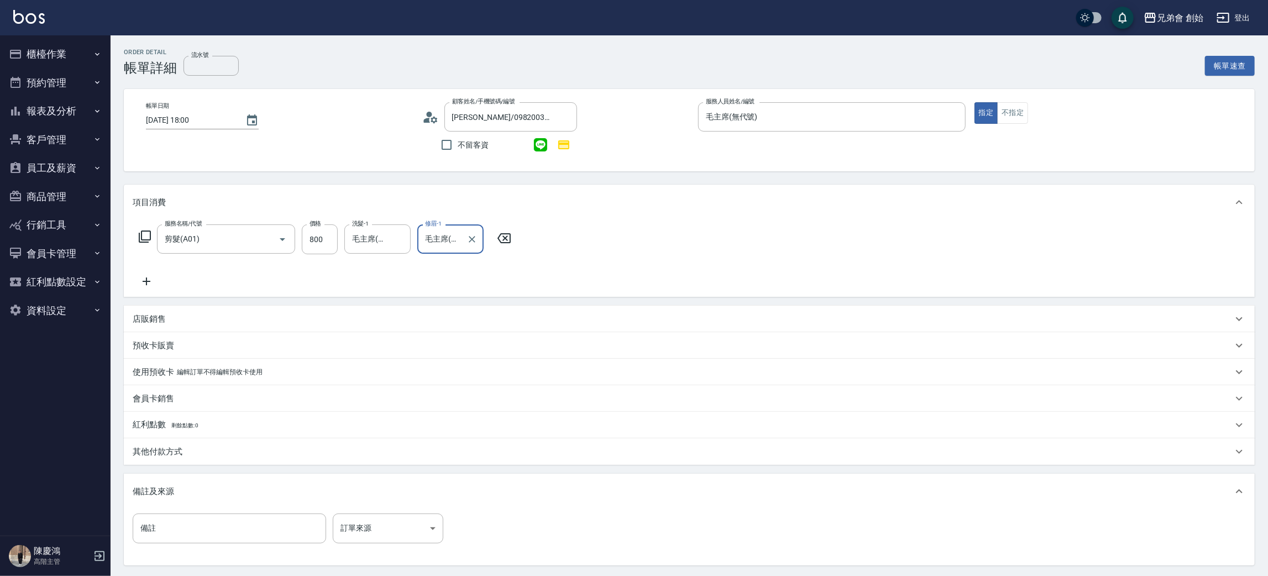
click at [476, 232] on div at bounding box center [471, 238] width 14 height 29
click at [470, 242] on icon "Clear" at bounding box center [471, 239] width 11 height 11
click at [392, 243] on div "毛主席(無代號) 洗髮-1" at bounding box center [377, 238] width 66 height 29
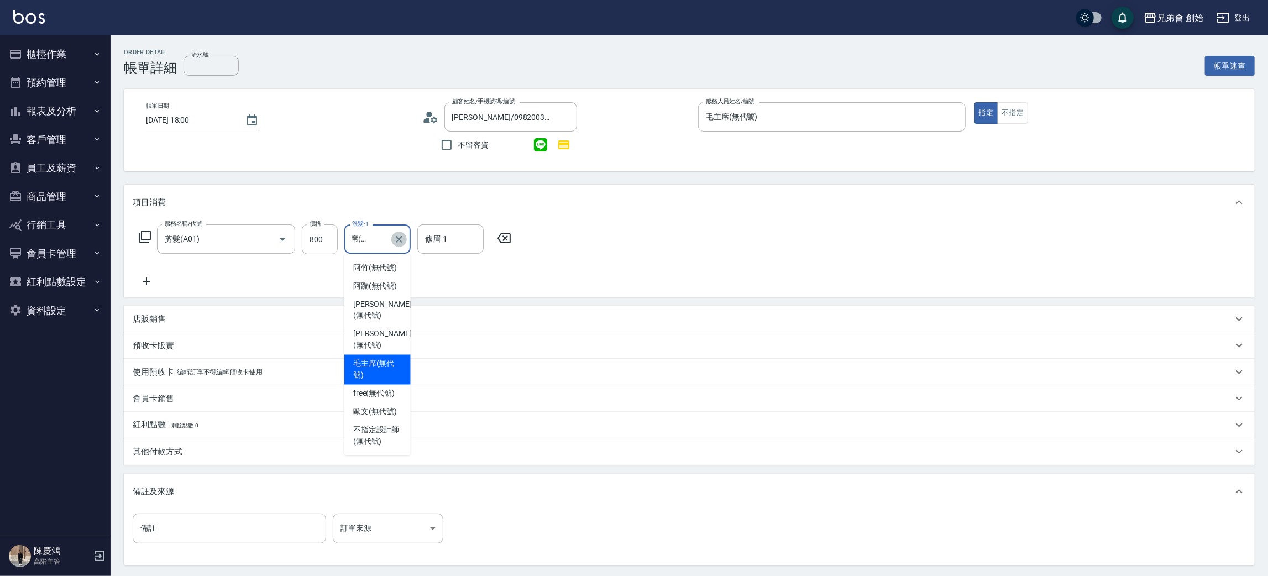
click at [400, 240] on icon "Clear" at bounding box center [399, 239] width 7 height 7
click at [364, 237] on input "洗髮-1" at bounding box center [377, 238] width 56 height 19
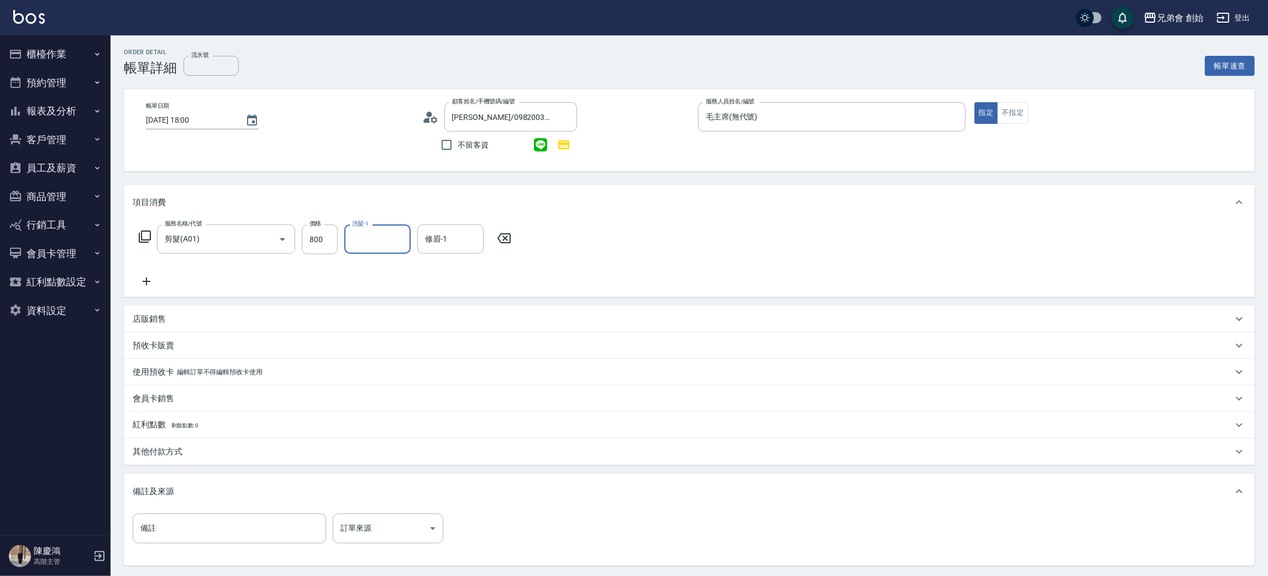
click at [370, 239] on input "洗髮-1" at bounding box center [377, 238] width 56 height 19
click at [375, 388] on span "free (無代號)" at bounding box center [374, 394] width 42 height 12
type input "free(無代號)"
click at [361, 238] on input "free(無代號)" at bounding box center [369, 238] width 40 height 19
drag, startPoint x: 469, startPoint y: 281, endPoint x: 460, endPoint y: 281, distance: 8.9
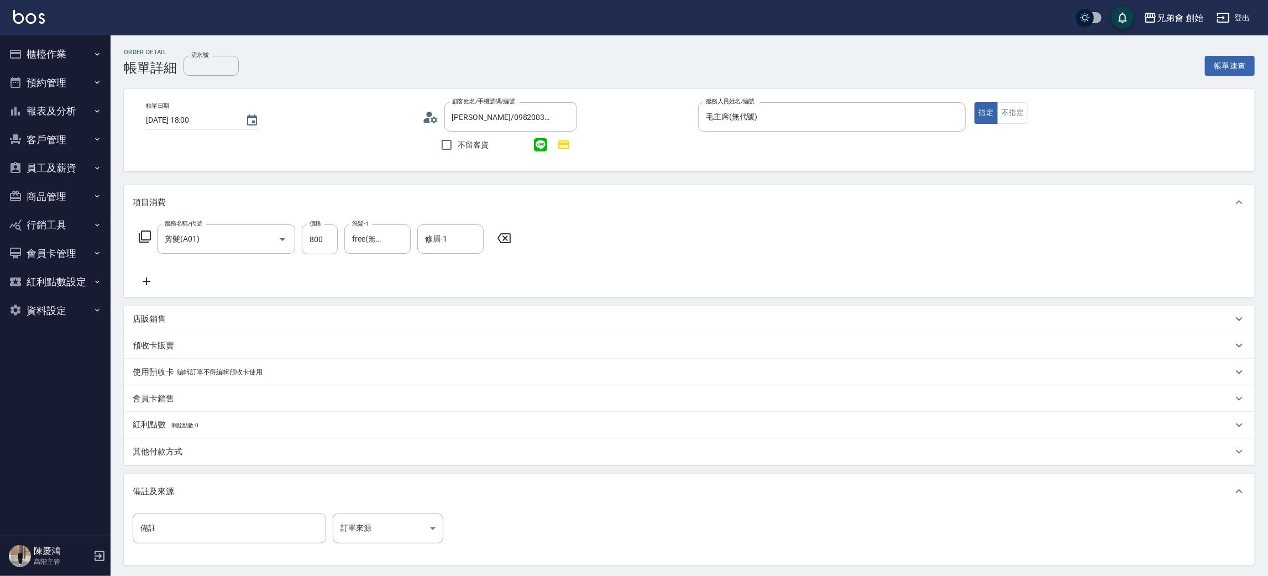
click at [466, 281] on div "服務名稱/代號 剪髮(A01) 服務名稱/代號 價格 800 價格 洗髮-1 free(無代號) 洗髮-1 修眉-1 修眉-1" at bounding box center [325, 256] width 385 height 64
click at [401, 243] on icon "Clear" at bounding box center [399, 239] width 11 height 11
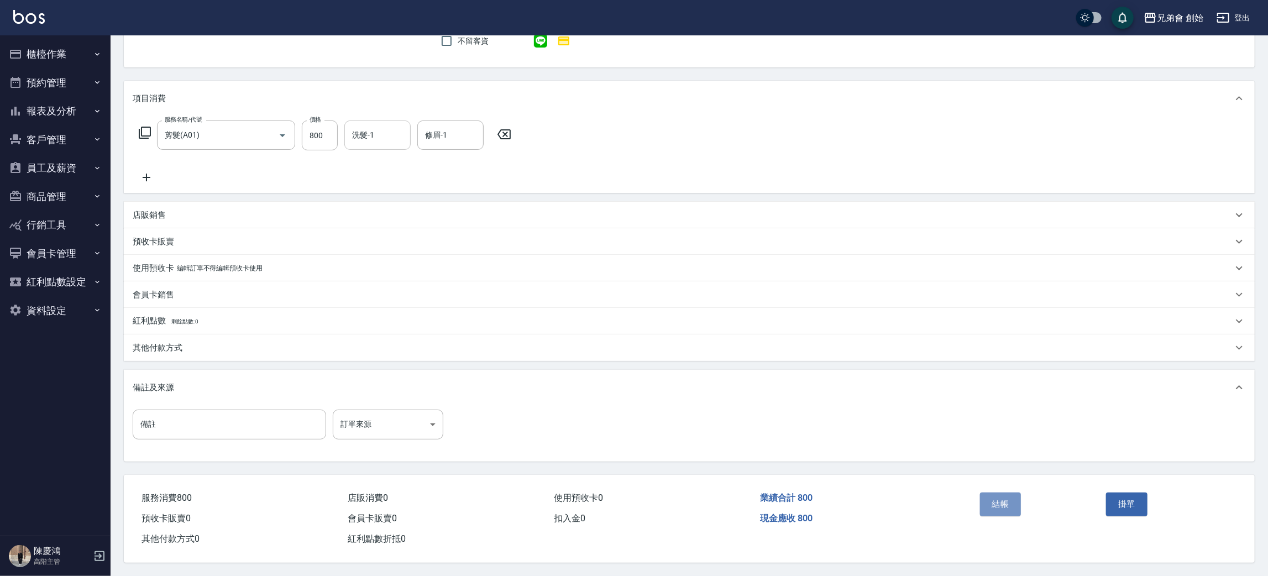
drag, startPoint x: 993, startPoint y: 500, endPoint x: 983, endPoint y: 487, distance: 16.3
click at [990, 499] on button "結帳" at bounding box center [1000, 503] width 41 height 23
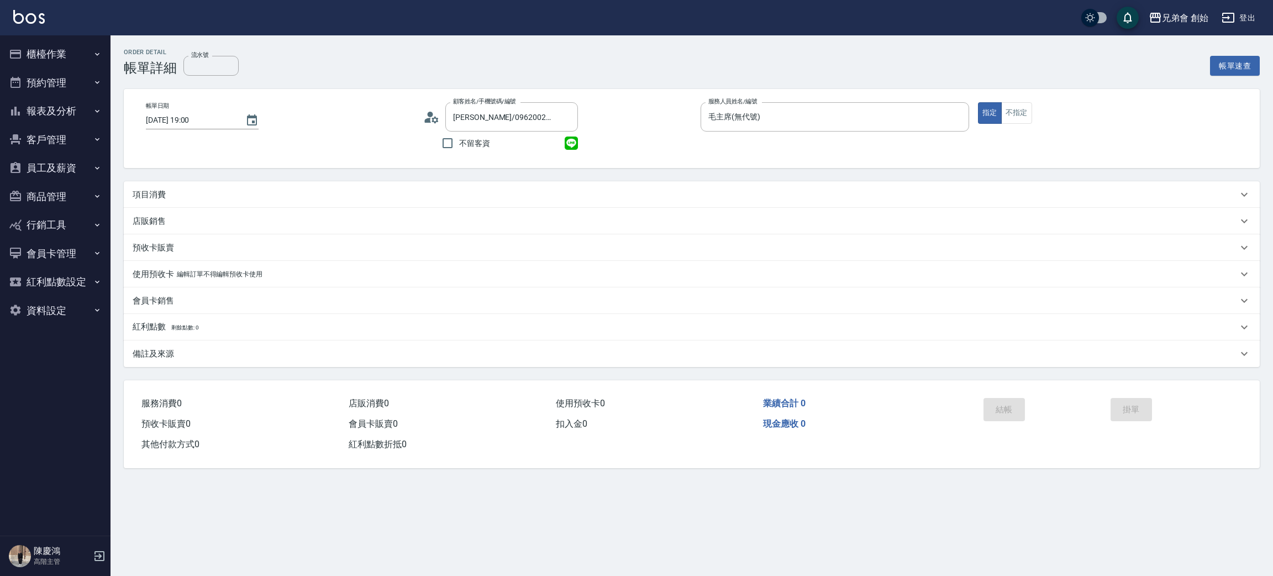
click at [138, 188] on div "項目消費" at bounding box center [692, 194] width 1136 height 27
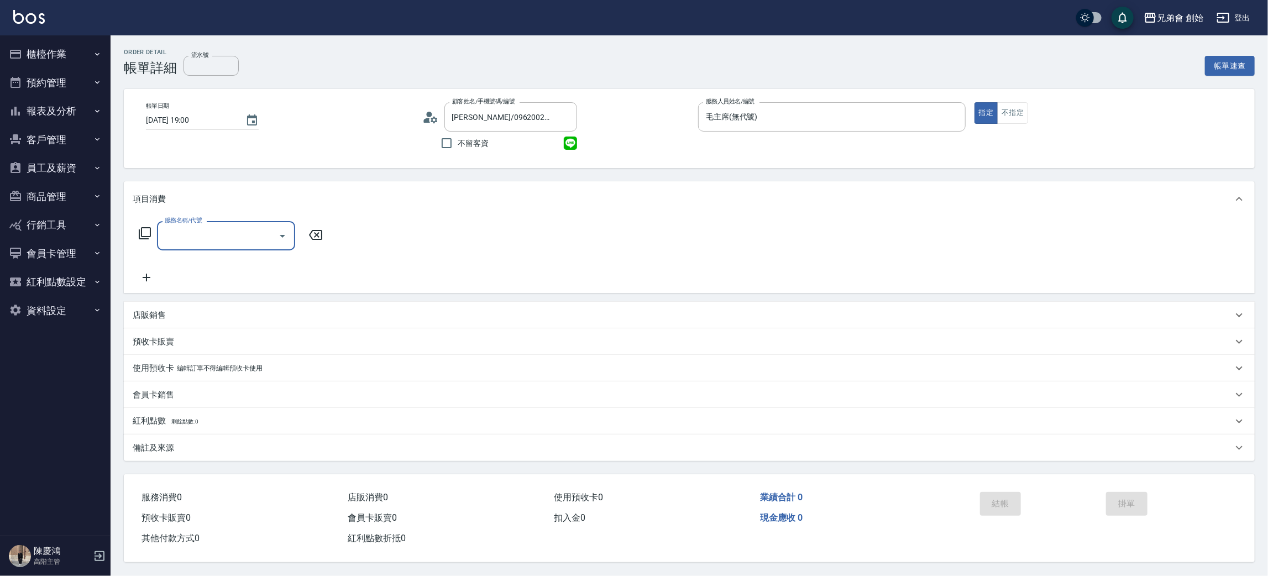
drag, startPoint x: 203, startPoint y: 251, endPoint x: 202, endPoint y: 258, distance: 6.8
click at [202, 254] on div "服務名稱/代號 服務名稱/代號" at bounding box center [231, 252] width 197 height 63
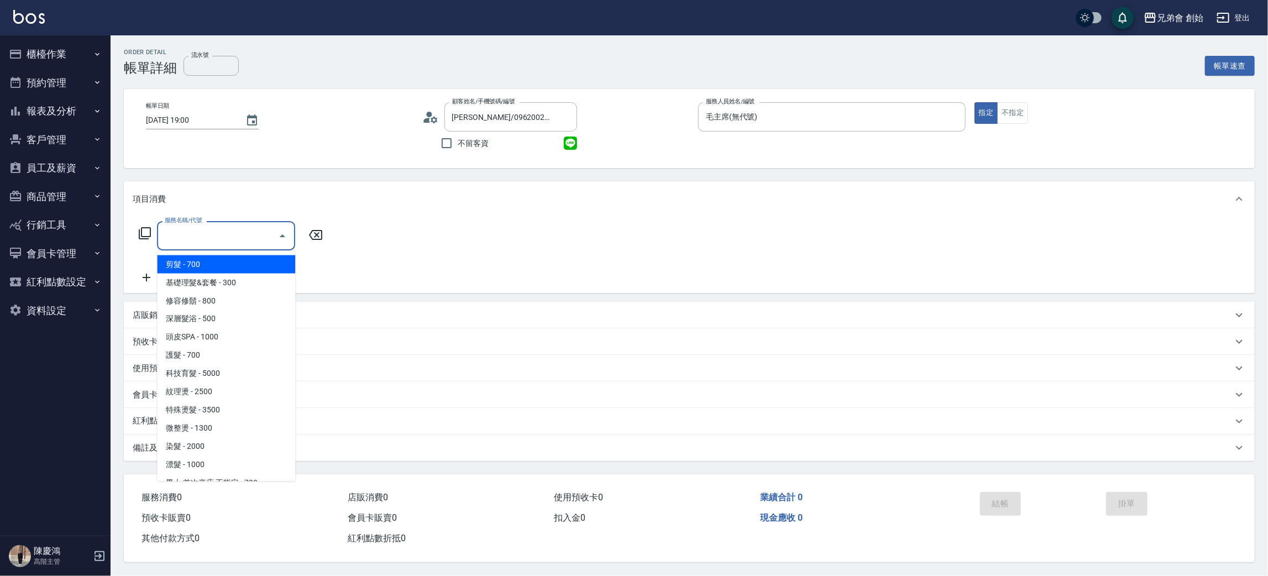
click at [201, 243] on input "服務名稱/代號" at bounding box center [218, 235] width 112 height 19
click at [207, 257] on span "剪髮 - 700" at bounding box center [226, 264] width 138 height 18
type input "剪髮(A01)"
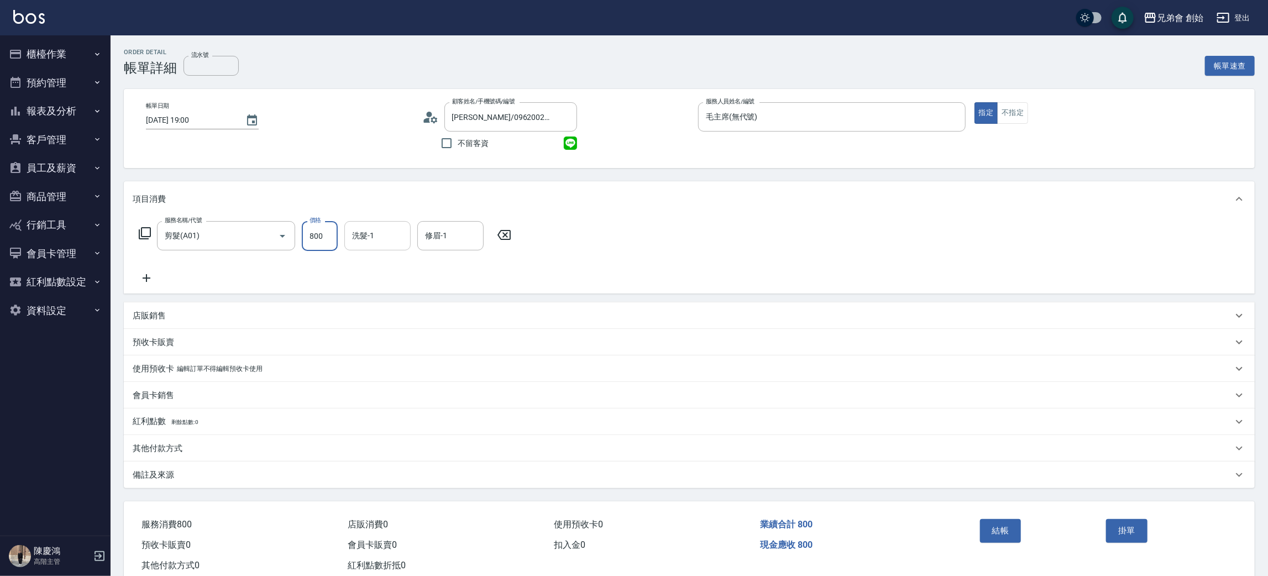
type input "800"
click at [367, 235] on input "洗髮-1" at bounding box center [377, 235] width 56 height 19
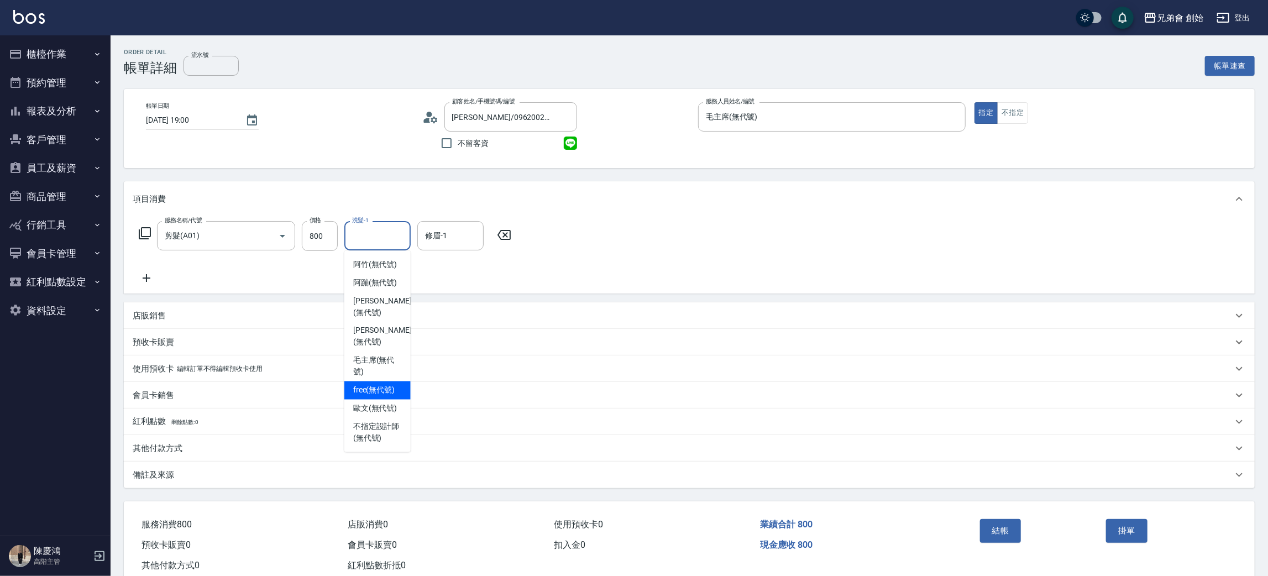
drag, startPoint x: 387, startPoint y: 371, endPoint x: 419, endPoint y: 334, distance: 48.6
click at [389, 385] on span "free (無代號)" at bounding box center [374, 391] width 42 height 12
type input "free(無代號)"
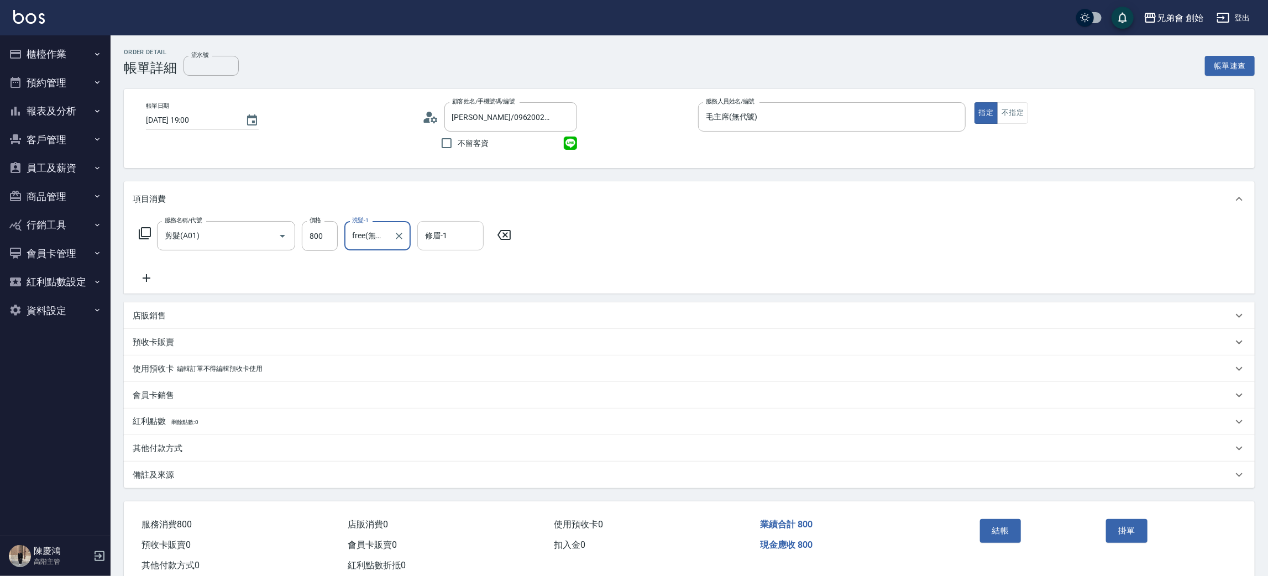
click at [436, 235] on input "修眉-1" at bounding box center [450, 235] width 56 height 19
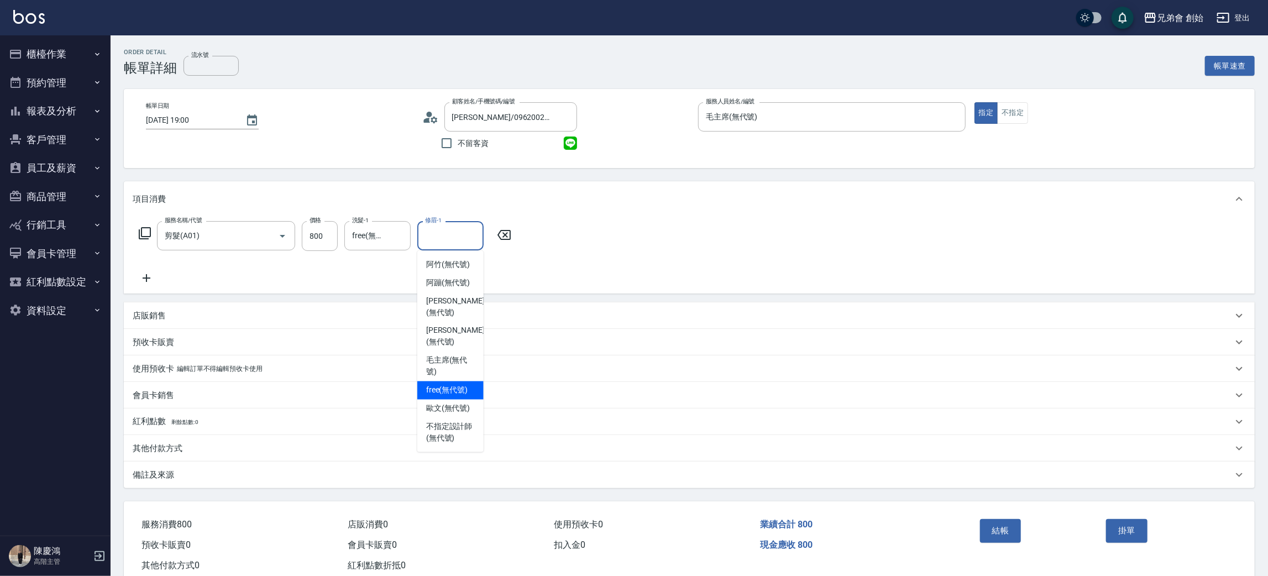
drag, startPoint x: 452, startPoint y: 359, endPoint x: 655, endPoint y: 370, distance: 203.1
click at [453, 381] on div "free (無代號)" at bounding box center [450, 390] width 66 height 18
type input "free(無代號)"
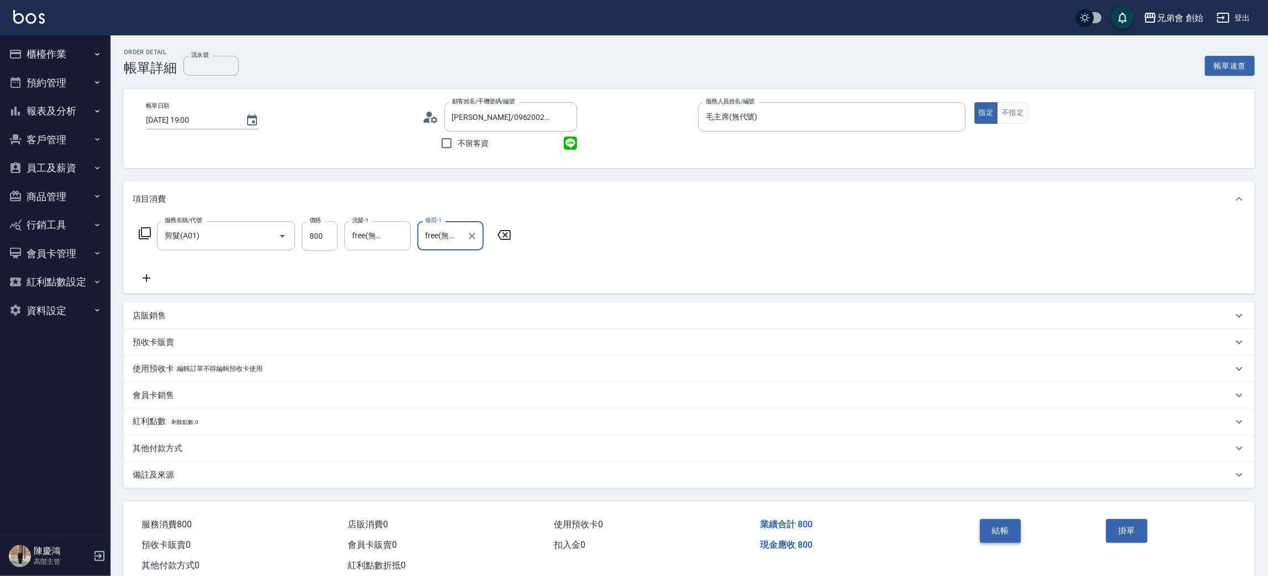
click at [1014, 533] on button "結帳" at bounding box center [1000, 530] width 41 height 23
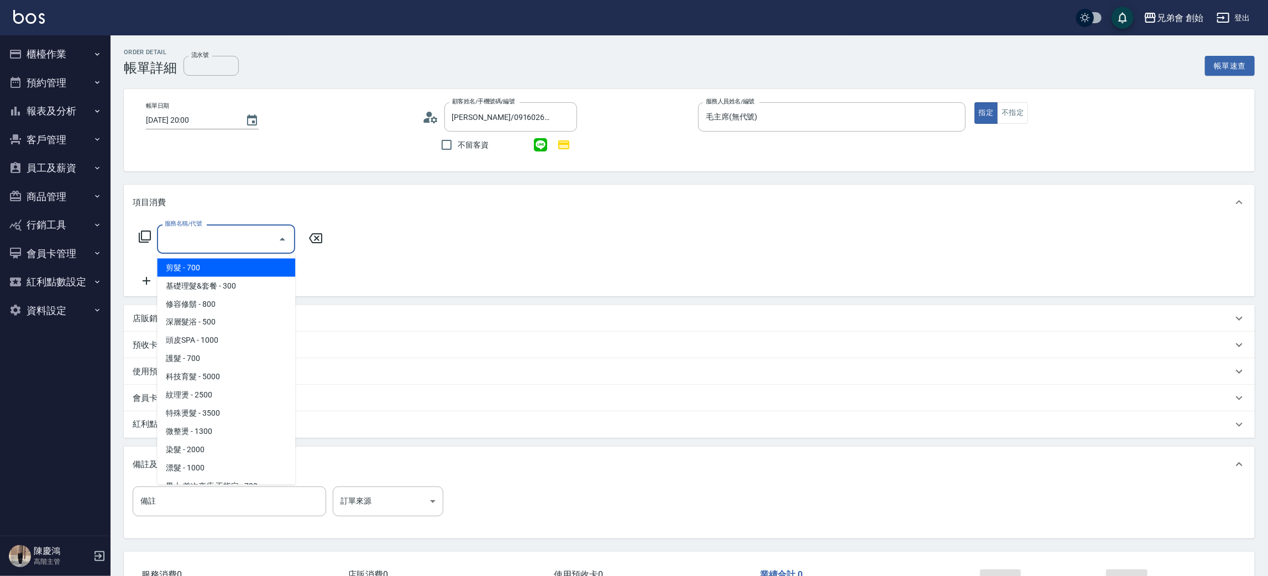
click at [186, 239] on input "服務名稱/代號" at bounding box center [218, 238] width 112 height 19
click at [223, 268] on span "剪髮 - 700" at bounding box center [226, 268] width 138 height 18
type input "剪髮(A01)"
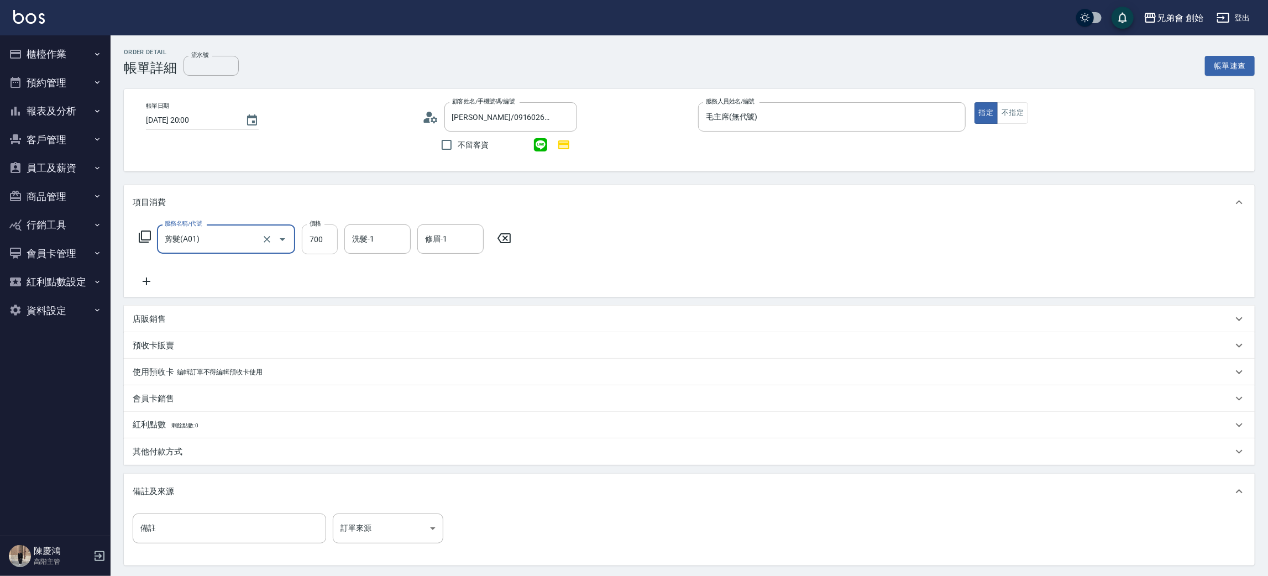
click at [326, 237] on input "700" at bounding box center [320, 239] width 36 height 30
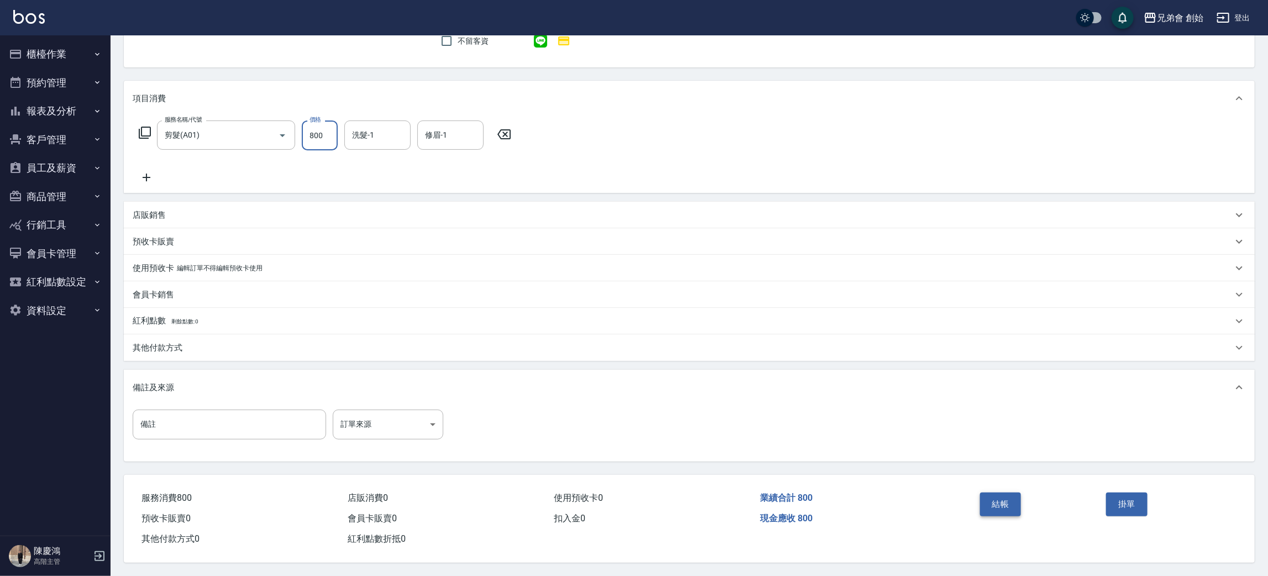
type input "800"
click at [987, 499] on button "結帳" at bounding box center [1000, 503] width 41 height 23
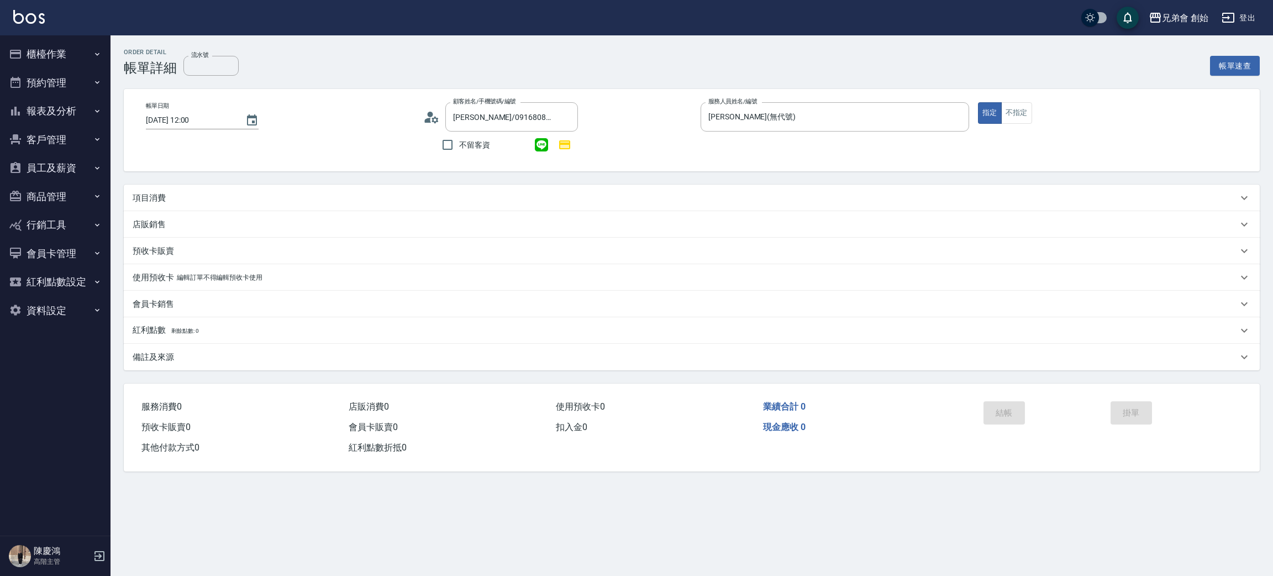
click at [153, 191] on div "項目消費" at bounding box center [692, 198] width 1136 height 27
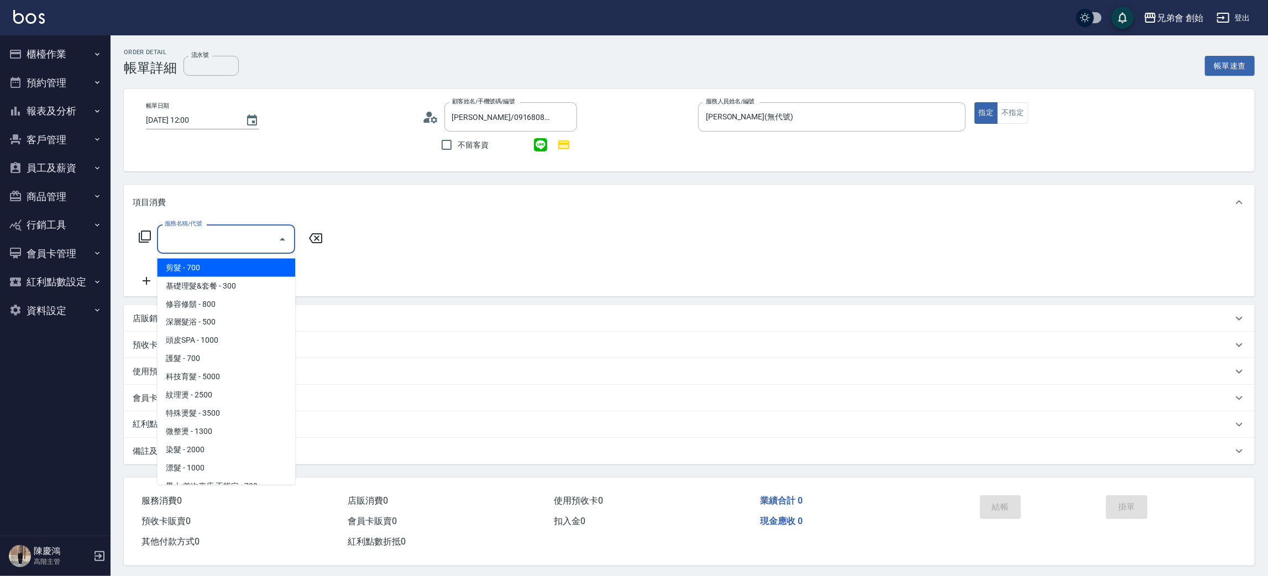
click at [184, 244] on input "服務名稱/代號" at bounding box center [218, 238] width 112 height 19
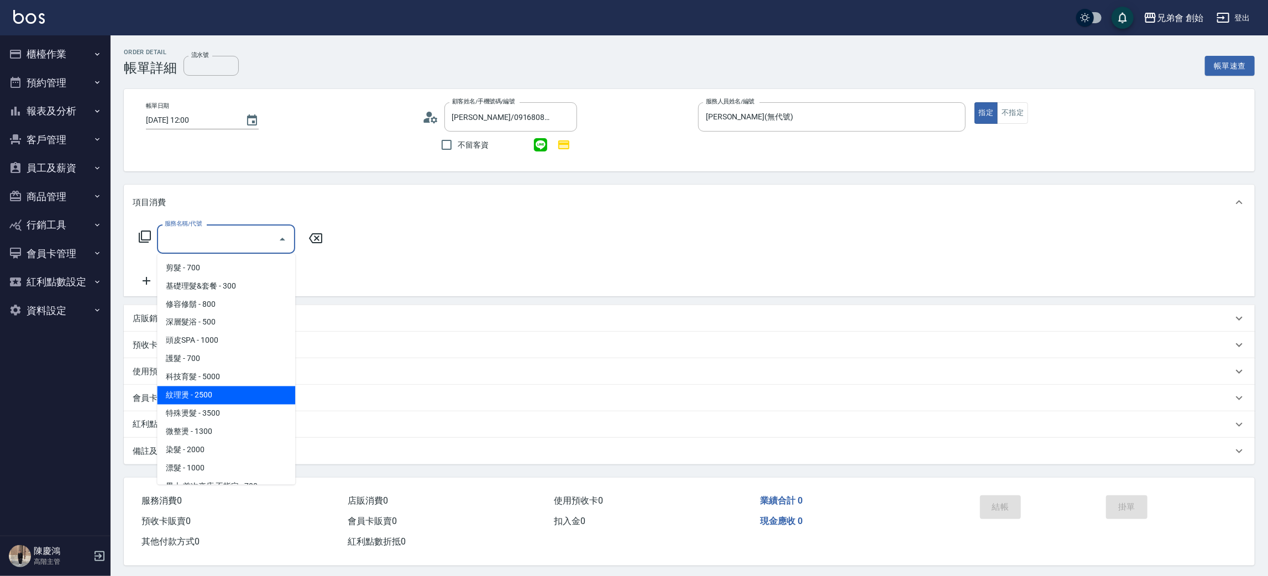
click at [195, 394] on span "紋理燙 - 2500" at bounding box center [226, 395] width 138 height 18
type input "紋理燙(D01)"
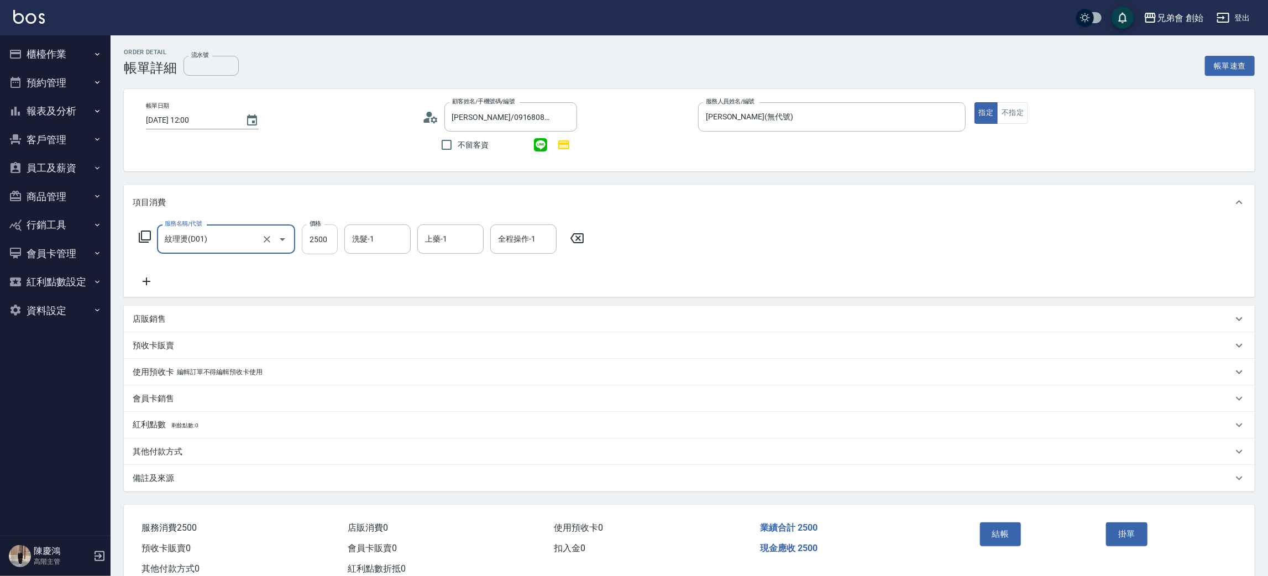
click at [326, 234] on input "2500" at bounding box center [320, 239] width 36 height 30
type input "2250"
click at [371, 235] on div "洗髮-1 洗髮-1" at bounding box center [377, 238] width 66 height 29
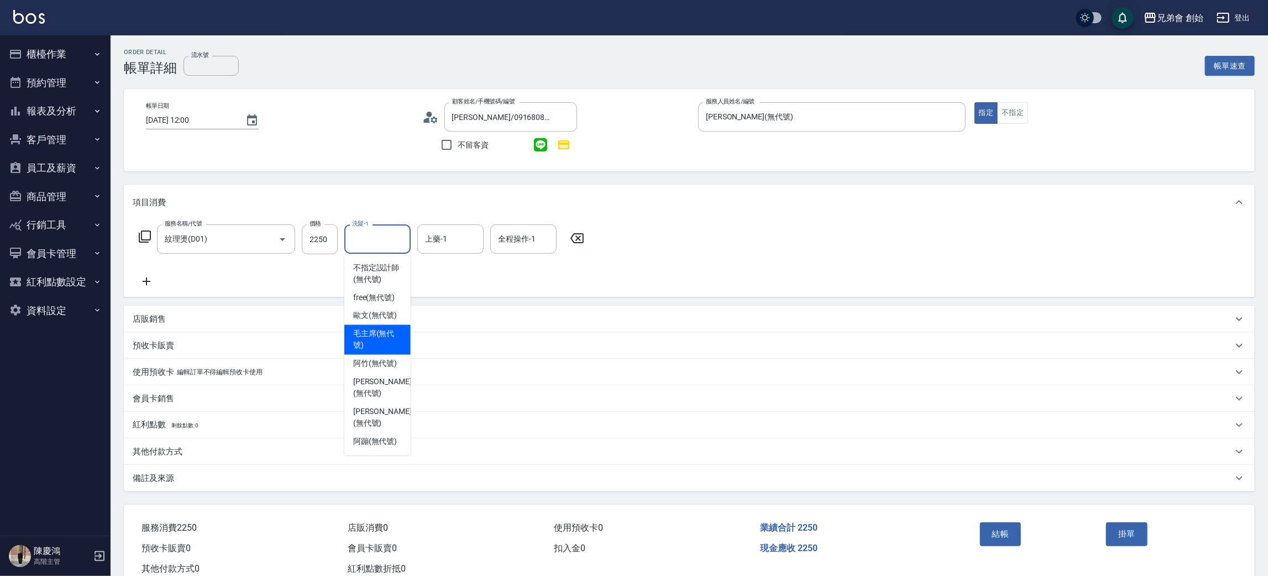
click at [679, 269] on div "服務名稱/代號 紋理燙(D01) 服務名稱/代號 價格 2250 價格 洗髮-1 洗髮-1 上藥-1 上藥-1 全程操作-1 全程操作-1" at bounding box center [689, 258] width 1131 height 77
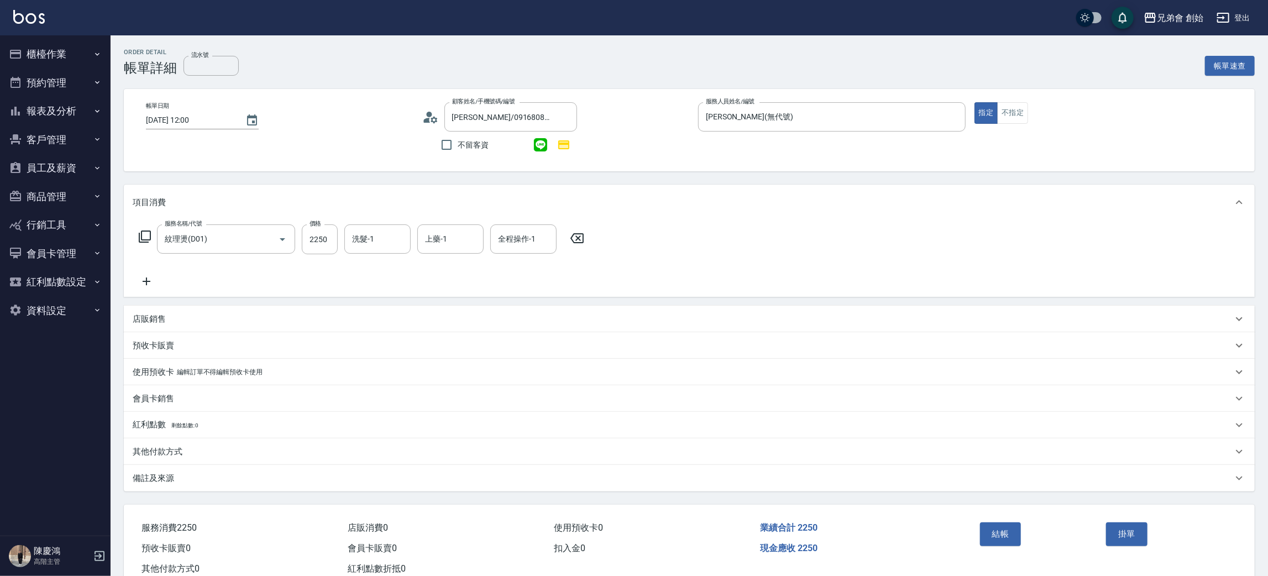
scroll to position [32, 0]
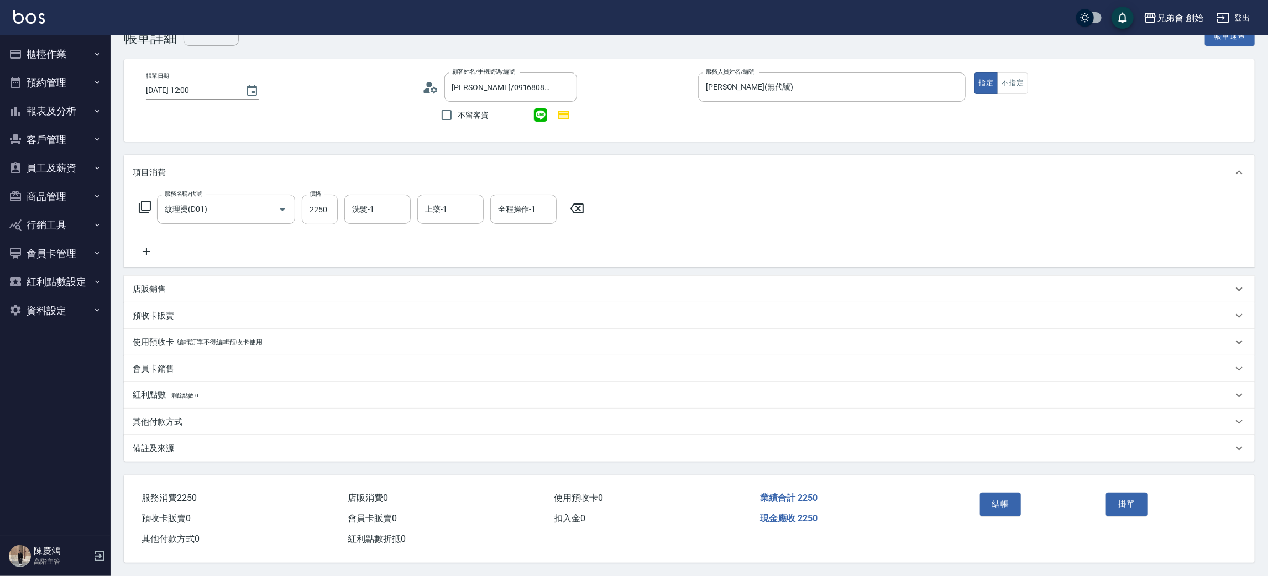
click at [172, 418] on p "其他付款方式" at bounding box center [158, 422] width 50 height 12
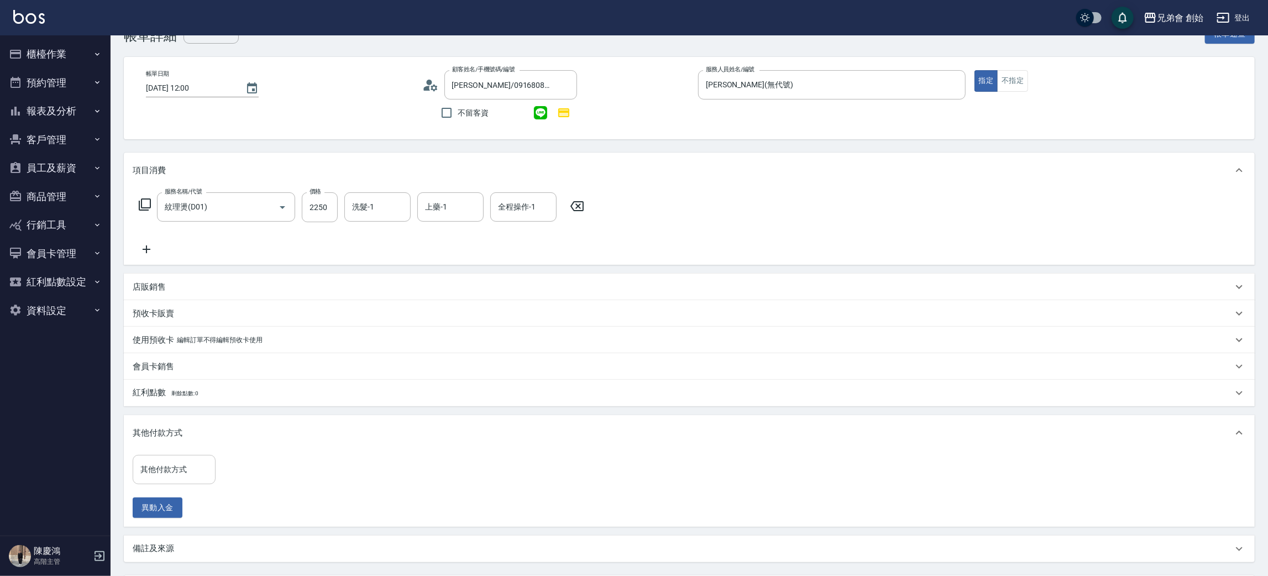
click at [162, 469] on input "其他付款方式" at bounding box center [174, 469] width 73 height 19
click at [173, 533] on span "信用卡" at bounding box center [174, 535] width 83 height 18
type input "信用卡"
click at [270, 473] on input "0" at bounding box center [263, 470] width 83 height 30
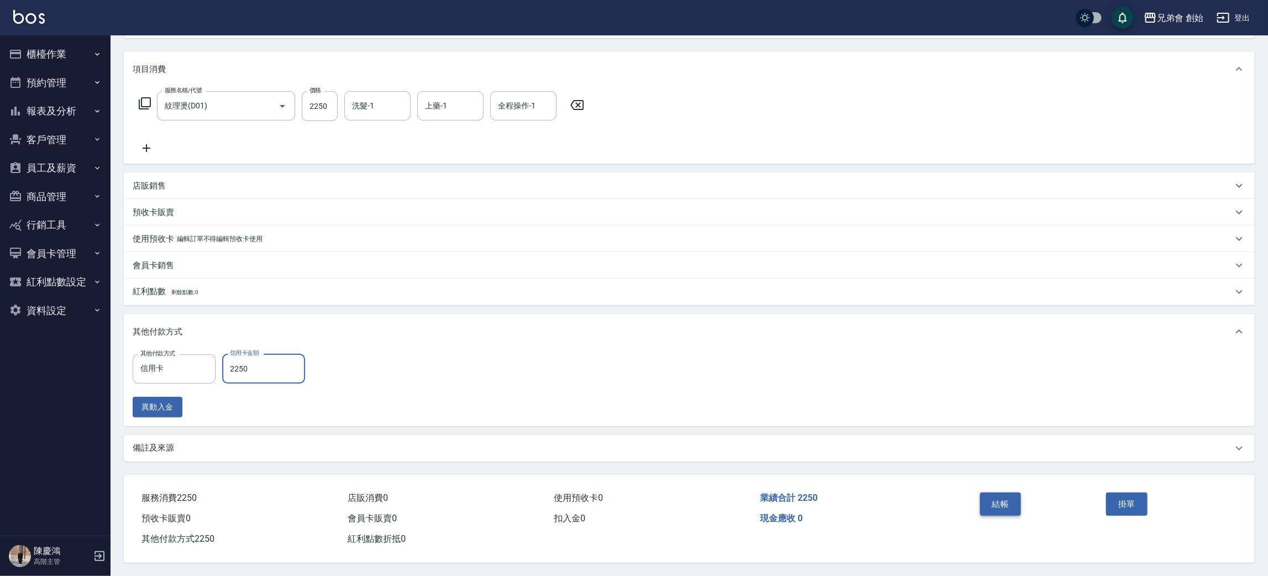
type input "2250"
drag, startPoint x: 1016, startPoint y: 504, endPoint x: 976, endPoint y: 500, distance: 41.0
click at [1014, 504] on button "結帳" at bounding box center [1000, 503] width 41 height 23
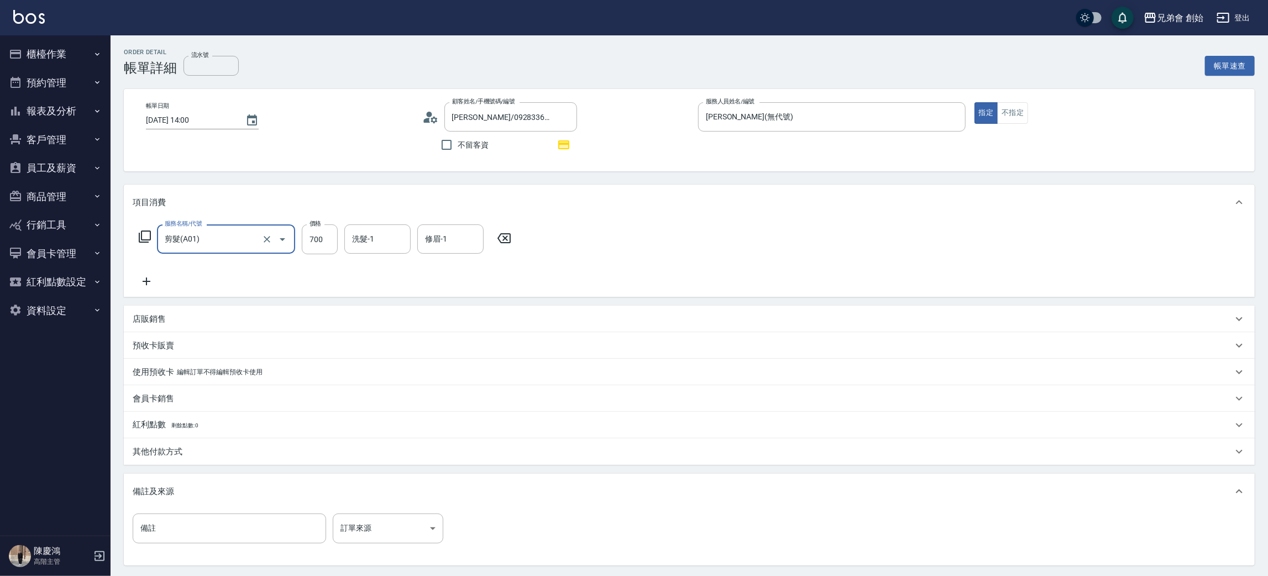
scroll to position [107, 0]
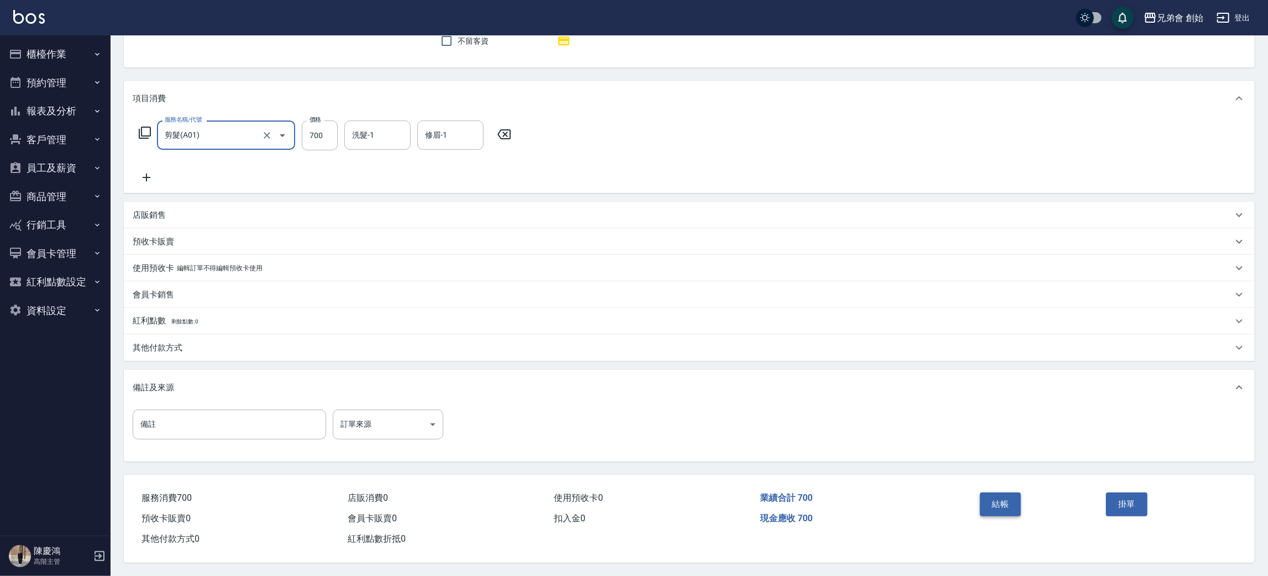
click at [1007, 495] on button "結帳" at bounding box center [1000, 503] width 41 height 23
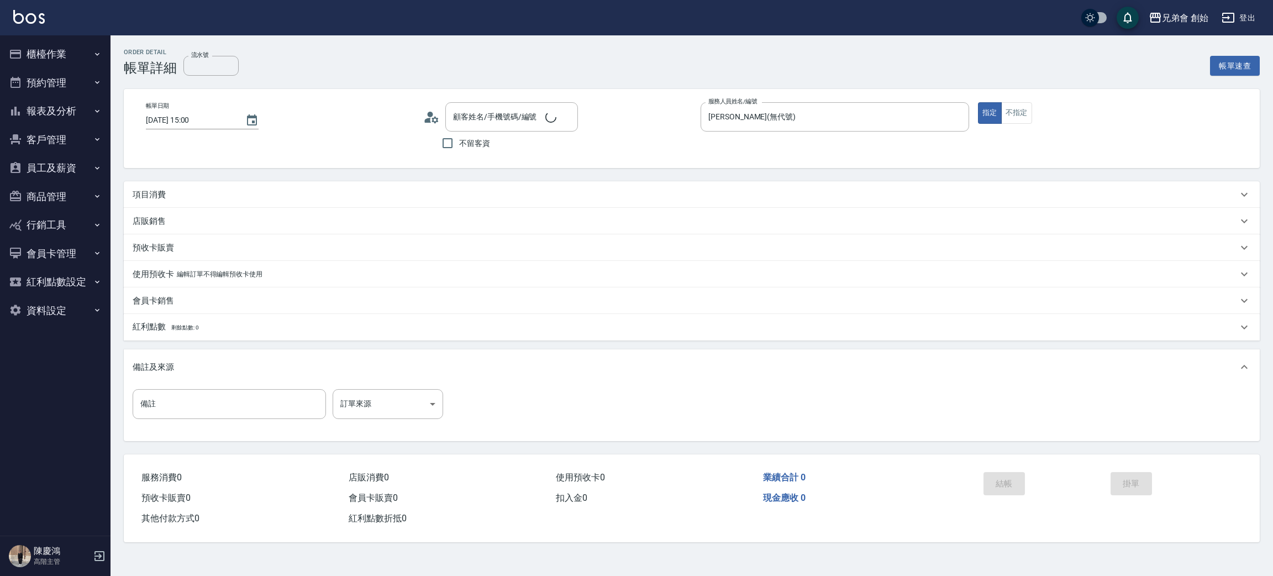
type input "[DATE] 15:00"
type input "[PERSON_NAME](無代號)"
type input "[PERSON_NAME]/0903524665/null"
click at [148, 201] on p "項目消費" at bounding box center [149, 198] width 33 height 12
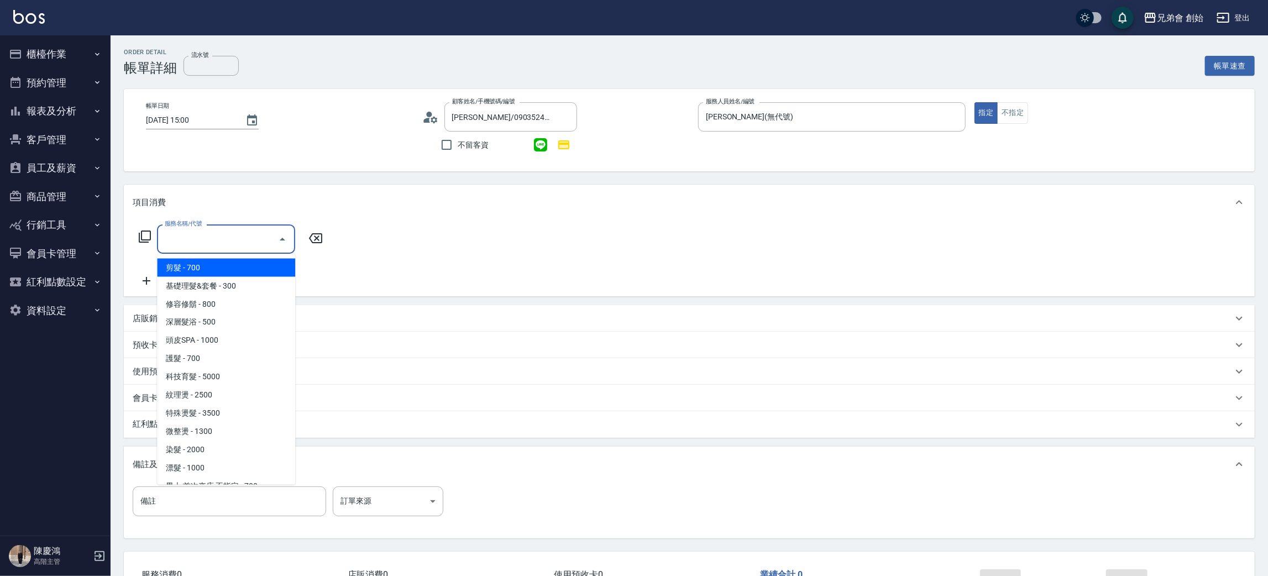
click at [195, 240] on input "服務名稱/代號" at bounding box center [218, 238] width 112 height 19
click at [193, 266] on span "剪髮 - 700" at bounding box center [226, 268] width 138 height 18
type input "剪髮(A01)"
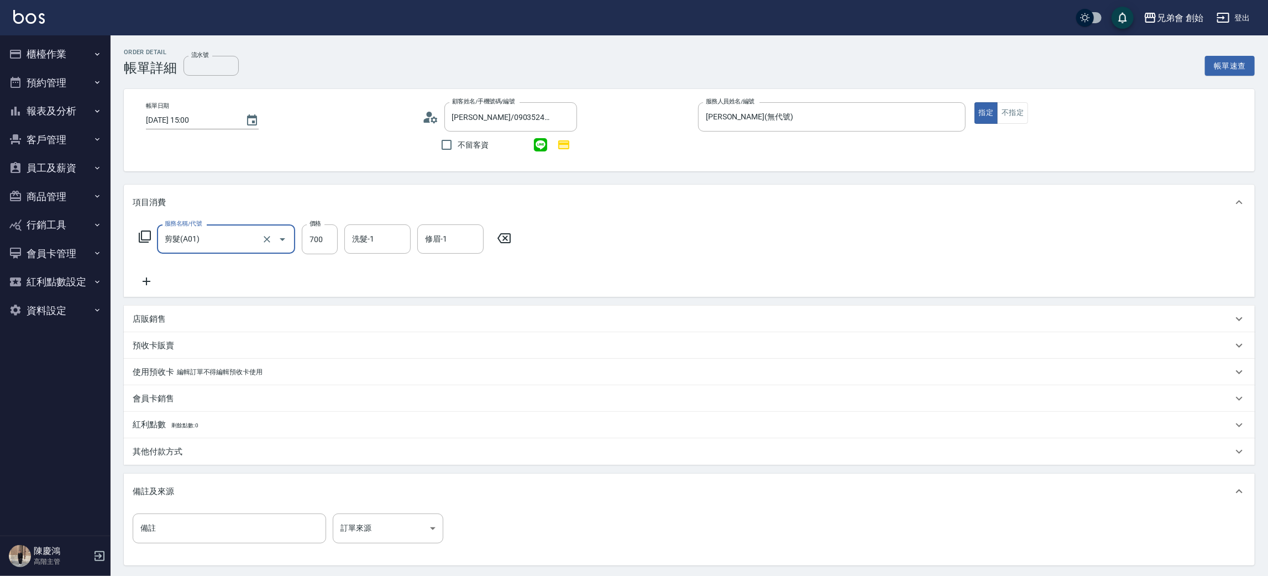
scroll to position [83, 0]
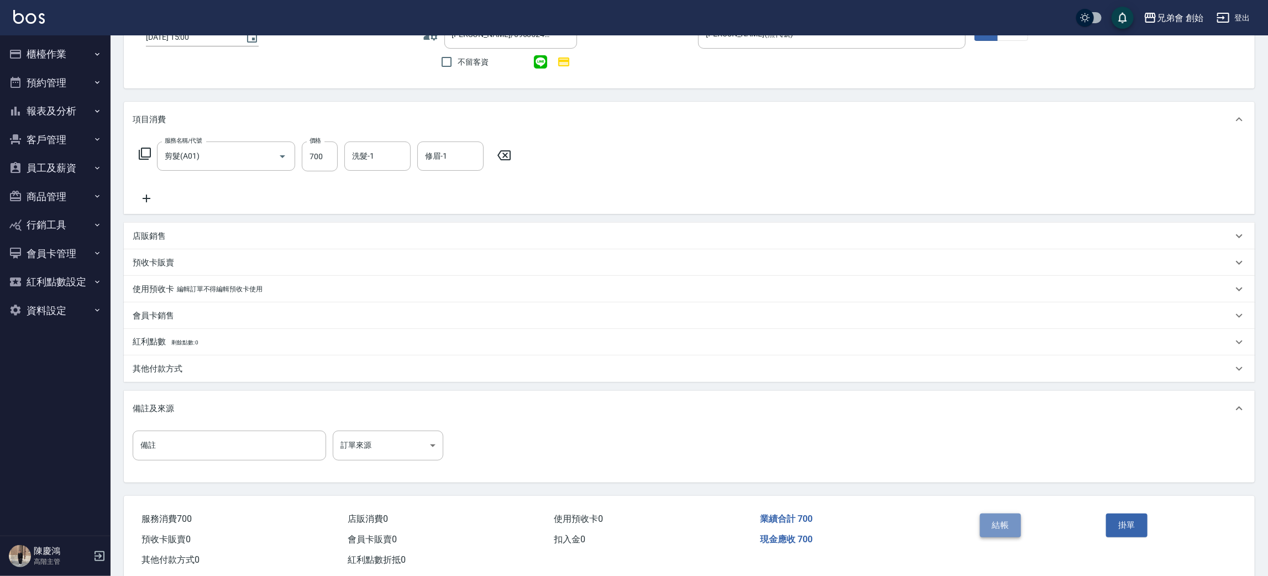
click at [1003, 527] on button "結帳" at bounding box center [1000, 524] width 41 height 23
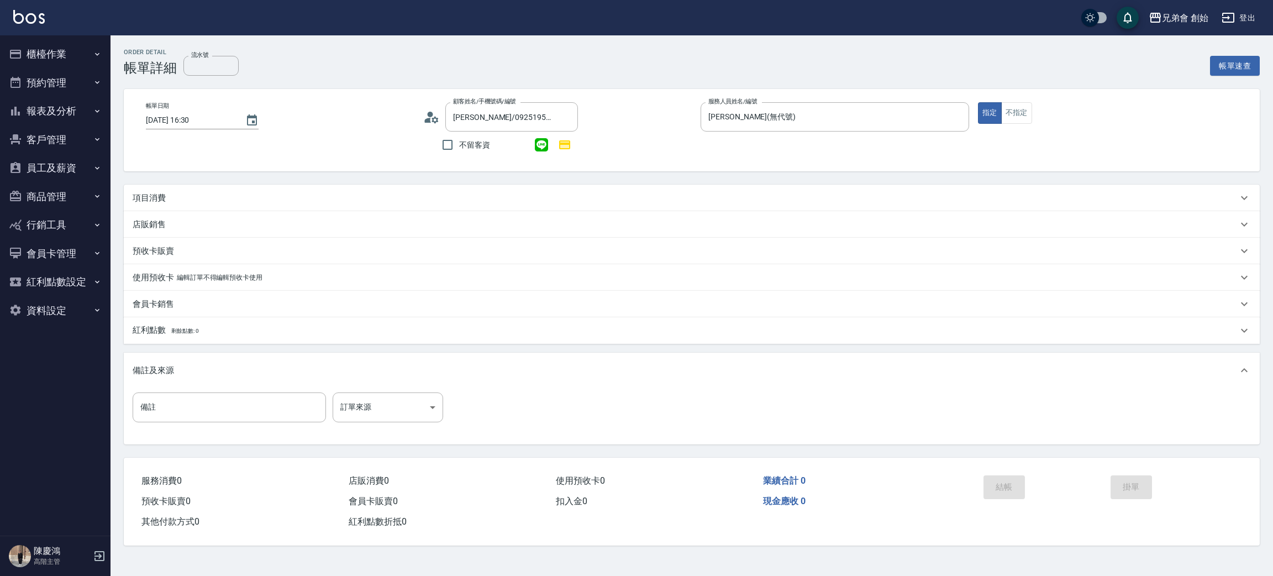
click at [172, 208] on div "項目消費" at bounding box center [692, 198] width 1136 height 27
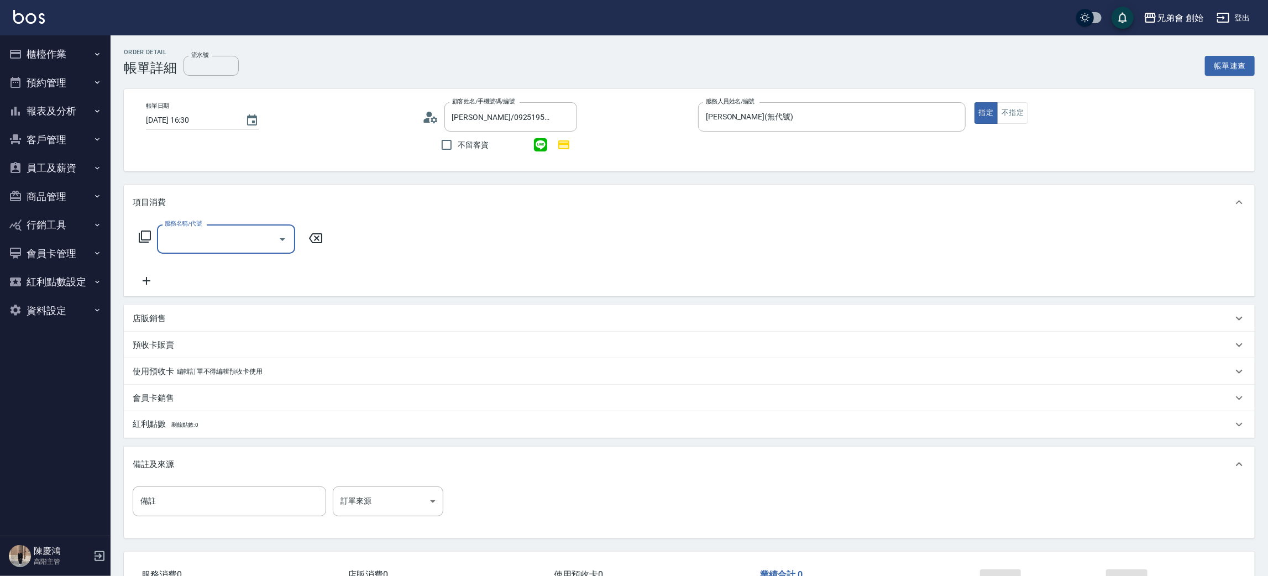
click at [229, 240] on input "服務名稱/代號" at bounding box center [218, 238] width 112 height 19
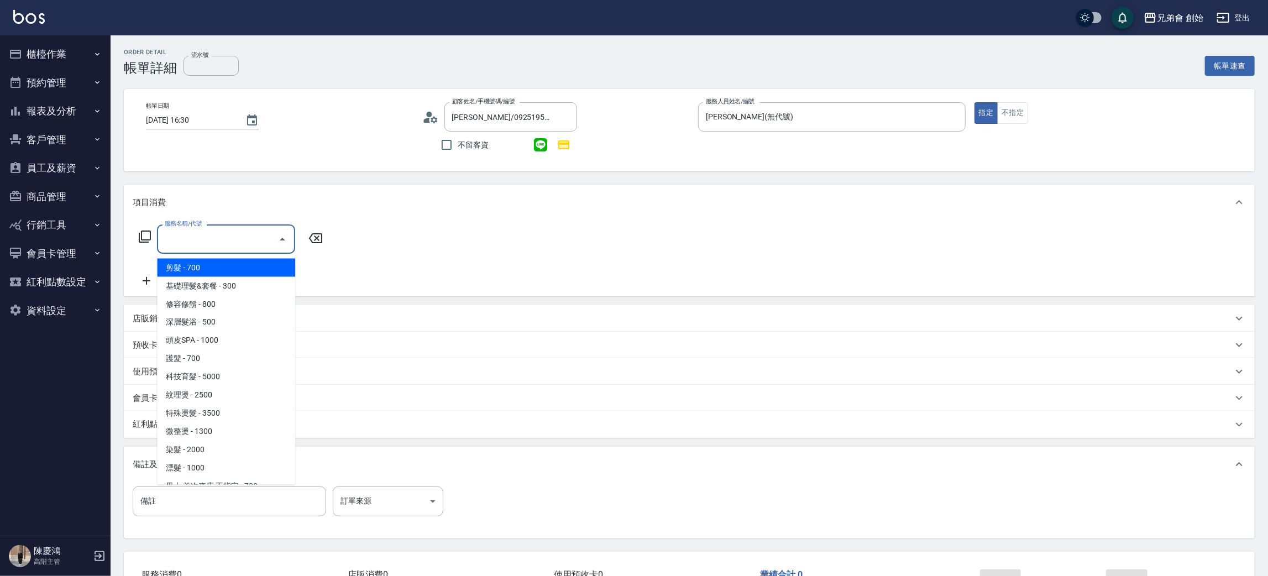
click at [198, 269] on span "剪髮 - 700" at bounding box center [226, 268] width 138 height 18
type input "剪髮(A01)"
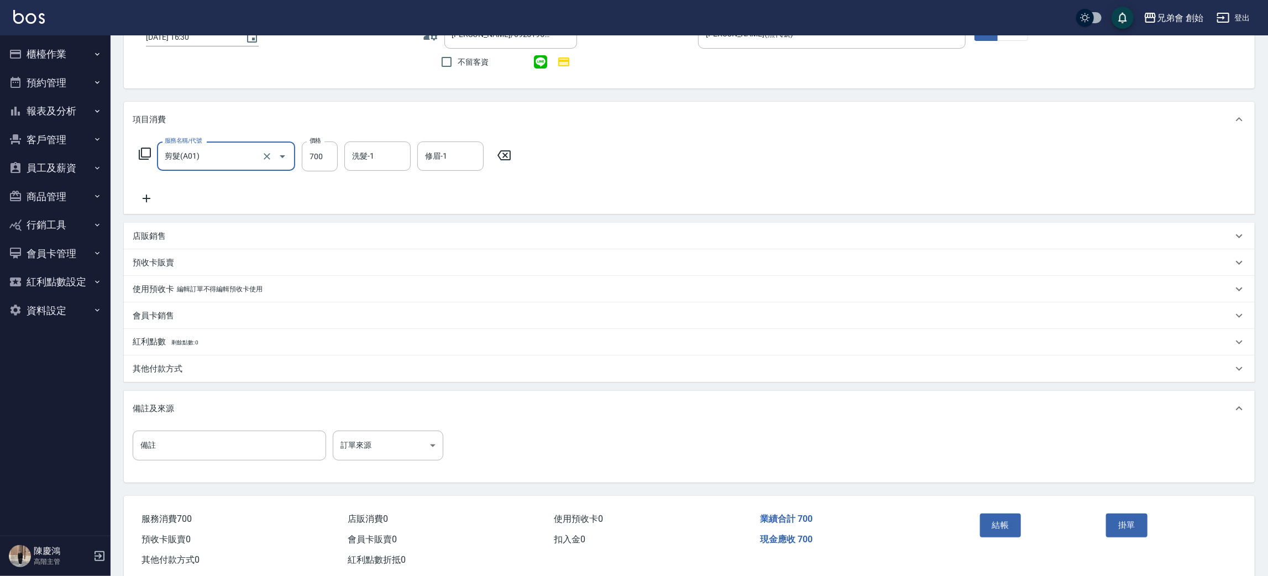
scroll to position [107, 0]
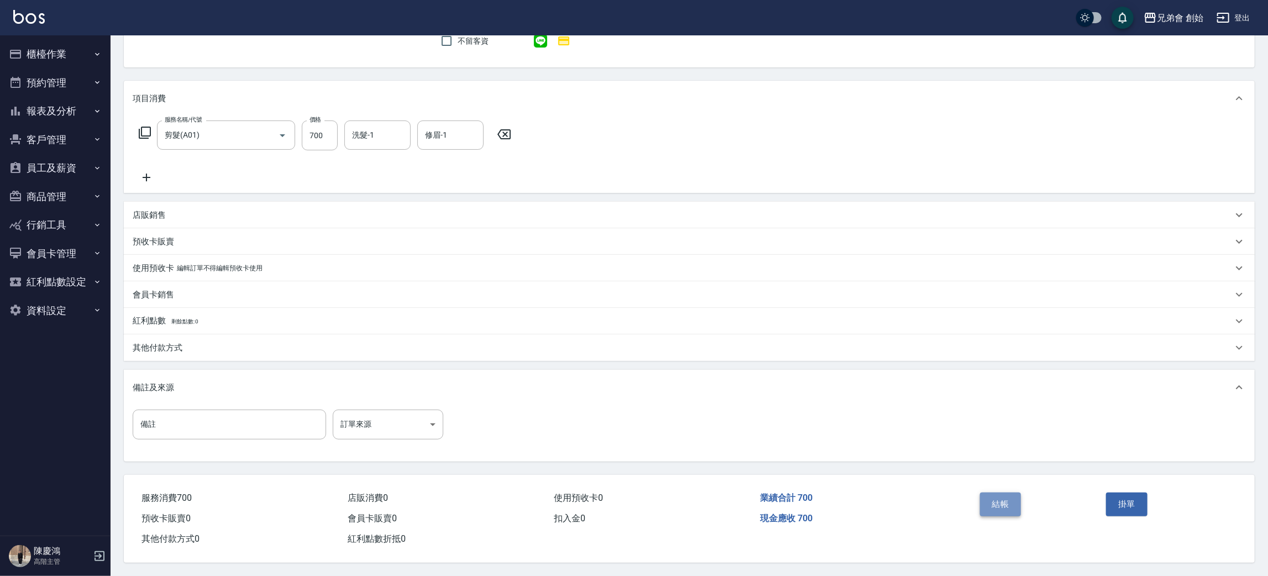
click at [1009, 510] on button "結帳" at bounding box center [1000, 503] width 41 height 23
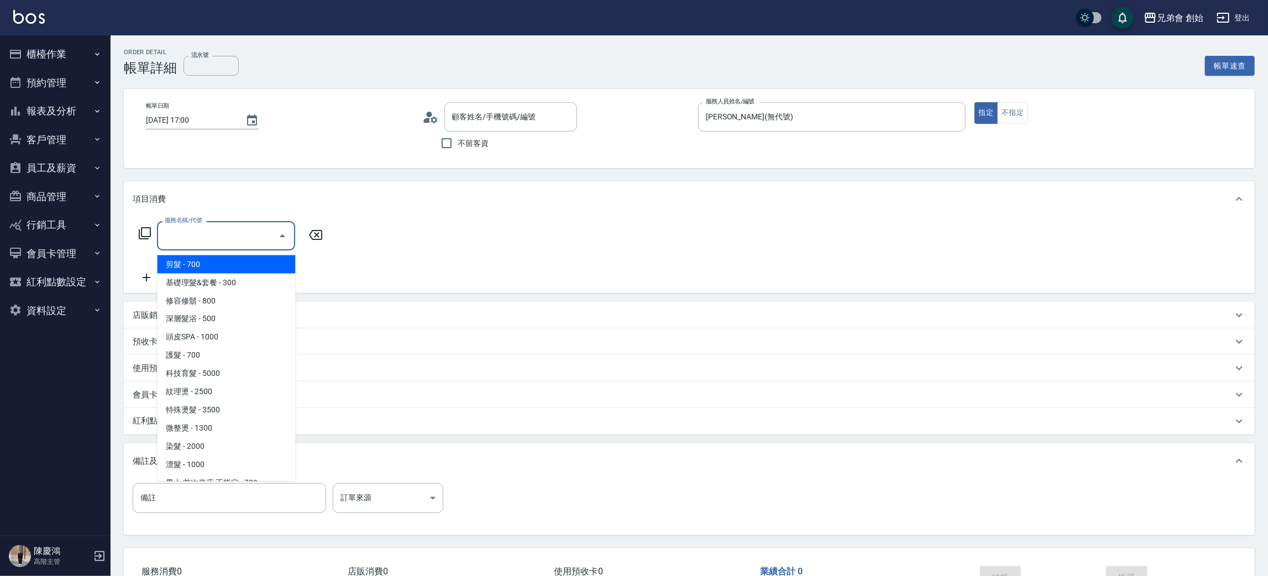
type input "[PERSON_NAME]/0913990207/null"
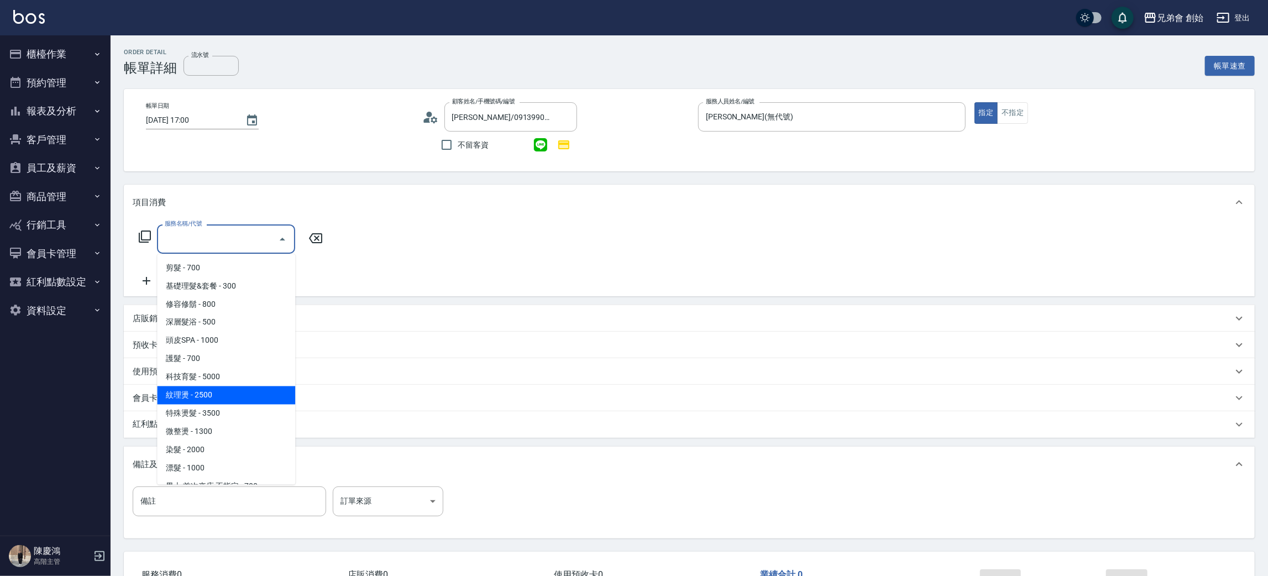
click at [204, 400] on span "紋理燙 - 2500" at bounding box center [226, 395] width 138 height 18
type input "紋理燙(D01)"
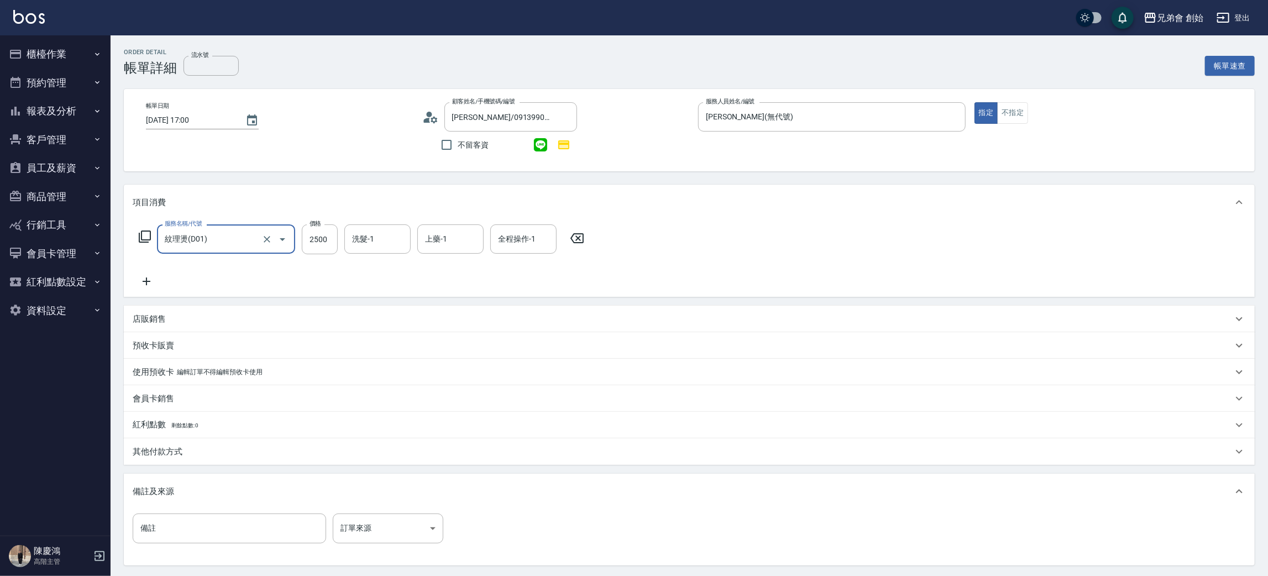
scroll to position [107, 0]
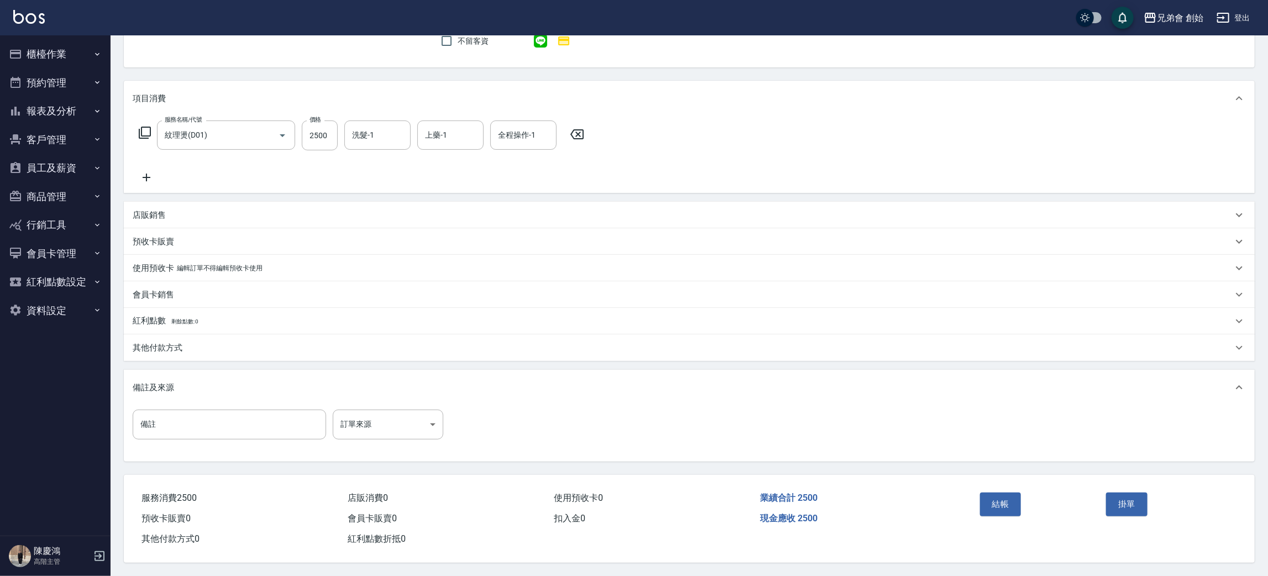
click at [164, 343] on p "其他付款方式" at bounding box center [158, 348] width 50 height 12
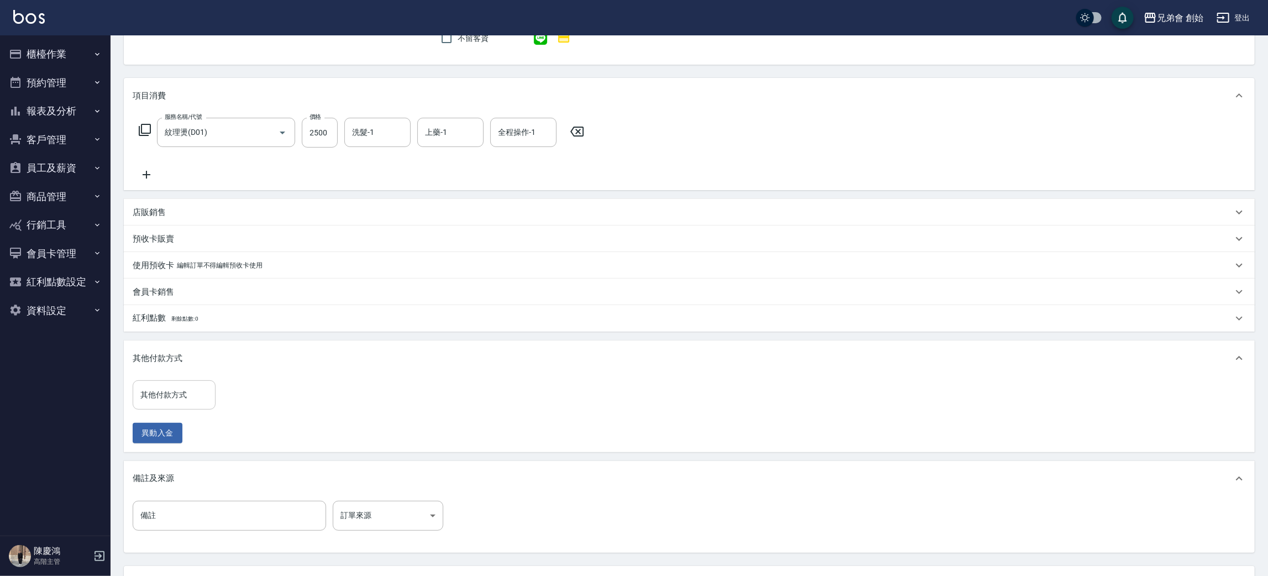
drag, startPoint x: 191, startPoint y: 390, endPoint x: 188, endPoint y: 400, distance: 10.2
click at [190, 390] on input "其他付款方式" at bounding box center [174, 394] width 73 height 19
click at [161, 440] on span "轉帳" at bounding box center [174, 442] width 83 height 18
type input "轉帳"
click at [255, 377] on div "其他付款方式 轉帳 其他付款方式 轉帳金額 0 轉帳金額 異動入金" at bounding box center [689, 414] width 1131 height 77
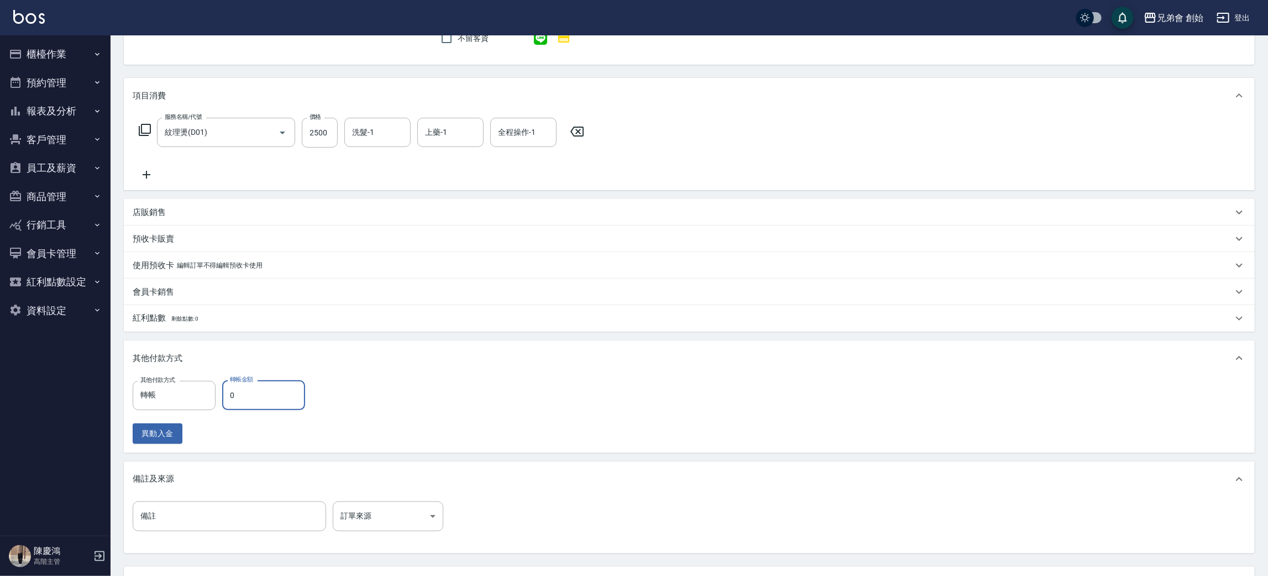
click at [255, 390] on input "0" at bounding box center [263, 395] width 83 height 30
type input "2500"
click at [174, 400] on input "轉帳" at bounding box center [166, 395] width 56 height 19
click at [155, 463] on span "信用卡" at bounding box center [174, 460] width 83 height 18
type input "信用卡"
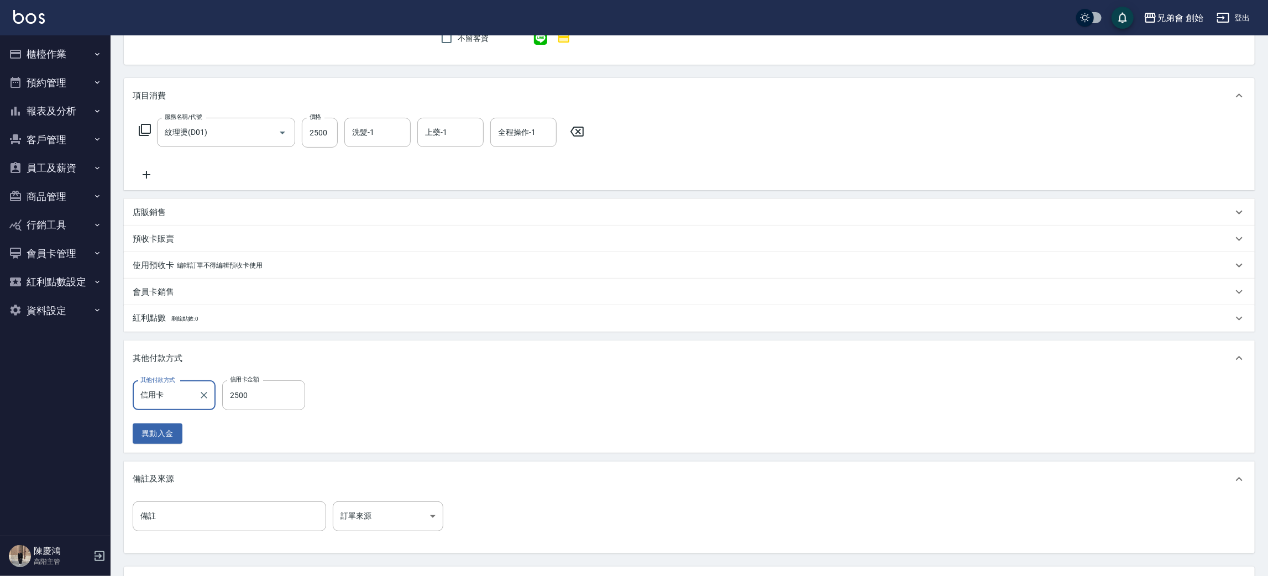
scroll to position [201, 0]
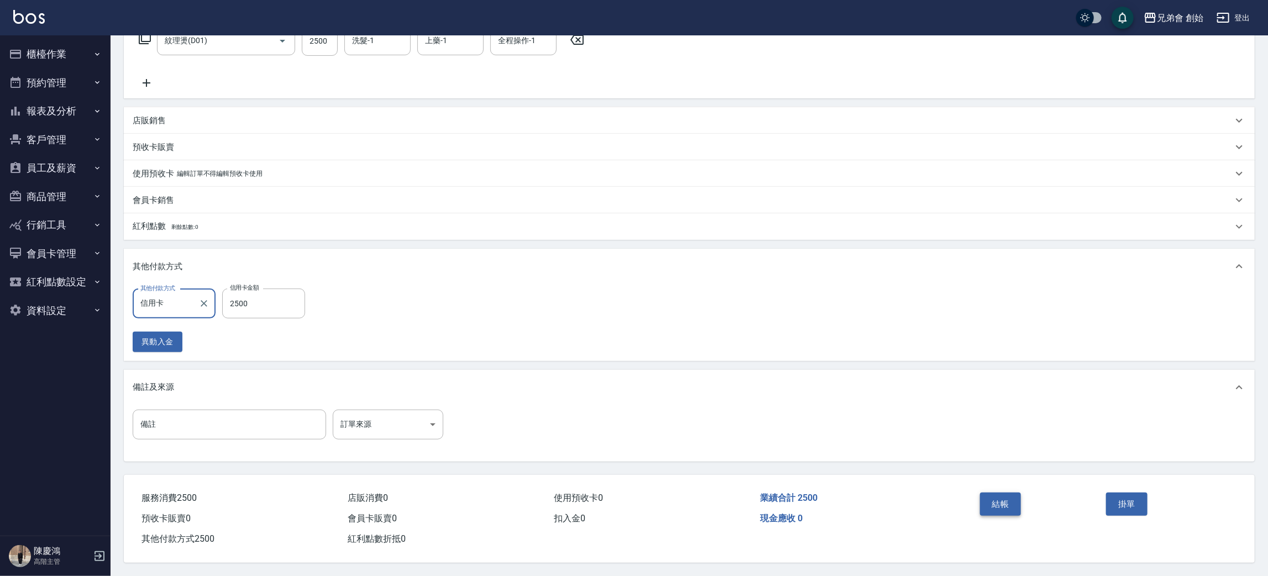
click at [1001, 501] on button "結帳" at bounding box center [1000, 503] width 41 height 23
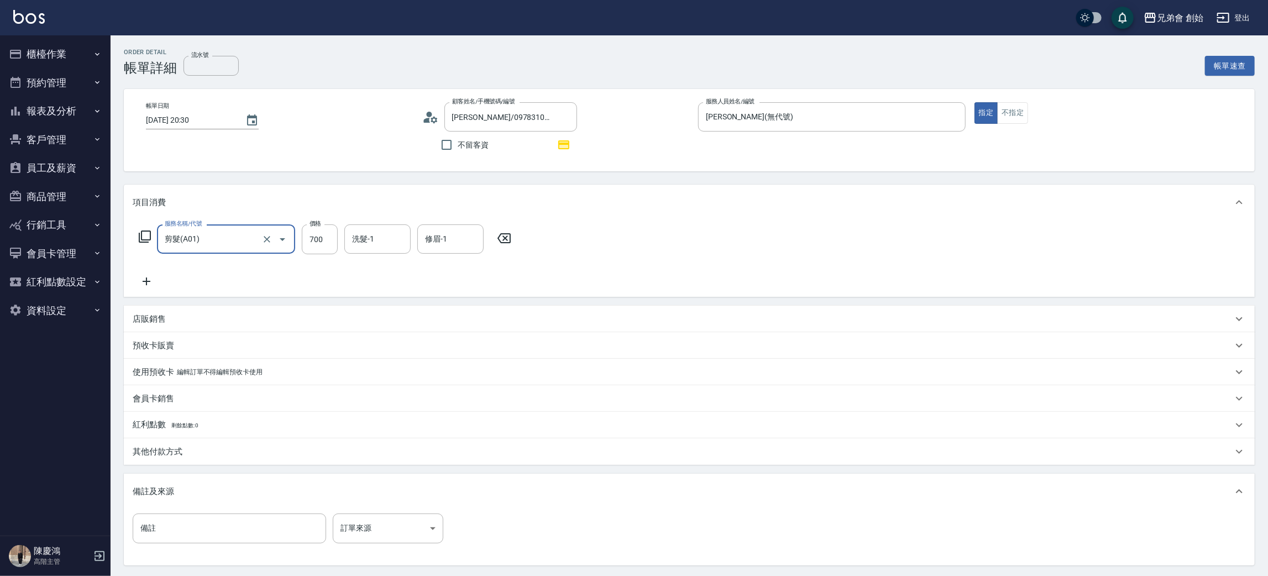
scroll to position [107, 0]
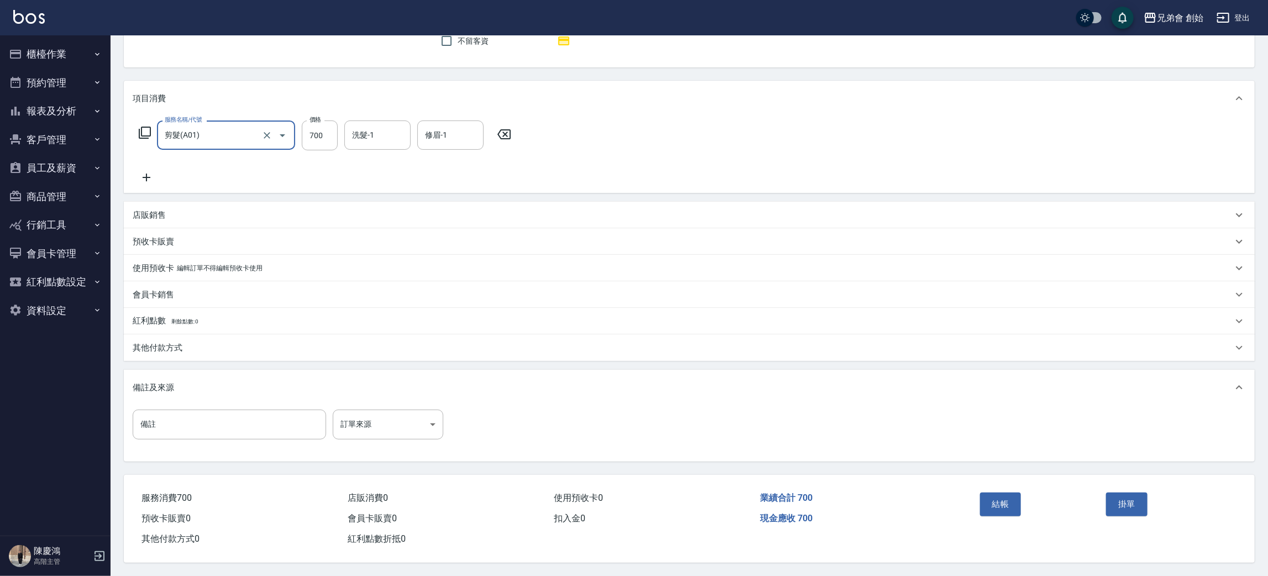
click at [997, 507] on button "結帳" at bounding box center [1000, 503] width 41 height 23
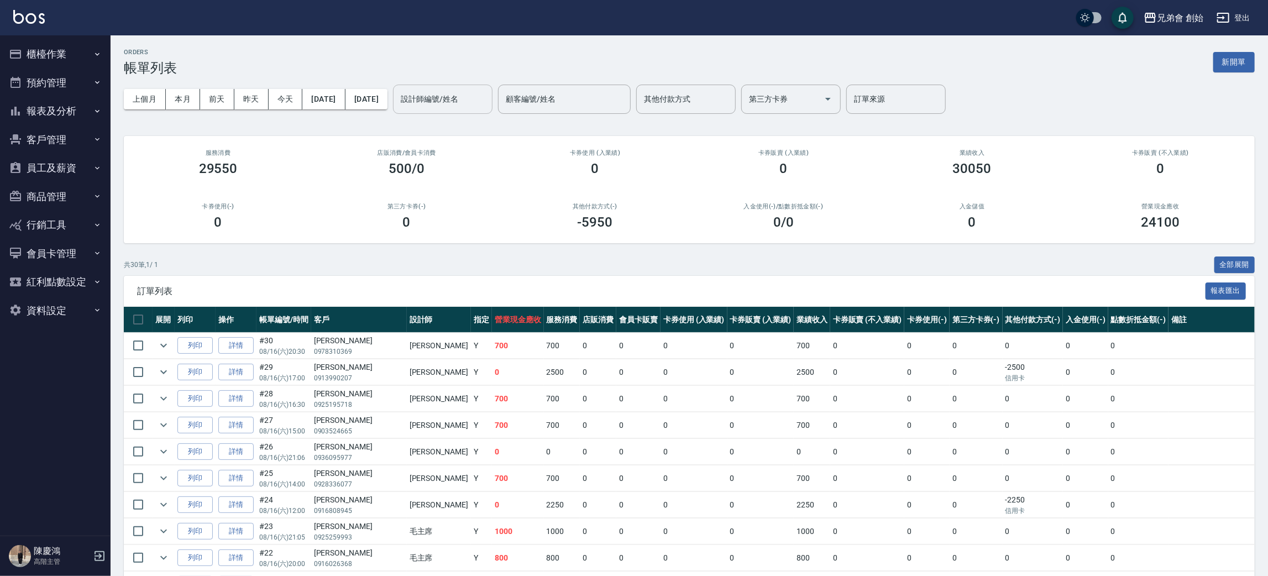
click at [460, 92] on div "設計師編號/姓名 設計師編號/姓名" at bounding box center [442, 99] width 99 height 29
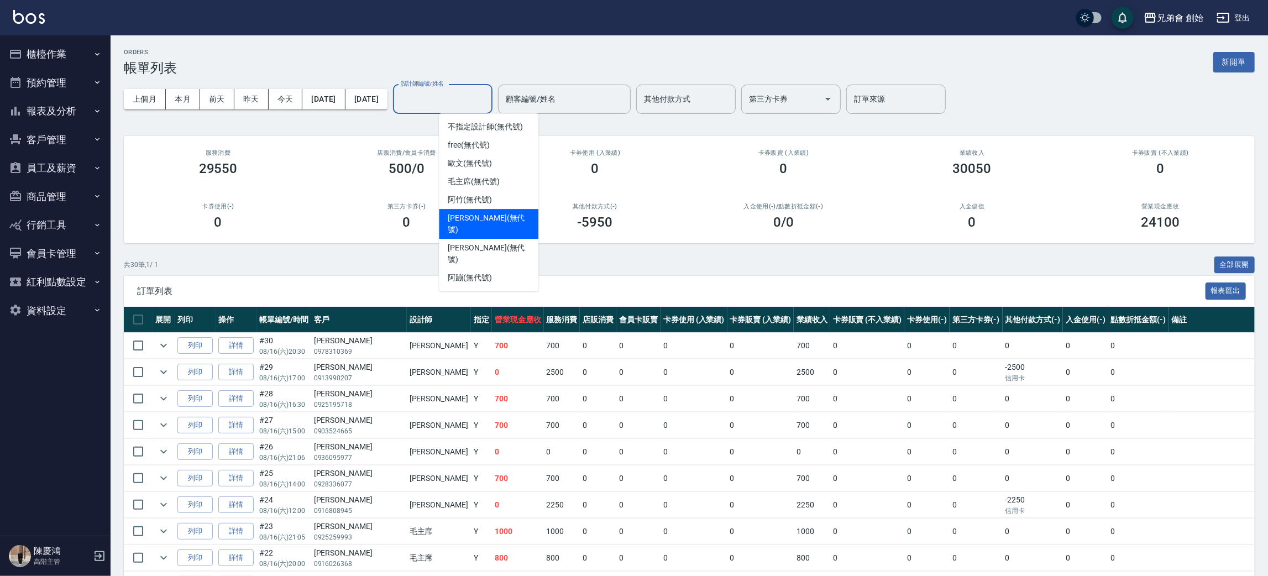
click at [466, 218] on span "[PERSON_NAME] (無代號)" at bounding box center [489, 223] width 82 height 23
type input "[PERSON_NAME](無代號)"
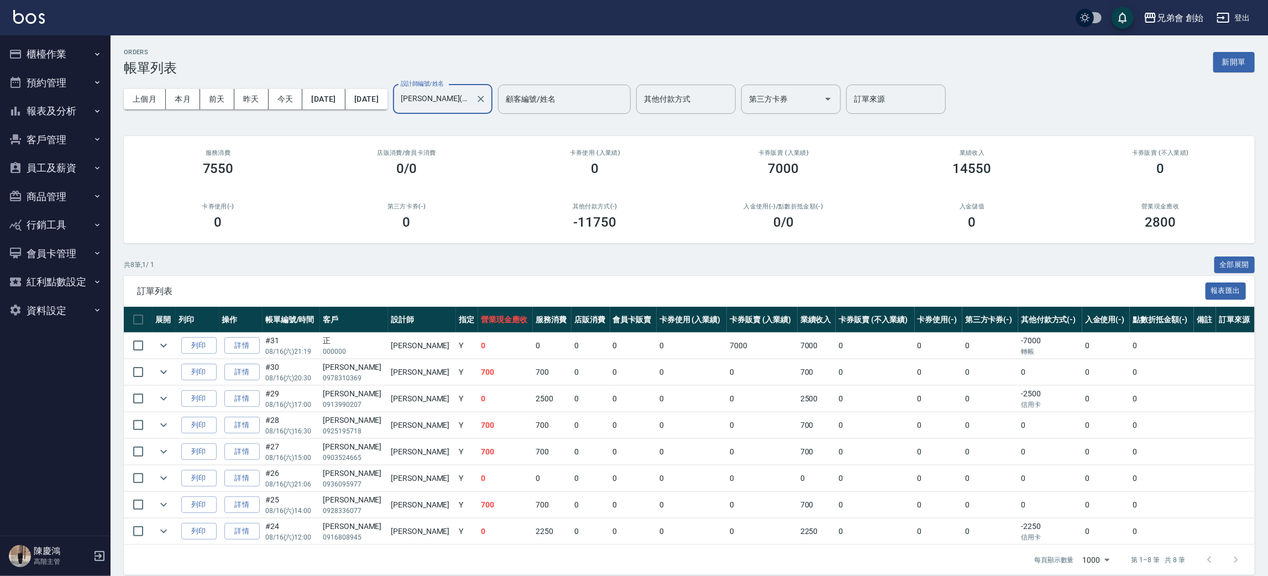
scroll to position [13, 0]
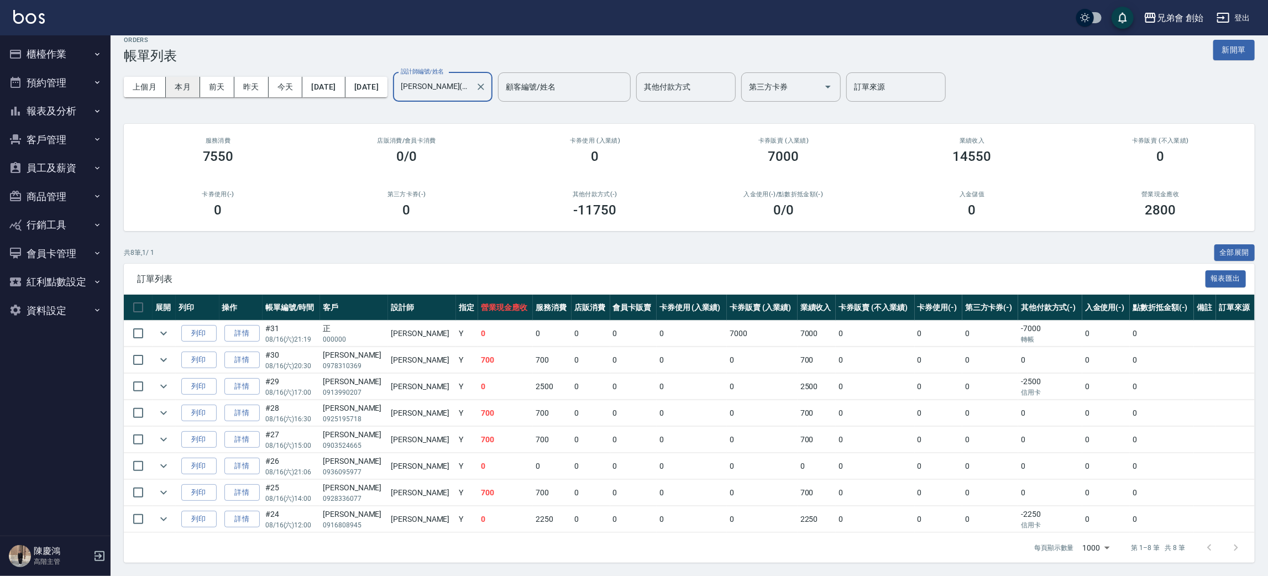
click at [179, 79] on button "本月" at bounding box center [183, 87] width 34 height 20
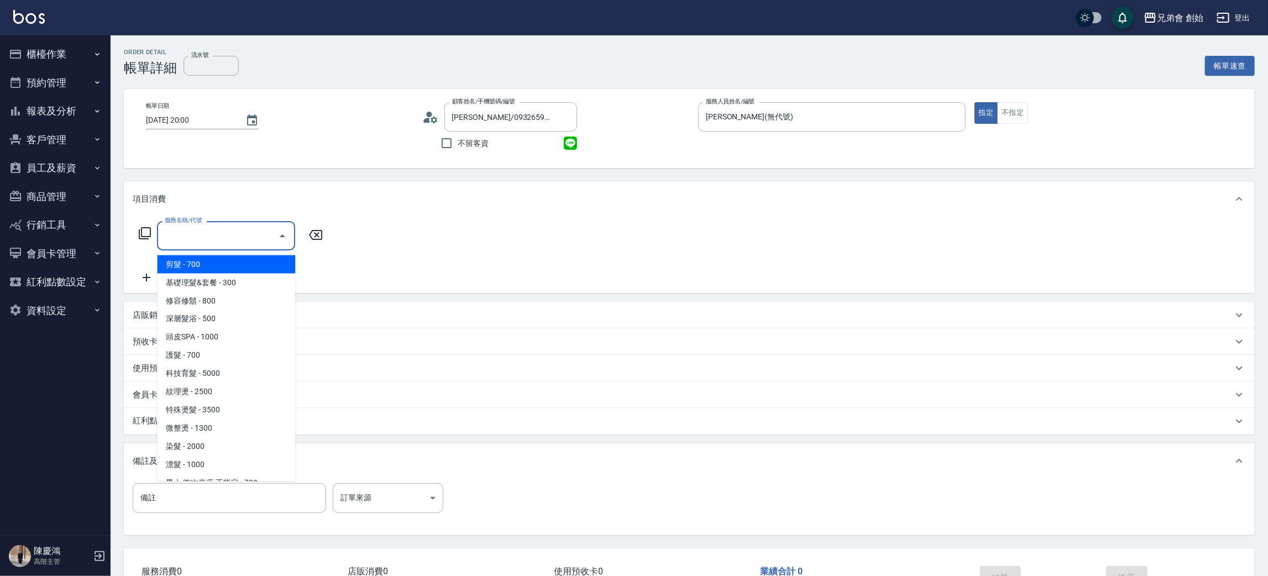
click at [197, 234] on input "服務名稱/代號" at bounding box center [218, 235] width 112 height 19
click at [222, 258] on span "剪髮 - 700" at bounding box center [226, 264] width 138 height 18
type input "剪髮(A01)"
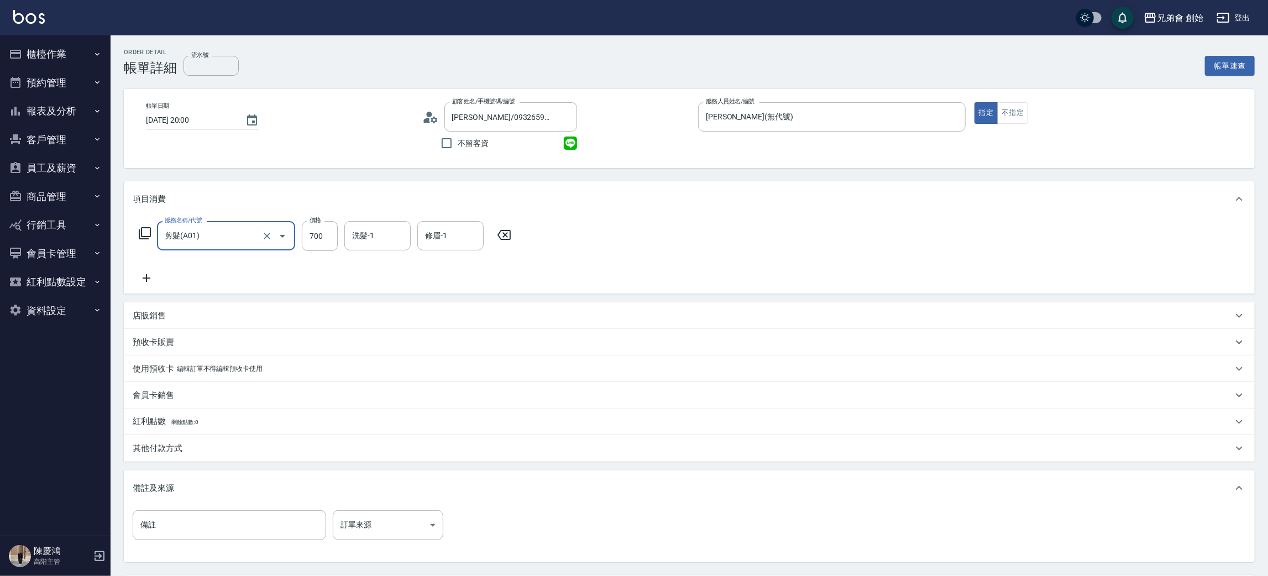
scroll to position [103, 0]
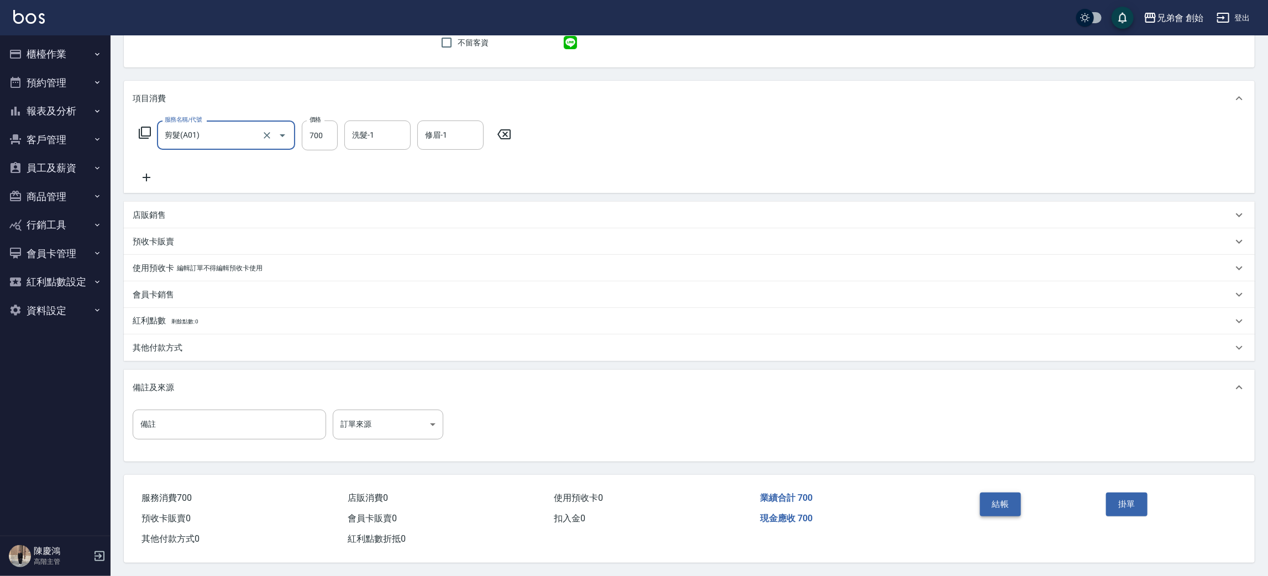
click at [994, 499] on button "結帳" at bounding box center [1000, 503] width 41 height 23
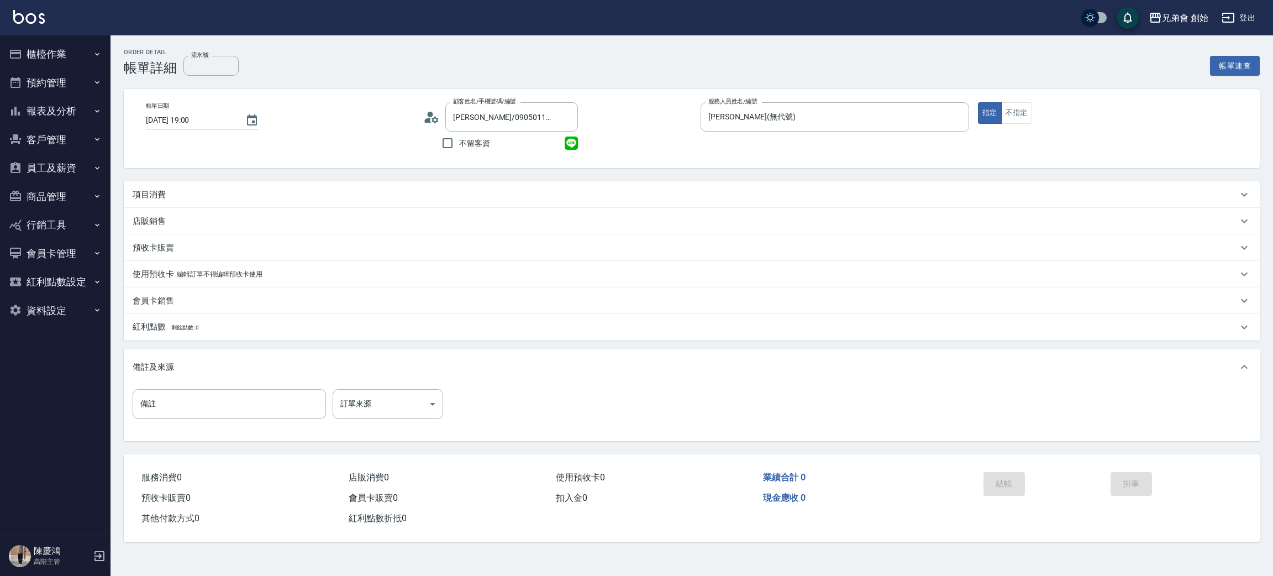
click at [168, 192] on div "項目消費" at bounding box center [685, 195] width 1105 height 12
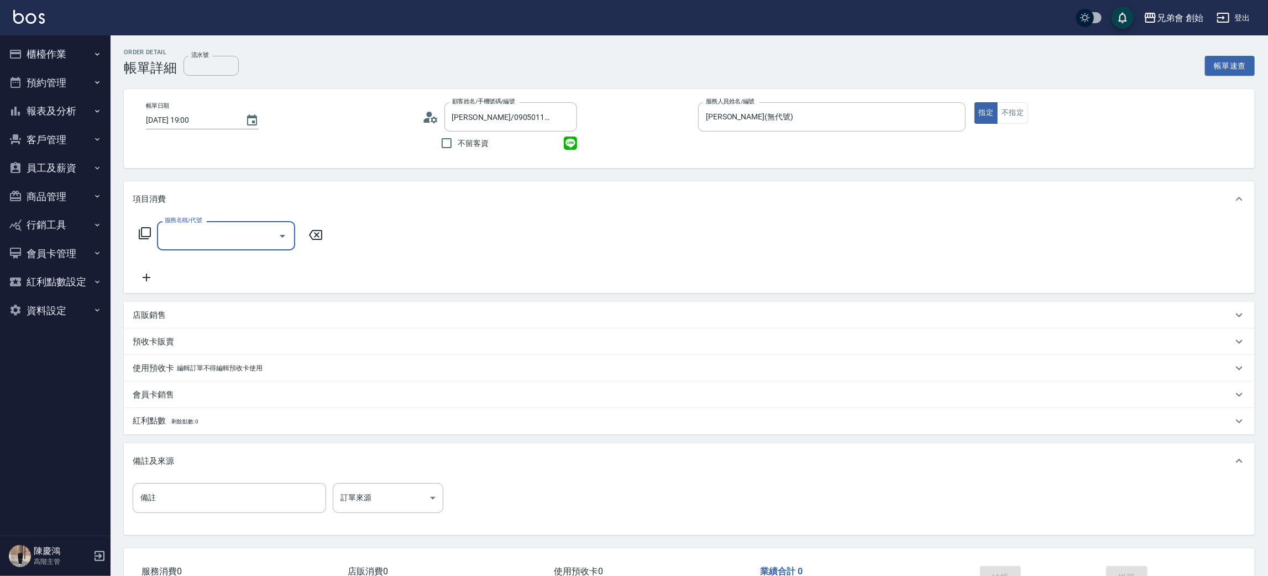
click at [203, 237] on input "服務名稱/代號" at bounding box center [218, 235] width 112 height 19
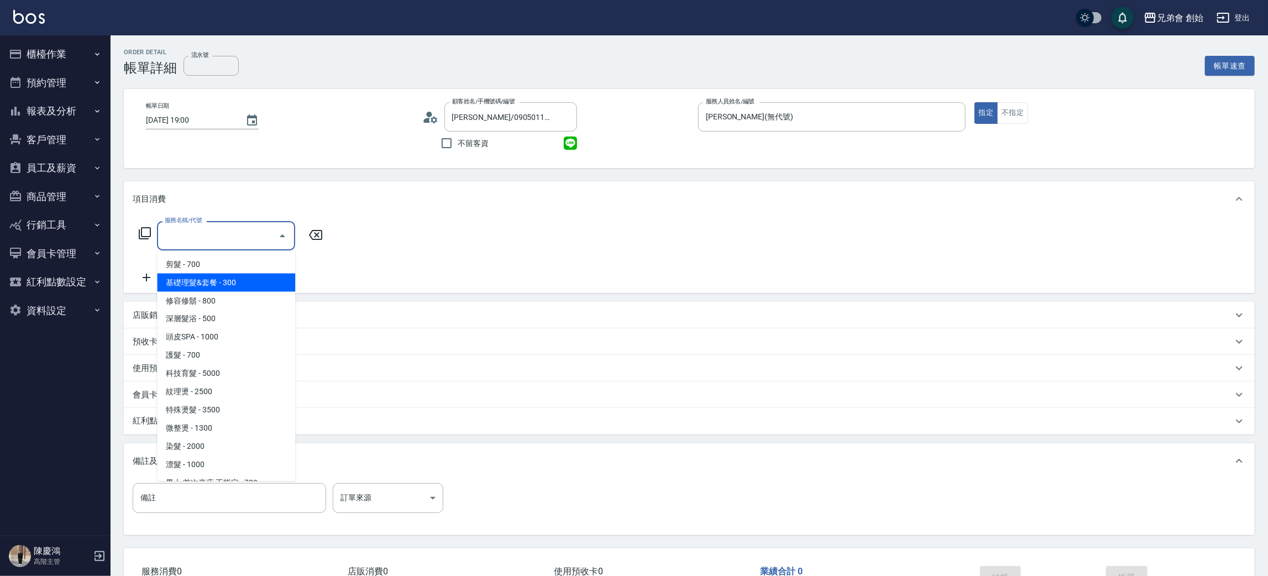
click at [206, 277] on span "基礎理髮&套餐 - 300" at bounding box center [226, 283] width 138 height 18
type input "基礎理髮&套餐(A02)"
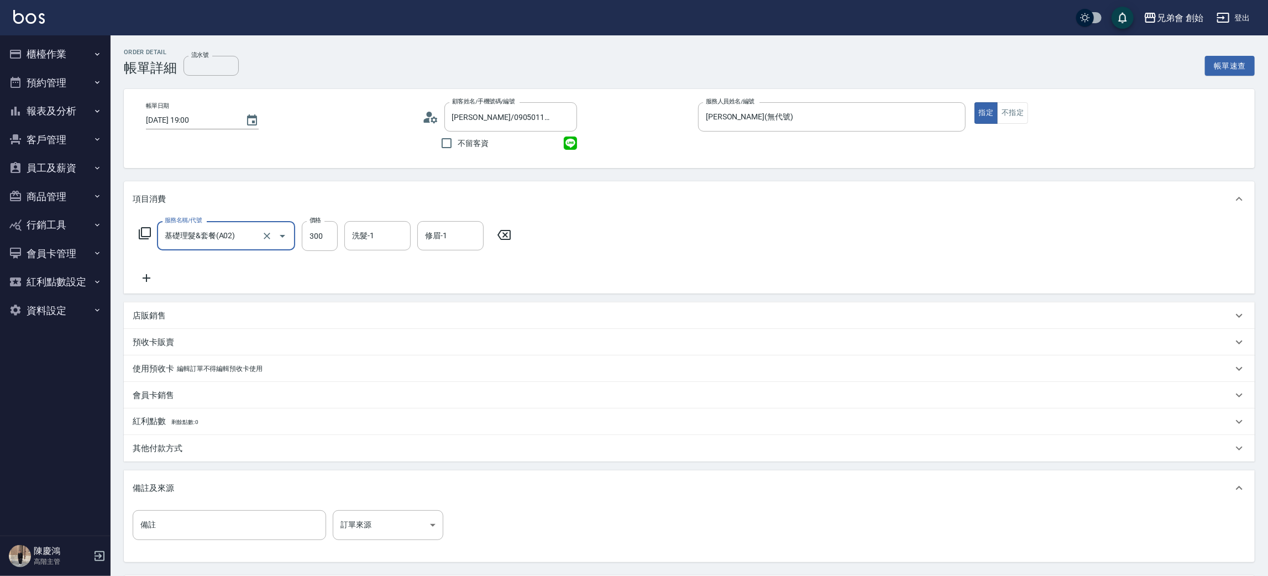
scroll to position [103, 0]
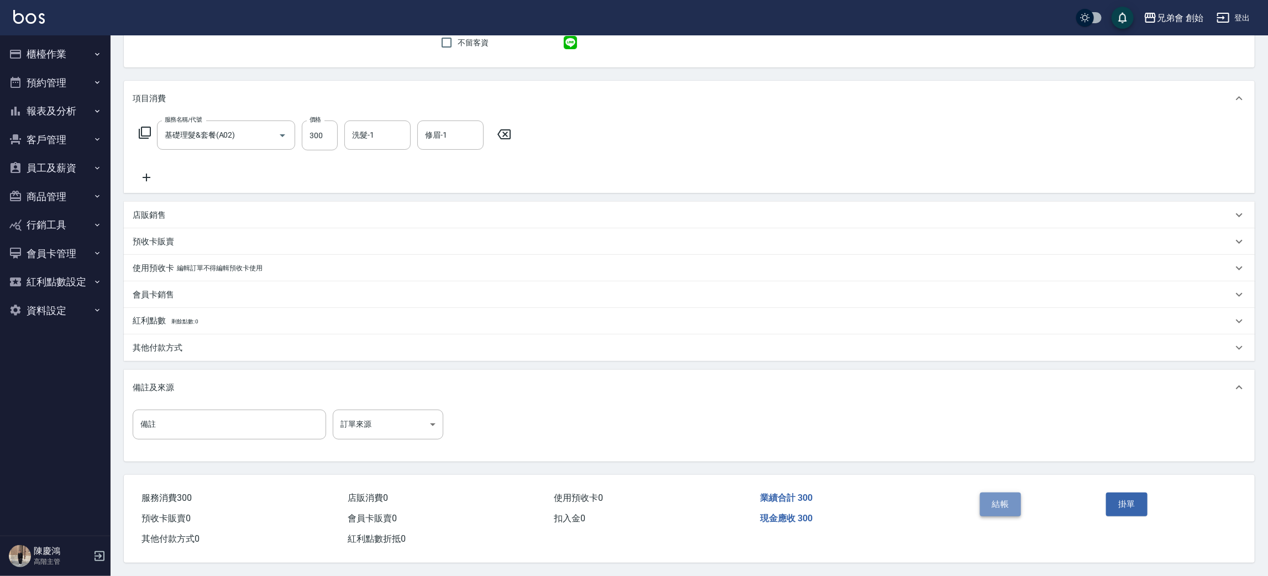
click at [995, 500] on button "結帳" at bounding box center [1000, 503] width 41 height 23
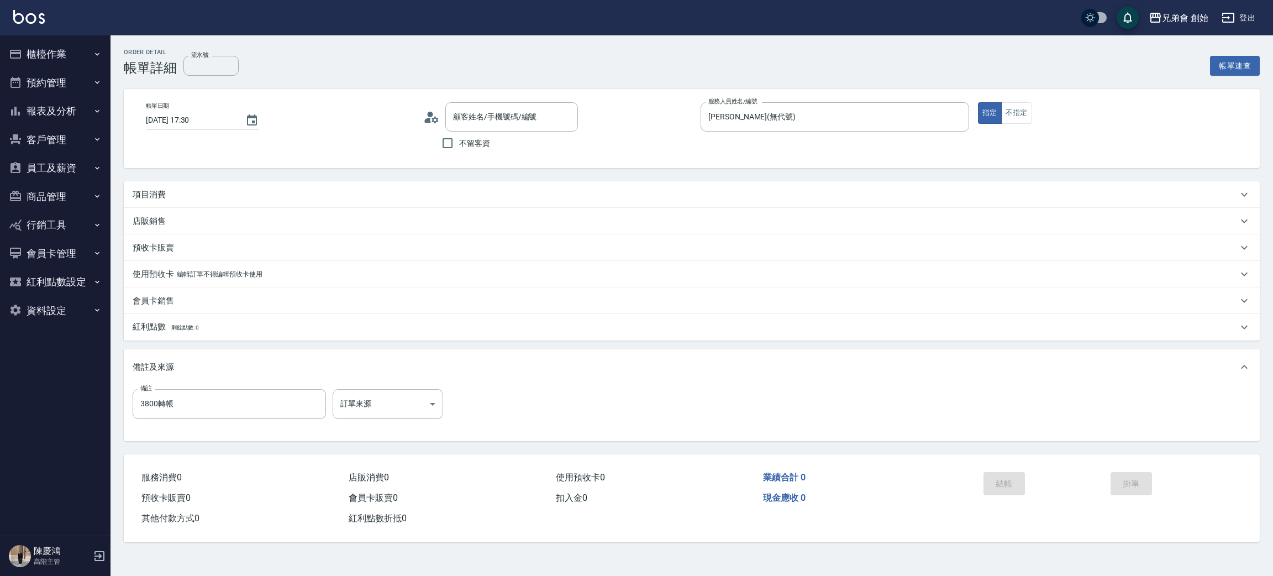
type input "林/0933911833/null"
click at [431, 118] on icon at bounding box center [431, 117] width 17 height 17
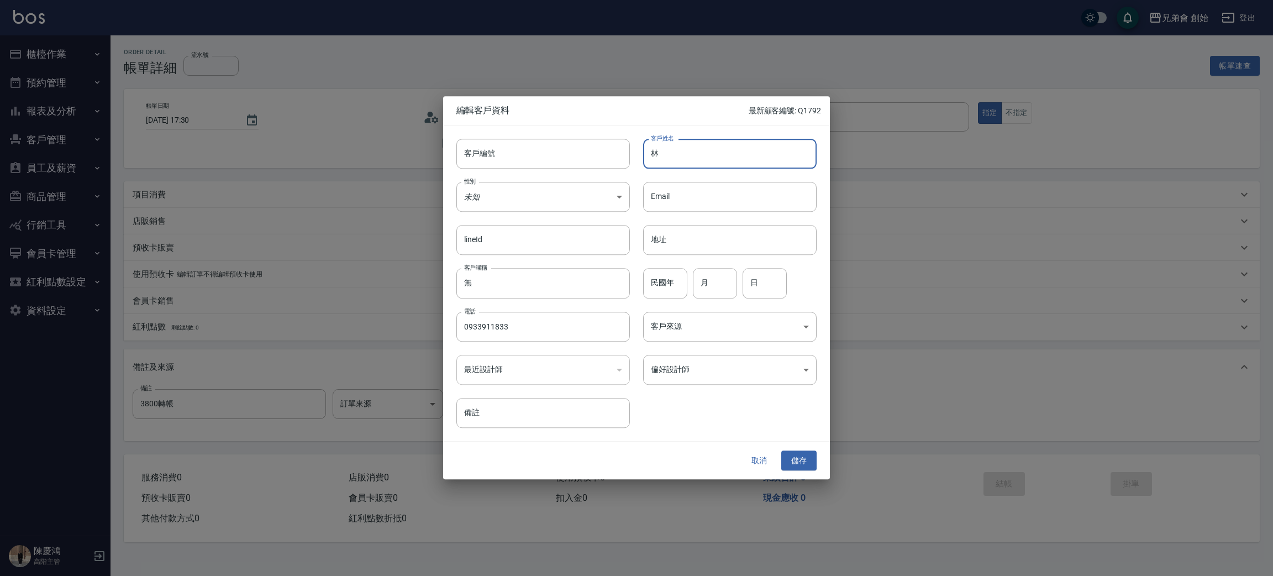
click at [707, 141] on input "林" at bounding box center [730, 154] width 174 height 30
click at [678, 374] on body "兄弟會 創始 登出 櫃檯作業 打帳單 帳單列表 掛單列表 座位開單 營業儀表板 現金收支登錄 高階收支登錄 材料自購登錄 每日結帳 排班表 現場電腦打卡 掃碼…" at bounding box center [636, 288] width 1273 height 576
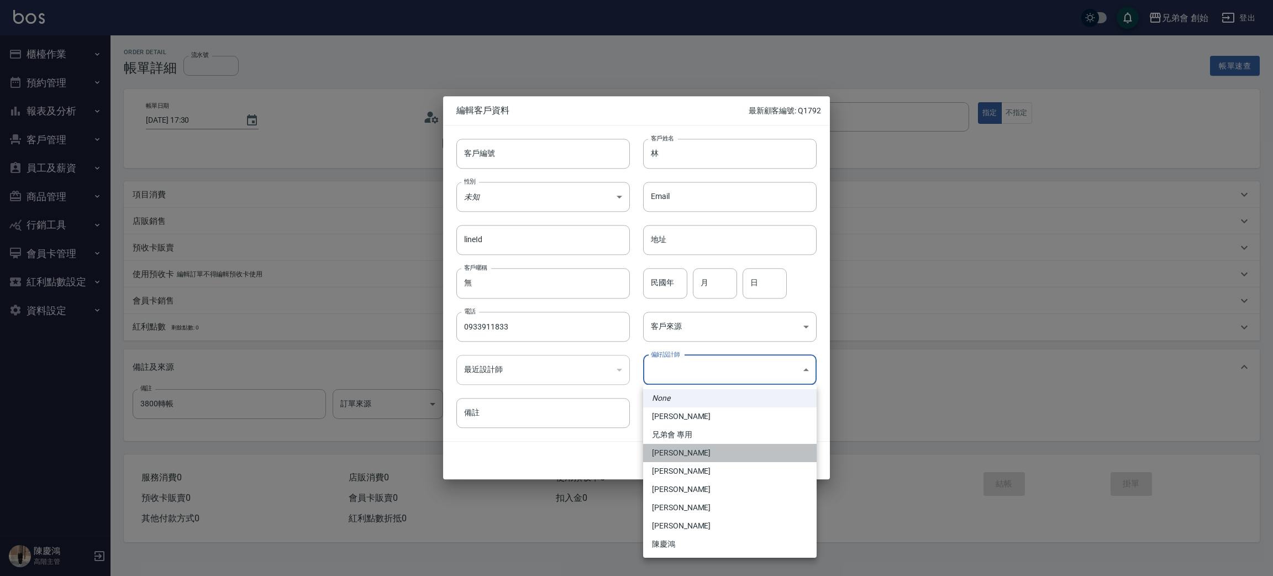
click at [674, 445] on li "李榕軒" at bounding box center [730, 453] width 174 height 18
type input "1456ae5b-d9bb-440a-9f01-028db65cd7e3"
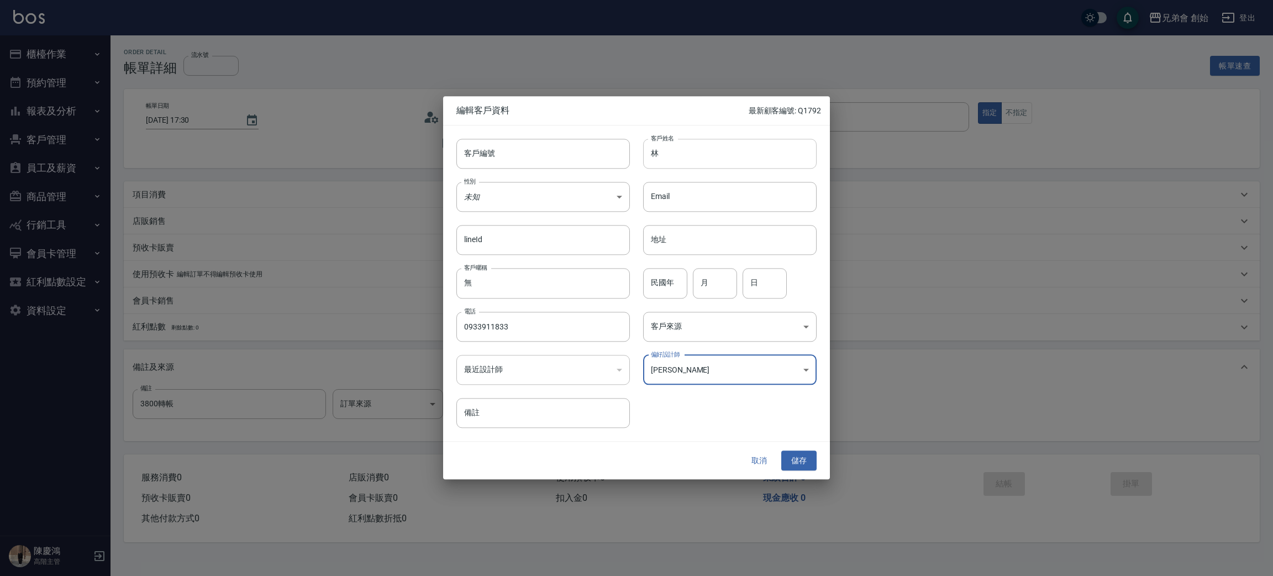
click at [679, 161] on input "林" at bounding box center [730, 154] width 174 height 30
type input "[PERSON_NAME]"
click at [800, 462] on button "儲存" at bounding box center [799, 460] width 35 height 20
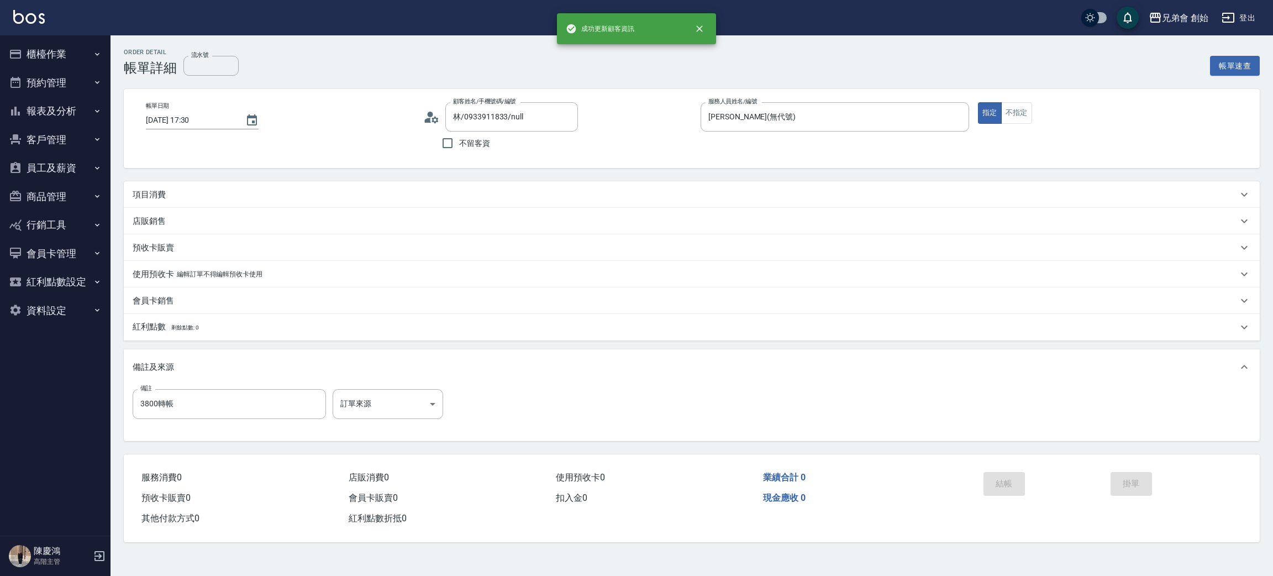
type input "林紹均/0933911833/"
click at [208, 191] on div "項目消費" at bounding box center [685, 195] width 1105 height 12
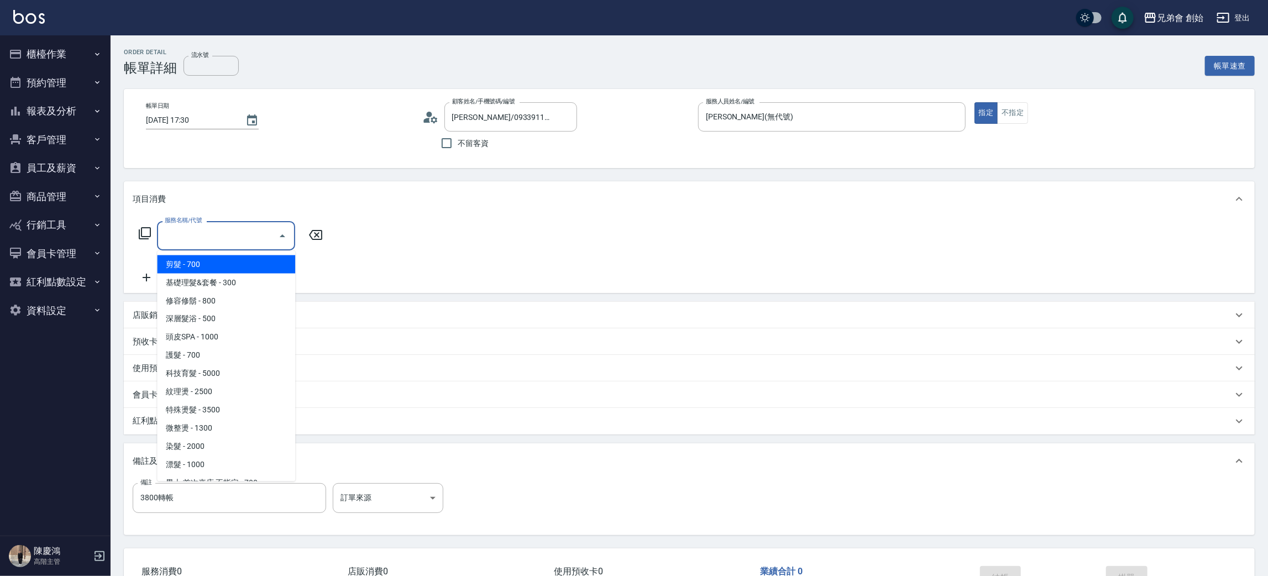
click at [225, 234] on input "服務名稱/代號" at bounding box center [218, 235] width 112 height 19
click at [233, 386] on span "紋理燙 - 2500" at bounding box center [226, 392] width 138 height 18
type input "紋理燙(D01)"
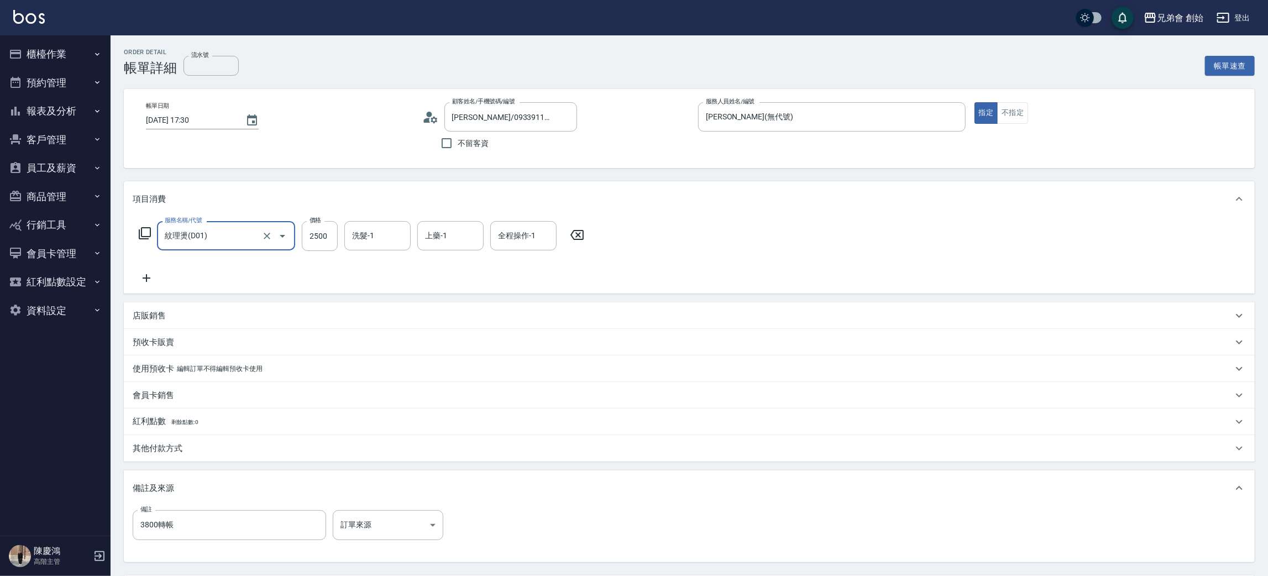
click at [148, 280] on icon at bounding box center [147, 277] width 28 height 13
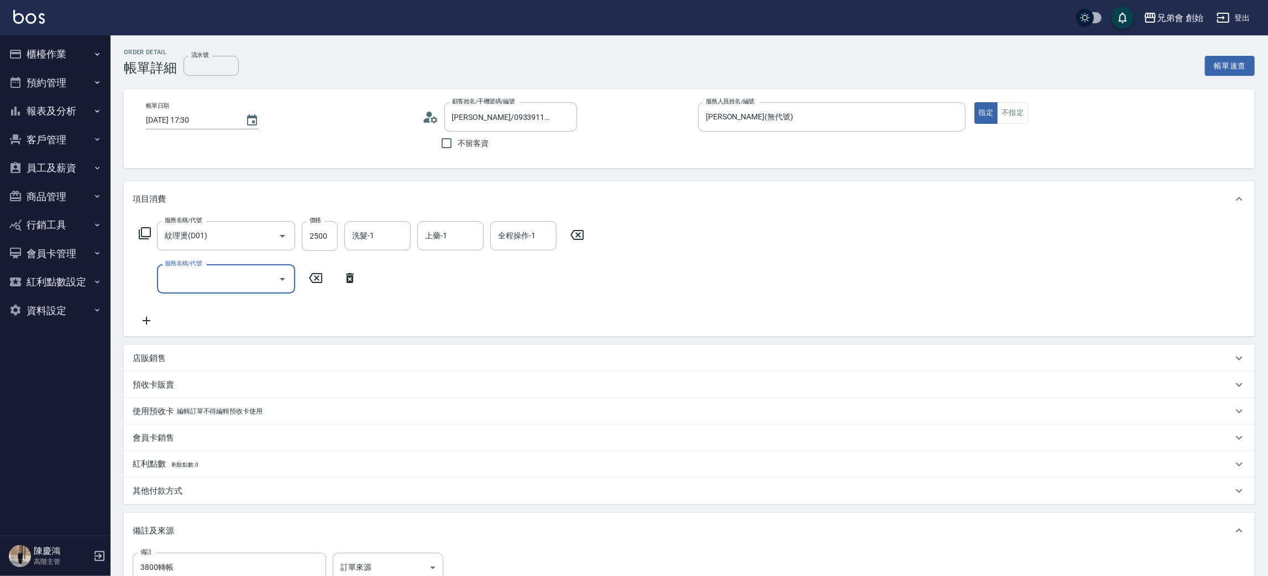
click at [201, 297] on div "服務名稱/代號 紋理燙(D01) 服務名稱/代號 價格 2500 價格 洗髮-1 洗髮-1 上藥-1 上藥-1 全程操作-1 全程操作-1 服務名稱/代號 服…" at bounding box center [362, 274] width 458 height 106
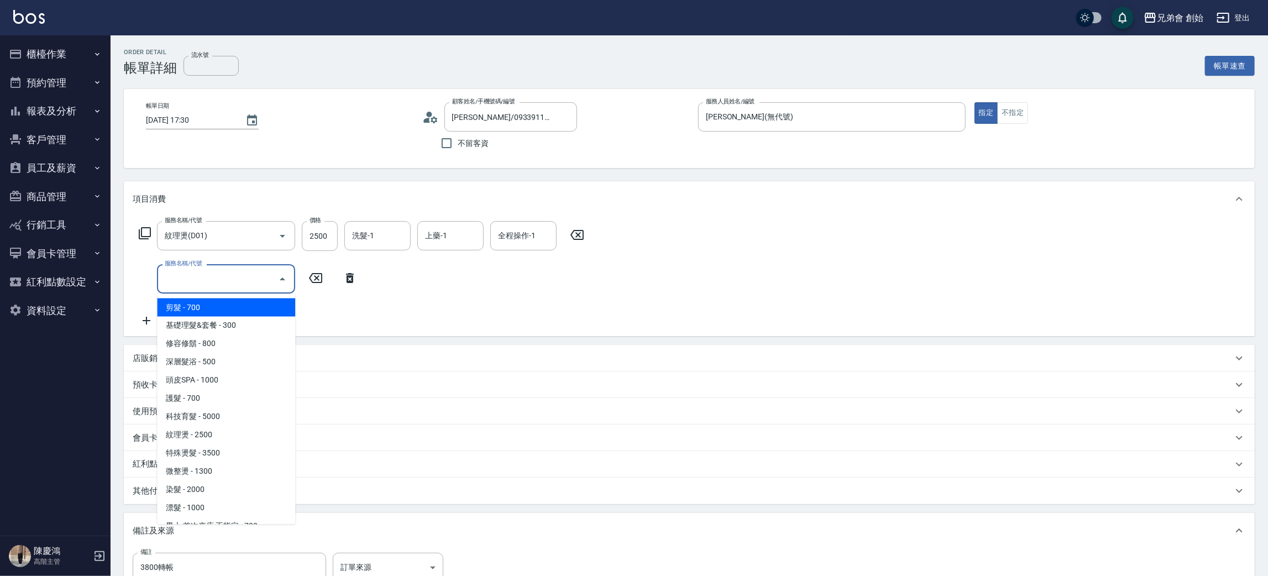
click at [215, 278] on input "服務名稱/代號" at bounding box center [218, 278] width 112 height 19
click at [224, 470] on span "微整燙 - 1300" at bounding box center [226, 472] width 138 height 18
type input "微整燙(D03)"
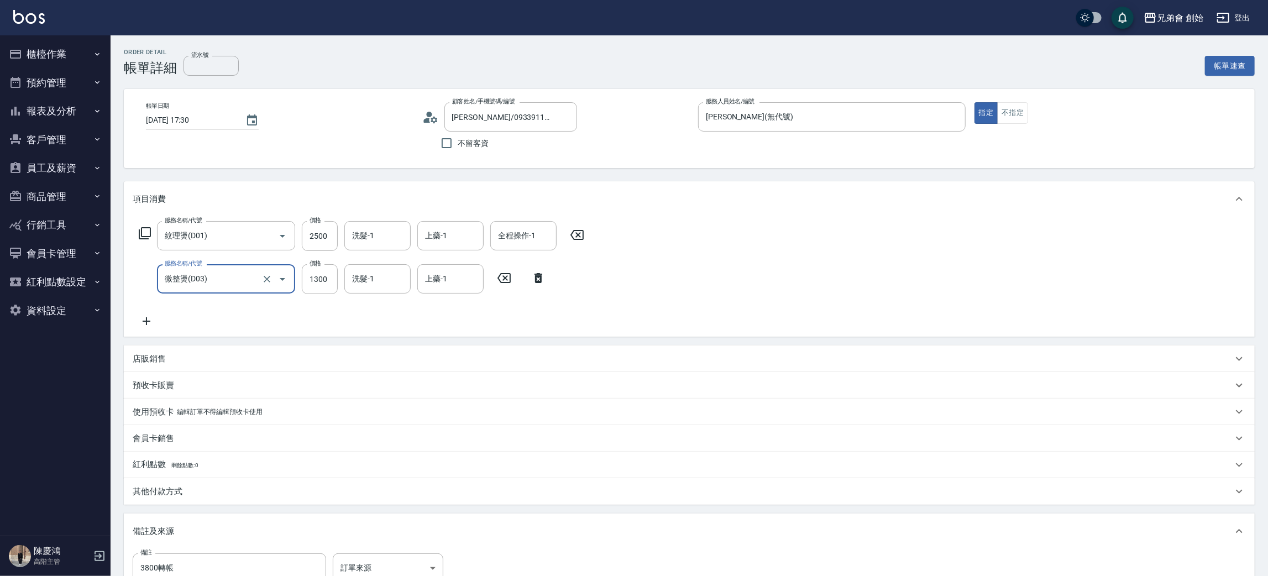
scroll to position [83, 0]
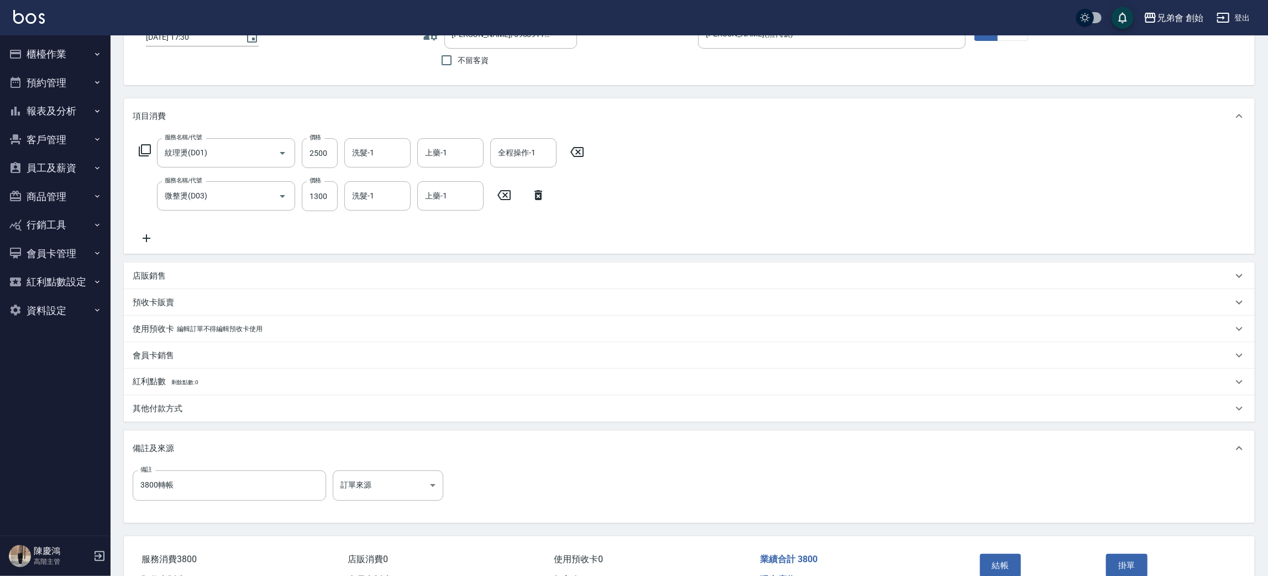
click at [201, 411] on div "其他付款方式" at bounding box center [683, 409] width 1100 height 12
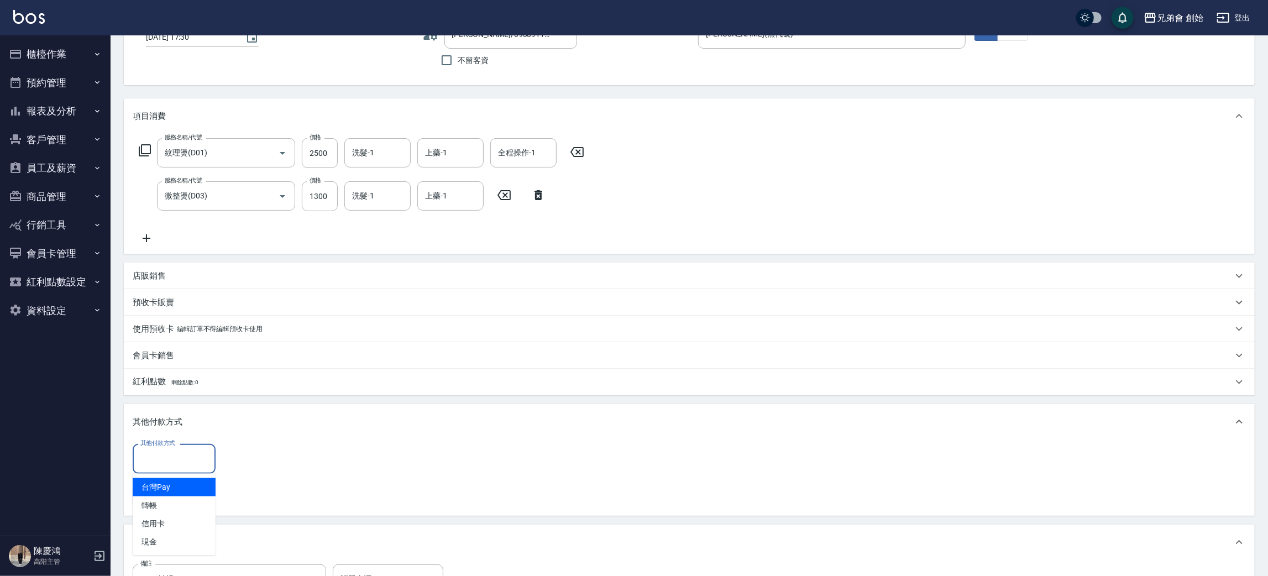
click at [190, 449] on input "其他付款方式" at bounding box center [174, 458] width 73 height 19
click at [166, 506] on span "轉帳" at bounding box center [174, 505] width 83 height 18
type input "轉帳"
click at [268, 462] on input "0" at bounding box center [263, 459] width 83 height 30
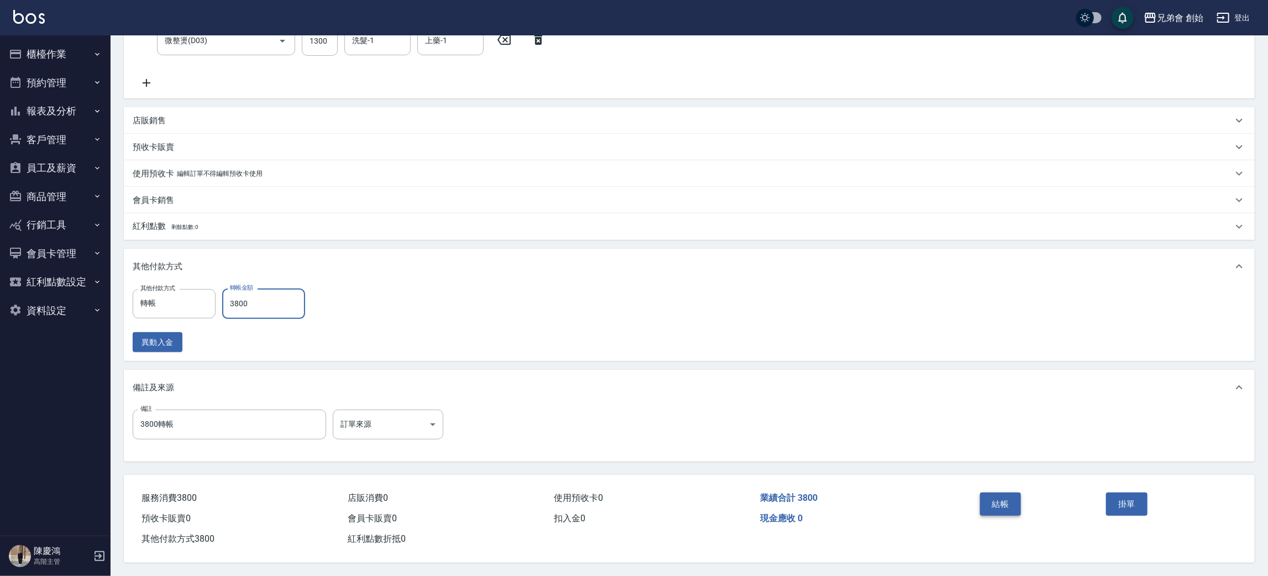
type input "3800"
click at [1010, 505] on button "結帳" at bounding box center [1000, 503] width 41 height 23
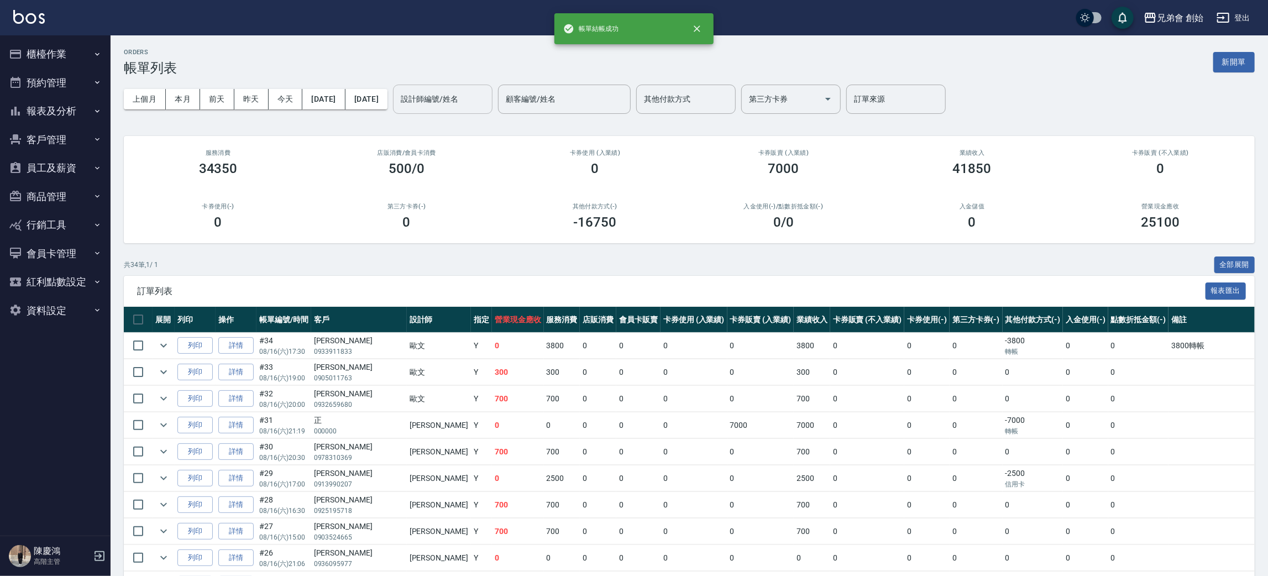
click at [469, 91] on div "設計師編號/姓名 設計師編號/姓名" at bounding box center [442, 99] width 99 height 29
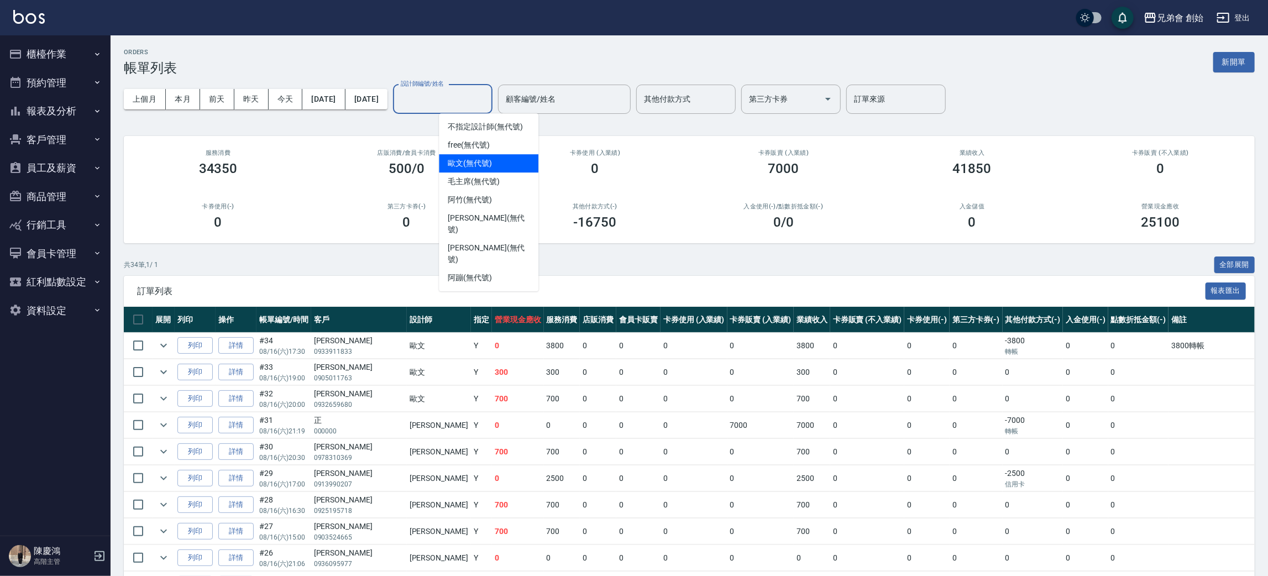
click at [490, 158] on span "歐文 (無代號)" at bounding box center [470, 164] width 44 height 12
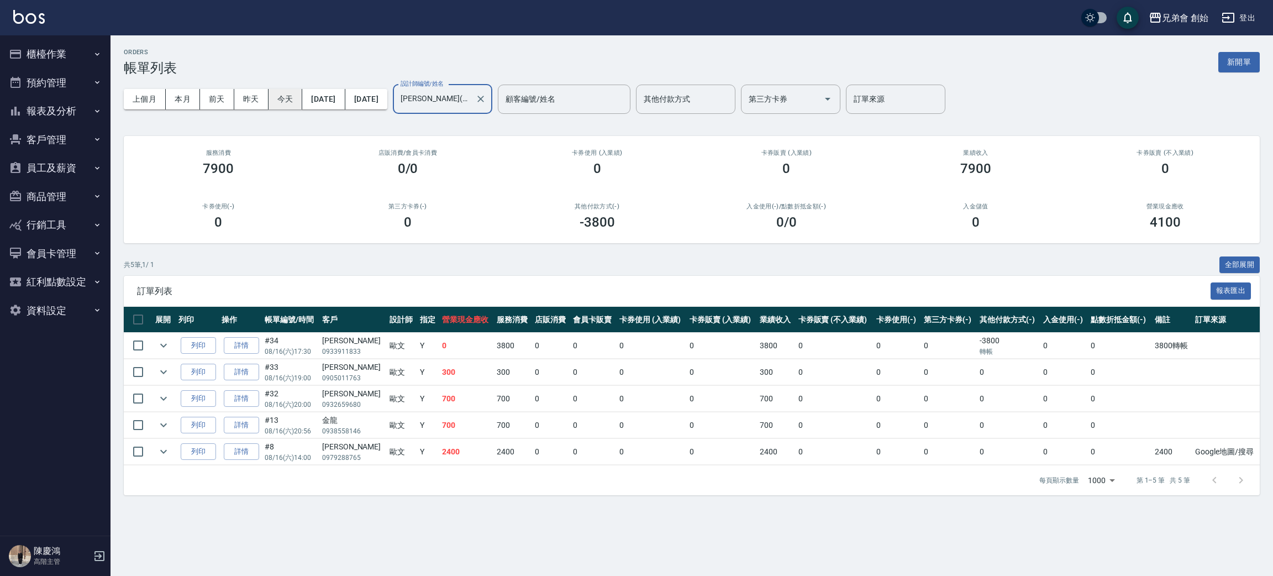
click at [300, 96] on button "今天" at bounding box center [286, 99] width 34 height 20
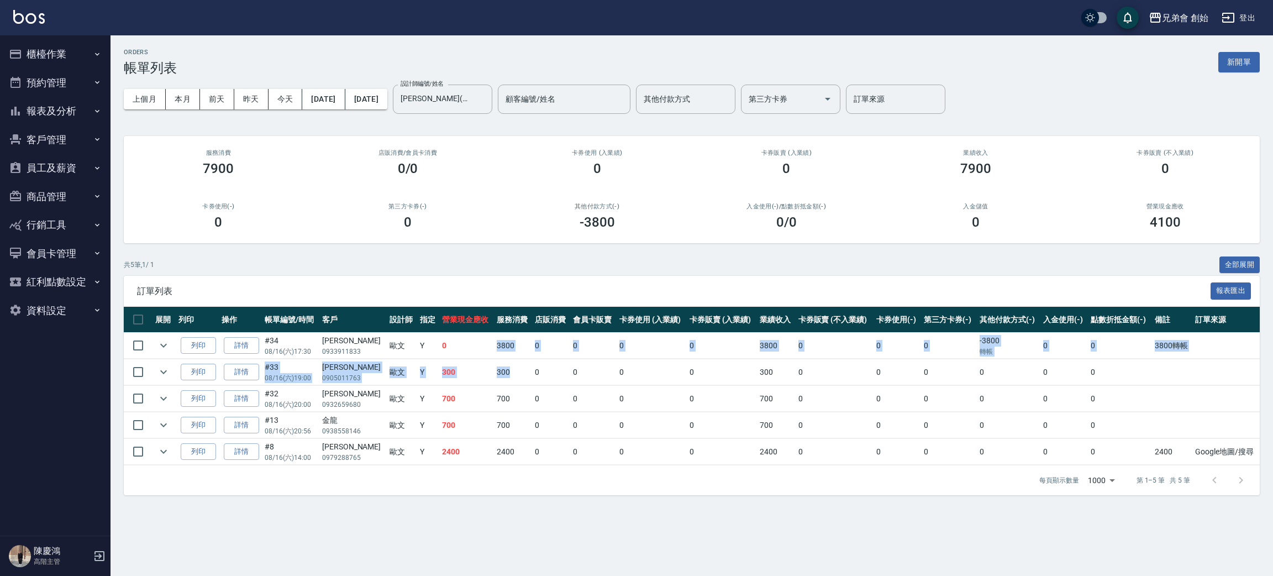
drag, startPoint x: 471, startPoint y: 353, endPoint x: 509, endPoint y: 369, distance: 41.1
click at [509, 369] on tbody "列印 詳情 #34 08/16 (六) 17:30 林紹均 0933911833 歐文 Y 0 3800 0 0 0 0 3800 0 0 0 -3800 轉…" at bounding box center [692, 399] width 1136 height 133
click at [509, 384] on td "300" at bounding box center [513, 372] width 38 height 26
click at [281, 106] on button "今天" at bounding box center [286, 99] width 34 height 20
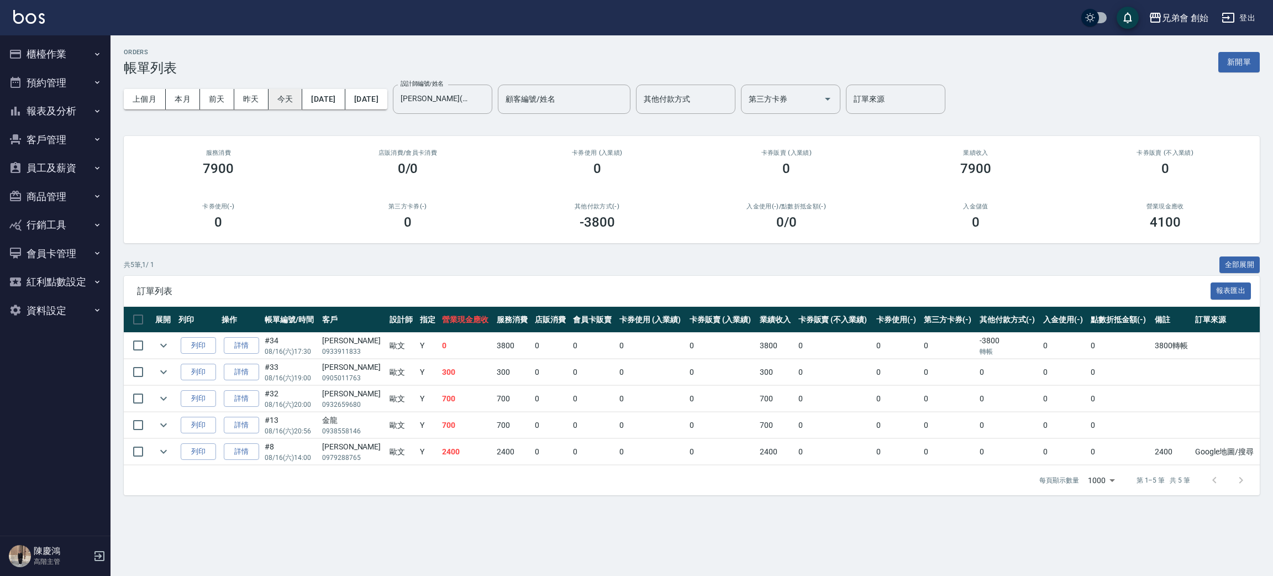
click at [281, 106] on button "今天" at bounding box center [286, 99] width 34 height 20
drag, startPoint x: 473, startPoint y: 342, endPoint x: 490, endPoint y: 344, distance: 17.8
click at [490, 344] on tr "列印 詳情 #34 08/16 (六) 17:30 林紹均 0933911833 歐文 Y 0 3800 0 0 0 0 3800 0 0 0 -3800 轉…" at bounding box center [692, 346] width 1136 height 26
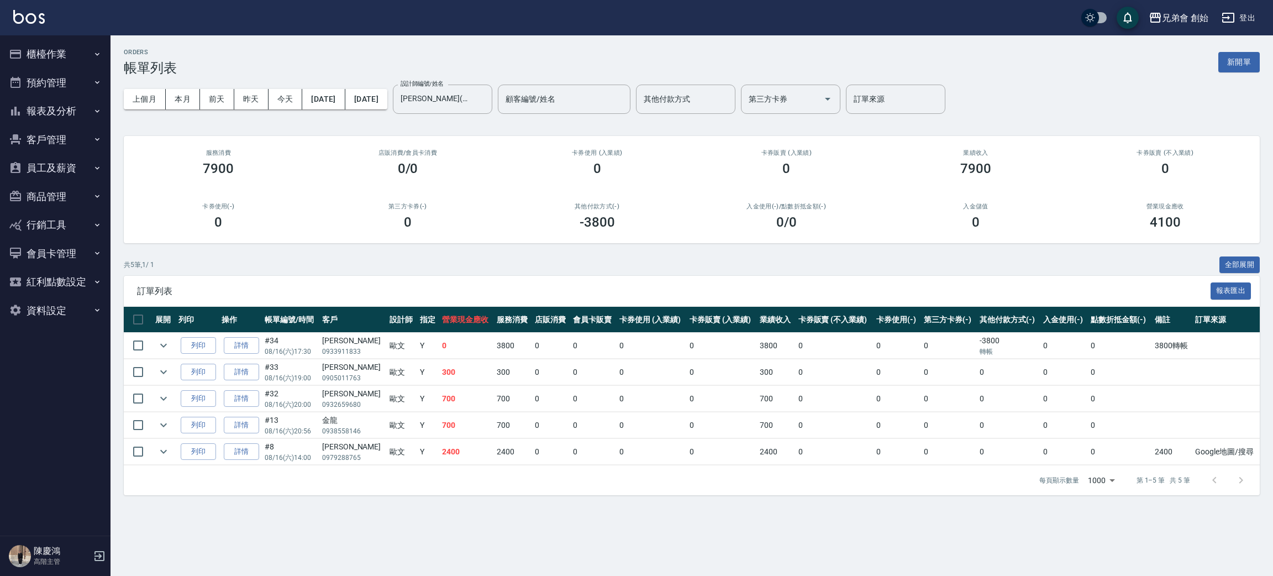
click at [498, 360] on td "300" at bounding box center [513, 372] width 38 height 26
drag, startPoint x: 481, startPoint y: 370, endPoint x: 500, endPoint y: 394, distance: 30.0
click at [500, 394] on tbody "列印 詳情 #34 08/16 (六) 17:30 林紹均 0933911833 歐文 Y 0 3800 0 0 0 0 3800 0 0 0 -3800 轉…" at bounding box center [692, 399] width 1136 height 133
click at [500, 394] on td "700" at bounding box center [513, 399] width 38 height 26
drag, startPoint x: 481, startPoint y: 397, endPoint x: 500, endPoint y: 400, distance: 18.4
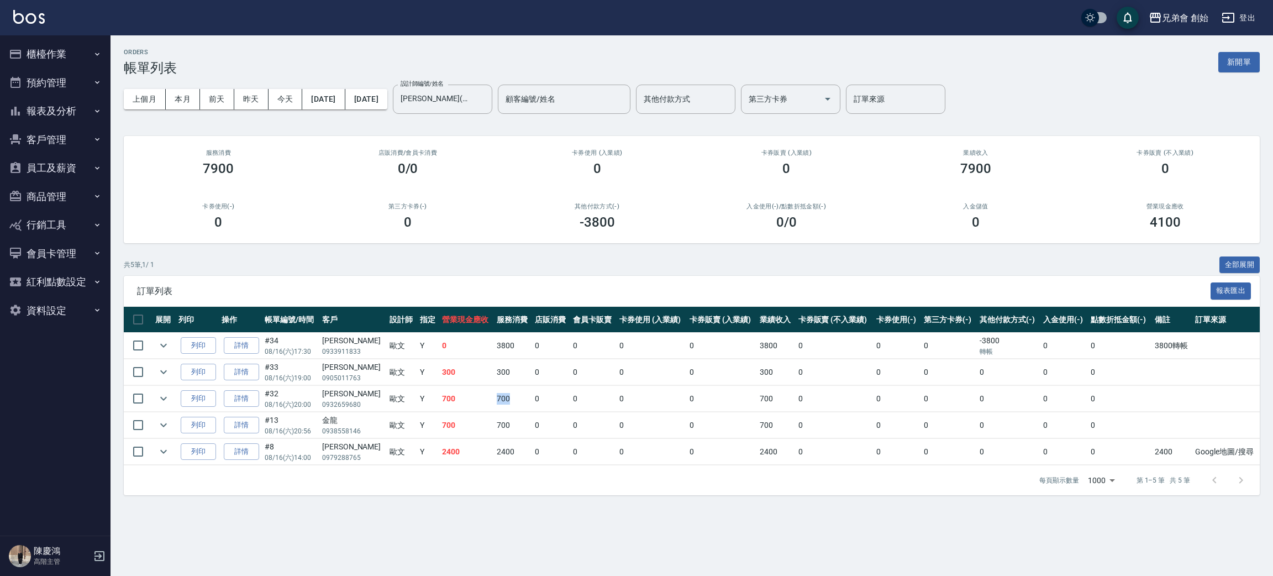
click at [500, 400] on td "700" at bounding box center [513, 399] width 38 height 26
drag, startPoint x: 479, startPoint y: 369, endPoint x: 500, endPoint y: 377, distance: 21.9
click at [500, 377] on td "300" at bounding box center [513, 372] width 38 height 26
drag, startPoint x: 1156, startPoint y: 450, endPoint x: 1170, endPoint y: 453, distance: 14.1
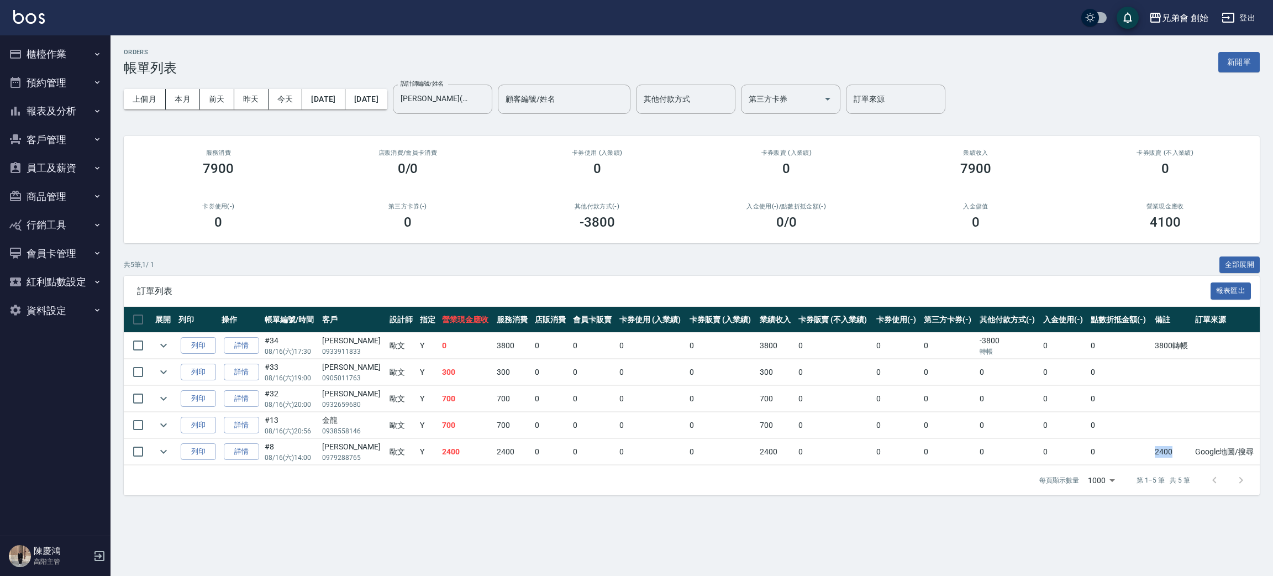
click at [1170, 453] on td "2400" at bounding box center [1172, 452] width 40 height 26
drag, startPoint x: 1170, startPoint y: 453, endPoint x: 1120, endPoint y: 455, distance: 49.2
click at [1170, 454] on td "2400" at bounding box center [1172, 452] width 40 height 26
click at [1109, 445] on td "0" at bounding box center [1120, 452] width 64 height 26
drag, startPoint x: 1153, startPoint y: 331, endPoint x: 1183, endPoint y: 348, distance: 34.1
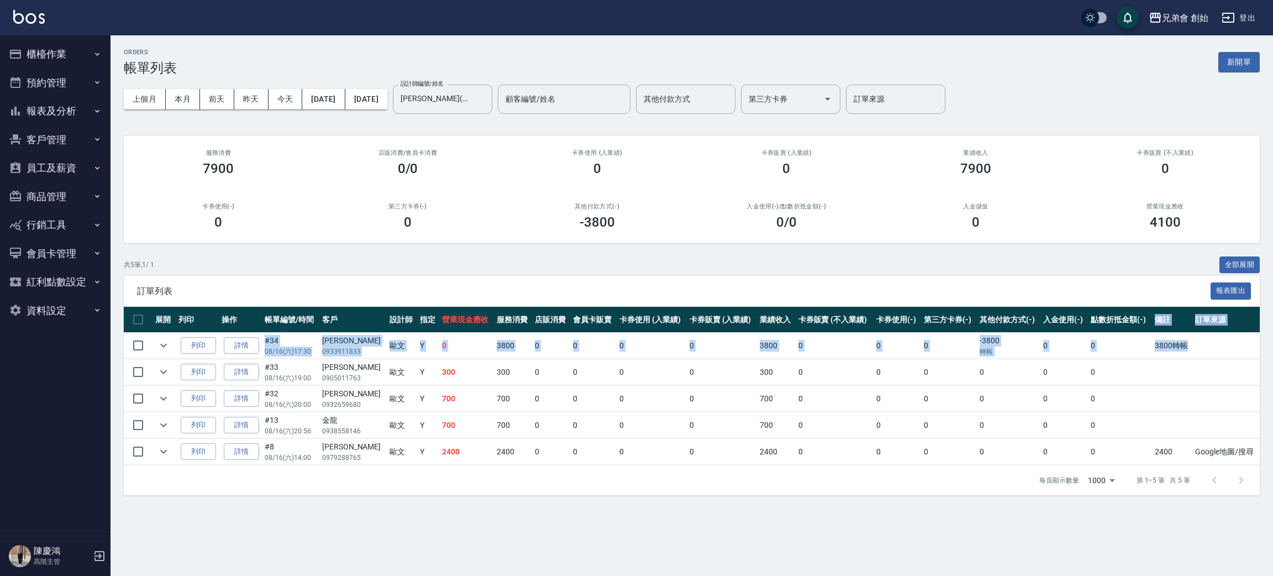
click at [1183, 348] on table "展開 列印 操作 帳單編號/時間 客戶 設計師 指定 營業現金應收 服務消費 店販消費 會員卡販賣 卡券使用 (入業績) 卡券販賣 (入業績) 業績收入 卡券…" at bounding box center [692, 386] width 1136 height 159
click at [1183, 348] on td "3800轉帳" at bounding box center [1172, 346] width 40 height 26
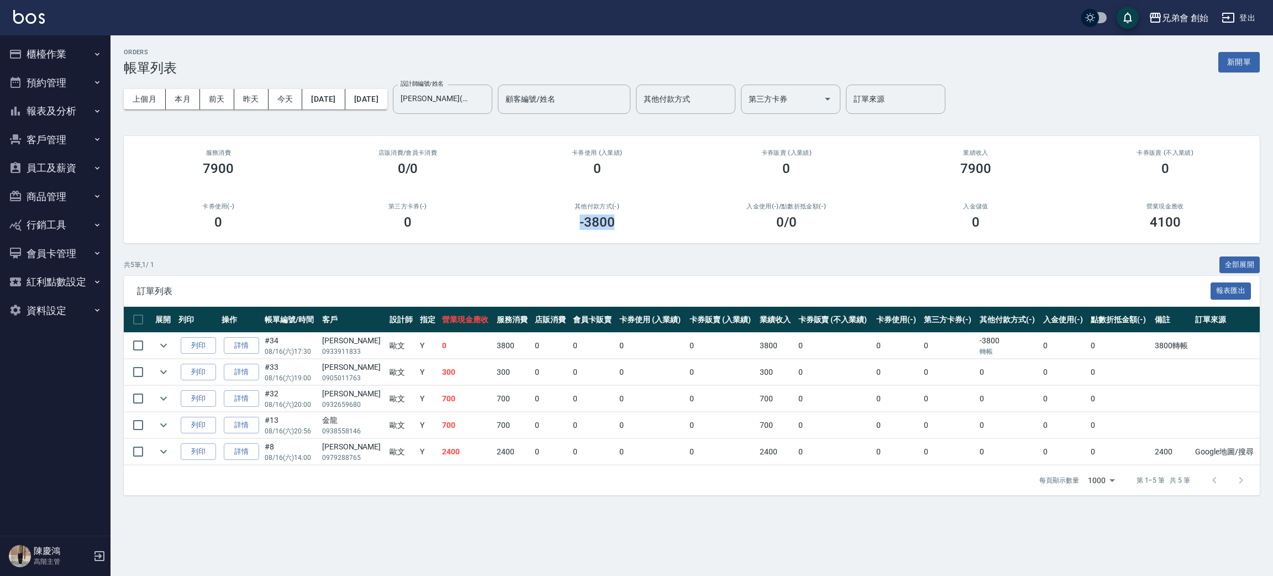
drag, startPoint x: 578, startPoint y: 220, endPoint x: 639, endPoint y: 227, distance: 62.3
click at [639, 227] on div "-3800" at bounding box center [597, 221] width 163 height 15
click at [190, 111] on div "上個月 本月 前天 昨天 今天 2025/08/16 2025/08/16 設計師編號/姓名 歐文(無代號) 設計師編號/姓名 顧客編號/姓名 顧客編號/姓名…" at bounding box center [692, 99] width 1136 height 47
click at [190, 103] on button "本月" at bounding box center [183, 99] width 34 height 20
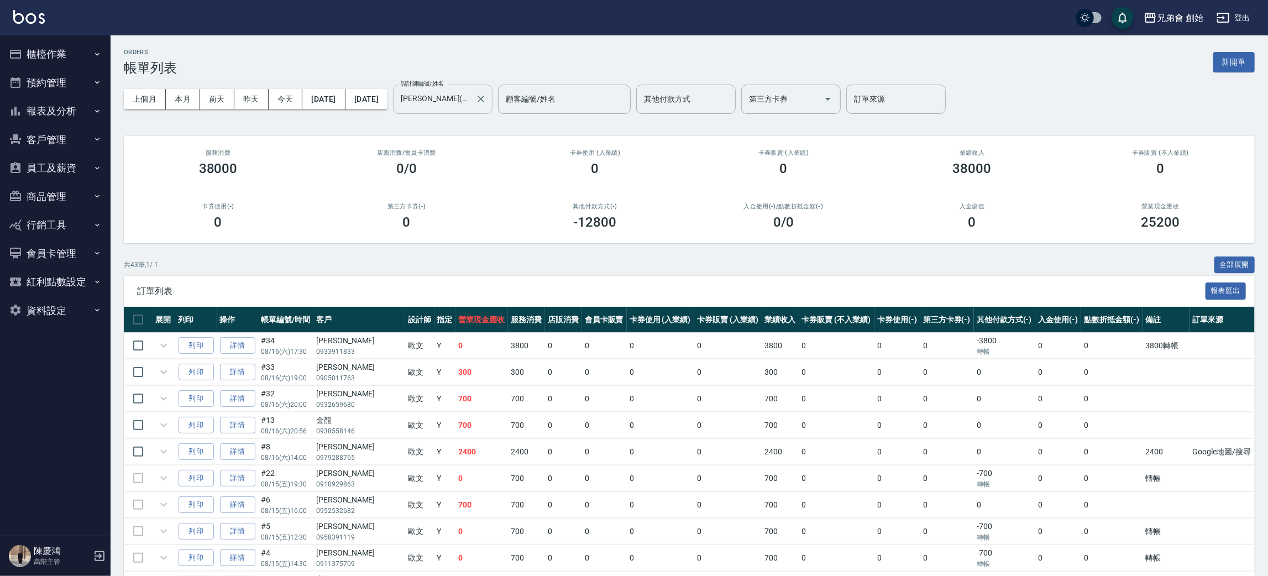
click at [447, 99] on input "歐文(無代號)" at bounding box center [434, 99] width 73 height 19
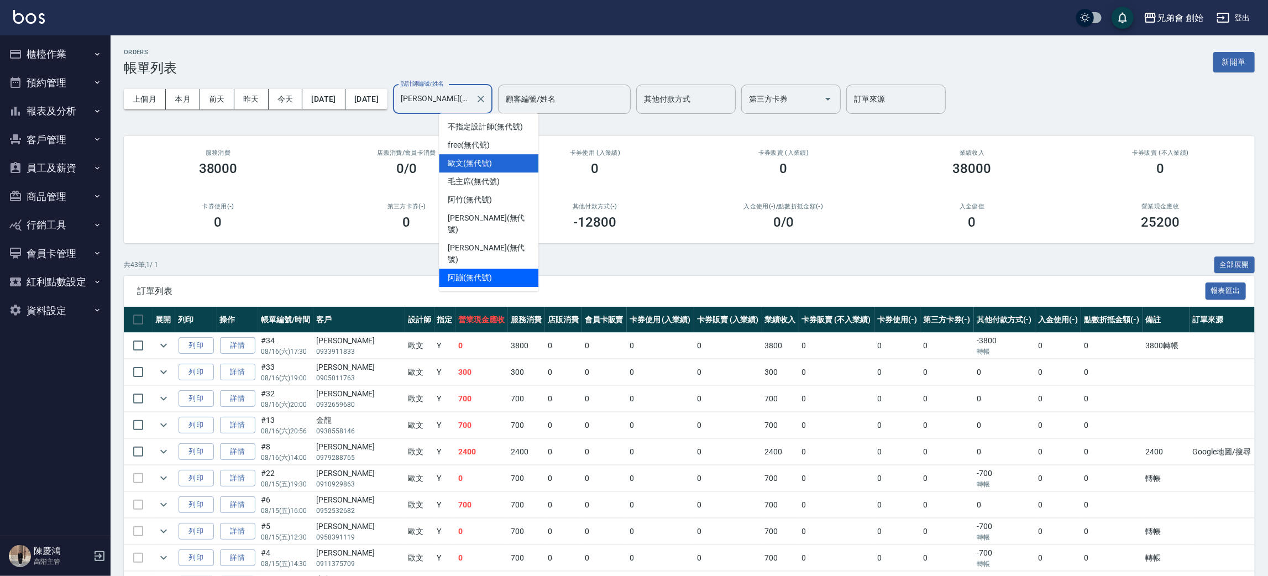
click at [476, 269] on div "阿蹦 (無代號)" at bounding box center [488, 278] width 99 height 18
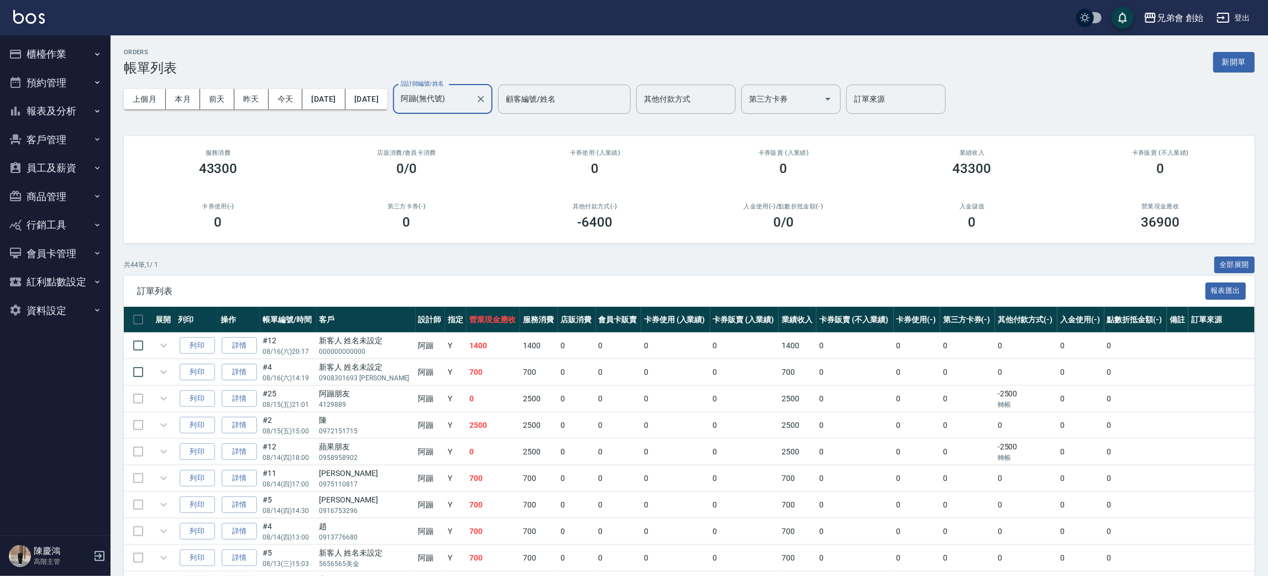
click at [458, 101] on input "阿蹦(無代號)" at bounding box center [434, 99] width 73 height 19
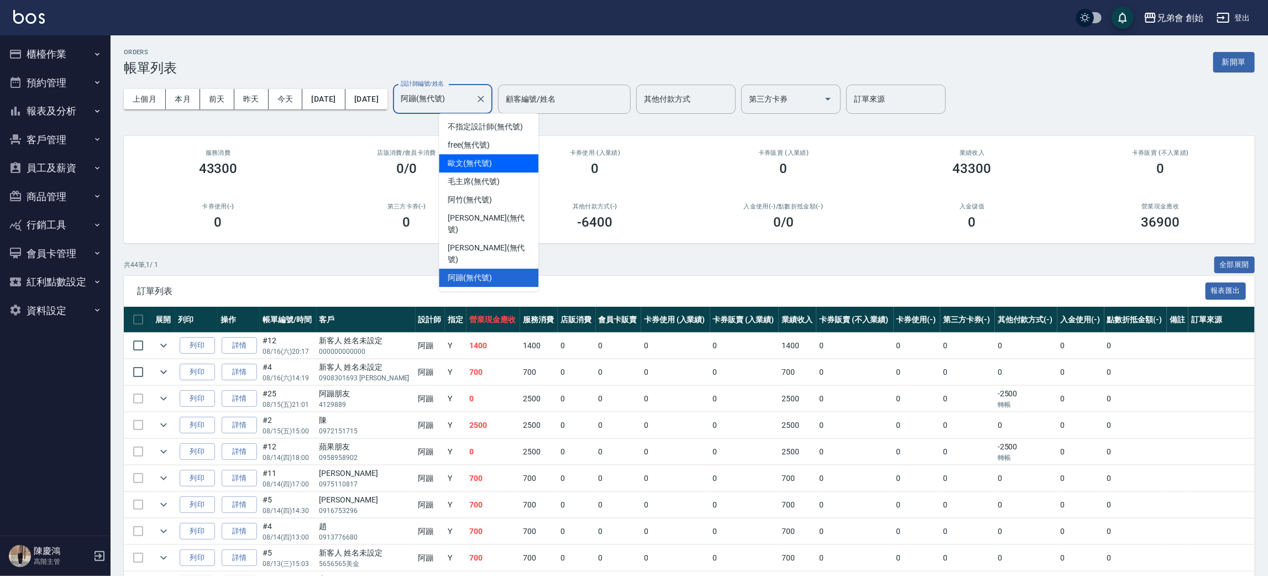
click at [483, 160] on span "歐文 (無代號)" at bounding box center [470, 164] width 44 height 12
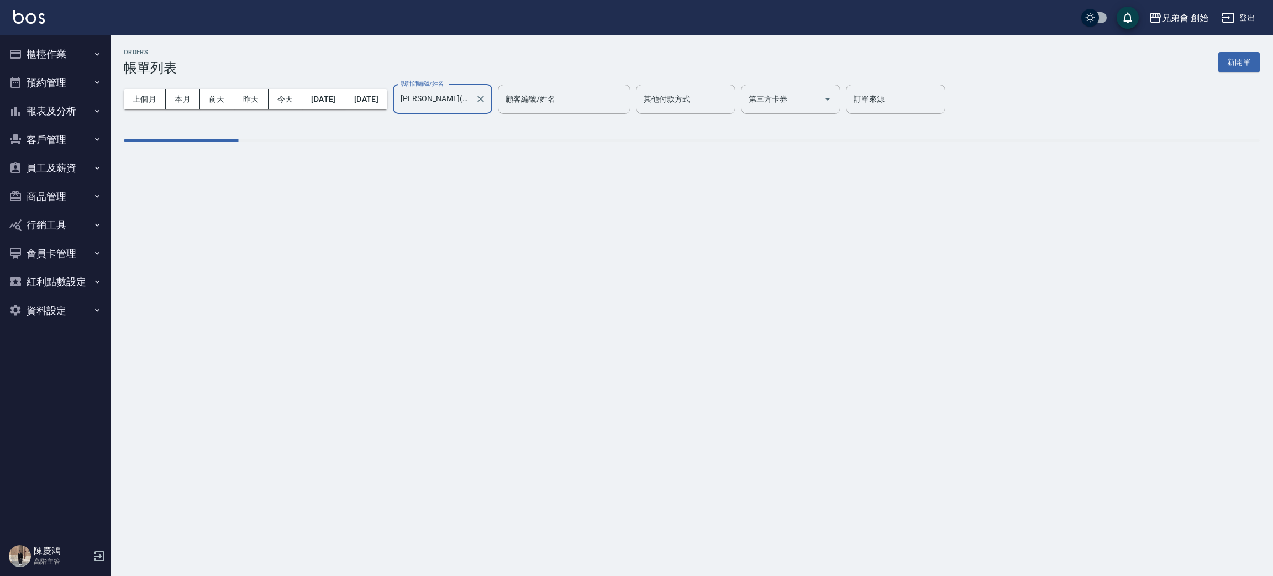
click at [466, 97] on input "歐文(無代號)" at bounding box center [434, 99] width 73 height 19
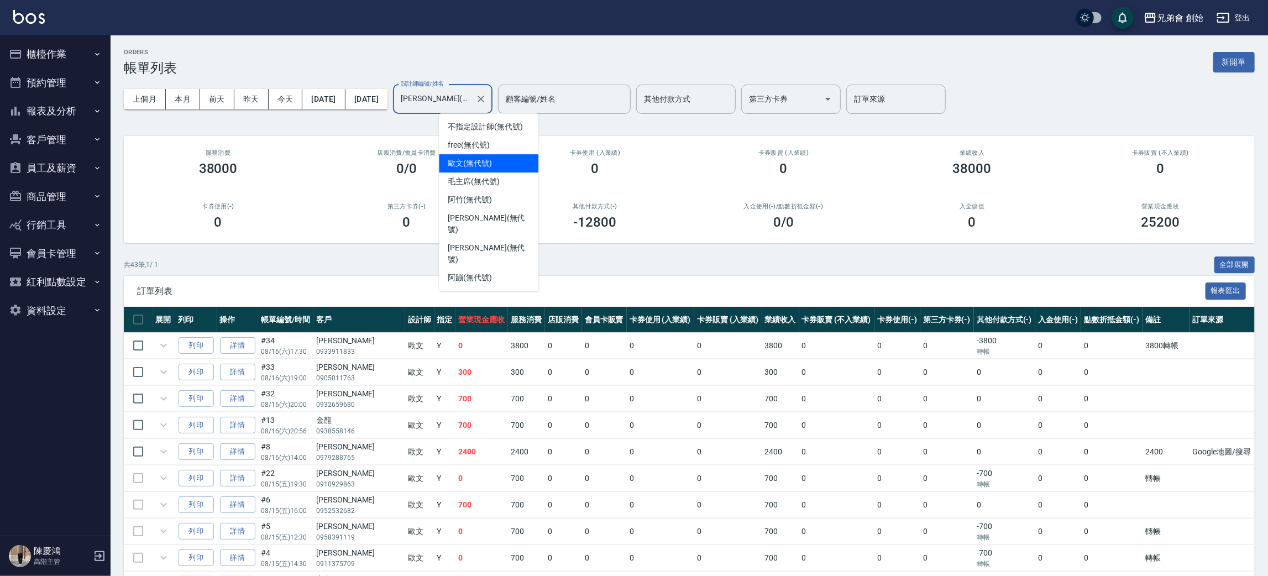
click at [471, 101] on input "歐文(無代號)" at bounding box center [434, 99] width 73 height 19
click at [471, 239] on div "威利 (無代號)" at bounding box center [488, 254] width 99 height 30
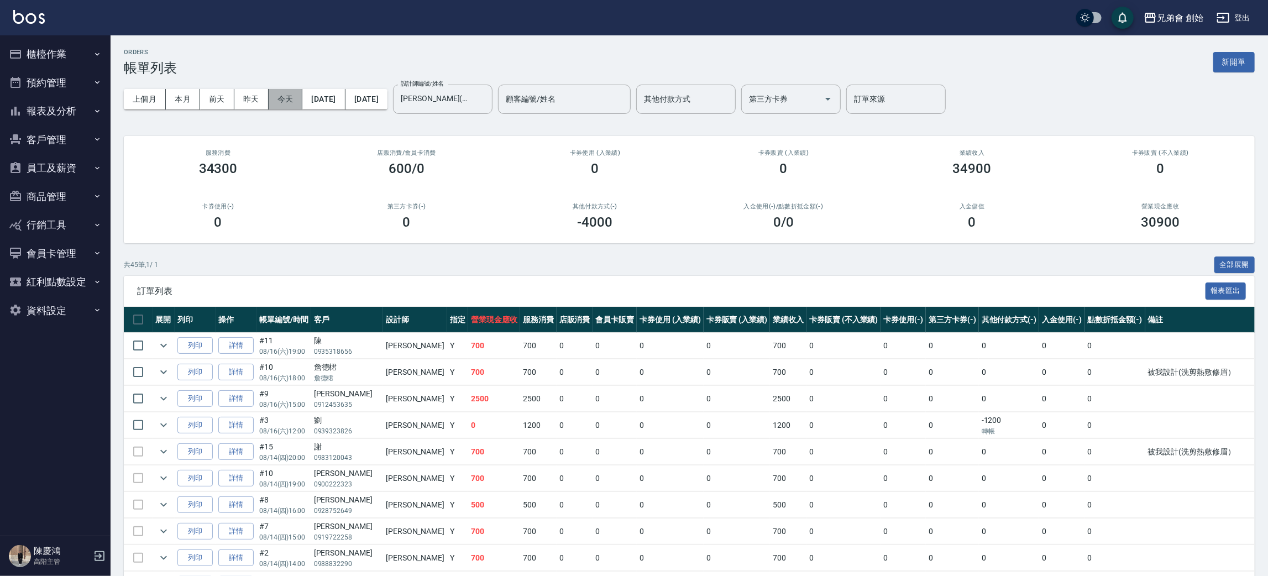
click at [287, 96] on button "今天" at bounding box center [286, 99] width 34 height 20
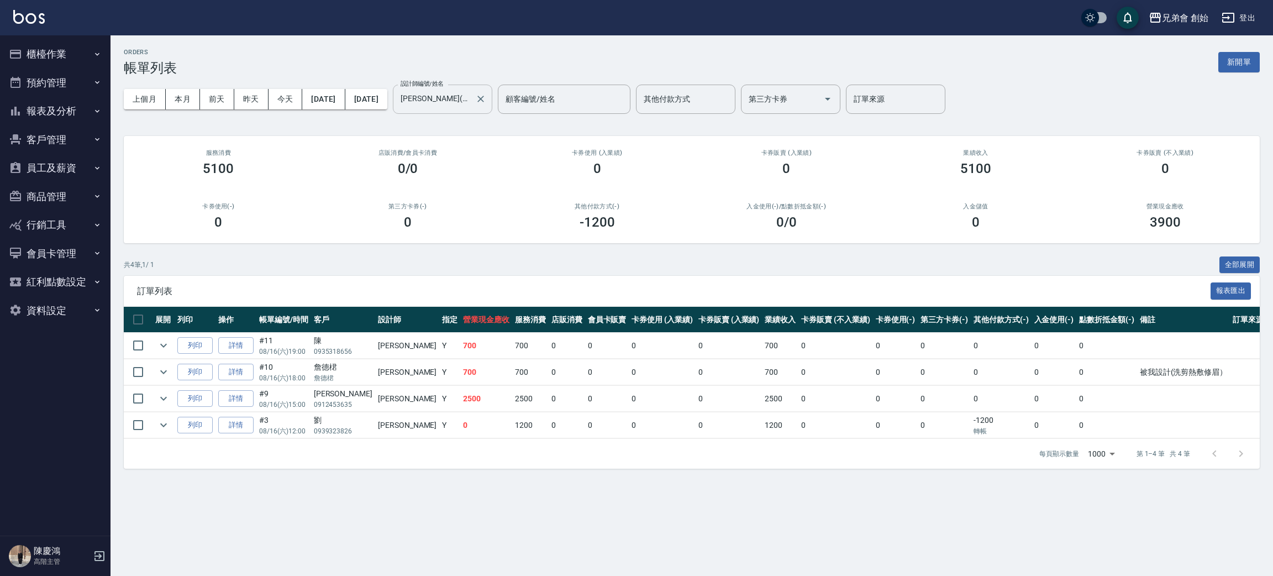
click at [460, 101] on input "威利(無代號)" at bounding box center [434, 99] width 73 height 19
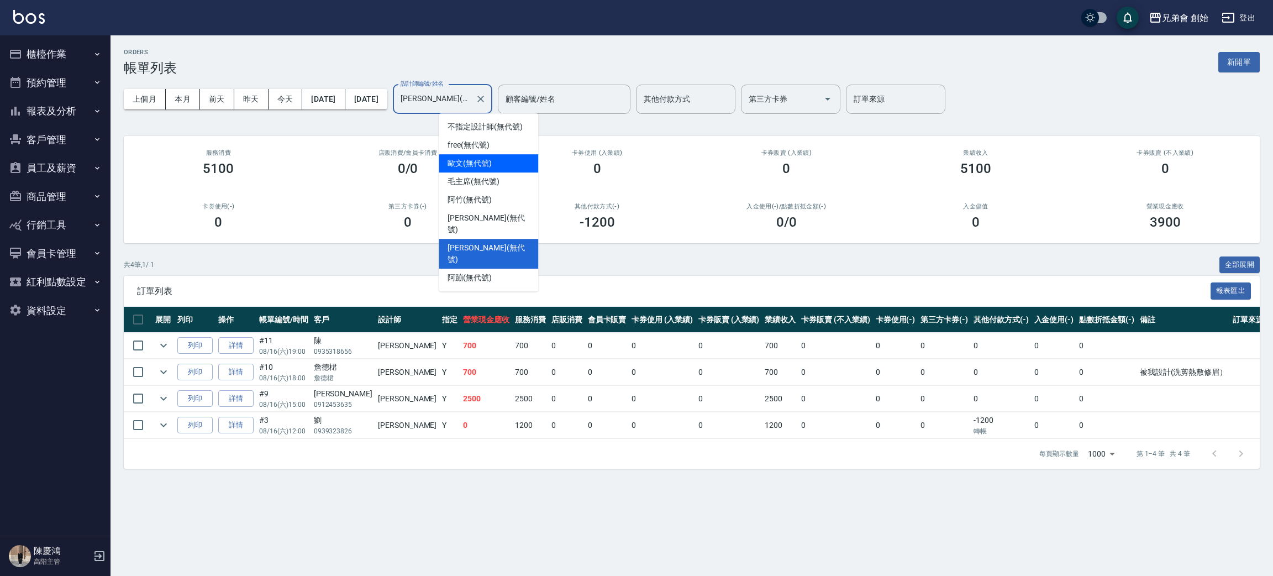
click at [481, 158] on span "歐文 (無代號)" at bounding box center [470, 164] width 44 height 12
type input "歐文(無代號)"
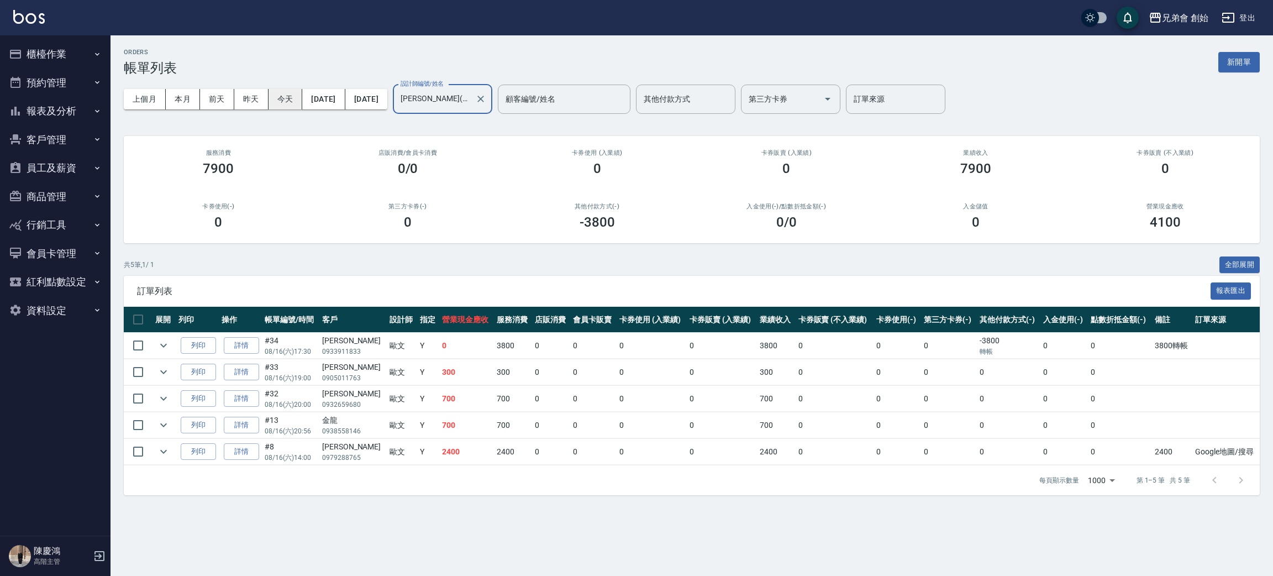
click at [284, 97] on button "今天" at bounding box center [286, 99] width 34 height 20
click at [251, 423] on link "詳情" at bounding box center [241, 425] width 35 height 17
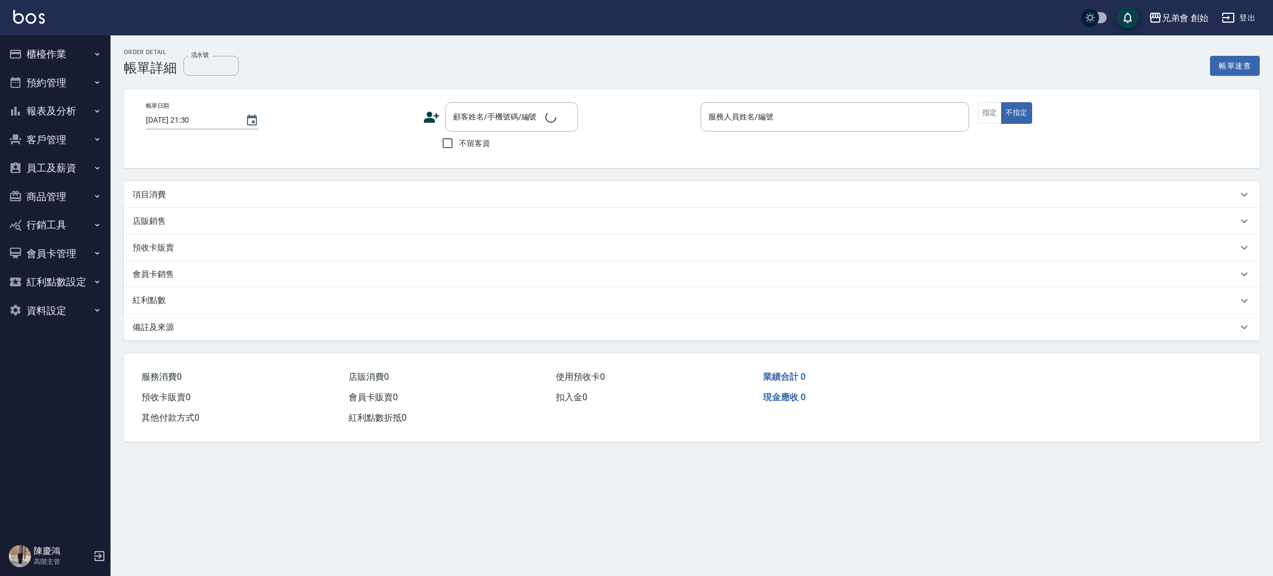
type input "2025/08/16 20:56"
type input "歐文(無代號)"
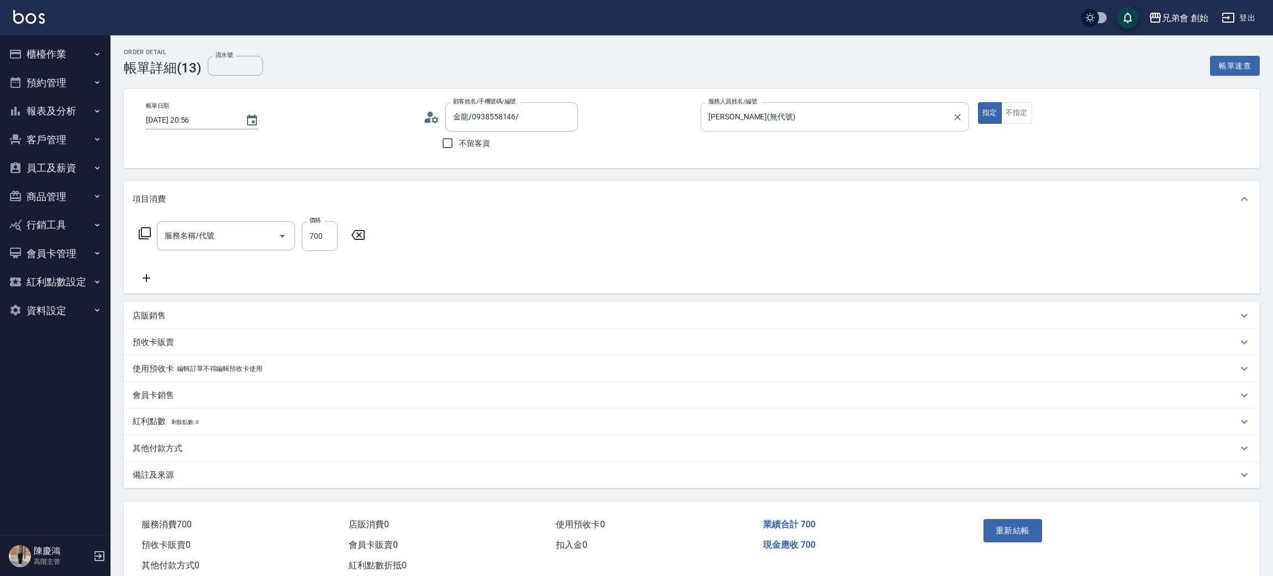
type input "金龍/0938558146/"
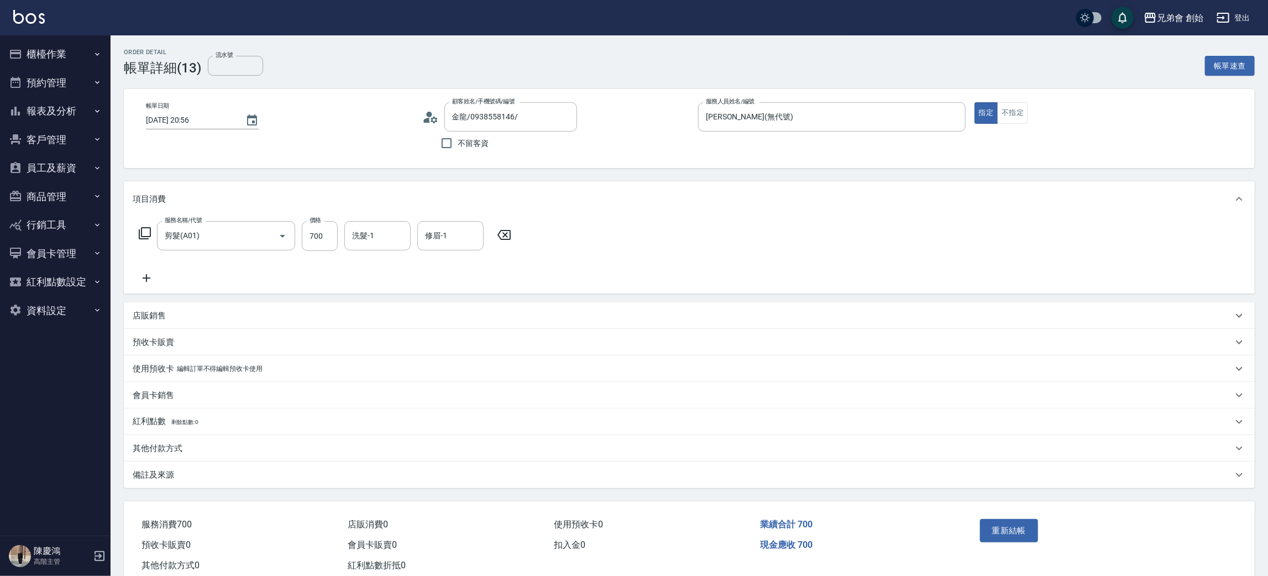
type input "剪髮(A01)"
click at [784, 95] on div "帳單日期 2025/08/16 20:56 顧客姓名/手機號碼/編號 金龍/0938558146/ 顧客姓名/手機號碼/編號 不留客資 服務人員姓名/編號 歐…" at bounding box center [689, 128] width 1131 height 79
click at [793, 109] on input "歐文(無代號)" at bounding box center [823, 116] width 241 height 19
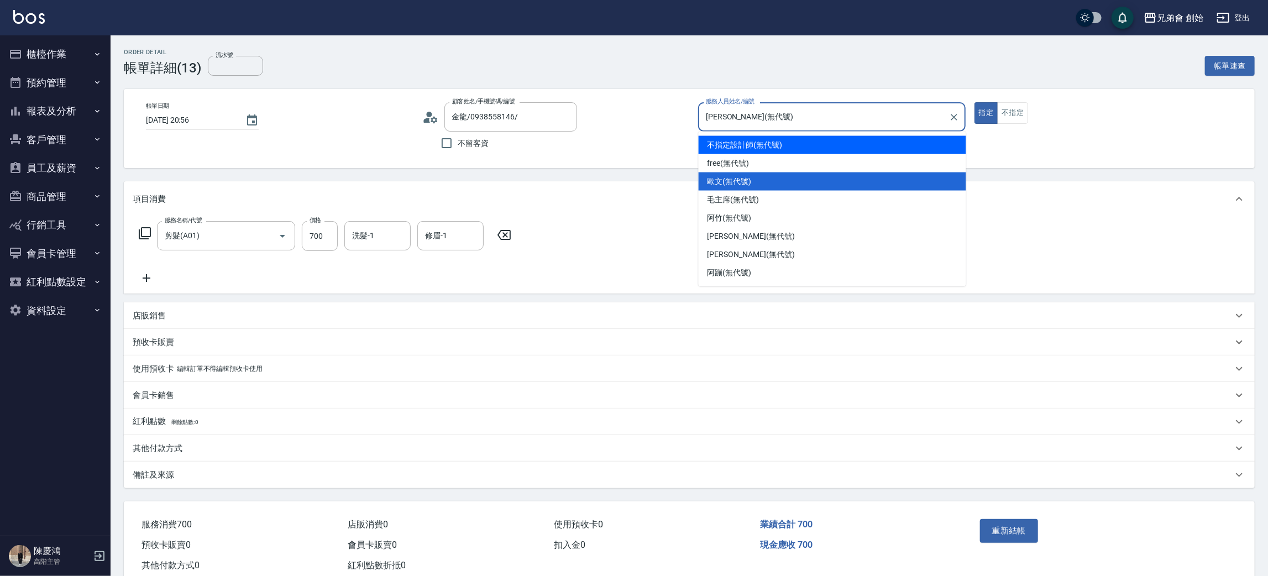
click at [610, 128] on div "顧客姓名/手機號碼/編號 金龍/0938558146/ 顧客姓名/手機號碼/編號" at bounding box center [556, 116] width 268 height 29
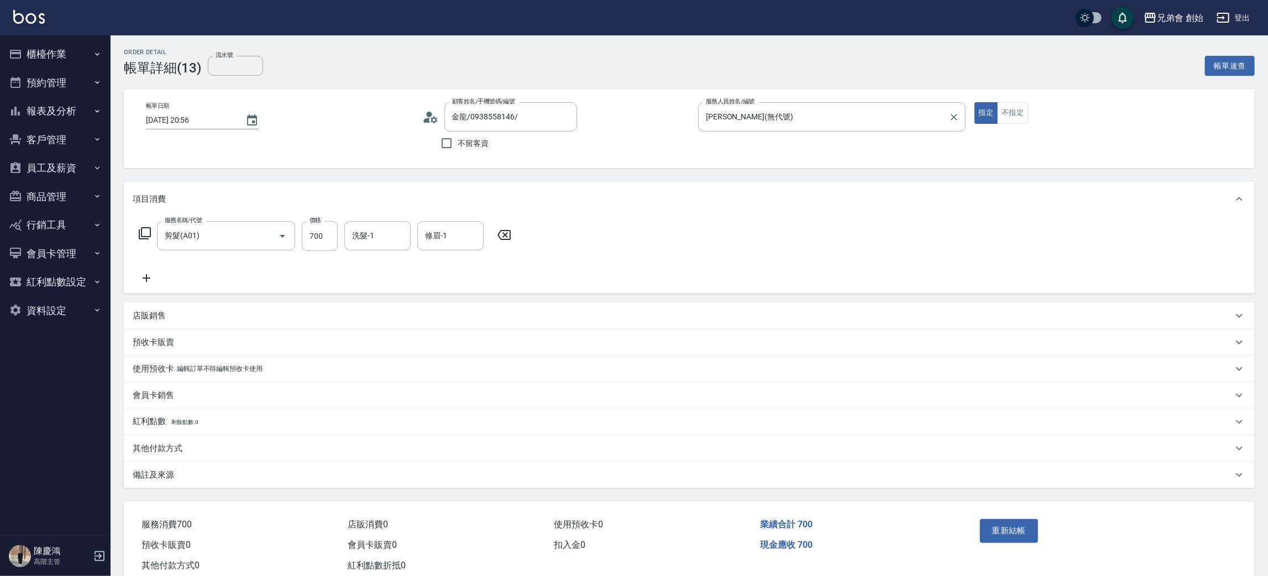
click at [765, 132] on div "服務人員姓名/編號 歐文(無代號) 服務人員姓名/編號" at bounding box center [832, 128] width 268 height 53
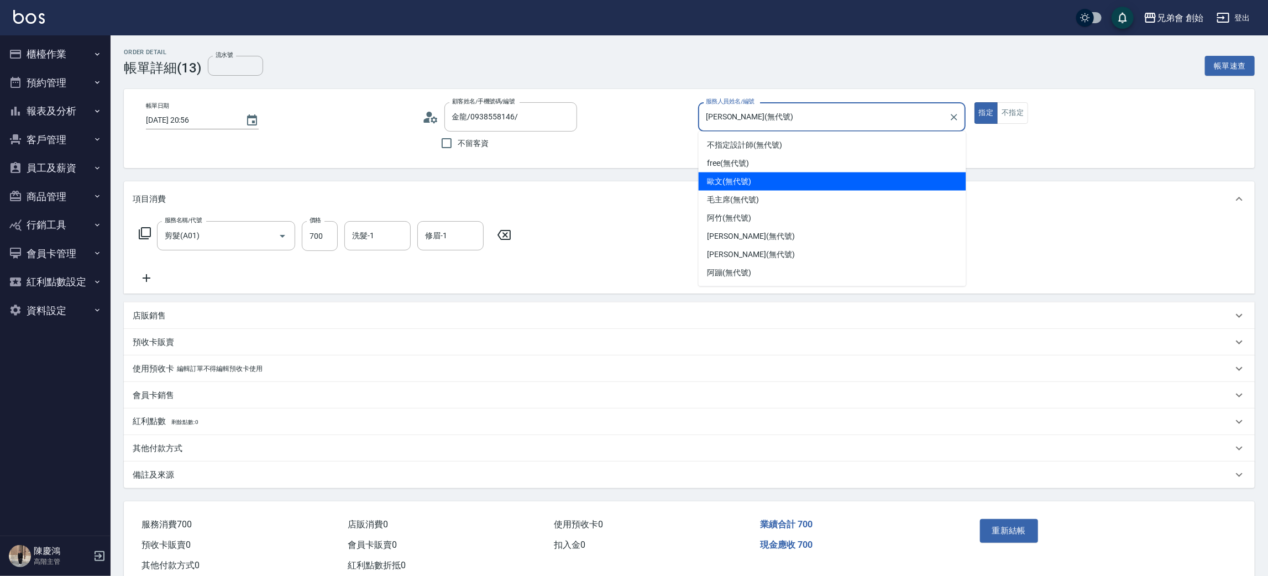
click at [765, 119] on input "歐文(無代號)" at bounding box center [823, 116] width 241 height 19
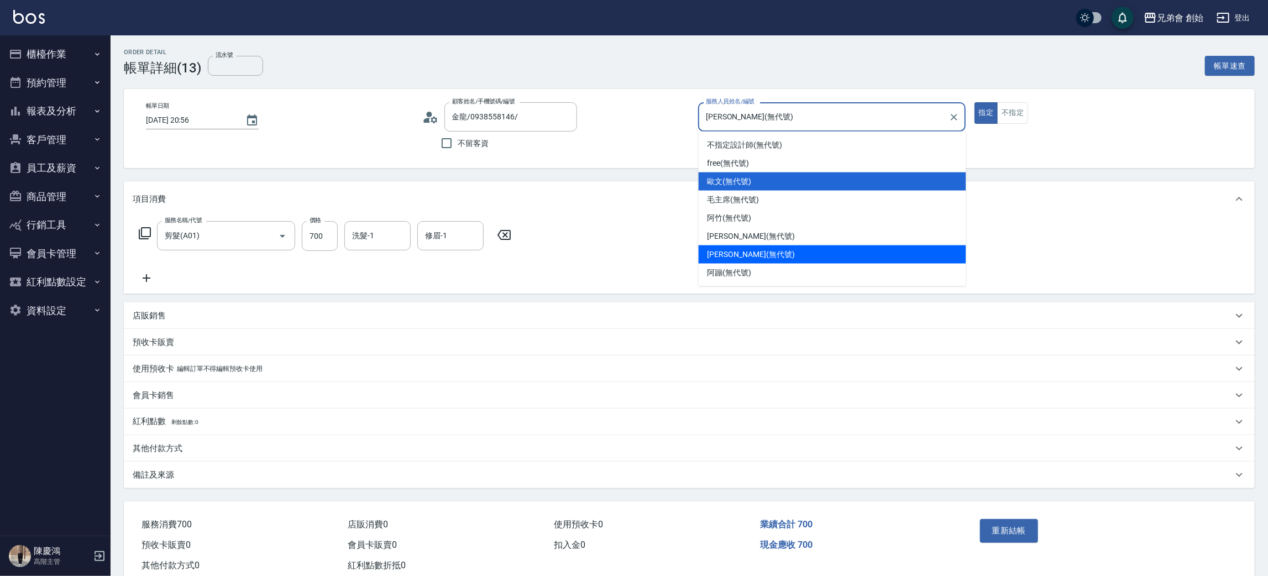
click at [767, 256] on div "威利 (無代號)" at bounding box center [833, 254] width 268 height 18
type input "威利(無代號)"
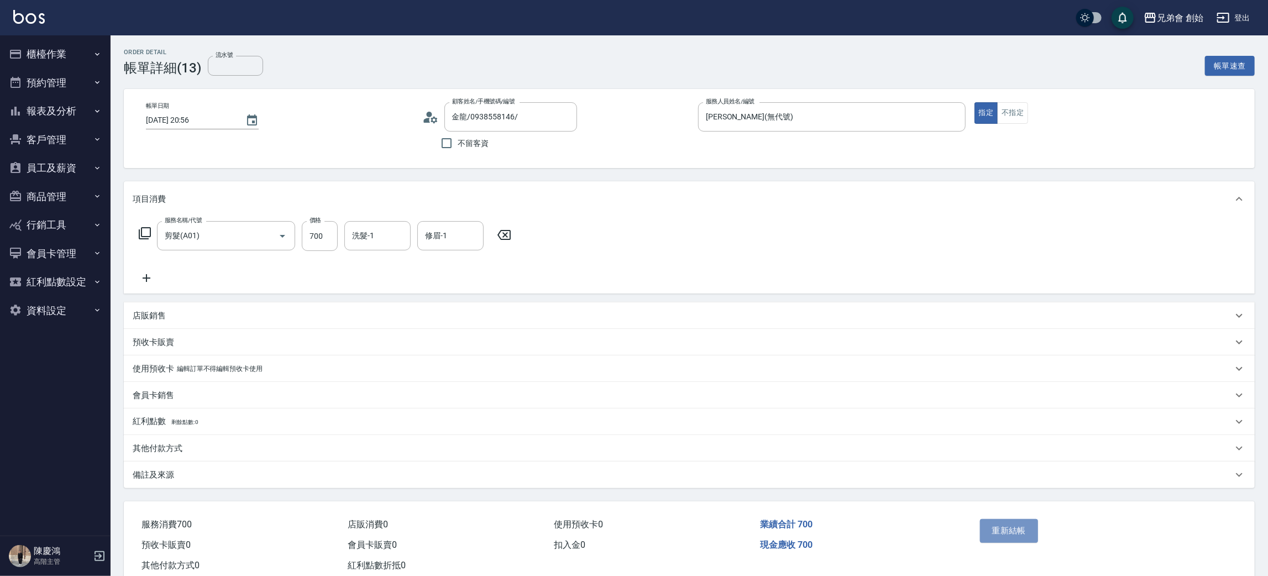
click at [1005, 532] on button "重新結帳" at bounding box center [1009, 530] width 59 height 23
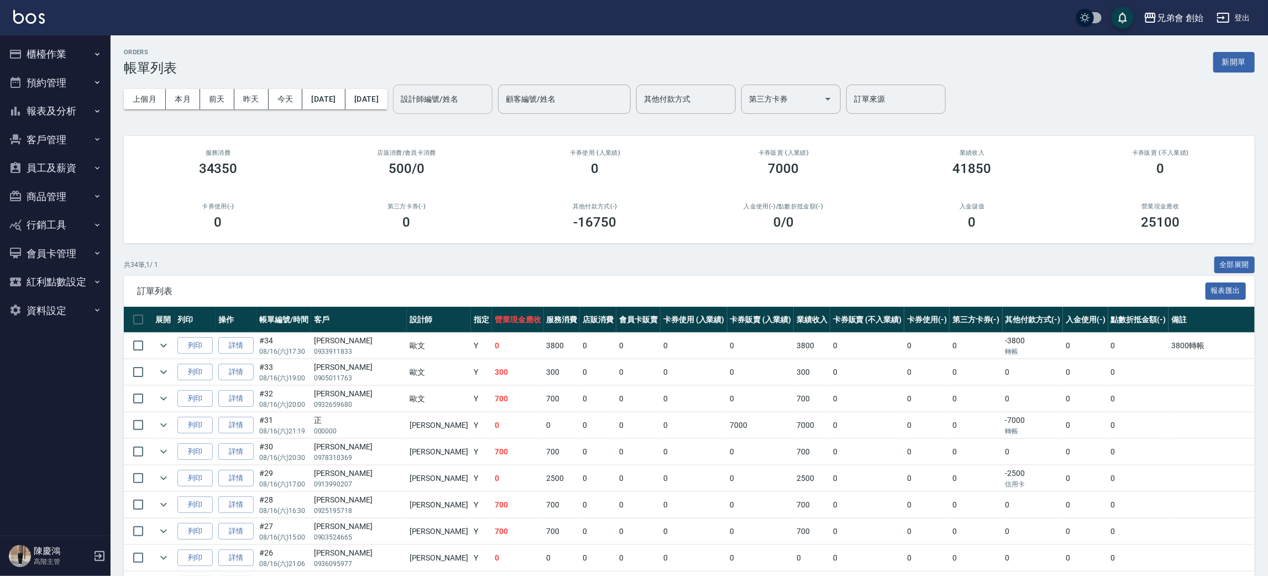
click at [487, 97] on input "設計師編號/姓名" at bounding box center [443, 99] width 90 height 19
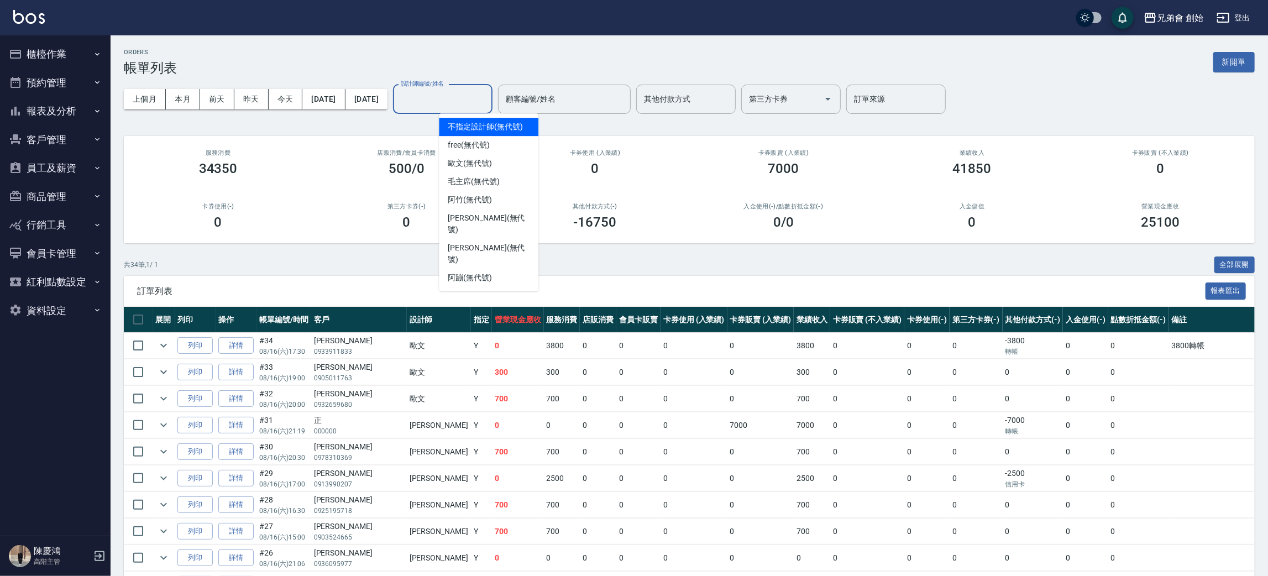
click at [947, 55] on div "ORDERS 帳單列表 新開單" at bounding box center [689, 62] width 1131 height 27
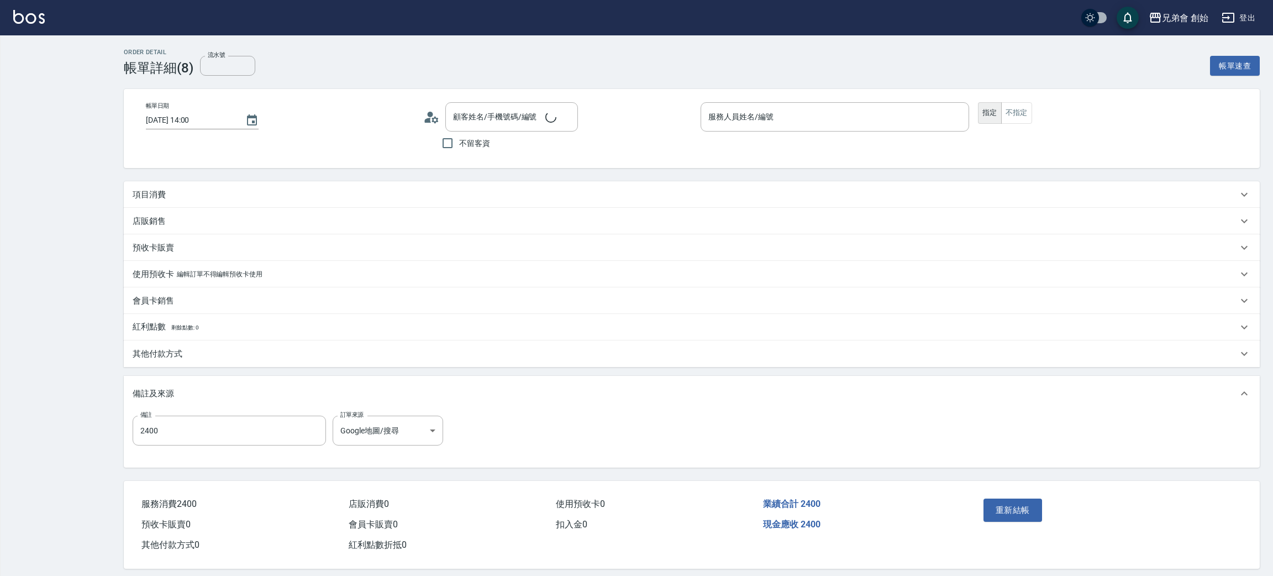
type input "[DATE] 14:00"
type input "2400"
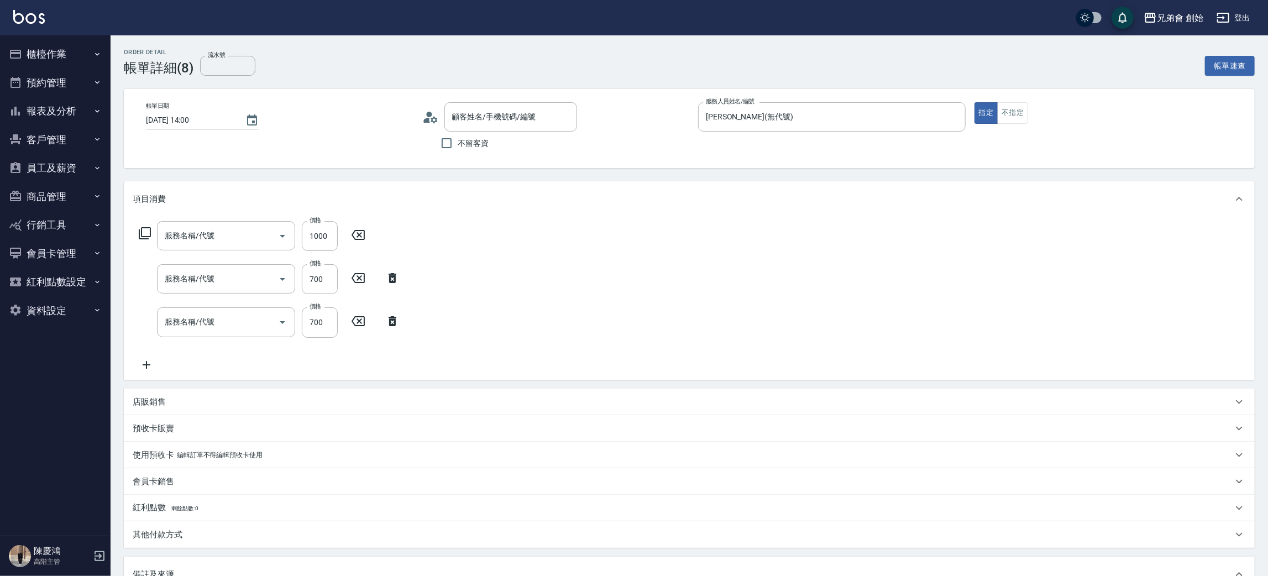
type input "[PERSON_NAME](無代號)"
type input "[PERSON_NAME]/0979288765/"
type input "微整燙(D03)"
type input "護髮(B03)"
type input "剪髮(A01)"
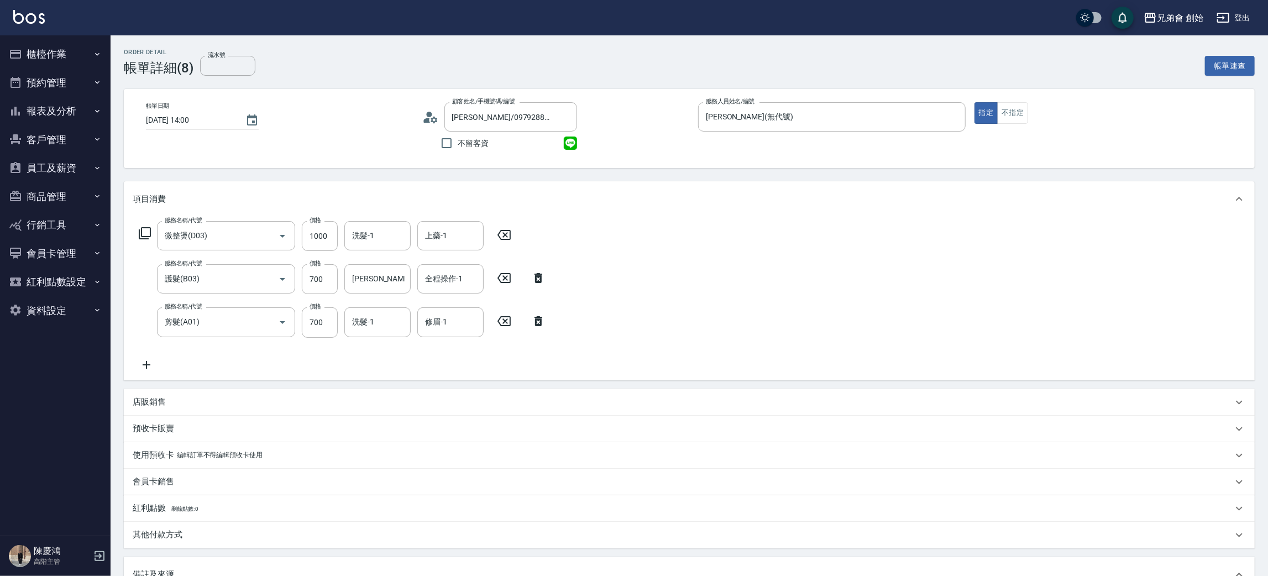
click at [434, 122] on icon at bounding box center [434, 119] width 7 height 7
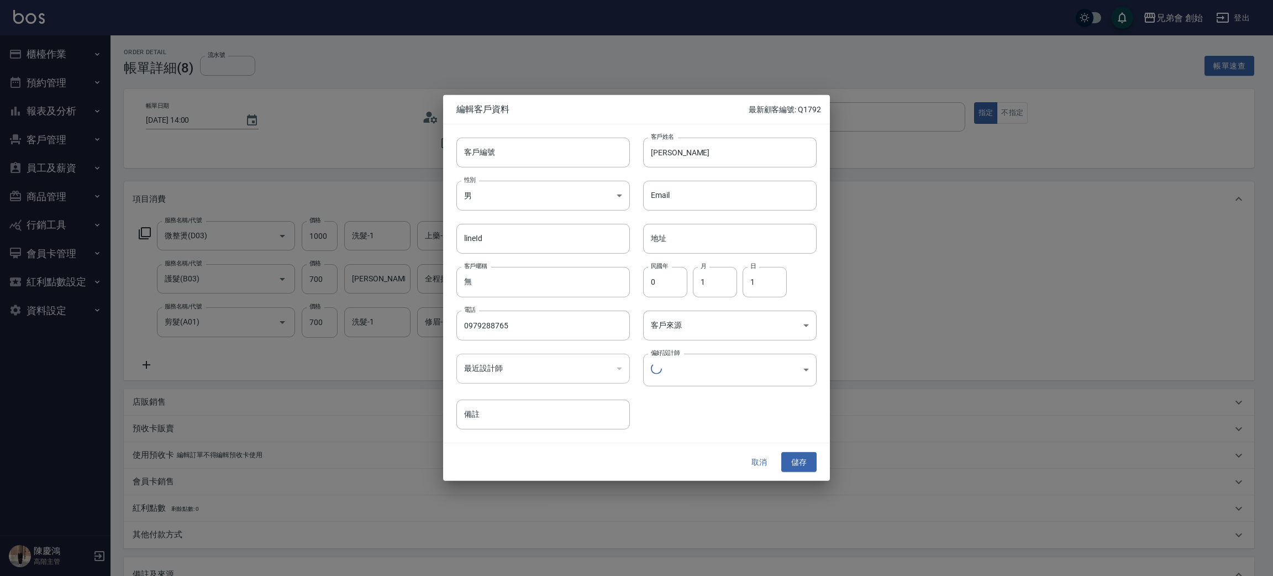
type input "1456ae5b-d9bb-440a-9f01-028db65cd7e3"
click at [759, 457] on button "取消" at bounding box center [759, 460] width 35 height 20
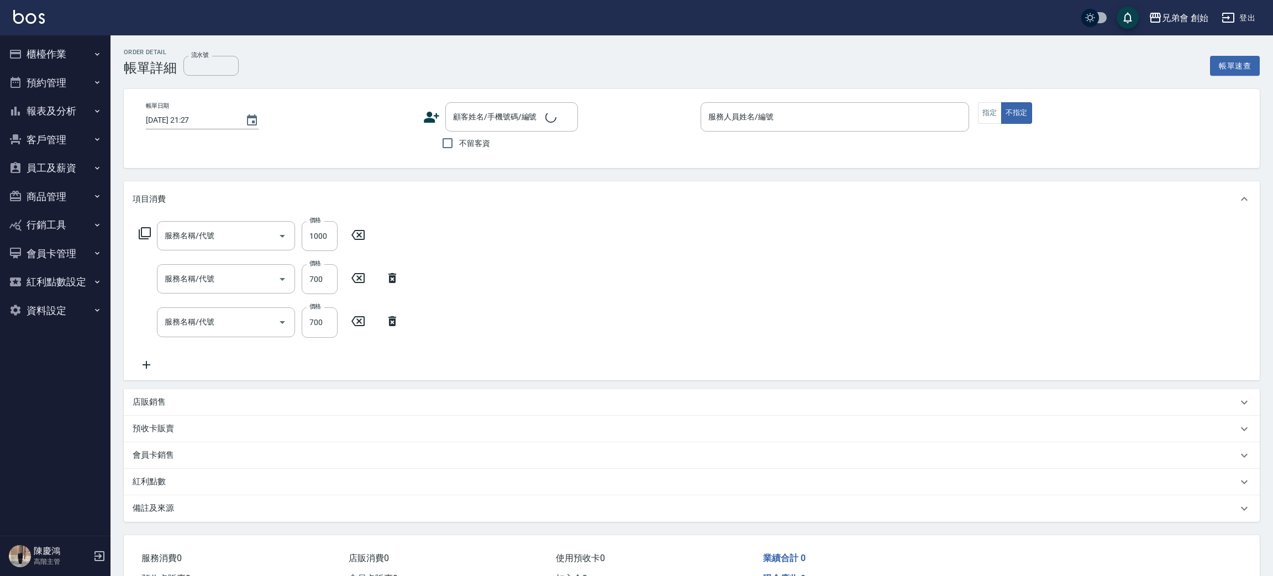
type input "[DATE] 14:00"
type input "[PERSON_NAME](無代號)"
type input "微整燙(D03)"
type input "護髮(B03)"
type input "剪髮(A01)"
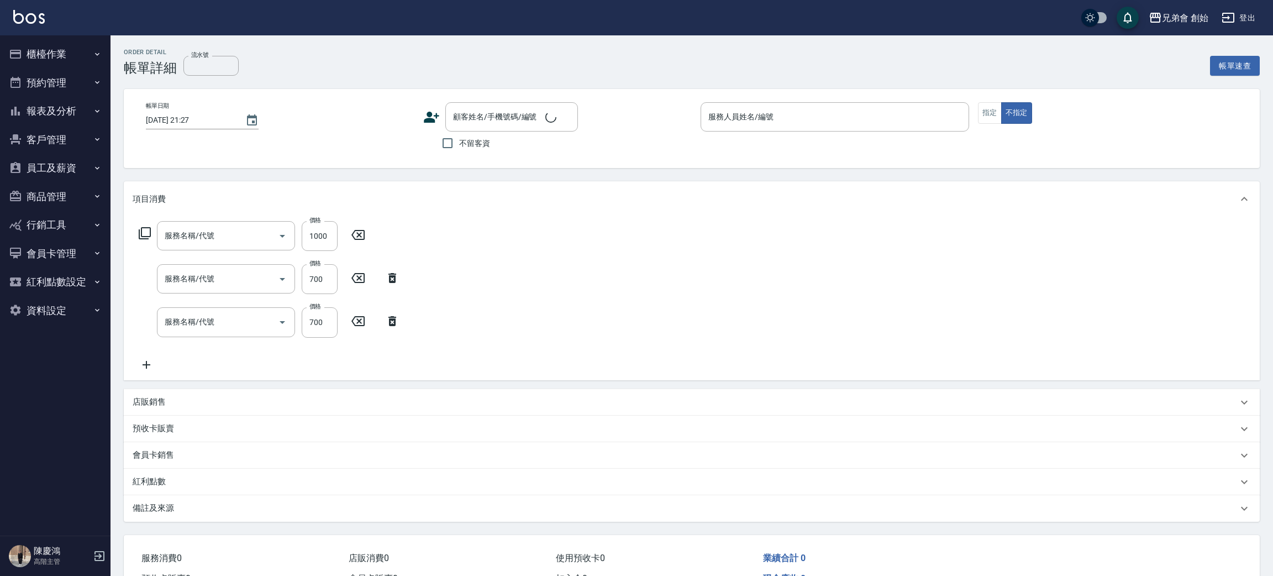
type input "2400"
type input "Google地圖/搜尋"
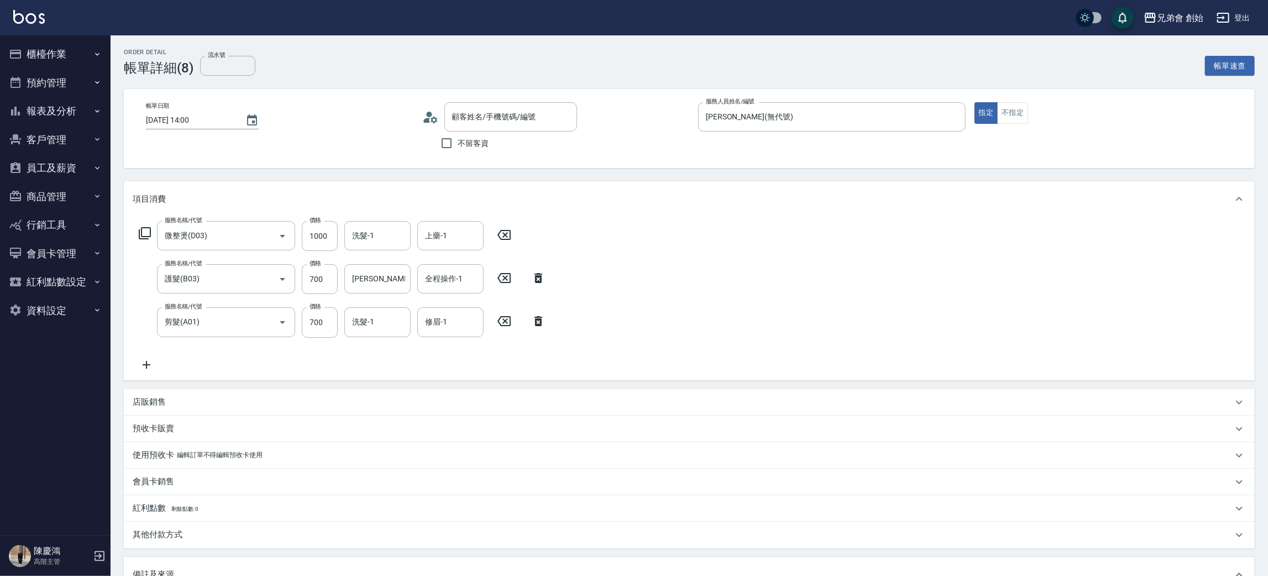
type input "[PERSON_NAME]/0979288765/"
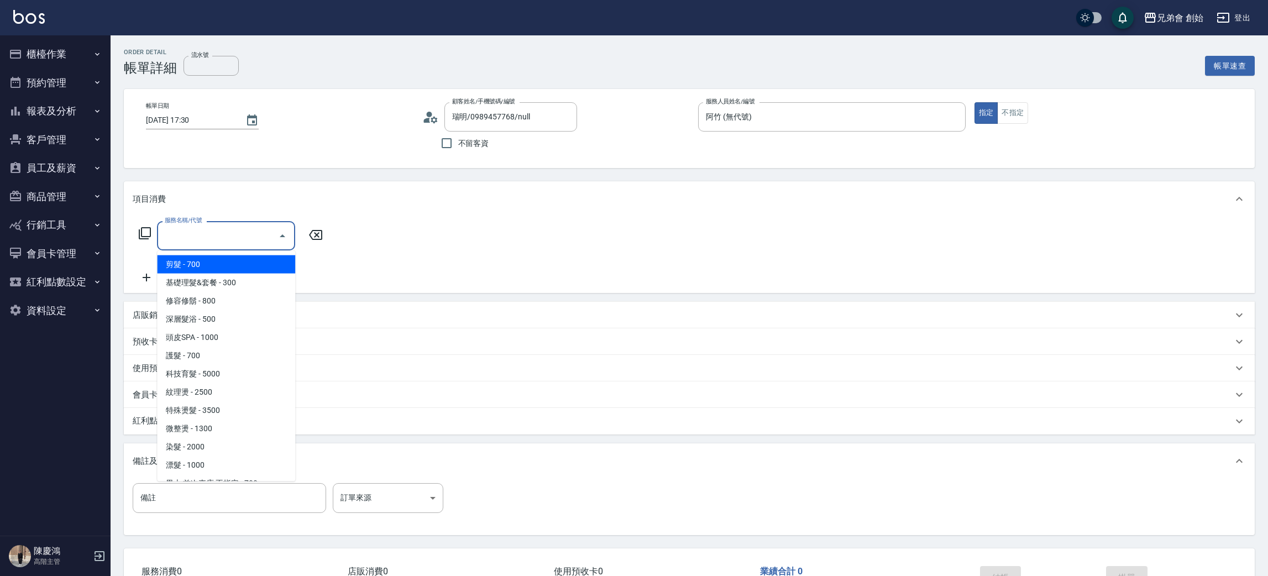
click at [227, 254] on ul "剪髮 - 700 基礎理髮&套餐 - 300 修容修鬍 - 800 深層髮浴 - 500 頭皮SPA - 1000 護髮 - 700 科技育髮 - 5000 …" at bounding box center [226, 366] width 138 height 230
click at [237, 260] on span "剪髮 - 700" at bounding box center [226, 264] width 138 height 18
type input "剪髮(A01)"
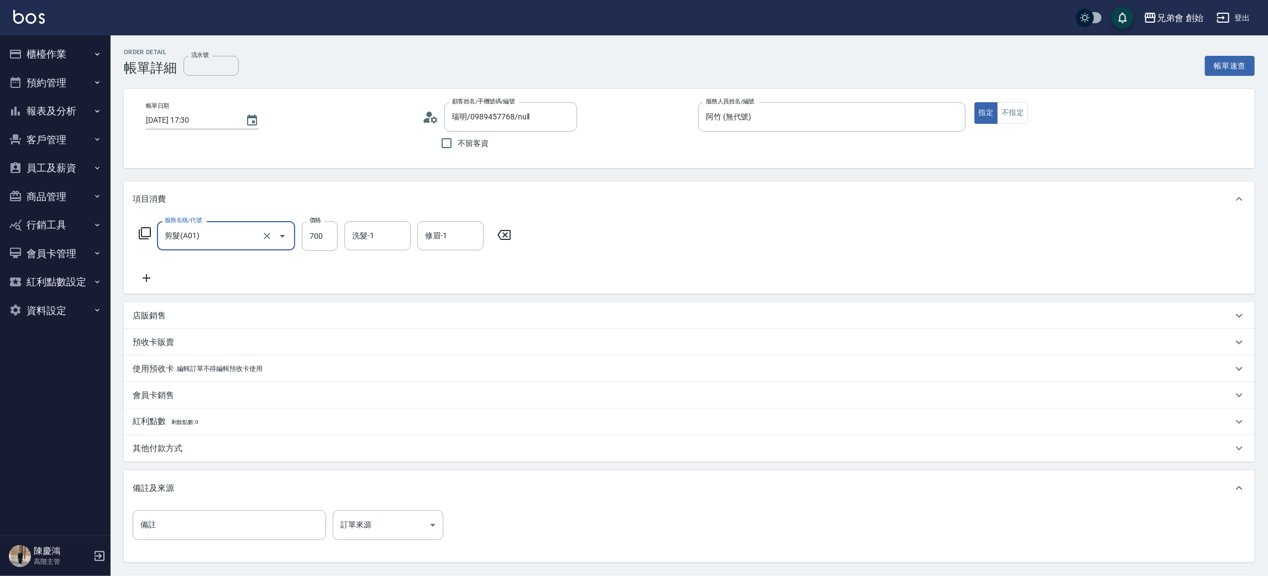
scroll to position [103, 0]
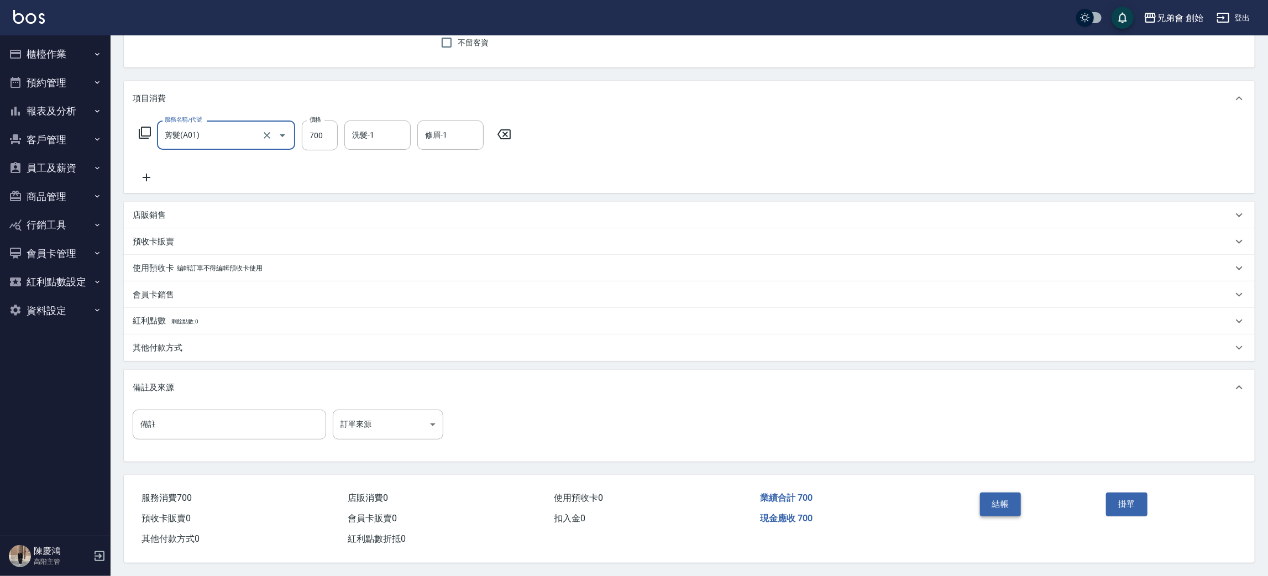
click at [1000, 501] on button "結帳" at bounding box center [1000, 503] width 41 height 23
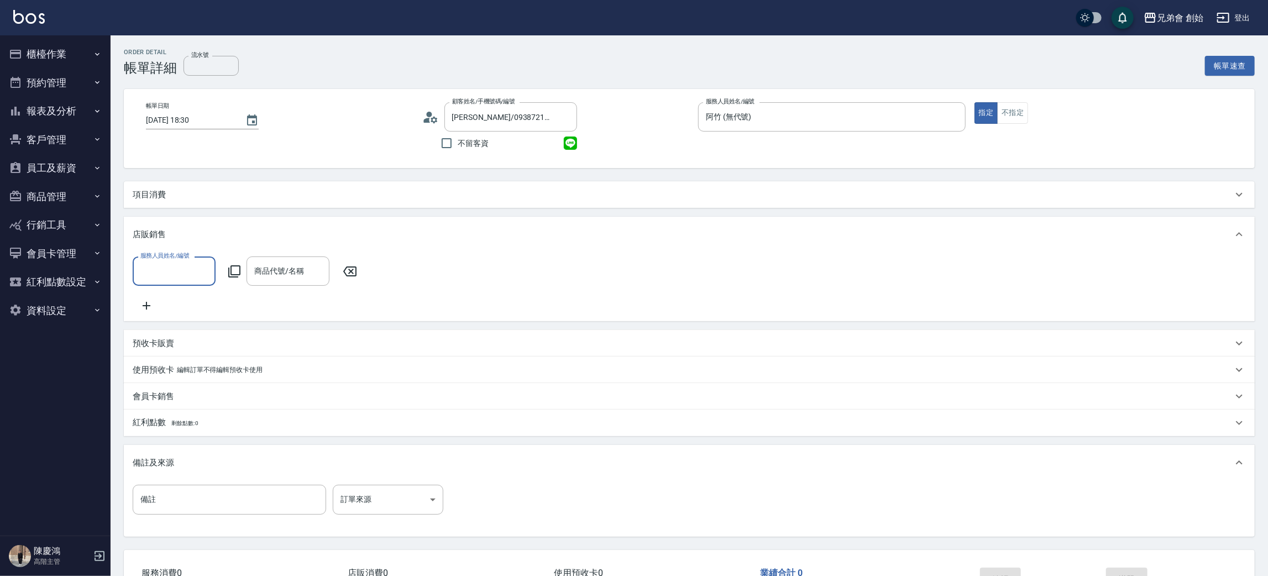
click at [204, 192] on div "項目消費" at bounding box center [683, 195] width 1100 height 12
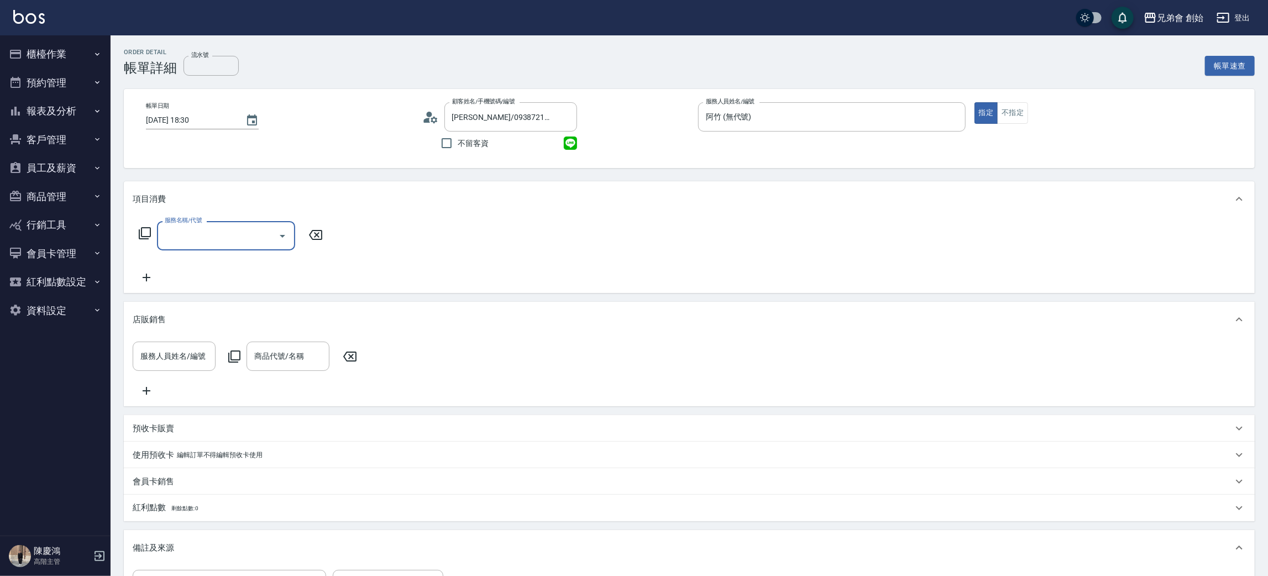
click at [200, 258] on div "服務名稱/代號 服務名稱/代號" at bounding box center [231, 252] width 197 height 63
click at [207, 247] on div "服務名稱/代號" at bounding box center [226, 235] width 138 height 29
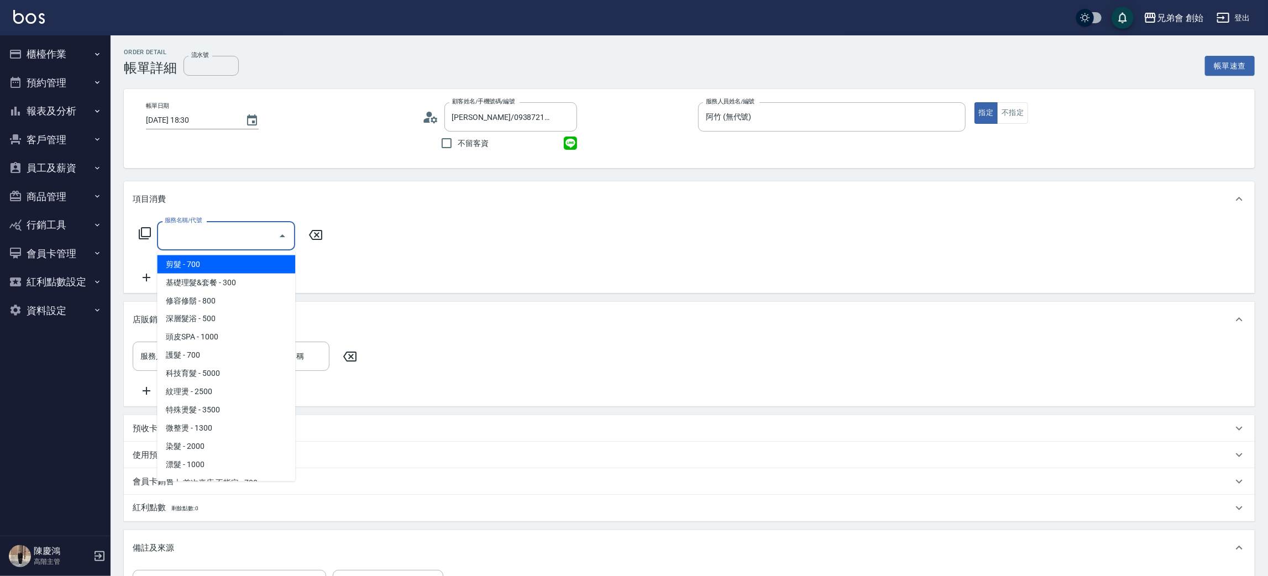
click at [213, 262] on span "剪髮 - 700" at bounding box center [226, 264] width 138 height 18
type input "剪髮(A01)"
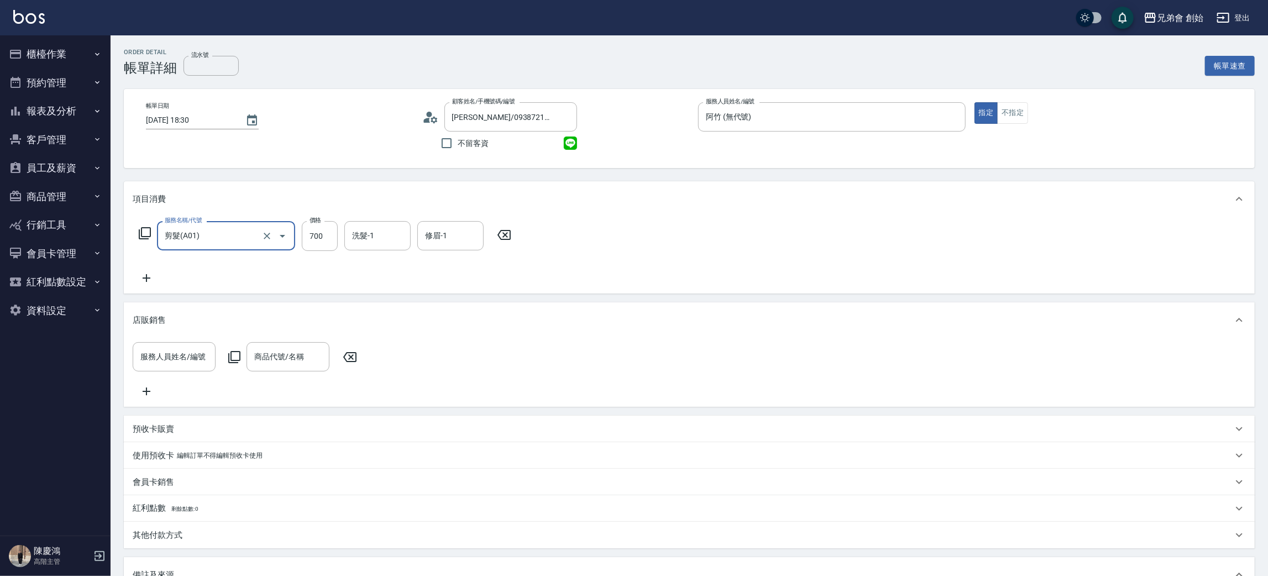
scroll to position [203, 0]
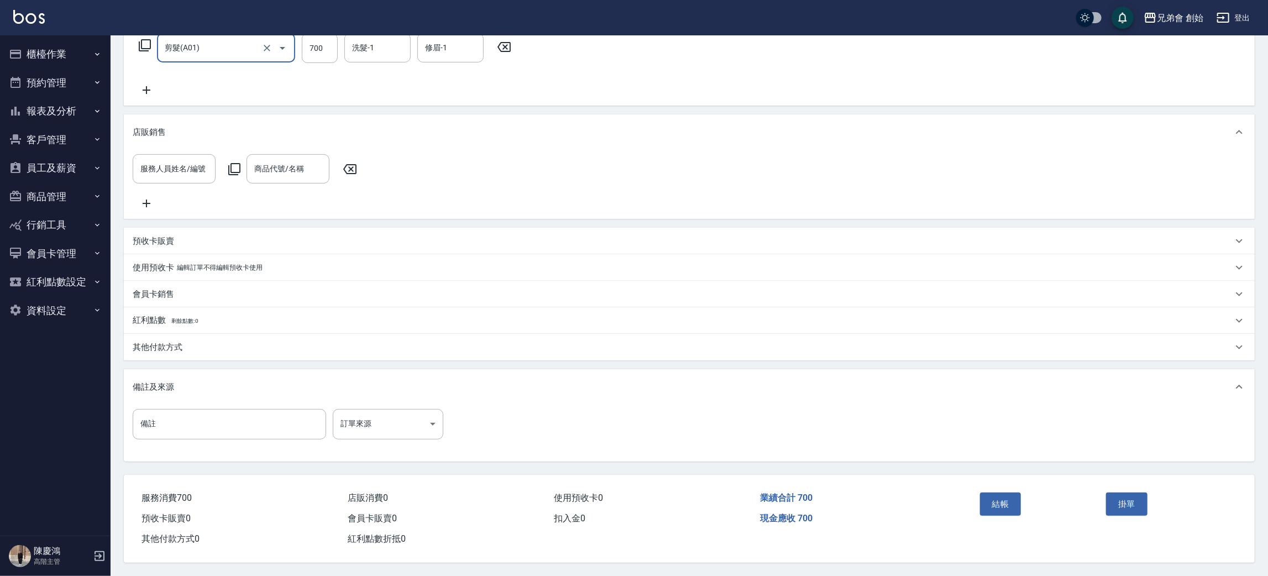
click at [994, 488] on div "結帳" at bounding box center [1039, 512] width 127 height 48
click at [997, 488] on div "結帳" at bounding box center [1039, 512] width 127 height 48
click at [1007, 501] on button "結帳" at bounding box center [1000, 503] width 41 height 23
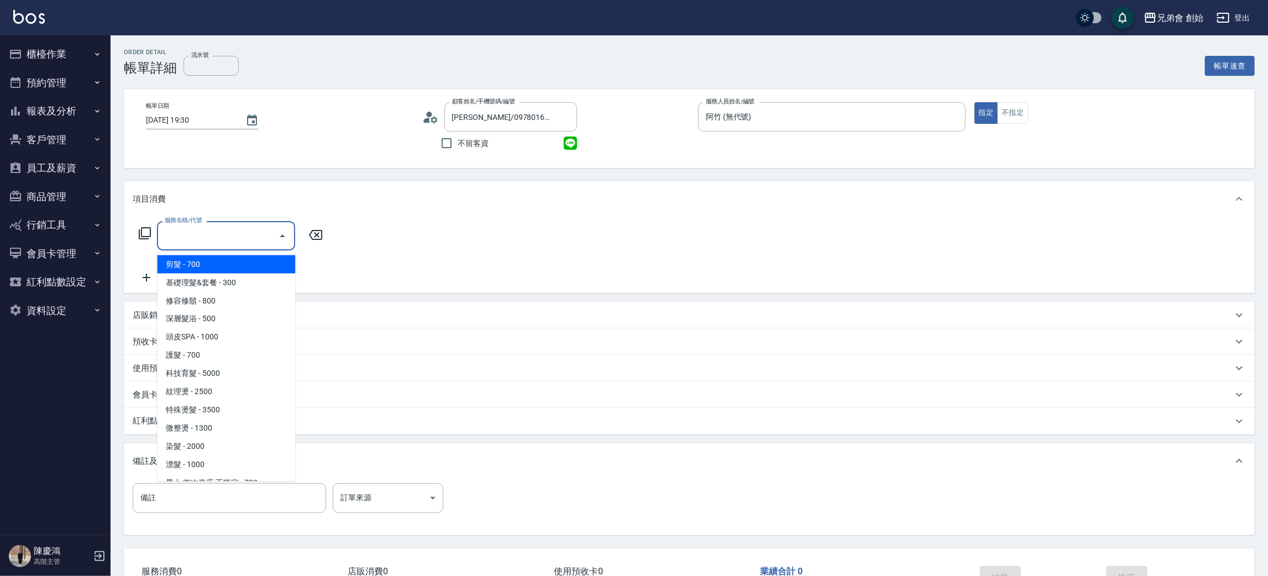
drag, startPoint x: 243, startPoint y: 259, endPoint x: 258, endPoint y: 263, distance: 15.6
click at [243, 259] on span "剪髮 - 700" at bounding box center [226, 264] width 138 height 18
type input "剪髮(A01)"
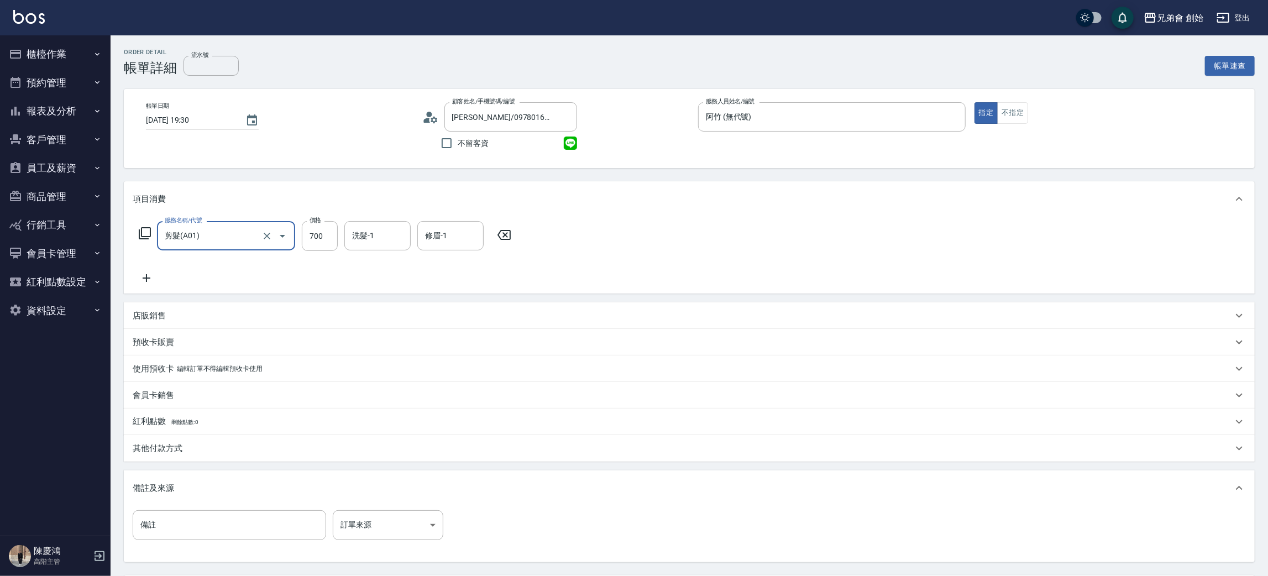
scroll to position [103, 0]
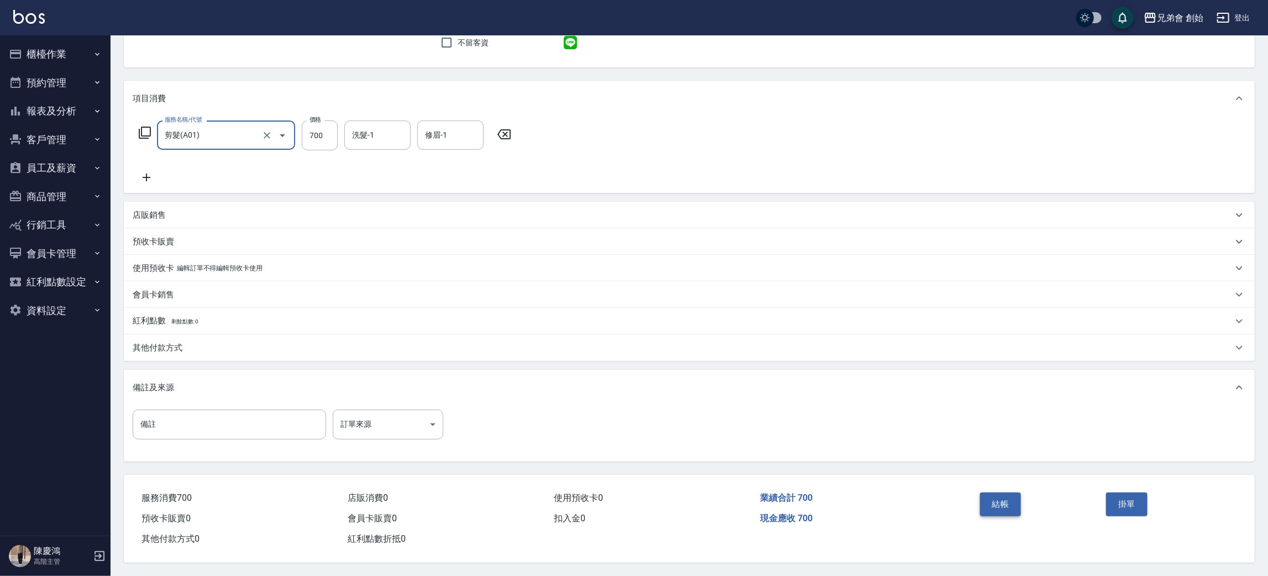
click at [989, 492] on button "結帳" at bounding box center [1000, 503] width 41 height 23
